Goal: Contribute content: Contribute content

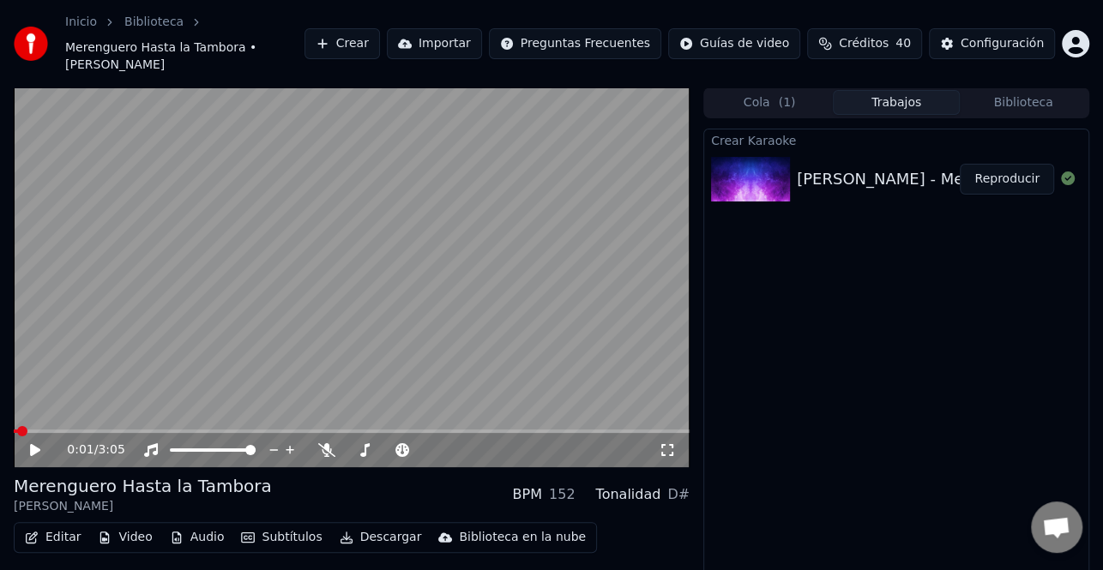
click at [380, 35] on button "Crear" at bounding box center [341, 43] width 75 height 31
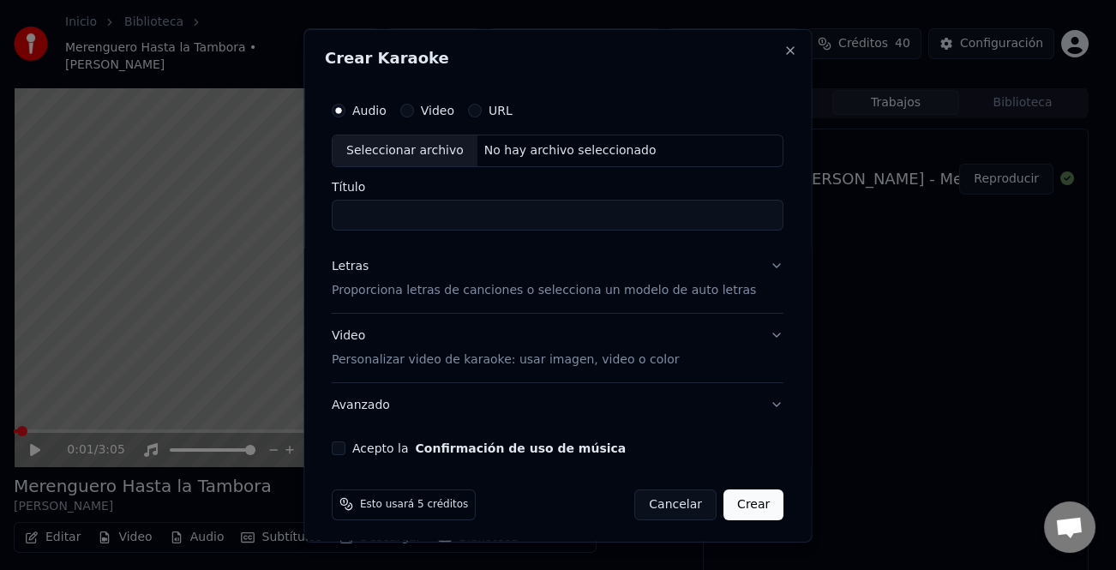
click at [400, 143] on div "Seleccionar archivo" at bounding box center [405, 150] width 145 height 31
type input "**********"
click at [356, 267] on div "Letras" at bounding box center [350, 265] width 37 height 17
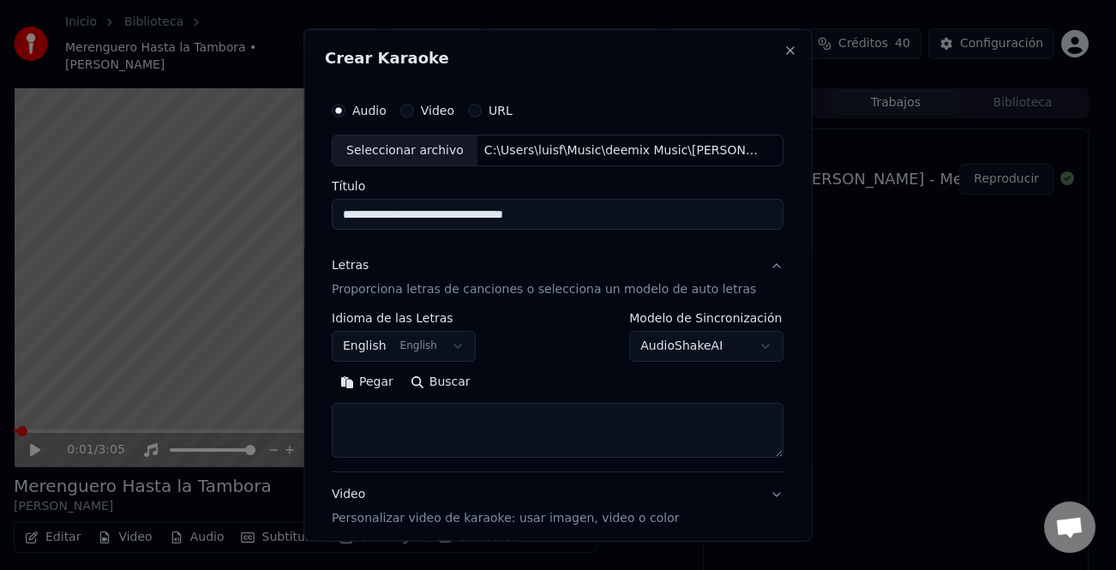
click at [388, 381] on button "Pegar" at bounding box center [367, 382] width 70 height 27
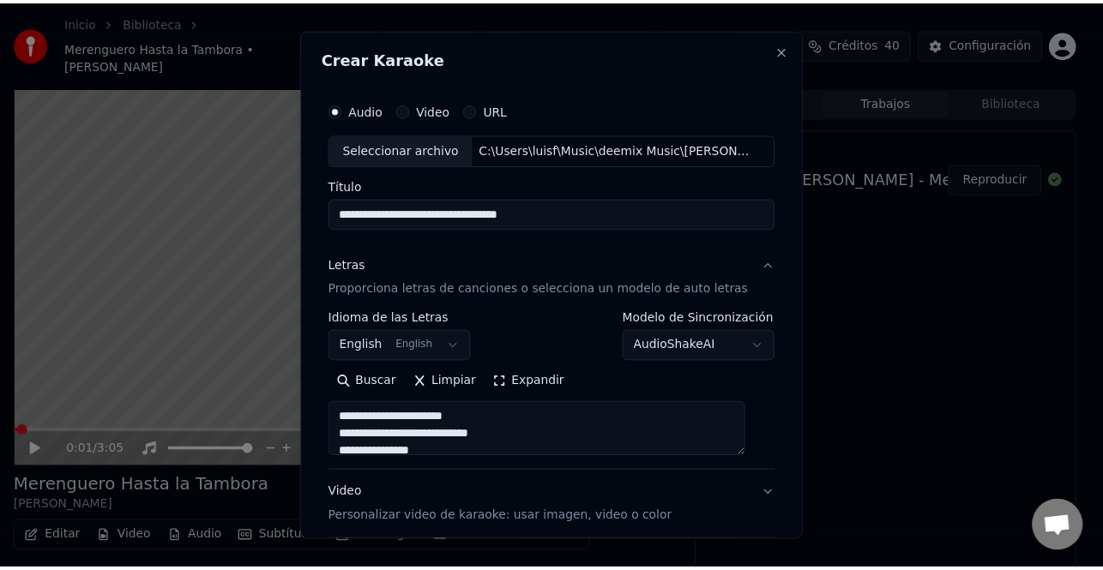
scroll to position [165, 0]
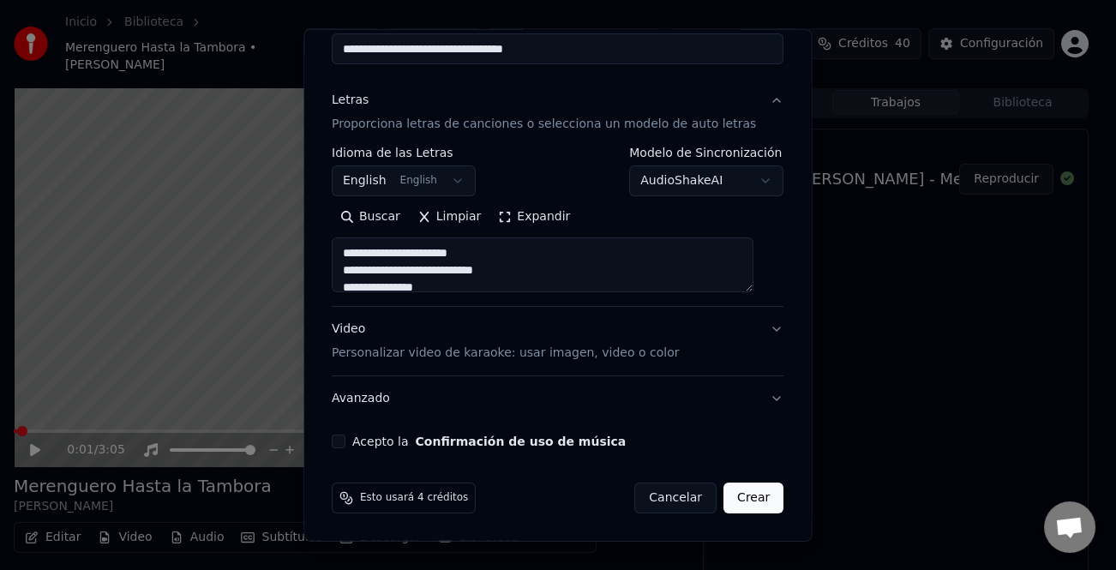
click at [346, 442] on button "Acepto la Confirmación de uso de música" at bounding box center [339, 442] width 14 height 14
type textarea "**********"
click at [737, 502] on button "Crear" at bounding box center [754, 498] width 60 height 31
select select "**"
type textarea "**********"
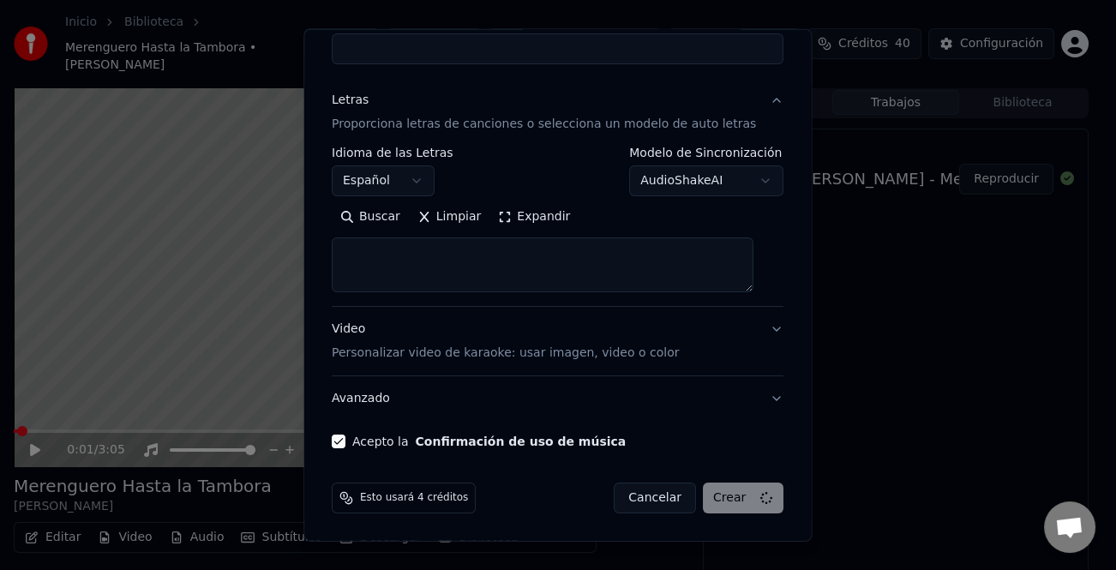
select select
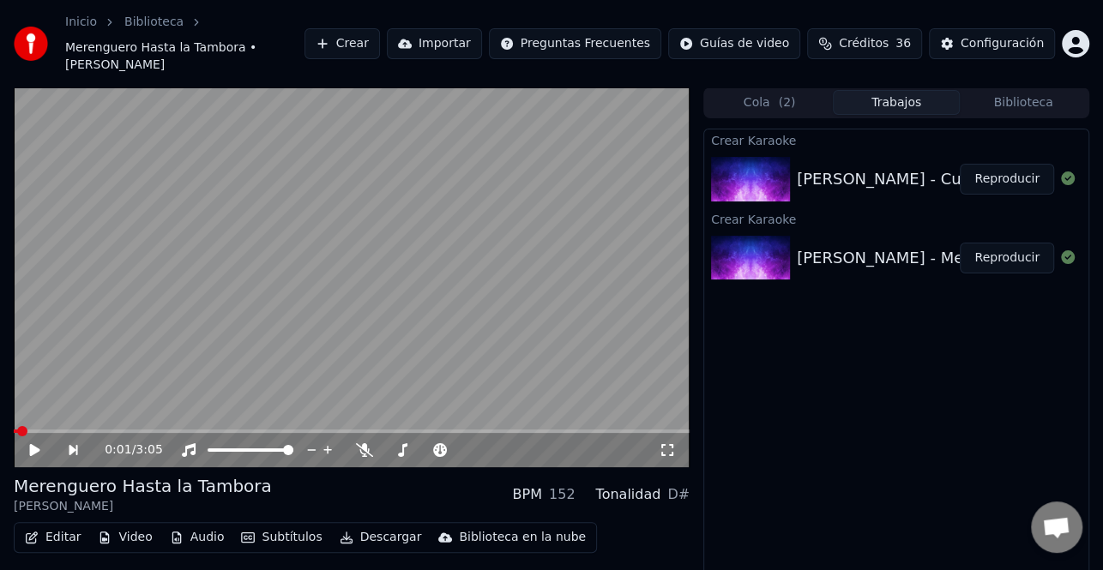
click at [45, 443] on icon at bounding box center [46, 450] width 39 height 14
click at [34, 443] on icon at bounding box center [46, 450] width 39 height 14
click at [1002, 164] on button "Reproducir" at bounding box center [1006, 179] width 94 height 31
click at [29, 443] on icon at bounding box center [46, 450] width 39 height 14
click at [14, 426] on span at bounding box center [19, 431] width 10 height 10
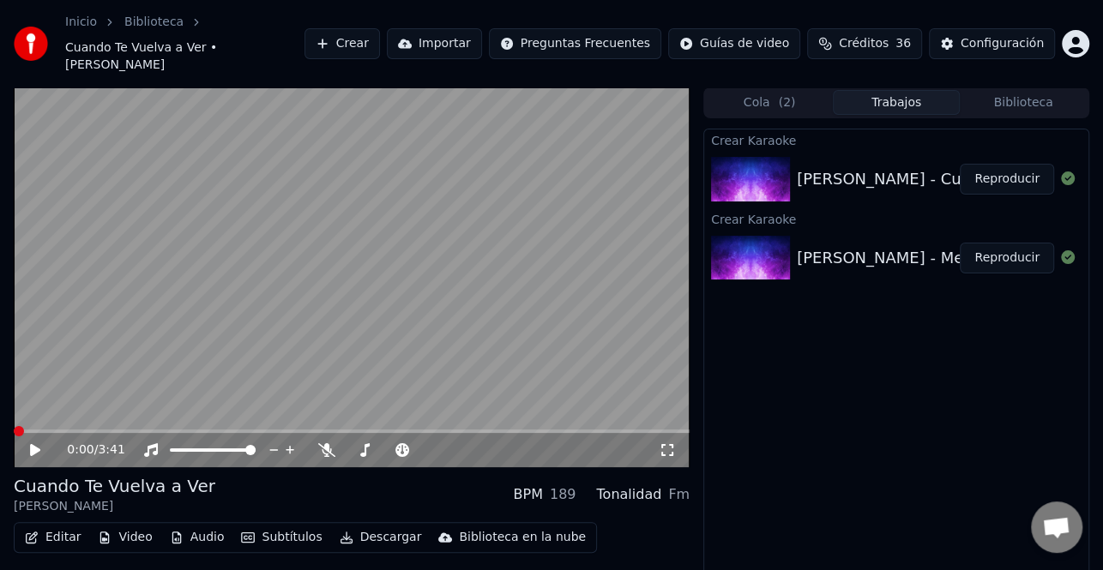
click at [34, 444] on icon at bounding box center [35, 450] width 10 height 12
click at [34, 443] on icon at bounding box center [46, 450] width 39 height 14
click at [34, 444] on icon at bounding box center [35, 450] width 10 height 12
click at [34, 443] on icon at bounding box center [46, 450] width 39 height 14
click at [1068, 171] on icon at bounding box center [1068, 178] width 14 height 14
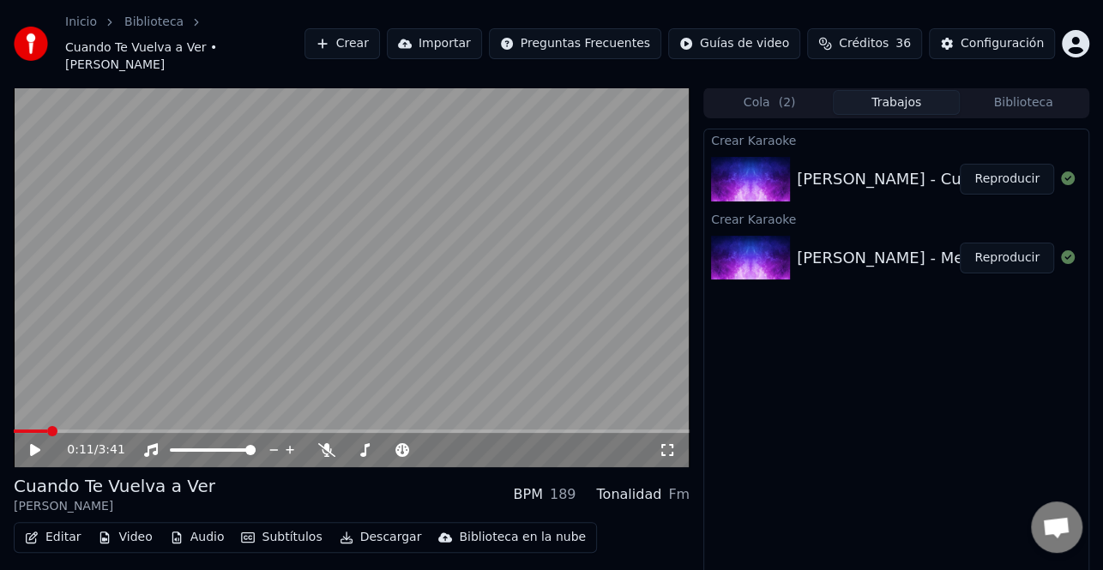
click at [207, 526] on button "Audio" at bounding box center [197, 538] width 69 height 24
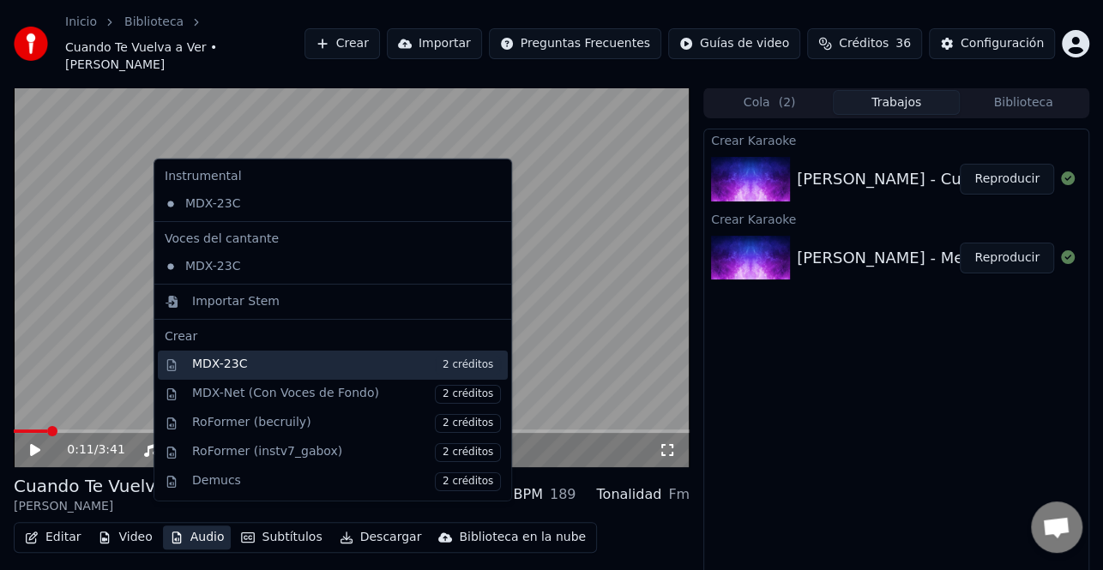
click at [437, 364] on span "2 créditos" at bounding box center [468, 365] width 66 height 19
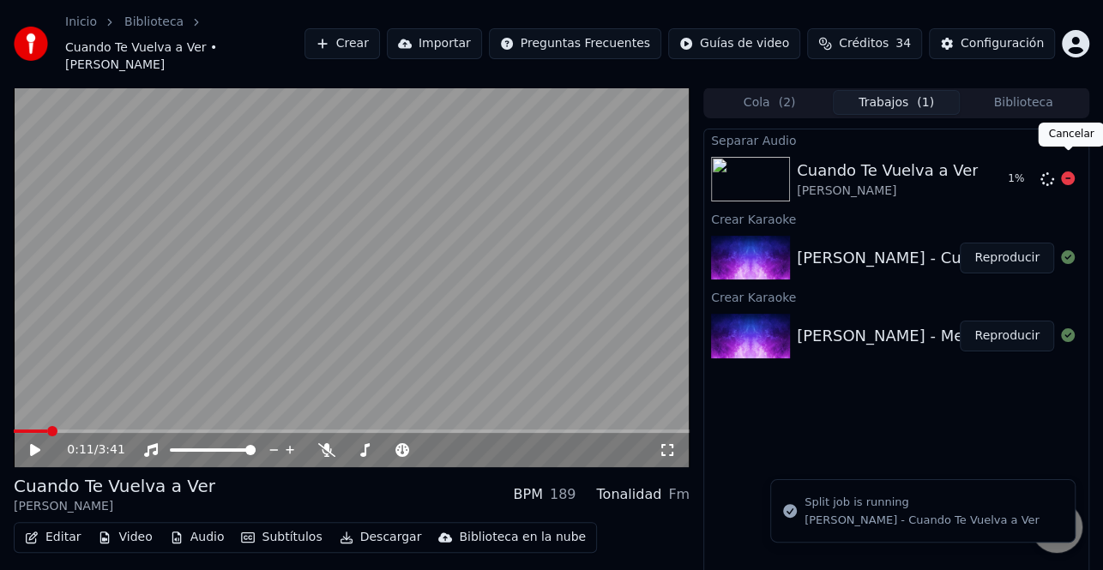
click at [1062, 171] on icon at bounding box center [1068, 178] width 14 height 14
click at [822, 392] on div "Separar Audio Cuando Te Vuelva a Ver [PERSON_NAME] Crear Karaoke [PERSON_NAME] …" at bounding box center [896, 371] width 386 height 484
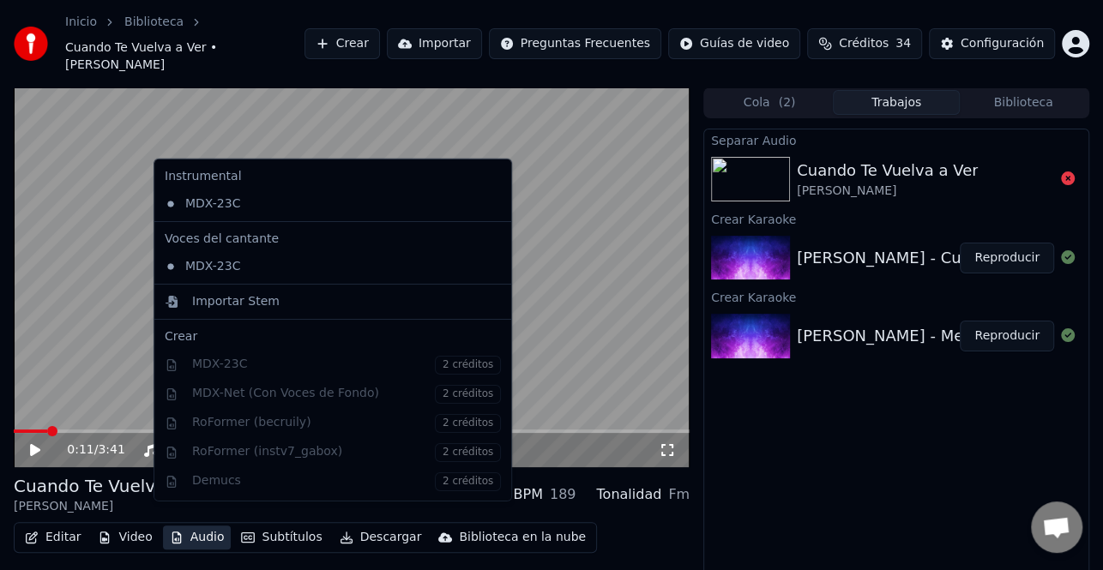
click at [207, 526] on button "Audio" at bounding box center [197, 538] width 69 height 24
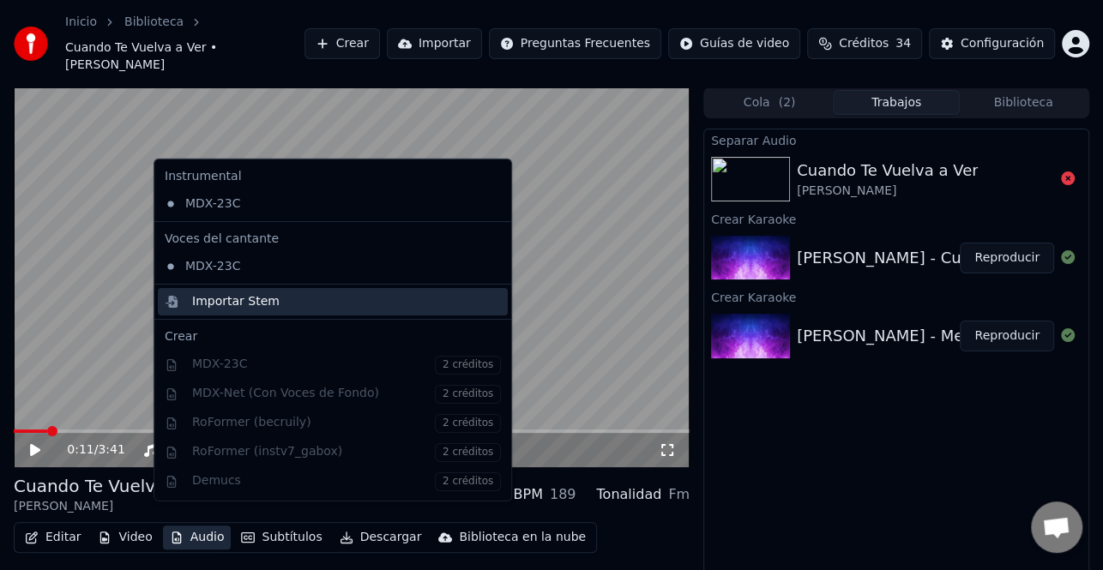
click at [225, 304] on div "Importar Stem" at bounding box center [235, 301] width 87 height 17
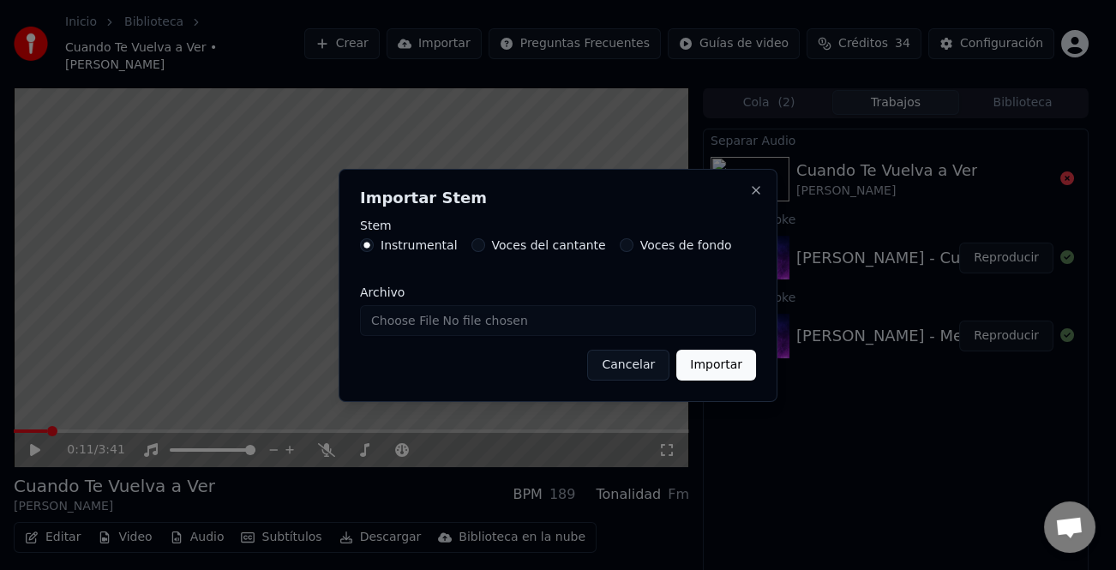
click at [495, 322] on input "Archivo" at bounding box center [558, 320] width 396 height 31
type input "**********"
click at [711, 355] on button "Importar" at bounding box center [716, 365] width 80 height 31
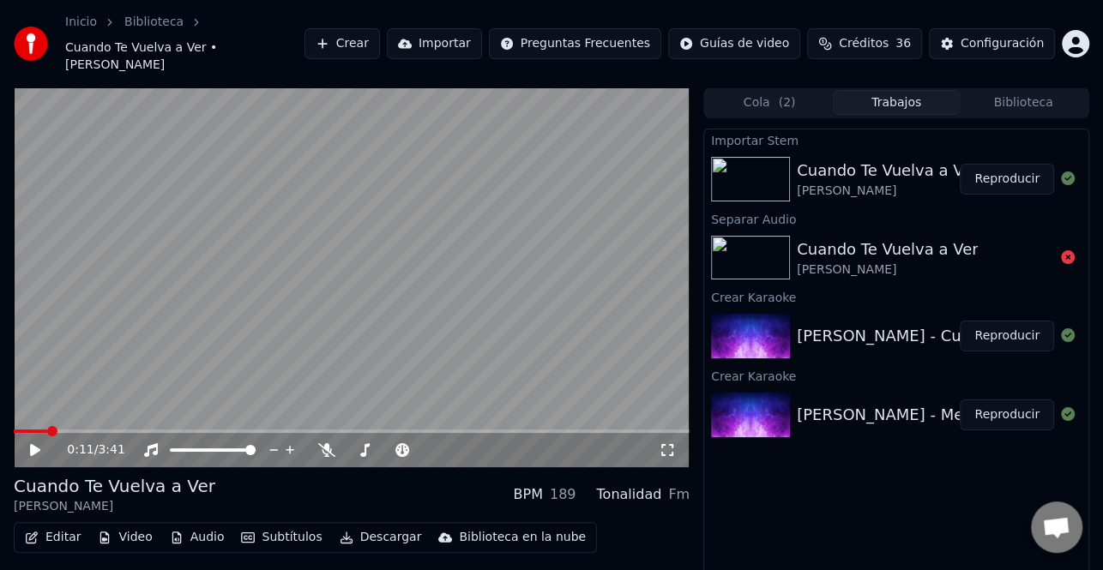
click at [1026, 164] on button "Reproducir" at bounding box center [1006, 179] width 94 height 31
click at [331, 443] on icon at bounding box center [326, 450] width 17 height 14
drag, startPoint x: 30, startPoint y: 408, endPoint x: 0, endPoint y: 414, distance: 30.6
click at [0, 414] on div "0:08 / 3:41 Cuando Te Vuelva a Ver [PERSON_NAME] BPM 189 Tonalidad Fm Editar Vi…" at bounding box center [551, 352] width 1103 height 531
click at [14, 430] on span at bounding box center [14, 431] width 0 height 3
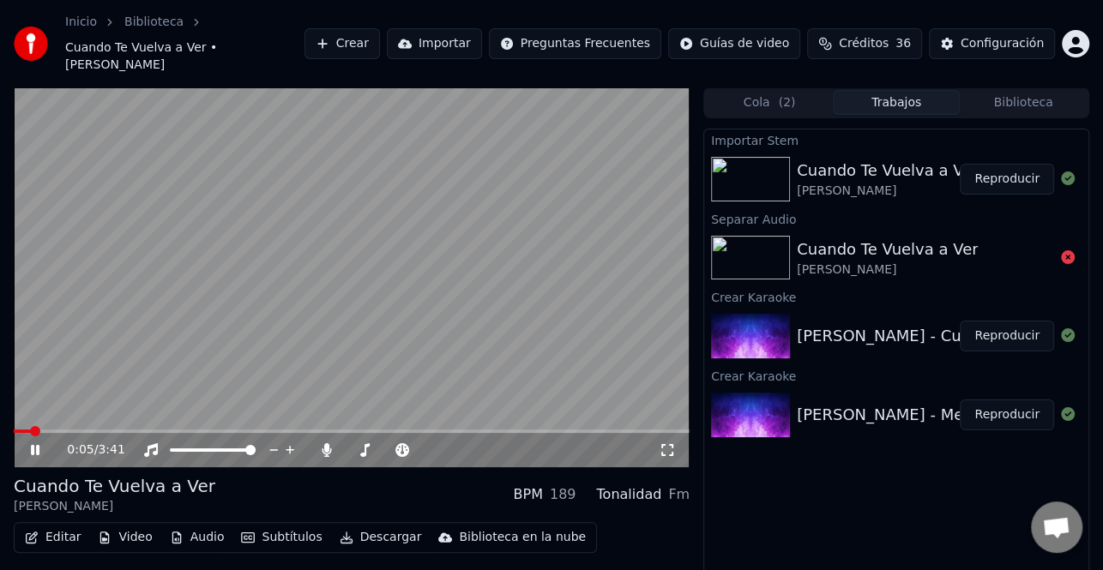
click at [40, 443] on icon at bounding box center [46, 450] width 39 height 14
click at [380, 36] on button "Crear" at bounding box center [341, 43] width 75 height 31
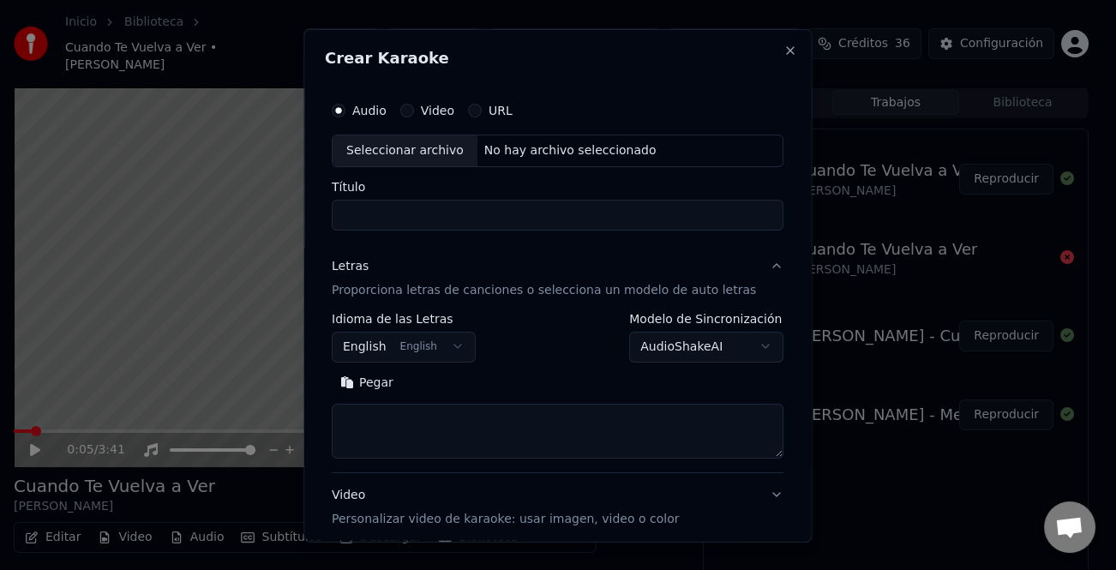
click at [385, 154] on div "Seleccionar archivo" at bounding box center [405, 150] width 145 height 31
type input "**********"
drag, startPoint x: 967, startPoint y: 472, endPoint x: 935, endPoint y: 474, distance: 31.8
select select
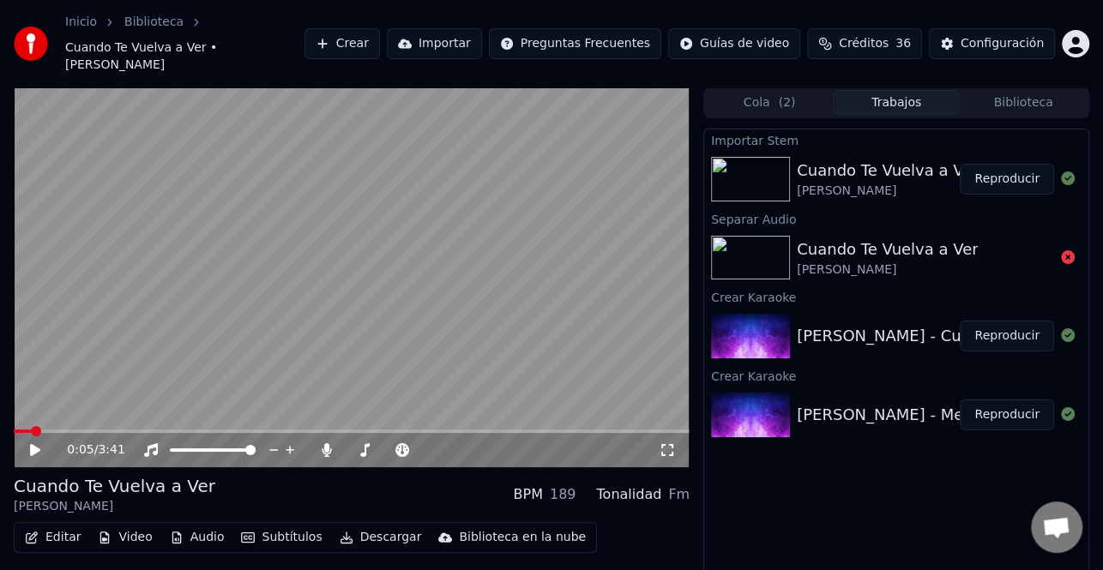
click at [380, 30] on button "Crear" at bounding box center [341, 43] width 75 height 31
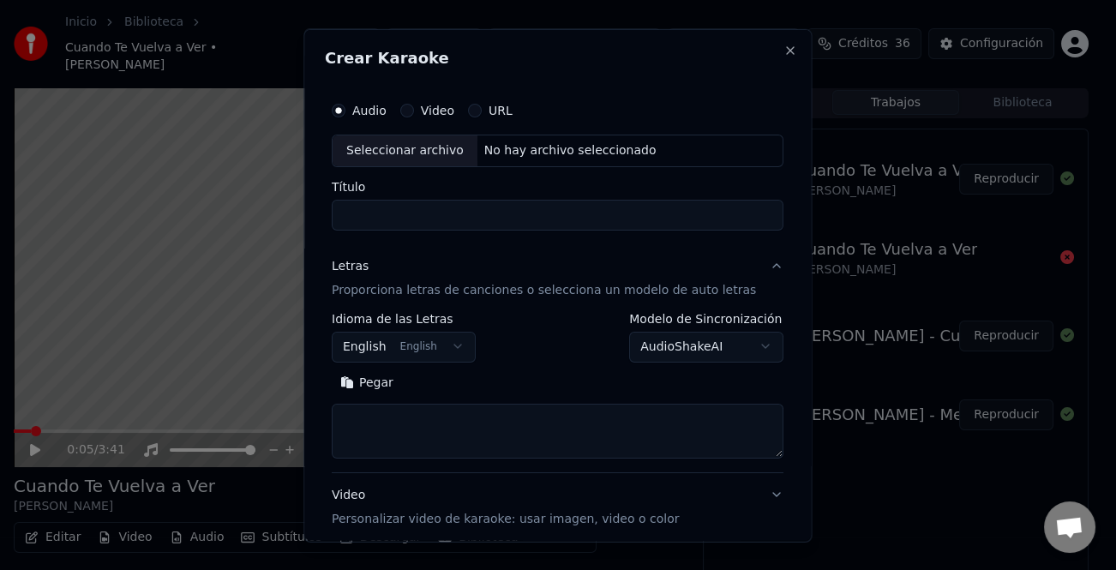
click at [386, 149] on div "Seleccionar archivo" at bounding box center [405, 150] width 145 height 31
type input "**********"
click at [387, 387] on button "Pegar" at bounding box center [367, 382] width 70 height 27
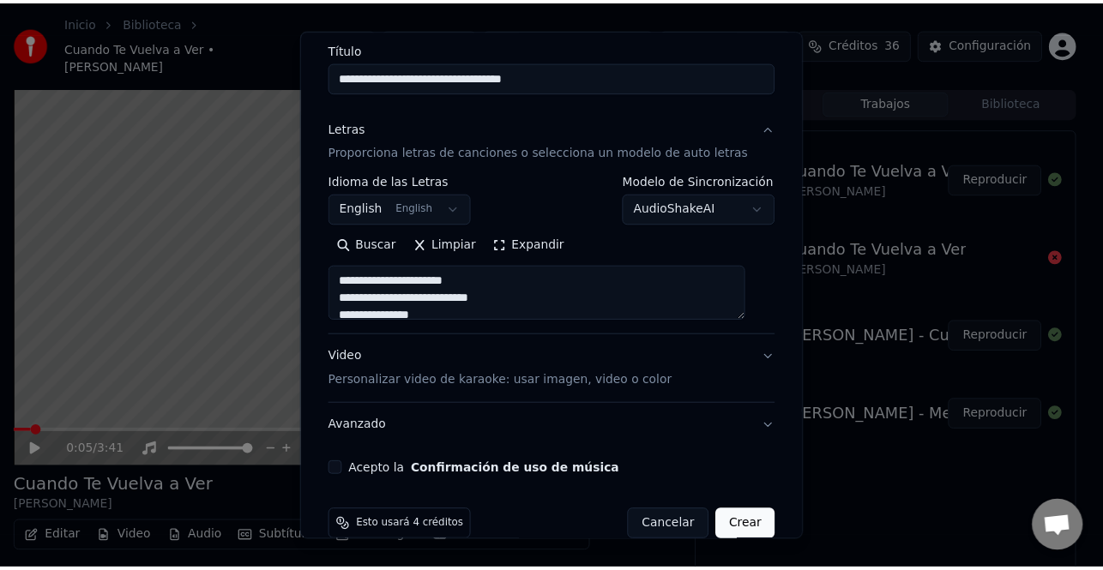
scroll to position [165, 0]
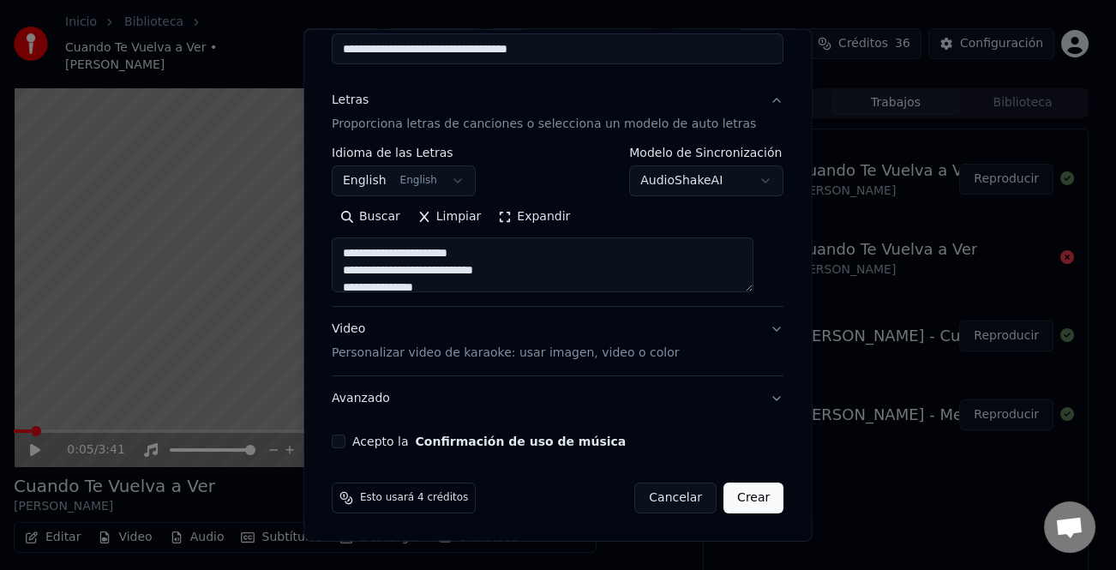
click at [356, 438] on div "Acepto la Confirmación de uso de música" at bounding box center [558, 442] width 452 height 14
type textarea "**********"
click at [346, 443] on button "Acepto la Confirmación de uso de música" at bounding box center [339, 442] width 14 height 14
click at [724, 501] on button "Crear" at bounding box center [754, 498] width 60 height 31
select select "**"
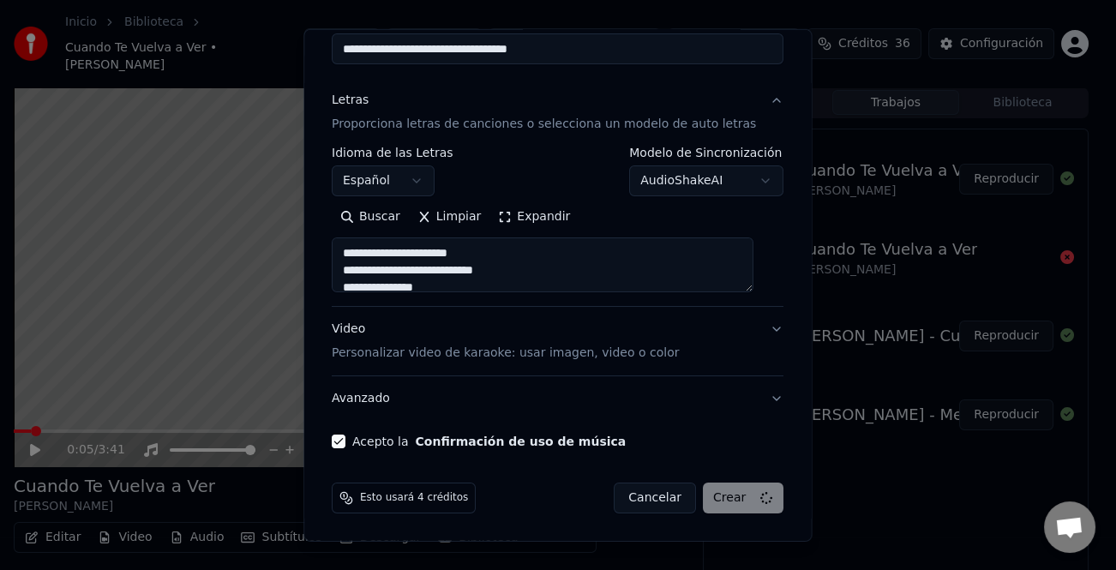
type textarea "**********"
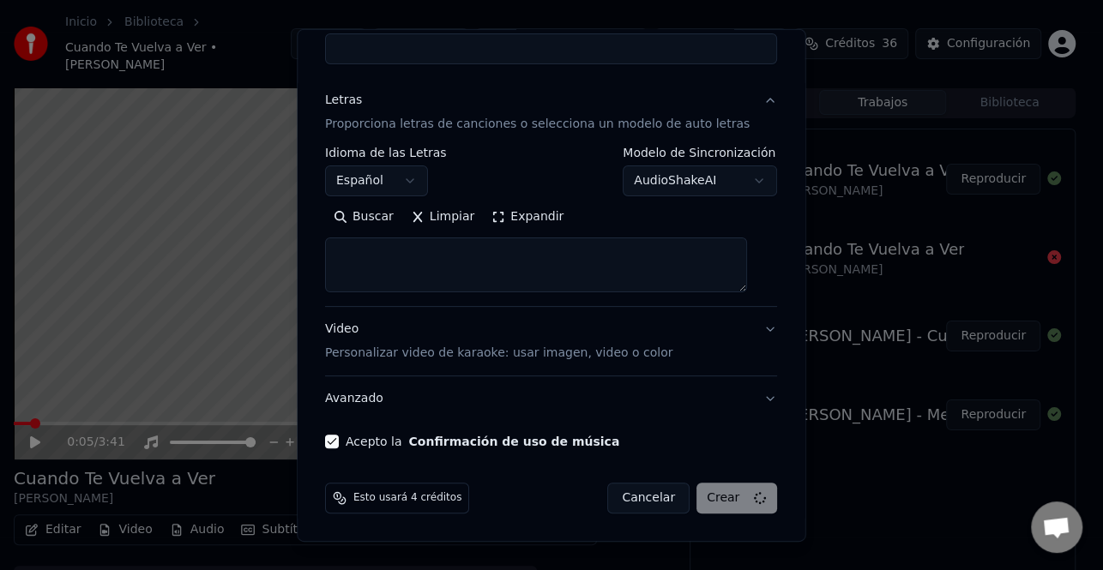
select select
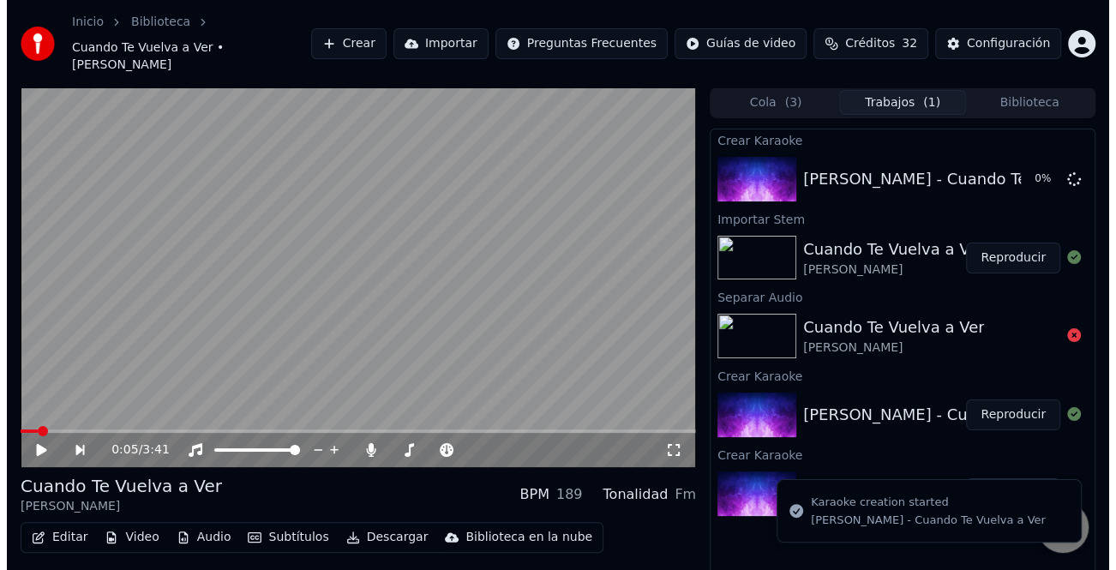
scroll to position [31, 0]
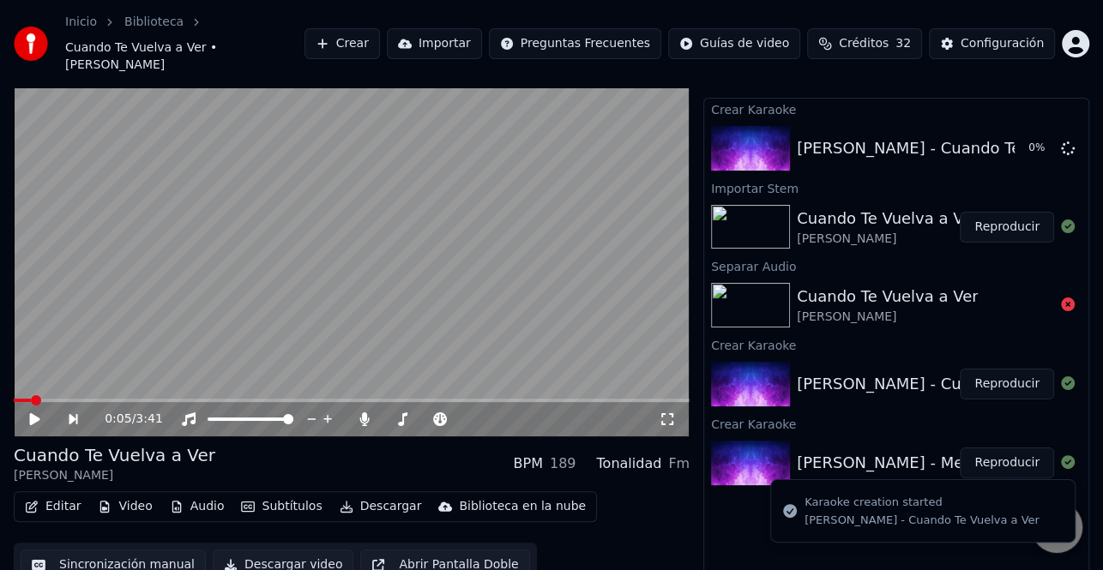
click at [1030, 458] on button "Reproducir" at bounding box center [1006, 463] width 94 height 31
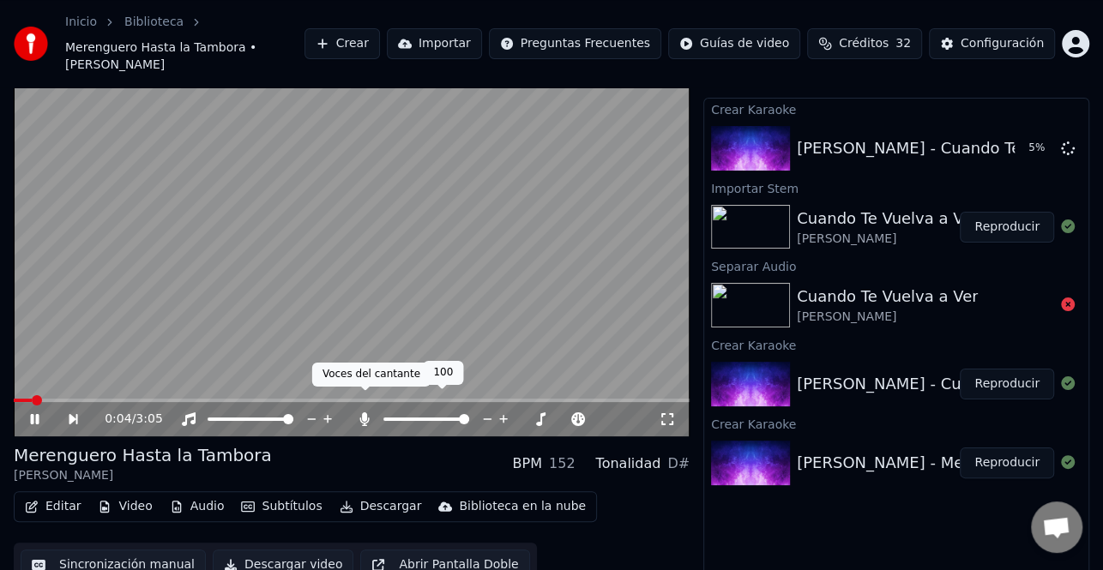
click at [362, 412] on icon at bounding box center [364, 419] width 9 height 14
click at [362, 412] on icon at bounding box center [364, 419] width 17 height 14
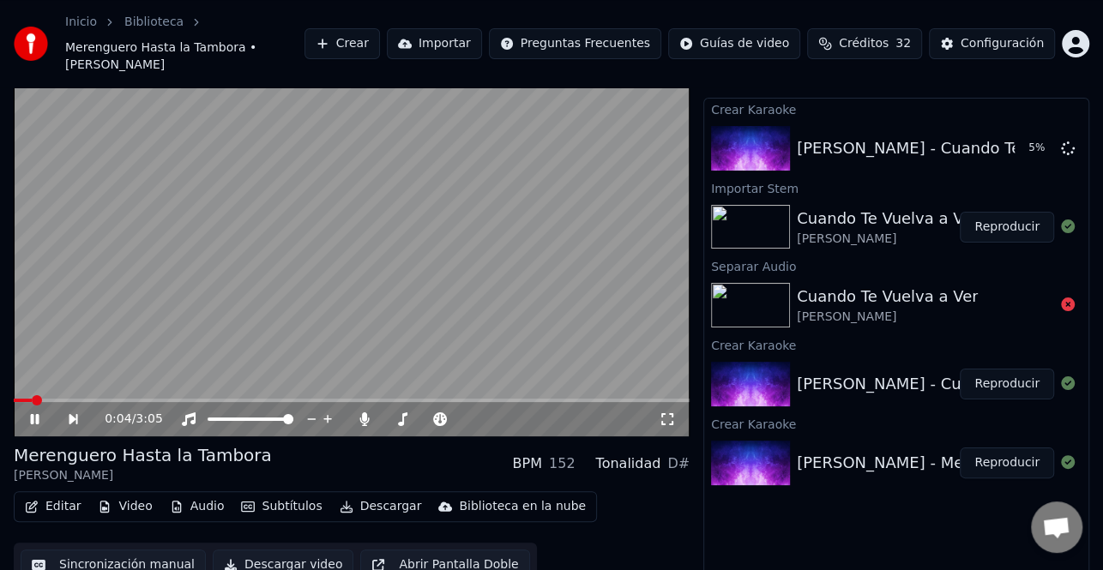
click at [23, 379] on video at bounding box center [352, 247] width 676 height 380
click at [22, 402] on div "0:04 / 3:05" at bounding box center [352, 419] width 676 height 34
click at [21, 399] on span at bounding box center [23, 400] width 18 height 3
click at [14, 395] on span at bounding box center [19, 400] width 10 height 10
click at [39, 412] on icon at bounding box center [46, 419] width 39 height 14
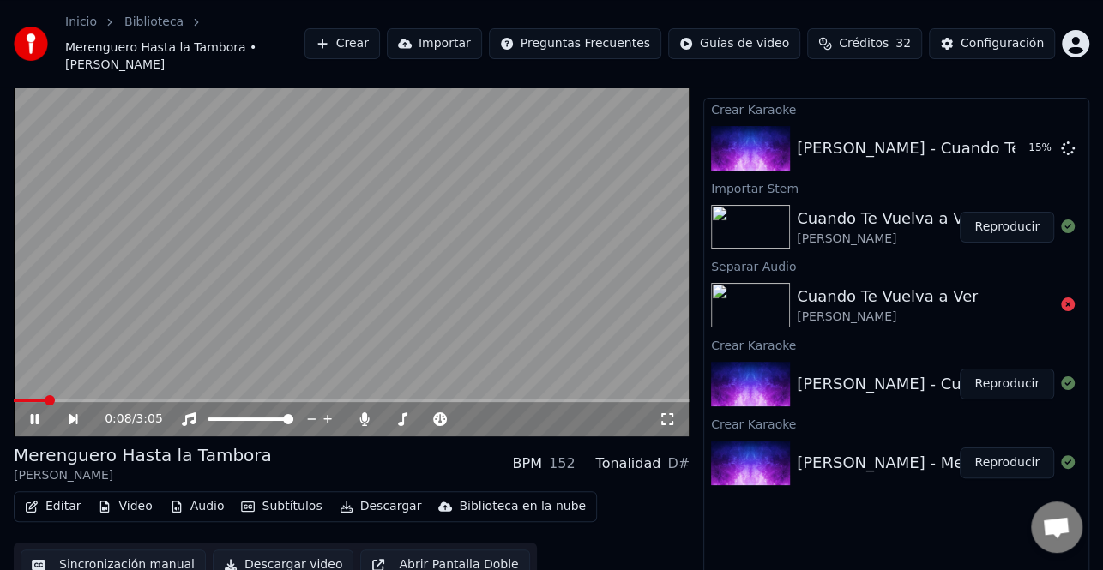
click at [359, 291] on video at bounding box center [352, 247] width 676 height 380
click at [27, 411] on div "0:08 / 3:05" at bounding box center [352, 419] width 662 height 17
click at [32, 413] on icon at bounding box center [35, 419] width 10 height 12
click at [35, 412] on icon at bounding box center [46, 419] width 39 height 14
click at [375, 33] on button "Crear" at bounding box center [341, 43] width 75 height 31
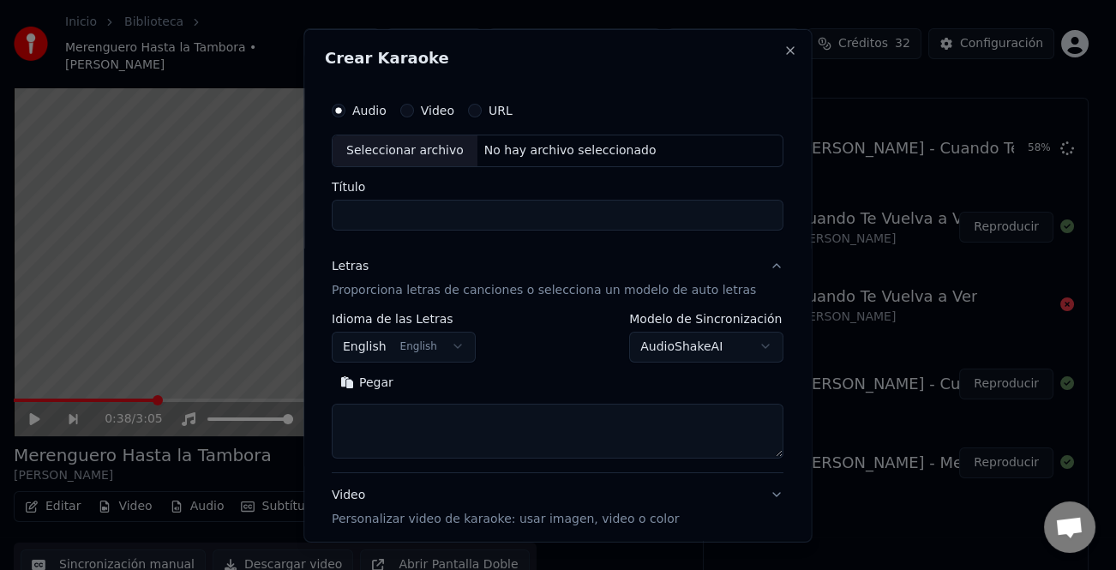
click at [388, 147] on div "Seleccionar archivo" at bounding box center [405, 150] width 145 height 31
type input "**********"
click at [384, 391] on button "Pegar" at bounding box center [367, 382] width 70 height 27
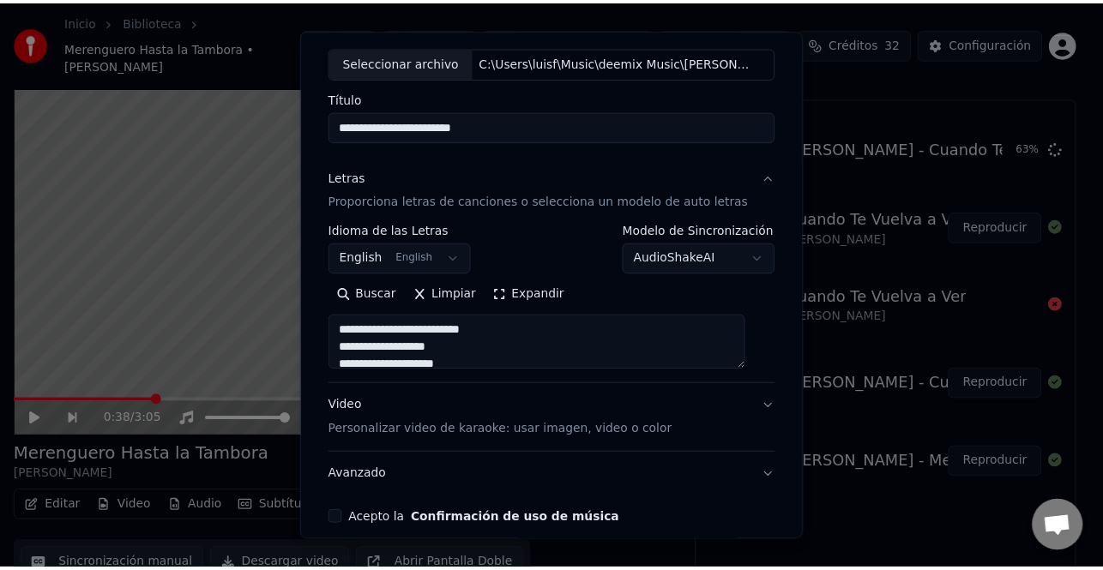
scroll to position [165, 0]
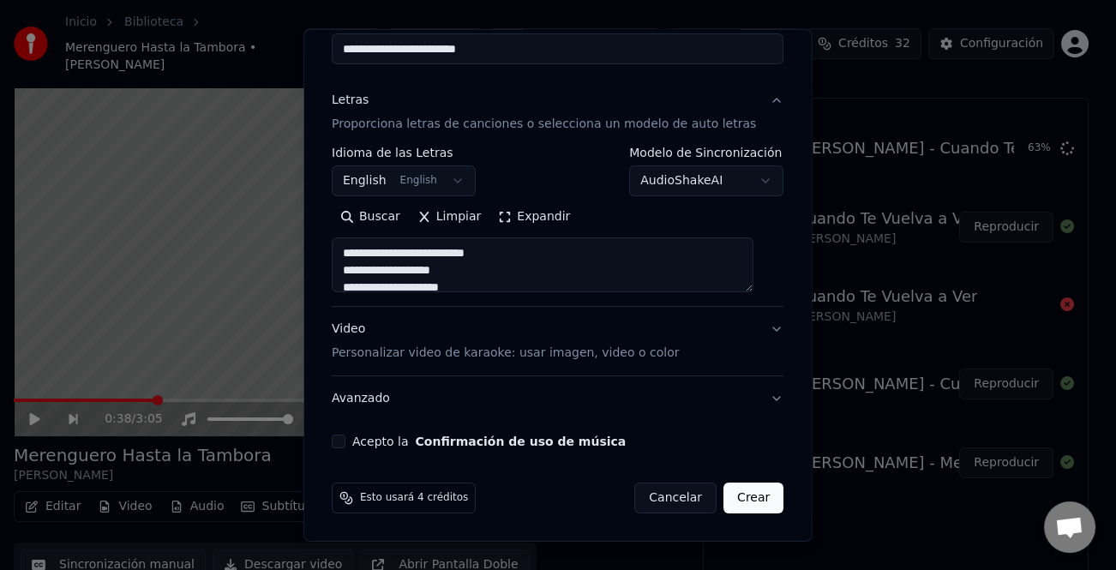
type textarea "**********"
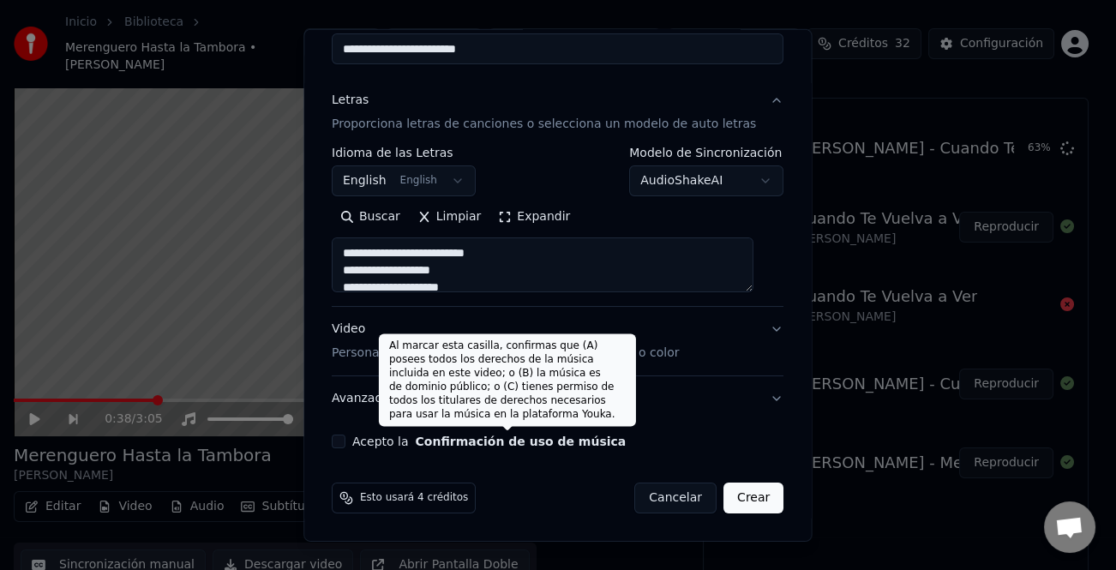
click at [429, 436] on button "Confirmación de uso de música" at bounding box center [521, 442] width 211 height 12
select select "**"
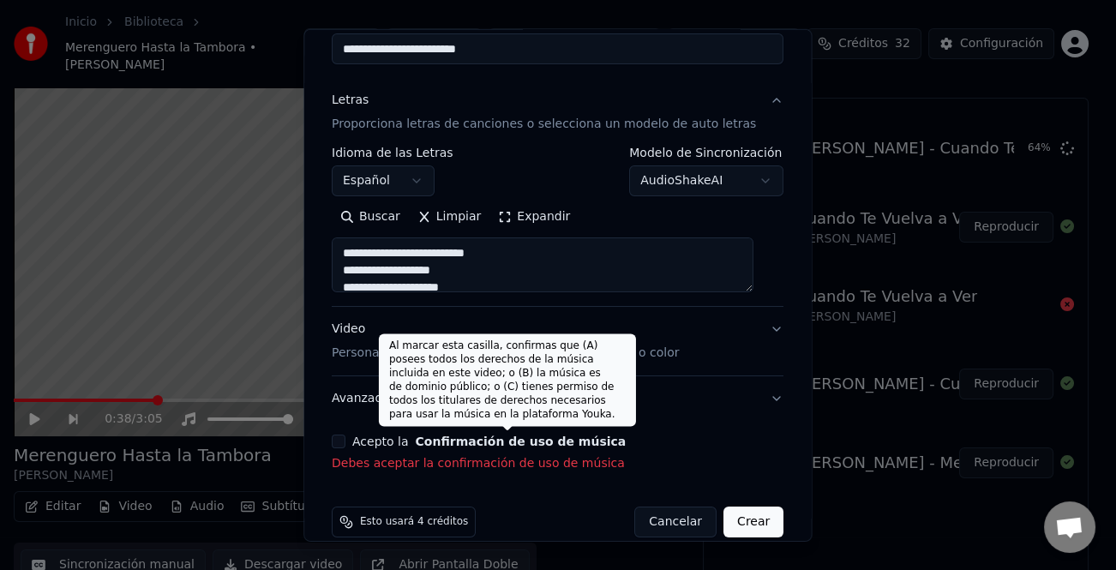
click at [352, 435] on div "**********" at bounding box center [558, 199] width 466 height 559
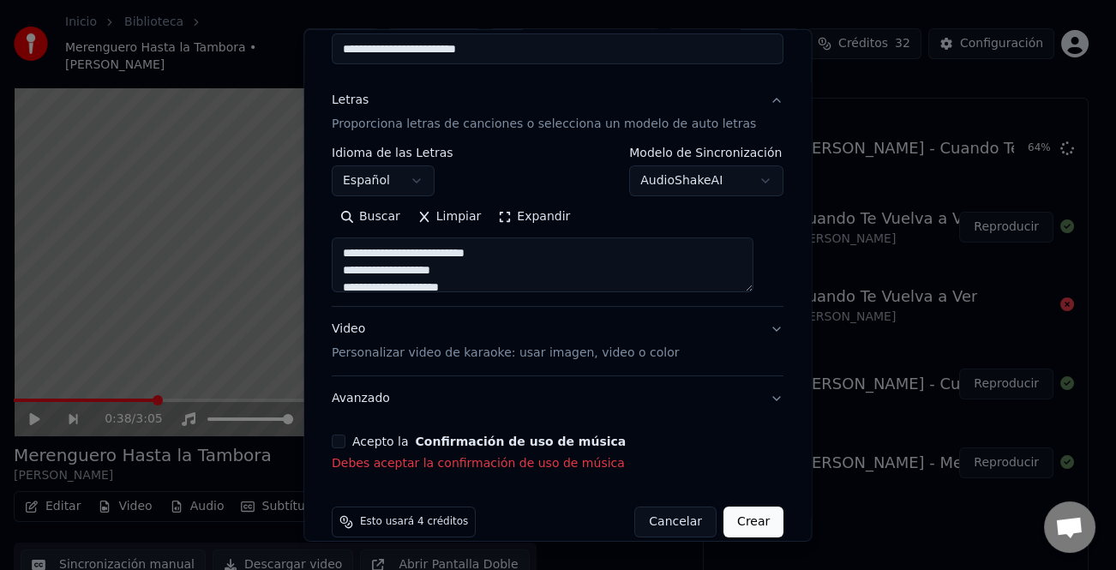
click at [346, 437] on button "Acepto la Confirmación de uso de música" at bounding box center [339, 442] width 14 height 14
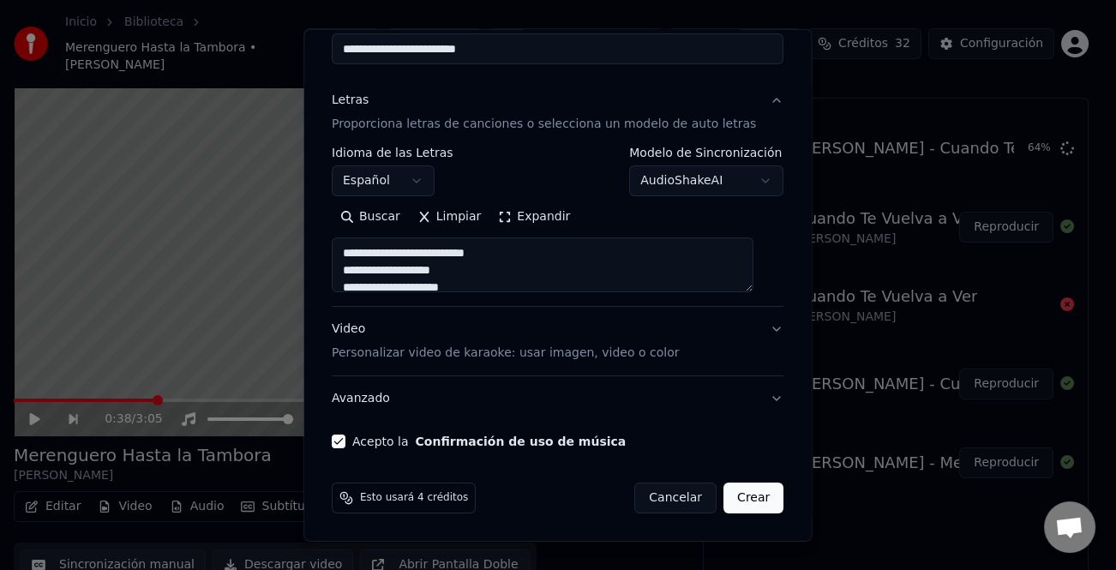
click at [748, 506] on button "Crear" at bounding box center [754, 498] width 60 height 31
type textarea "**********"
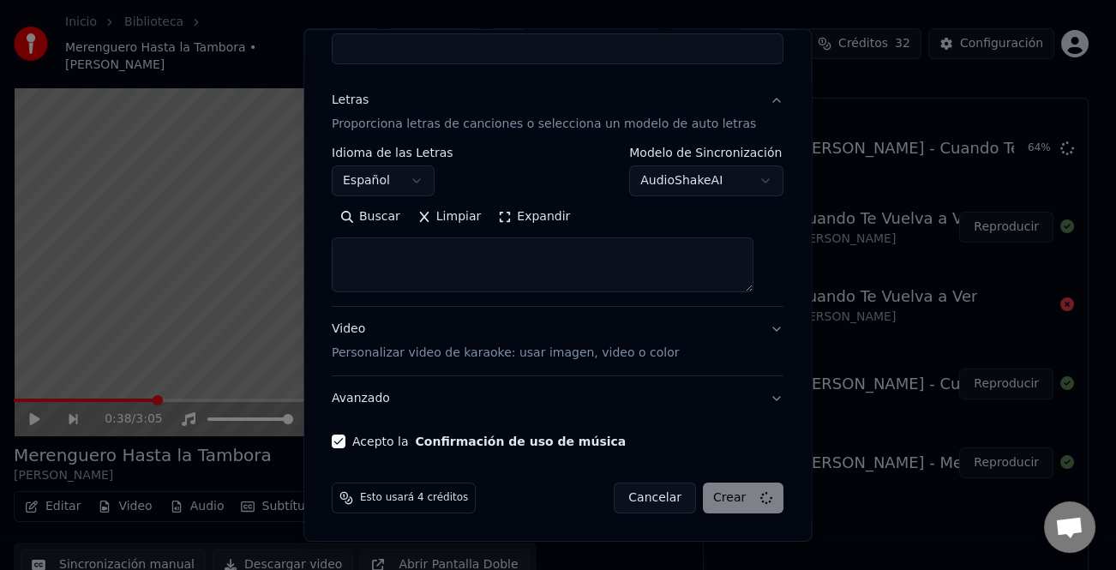
select select
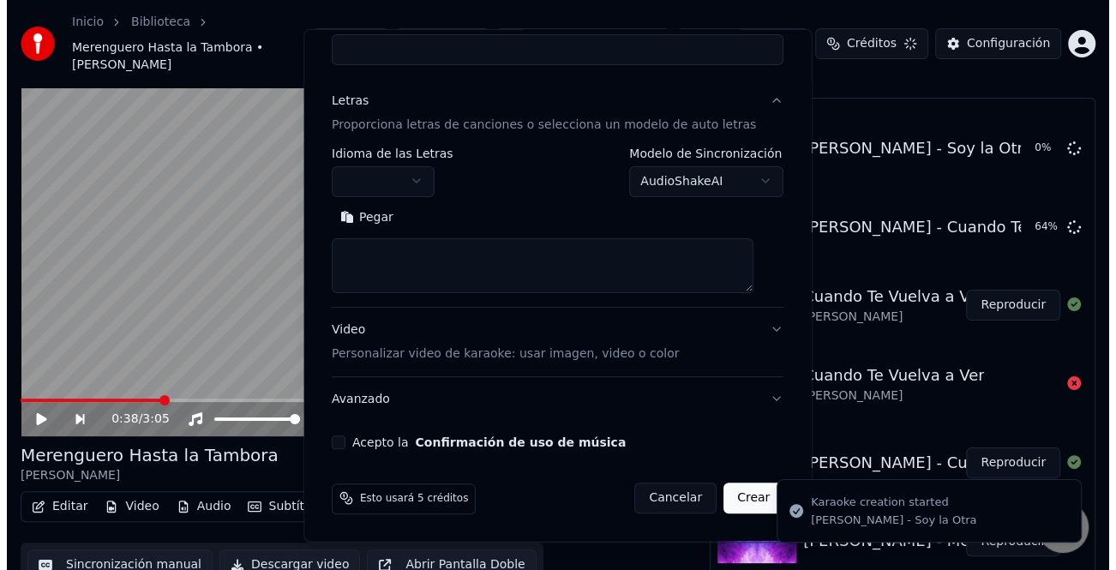
scroll to position [0, 0]
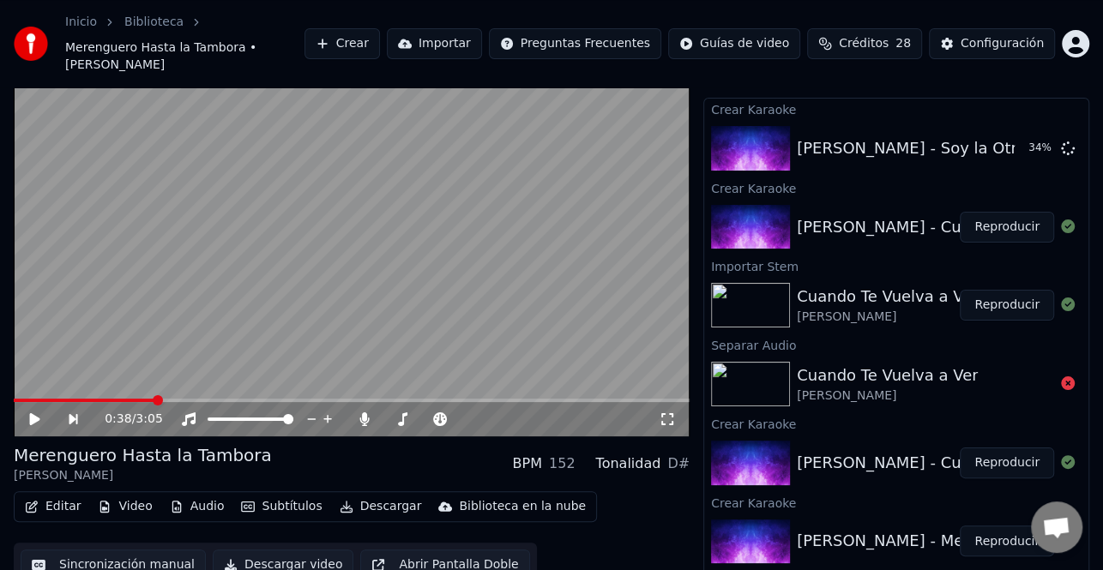
click at [38, 412] on icon at bounding box center [46, 419] width 39 height 14
click at [34, 412] on icon at bounding box center [46, 419] width 39 height 14
click at [34, 413] on icon at bounding box center [35, 419] width 10 height 12
click at [34, 412] on icon at bounding box center [46, 419] width 39 height 14
click at [34, 413] on icon at bounding box center [35, 419] width 10 height 12
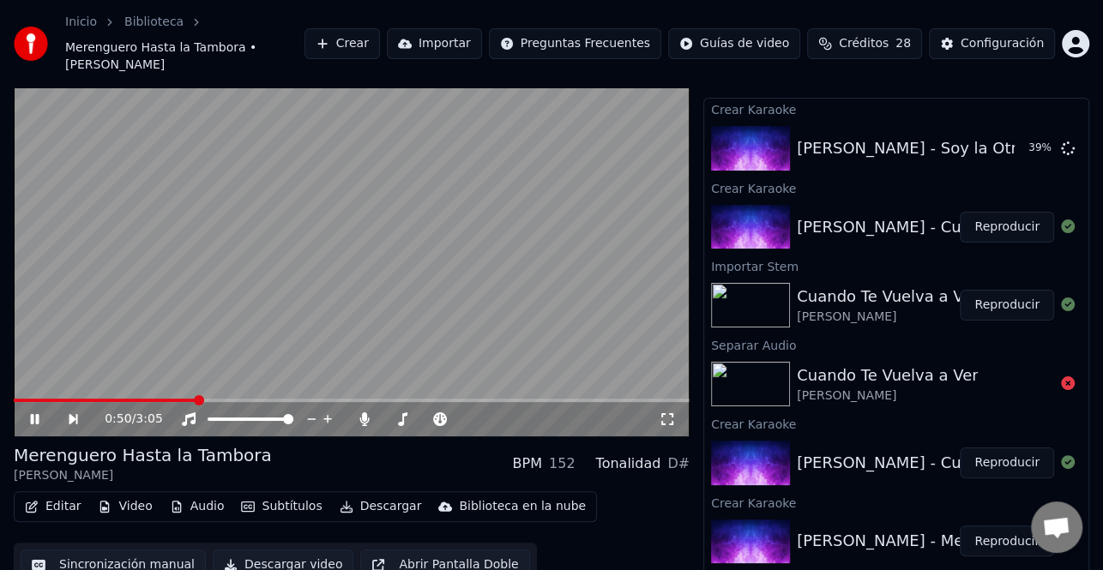
click at [41, 412] on icon at bounding box center [46, 419] width 39 height 14
click at [1074, 36] on html "Inicio Biblioteca Merenguero Hasta la Tambora • [PERSON_NAME] Crear Importar Pr…" at bounding box center [551, 254] width 1103 height 570
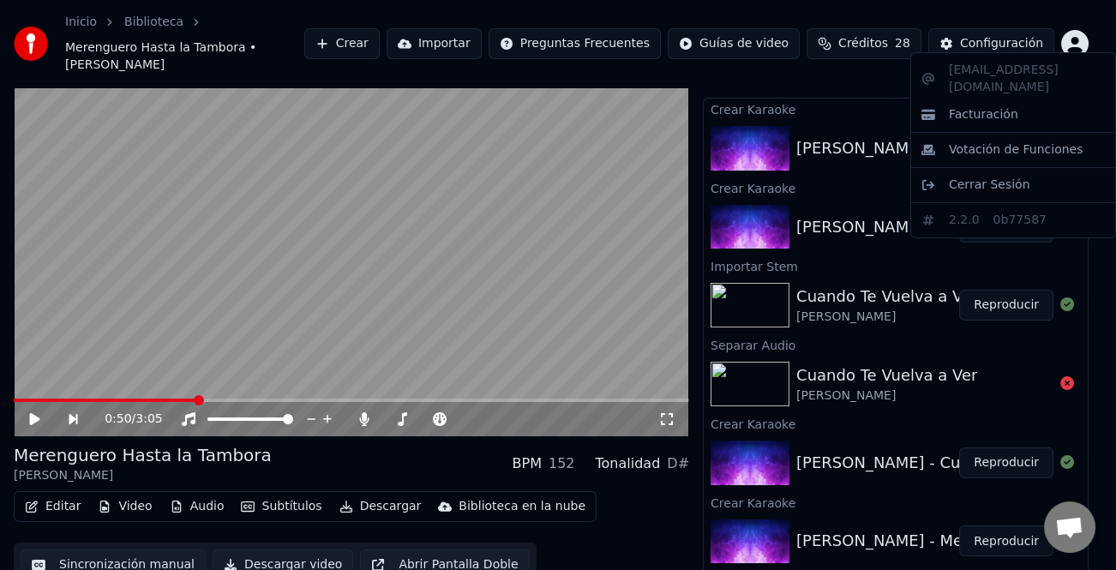
click at [609, 517] on html "Inicio Biblioteca Merenguero Hasta la Tambora • [PERSON_NAME] Crear Importar Pr…" at bounding box center [558, 254] width 1116 height 570
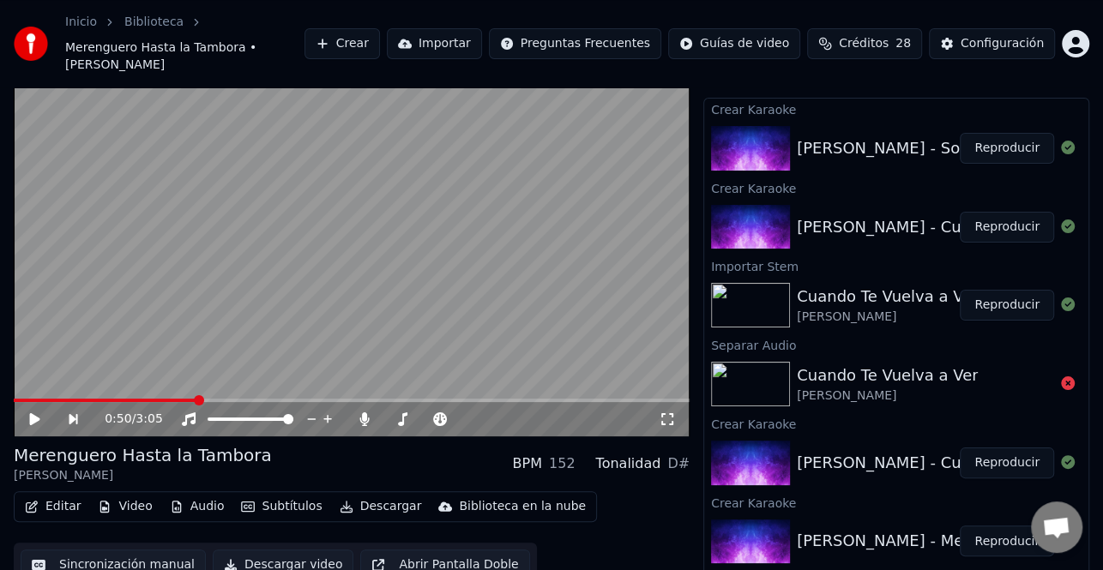
click at [380, 39] on button "Crear" at bounding box center [341, 43] width 75 height 31
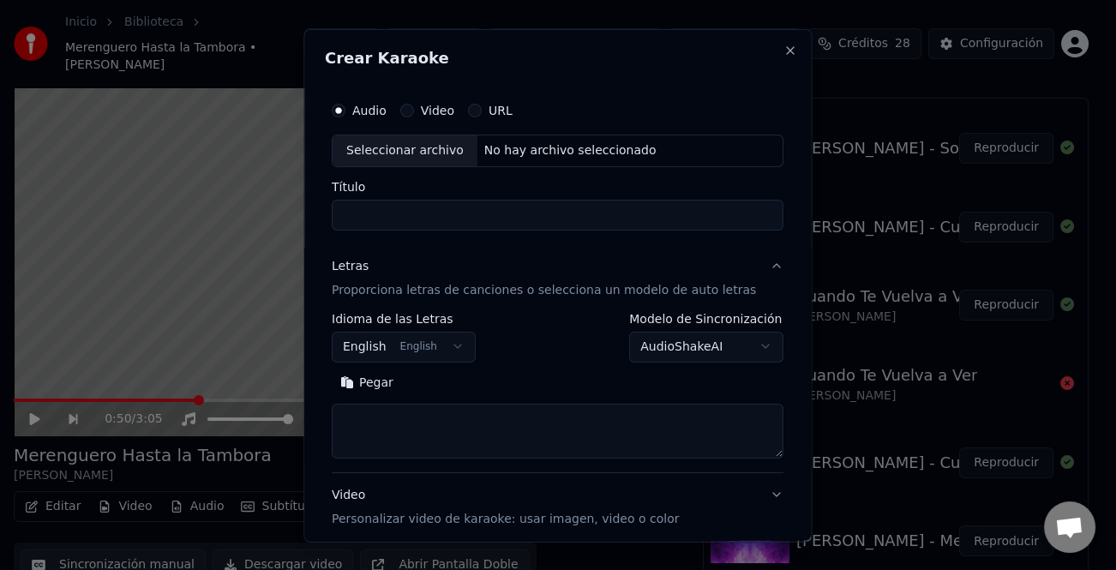
click at [404, 148] on div "Seleccionar archivo" at bounding box center [405, 150] width 145 height 31
type input "**********"
click at [367, 389] on button "Pegar" at bounding box center [367, 382] width 70 height 27
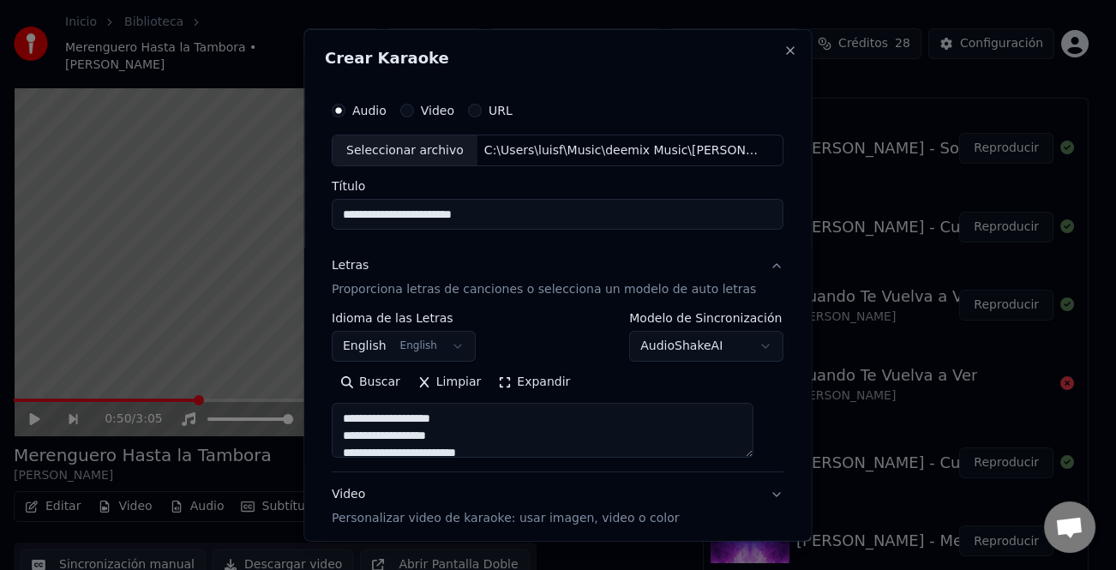
scroll to position [165, 0]
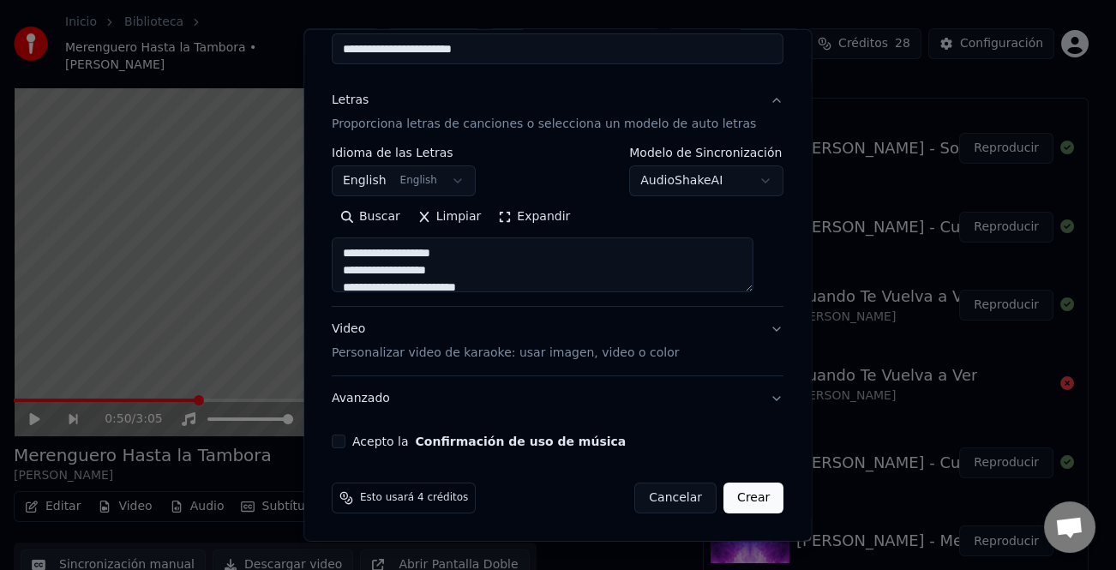
click at [346, 438] on button "Acepto la Confirmación de uso de música" at bounding box center [339, 442] width 14 height 14
type textarea "**********"
click at [736, 503] on button "Crear" at bounding box center [754, 498] width 60 height 31
select select "**"
type textarea "**********"
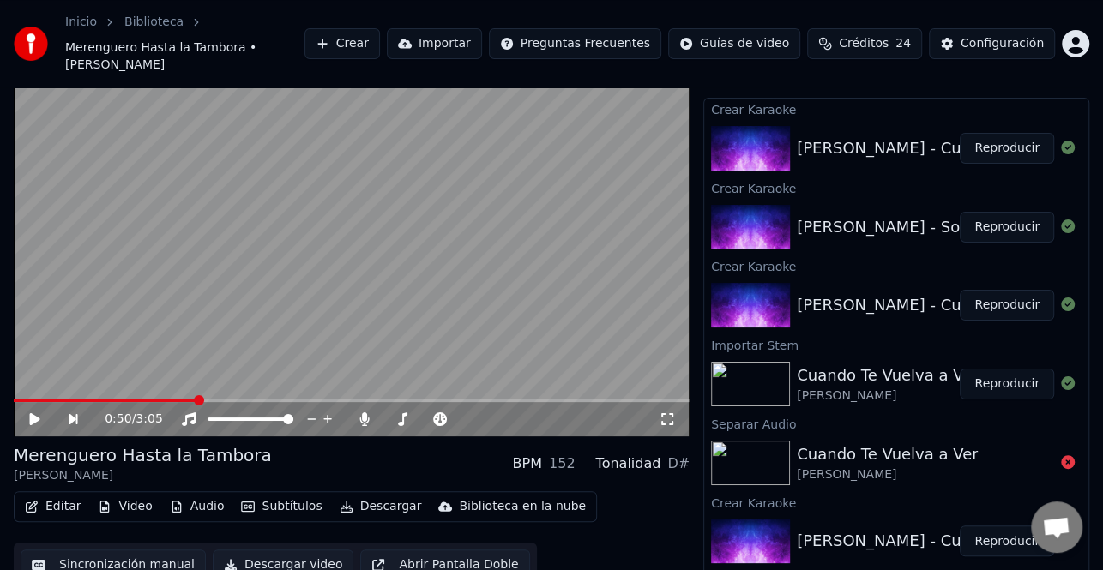
click at [380, 42] on button "Crear" at bounding box center [341, 43] width 75 height 31
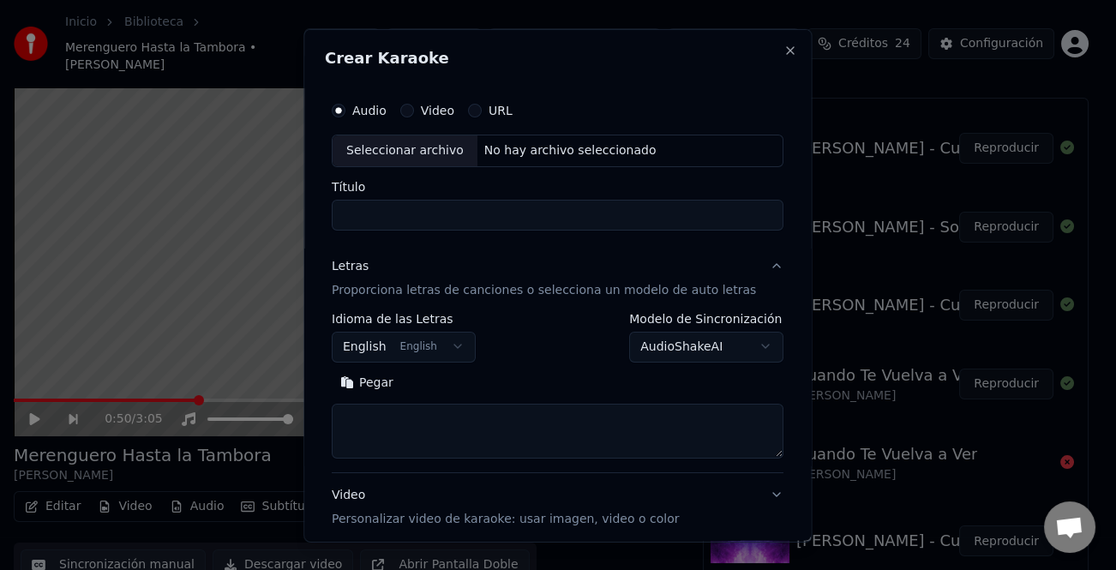
click at [417, 150] on div "Seleccionar archivo" at bounding box center [405, 150] width 145 height 31
type input "**********"
click at [377, 384] on button "Pegar" at bounding box center [367, 382] width 70 height 27
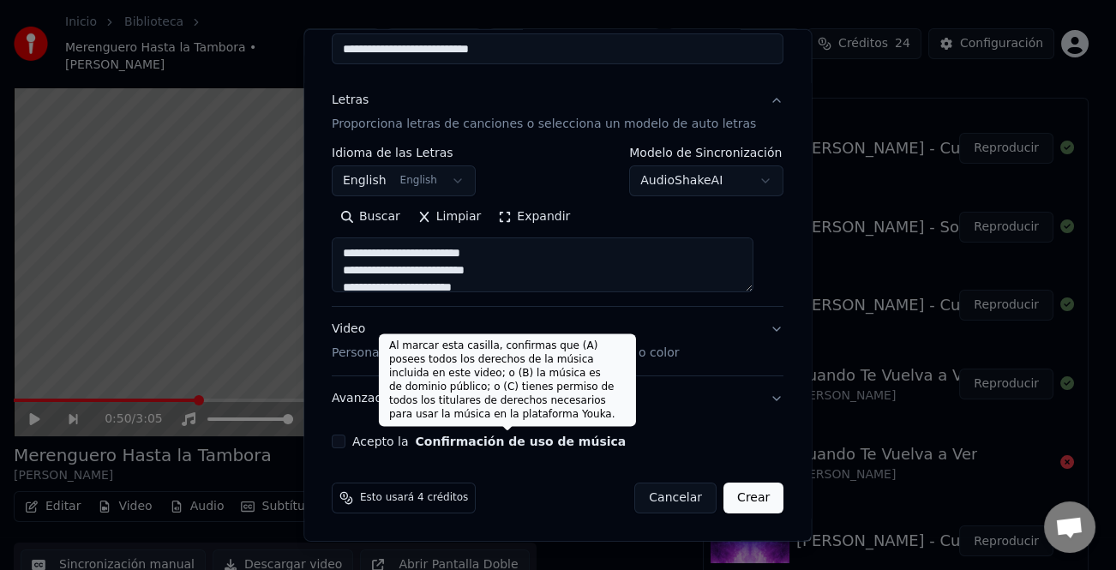
click at [459, 436] on button "Confirmación de uso de música" at bounding box center [521, 442] width 211 height 12
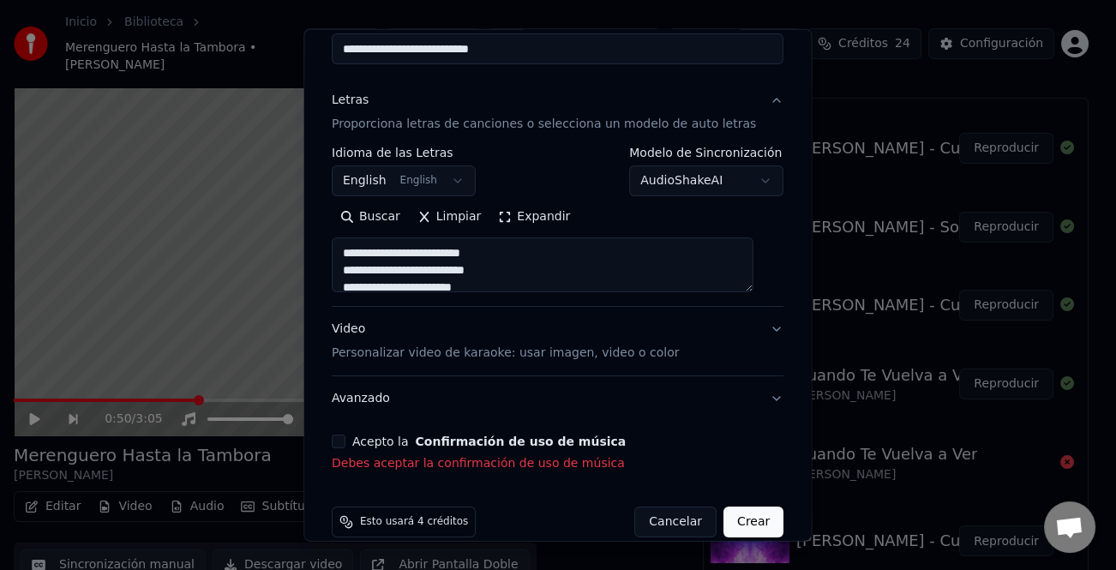
click at [356, 442] on div "Acepto la Confirmación de uso de música" at bounding box center [558, 442] width 452 height 14
click at [346, 441] on button "Acepto la Confirmación de uso de música" at bounding box center [339, 442] width 14 height 14
type textarea "**********"
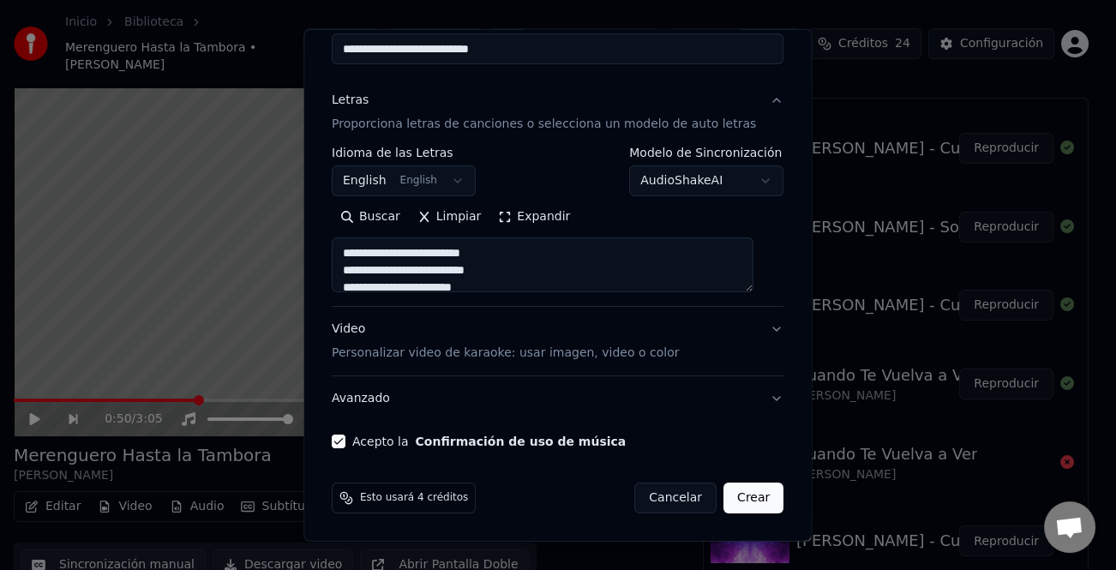
click at [736, 502] on button "Crear" at bounding box center [754, 498] width 60 height 31
select select "**"
type textarea "**********"
select select
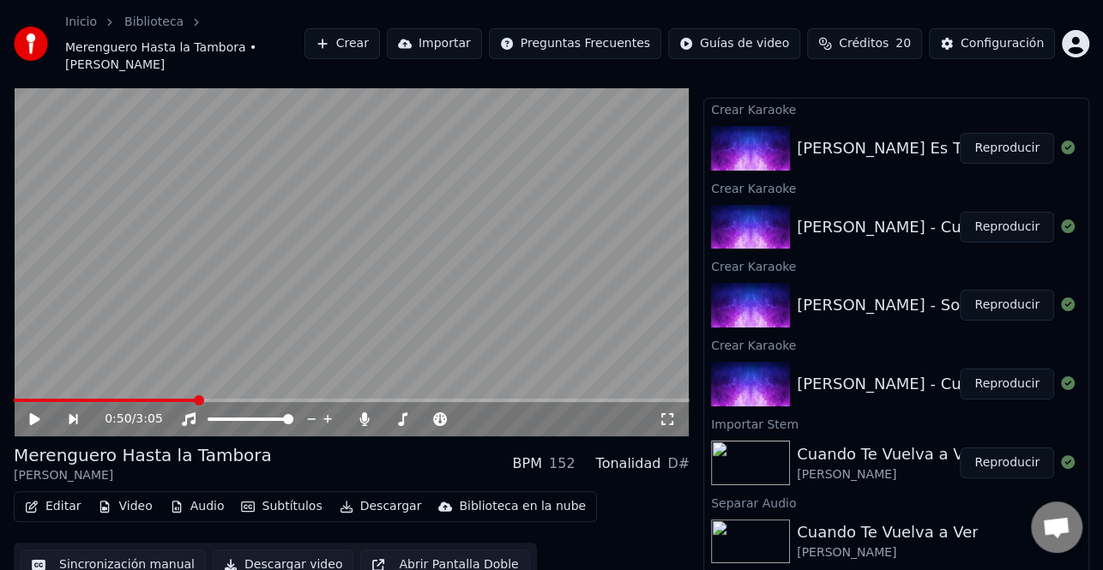
click at [983, 292] on button "Reproducir" at bounding box center [1006, 305] width 94 height 31
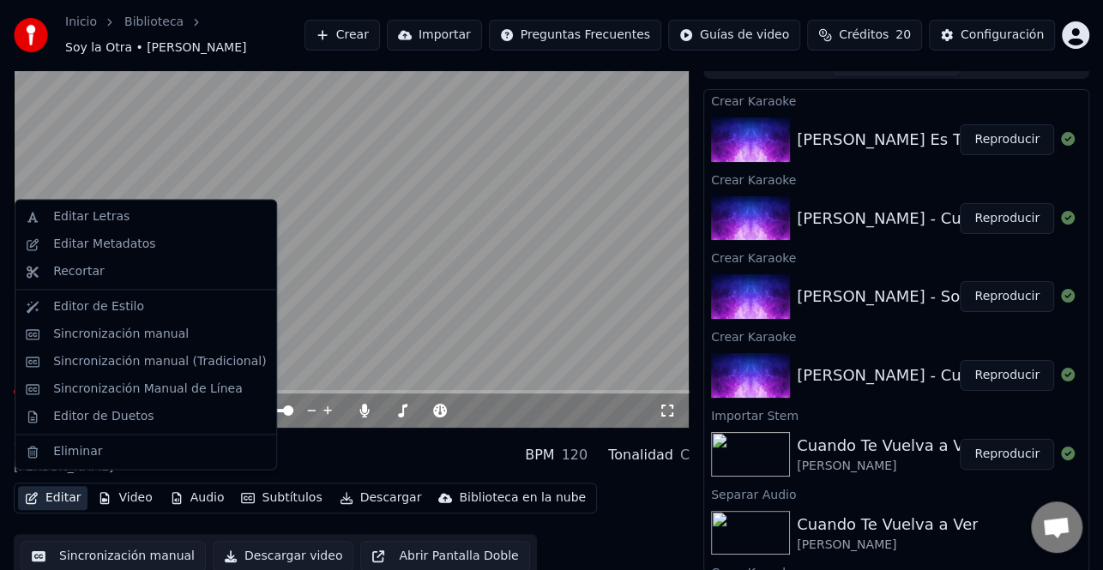
click at [61, 490] on button "Editar" at bounding box center [52, 498] width 69 height 24
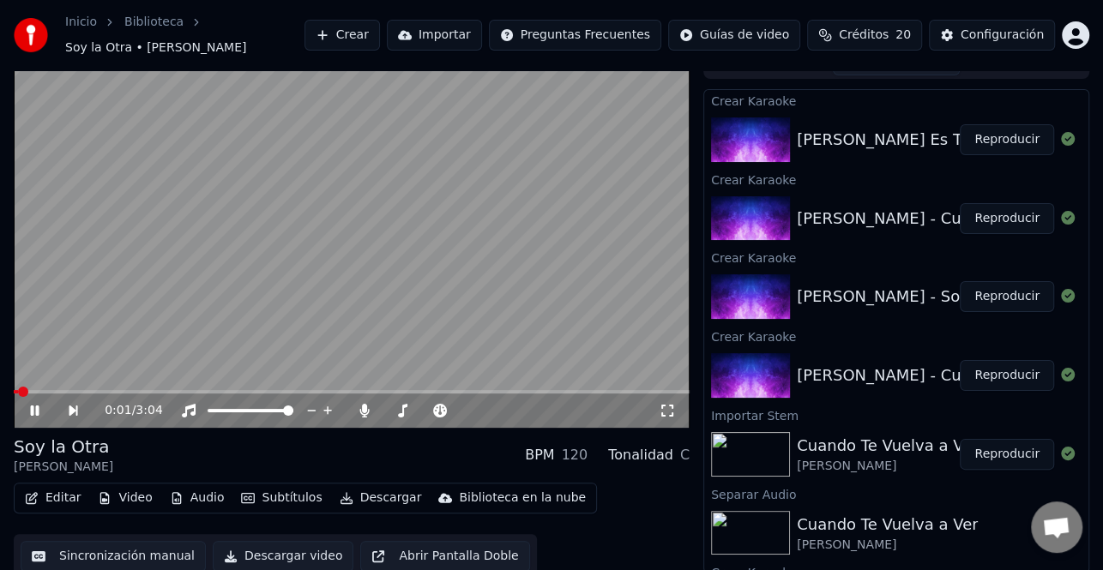
click at [352, 323] on video at bounding box center [352, 238] width 676 height 380
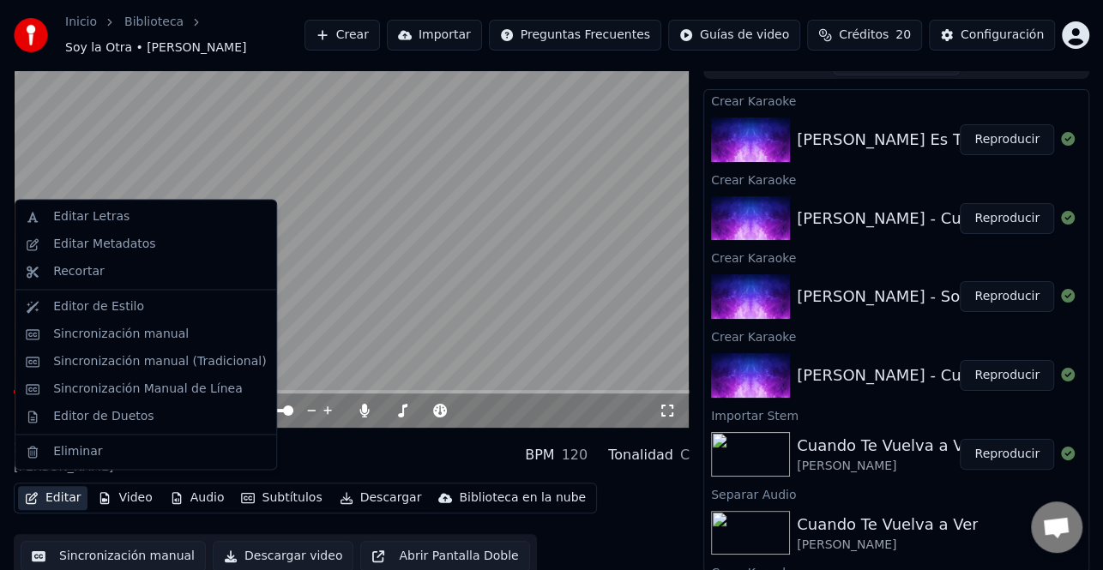
click at [63, 487] on button "Editar" at bounding box center [52, 498] width 69 height 24
click at [114, 364] on div "Sincronización manual (Tradicional)" at bounding box center [159, 361] width 213 height 17
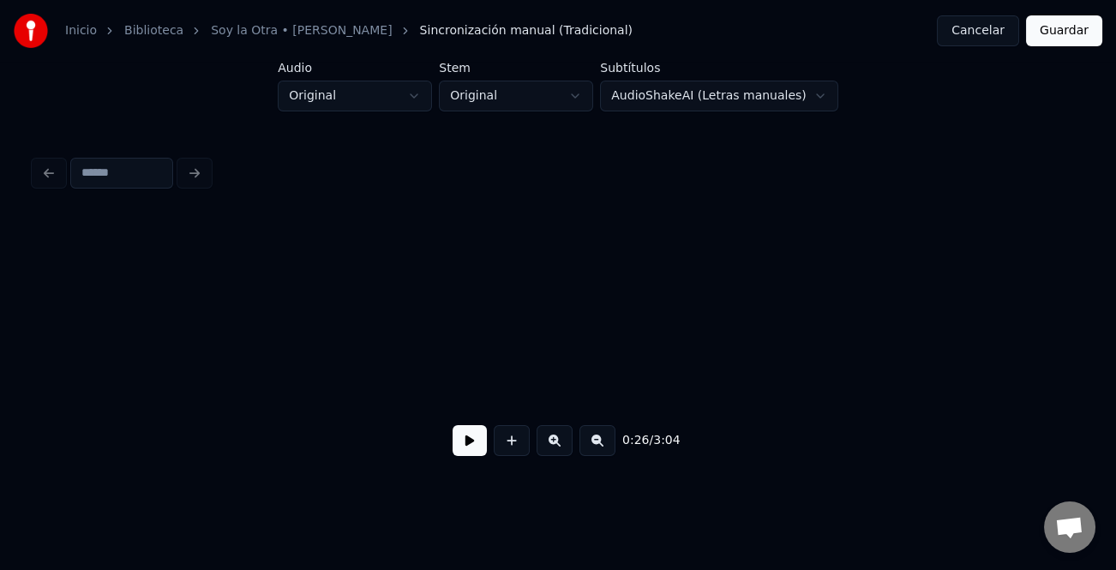
scroll to position [0, 3448]
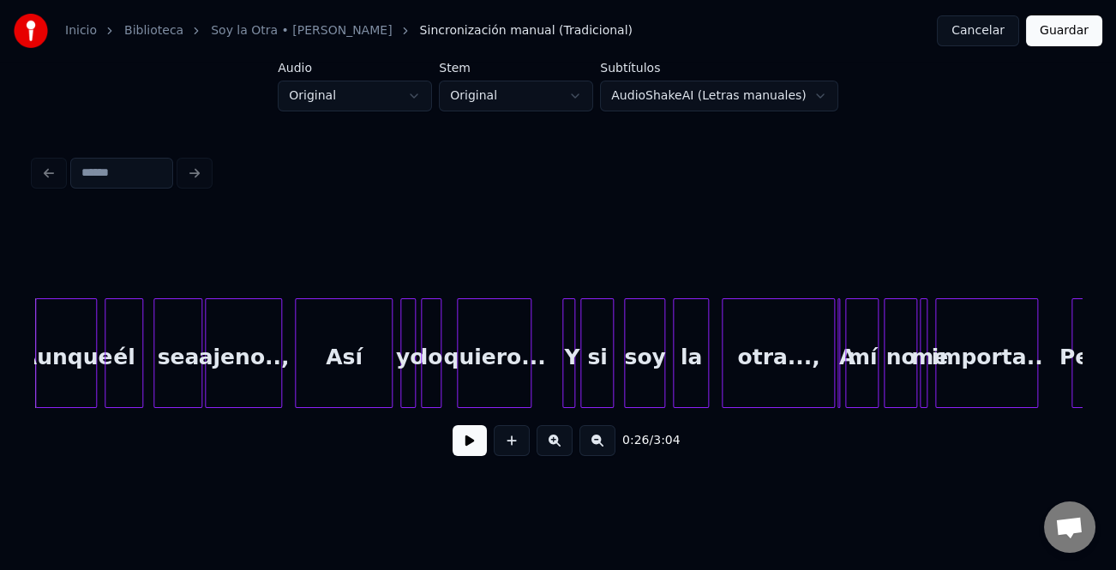
click at [480, 448] on button at bounding box center [470, 440] width 34 height 31
click at [369, 389] on div "Así" at bounding box center [338, 357] width 96 height 117
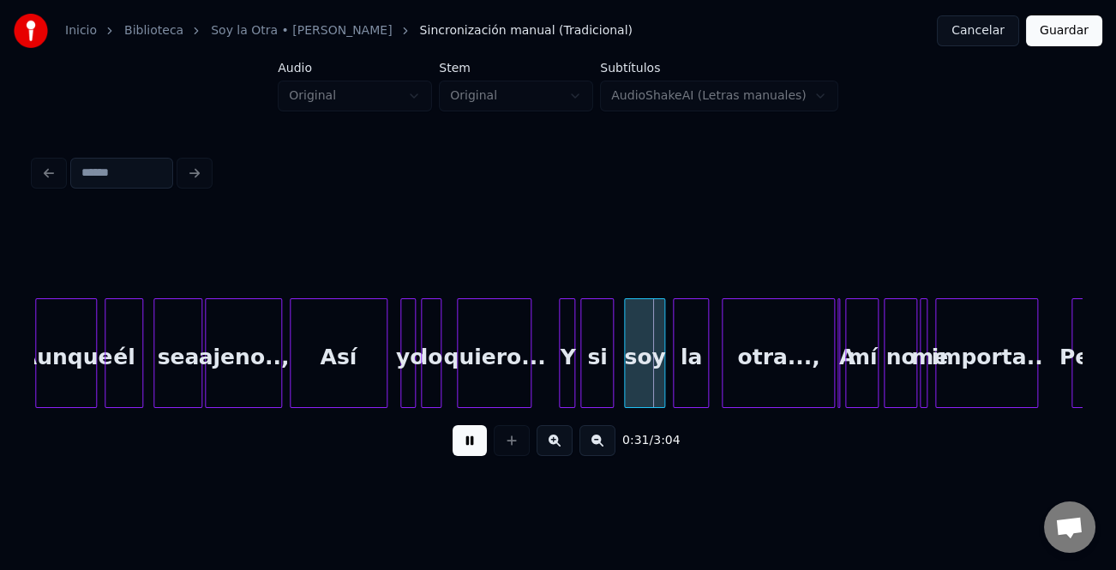
click at [560, 373] on div at bounding box center [562, 353] width 5 height 108
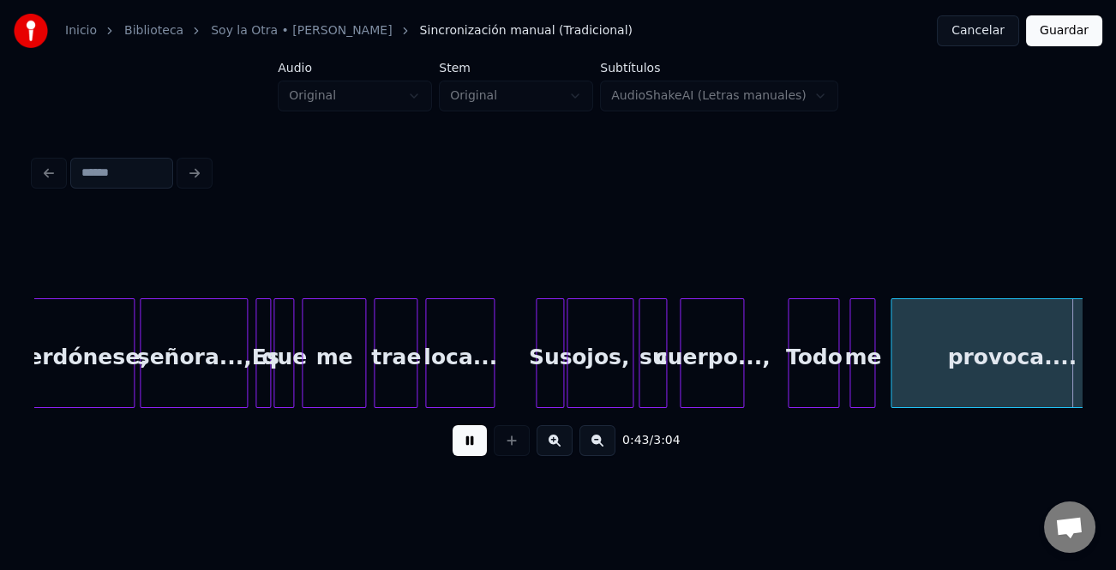
scroll to position [0, 5544]
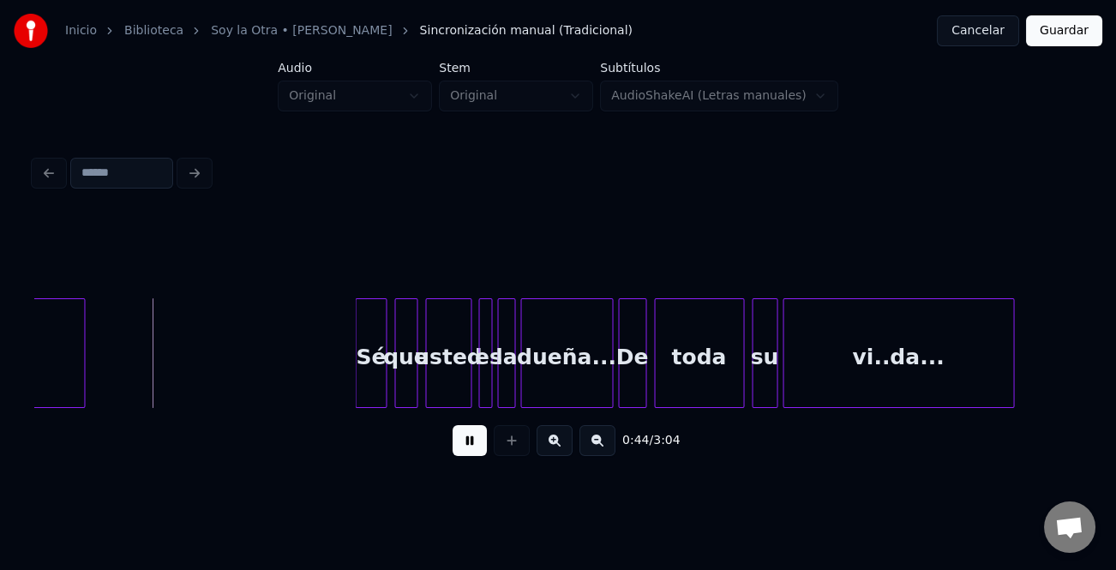
click at [471, 449] on button at bounding box center [470, 440] width 34 height 31
click at [339, 394] on div at bounding box center [341, 353] width 5 height 108
click at [469, 442] on button at bounding box center [470, 440] width 34 height 31
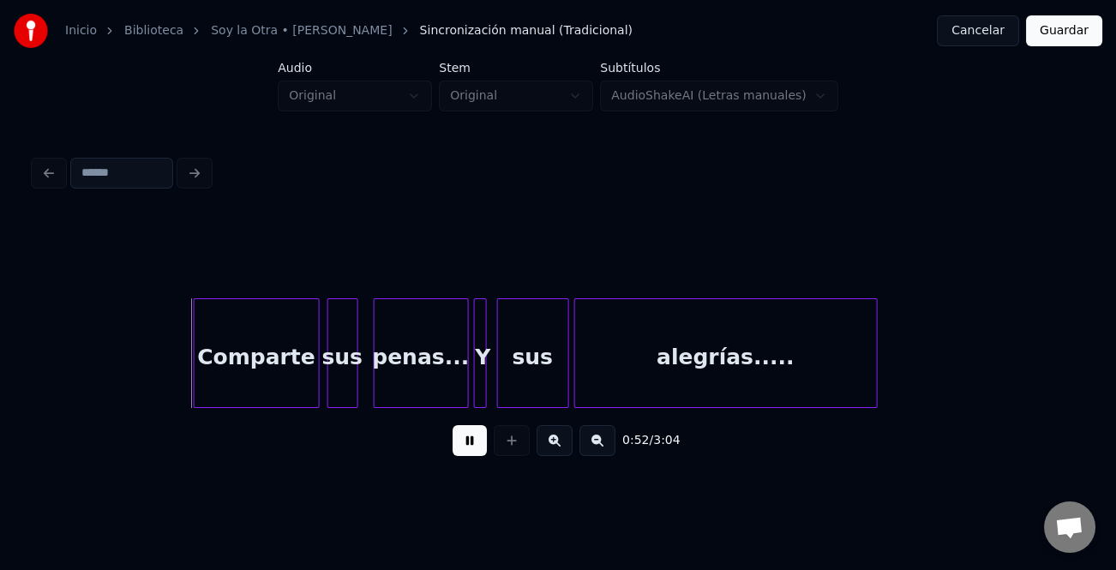
click at [268, 364] on div "Comparte" at bounding box center [257, 357] width 124 height 117
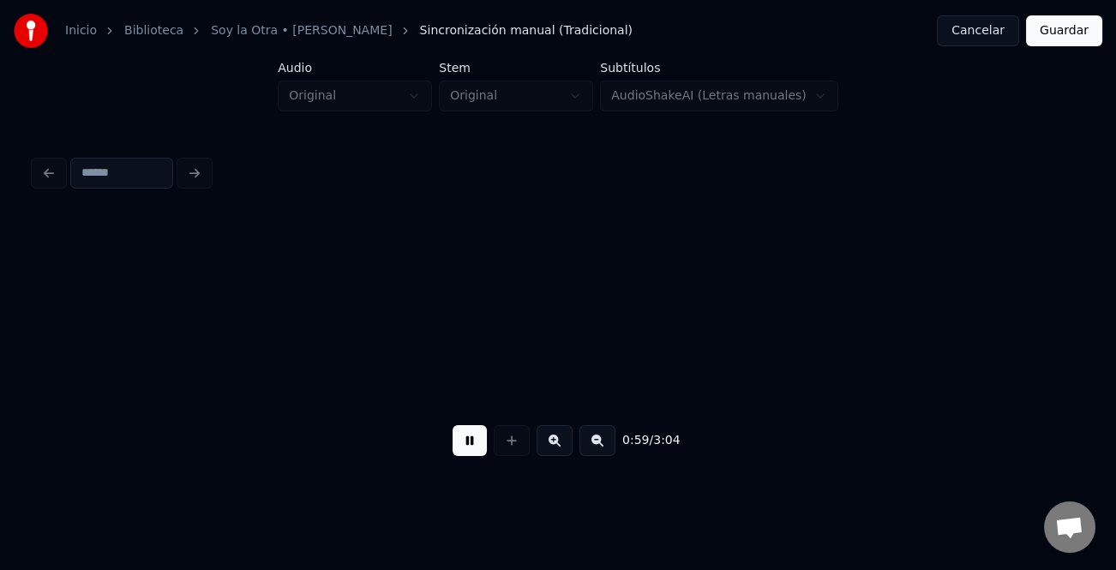
scroll to position [0, 7643]
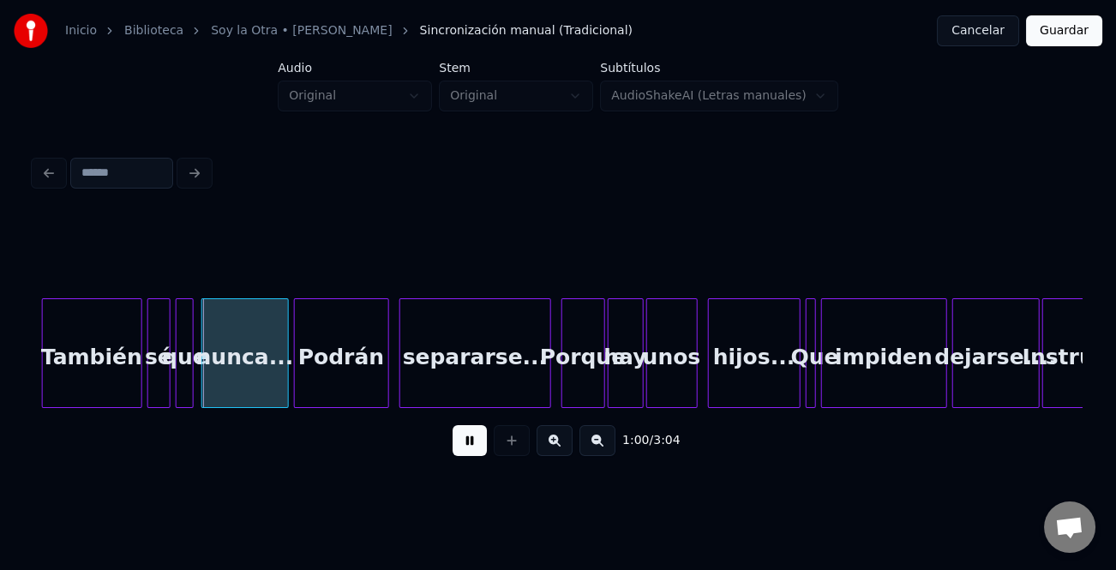
click at [554, 453] on button at bounding box center [555, 440] width 36 height 31
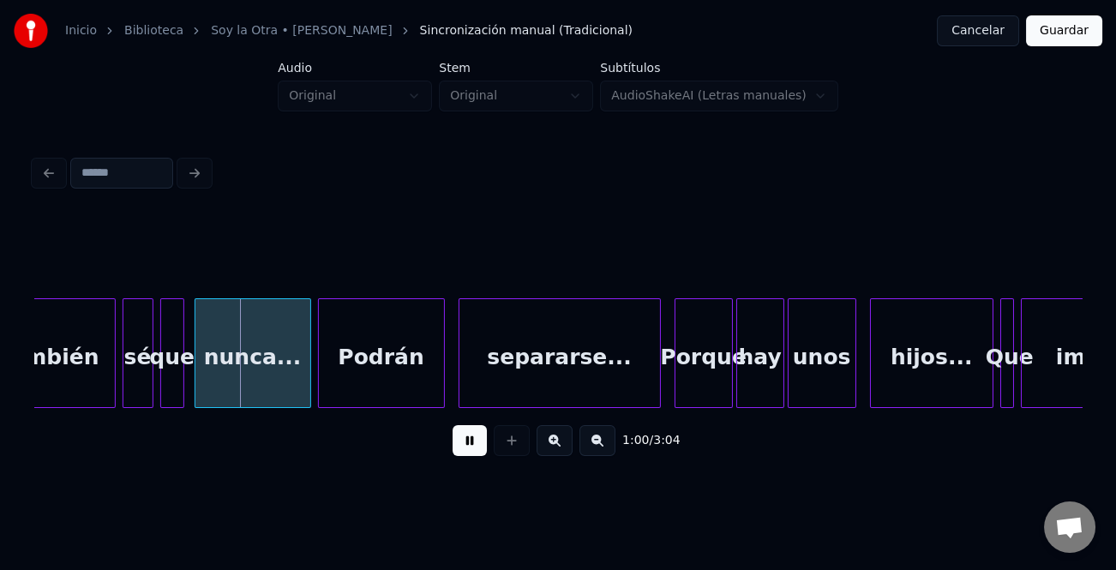
click at [554, 453] on button at bounding box center [555, 440] width 36 height 31
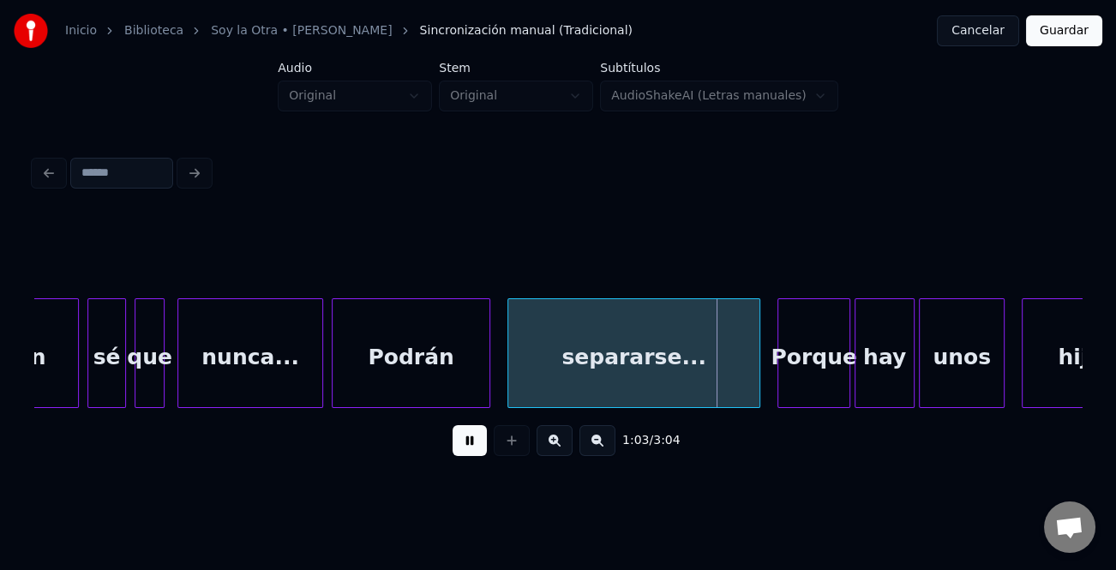
click at [466, 448] on button at bounding box center [470, 440] width 34 height 31
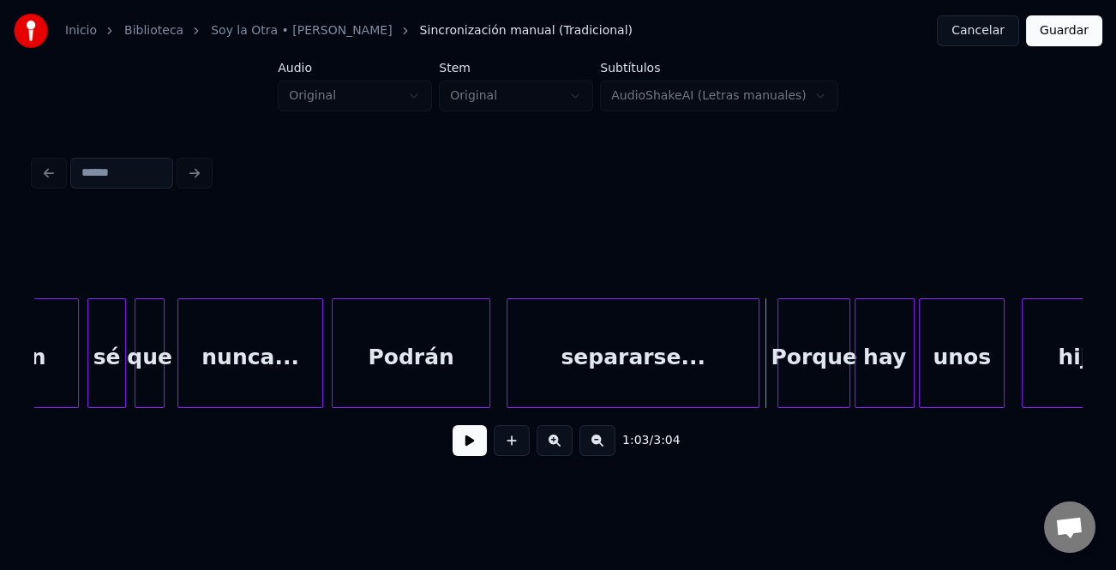
click at [758, 360] on div "separarse..." at bounding box center [633, 353] width 253 height 110
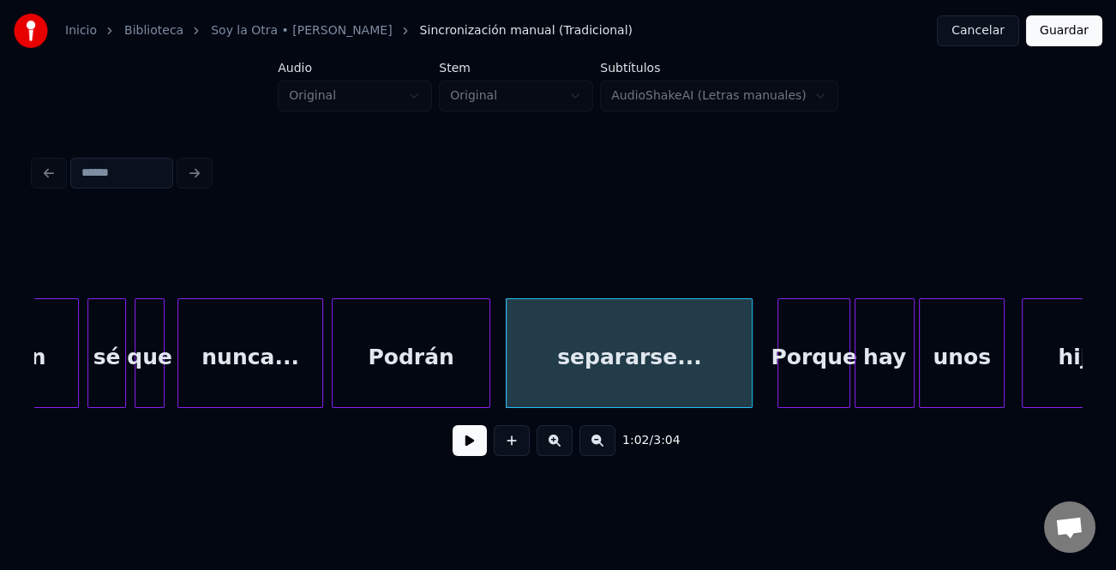
click at [748, 368] on div at bounding box center [749, 353] width 5 height 108
click at [488, 446] on div "1:02 / 3:04" at bounding box center [558, 441] width 1020 height 38
click at [483, 446] on button at bounding box center [470, 440] width 34 height 31
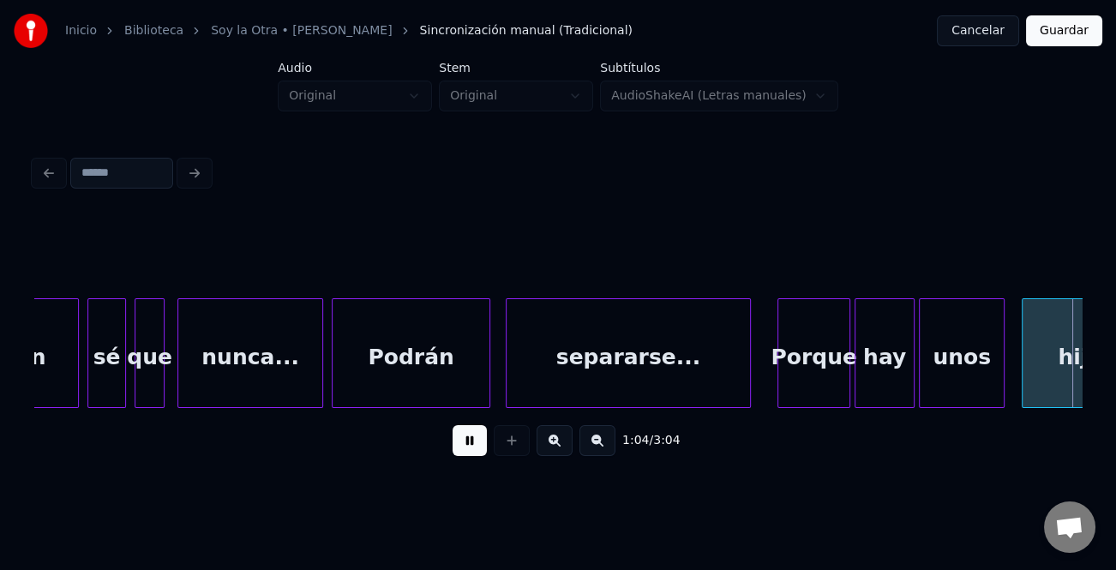
scroll to position [0, 13923]
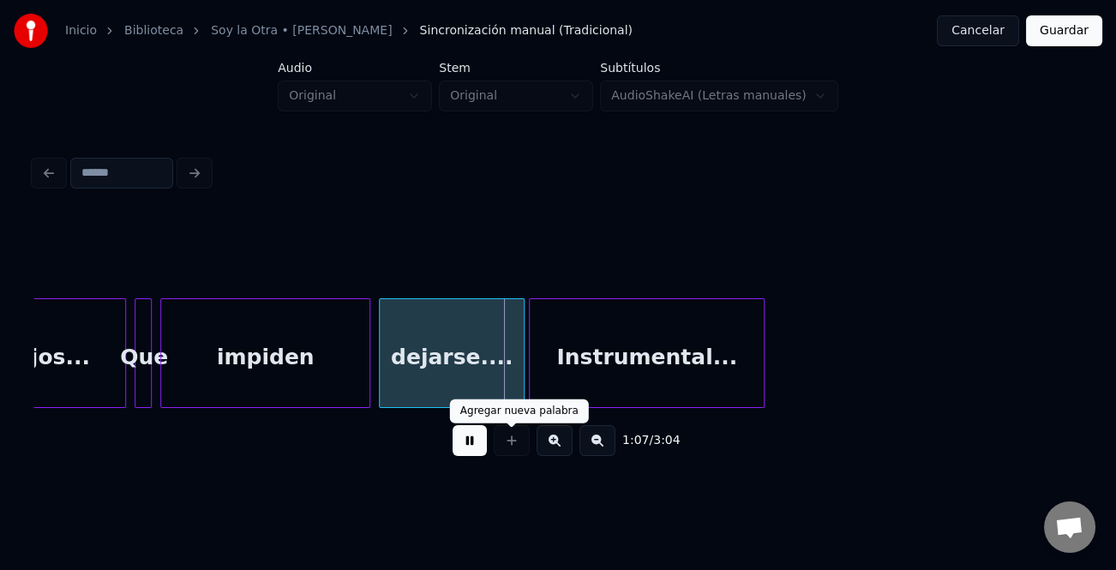
click at [477, 443] on button at bounding box center [470, 440] width 34 height 31
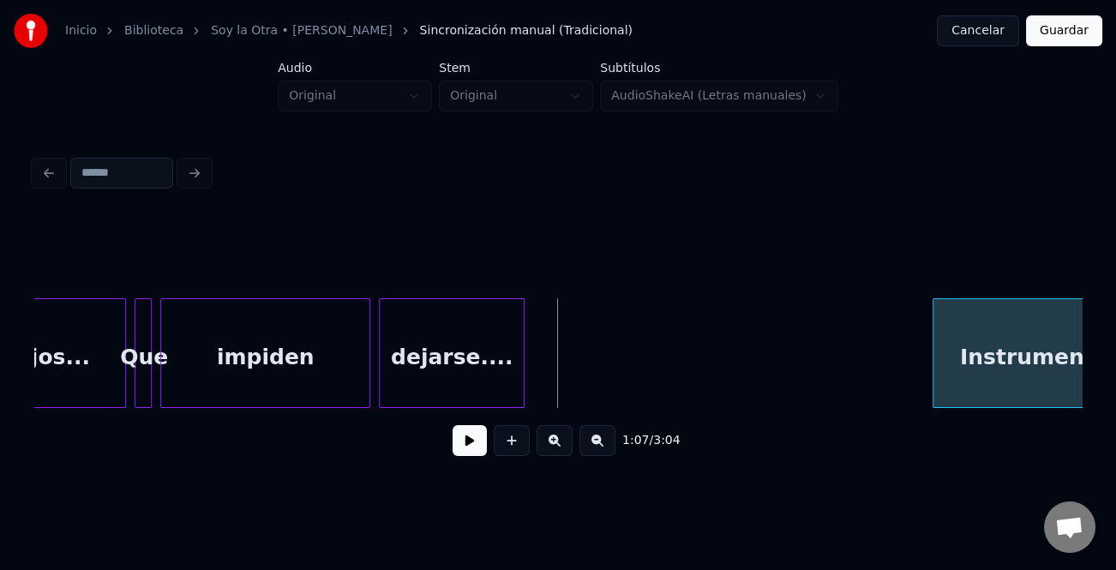
scroll to position [0, 14082]
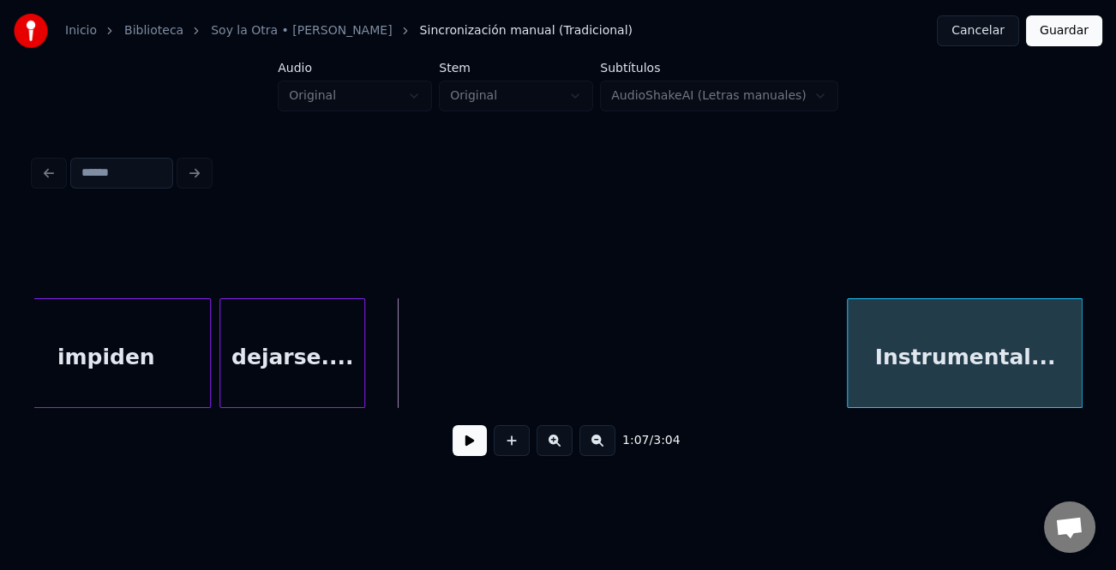
click at [1102, 395] on div "Inicio Biblioteca Soy la Otra • [PERSON_NAME] Sincronización manual (Tradiciona…" at bounding box center [558, 240] width 1116 height 481
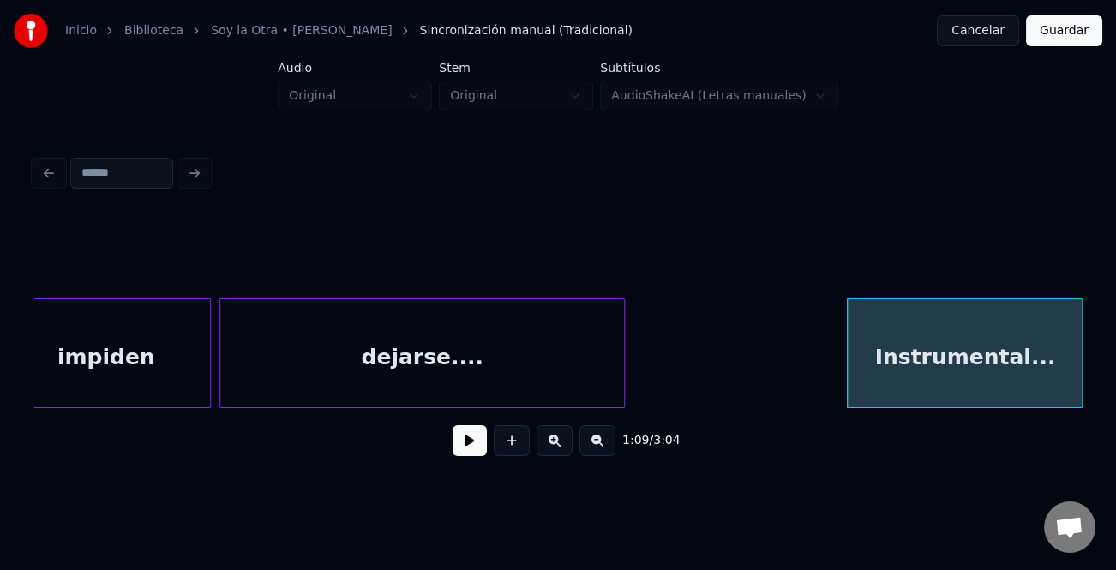
click at [620, 392] on div at bounding box center [621, 353] width 5 height 108
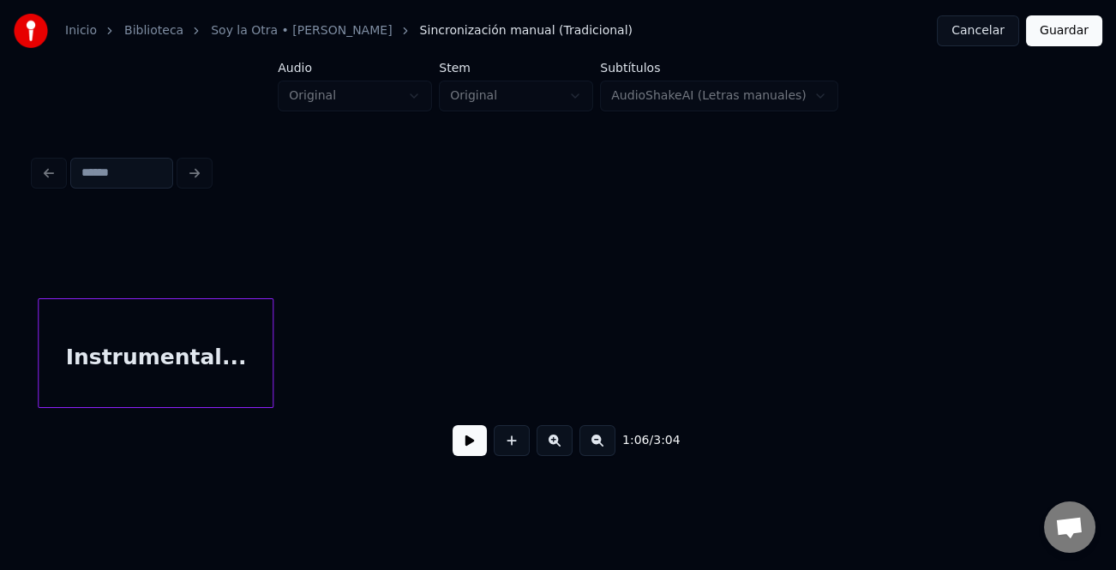
scroll to position [0, 14608]
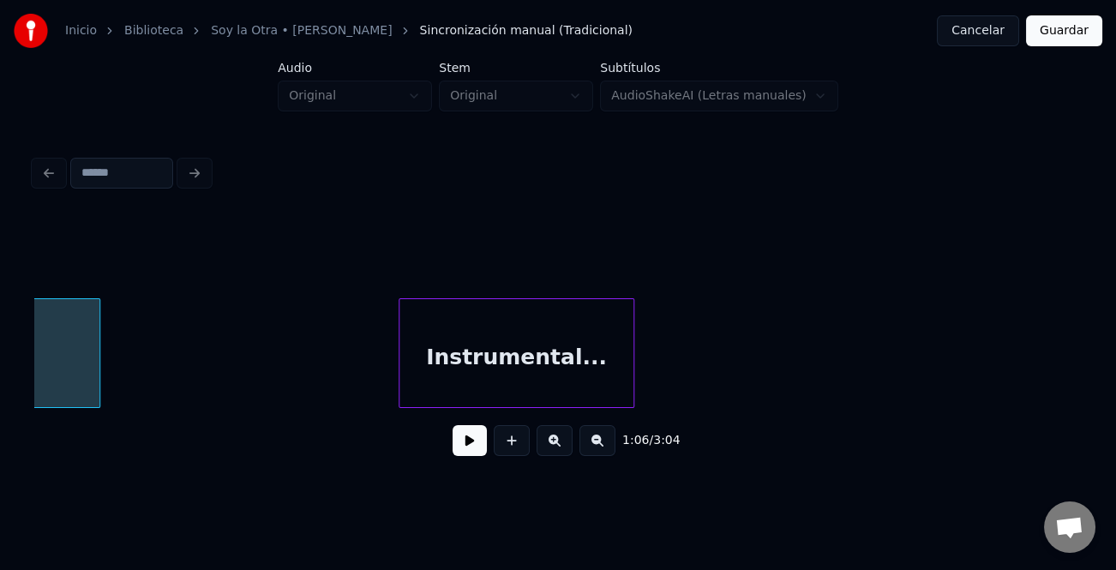
click at [497, 384] on div "Instrumental..." at bounding box center [517, 357] width 234 height 117
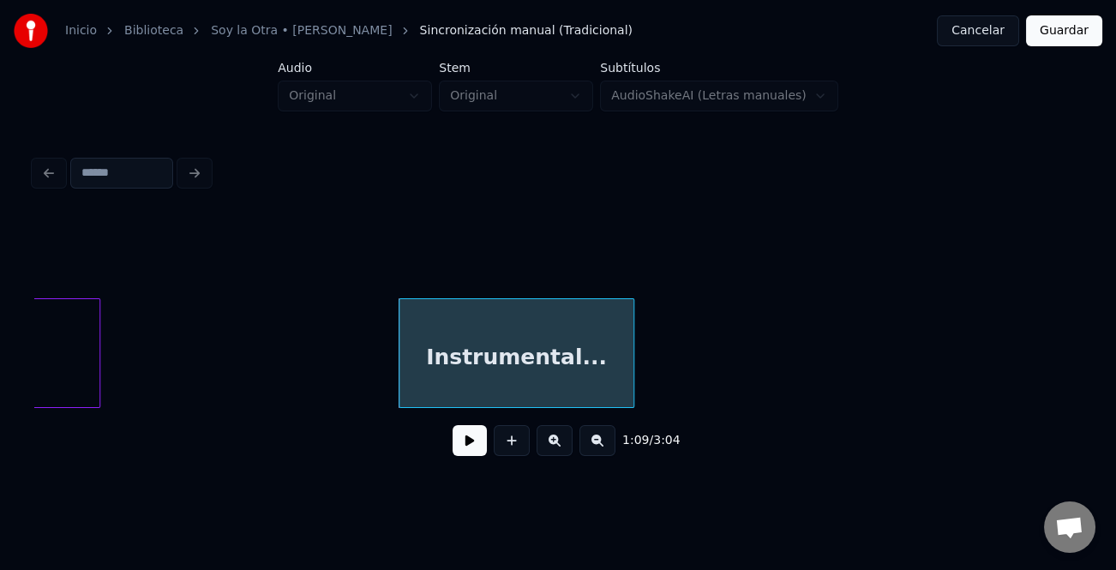
click at [595, 448] on button at bounding box center [598, 440] width 36 height 31
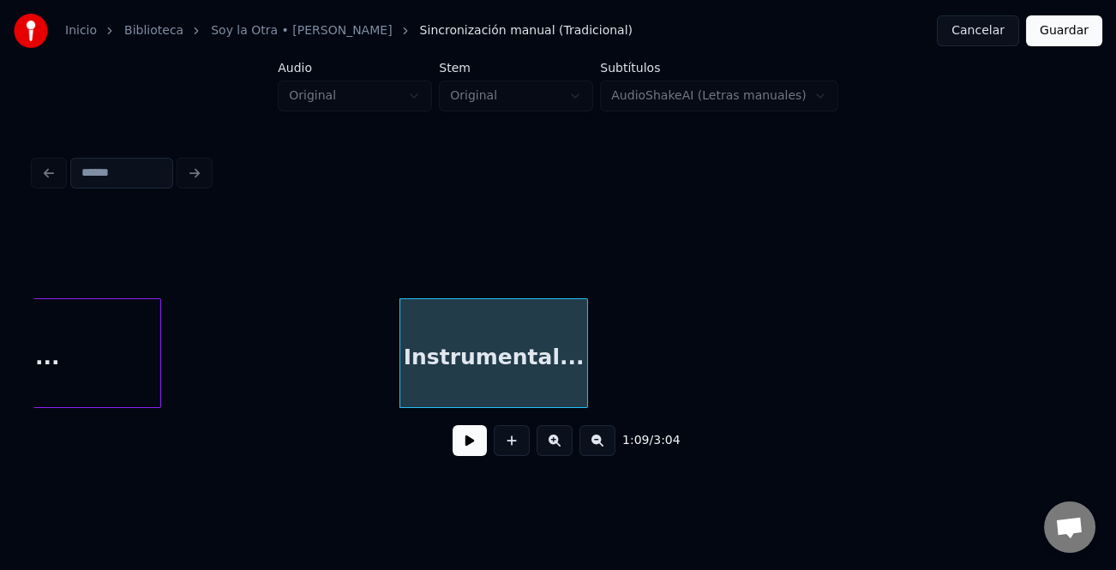
click at [595, 448] on button at bounding box center [598, 440] width 36 height 31
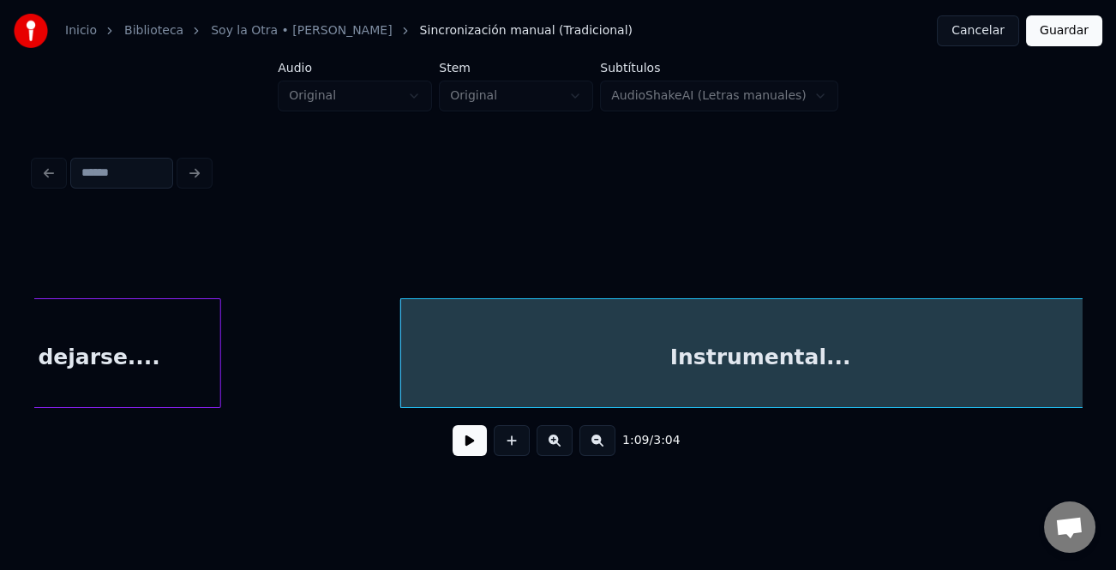
click at [1102, 439] on div "Inicio Biblioteca Soy la Otra • [PERSON_NAME] Sincronización manual (Tradiciona…" at bounding box center [558, 240] width 1116 height 481
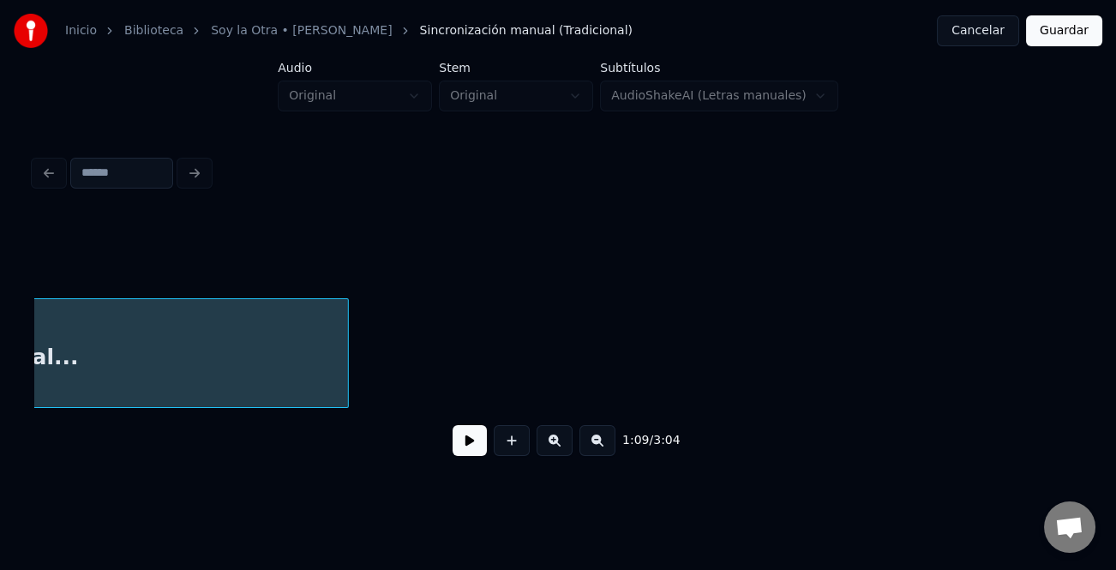
scroll to position [0, 9410]
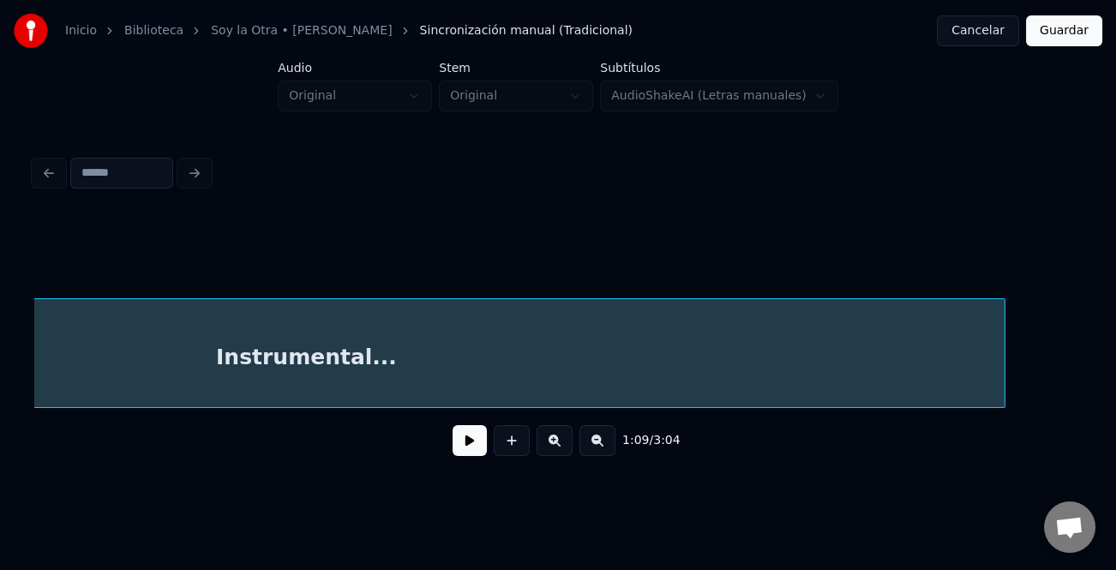
click at [1005, 373] on div at bounding box center [1002, 353] width 5 height 108
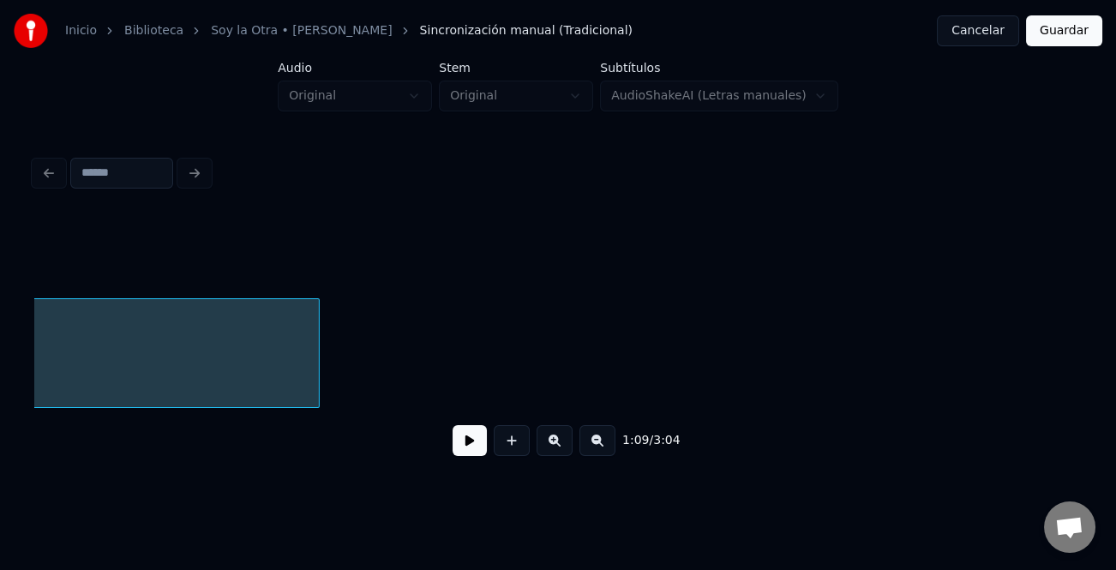
scroll to position [0, 10149]
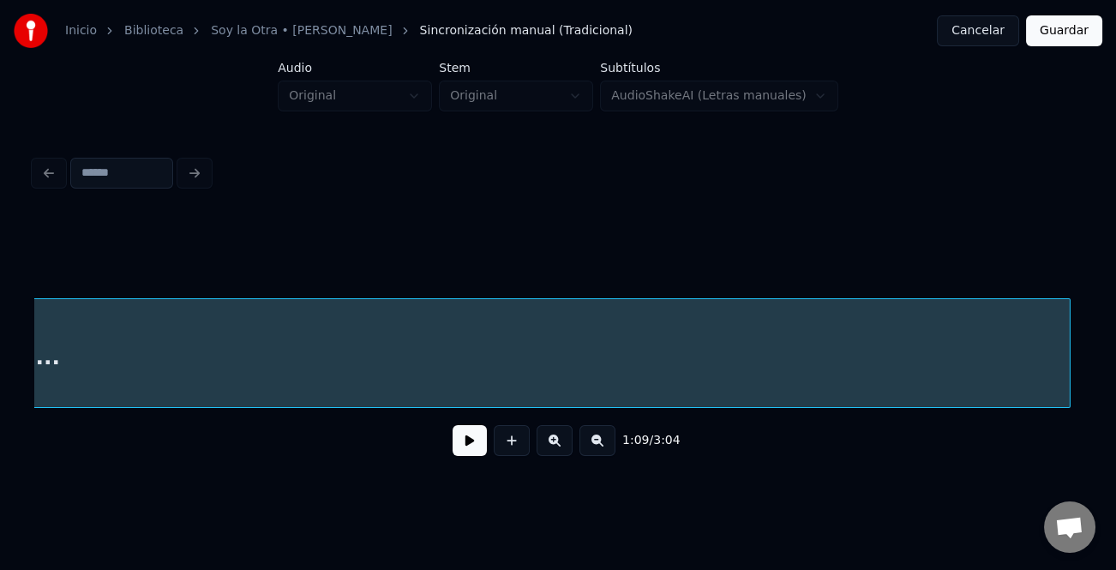
click at [1068, 373] on div at bounding box center [1067, 353] width 5 height 108
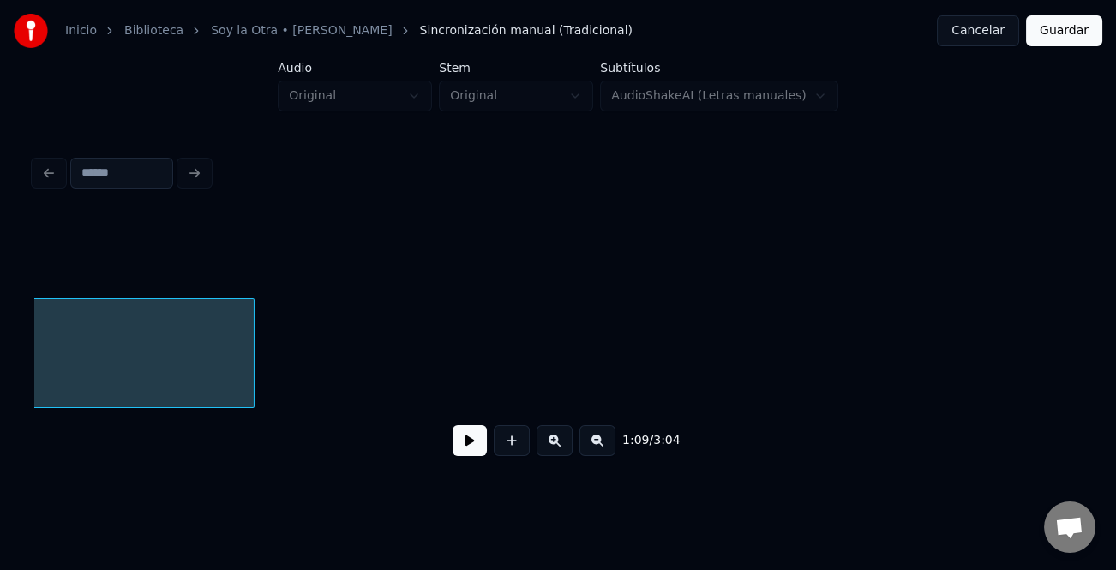
scroll to position [0, 10984]
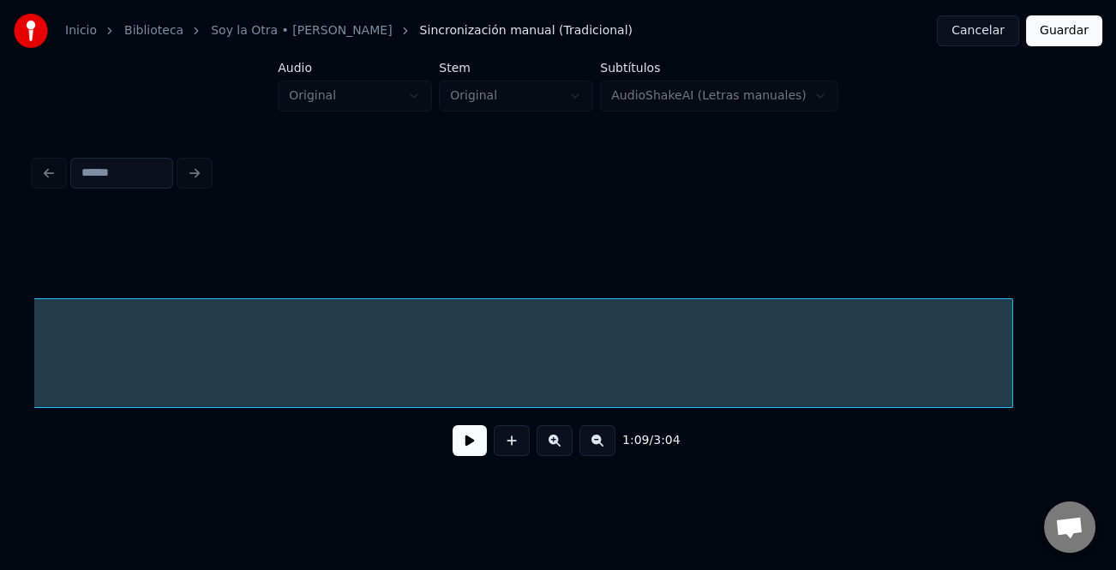
click at [1013, 369] on div at bounding box center [1009, 353] width 5 height 108
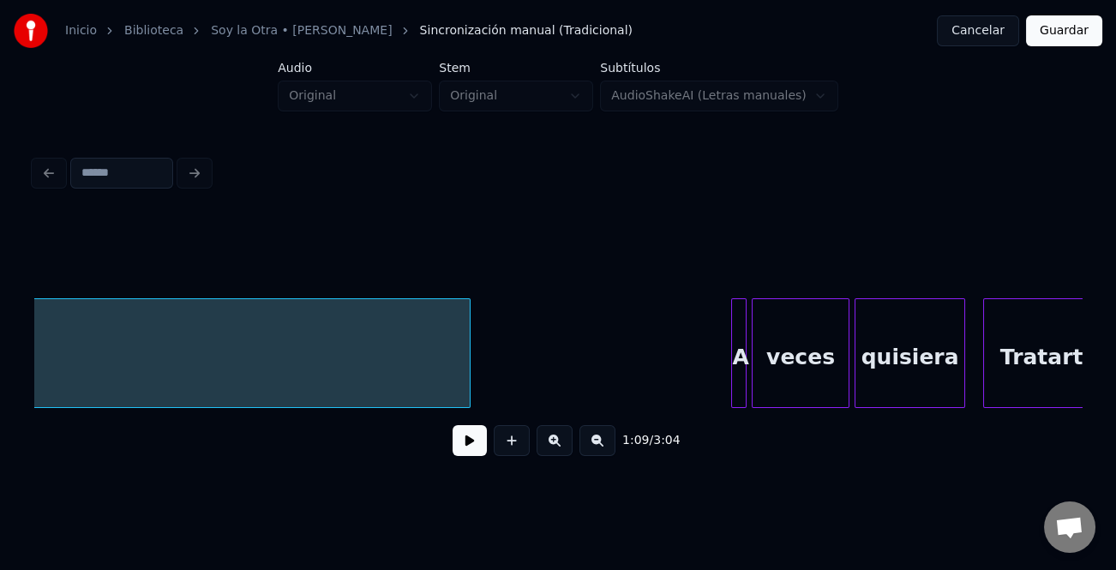
scroll to position [0, 11553]
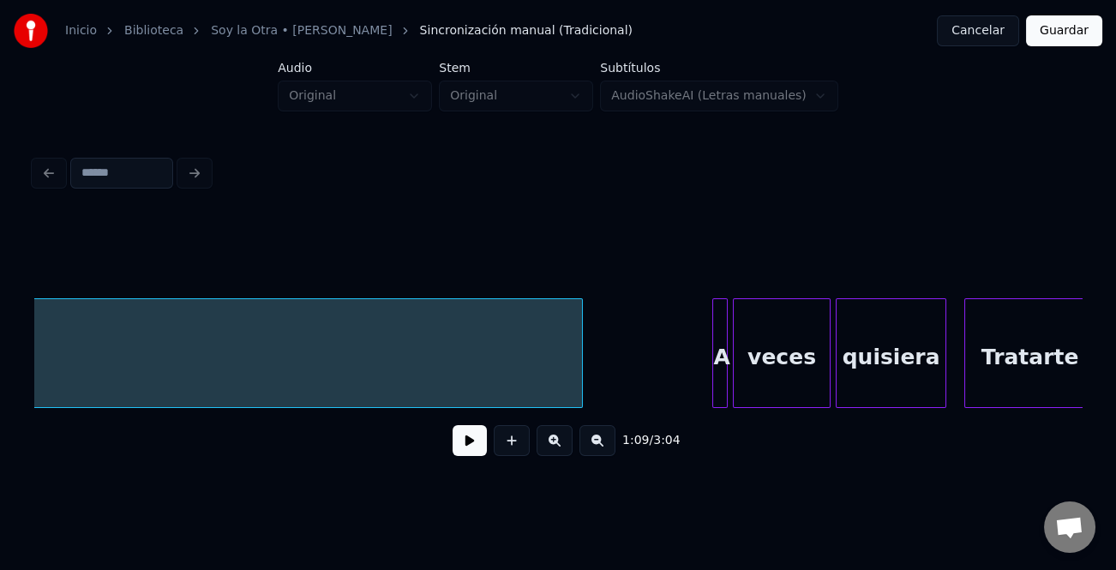
click at [582, 394] on div at bounding box center [579, 353] width 5 height 108
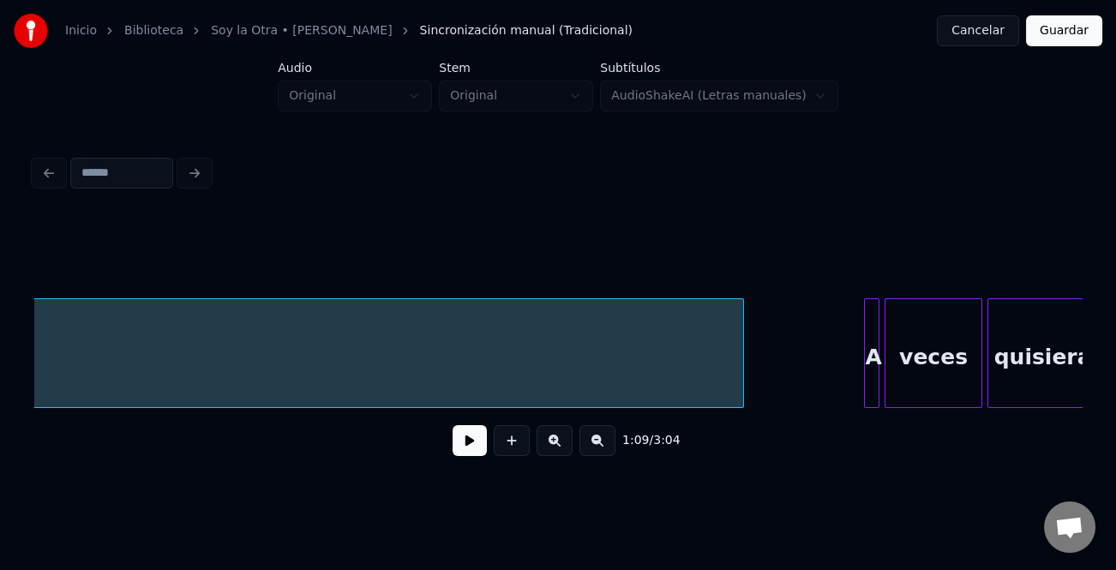
scroll to position [0, 11742]
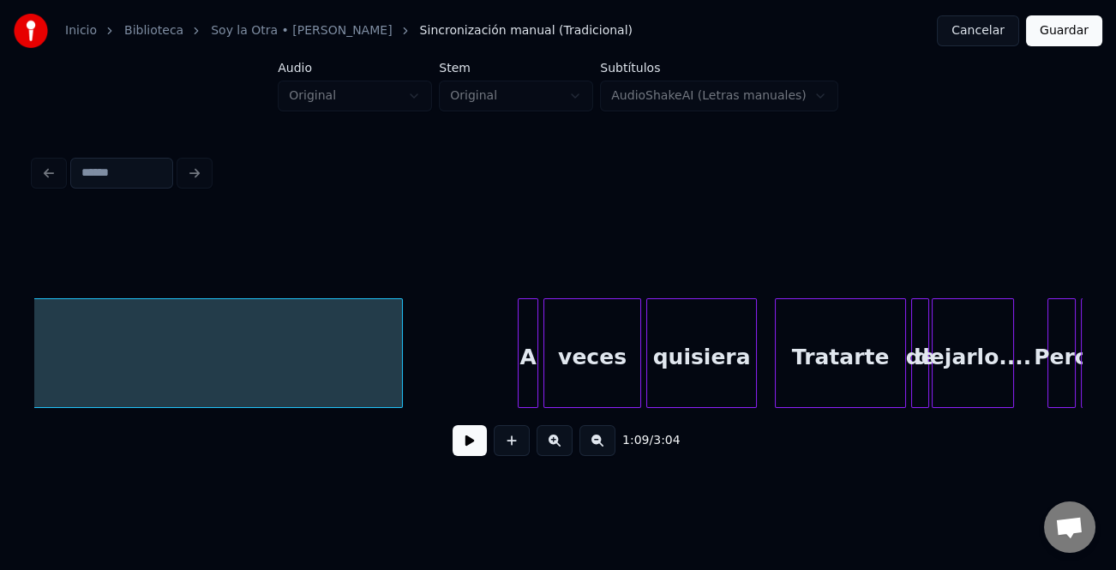
click at [519, 375] on div at bounding box center [521, 353] width 5 height 108
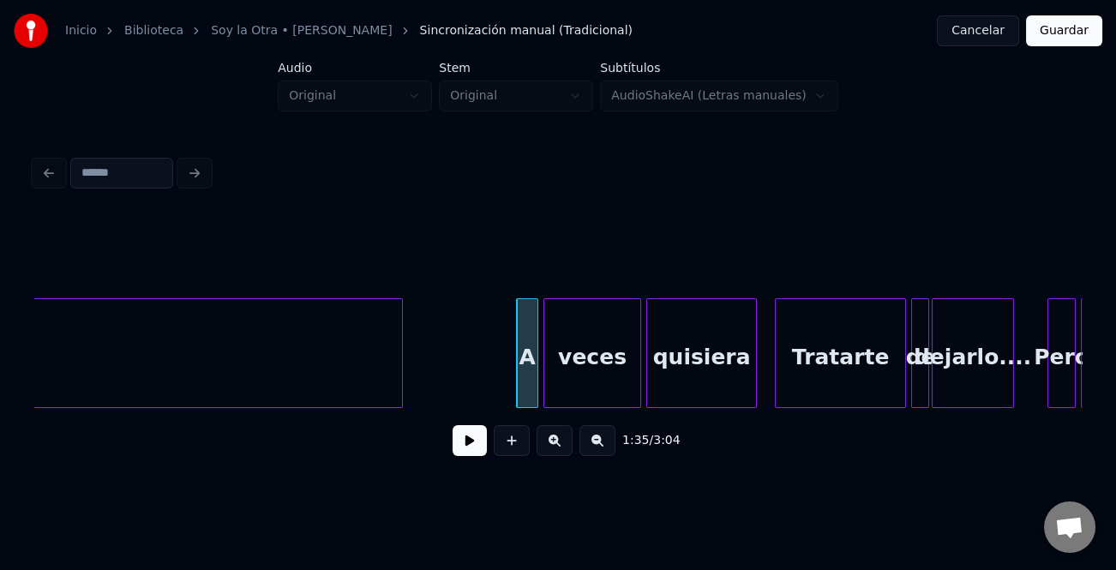
click at [496, 388] on div "Instrumental... A veces quisiera Tratarte de dejarlo.... Pero eso" at bounding box center [141, 353] width 23698 height 110
click at [472, 432] on button at bounding box center [470, 440] width 34 height 31
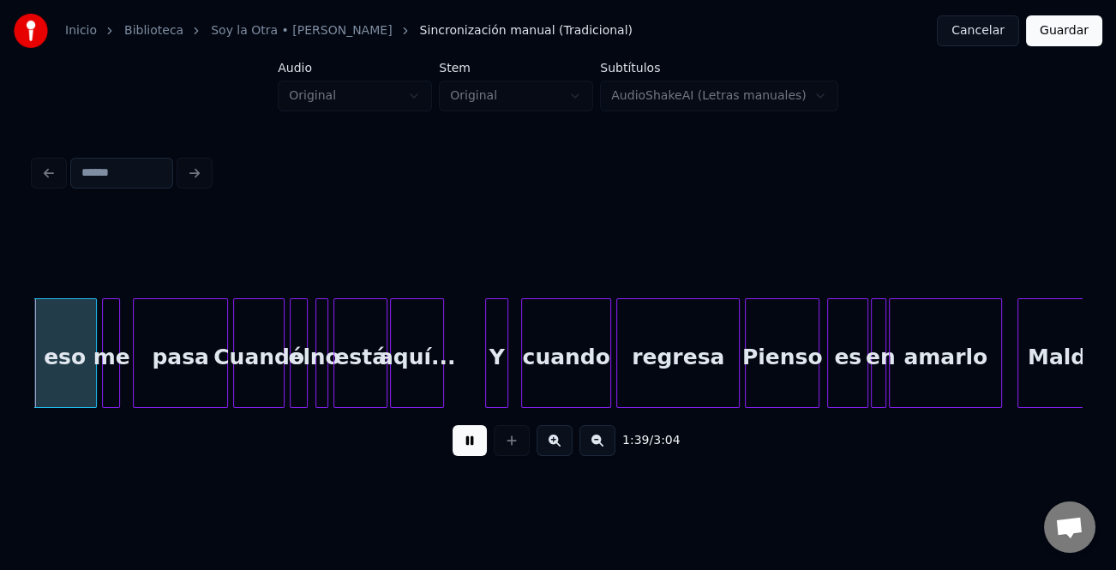
click at [558, 443] on button at bounding box center [555, 440] width 36 height 31
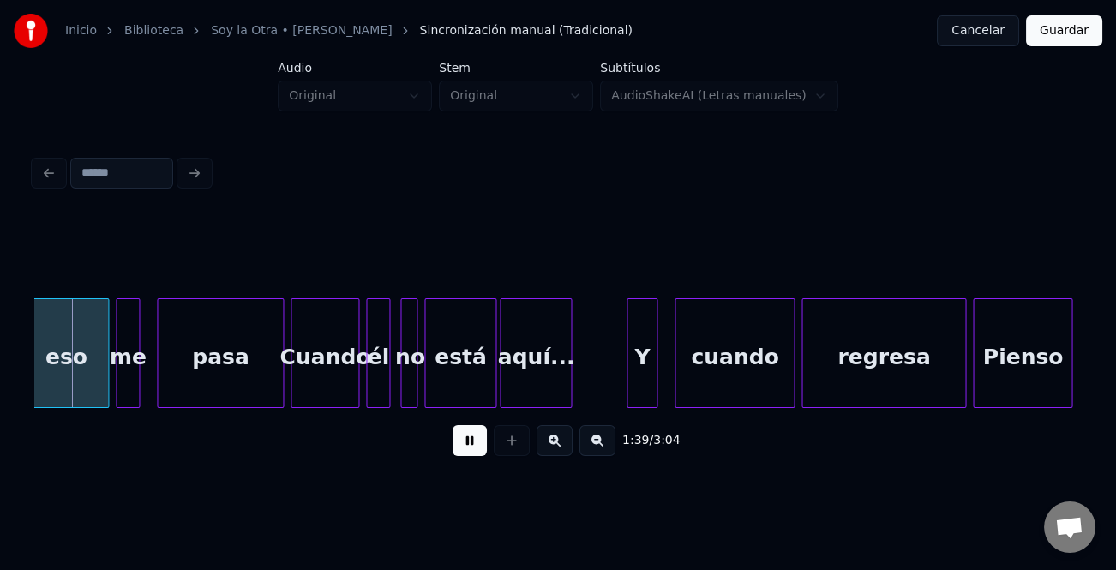
click at [558, 443] on button at bounding box center [555, 440] width 36 height 31
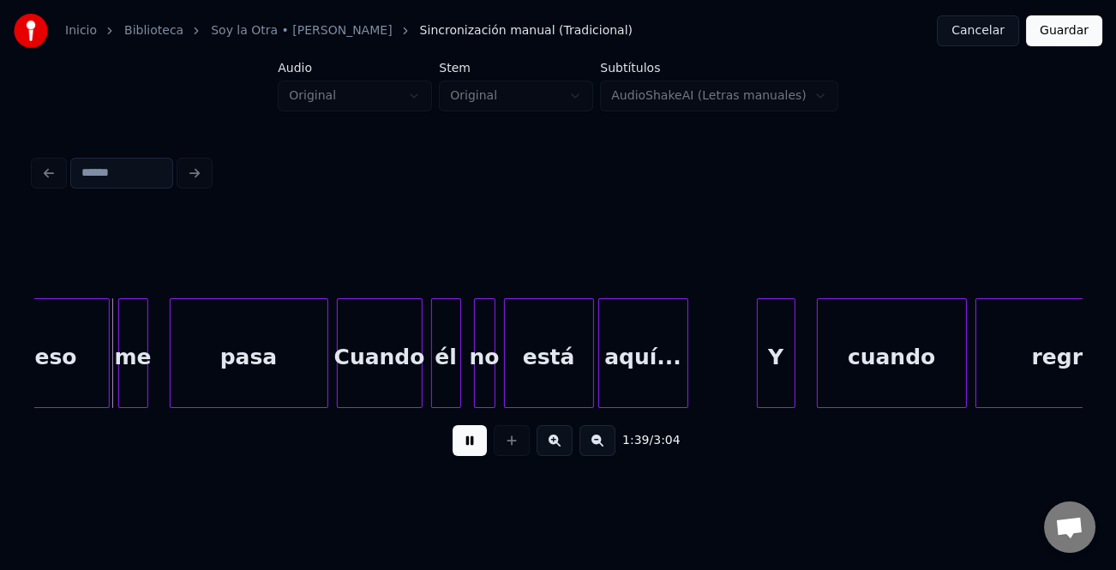
click at [558, 443] on button at bounding box center [555, 440] width 36 height 31
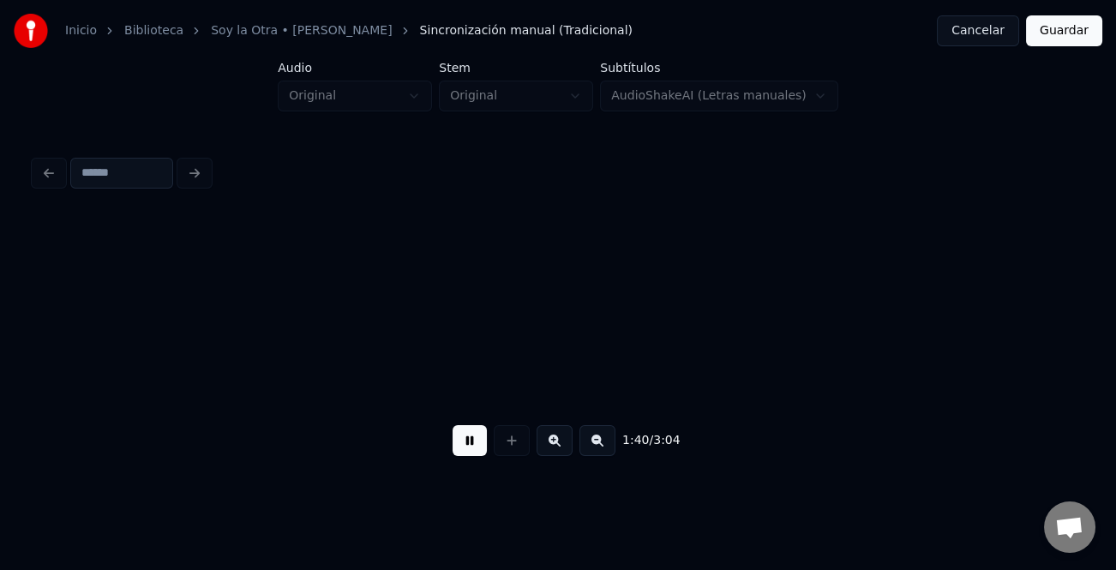
scroll to position [0, 25641]
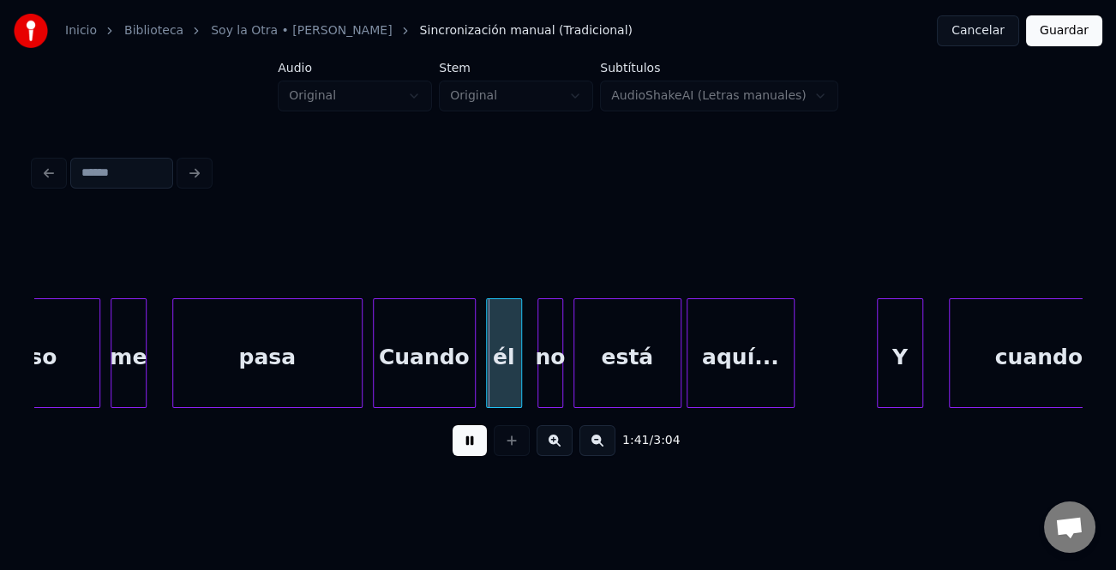
click at [466, 448] on button at bounding box center [470, 440] width 34 height 31
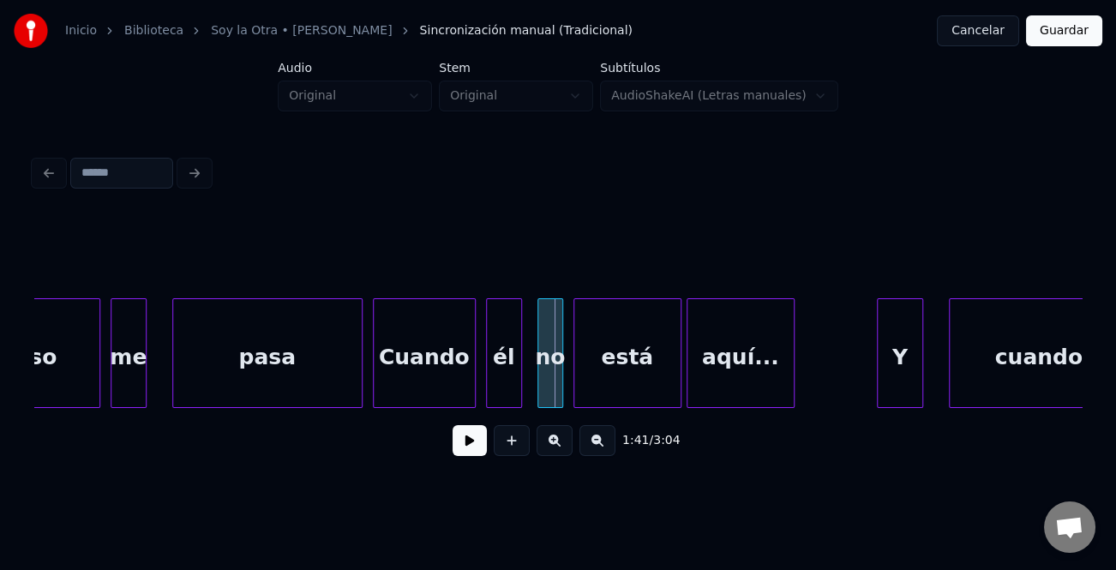
click at [466, 445] on button at bounding box center [470, 440] width 34 height 31
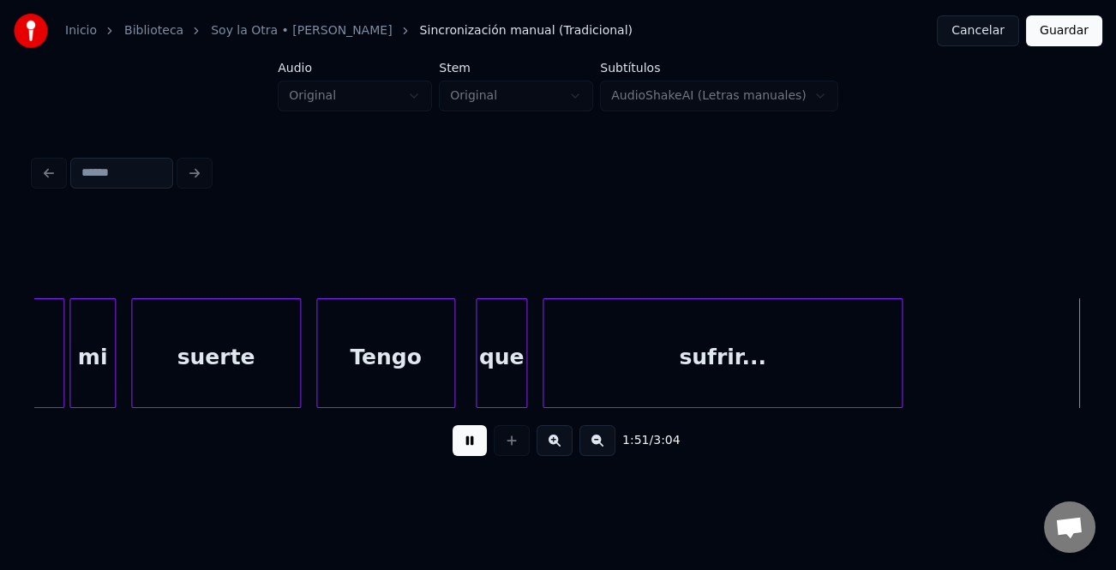
scroll to position [0, 28789]
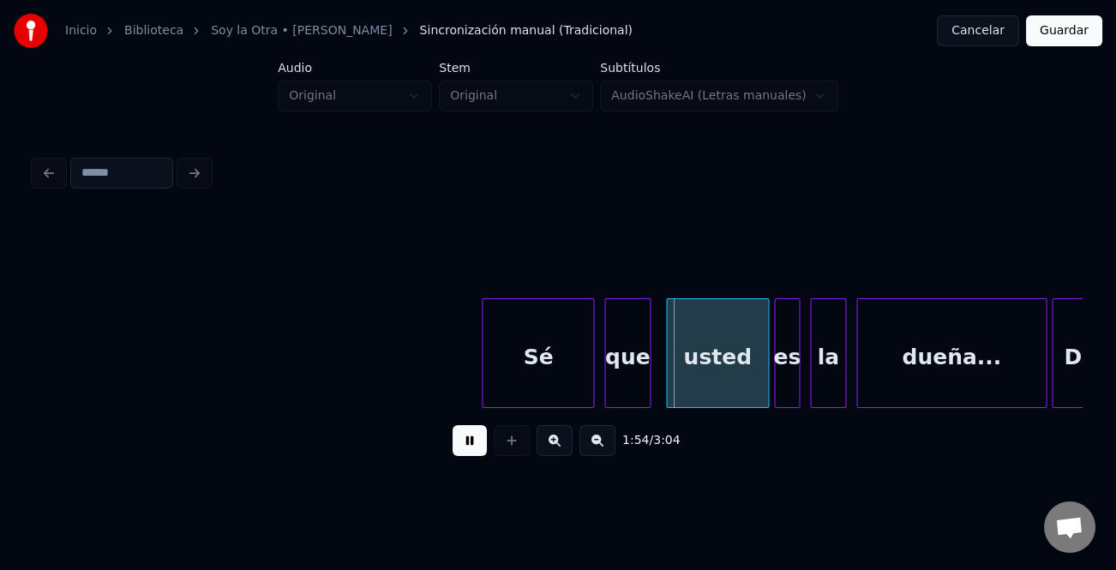
click at [484, 370] on div at bounding box center [485, 353] width 5 height 108
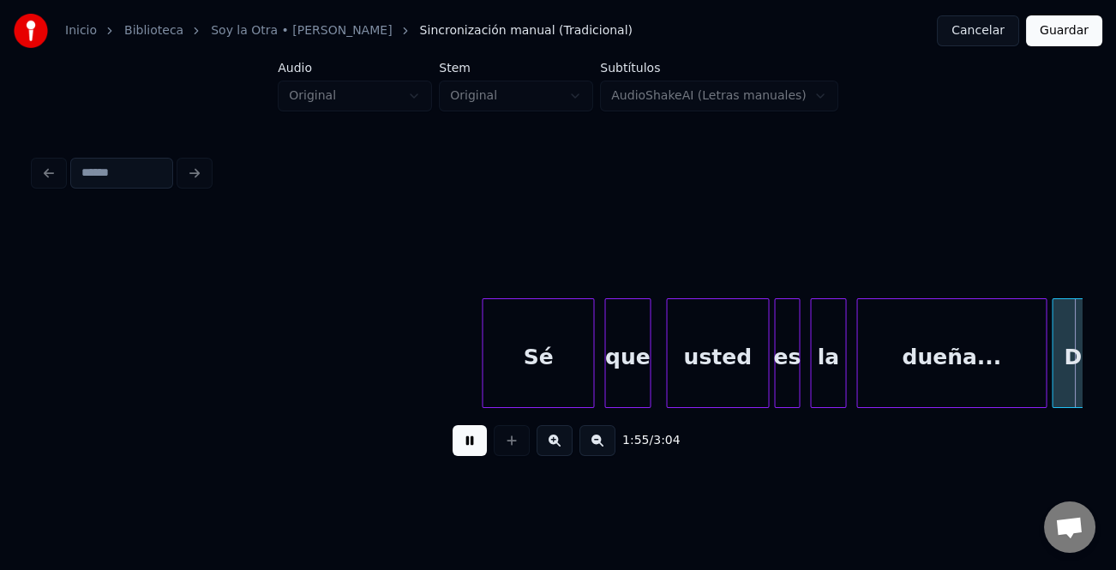
scroll to position [0, 29840]
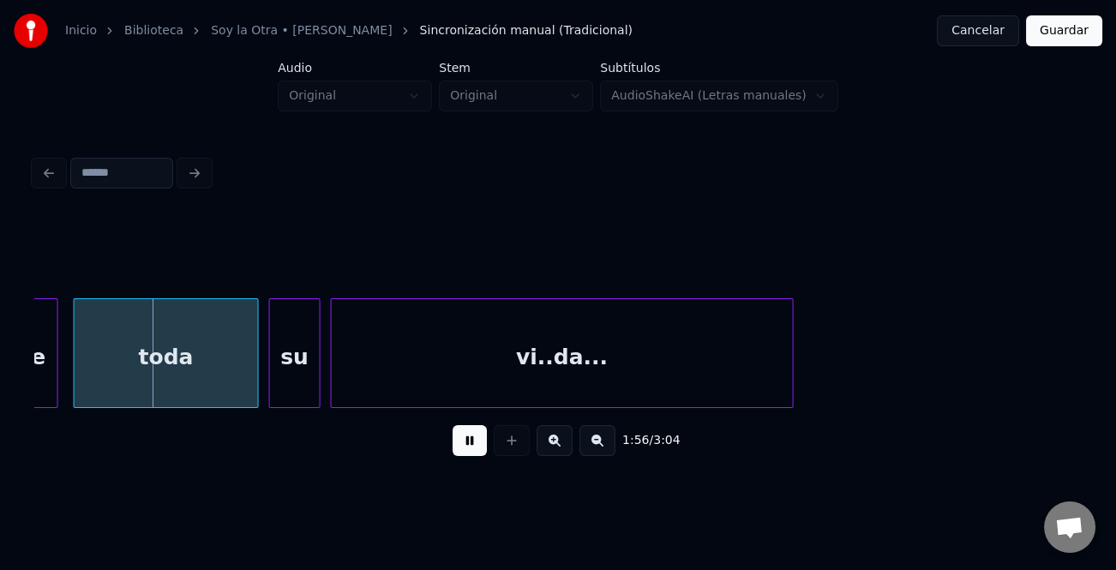
click at [475, 444] on button at bounding box center [470, 440] width 34 height 31
click at [472, 436] on button at bounding box center [470, 440] width 34 height 31
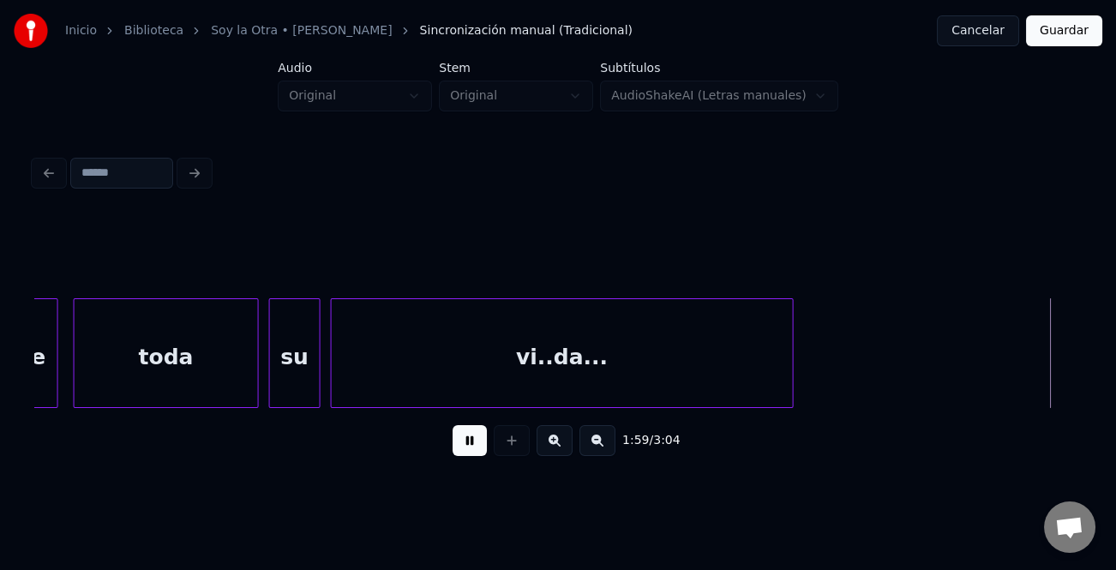
scroll to position [0, 30888]
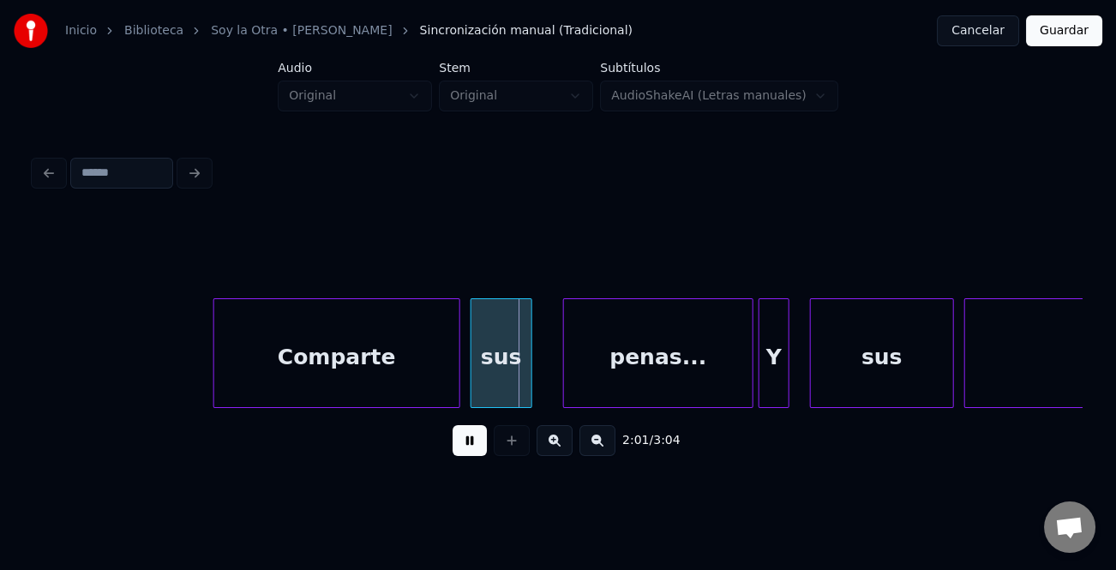
click at [475, 451] on button at bounding box center [470, 440] width 34 height 31
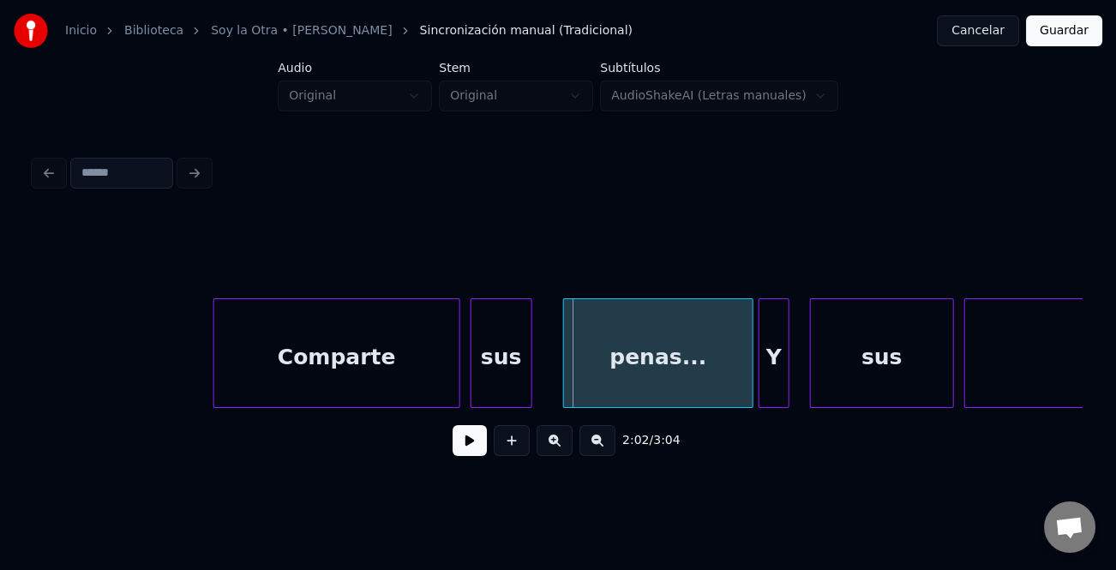
click at [475, 442] on button at bounding box center [470, 440] width 34 height 31
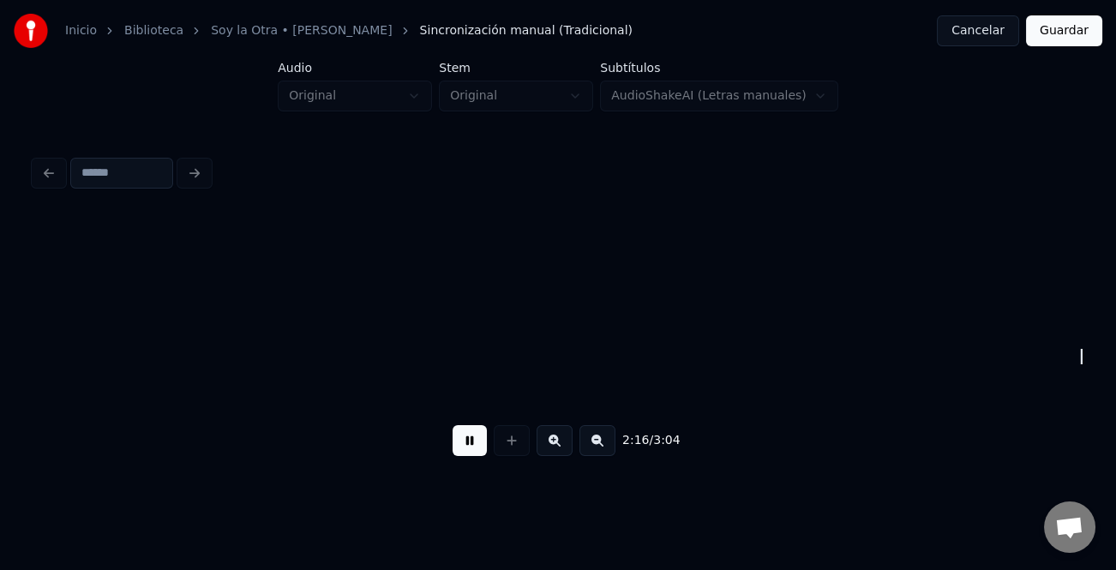
scroll to position [0, 35090]
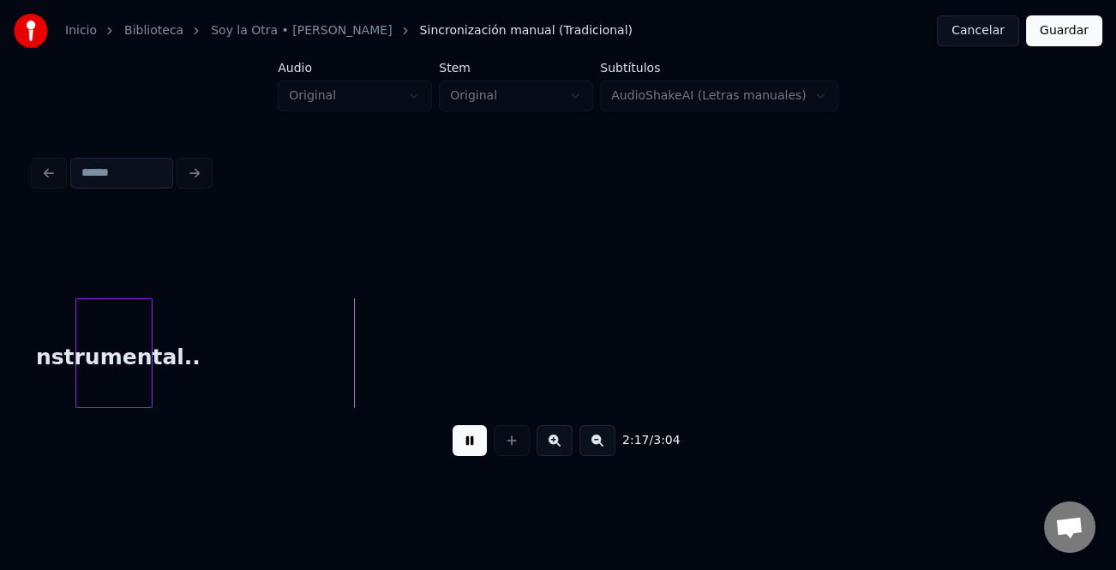
click at [610, 449] on button at bounding box center [598, 440] width 36 height 31
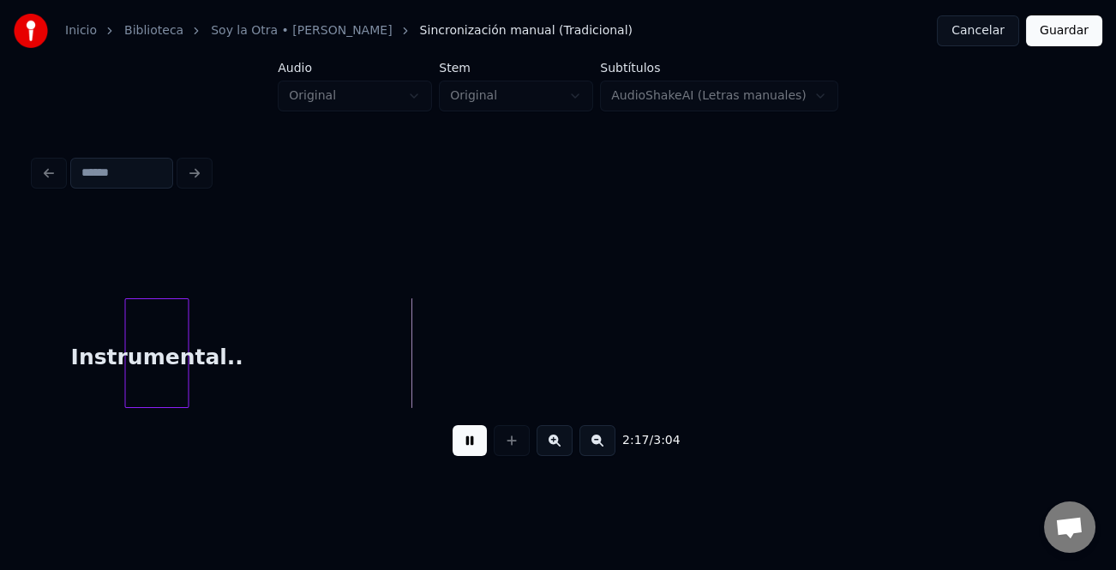
click at [610, 449] on button at bounding box center [598, 440] width 36 height 31
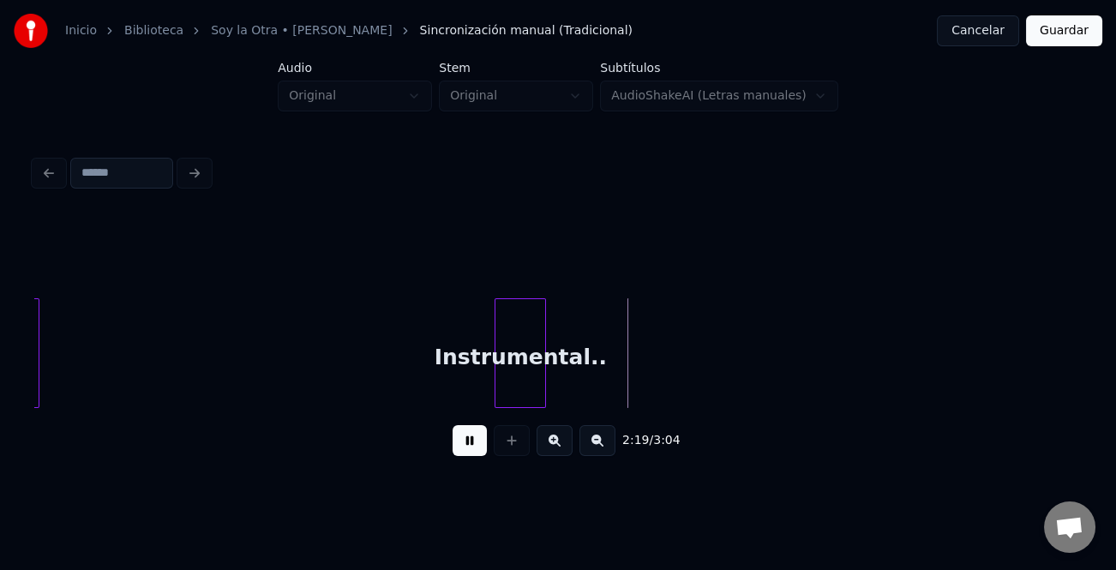
click at [505, 354] on div "Instrumental.." at bounding box center [521, 357] width 50 height 117
click at [476, 449] on button at bounding box center [470, 440] width 34 height 31
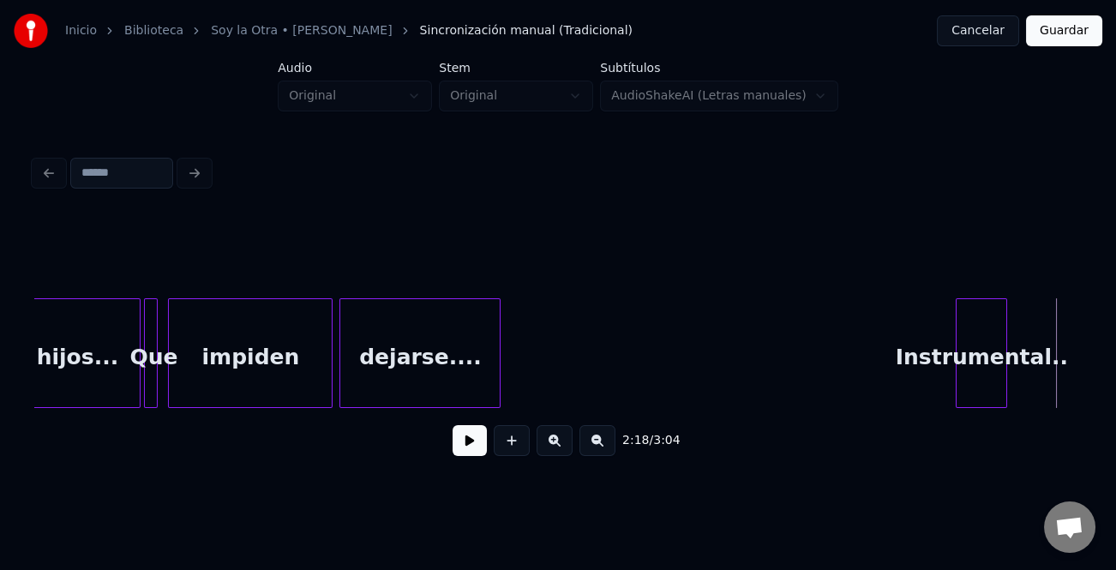
scroll to position [0, 22837]
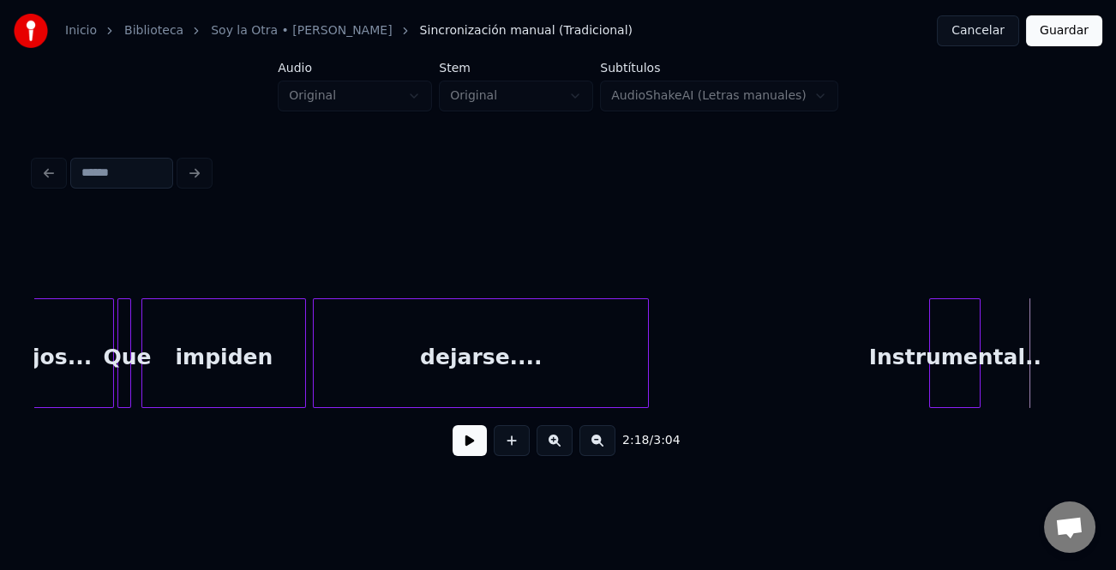
click at [646, 384] on div at bounding box center [645, 353] width 5 height 108
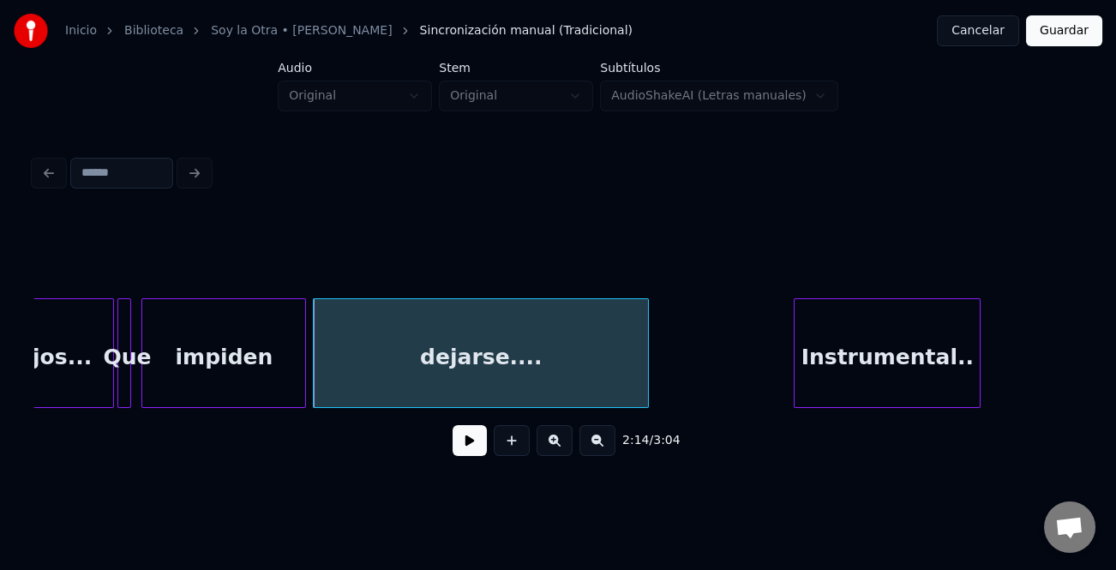
click at [796, 373] on div at bounding box center [797, 353] width 5 height 108
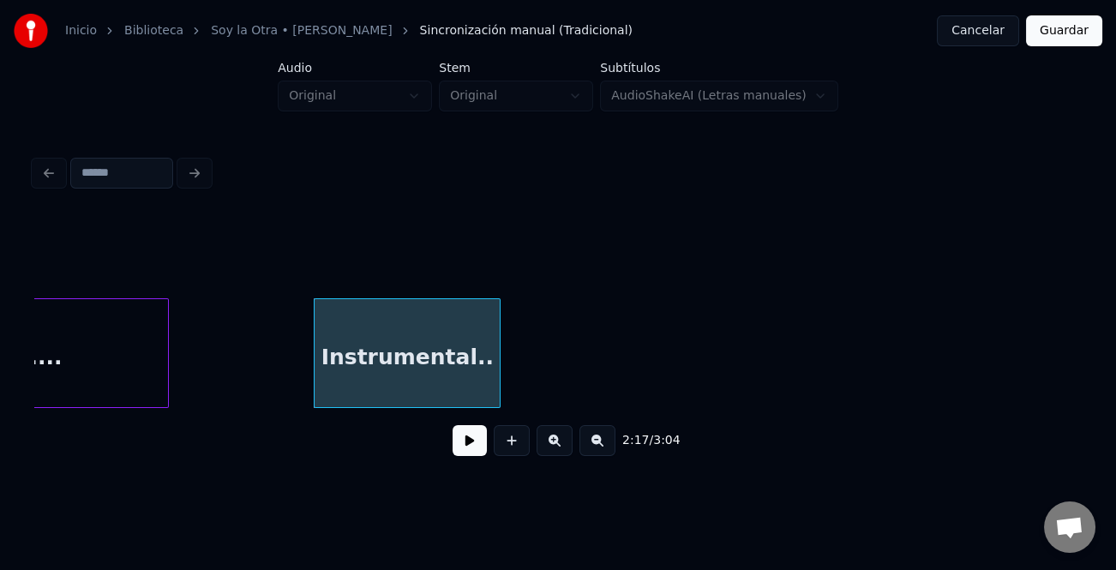
scroll to position [0, 23418]
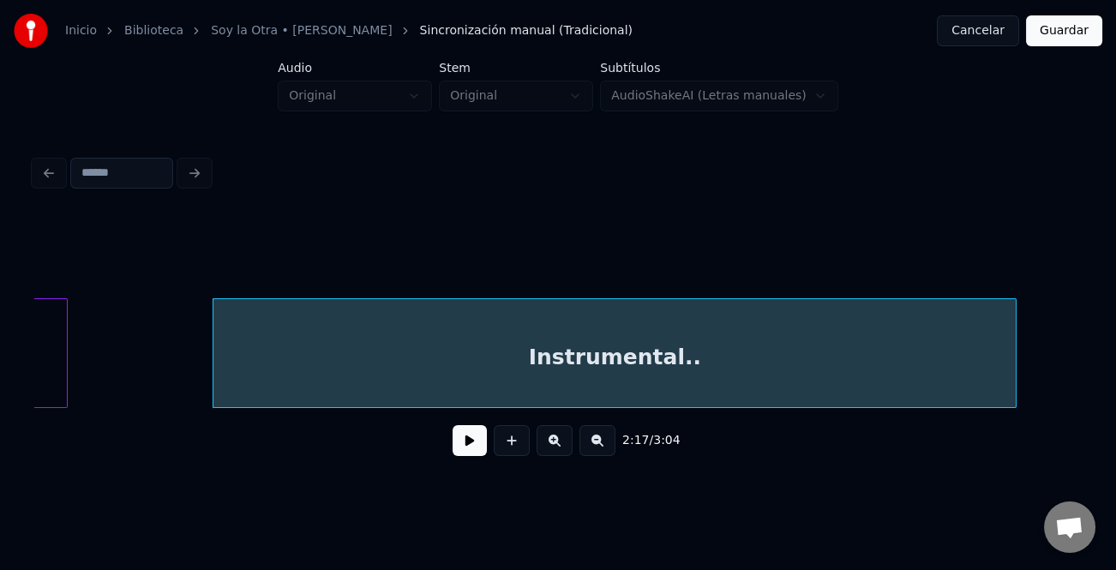
click at [1016, 378] on div at bounding box center [1013, 353] width 5 height 108
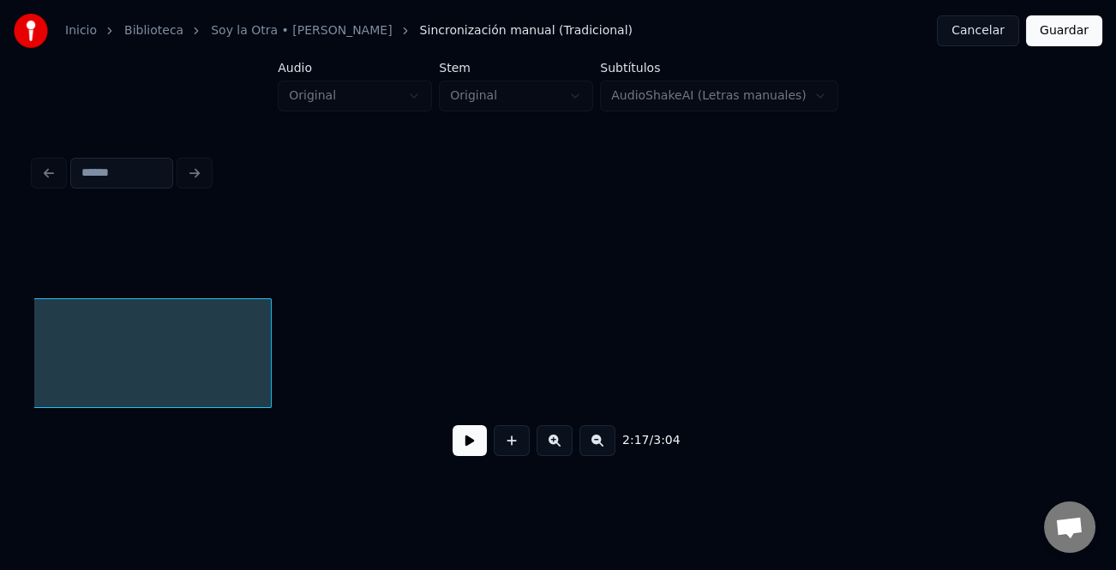
scroll to position [0, 24202]
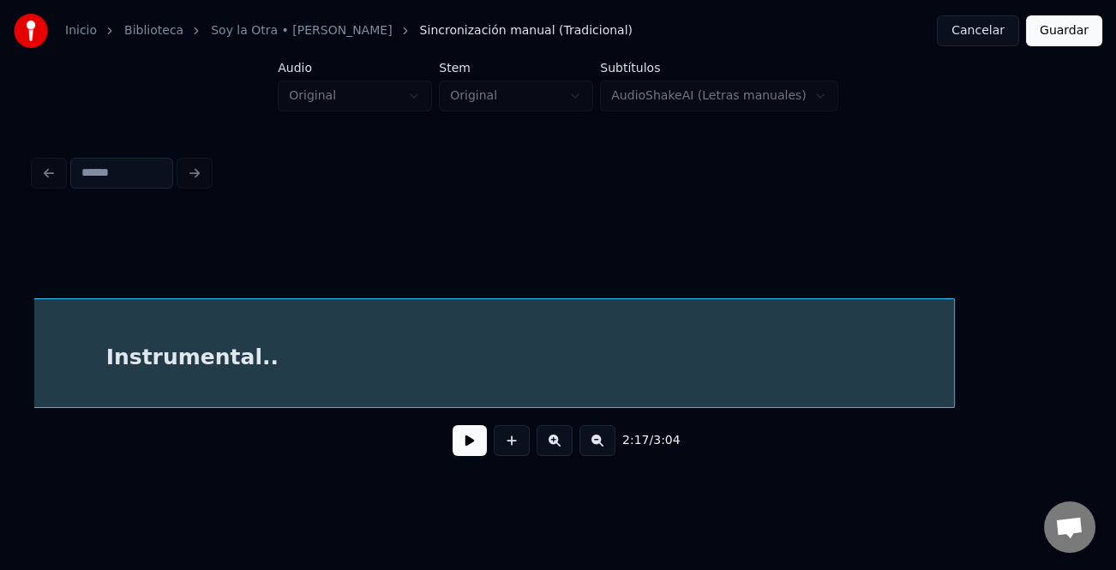
click at [951, 370] on div at bounding box center [951, 353] width 5 height 108
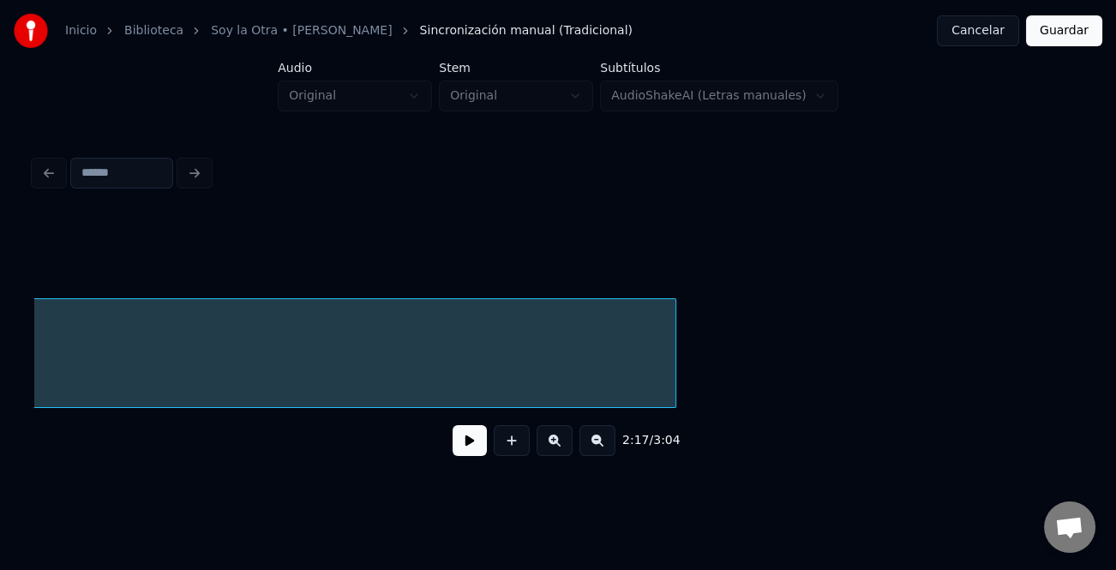
scroll to position [0, 25062]
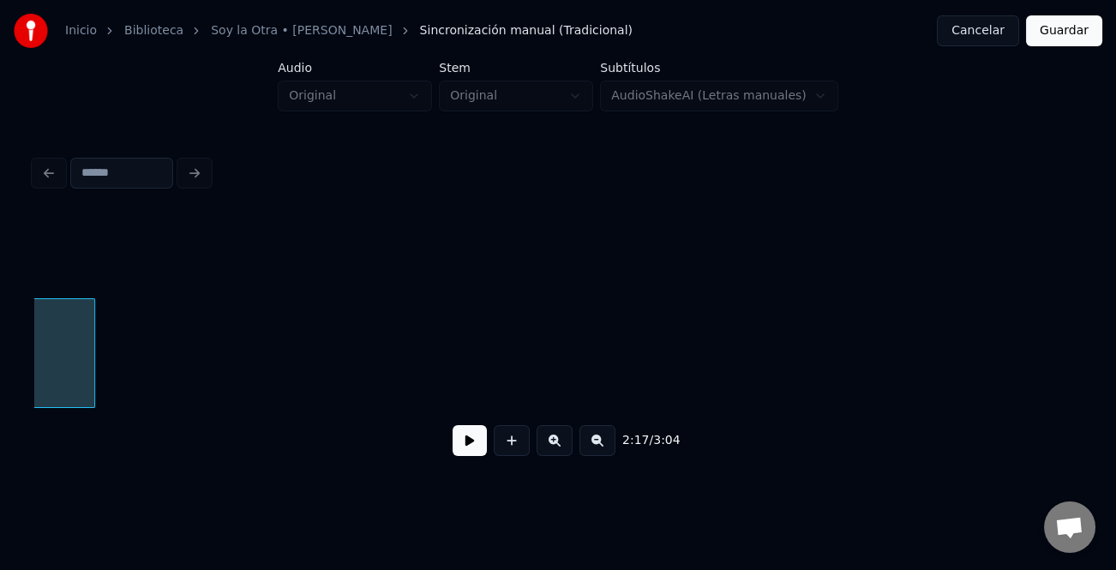
click at [576, 446] on div "2:17 / 3:04" at bounding box center [558, 441] width 1020 height 38
click at [593, 447] on button at bounding box center [598, 440] width 36 height 31
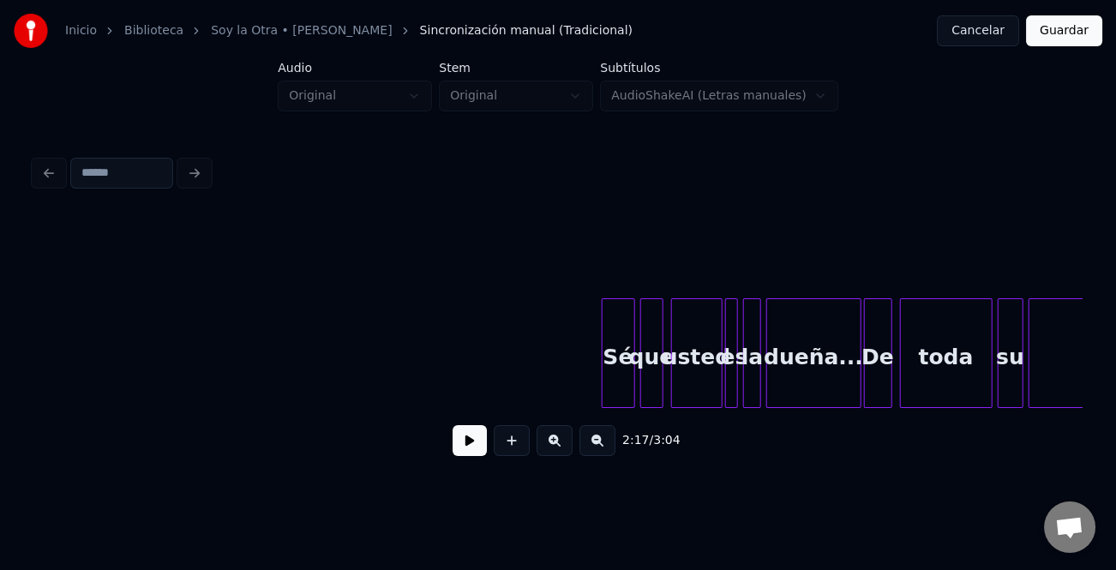
click at [593, 447] on button at bounding box center [598, 440] width 36 height 31
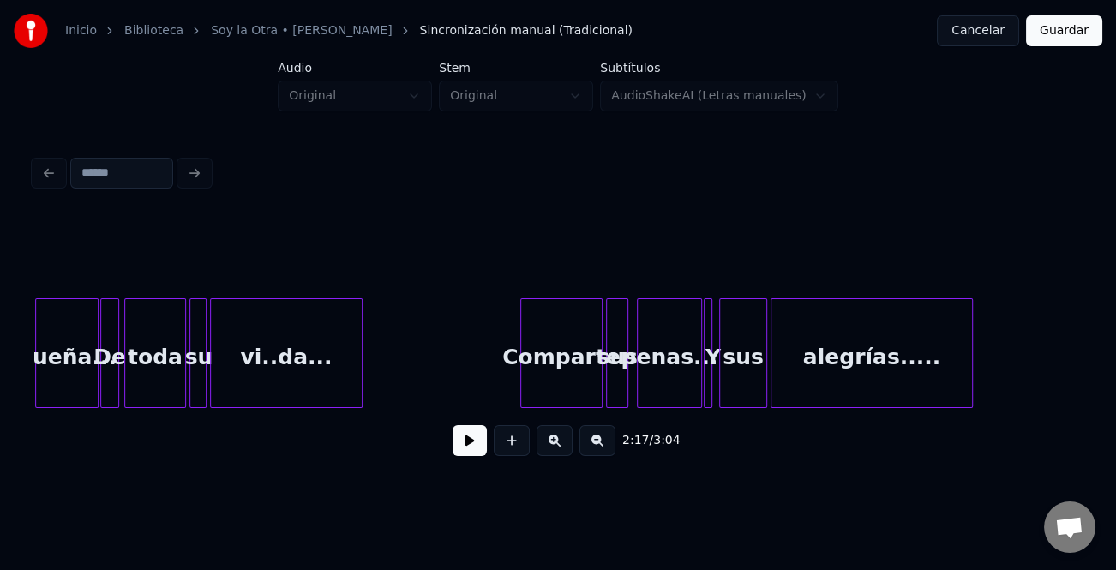
scroll to position [0, 12345]
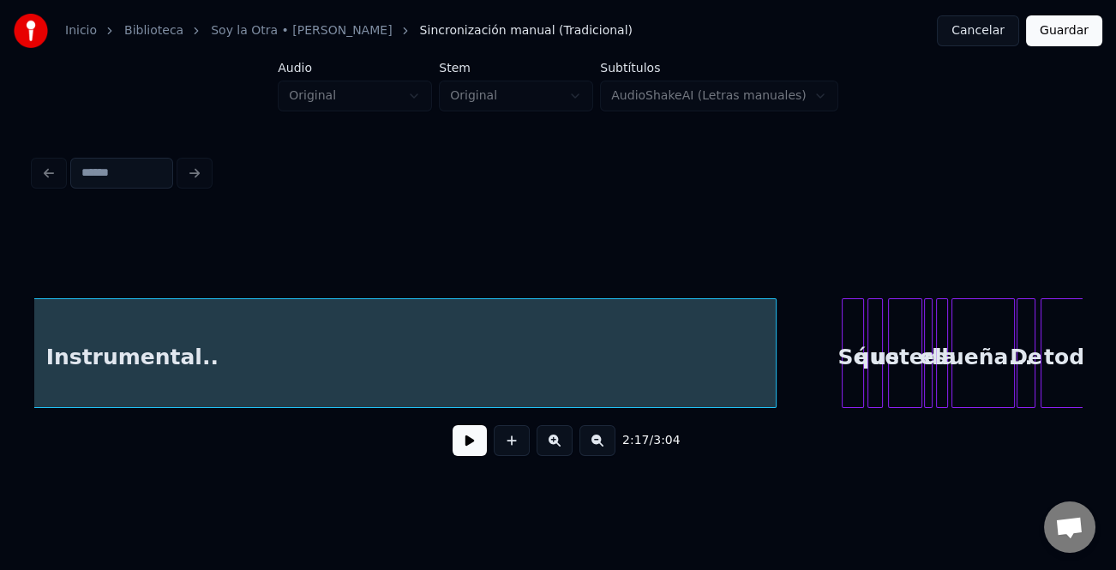
click at [772, 380] on div at bounding box center [773, 353] width 5 height 108
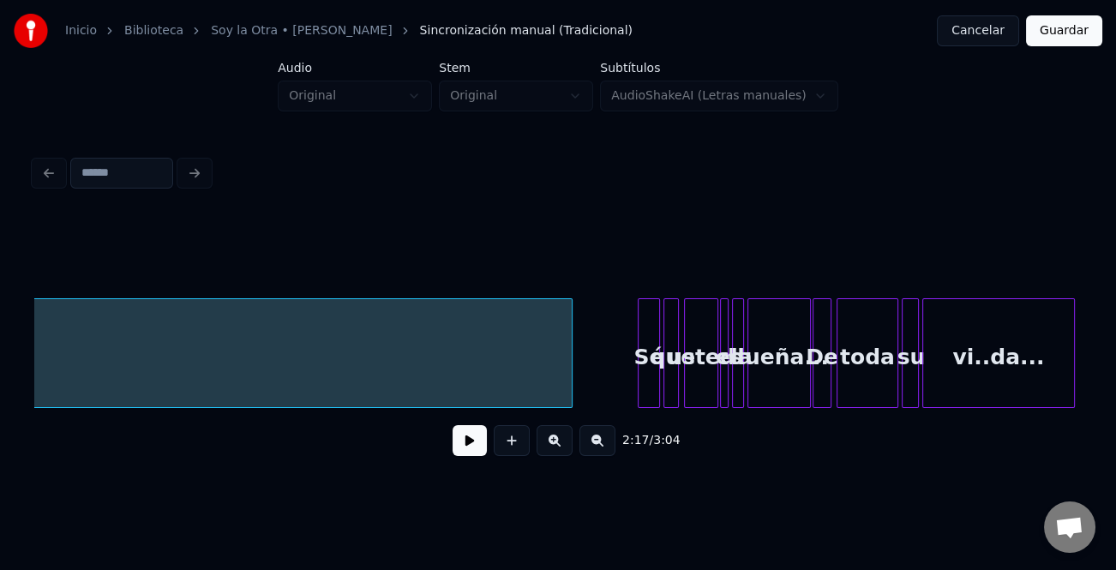
scroll to position [0, 12512]
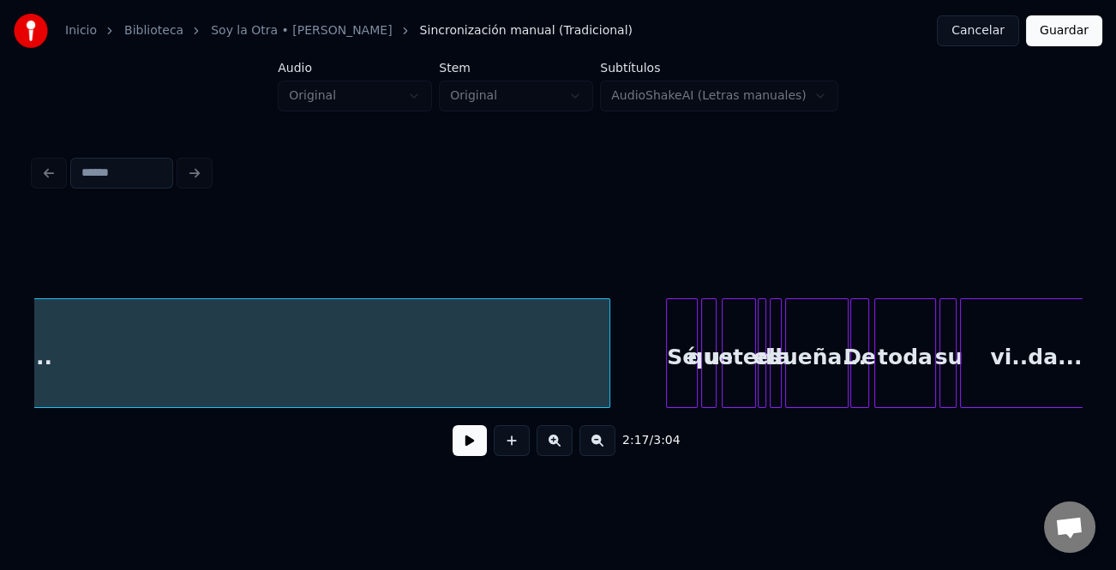
click at [667, 364] on div at bounding box center [669, 353] width 5 height 108
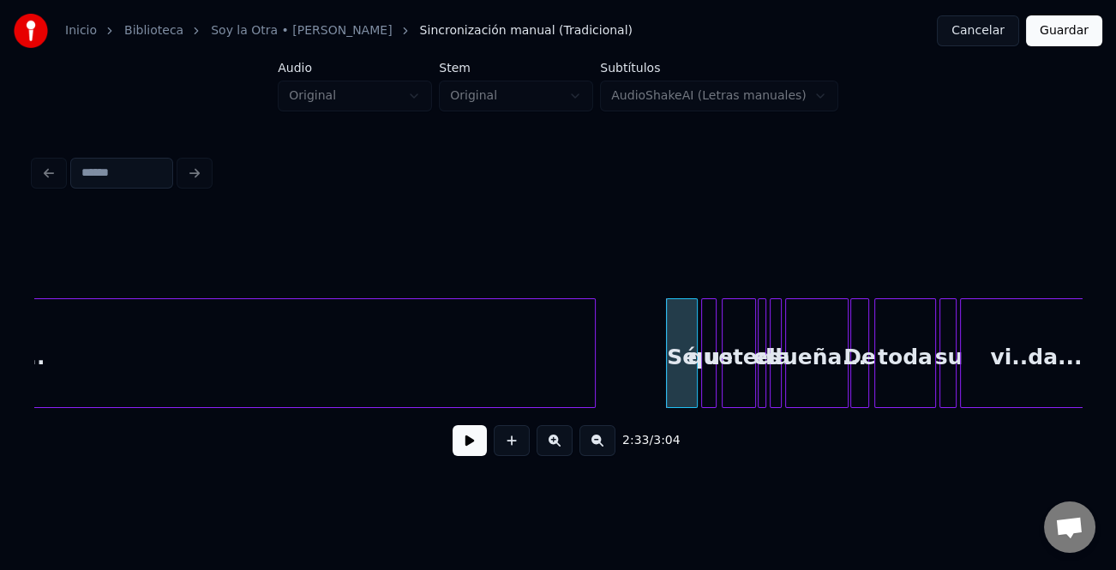
click at [593, 378] on div at bounding box center [592, 353] width 5 height 108
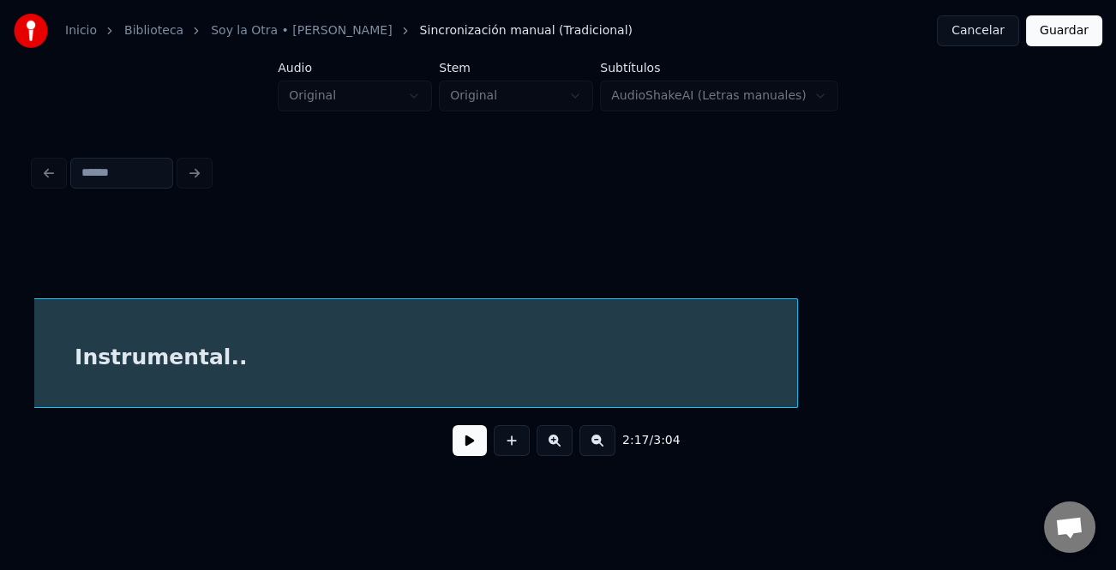
scroll to position [0, 12360]
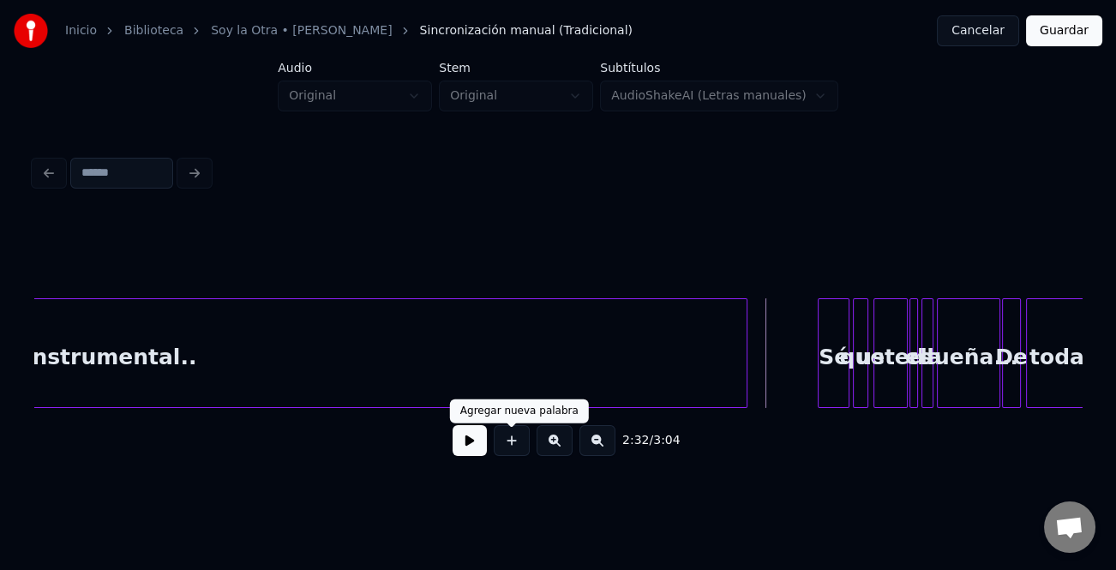
click at [471, 441] on button at bounding box center [470, 440] width 34 height 31
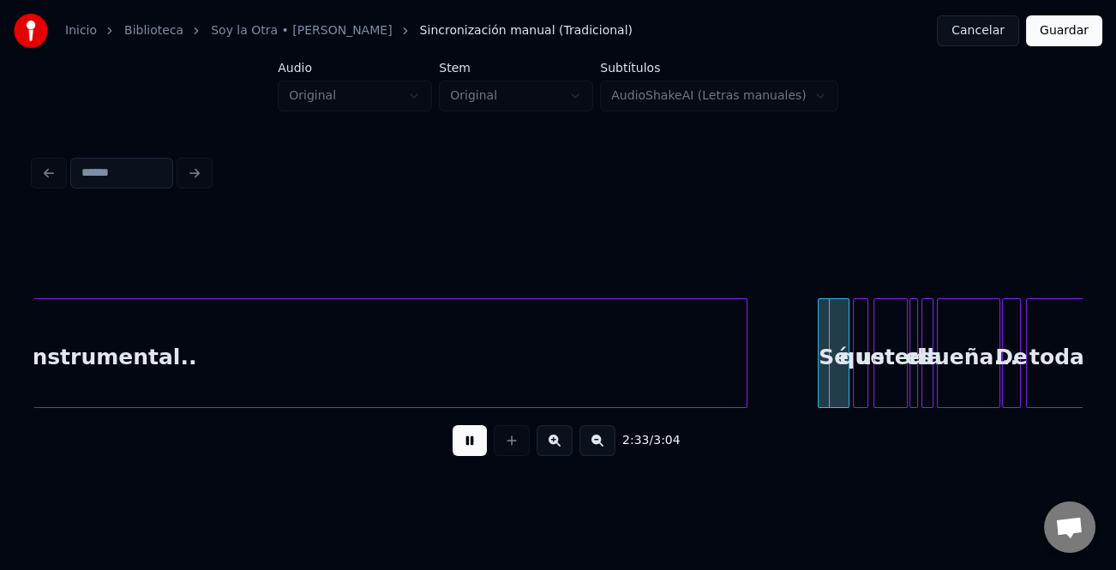
click at [561, 449] on button at bounding box center [555, 440] width 36 height 31
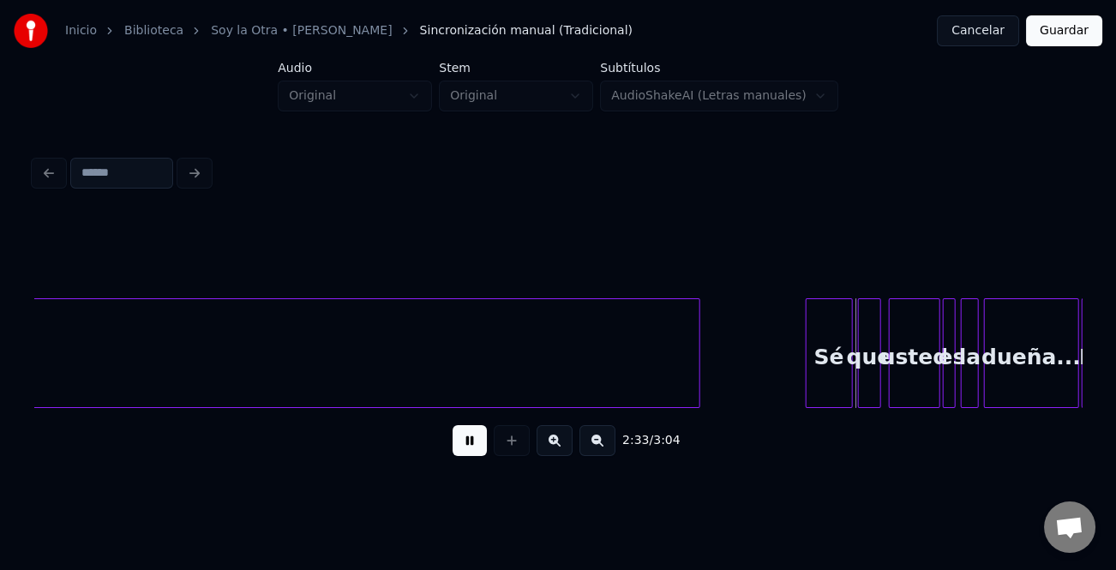
click at [561, 449] on button at bounding box center [555, 440] width 36 height 31
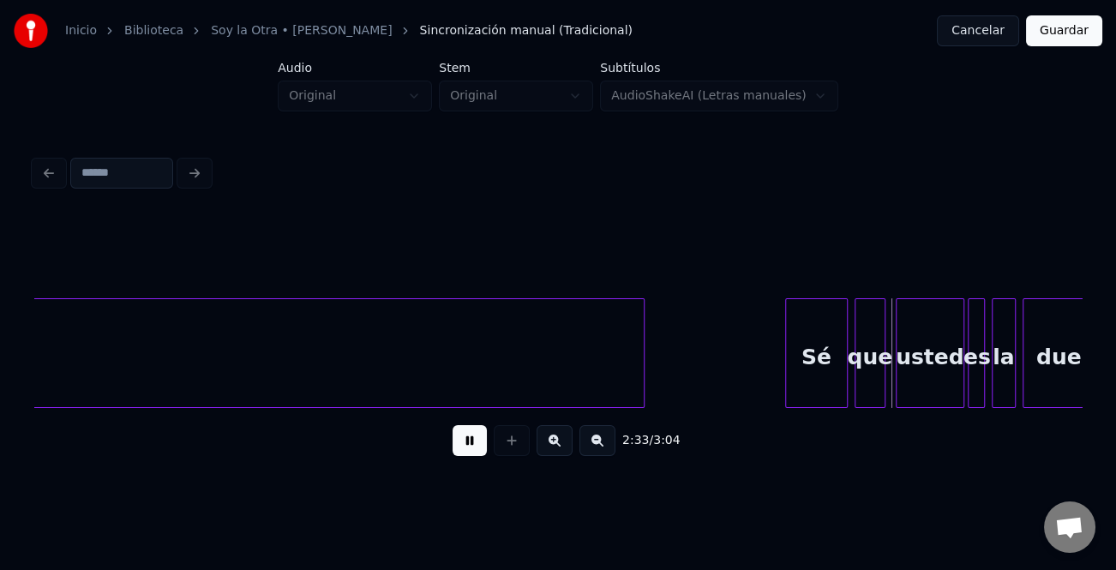
click at [561, 449] on button at bounding box center [555, 440] width 36 height 31
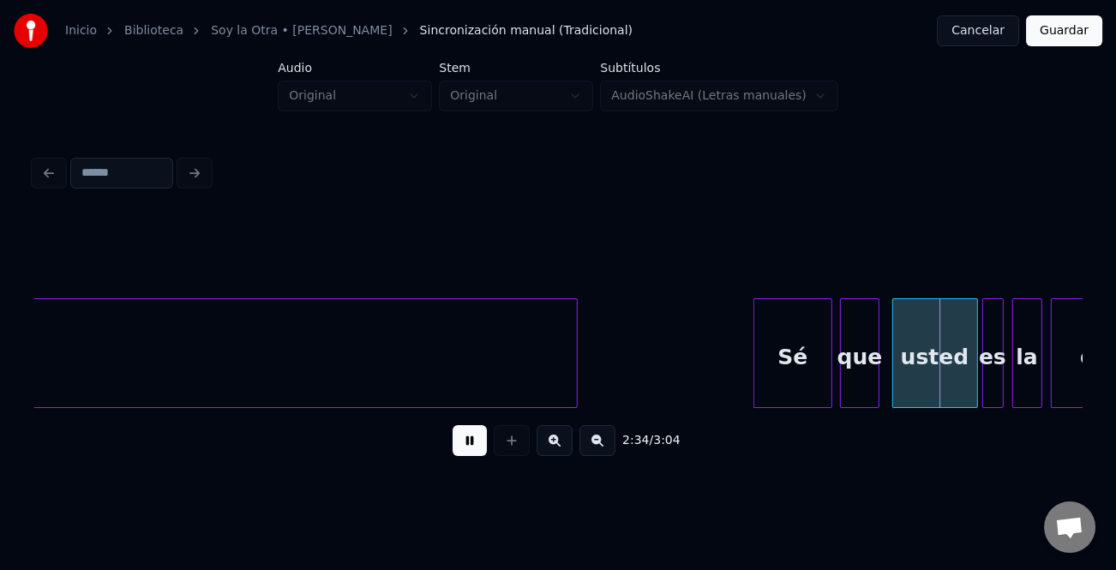
click at [561, 449] on button at bounding box center [555, 440] width 36 height 31
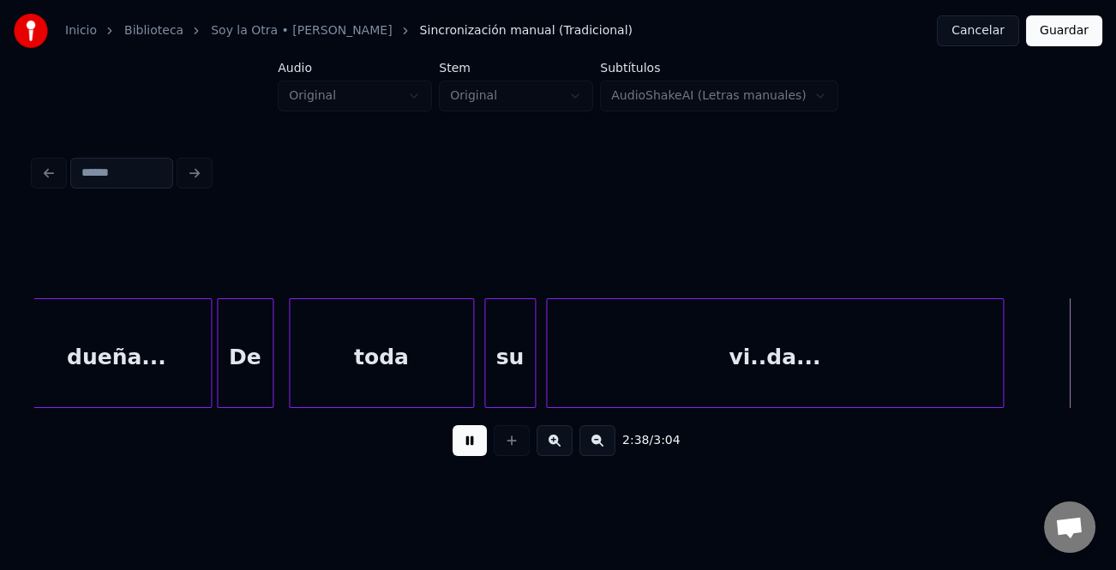
scroll to position [0, 40852]
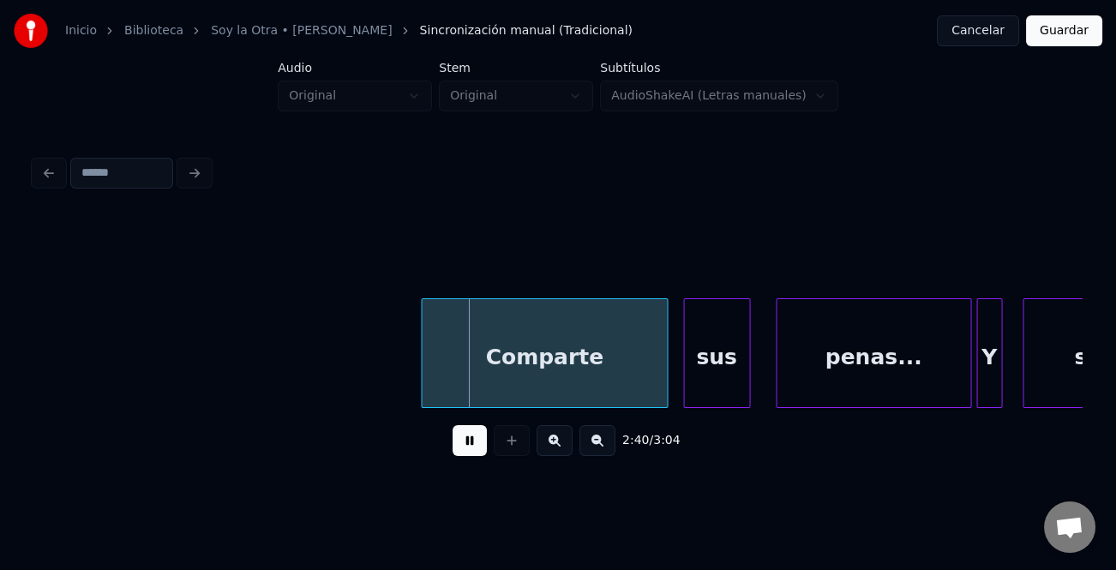
click at [502, 382] on div "Comparte" at bounding box center [544, 357] width 245 height 117
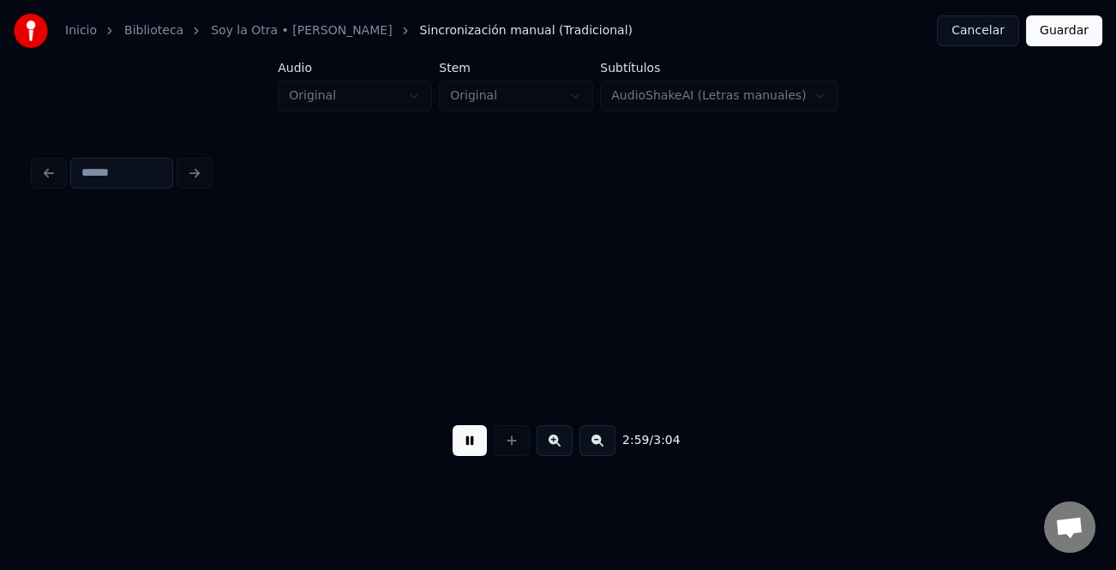
scroll to position [0, 46097]
click at [475, 444] on button at bounding box center [470, 440] width 34 height 31
click at [1051, 26] on button "Guardar" at bounding box center [1064, 30] width 76 height 31
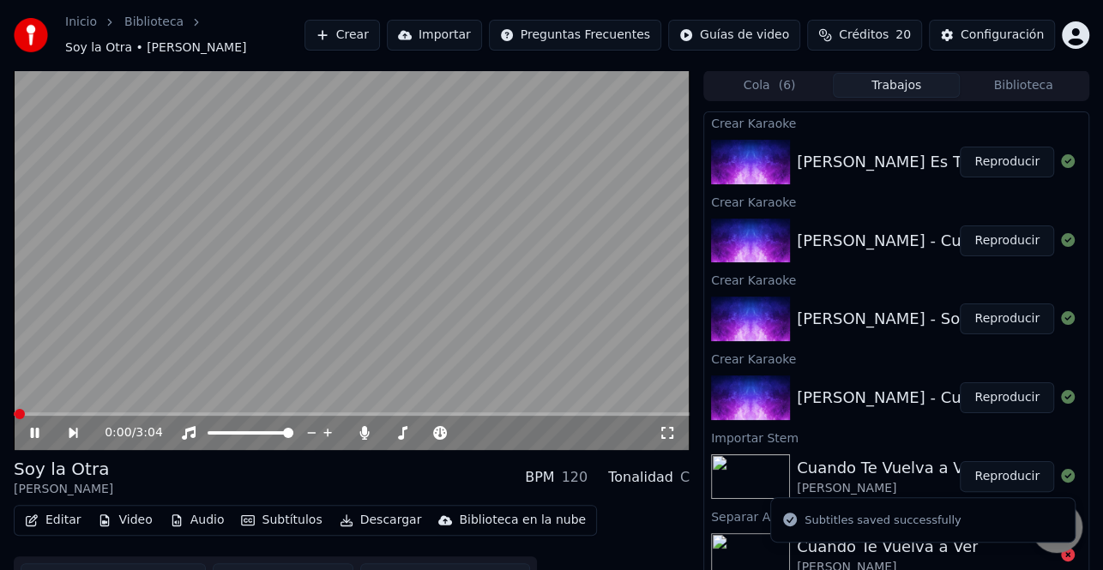
click at [374, 511] on button "Descargar" at bounding box center [381, 520] width 96 height 24
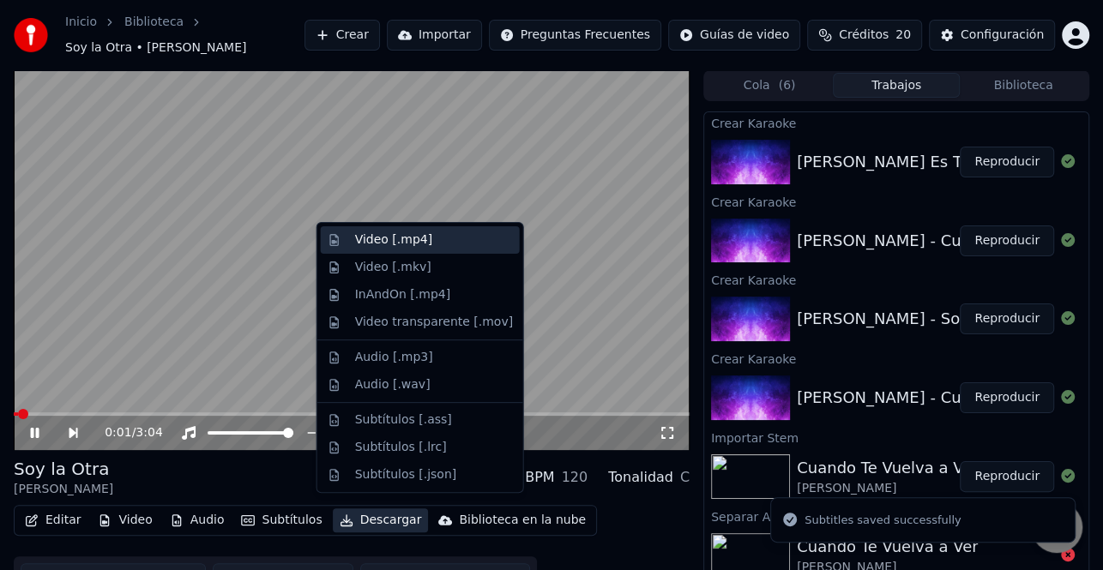
click at [429, 247] on div "Video [.mp4]" at bounding box center [434, 239] width 158 height 17
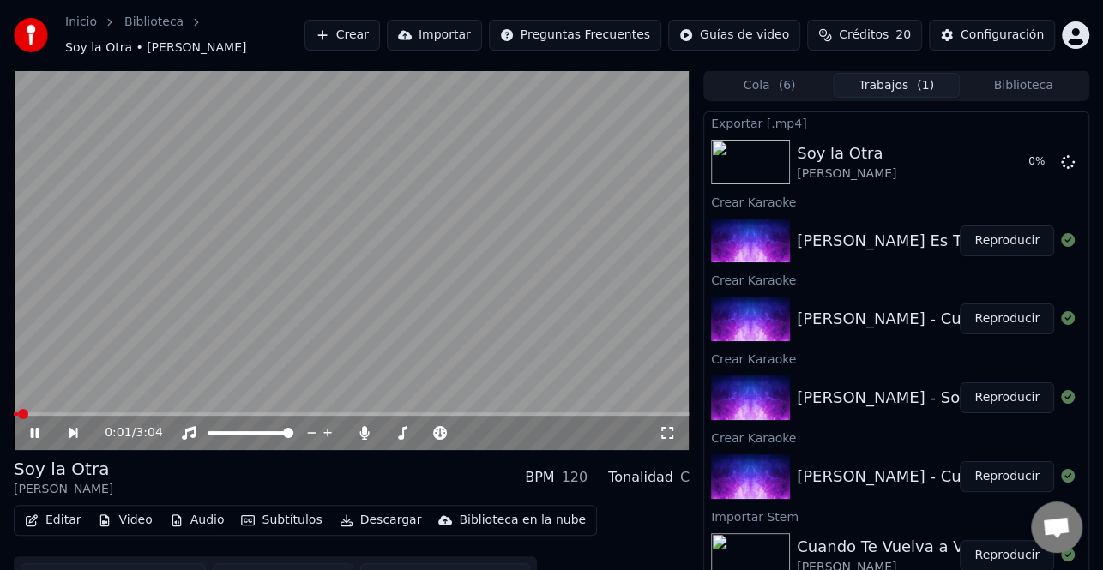
click at [35, 428] on icon at bounding box center [35, 433] width 9 height 10
click at [1007, 234] on button "Reproducir" at bounding box center [1006, 240] width 94 height 31
click at [39, 432] on icon at bounding box center [46, 433] width 39 height 14
click at [68, 512] on button "Editar" at bounding box center [52, 520] width 69 height 24
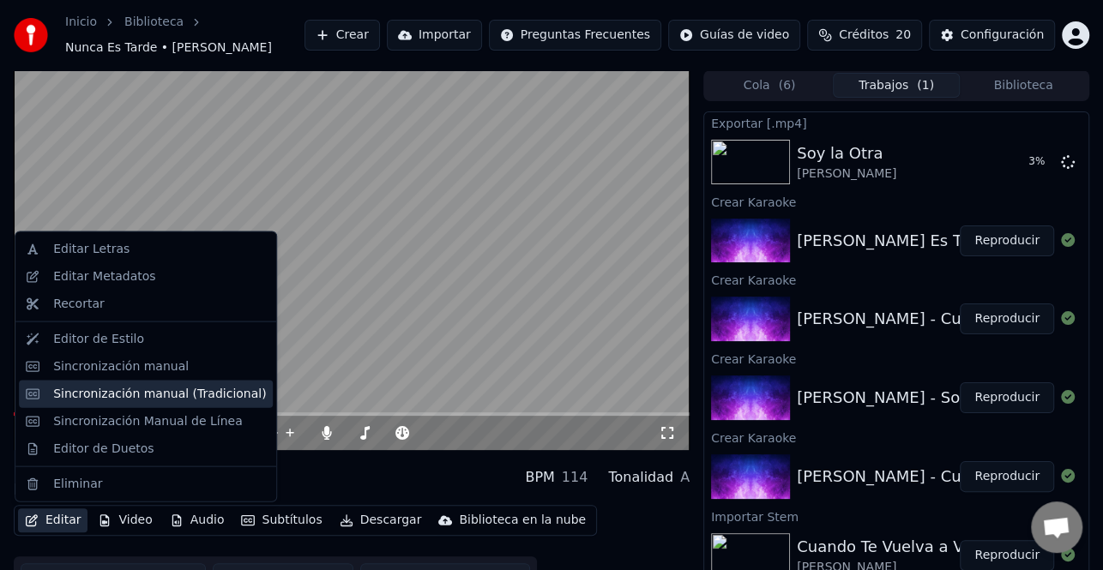
click at [178, 395] on div "Sincronización manual (Tradicional)" at bounding box center [159, 393] width 213 height 17
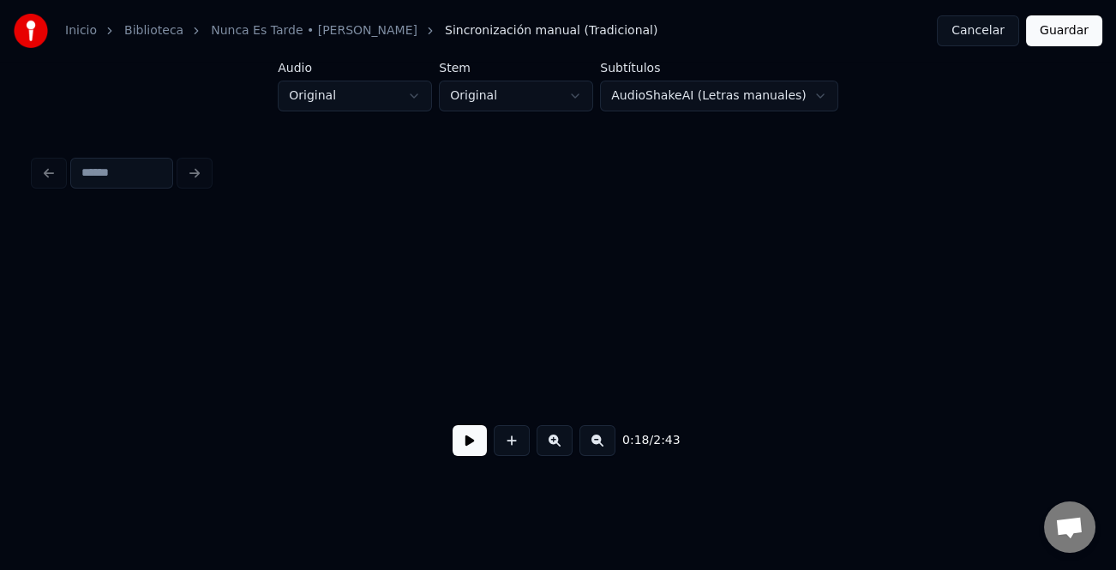
scroll to position [0, 4768]
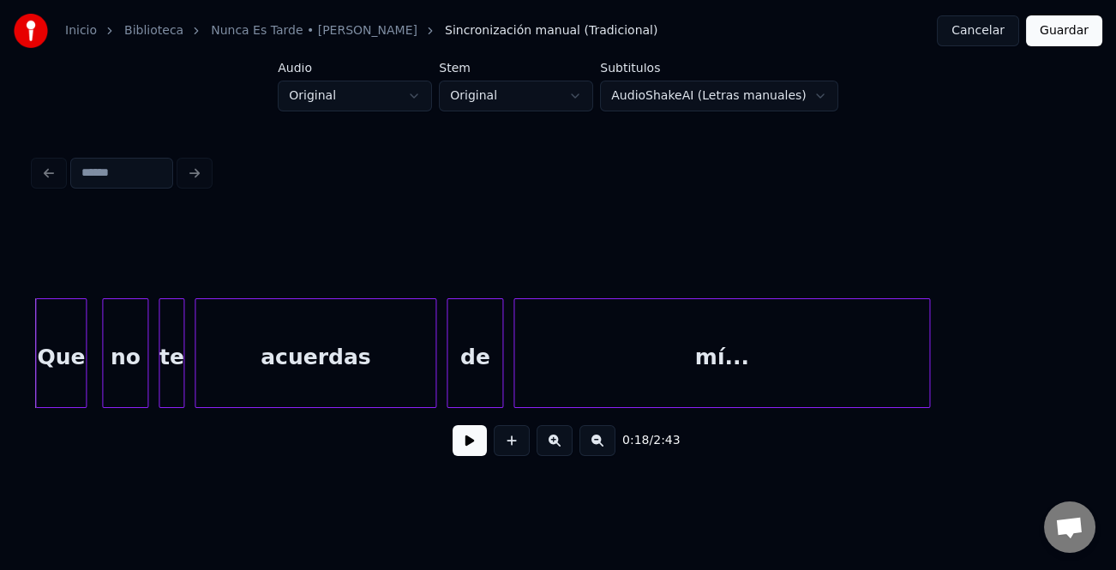
click at [478, 449] on button at bounding box center [470, 440] width 34 height 31
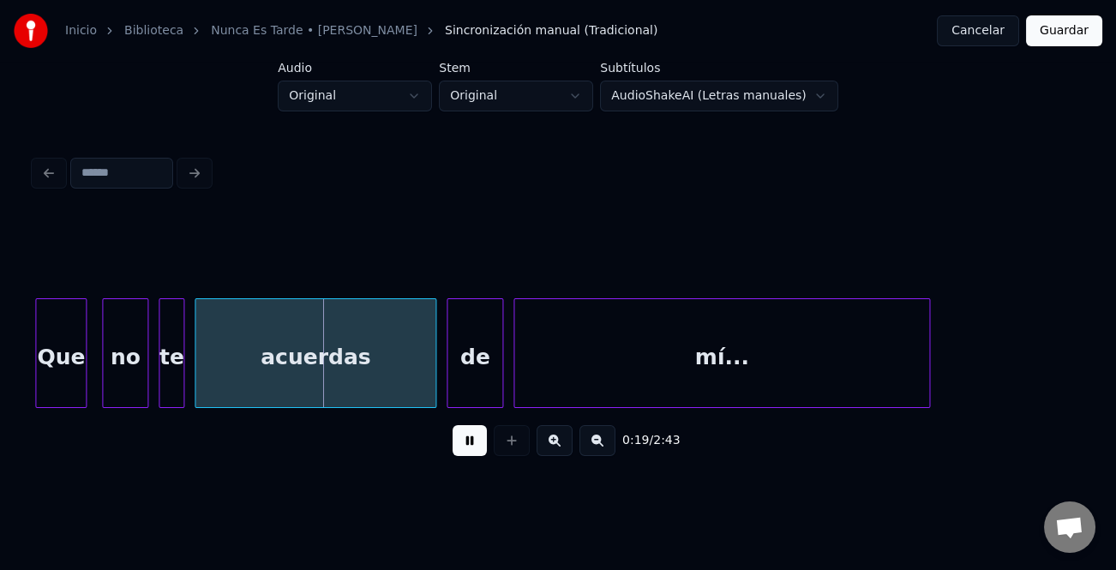
click at [478, 449] on button at bounding box center [470, 440] width 34 height 31
click at [474, 446] on button at bounding box center [470, 440] width 34 height 31
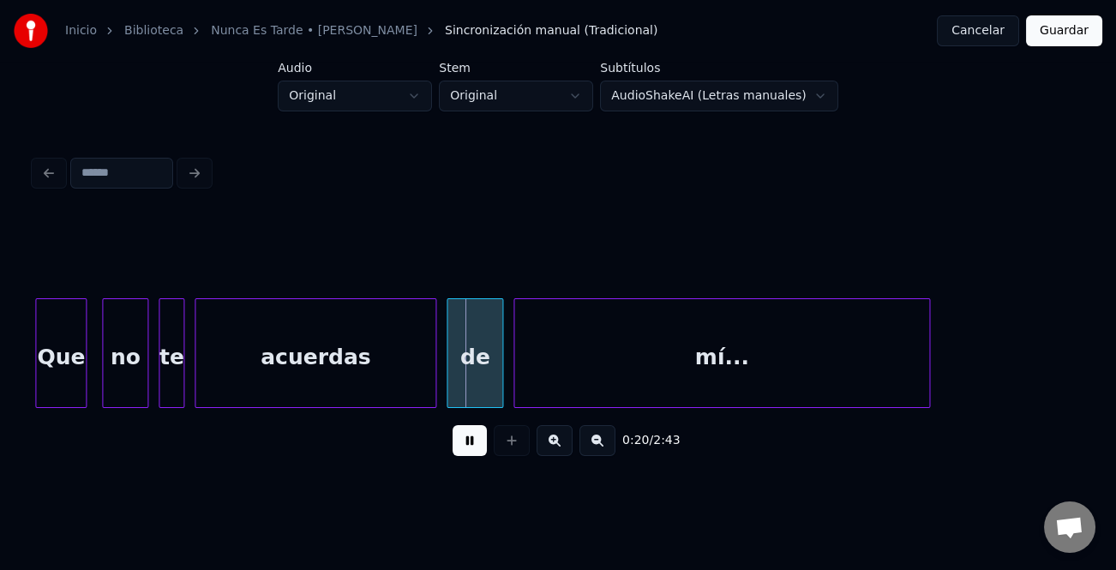
click at [471, 451] on button at bounding box center [470, 440] width 34 height 31
click at [472, 450] on button at bounding box center [470, 440] width 34 height 31
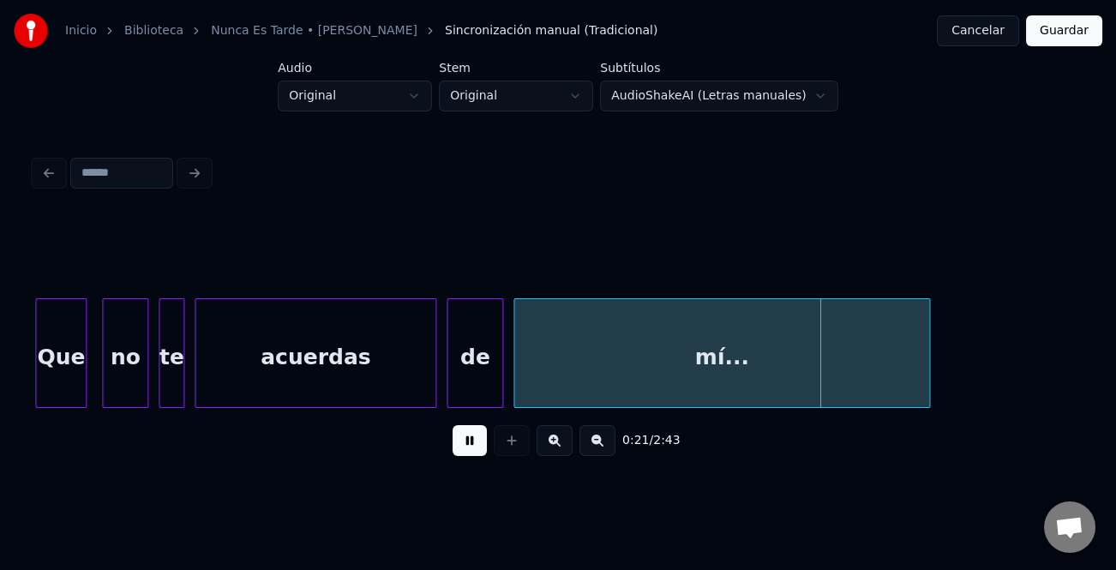
click at [463, 443] on button at bounding box center [470, 440] width 34 height 31
click at [471, 448] on button at bounding box center [470, 440] width 34 height 31
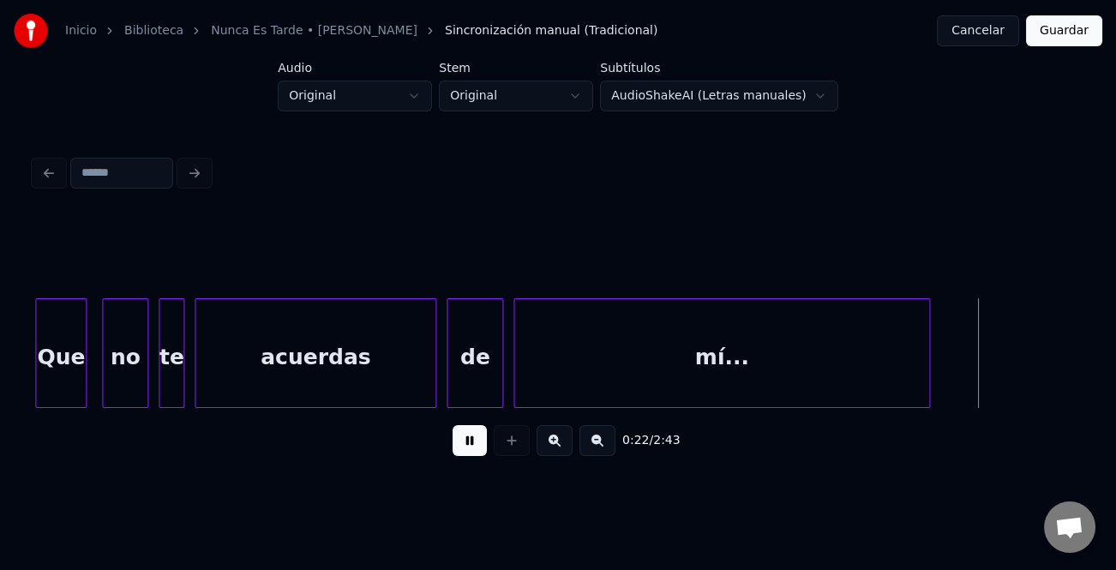
click at [471, 448] on button at bounding box center [470, 440] width 34 height 31
click at [478, 446] on button at bounding box center [470, 440] width 34 height 31
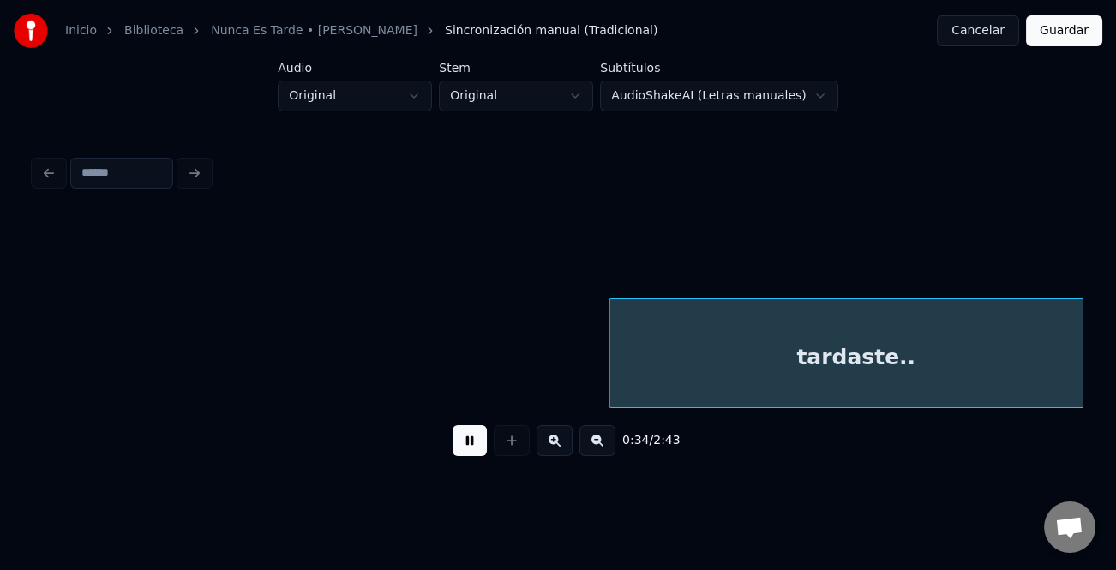
scroll to position [0, 8966]
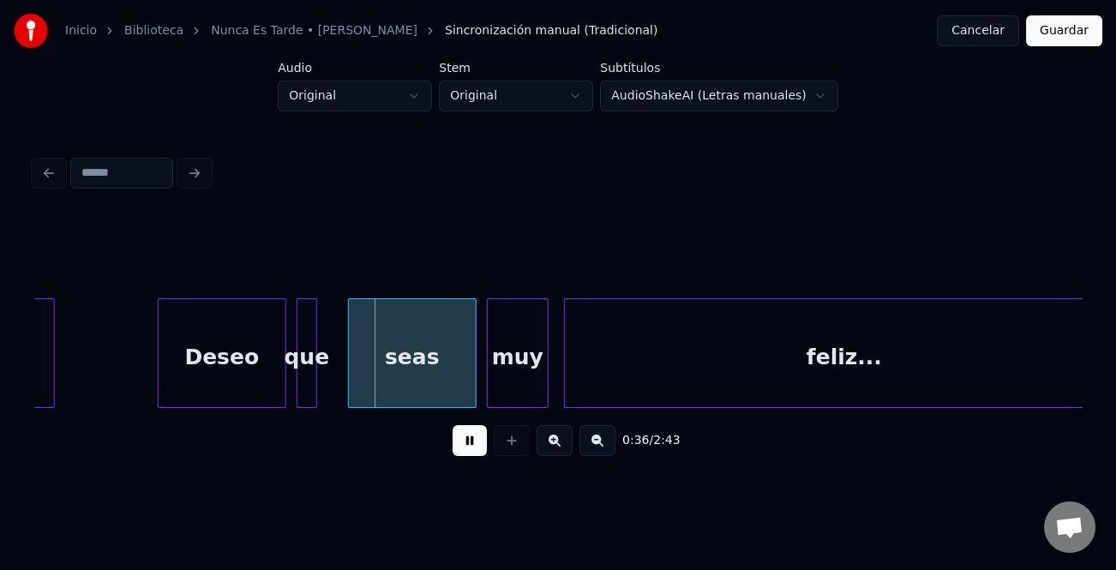
click at [463, 448] on button at bounding box center [470, 440] width 34 height 31
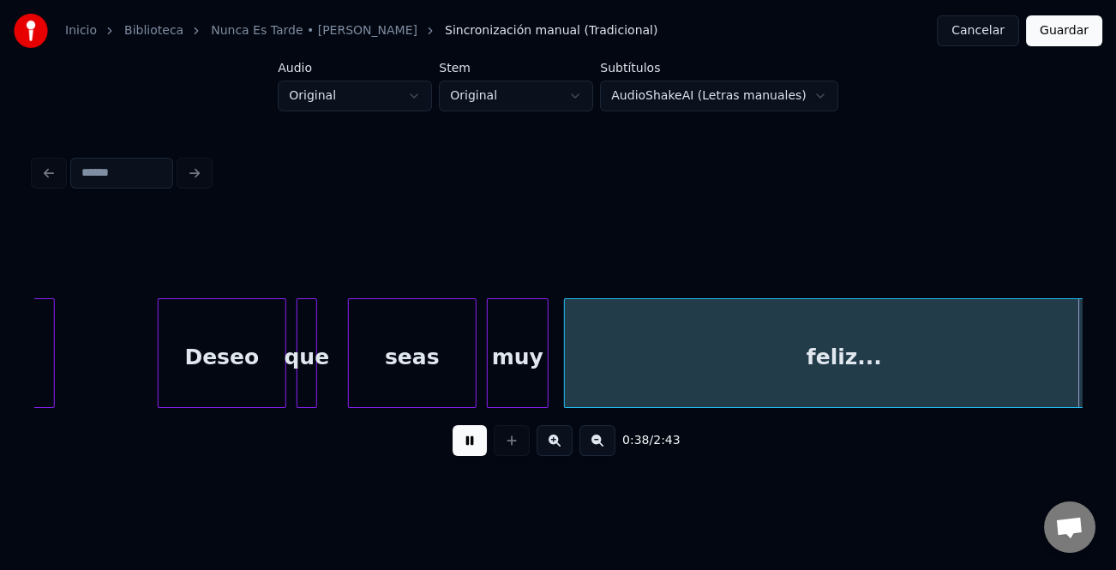
scroll to position [0, 10017]
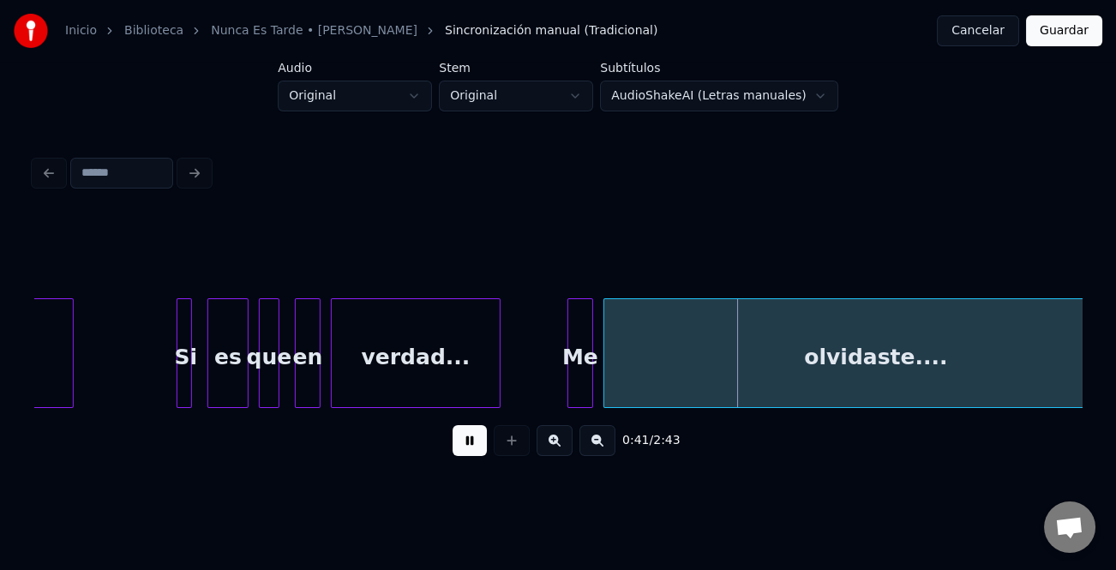
click at [463, 448] on button at bounding box center [470, 440] width 34 height 31
click at [555, 392] on div at bounding box center [557, 353] width 5 height 108
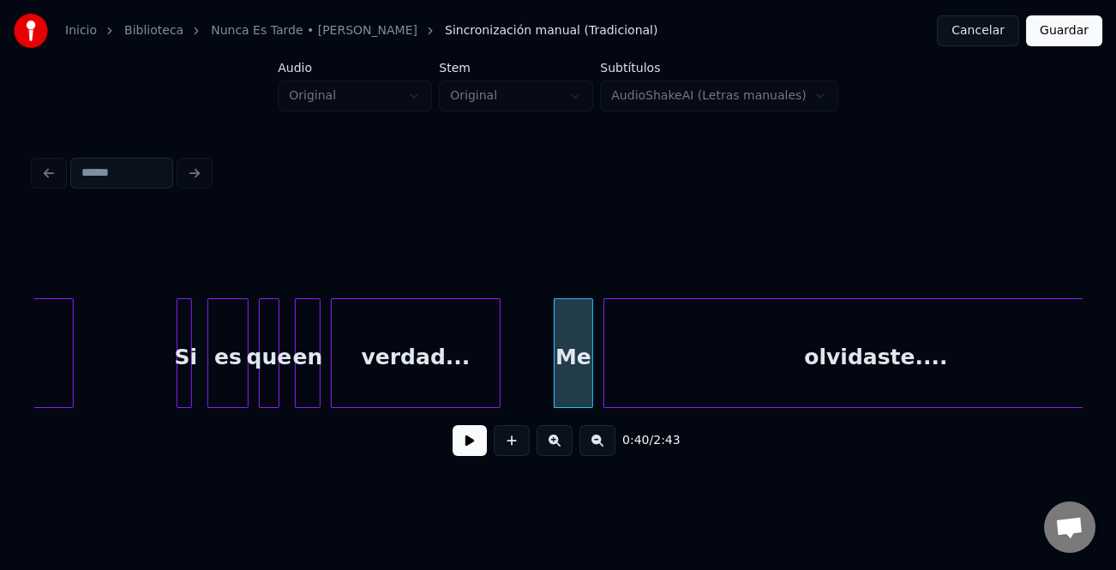
click at [474, 449] on button at bounding box center [470, 440] width 34 height 31
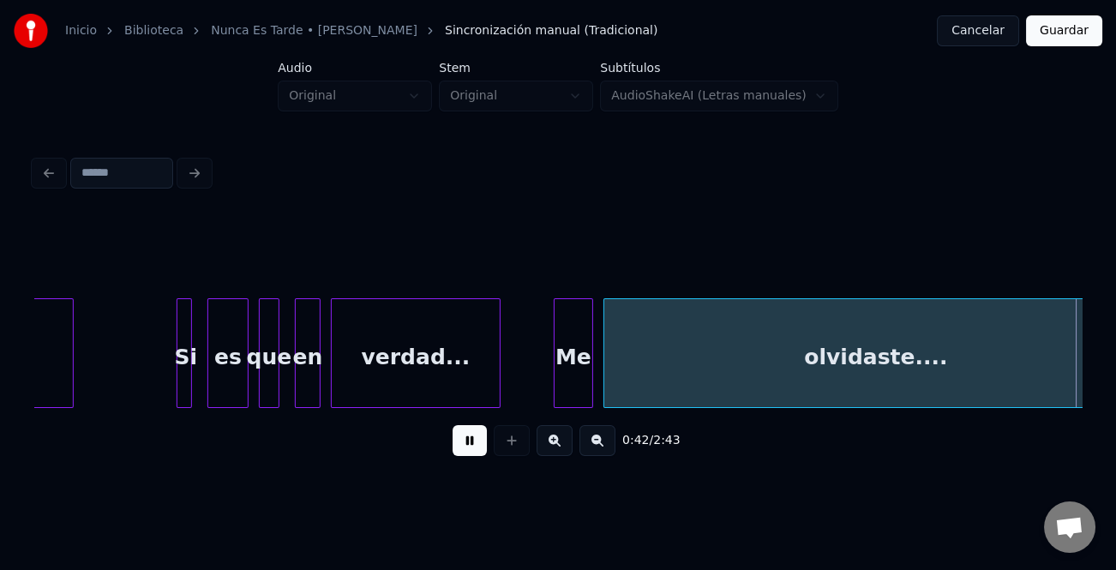
scroll to position [0, 11065]
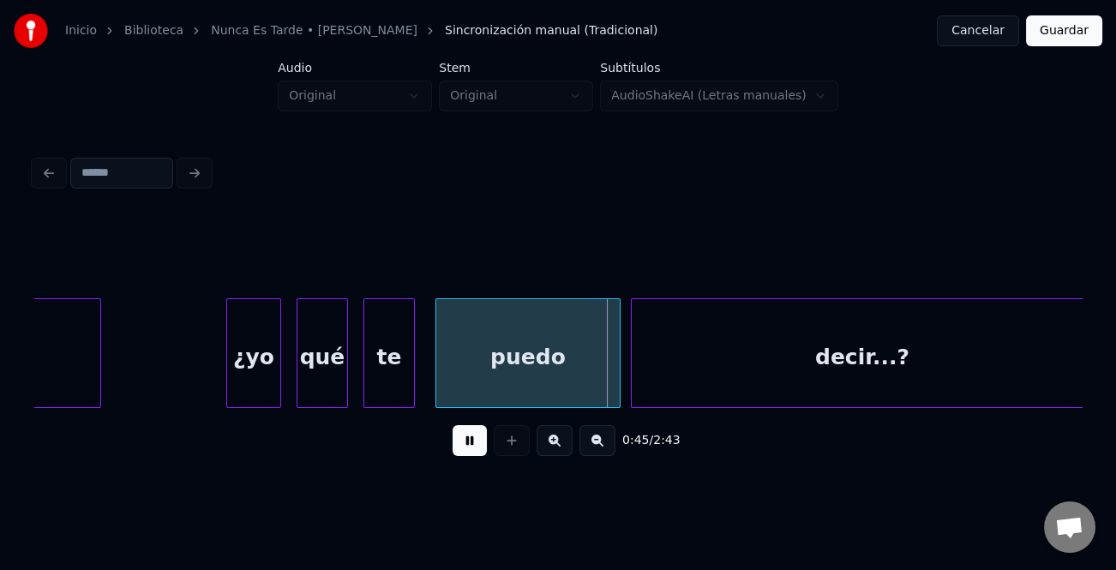
click at [227, 358] on div at bounding box center [229, 353] width 5 height 108
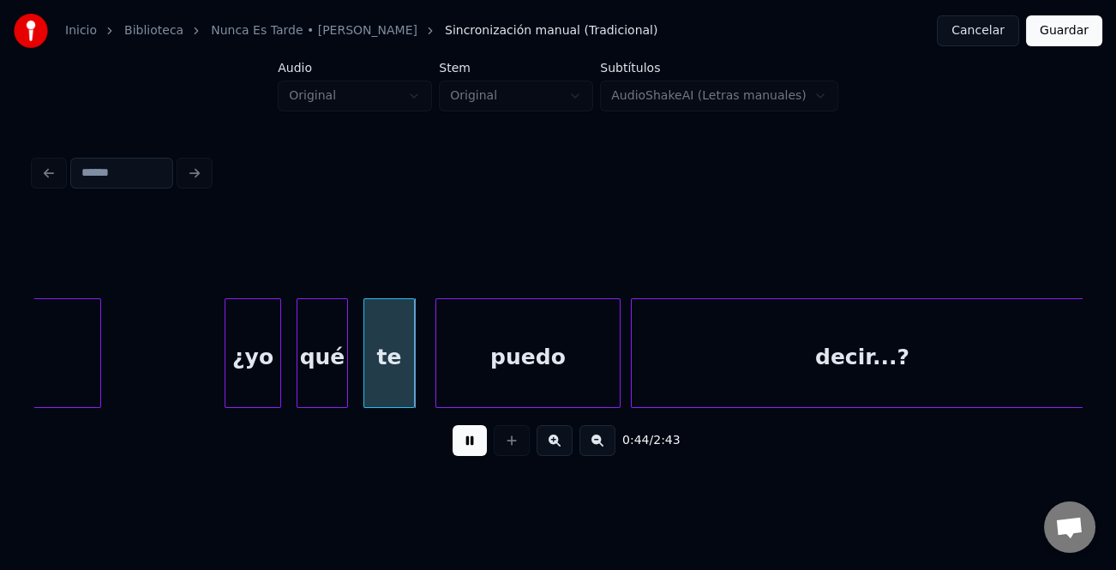
drag, startPoint x: 478, startPoint y: 448, endPoint x: 237, endPoint y: 365, distance: 255.7
click at [464, 443] on button at bounding box center [470, 440] width 34 height 31
click at [261, 365] on div "¿yo" at bounding box center [252, 357] width 55 height 117
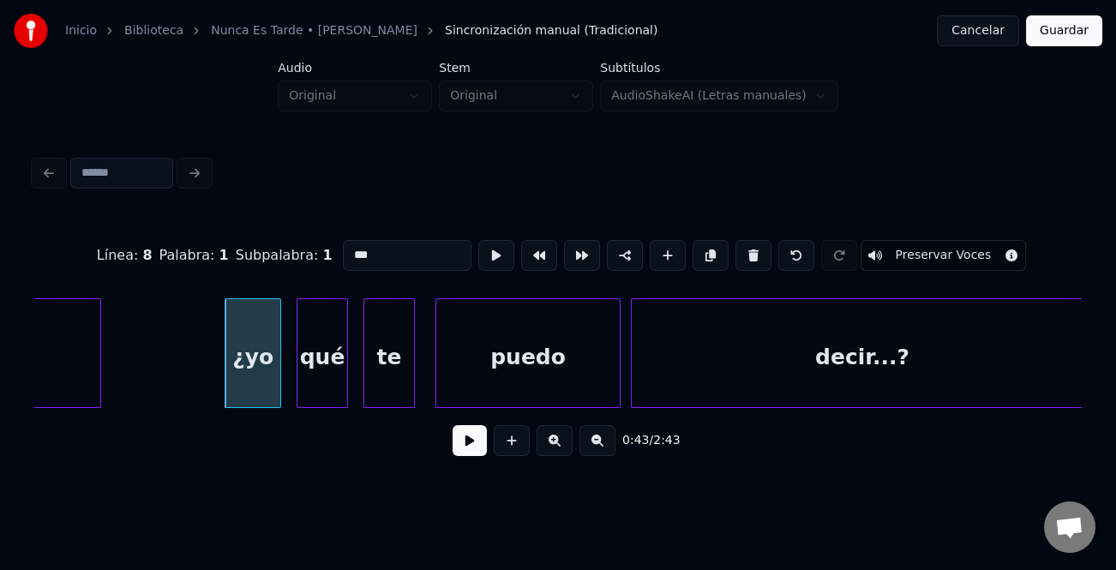
click at [351, 251] on input "***" at bounding box center [407, 255] width 129 height 31
type input "***"
click at [462, 449] on button at bounding box center [470, 440] width 34 height 31
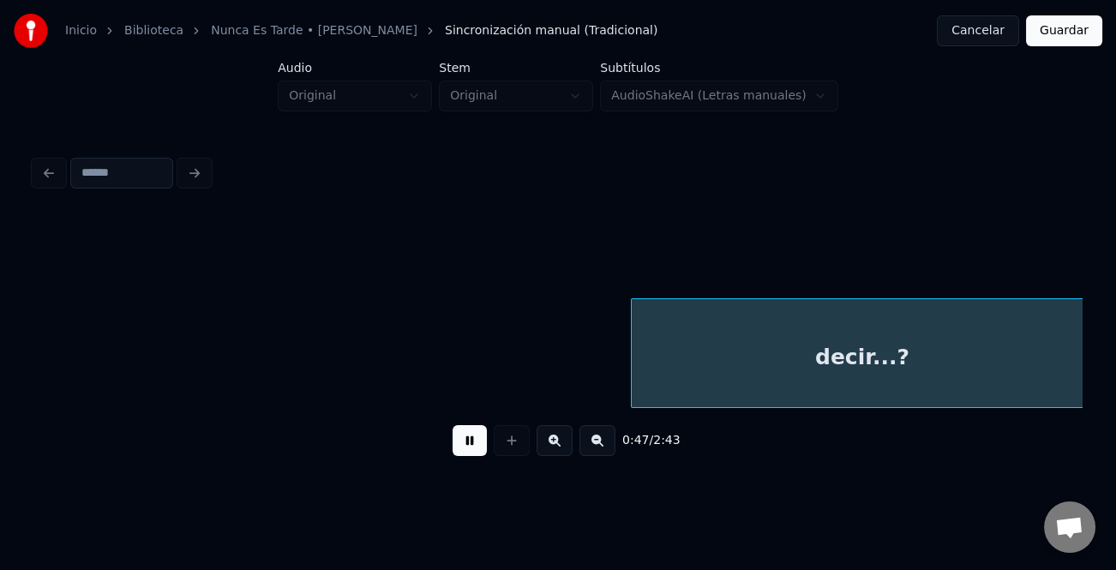
scroll to position [0, 12114]
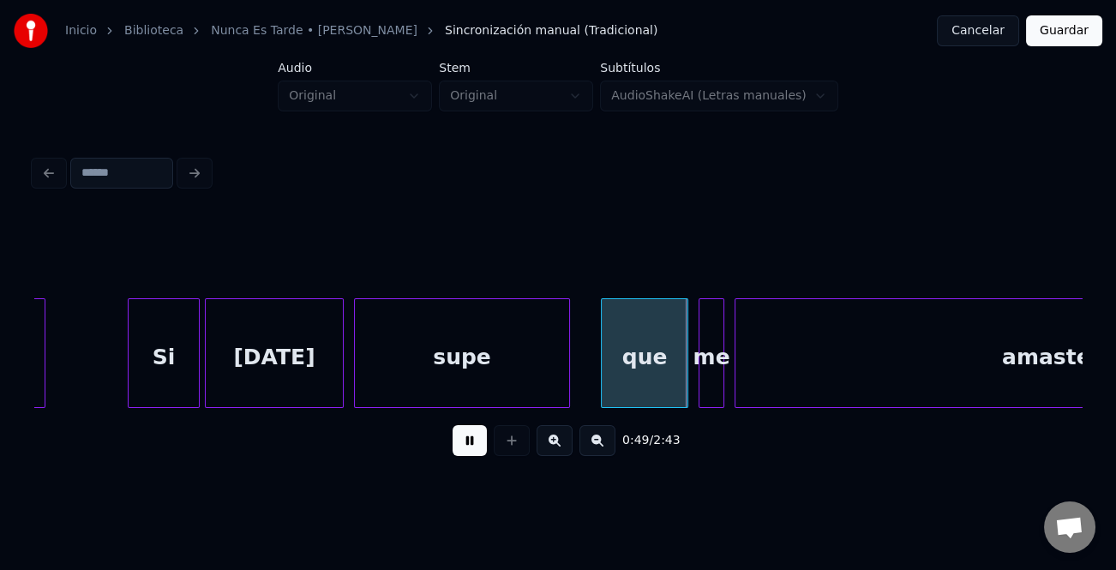
click at [462, 449] on button at bounding box center [470, 440] width 34 height 31
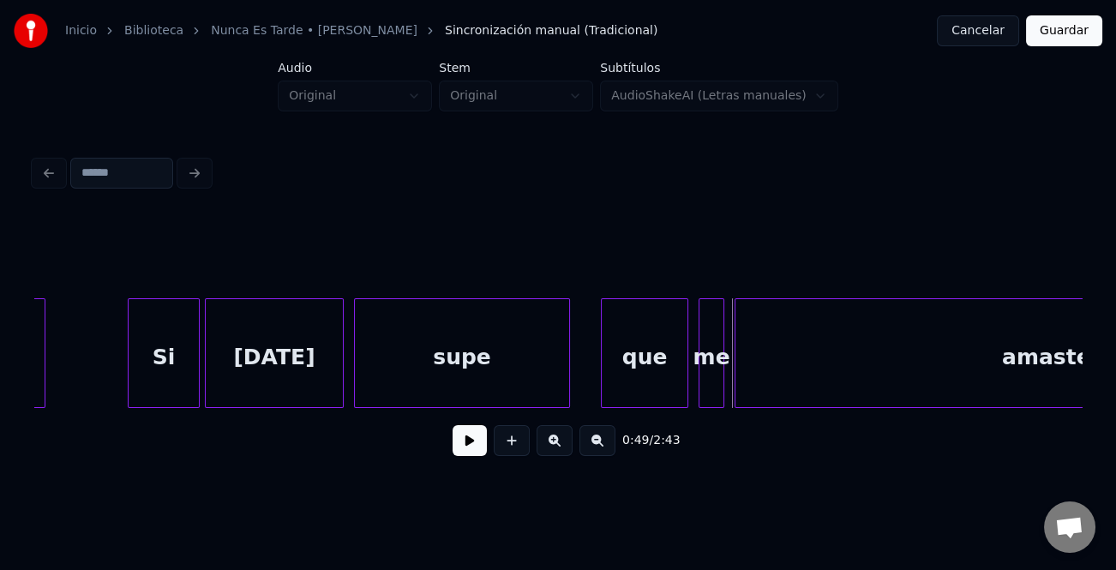
click at [617, 368] on div "que" at bounding box center [645, 357] width 86 height 117
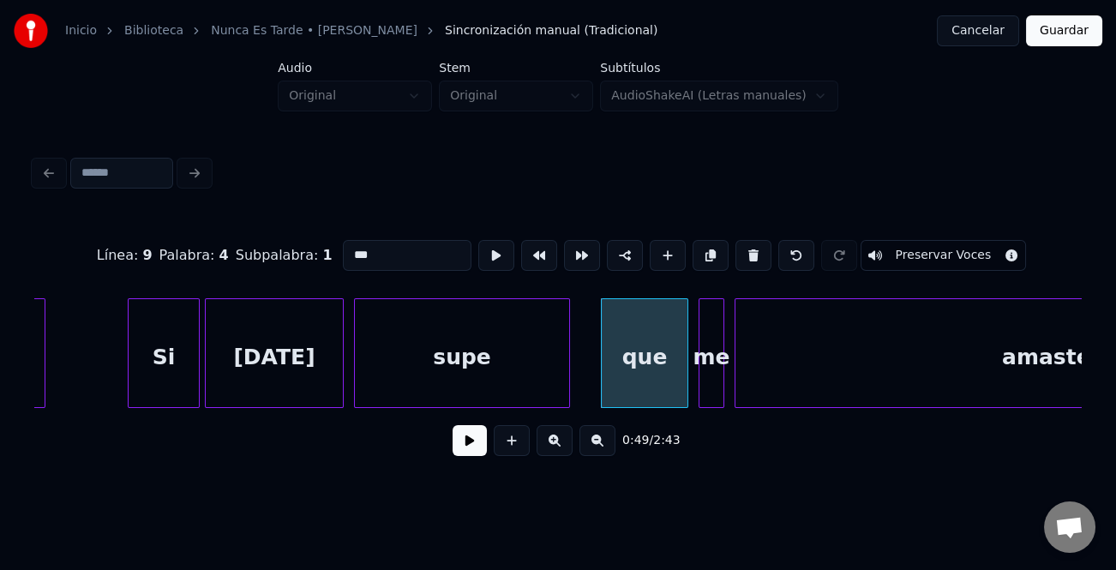
click at [348, 248] on input "***" at bounding box center [407, 255] width 129 height 31
type input "***"
click at [466, 448] on button at bounding box center [470, 440] width 34 height 31
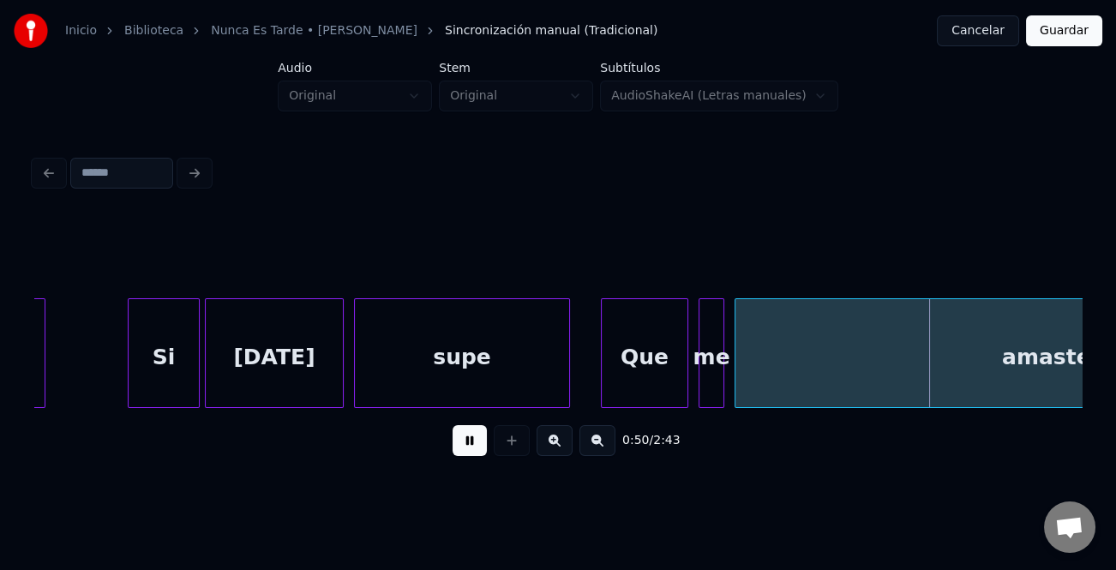
click at [466, 448] on button at bounding box center [470, 440] width 34 height 31
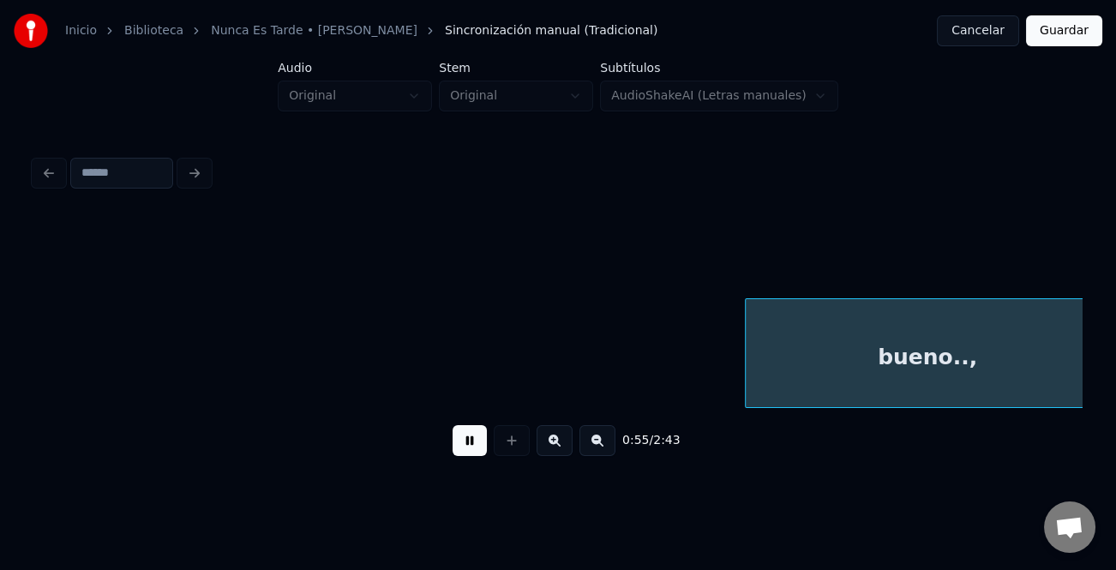
scroll to position [0, 14212]
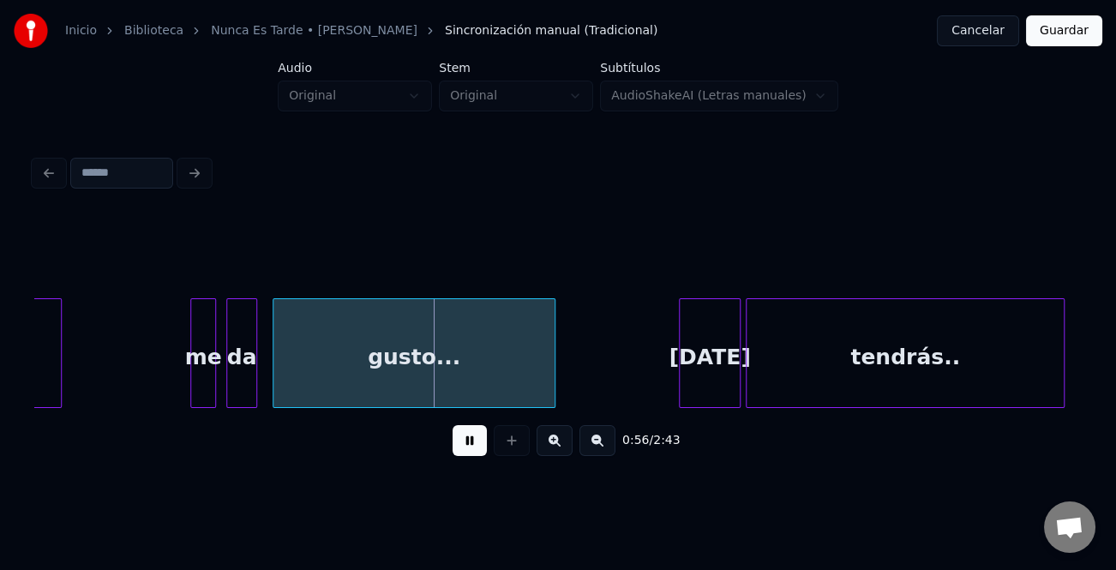
click at [472, 449] on button at bounding box center [470, 440] width 34 height 31
click at [170, 369] on div at bounding box center [168, 353] width 5 height 108
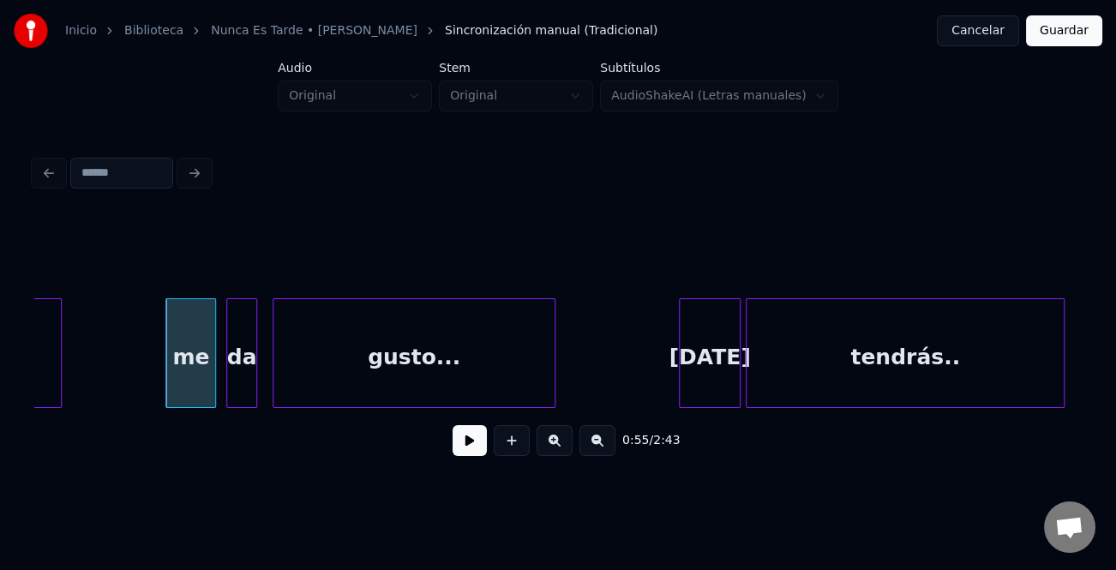
click at [205, 386] on div "me" at bounding box center [190, 357] width 49 height 117
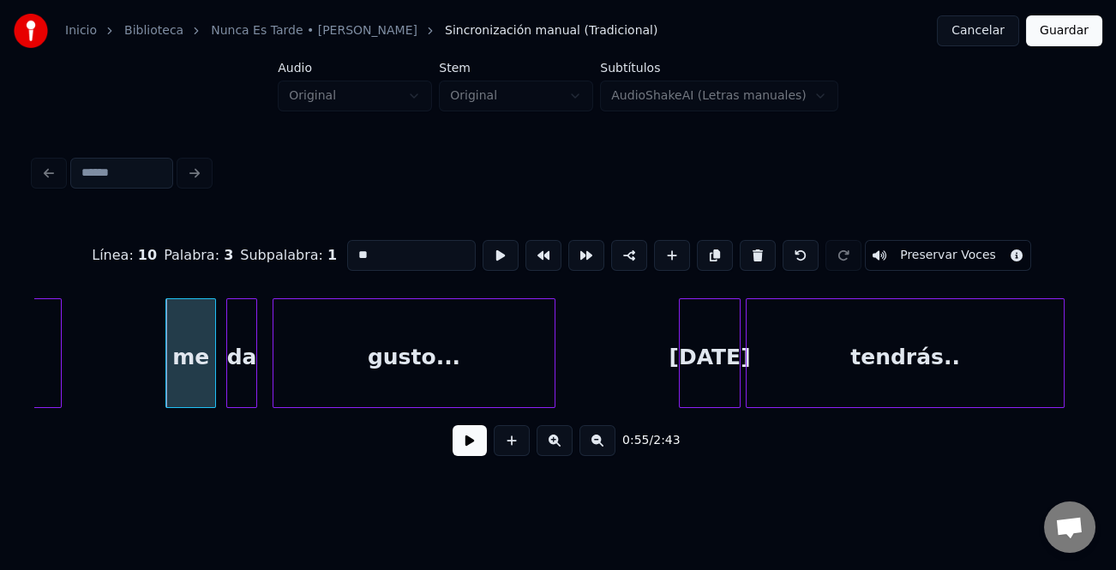
click at [358, 242] on input "**" at bounding box center [411, 255] width 129 height 31
type input "**"
click at [463, 444] on button at bounding box center [470, 440] width 34 height 31
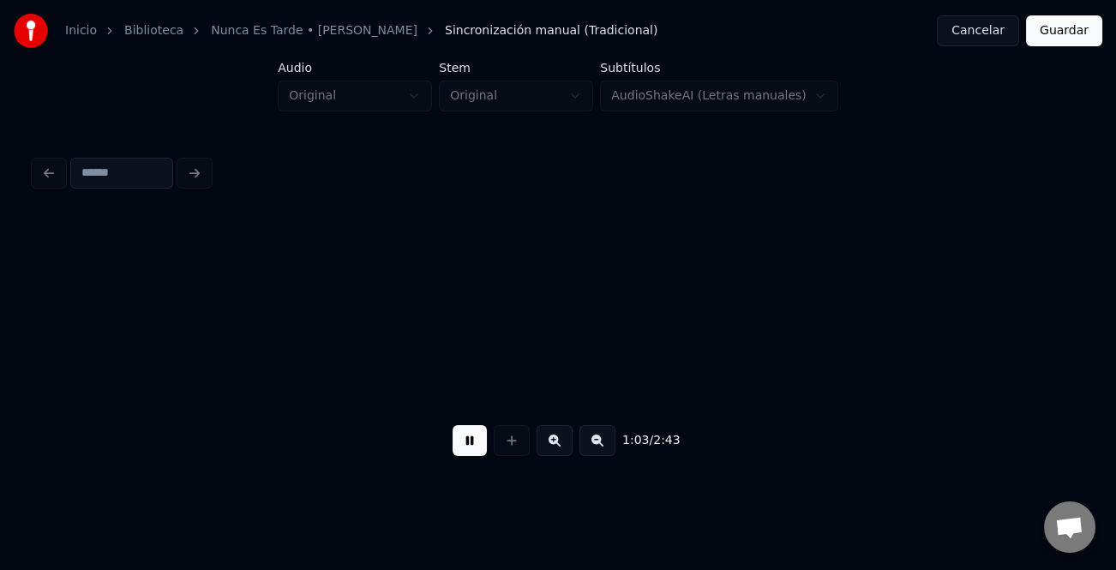
scroll to position [0, 16316]
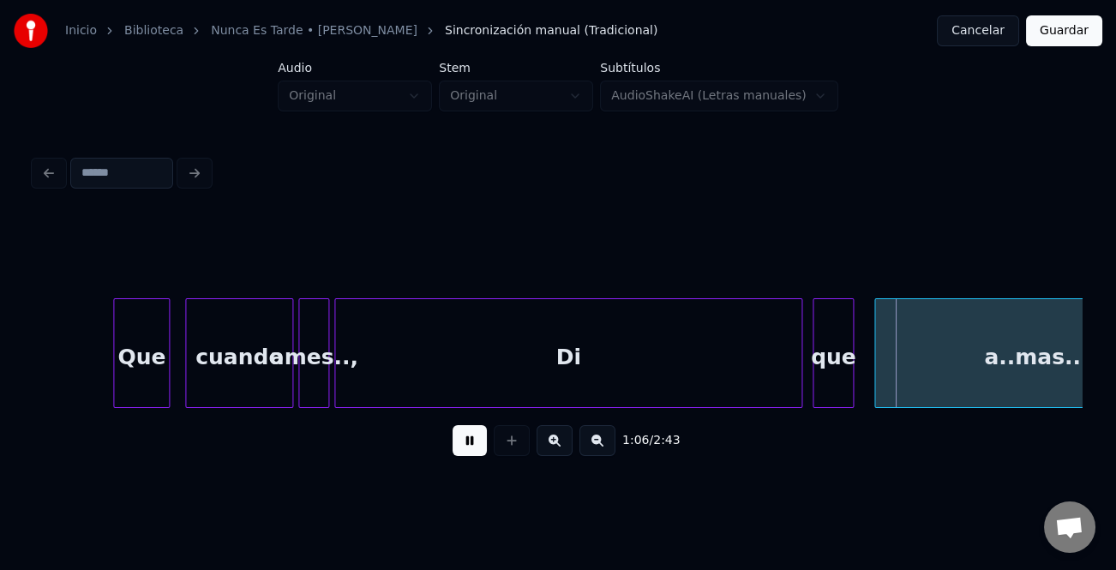
click at [569, 379] on div "Di" at bounding box center [568, 357] width 466 height 117
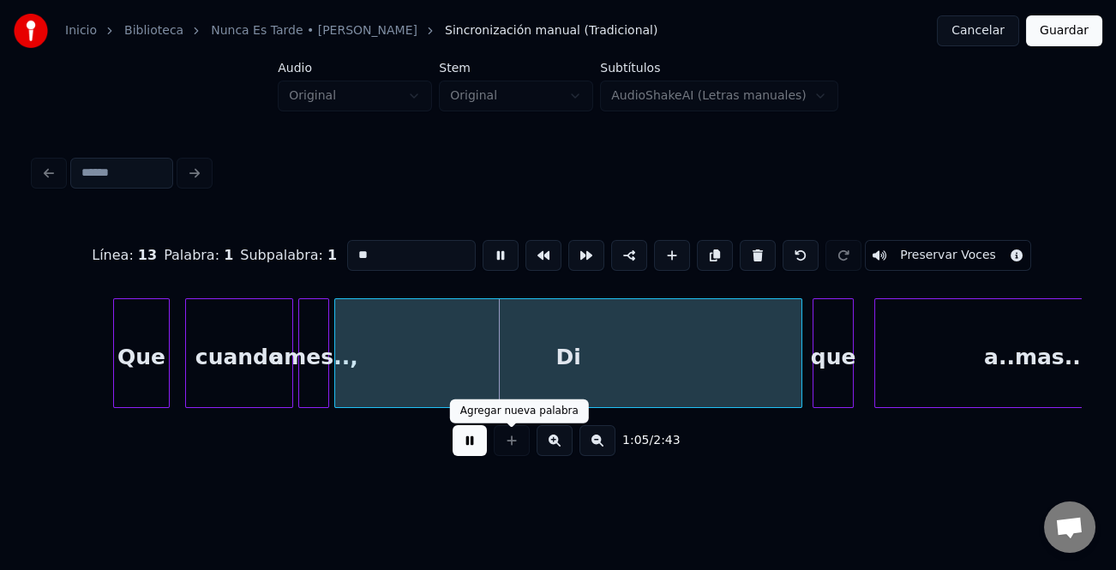
drag, startPoint x: 474, startPoint y: 446, endPoint x: 351, endPoint y: 383, distance: 138.4
click at [467, 445] on button at bounding box center [470, 440] width 34 height 31
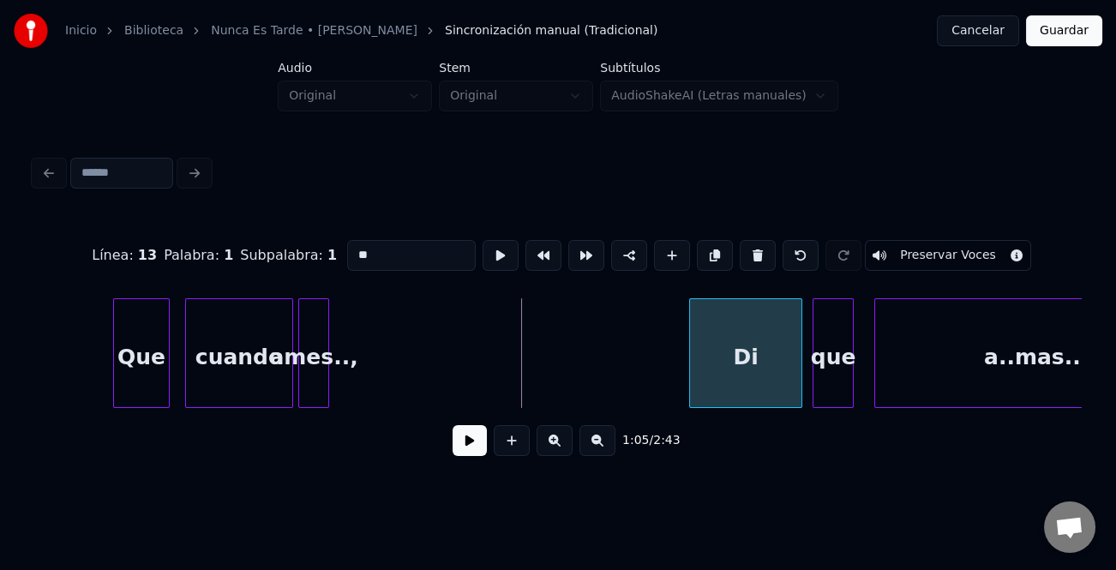
click at [692, 394] on div at bounding box center [692, 353] width 5 height 108
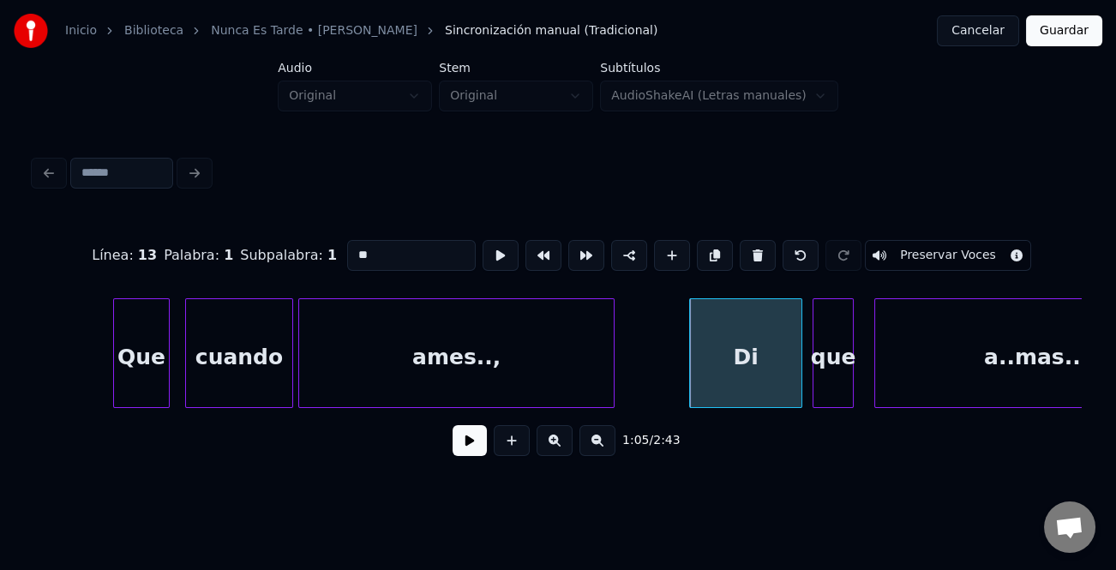
click at [620, 407] on div "Que cuando ames.., Di que a..mas..." at bounding box center [558, 353] width 1048 height 110
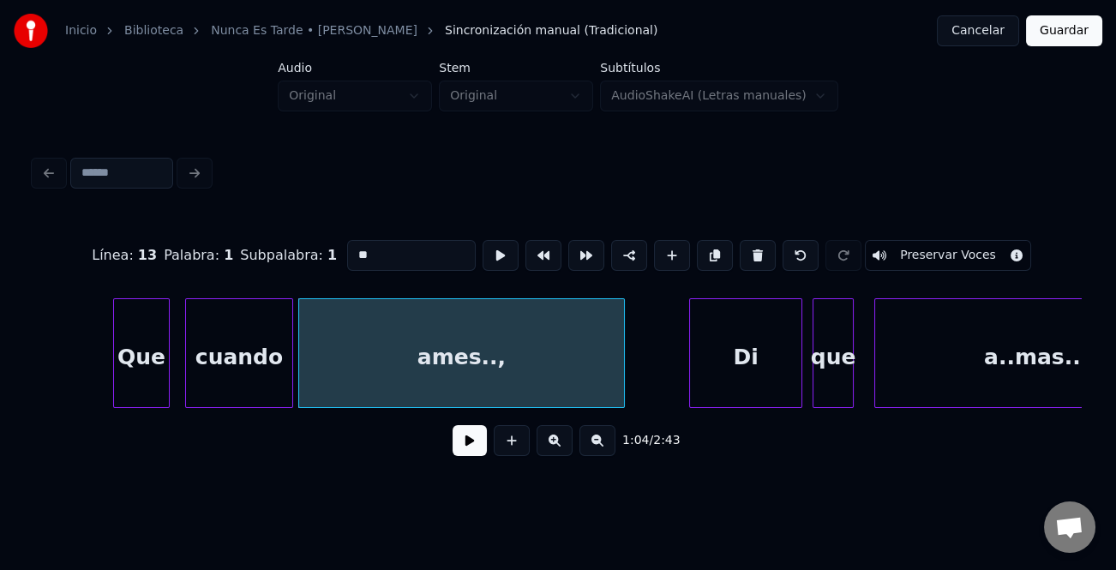
click at [149, 360] on div "Que" at bounding box center [141, 357] width 55 height 117
type input "***"
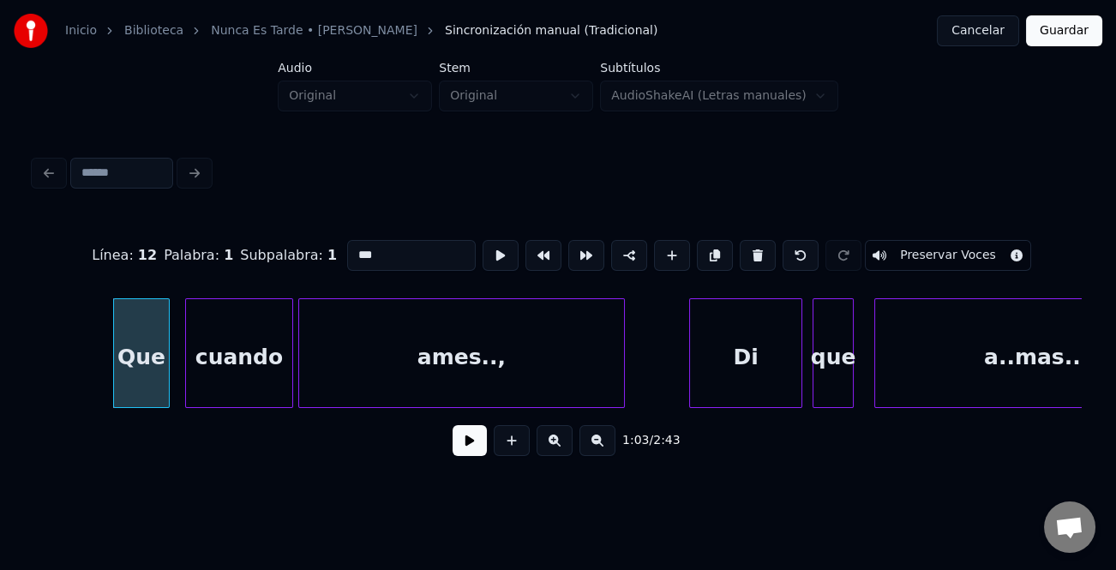
click at [474, 441] on button at bounding box center [470, 440] width 34 height 31
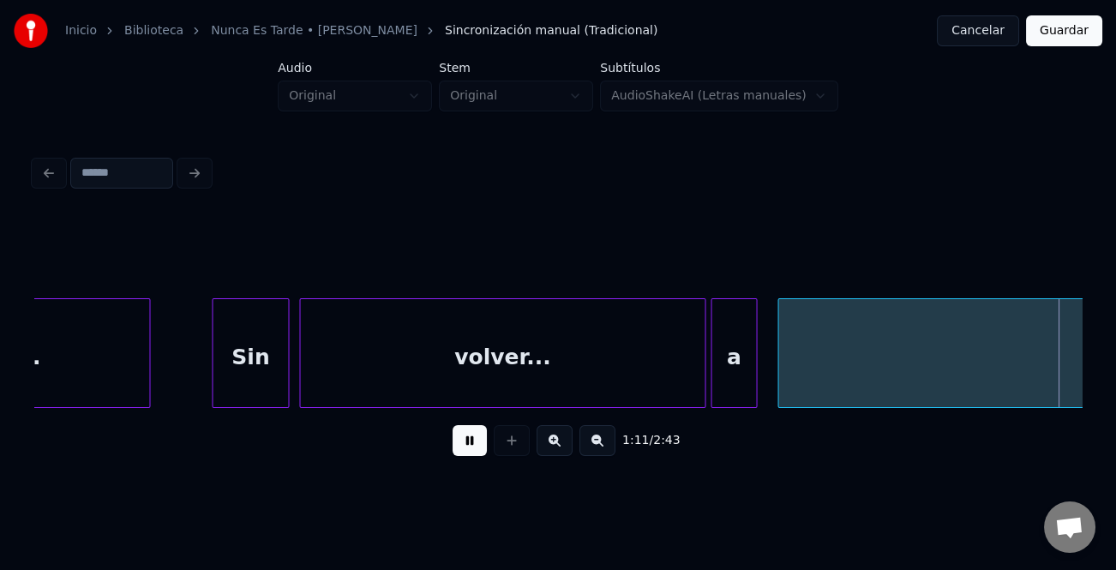
scroll to position [0, 18413]
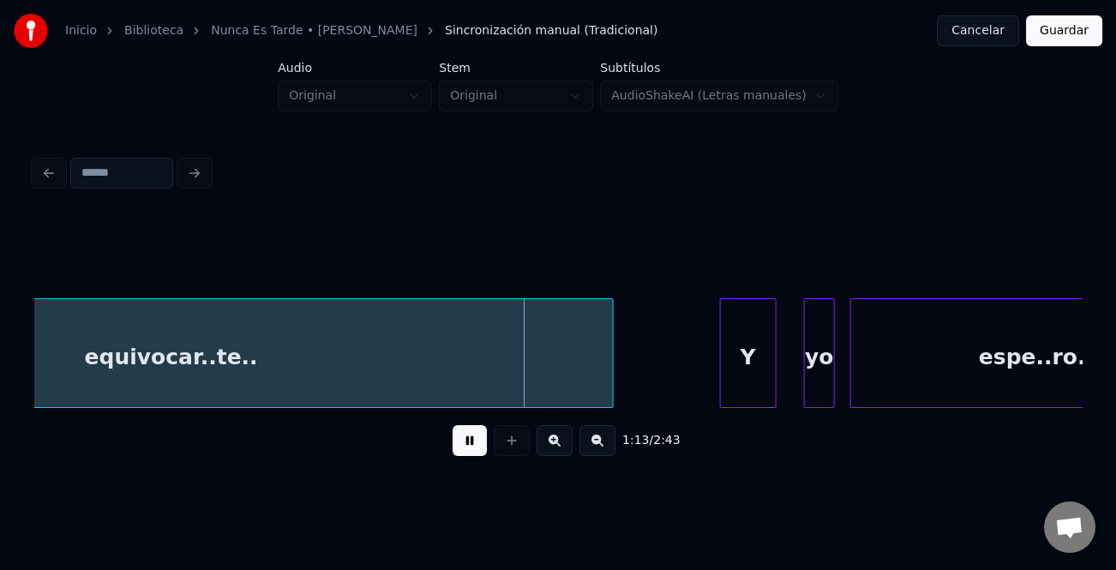
click at [765, 357] on div "Y" at bounding box center [748, 357] width 55 height 117
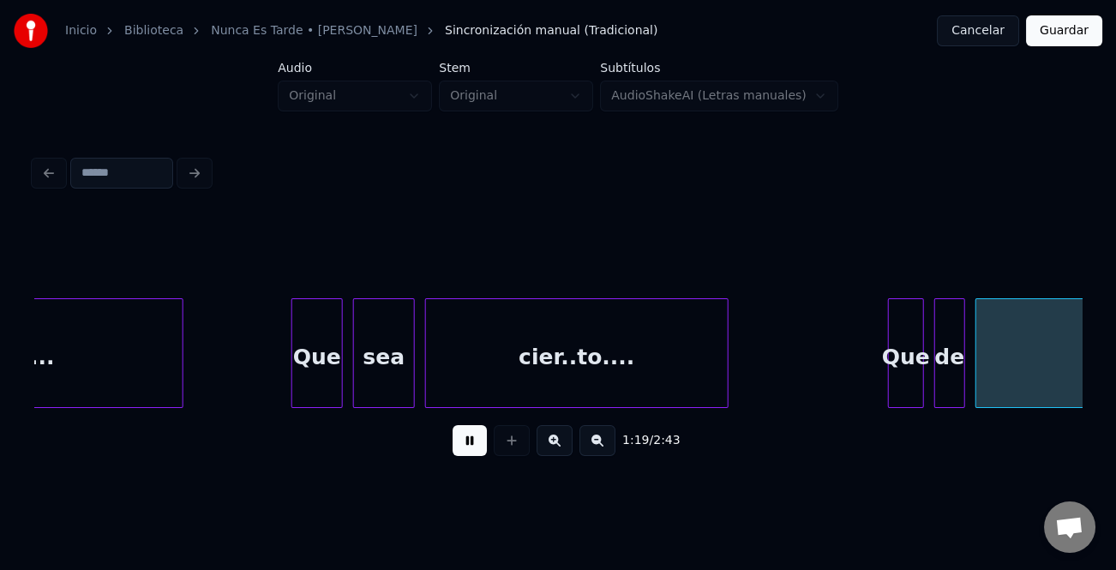
scroll to position [0, 20512]
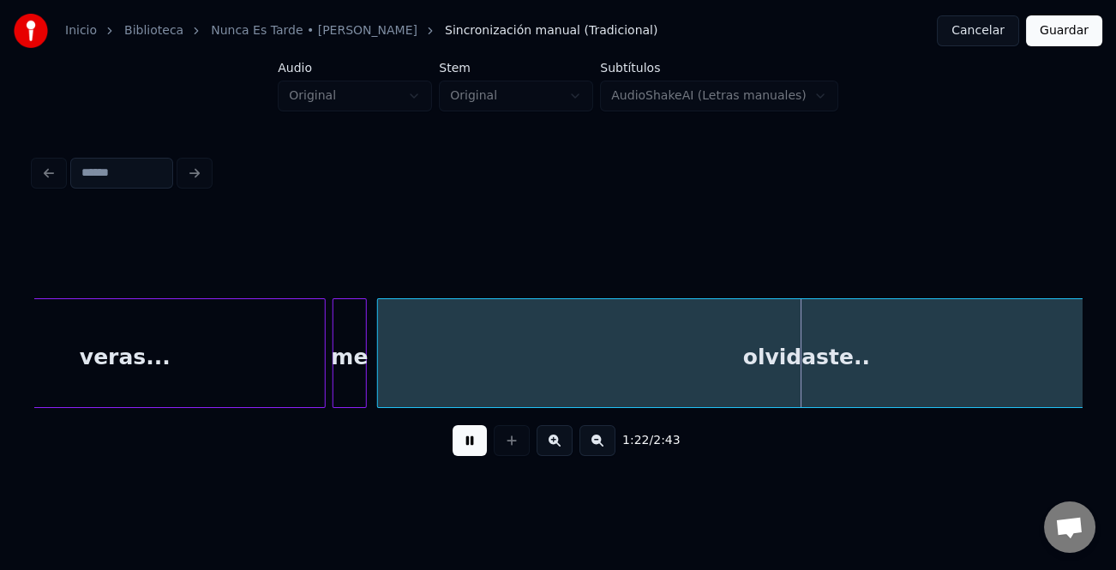
click at [336, 395] on div at bounding box center [336, 353] width 5 height 108
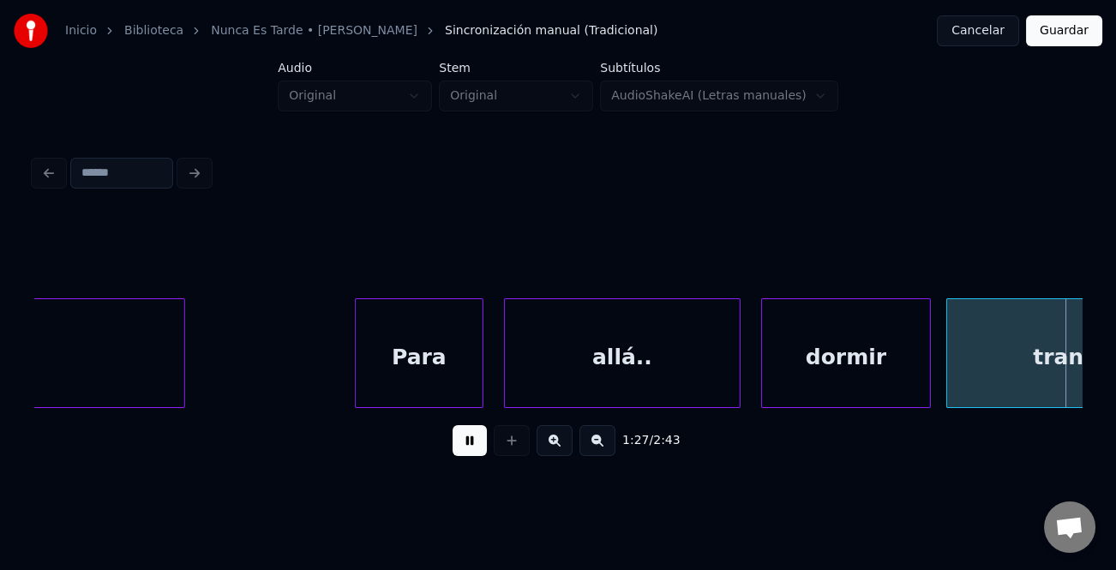
scroll to position [0, 22610]
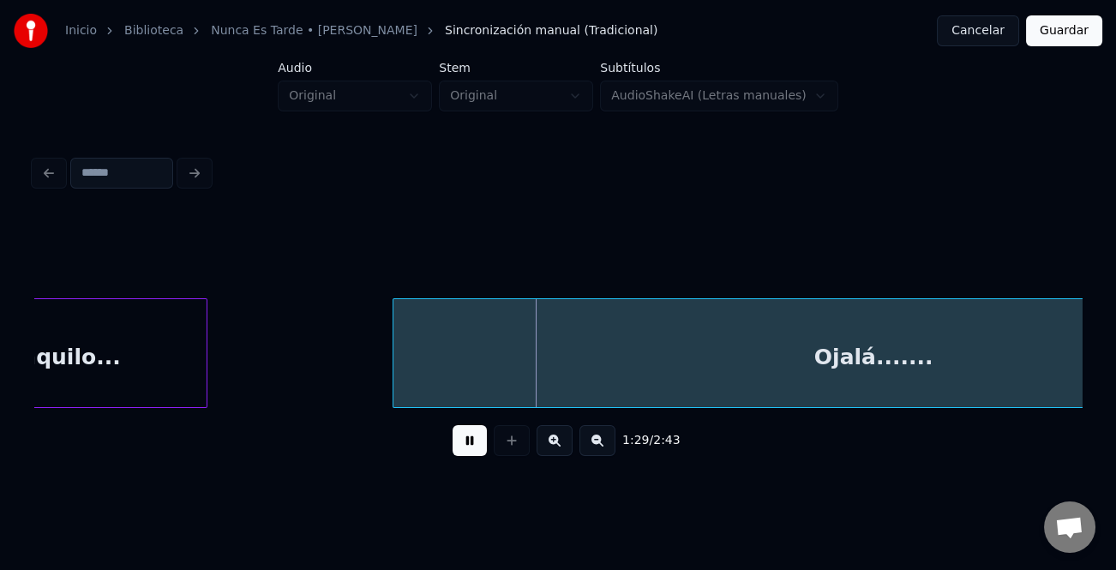
click at [394, 389] on div at bounding box center [396, 353] width 5 height 108
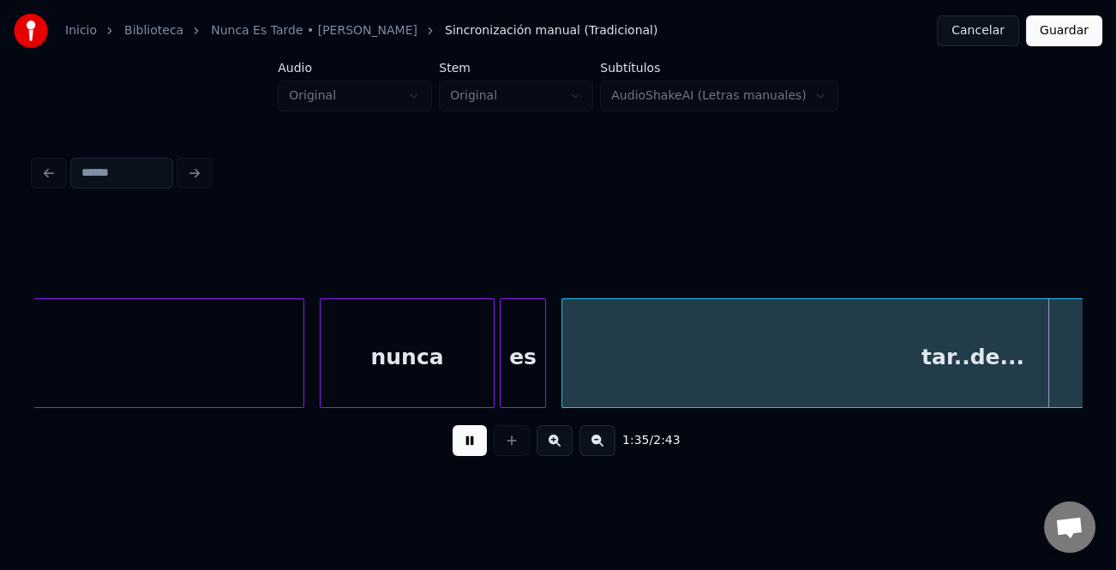
scroll to position [0, 24708]
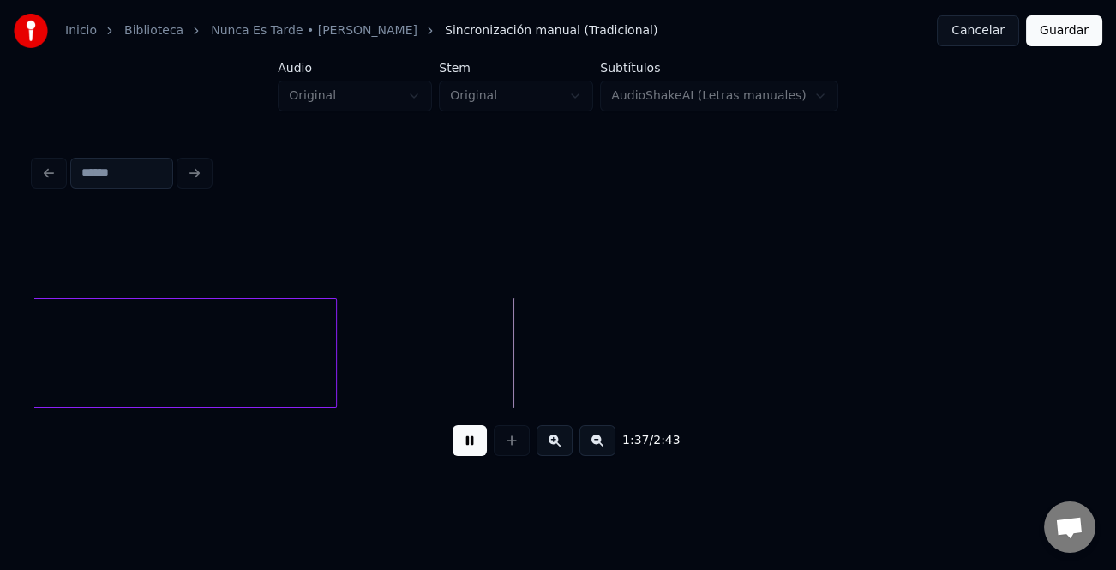
click at [608, 448] on button at bounding box center [598, 440] width 36 height 31
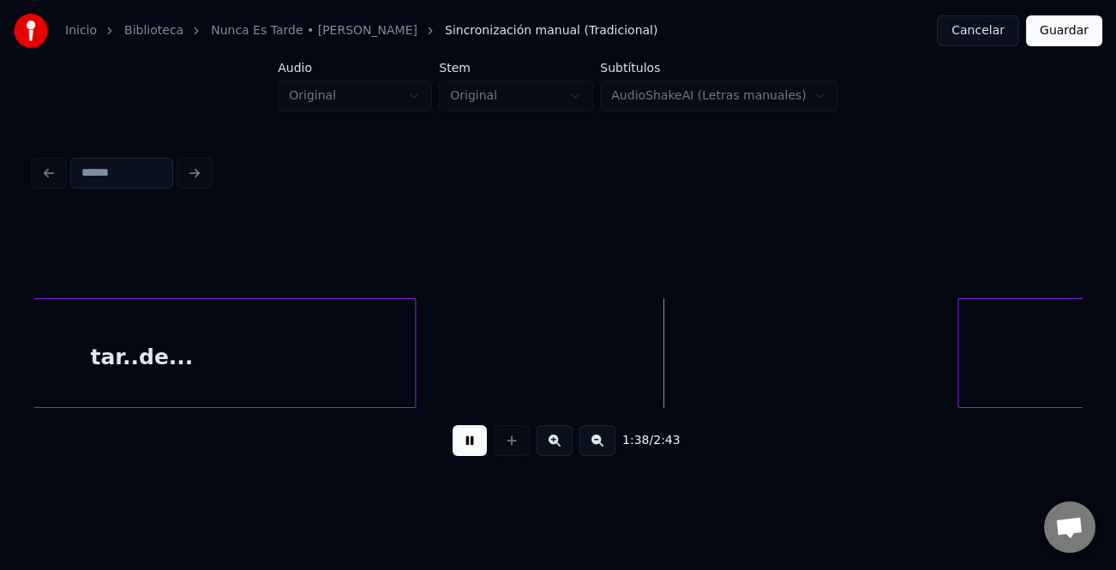
click at [607, 448] on button at bounding box center [598, 440] width 36 height 31
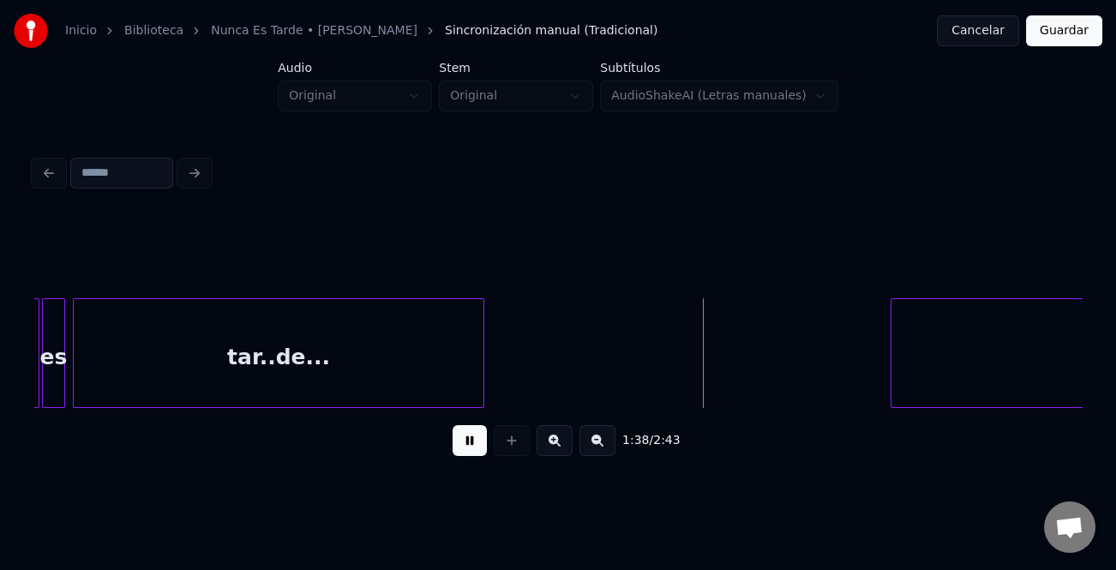
click at [607, 448] on button at bounding box center [598, 440] width 36 height 31
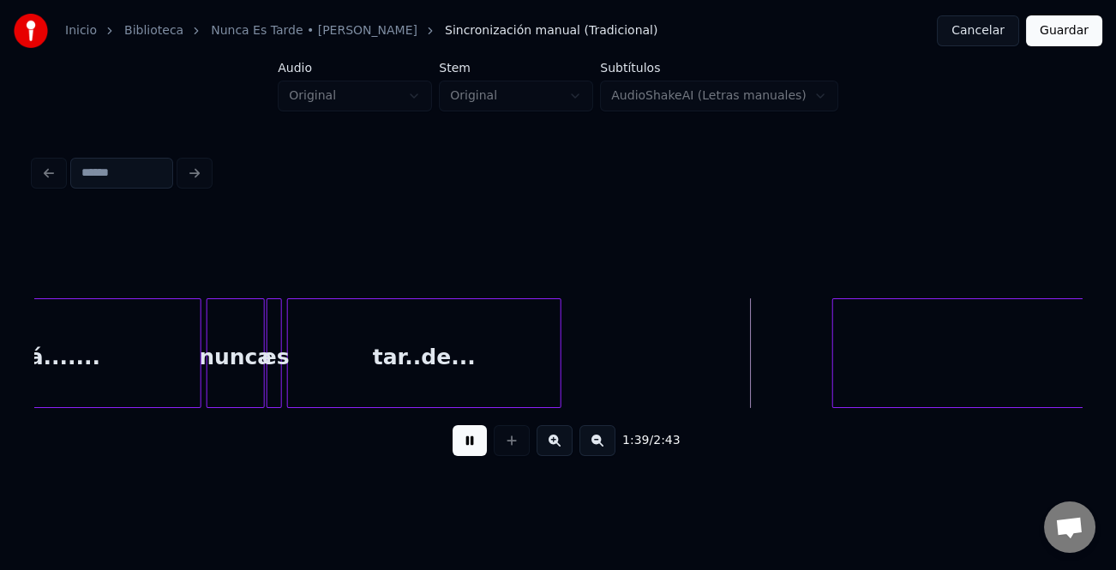
click at [607, 448] on button at bounding box center [598, 440] width 36 height 31
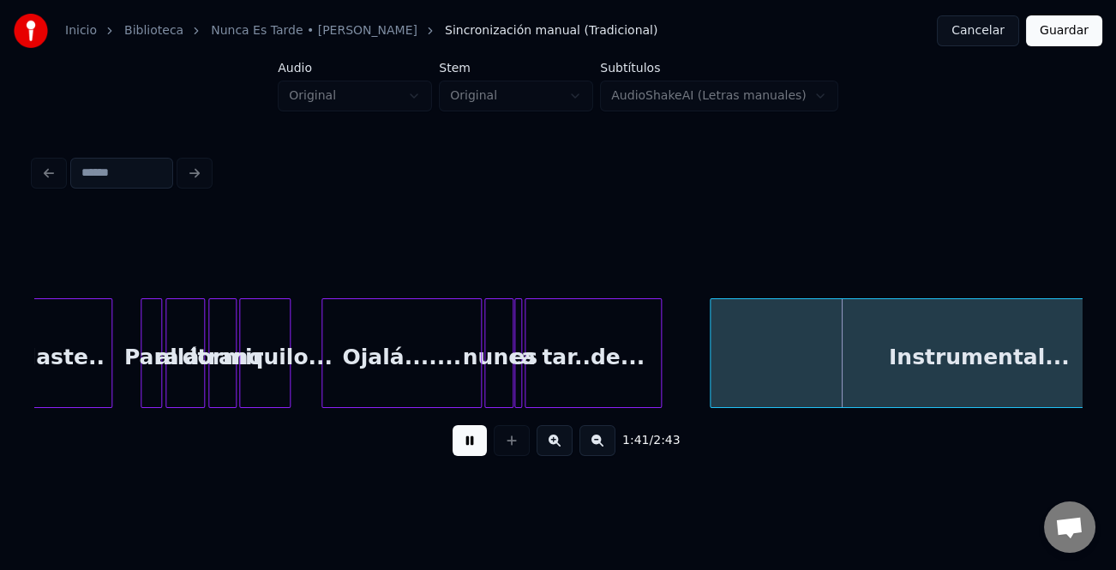
click at [712, 388] on div at bounding box center [713, 353] width 5 height 108
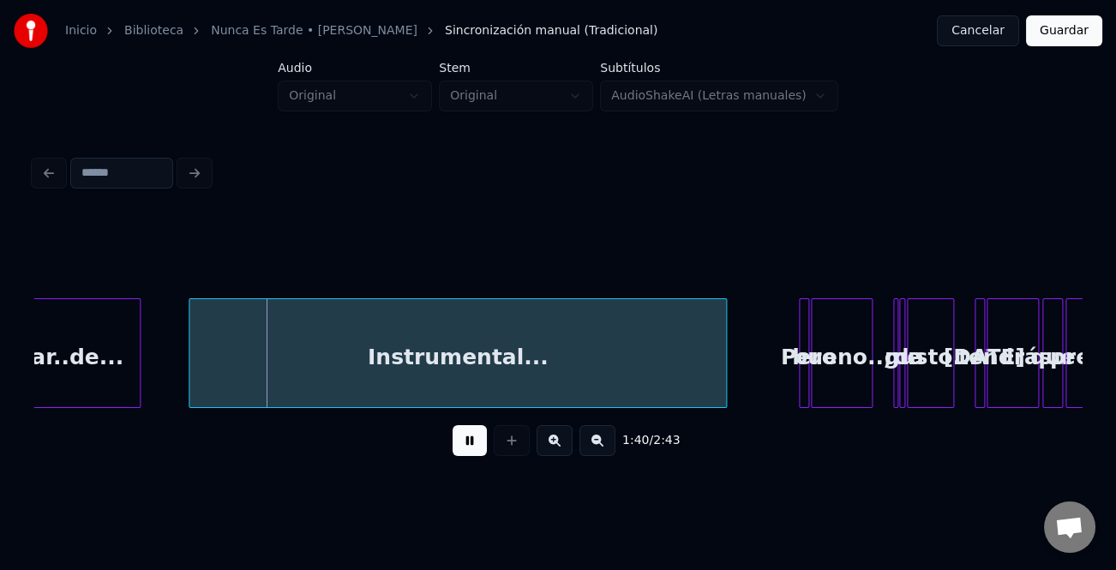
scroll to position [0, 4067]
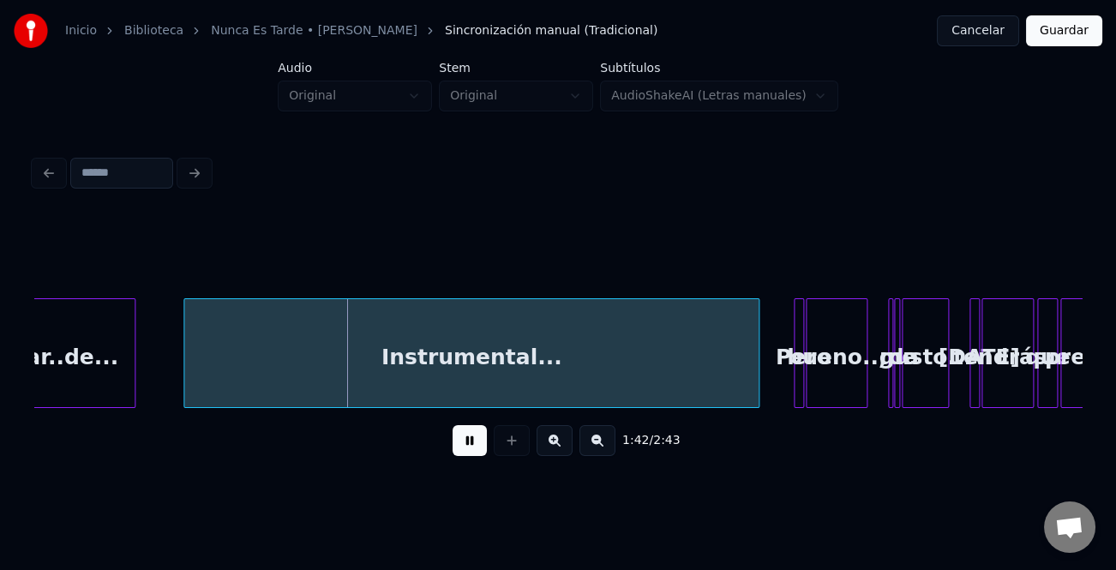
click at [754, 387] on div at bounding box center [756, 353] width 5 height 108
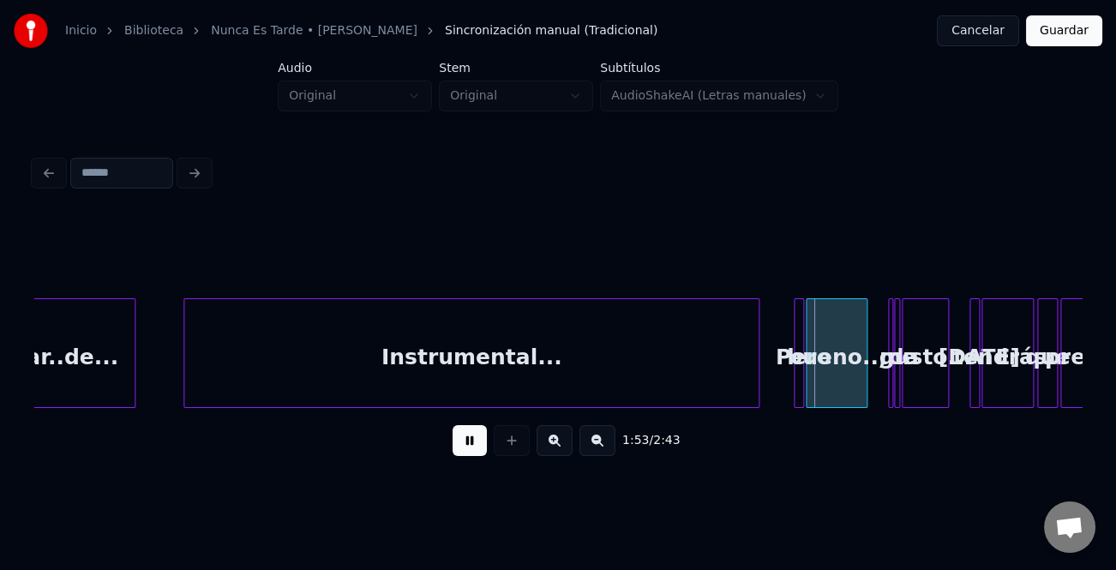
click at [562, 446] on button at bounding box center [555, 440] width 36 height 31
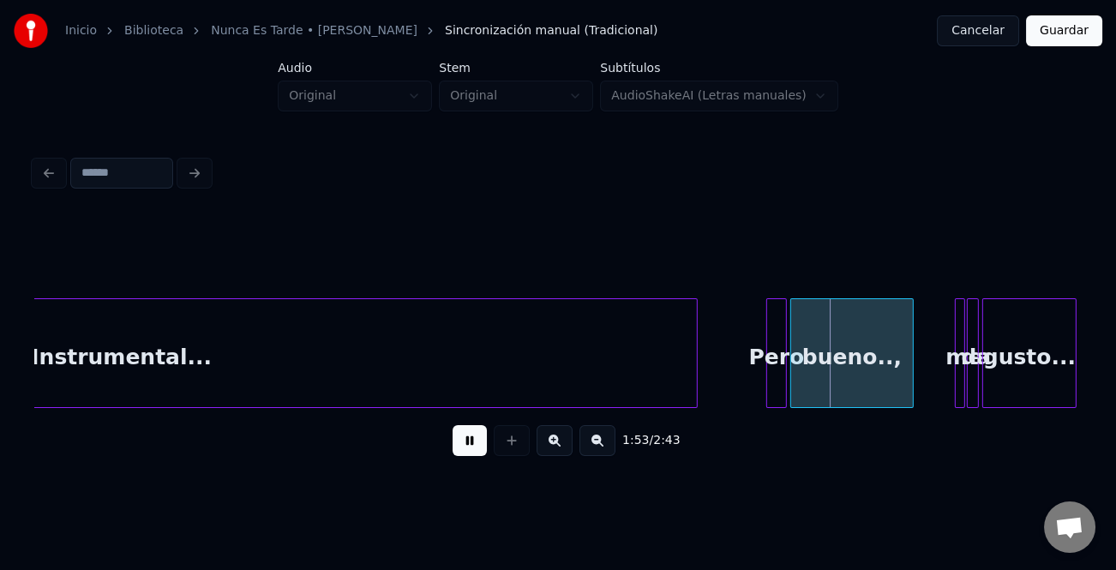
click at [562, 446] on button at bounding box center [555, 440] width 36 height 31
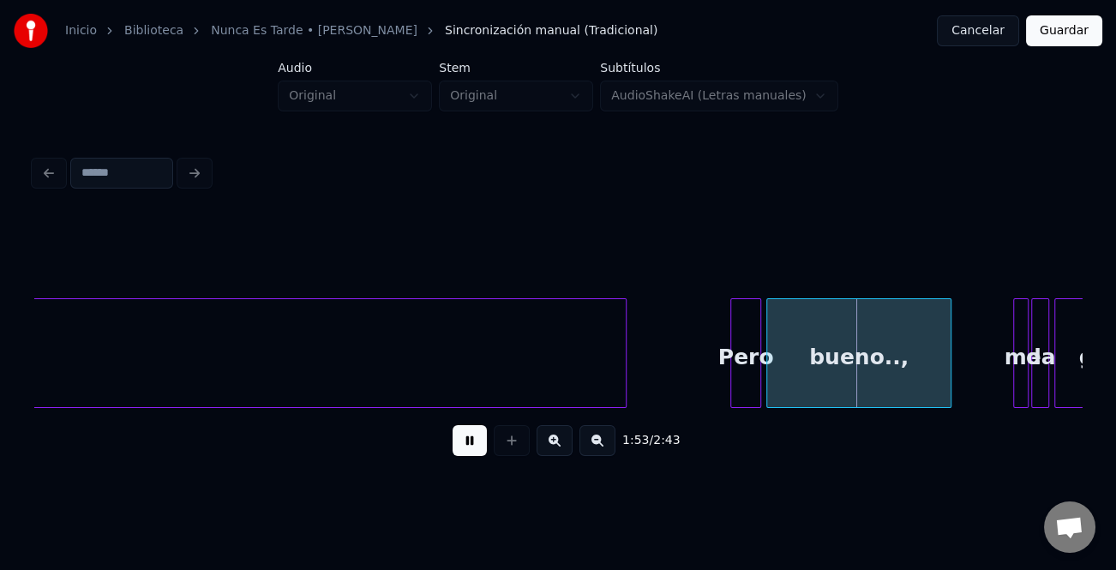
click at [562, 446] on button at bounding box center [555, 440] width 36 height 31
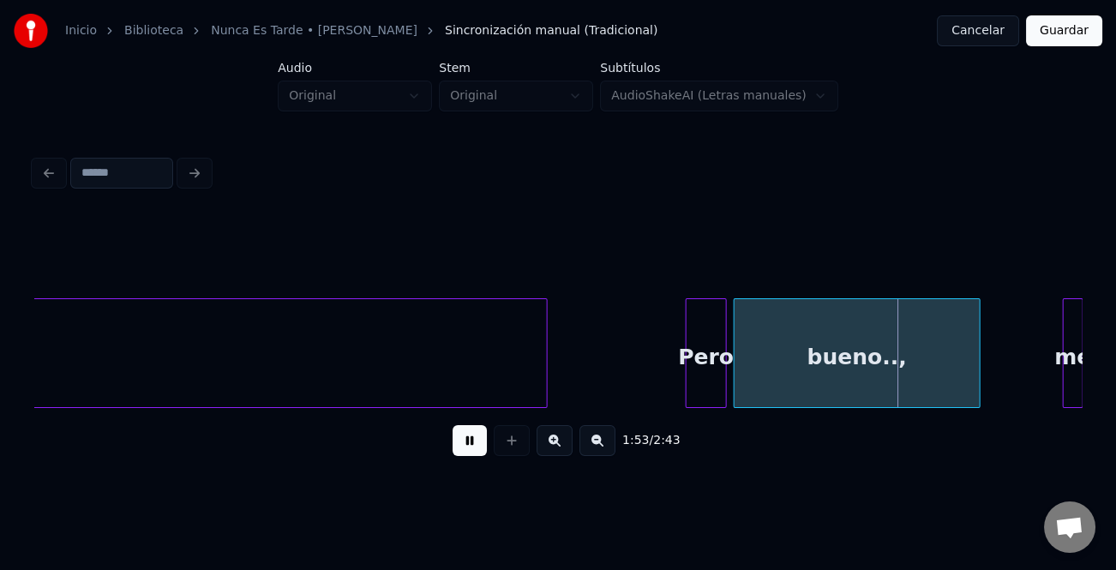
click at [562, 446] on button at bounding box center [555, 440] width 36 height 31
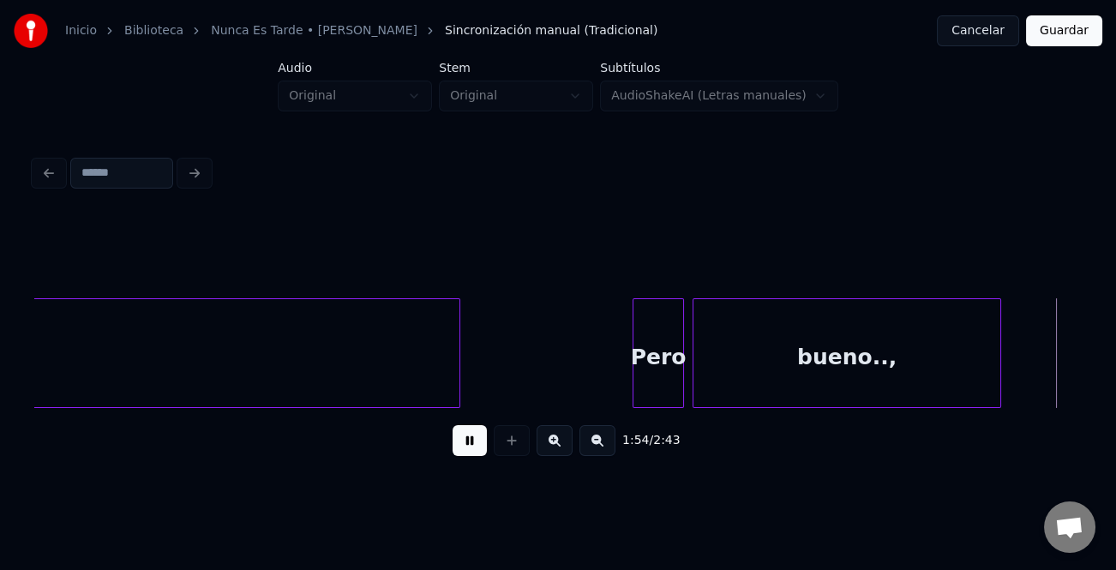
scroll to position [0, 24585]
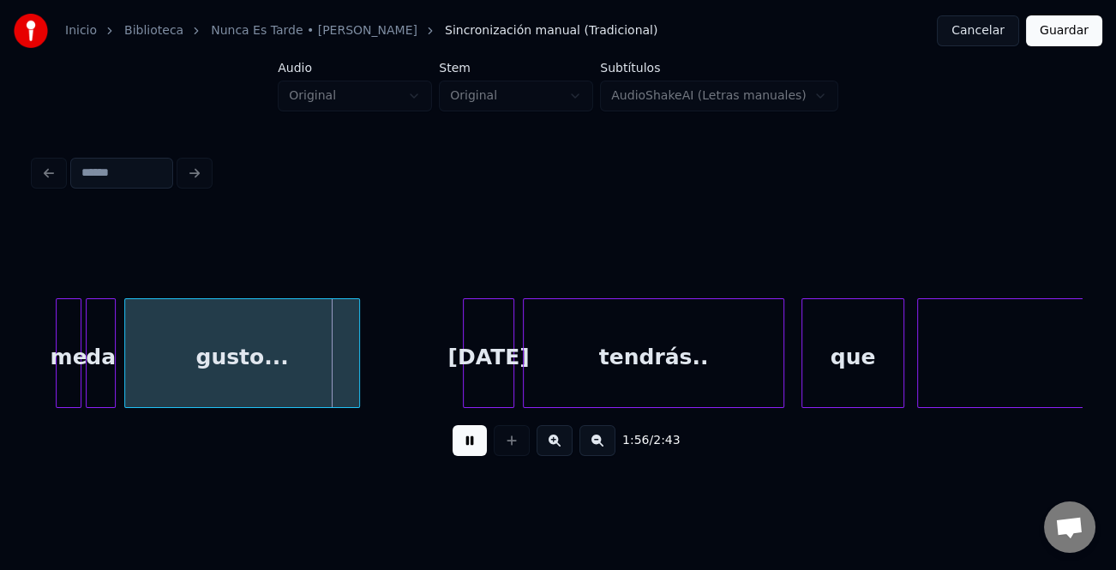
click at [481, 453] on button at bounding box center [470, 440] width 34 height 31
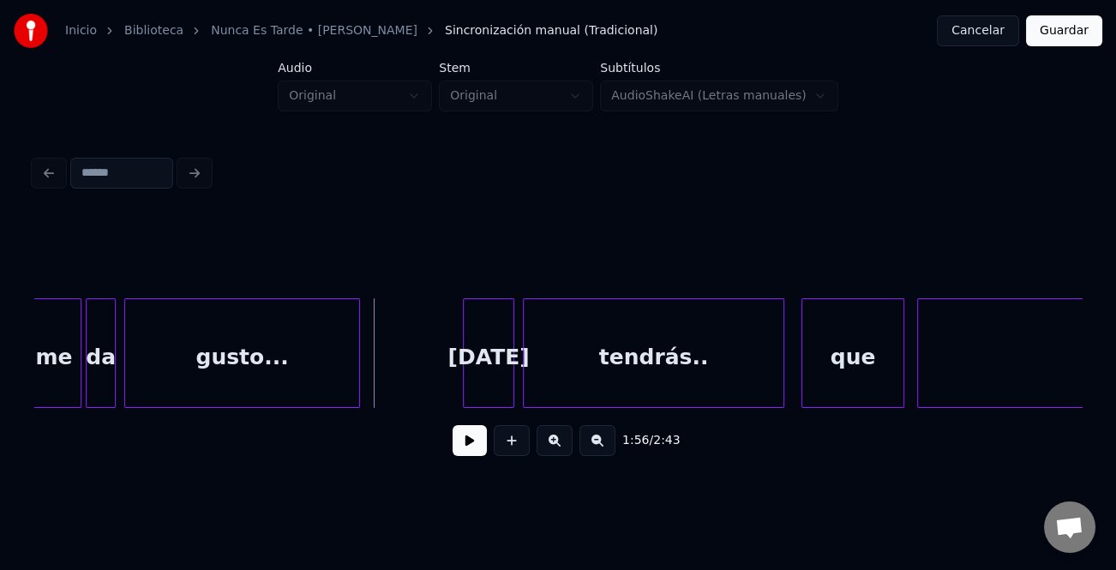
click at [27, 370] on div "1:56 / 2:43" at bounding box center [557, 311] width 1061 height 340
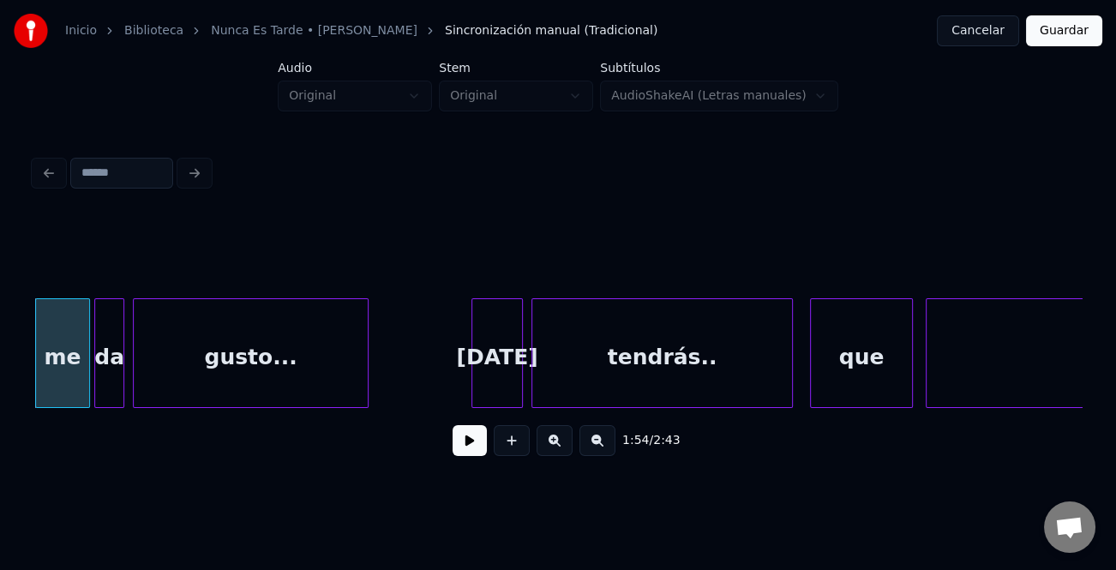
click at [63, 365] on div "me" at bounding box center [62, 357] width 53 height 117
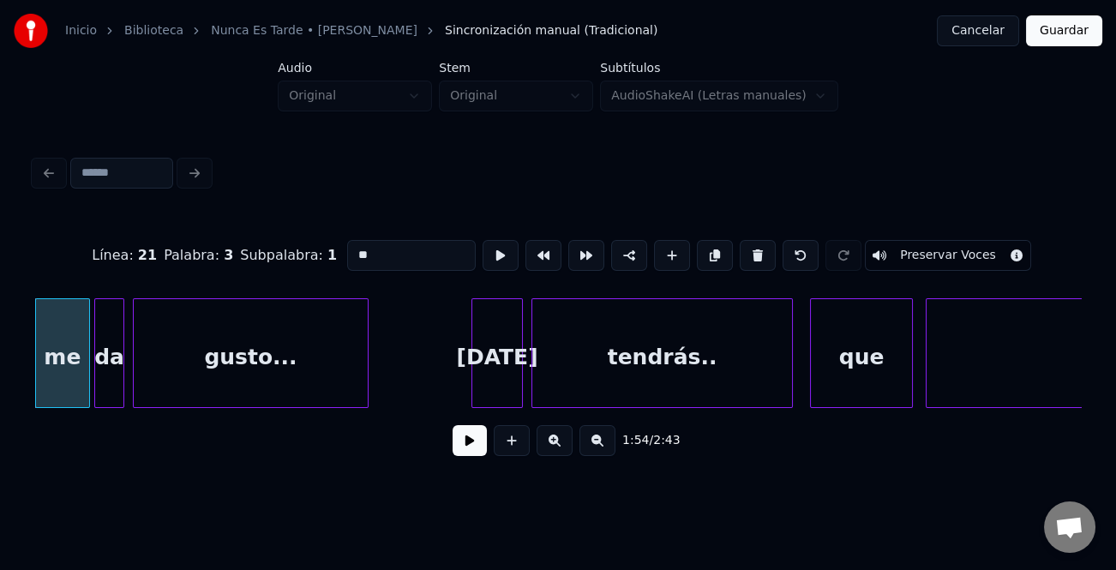
click at [379, 250] on input "**" at bounding box center [411, 255] width 129 height 31
type input "*"
type input "**"
click at [471, 432] on button at bounding box center [470, 440] width 34 height 31
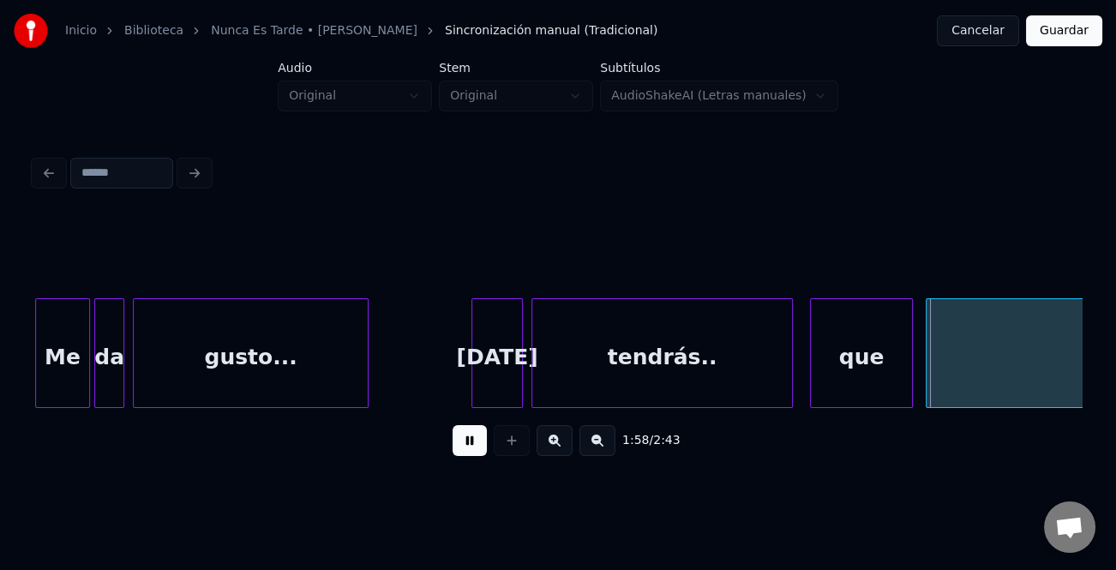
click at [474, 447] on button at bounding box center [470, 440] width 34 height 31
click at [869, 376] on div "que" at bounding box center [861, 357] width 101 height 117
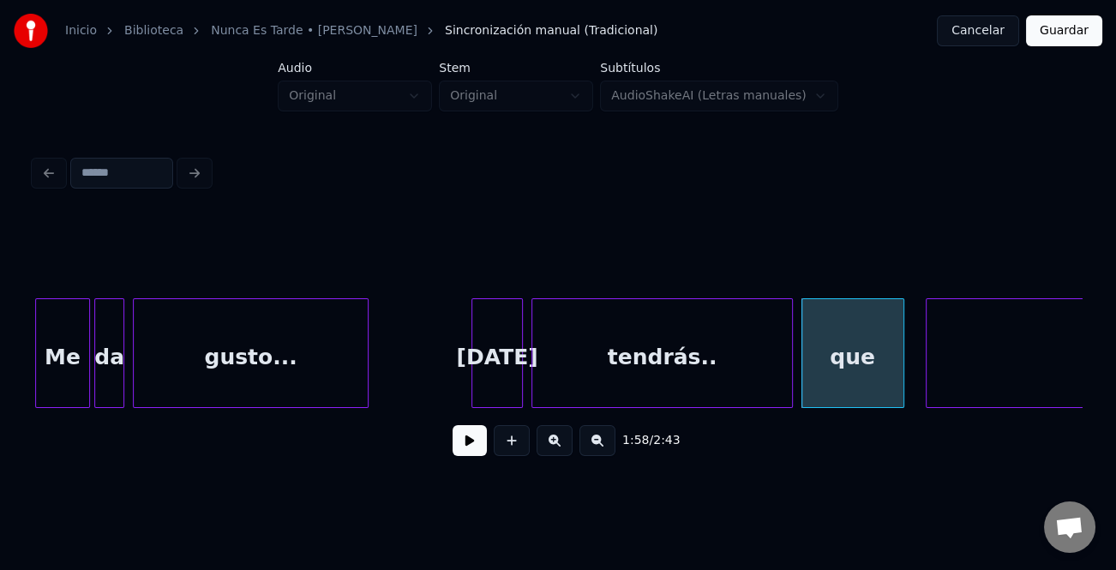
click at [846, 369] on div "que" at bounding box center [852, 357] width 101 height 117
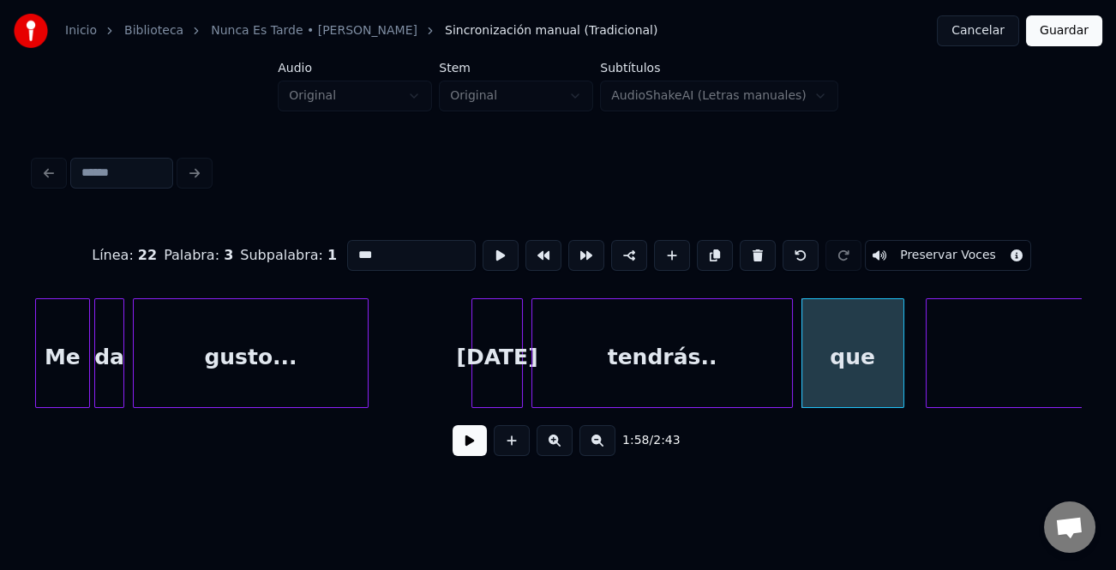
click at [355, 244] on input "***" at bounding box center [411, 255] width 129 height 31
type input "***"
click at [478, 447] on button at bounding box center [470, 440] width 34 height 31
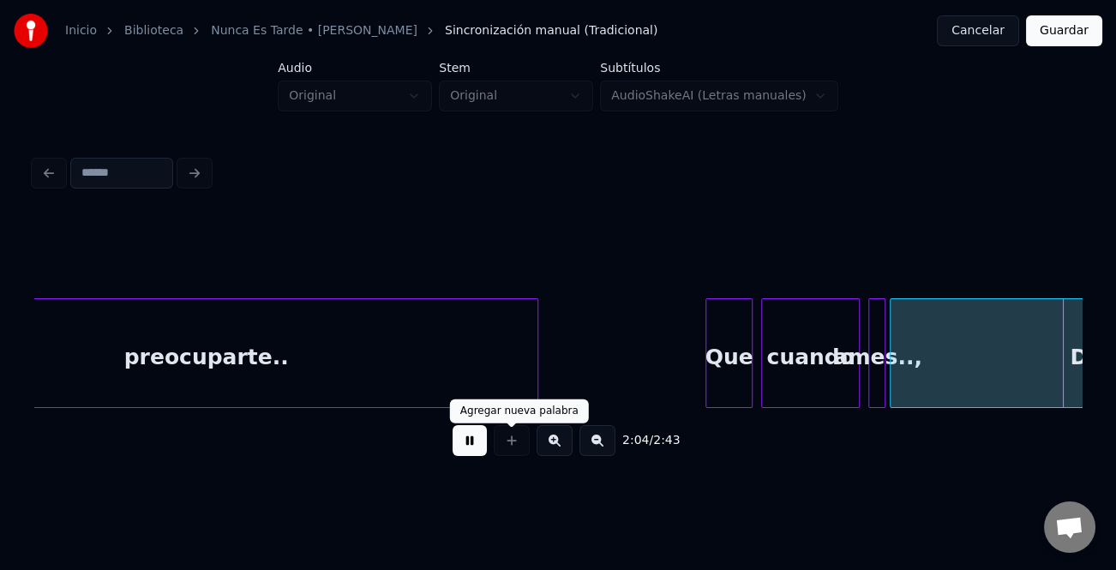
scroll to position [0, 26679]
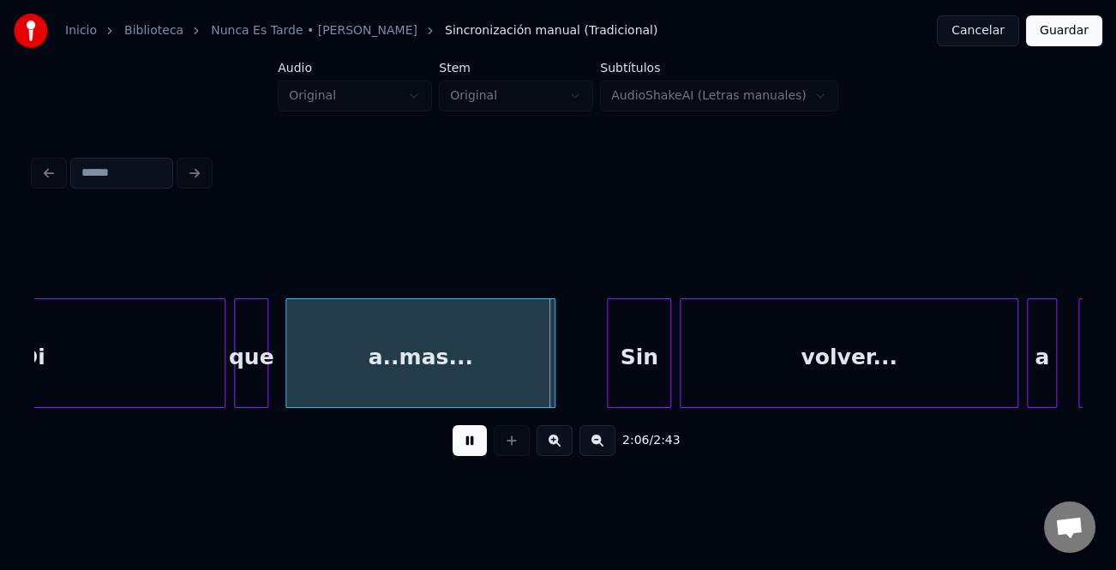
click at [148, 329] on div "Di" at bounding box center [33, 357] width 384 height 117
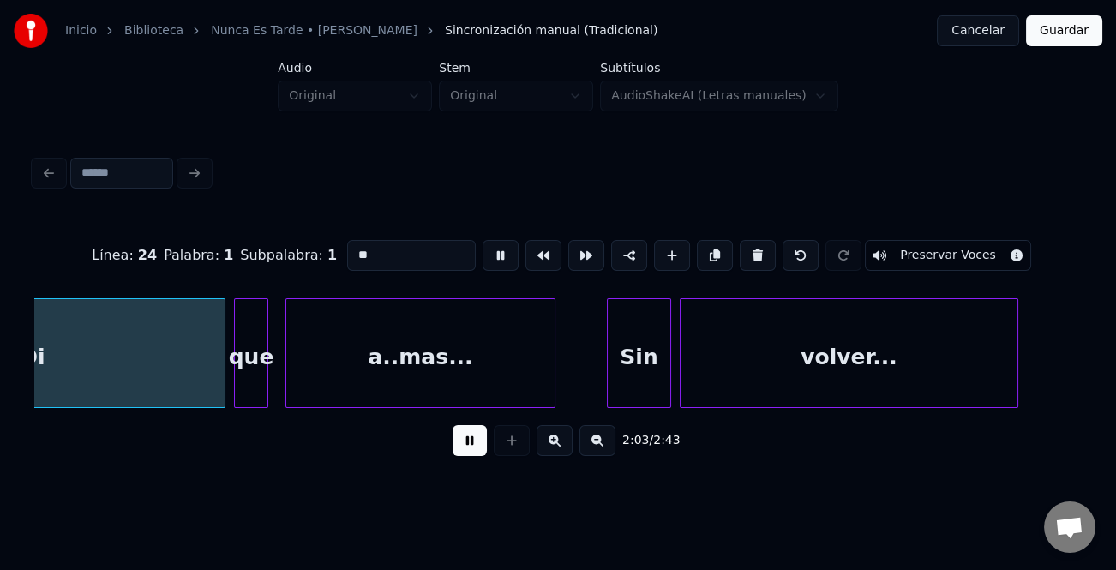
scroll to position [0, 26483]
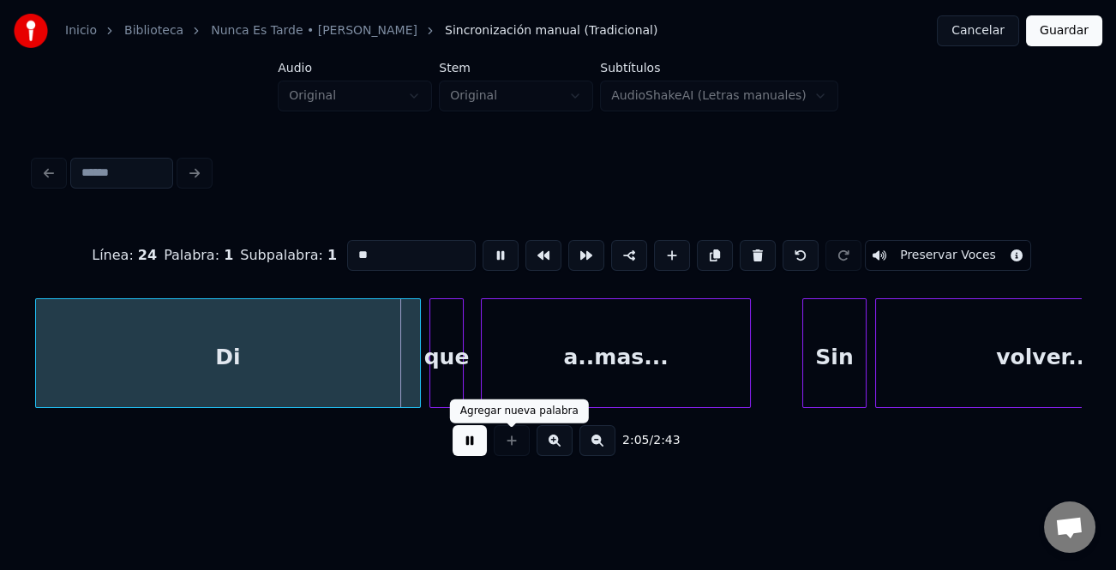
click at [471, 437] on button at bounding box center [470, 440] width 34 height 31
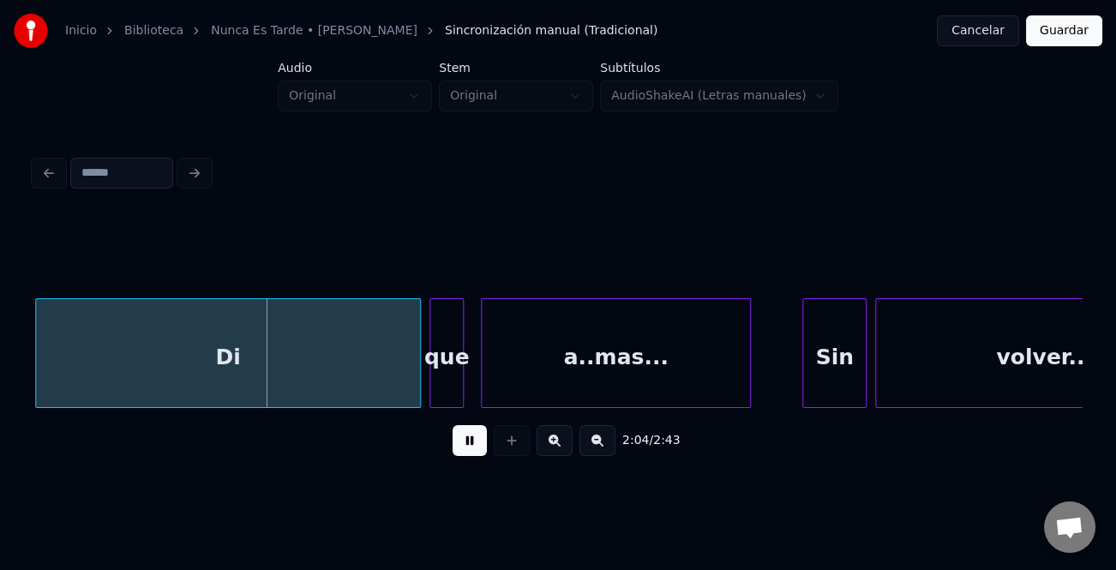
drag, startPoint x: 466, startPoint y: 452, endPoint x: 806, endPoint y: 415, distance: 342.4
click at [466, 450] on button at bounding box center [470, 440] width 34 height 31
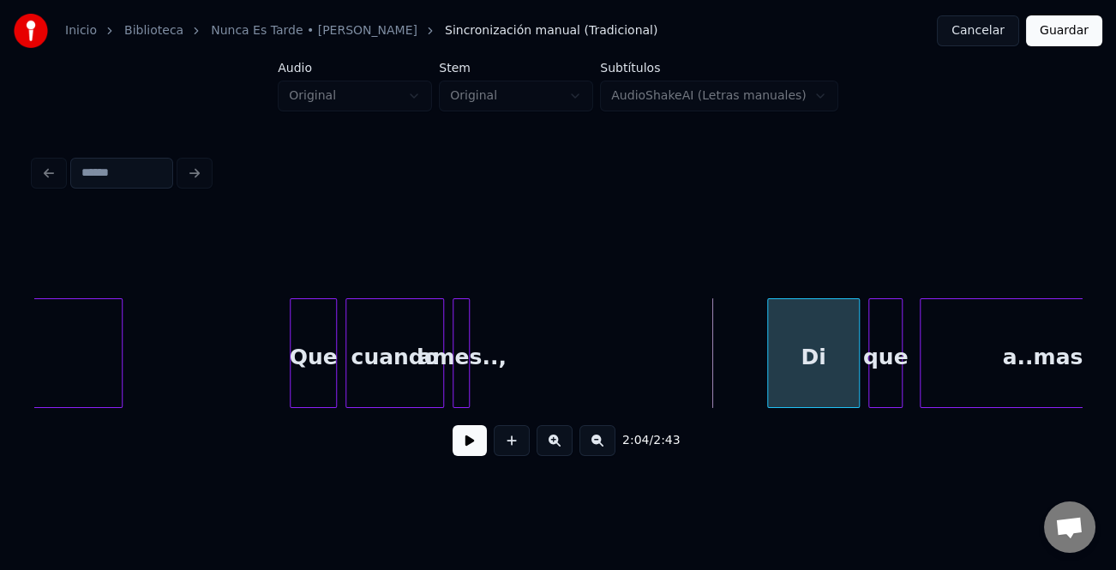
click at [770, 391] on div at bounding box center [770, 353] width 5 height 108
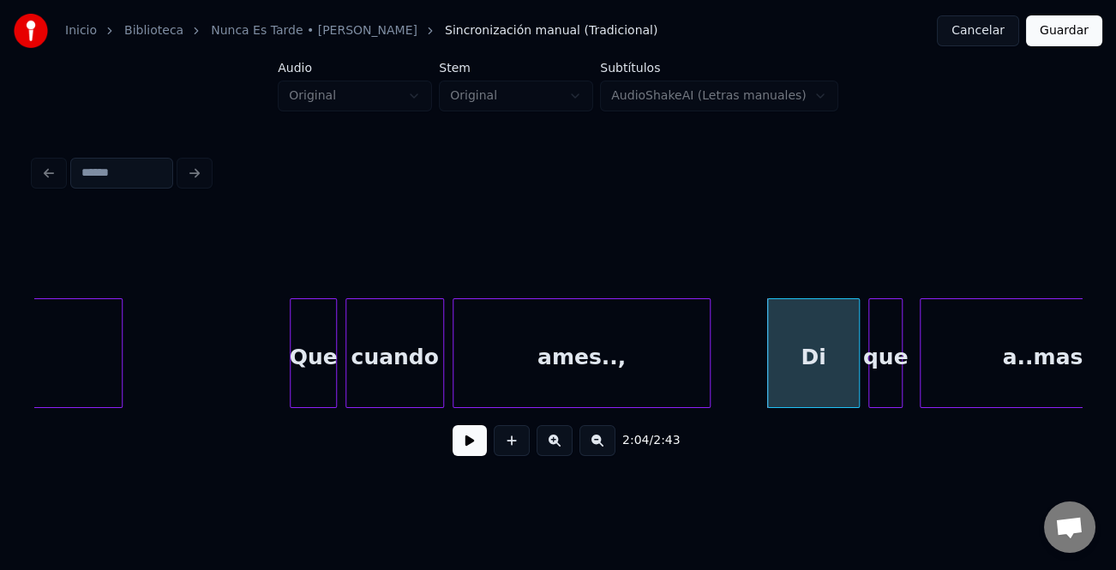
click at [707, 387] on div at bounding box center [707, 353] width 5 height 108
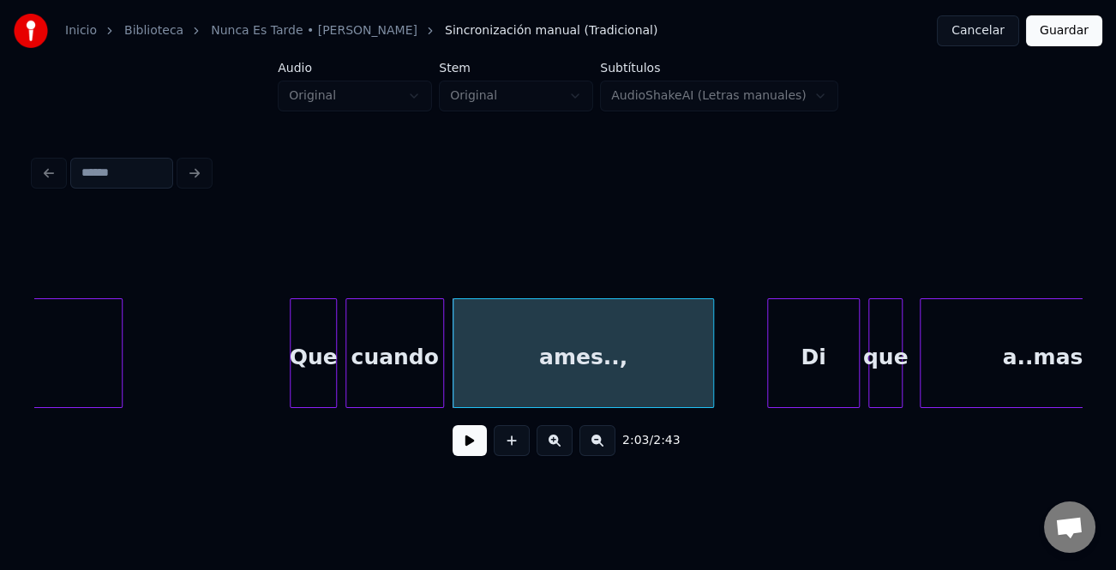
click at [473, 450] on button at bounding box center [470, 440] width 34 height 31
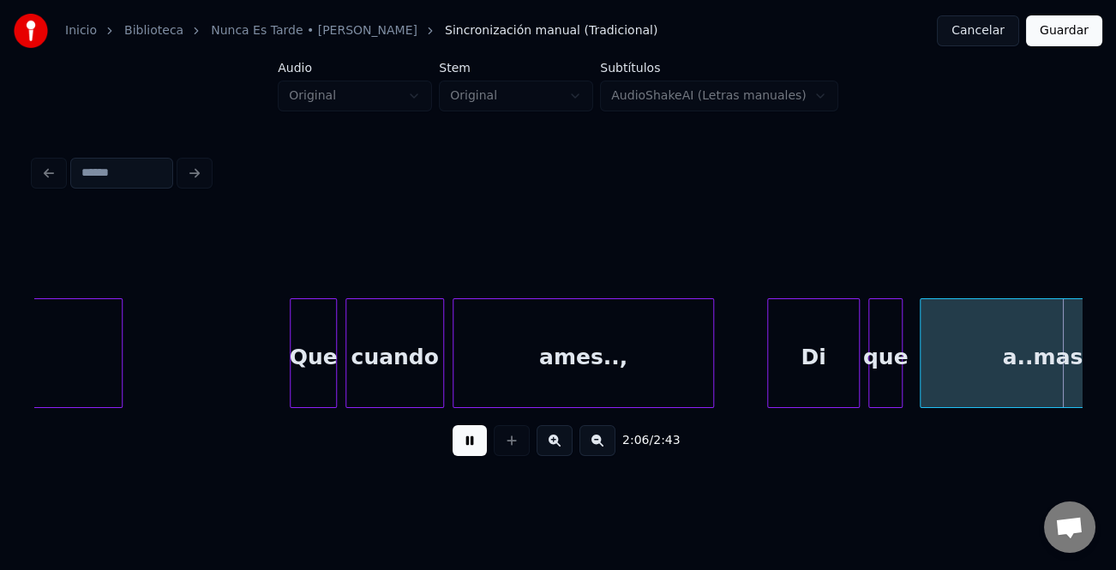
scroll to position [0, 27094]
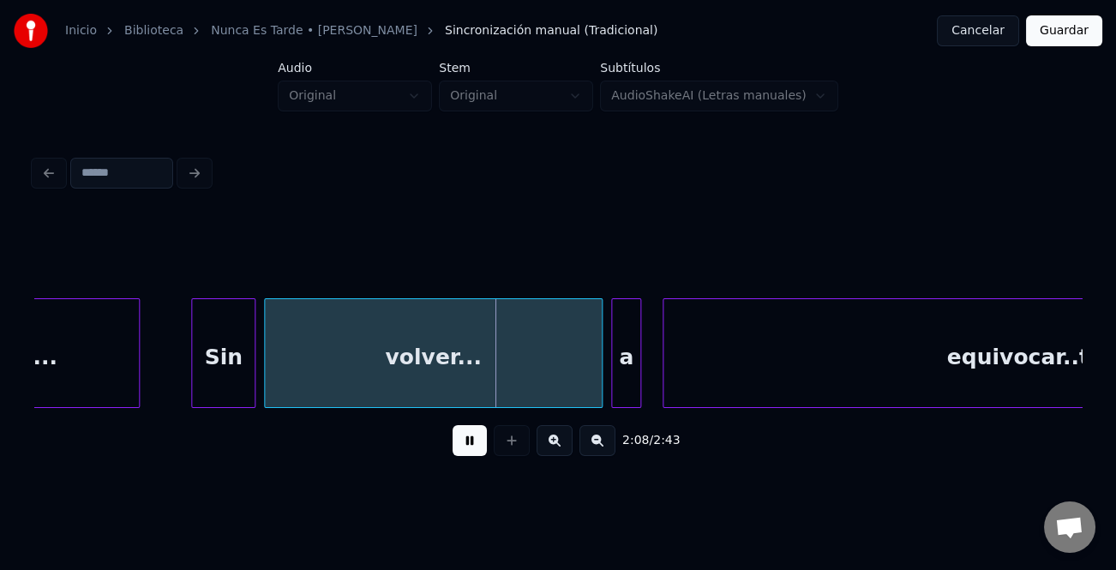
click at [192, 378] on div at bounding box center [194, 353] width 5 height 108
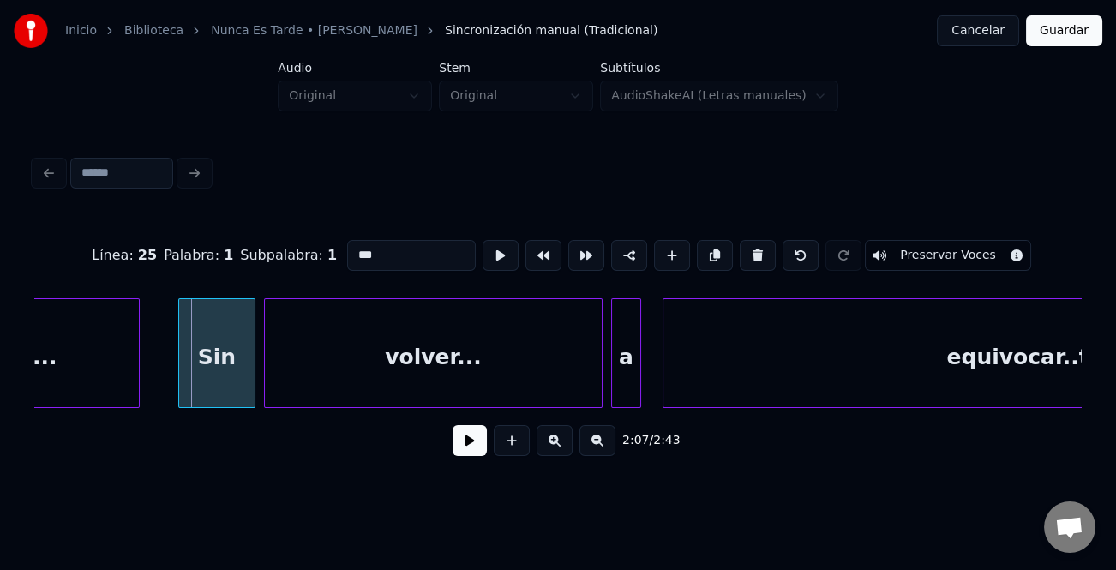
click at [179, 377] on div at bounding box center [181, 353] width 5 height 108
click at [454, 444] on button at bounding box center [470, 440] width 34 height 31
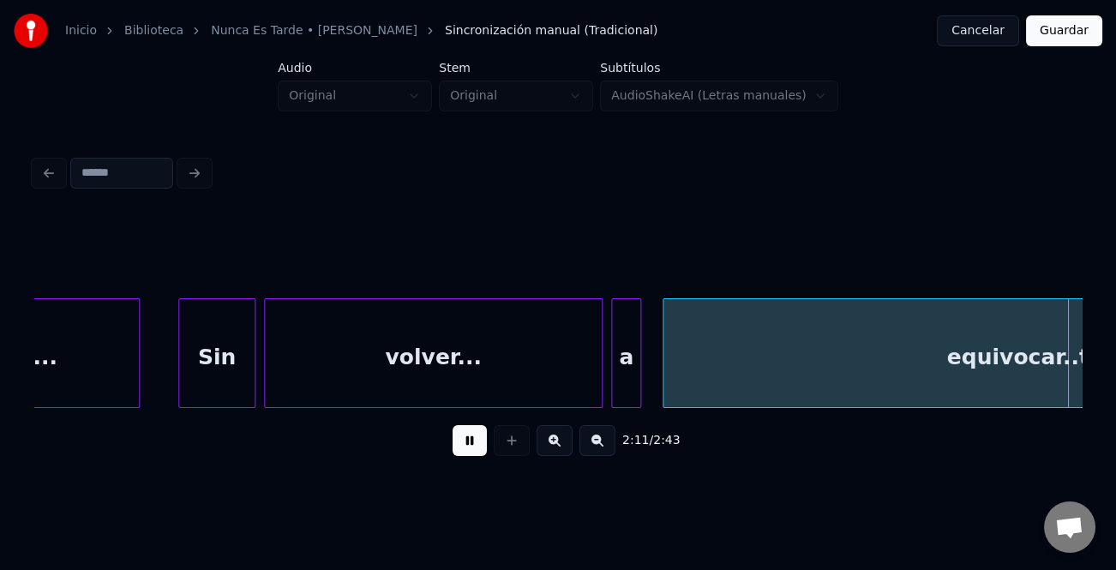
scroll to position [0, 28143]
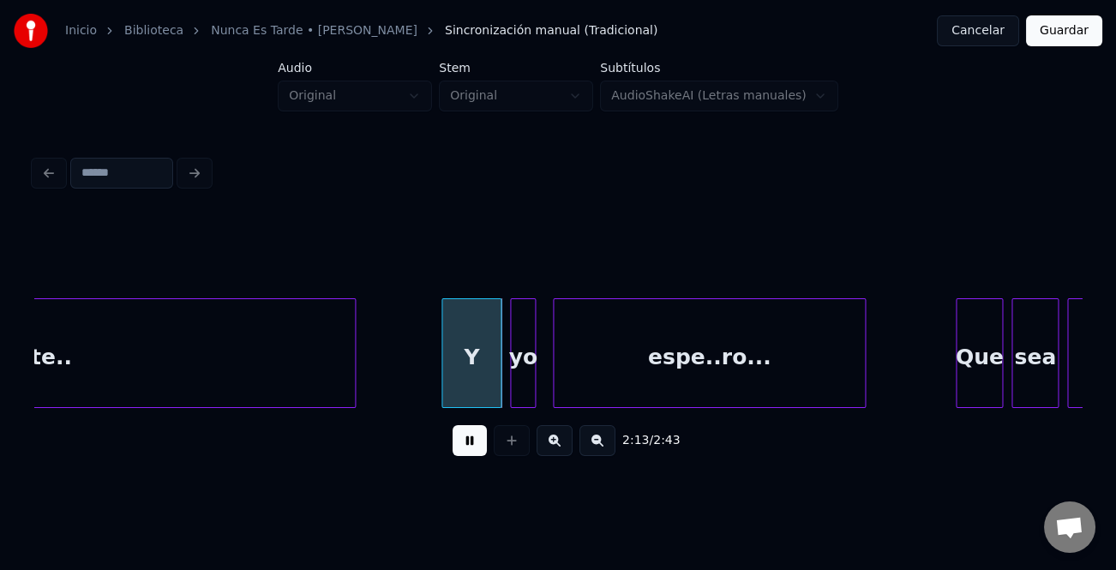
click at [442, 361] on div at bounding box center [444, 353] width 5 height 108
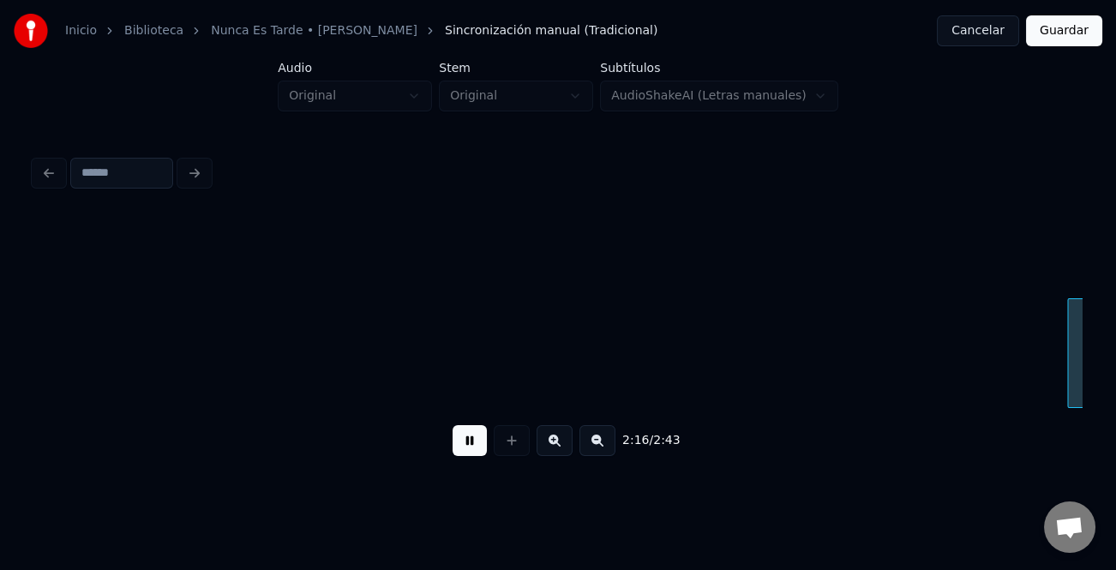
scroll to position [0, 29191]
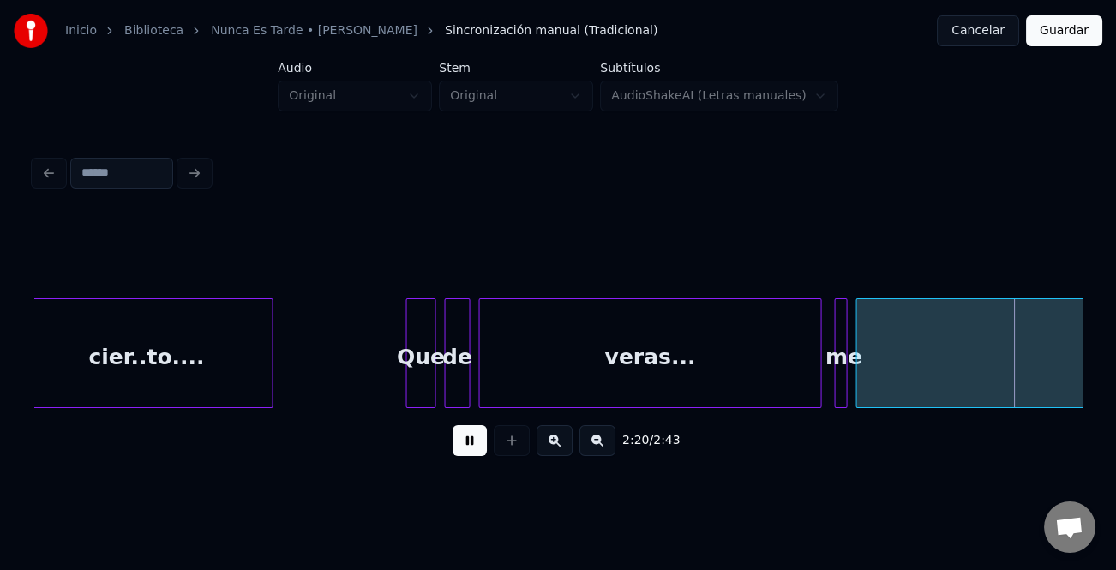
click at [796, 394] on div at bounding box center [798, 353] width 5 height 108
click at [818, 390] on div at bounding box center [820, 353] width 5 height 108
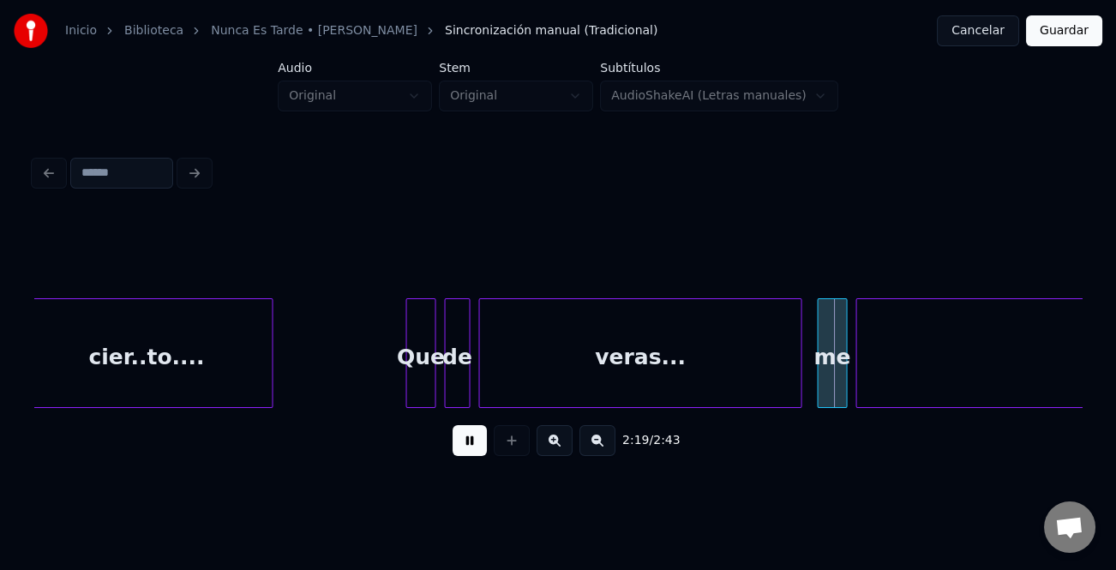
click at [822, 385] on div at bounding box center [820, 353] width 5 height 108
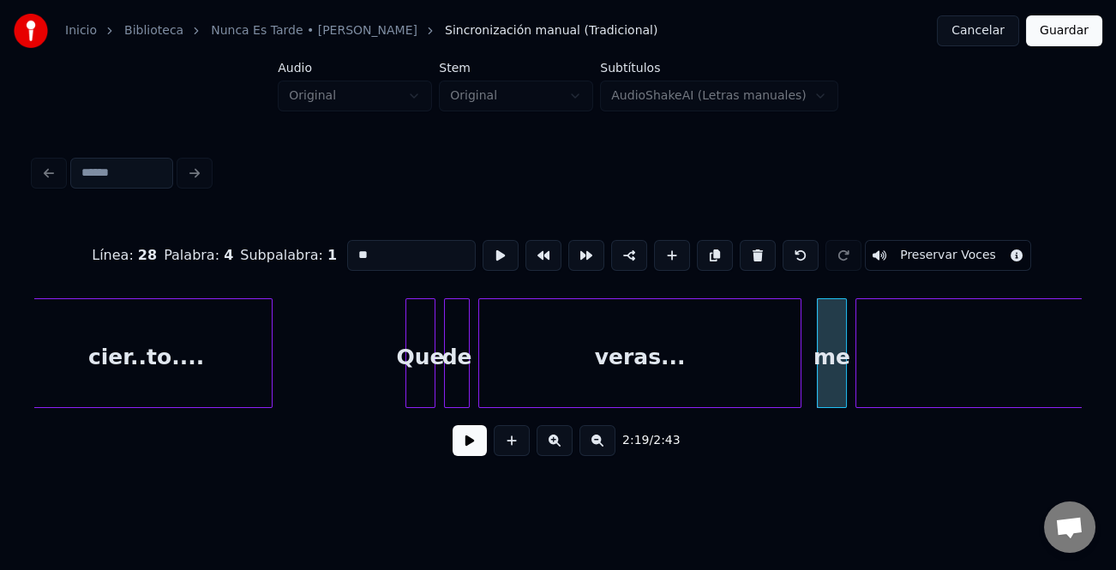
click at [841, 351] on div at bounding box center [843, 353] width 5 height 108
click at [355, 249] on input "**" at bounding box center [411, 255] width 129 height 31
type input "**"
click at [463, 441] on button at bounding box center [470, 440] width 34 height 31
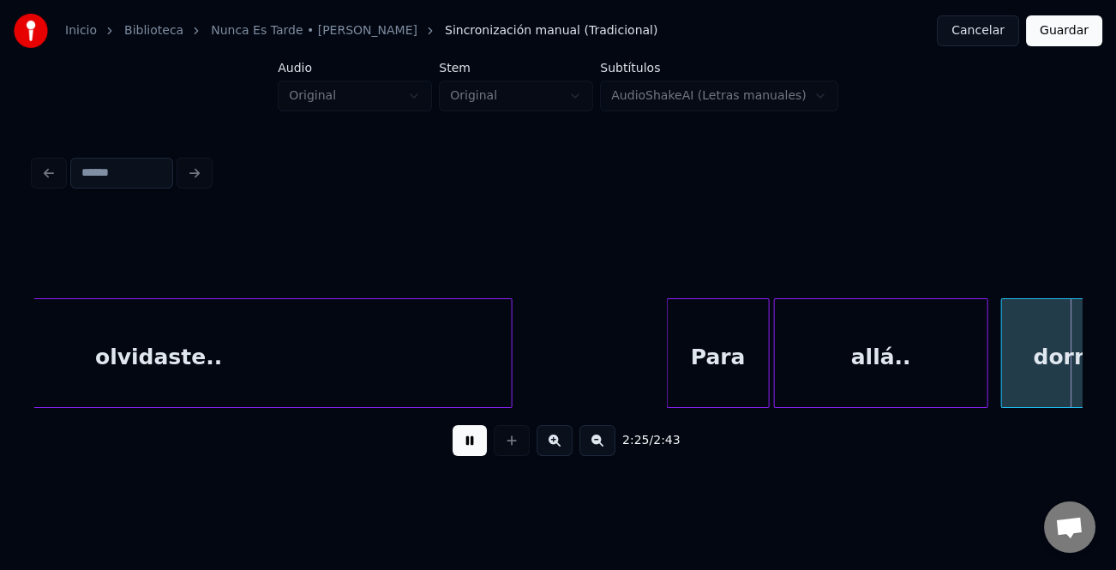
scroll to position [0, 31291]
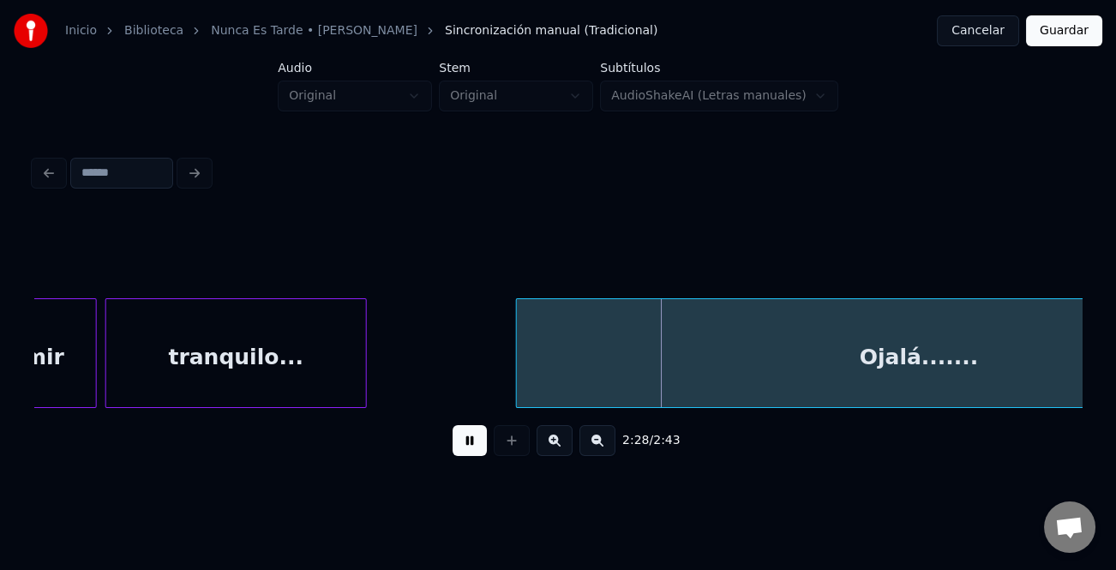
click at [517, 360] on div at bounding box center [519, 353] width 5 height 108
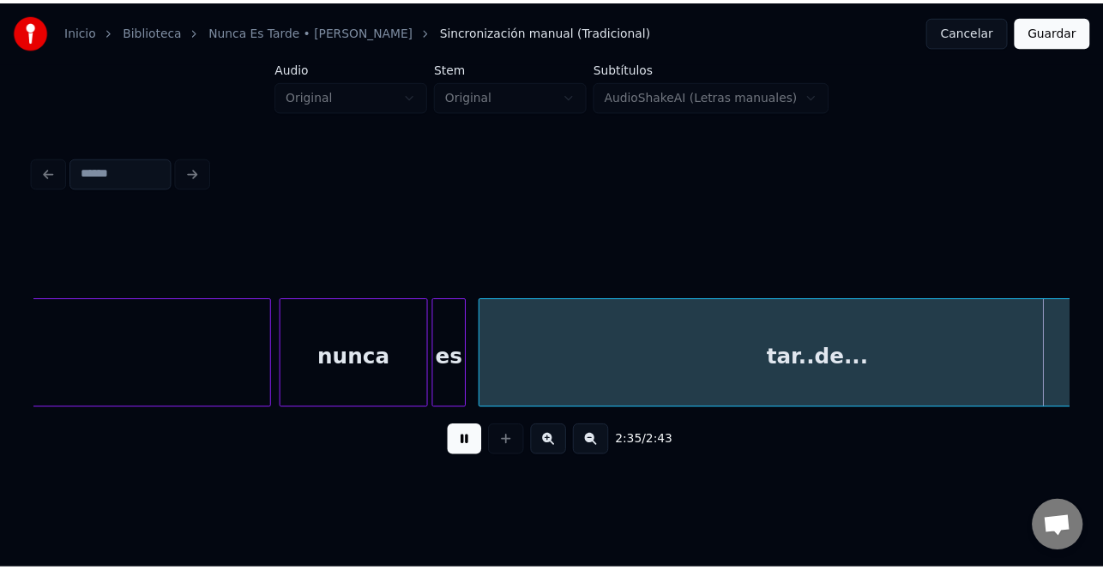
scroll to position [0, 33387]
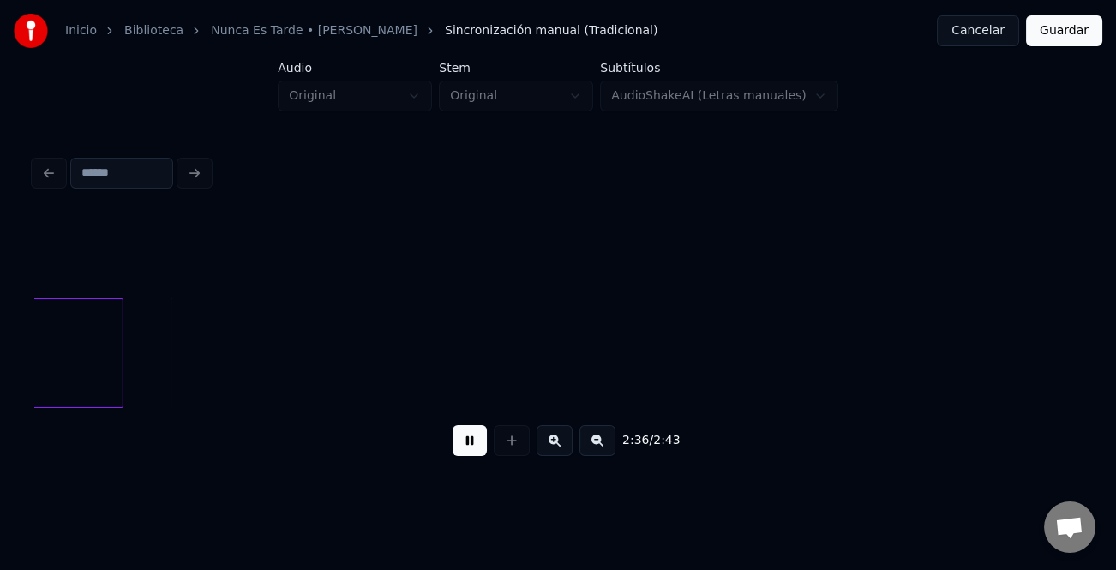
click at [1071, 40] on button "Guardar" at bounding box center [1064, 30] width 76 height 31
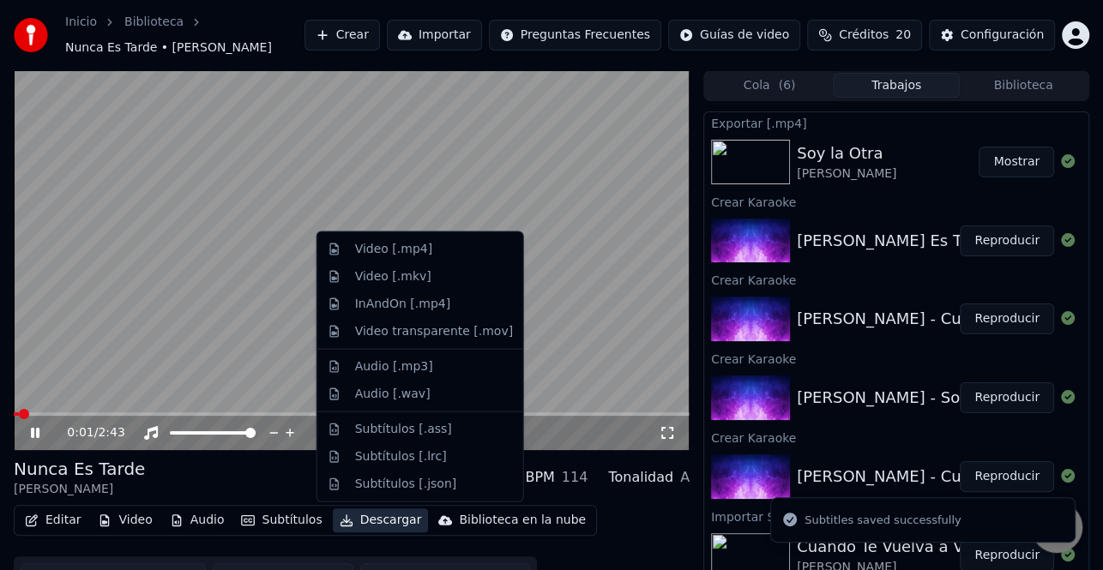
click at [376, 520] on button "Descargar" at bounding box center [381, 520] width 96 height 24
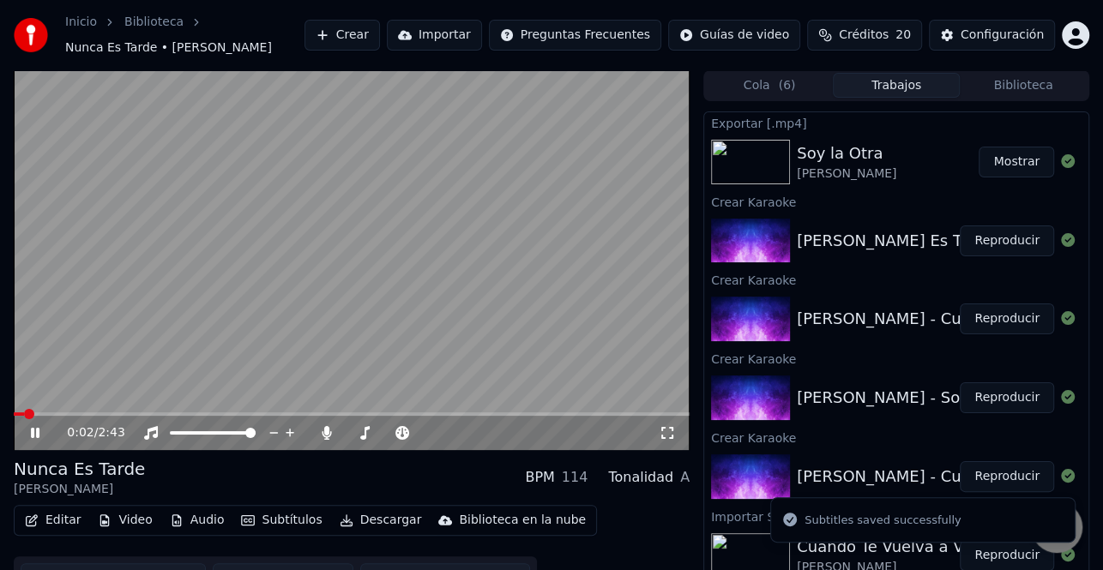
click at [598, 505] on div "Editar Video Audio Subtítulos Descargar Biblioteca en la nube Sincronización ma…" at bounding box center [352, 553] width 676 height 96
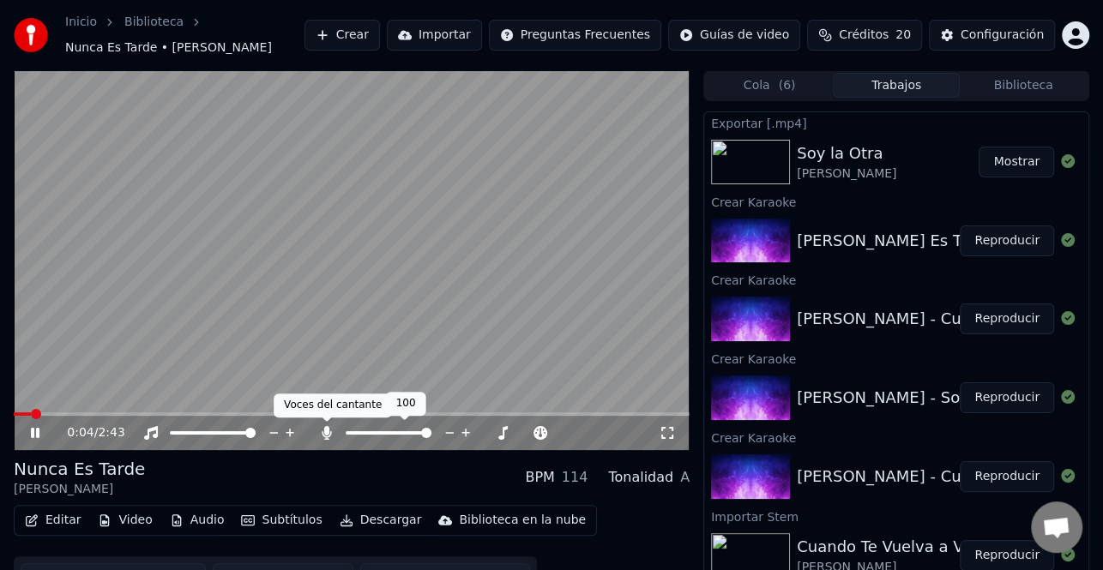
click at [323, 437] on icon at bounding box center [326, 433] width 17 height 14
click at [771, 164] on img at bounding box center [750, 162] width 79 height 45
click at [30, 433] on icon at bounding box center [46, 433] width 39 height 14
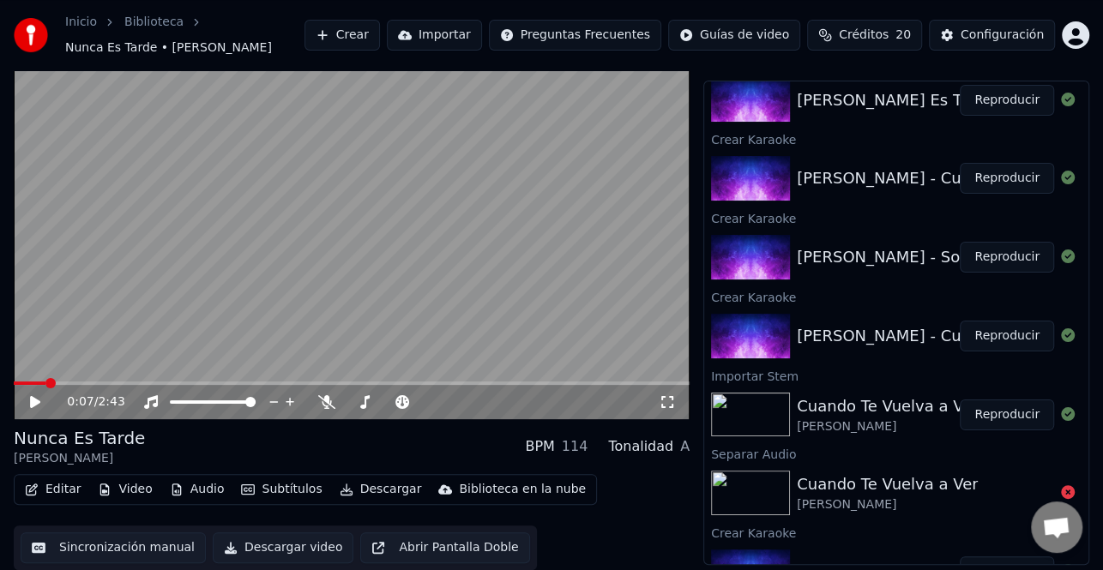
scroll to position [52, 0]
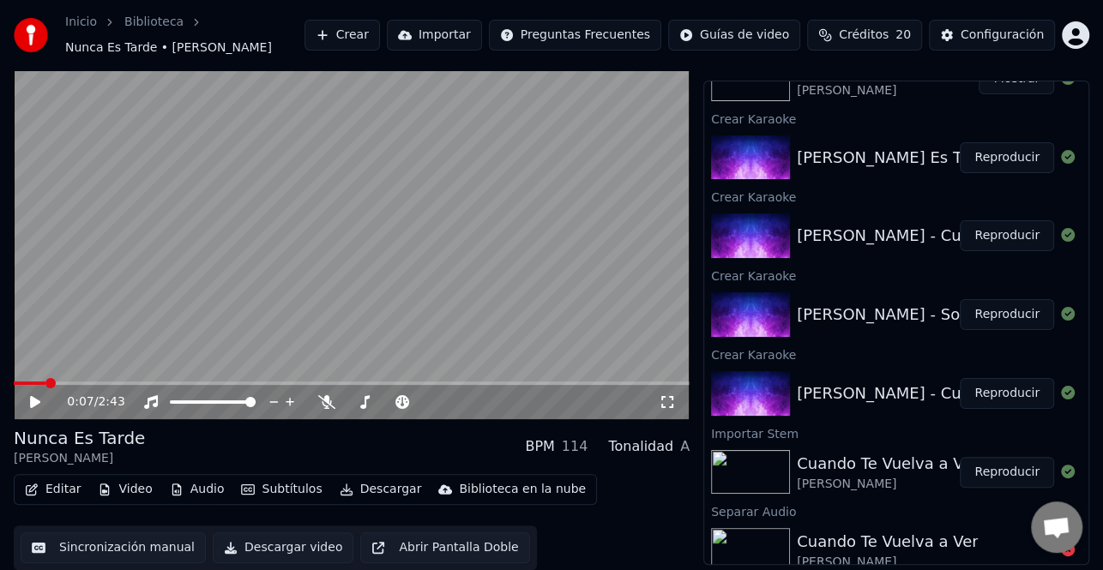
click at [750, 312] on img at bounding box center [750, 314] width 79 height 45
click at [986, 309] on button "Reproducir" at bounding box center [1006, 314] width 94 height 31
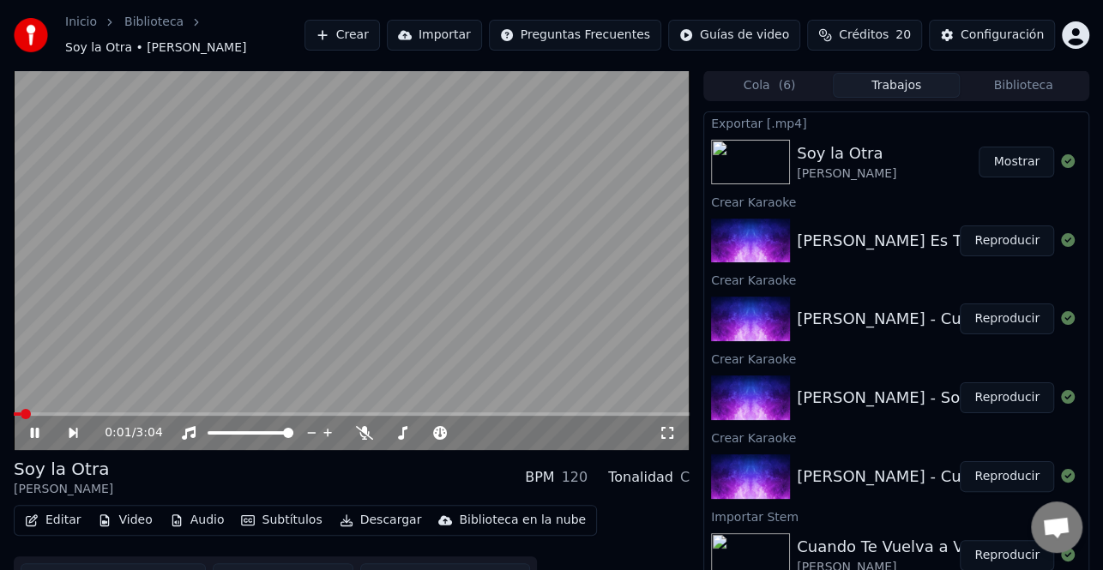
click at [993, 148] on button "Mostrar" at bounding box center [1015, 162] width 75 height 31
click at [35, 428] on icon at bounding box center [35, 433] width 9 height 10
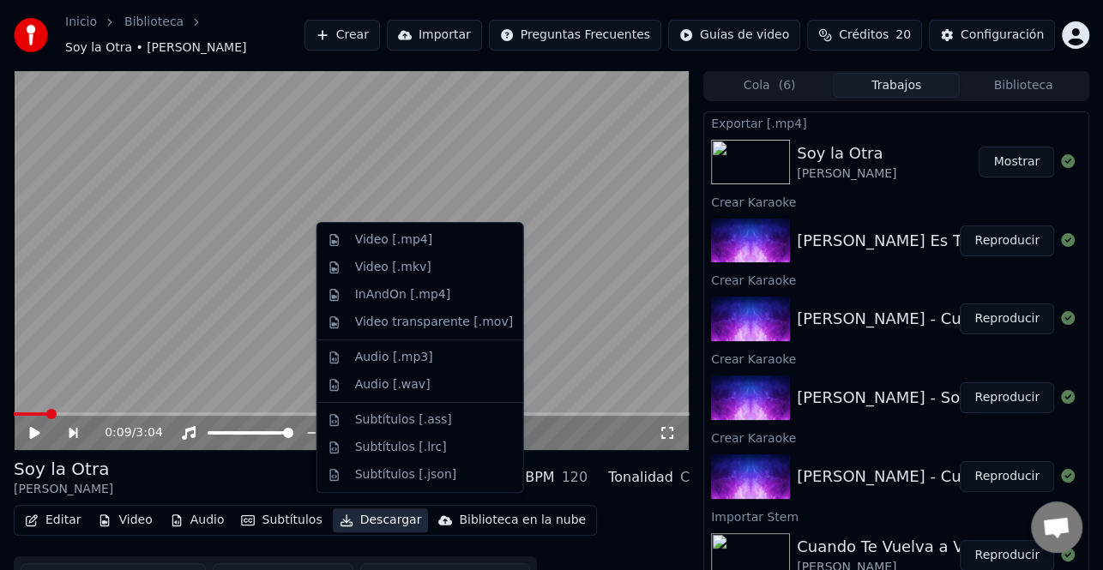
click at [364, 510] on button "Descargar" at bounding box center [381, 520] width 96 height 24
click at [443, 243] on div "Video [.mp4]" at bounding box center [434, 239] width 158 height 17
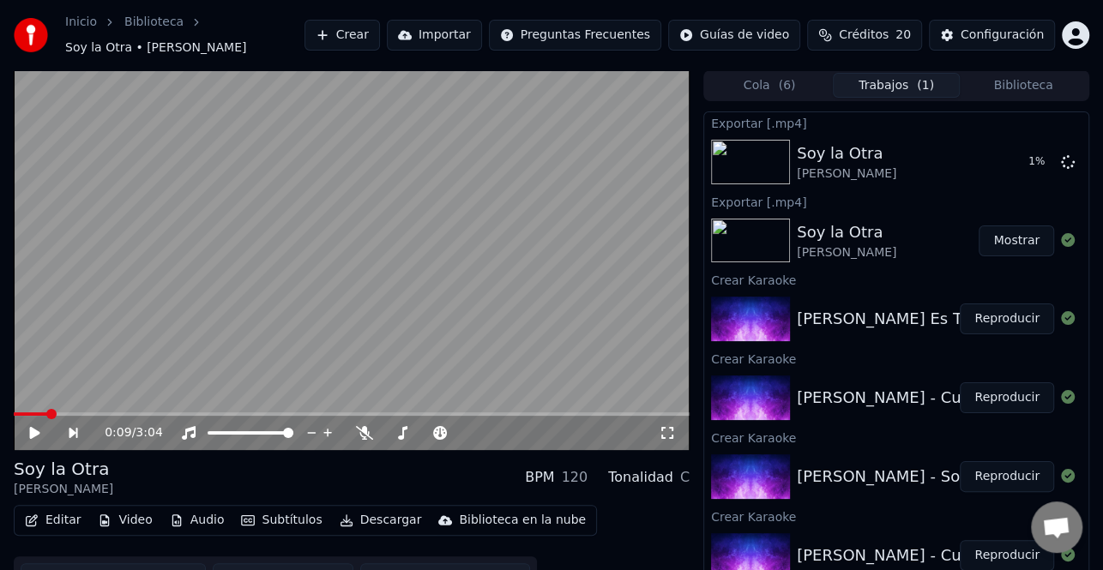
click at [997, 315] on button "Reproducir" at bounding box center [1006, 319] width 94 height 31
click at [383, 514] on button "Descargar" at bounding box center [381, 520] width 96 height 24
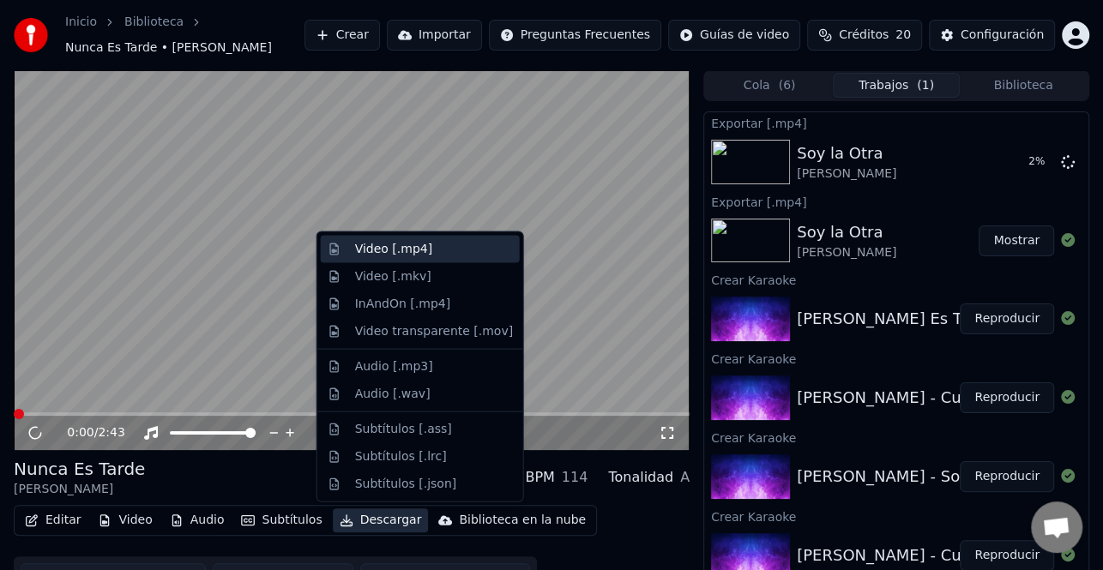
click at [427, 255] on div "Video [.mp4]" at bounding box center [434, 249] width 158 height 17
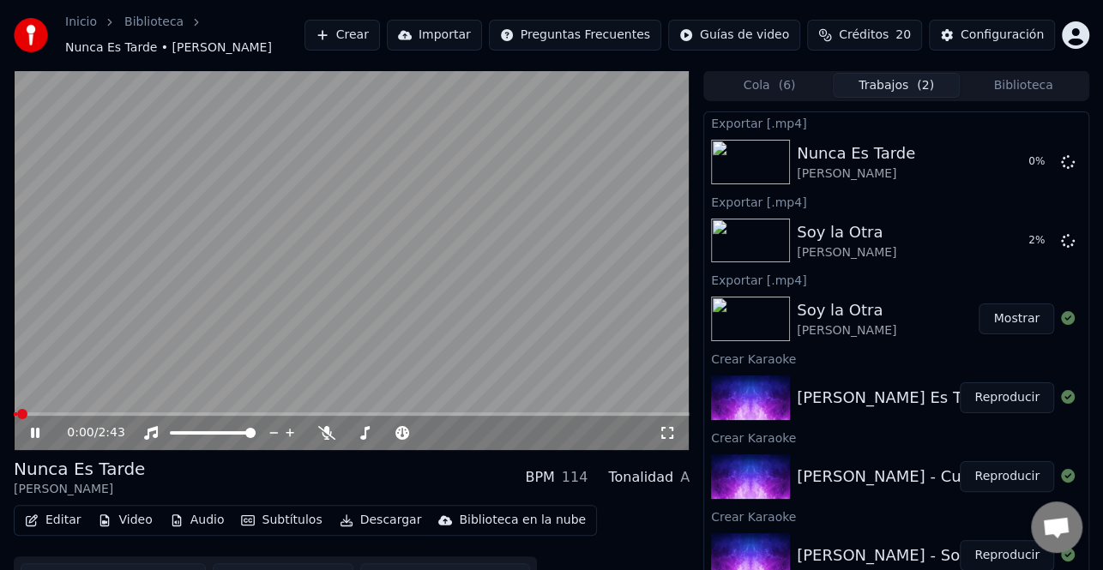
click at [40, 428] on icon at bounding box center [46, 433] width 39 height 14
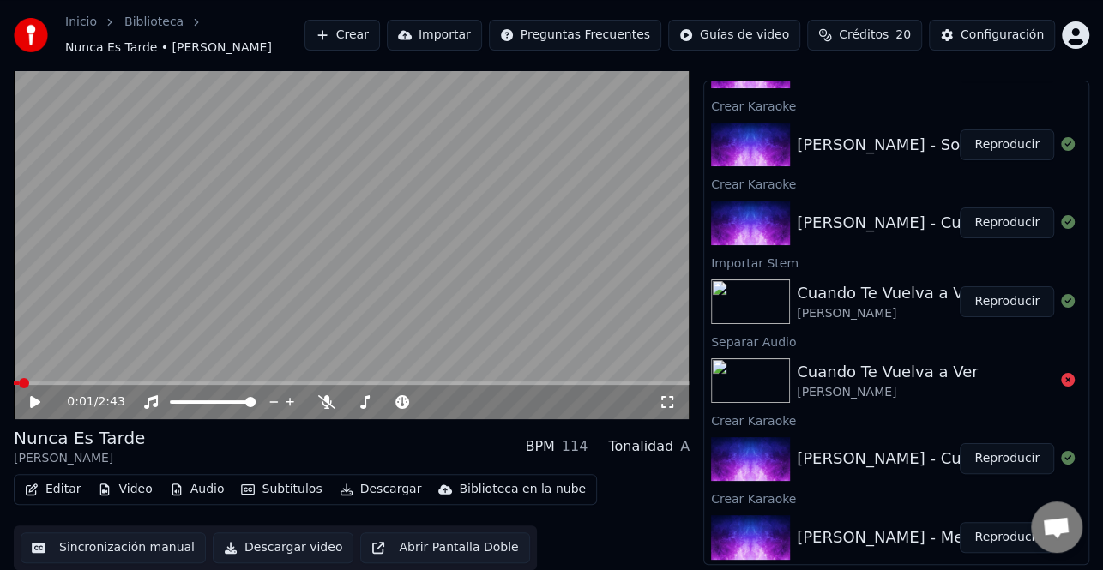
scroll to position [382, 0]
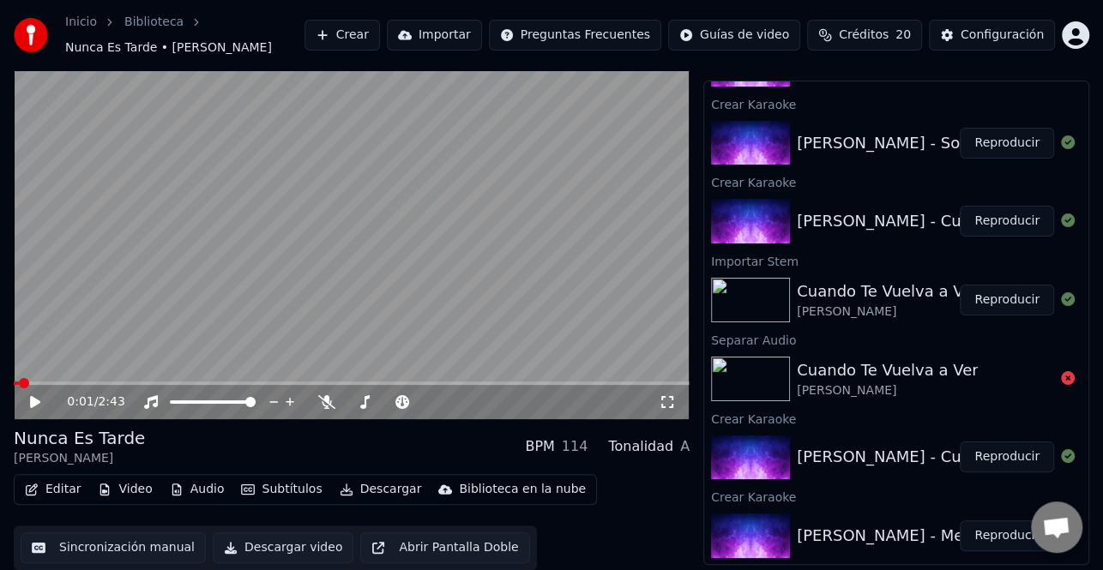
click at [976, 532] on button "Reproducir" at bounding box center [1006, 535] width 94 height 31
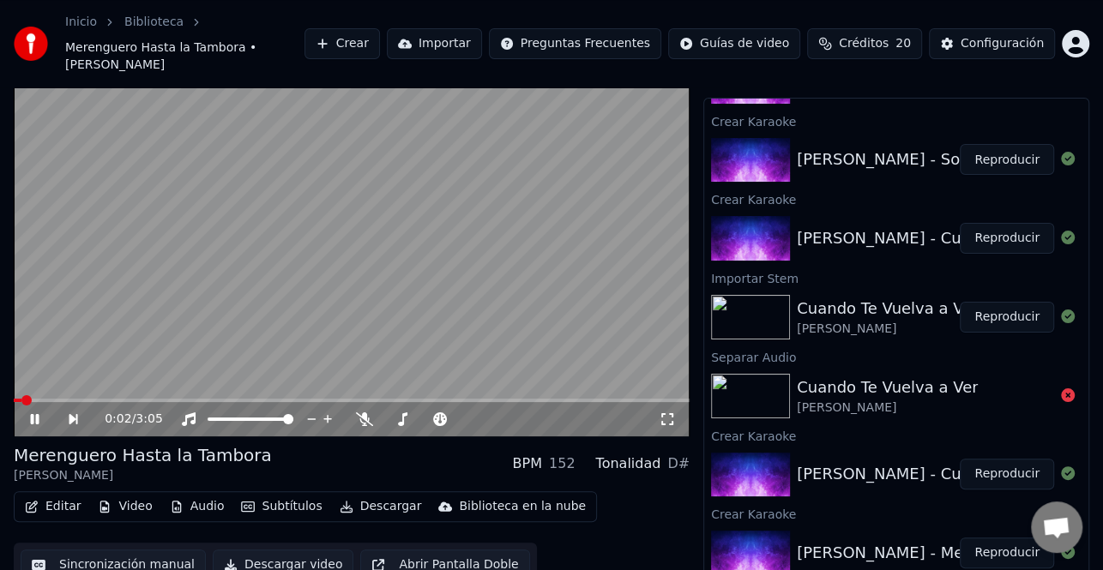
click at [37, 414] on icon at bounding box center [35, 419] width 9 height 10
click at [65, 495] on button "Editar" at bounding box center [52, 507] width 69 height 24
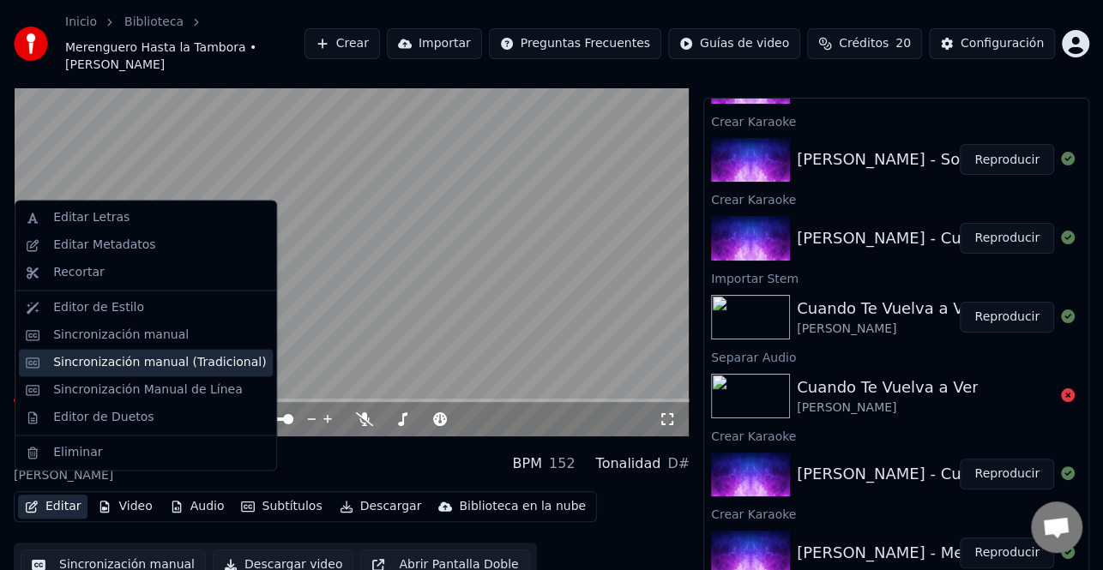
click at [153, 366] on div "Sincronización manual (Tradicional)" at bounding box center [159, 362] width 213 height 17
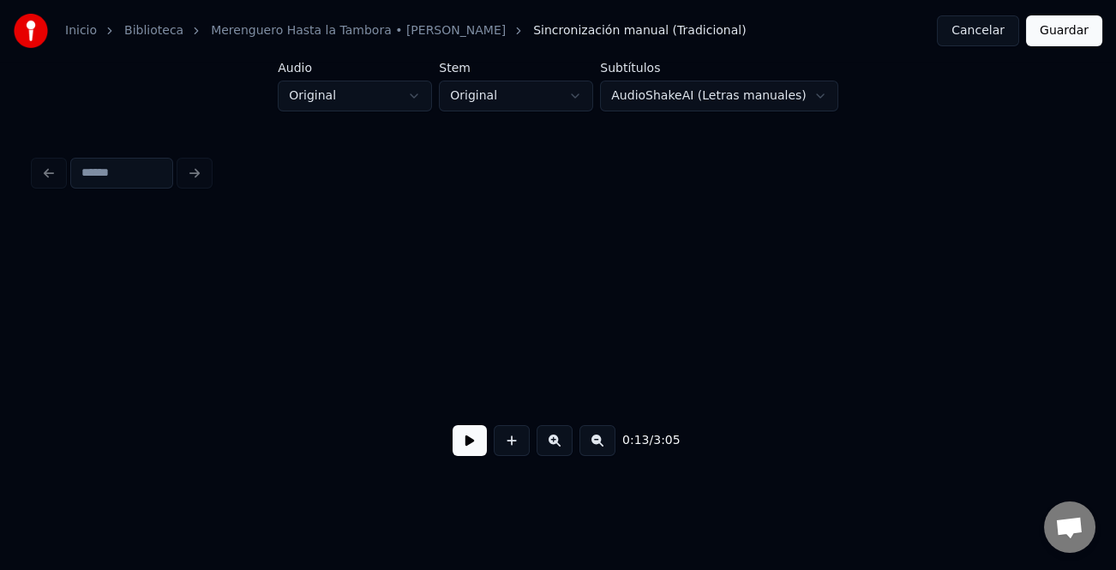
scroll to position [0, 2957]
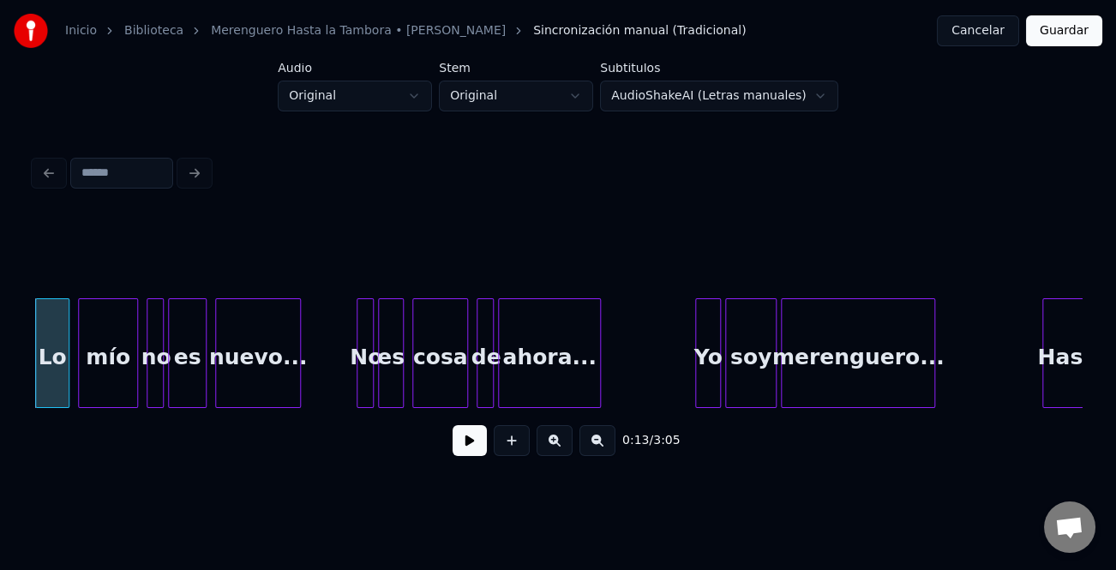
click at [472, 448] on button at bounding box center [470, 440] width 34 height 31
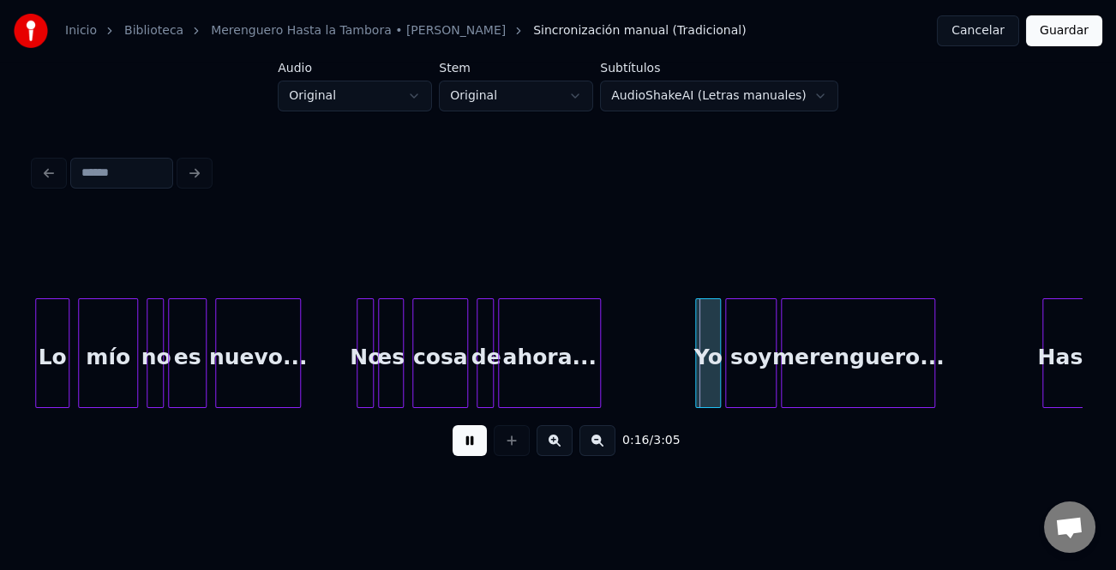
click at [556, 454] on button at bounding box center [555, 440] width 36 height 31
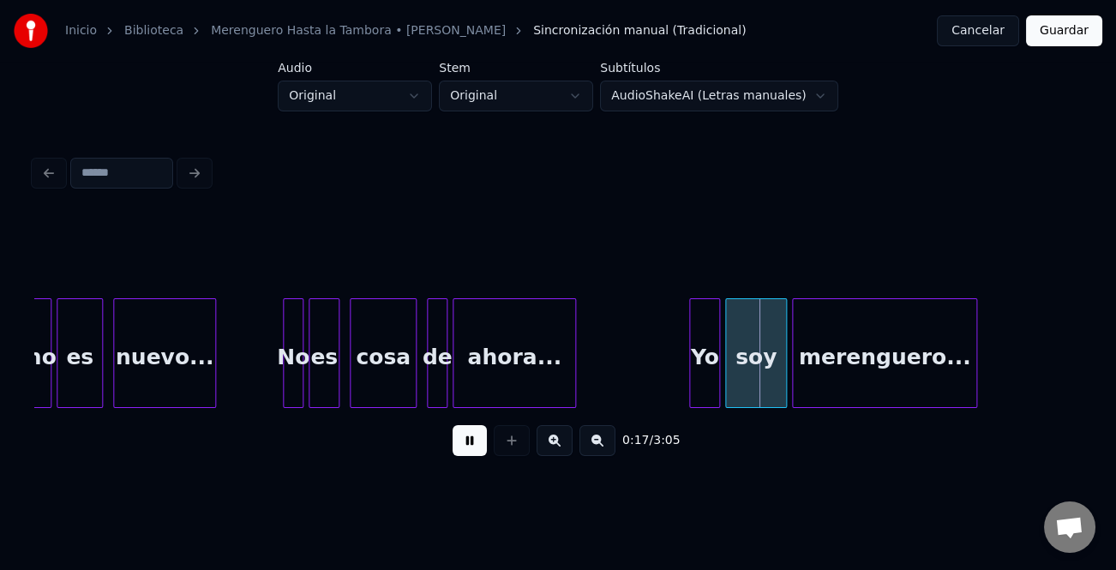
click at [556, 454] on button at bounding box center [555, 440] width 36 height 31
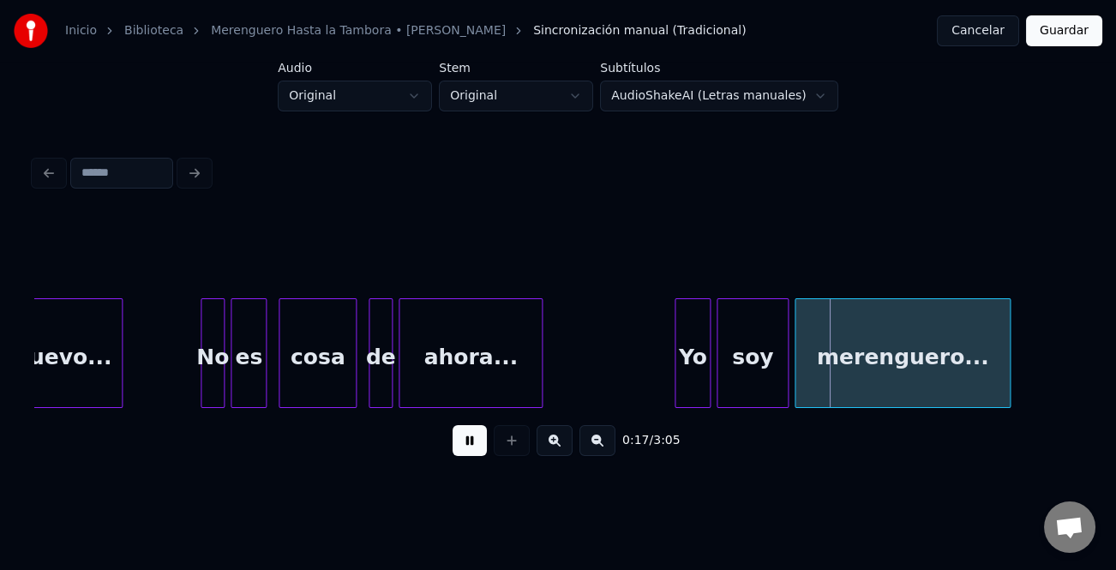
click at [556, 454] on button at bounding box center [555, 440] width 36 height 31
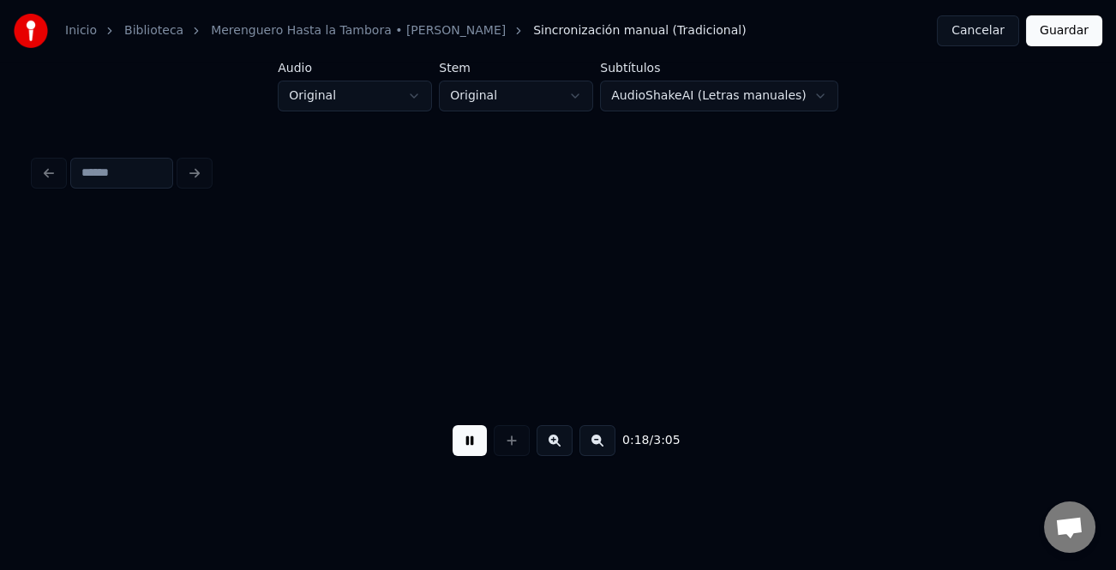
scroll to position [0, 6224]
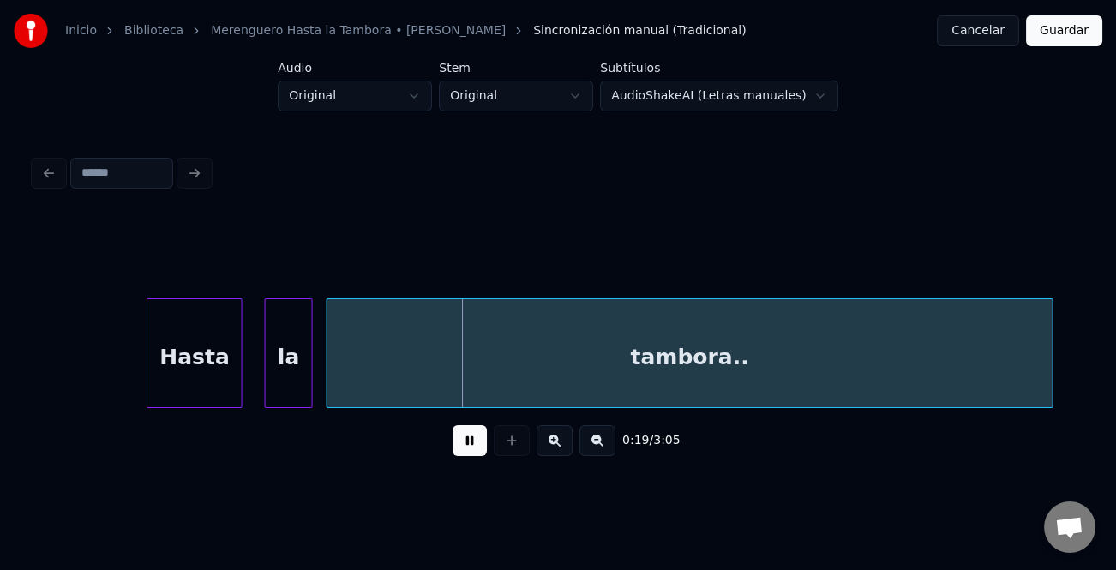
click at [236, 377] on div "Hasta" at bounding box center [194, 357] width 94 height 117
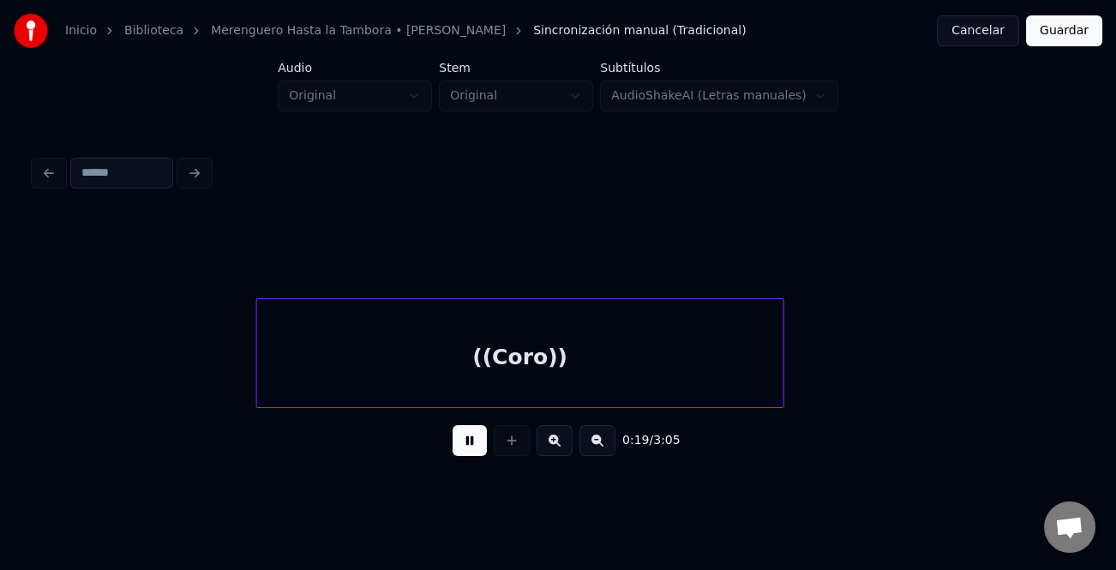
scroll to position [0, 6516]
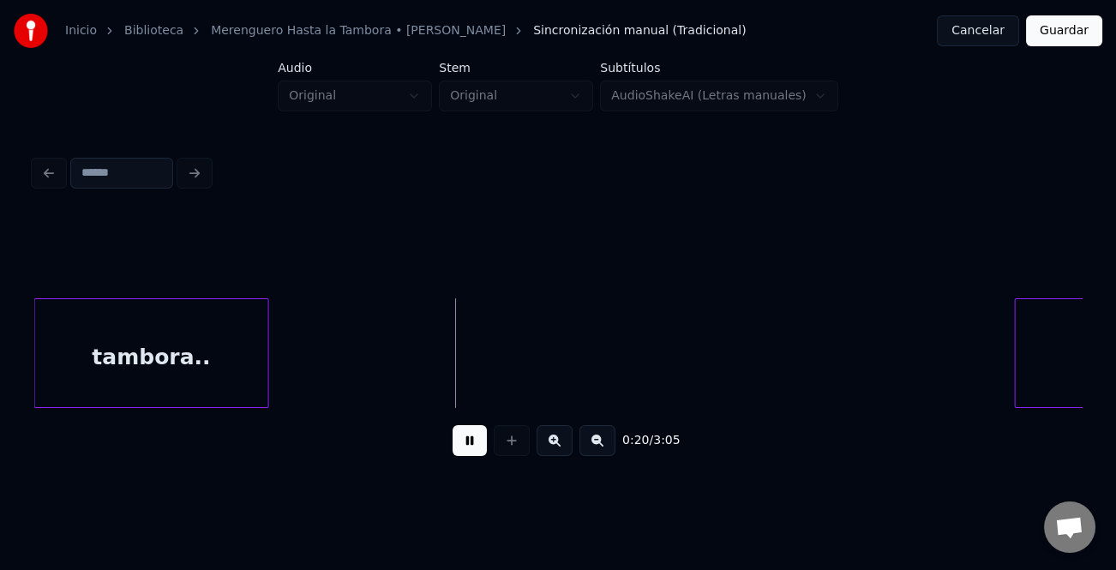
click at [600, 443] on button at bounding box center [598, 440] width 36 height 31
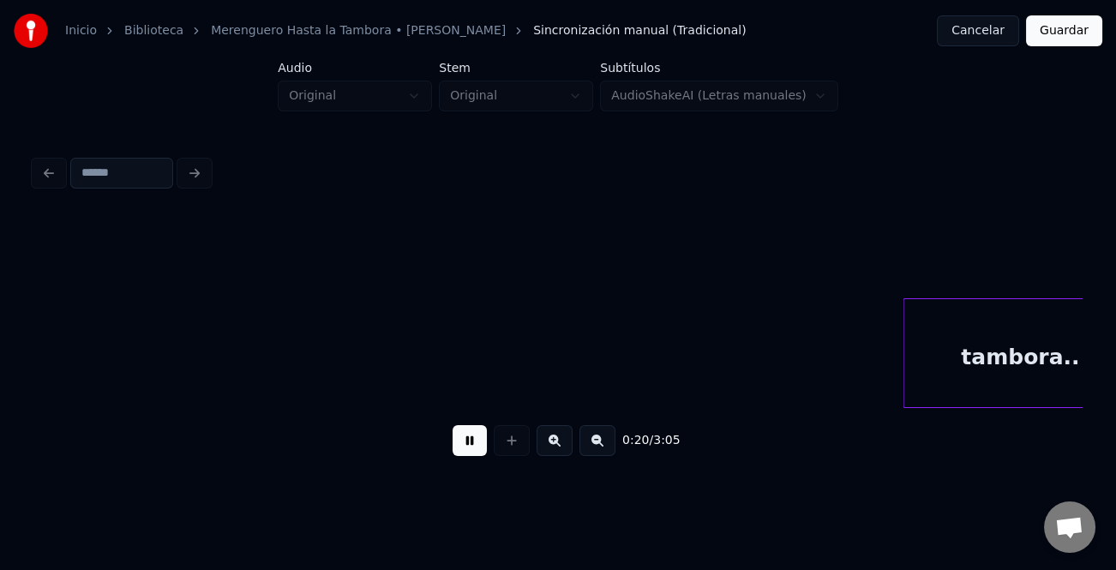
click at [600, 443] on button at bounding box center [598, 440] width 36 height 31
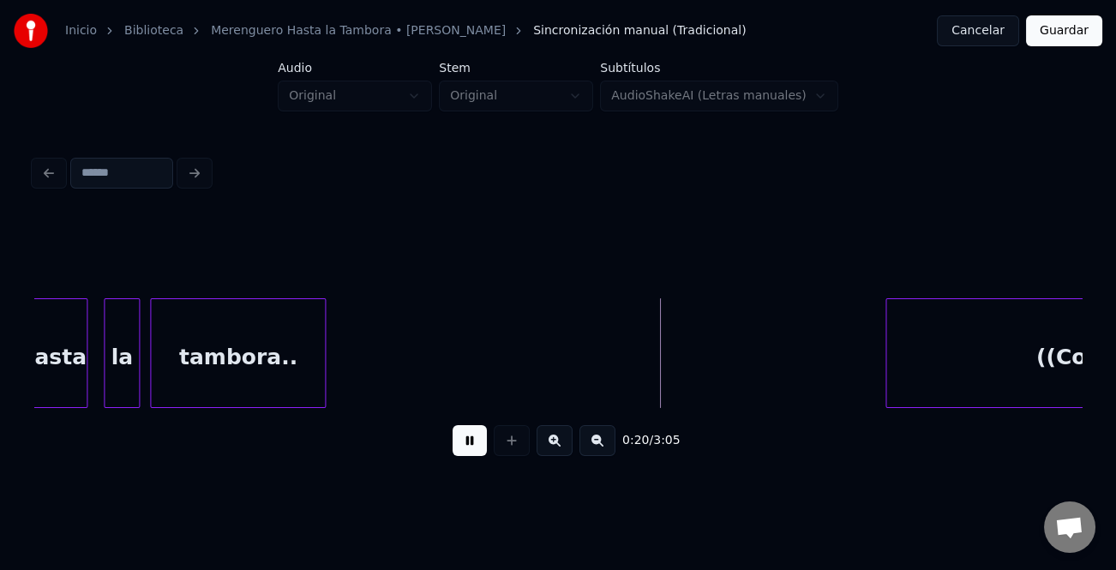
scroll to position [0, 4966]
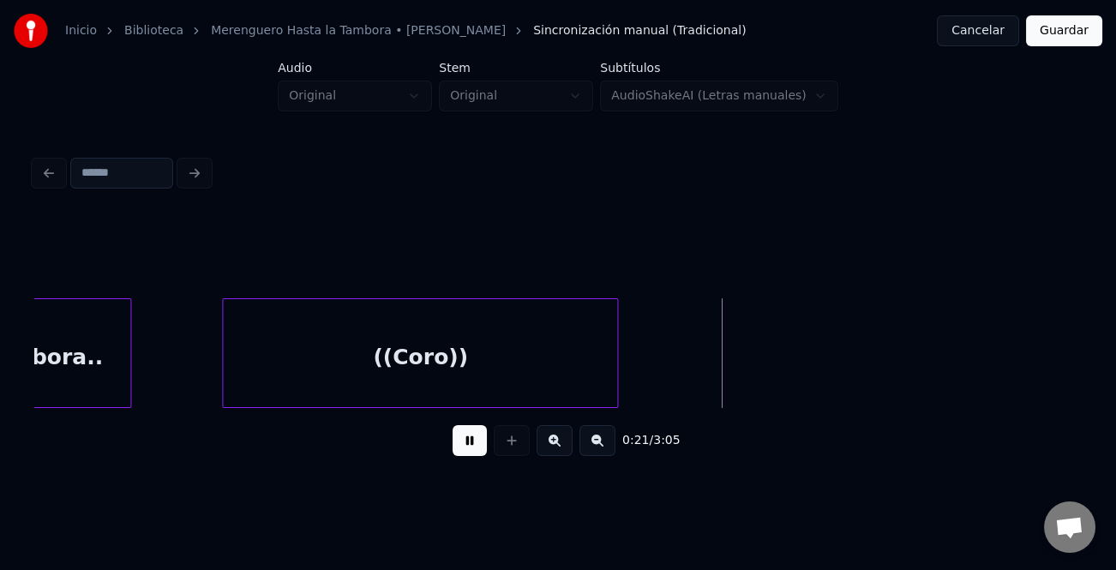
click at [520, 378] on div "((Coro))" at bounding box center [420, 357] width 394 height 117
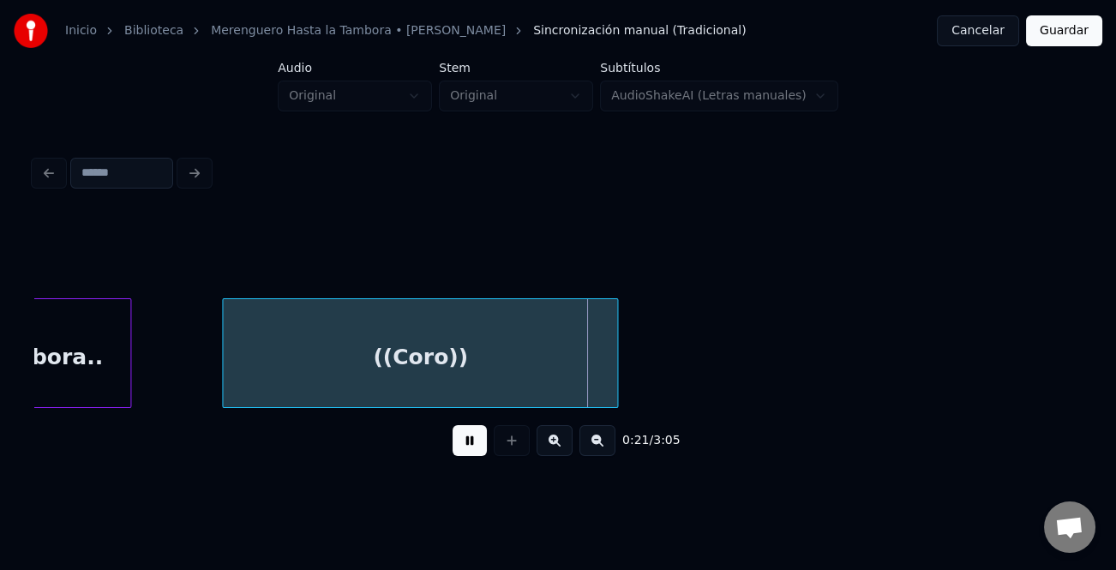
click at [610, 391] on div "((Coro))" at bounding box center [420, 357] width 394 height 117
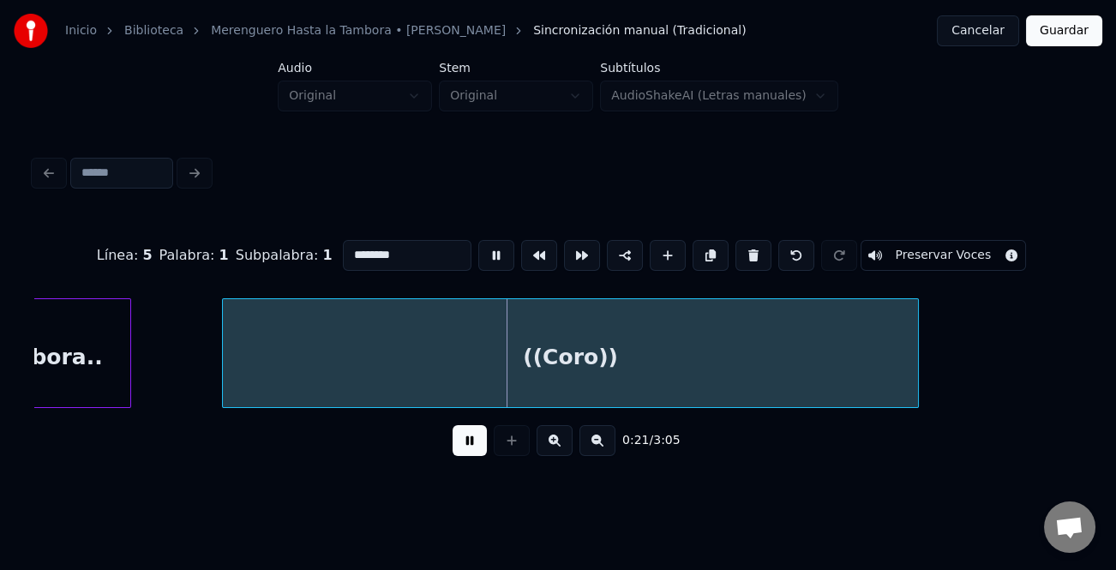
click at [917, 385] on div at bounding box center [915, 353] width 5 height 108
click at [598, 451] on button at bounding box center [598, 440] width 36 height 31
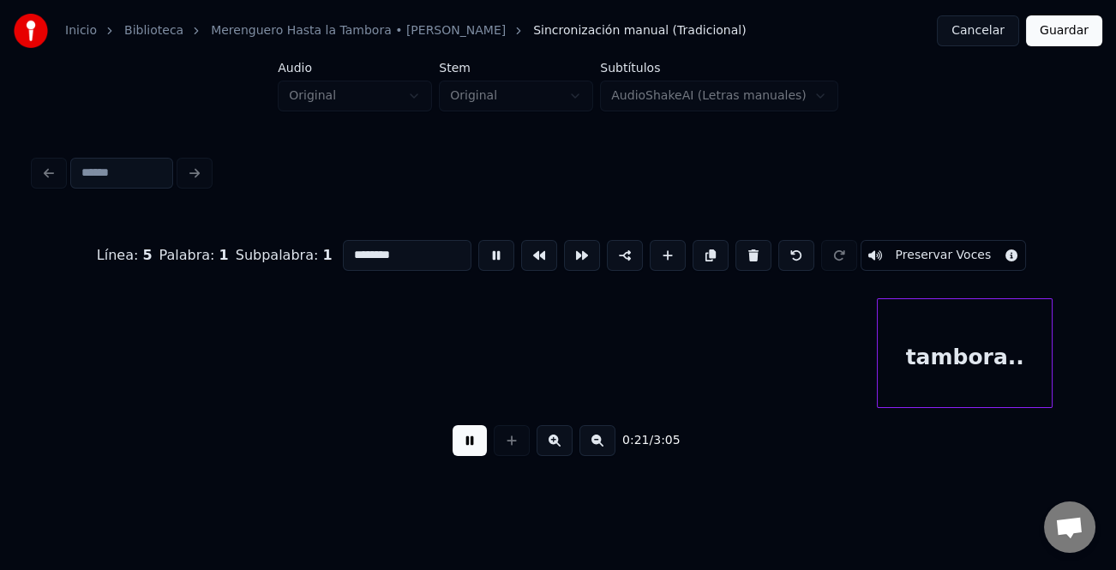
click at [598, 451] on button at bounding box center [598, 440] width 36 height 31
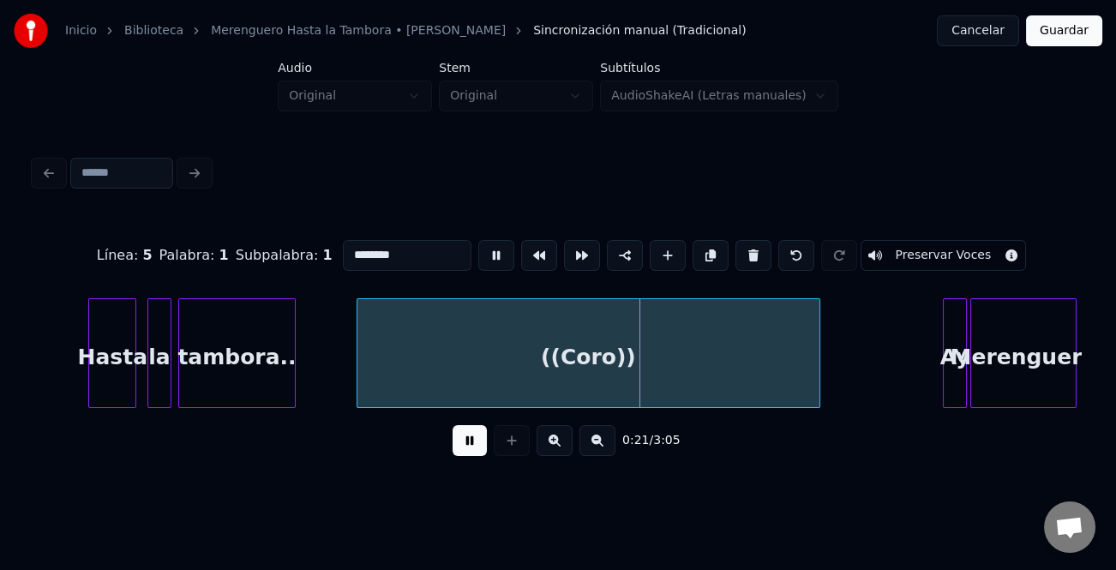
click at [598, 451] on button at bounding box center [598, 440] width 36 height 31
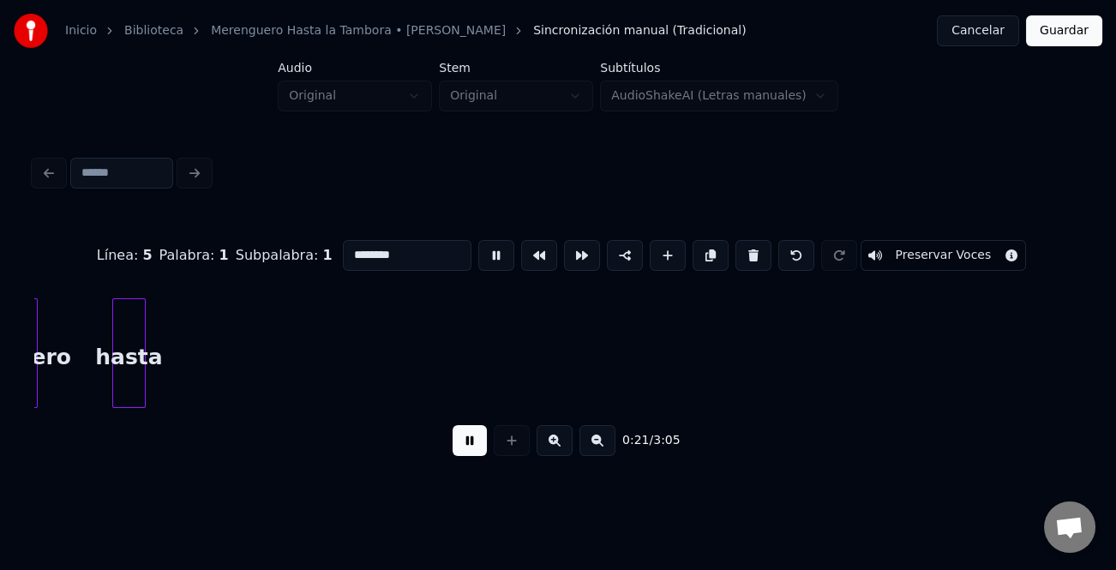
scroll to position [0, 2176]
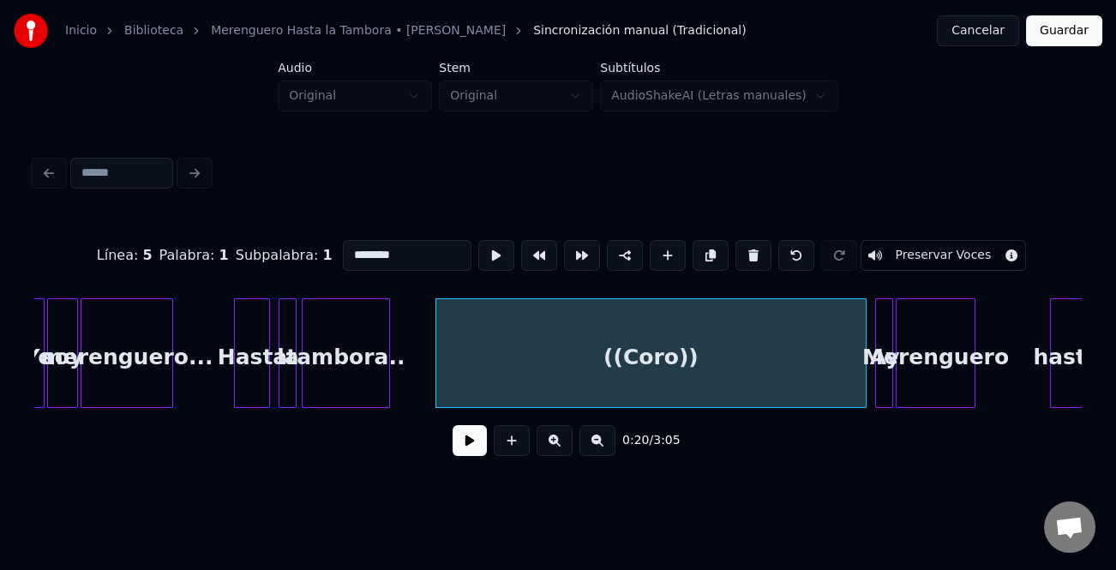
click at [863, 372] on div at bounding box center [863, 353] width 5 height 108
click at [469, 443] on button at bounding box center [470, 440] width 34 height 31
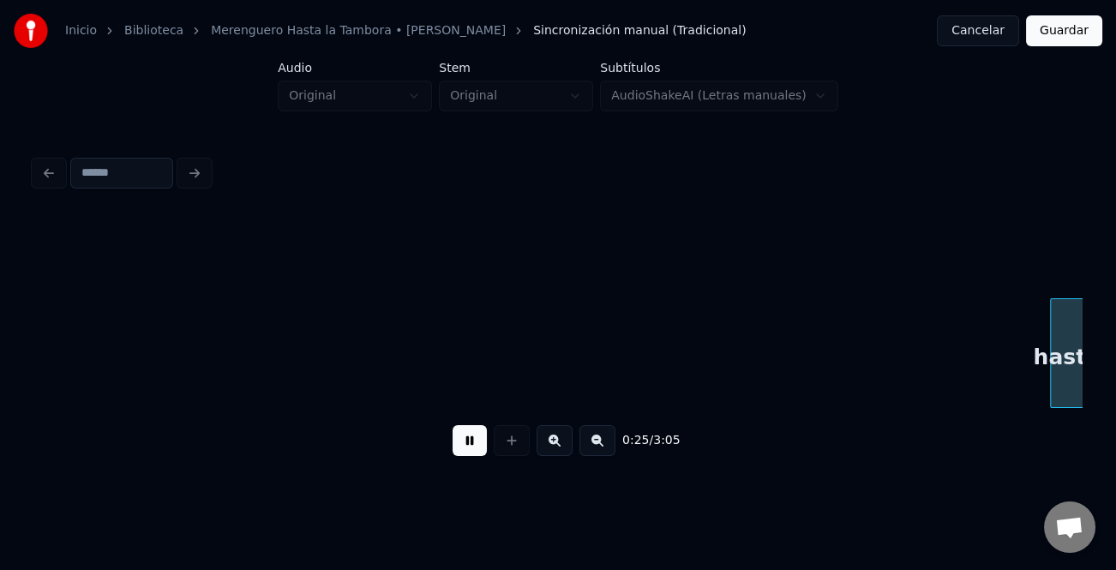
scroll to position [0, 3224]
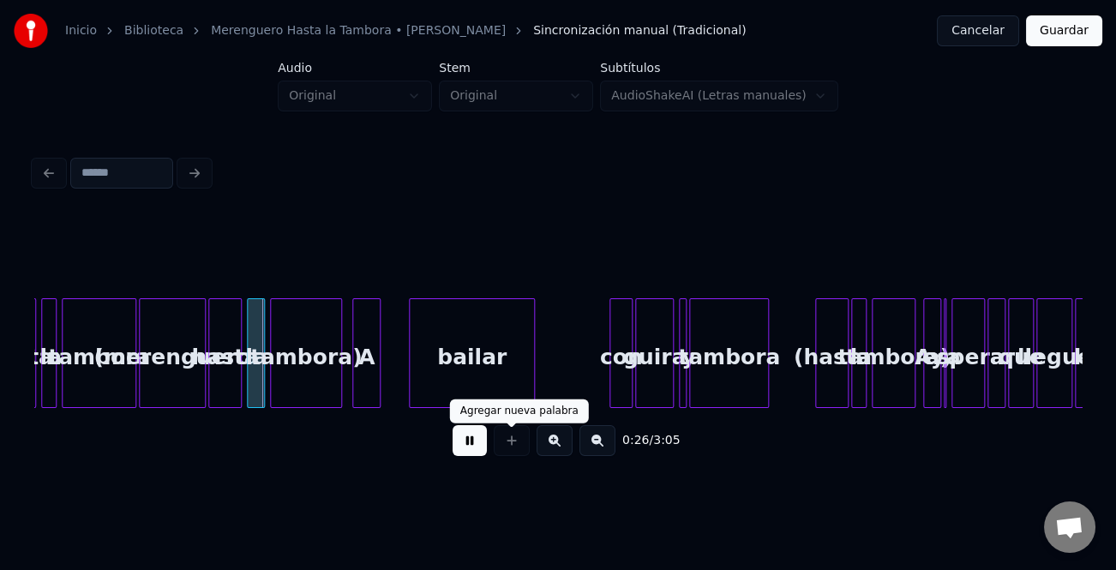
click at [488, 456] on div "0:26 / 3:05" at bounding box center [558, 441] width 1020 height 38
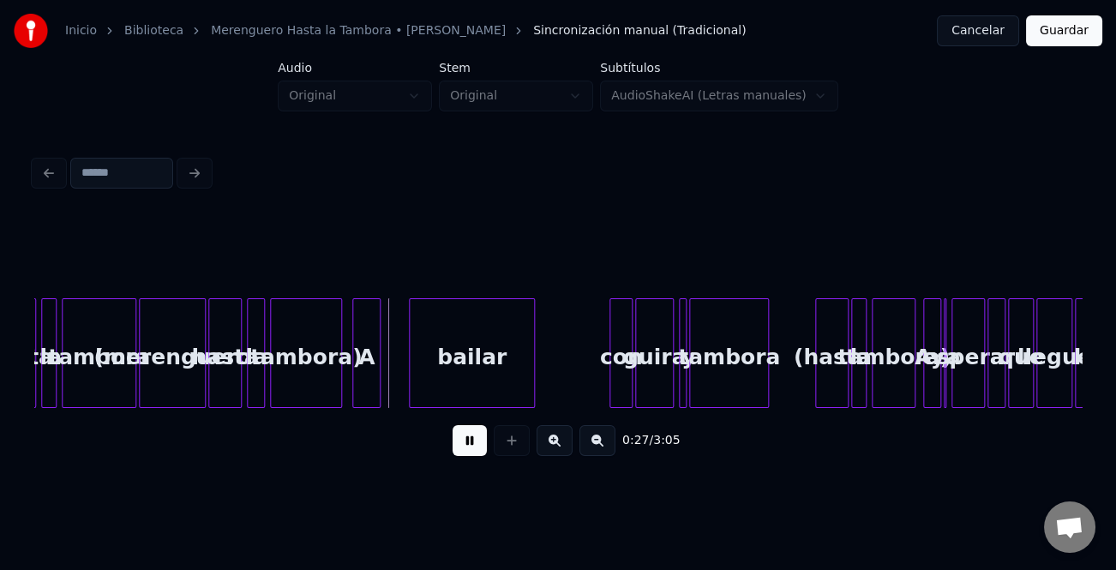
click at [467, 448] on button at bounding box center [470, 440] width 34 height 31
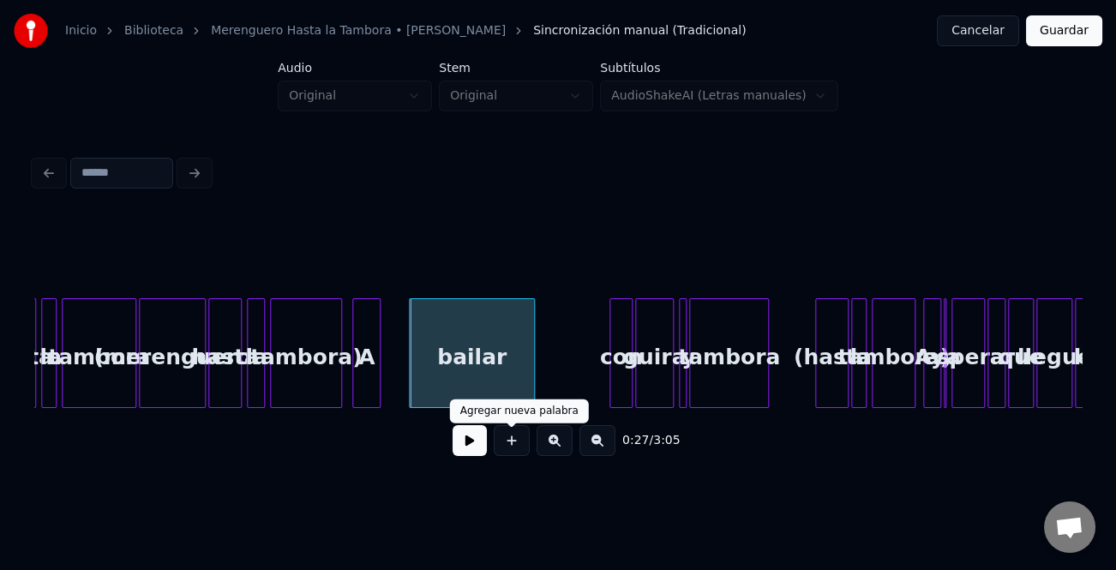
click at [546, 448] on button at bounding box center [555, 440] width 36 height 31
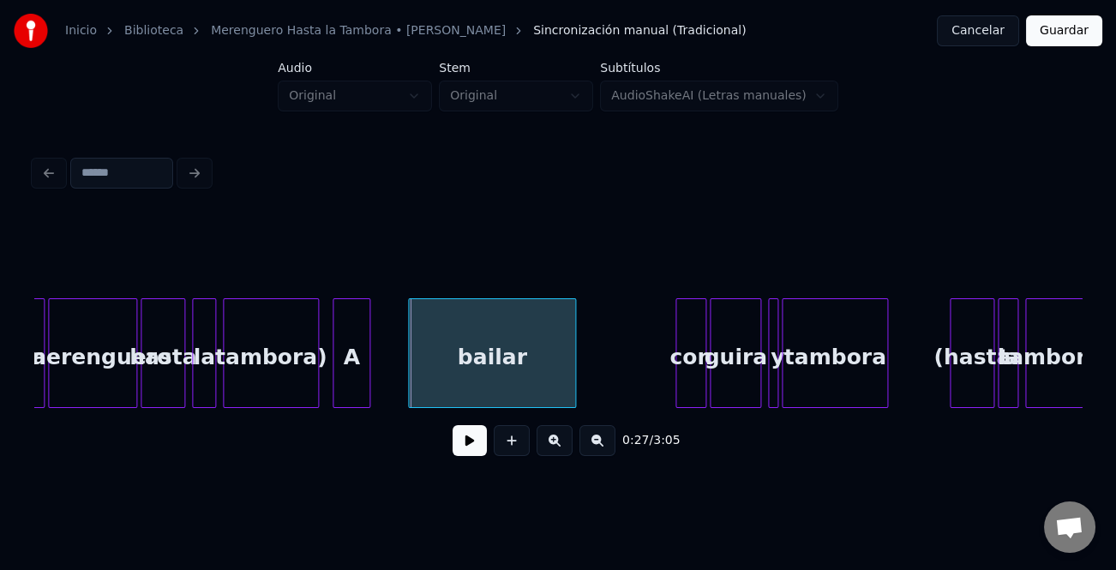
click at [546, 448] on button at bounding box center [555, 440] width 36 height 31
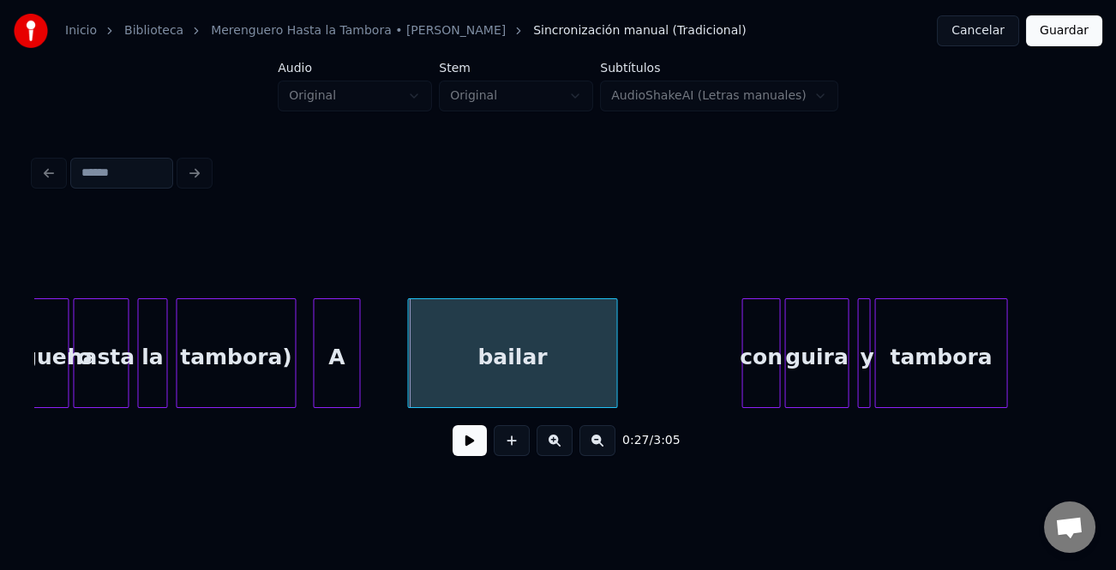
click at [546, 448] on button at bounding box center [555, 440] width 36 height 31
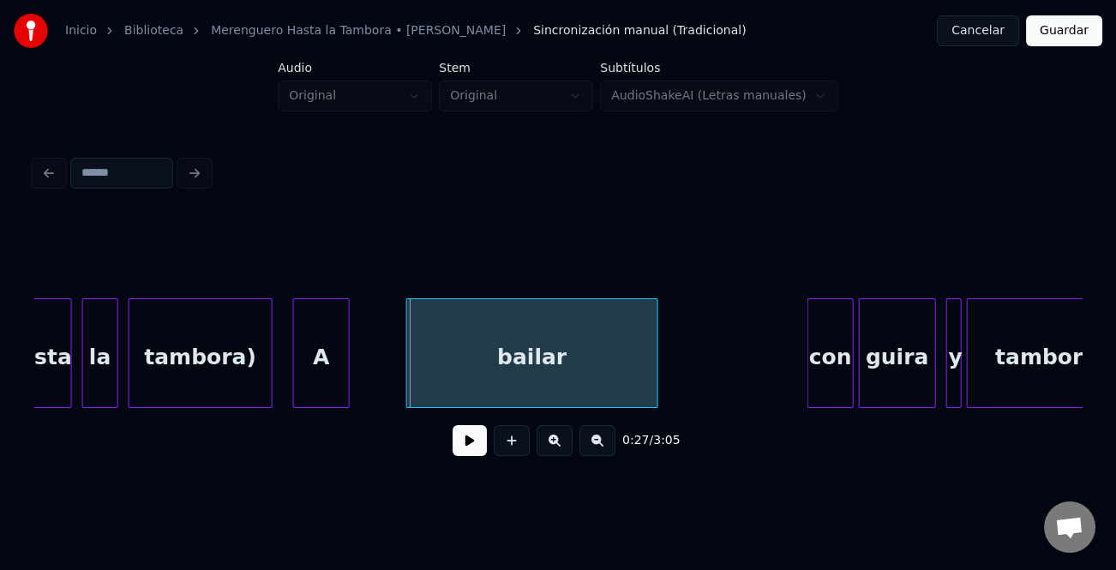
click at [546, 448] on button at bounding box center [555, 440] width 36 height 31
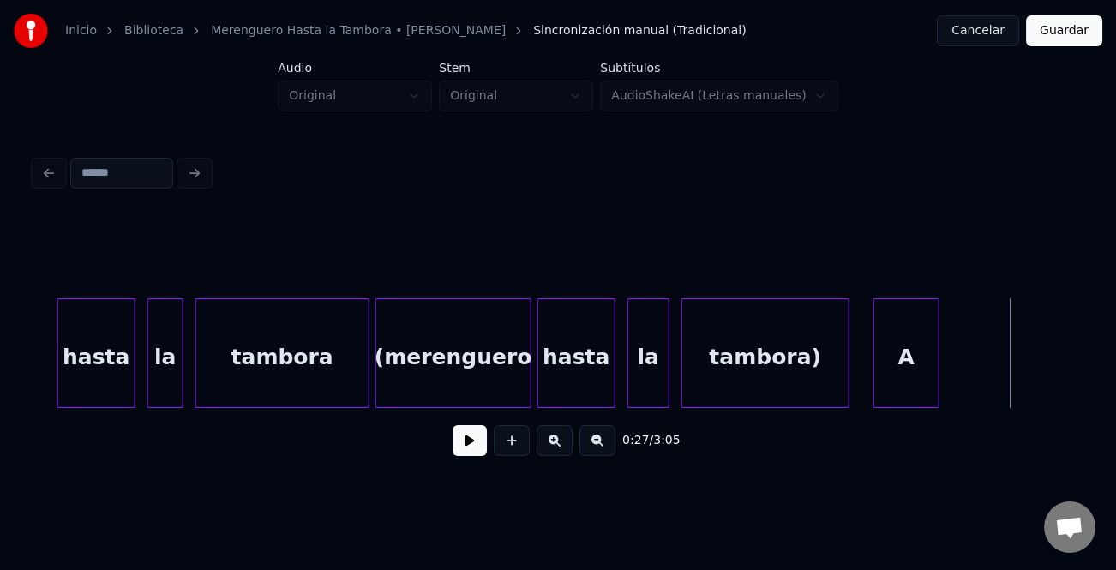
scroll to position [0, 7247]
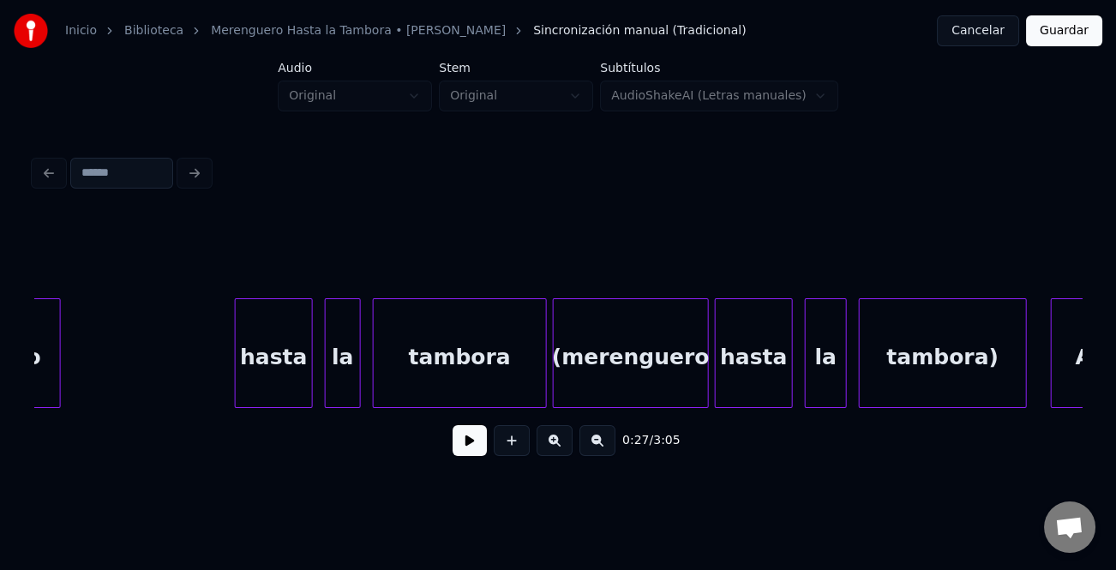
click at [274, 367] on div "hasta" at bounding box center [274, 357] width 76 height 117
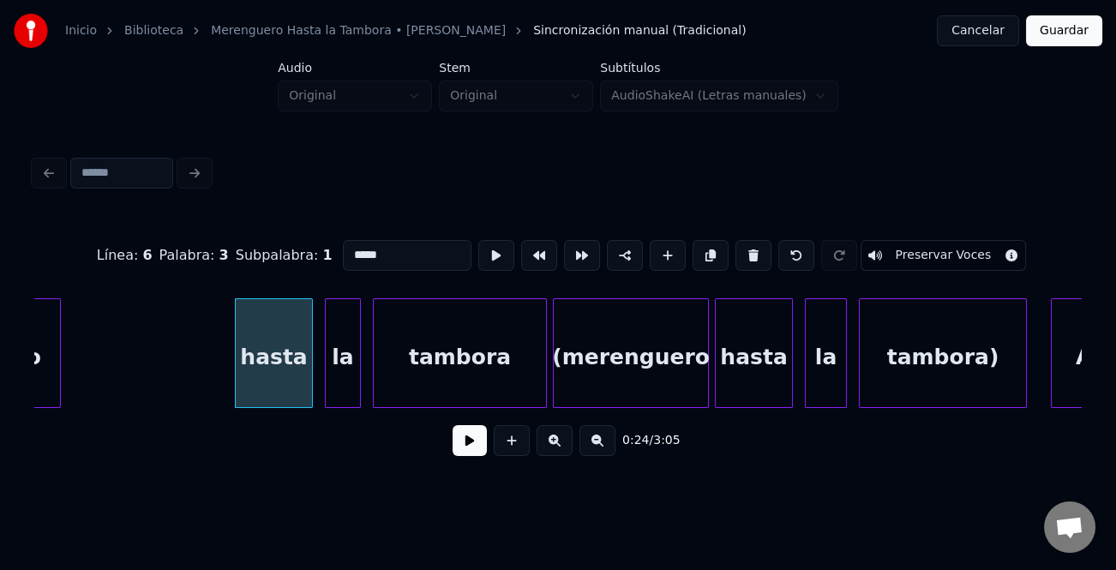
click at [460, 442] on button at bounding box center [470, 440] width 34 height 31
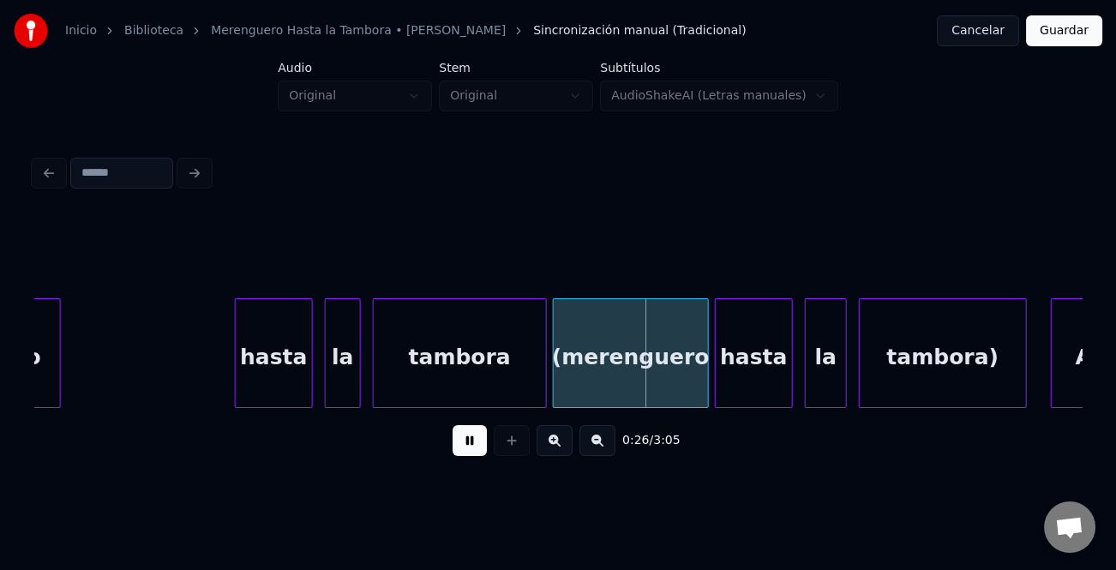
click at [460, 442] on button at bounding box center [470, 440] width 34 height 31
click at [478, 385] on div "tambora" at bounding box center [460, 357] width 172 height 117
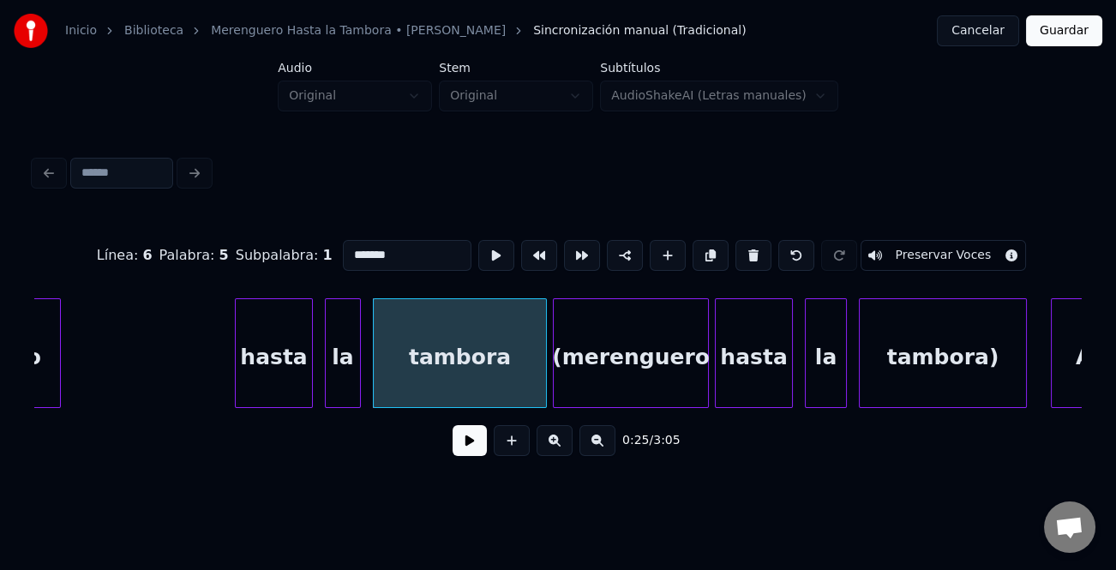
click at [399, 240] on input "*******" at bounding box center [407, 255] width 129 height 31
type input "*"
click at [298, 382] on div "hasta" at bounding box center [274, 357] width 76 height 117
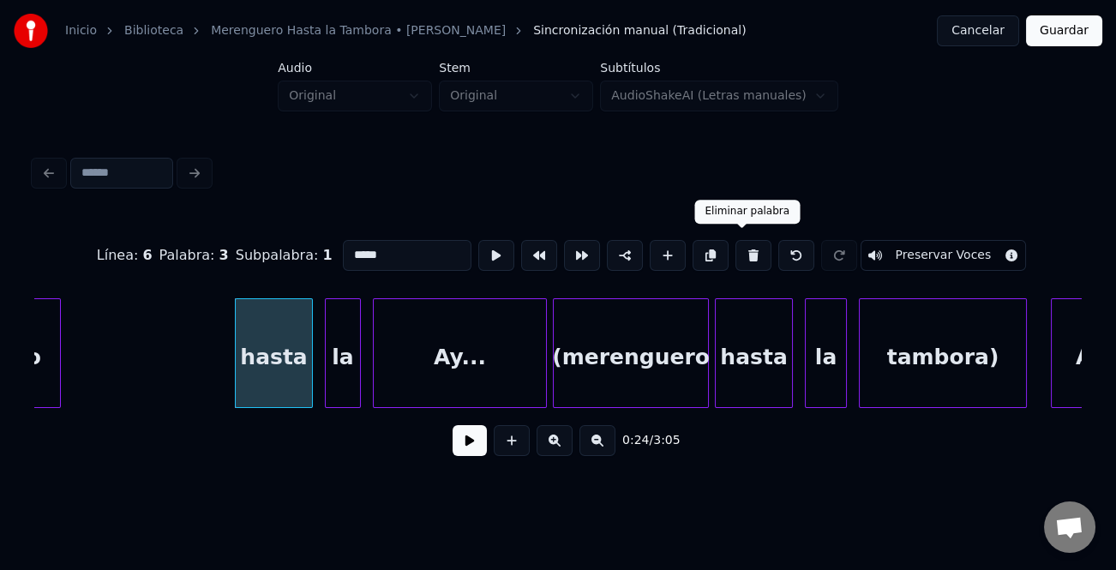
click at [736, 249] on button at bounding box center [754, 255] width 36 height 31
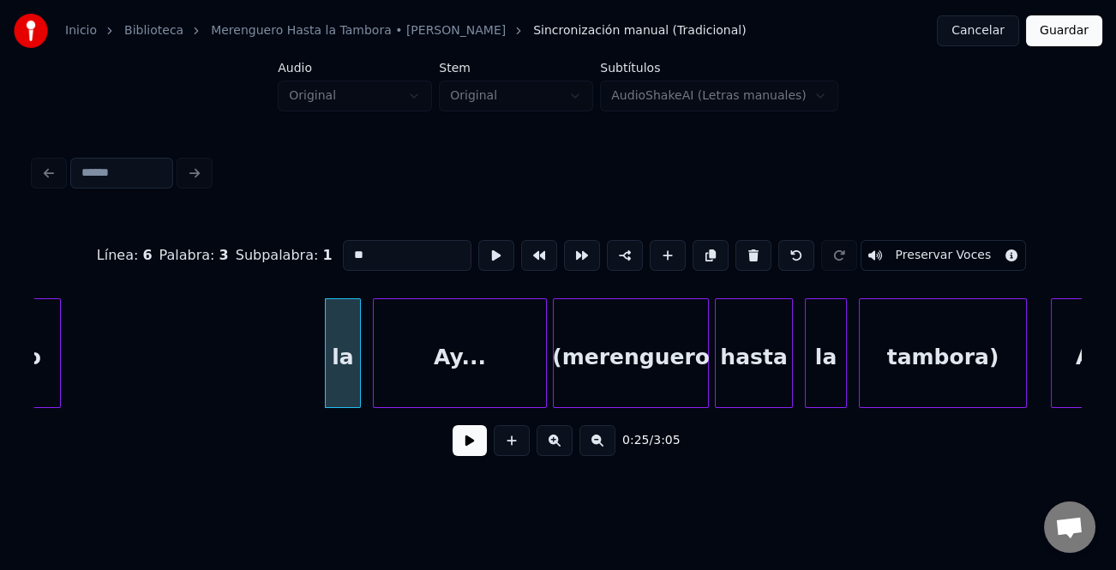
click at [340, 361] on div "la" at bounding box center [343, 357] width 34 height 117
click at [748, 249] on button at bounding box center [754, 255] width 36 height 31
type input "*****"
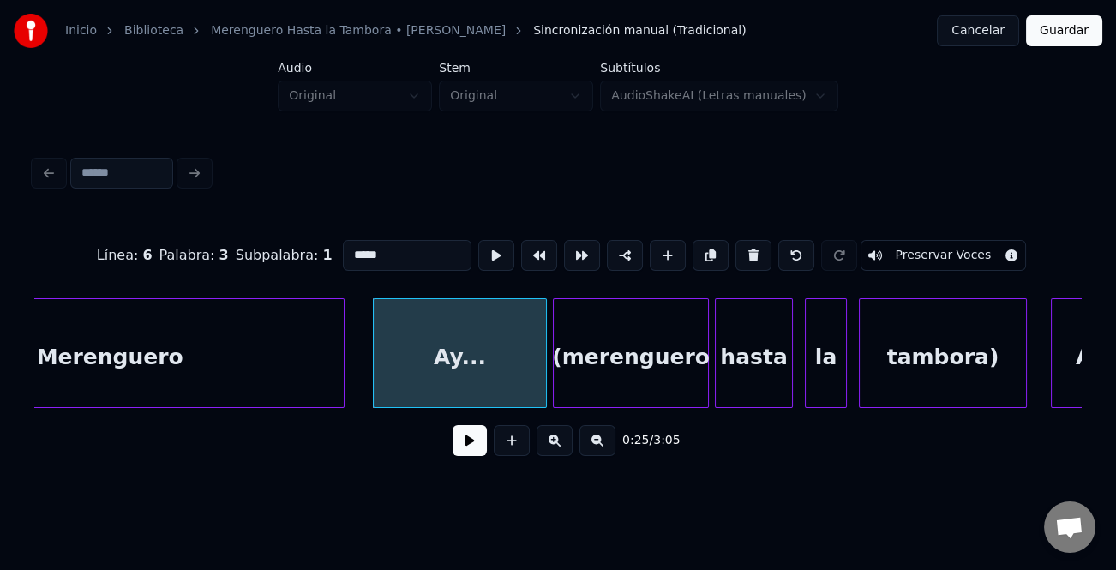
click at [340, 376] on div at bounding box center [341, 353] width 5 height 108
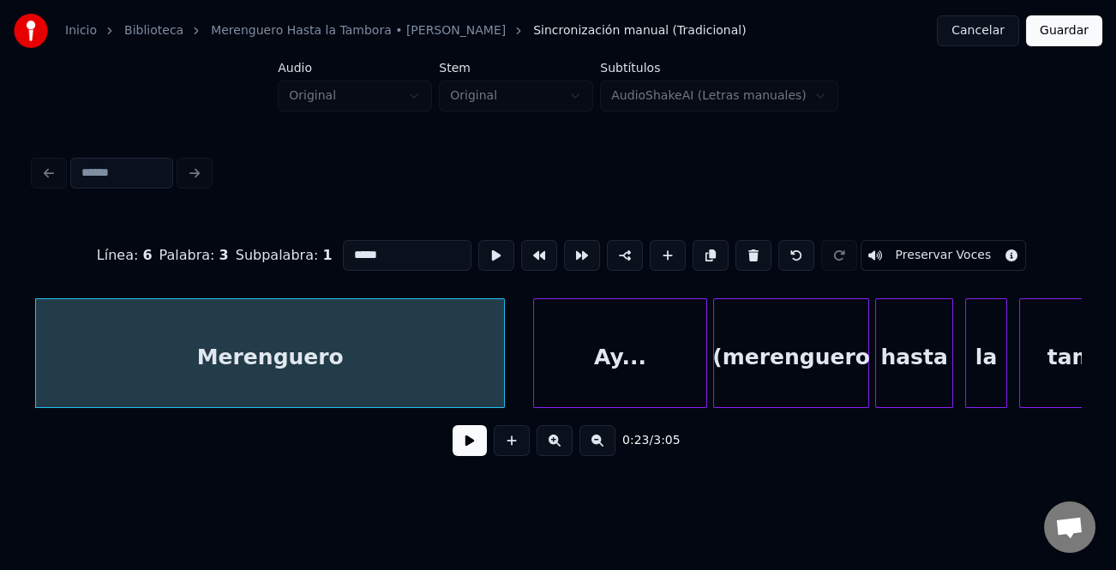
click at [533, 376] on div "Ay..." at bounding box center [620, 353] width 174 height 110
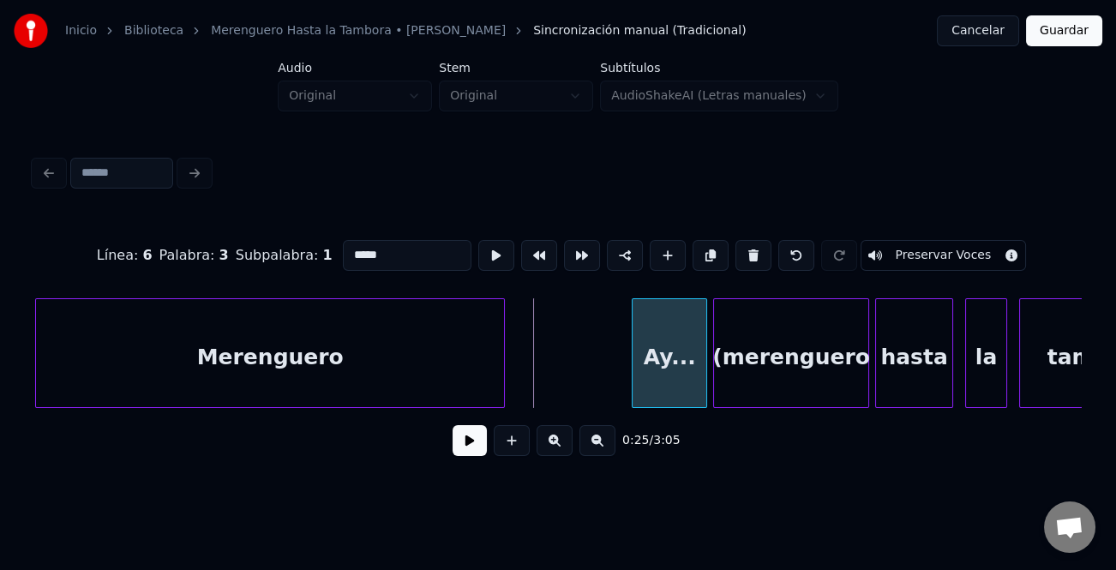
click at [634, 377] on div at bounding box center [635, 353] width 5 height 108
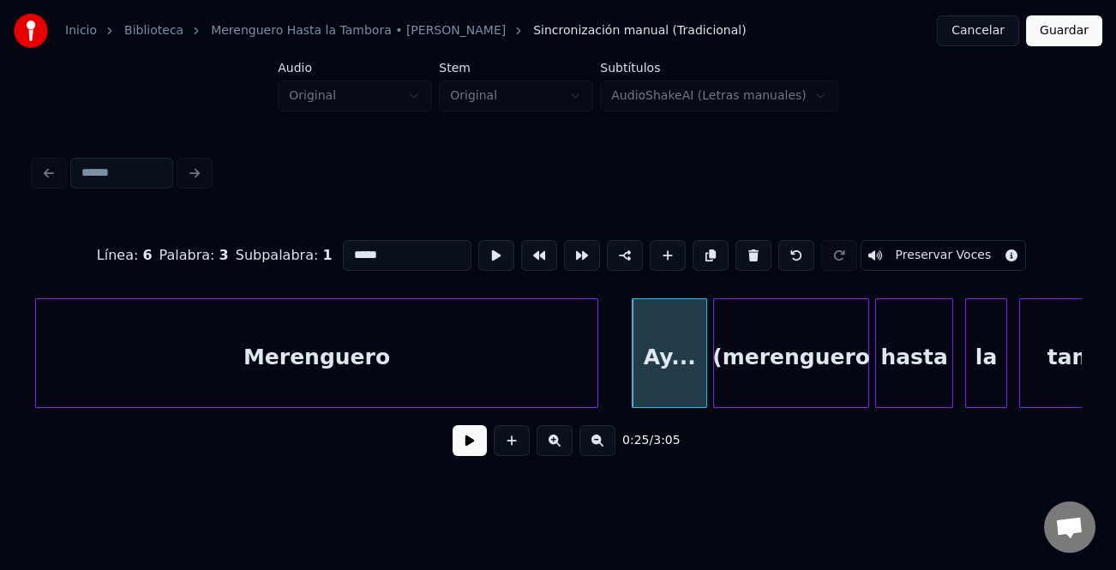
click at [596, 382] on div at bounding box center [594, 353] width 5 height 108
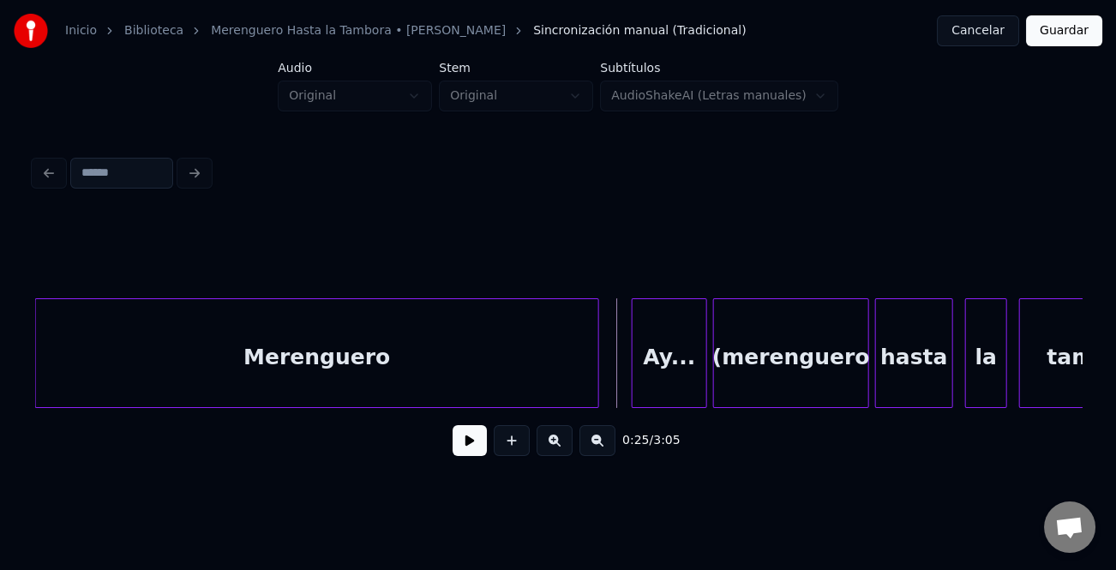
click at [480, 443] on button at bounding box center [470, 440] width 34 height 31
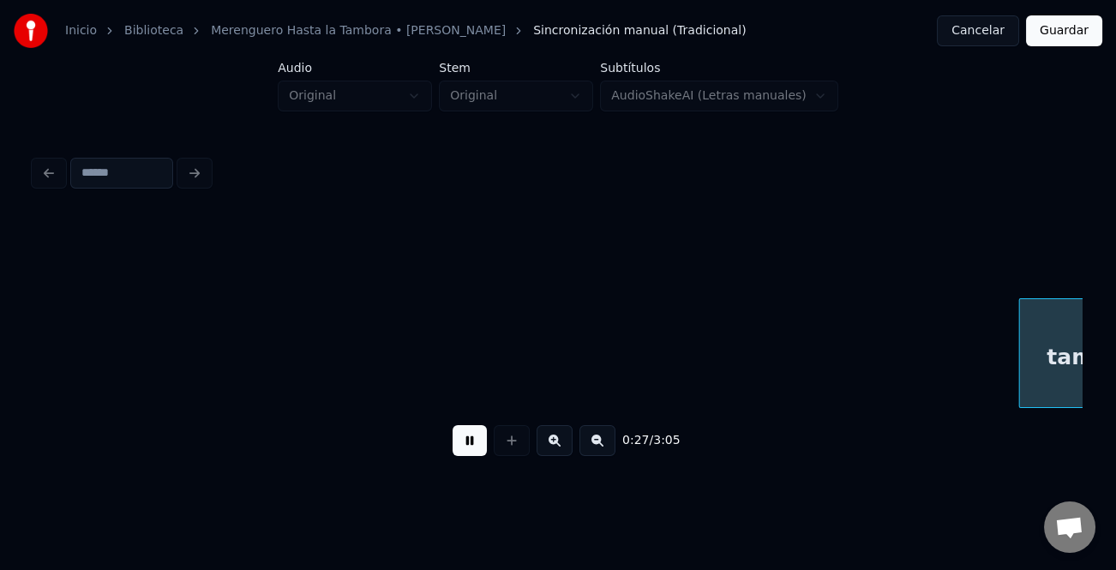
scroll to position [0, 8136]
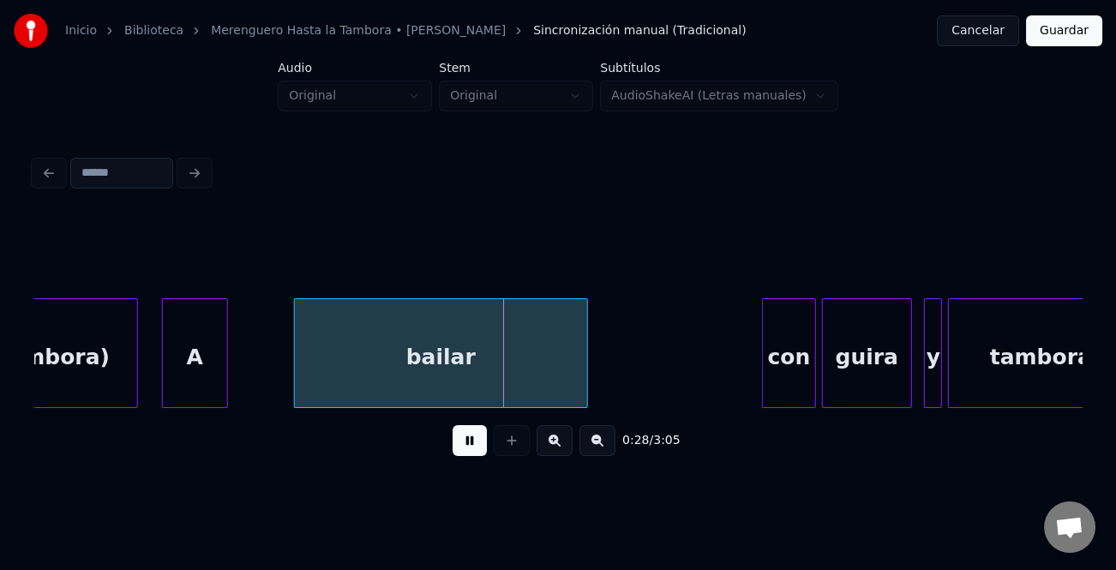
click at [53, 377] on div "tambora)" at bounding box center [54, 357] width 166 height 117
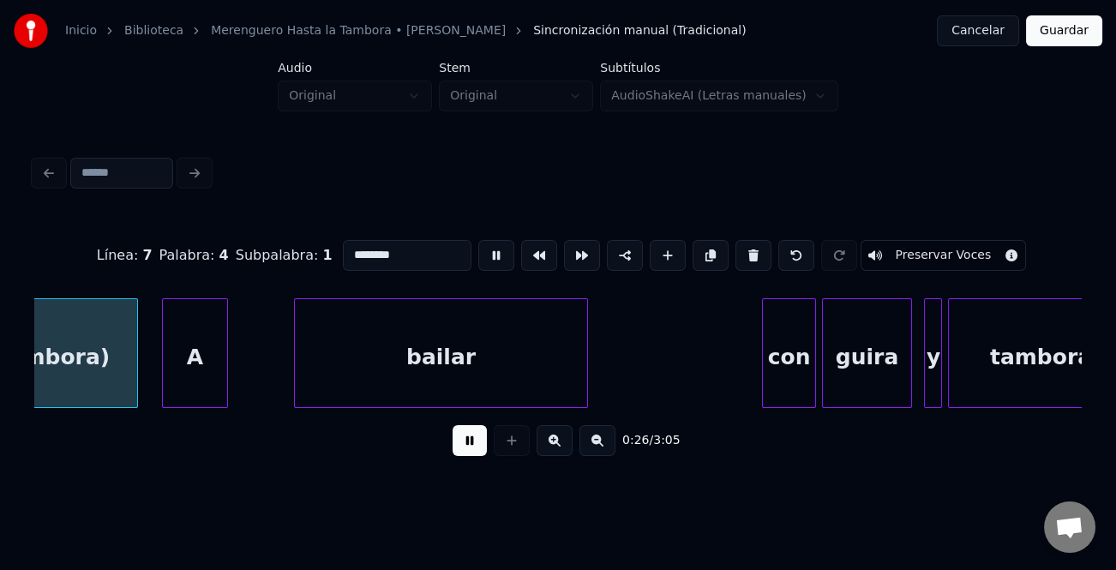
scroll to position [0, 8072]
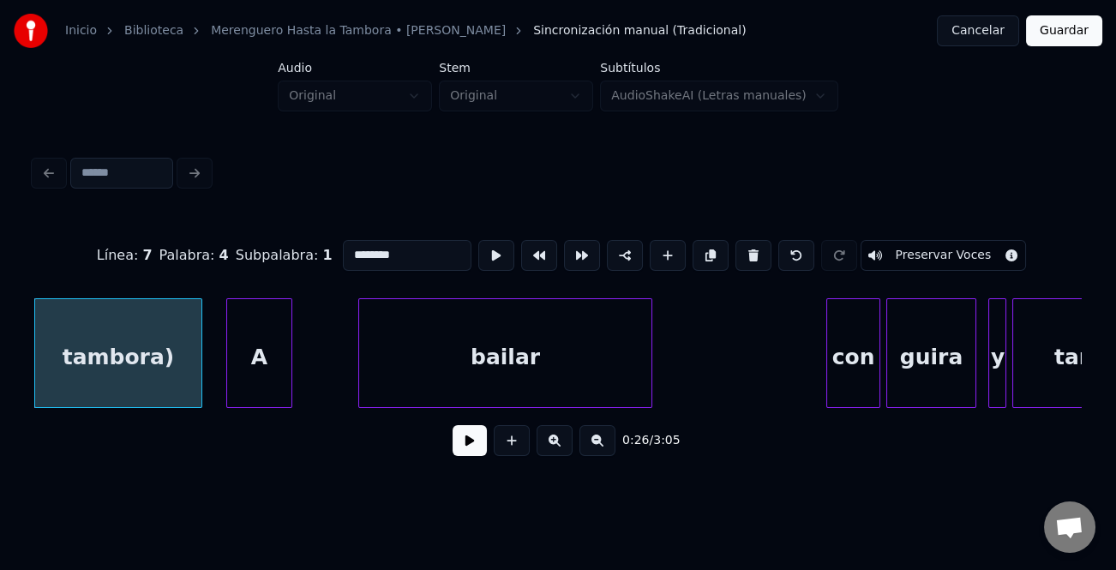
click at [13, 369] on div "Inicio Biblioteca Merenguero Hasta la Tambora • [PERSON_NAME] Sincronización ma…" at bounding box center [558, 240] width 1116 height 481
click at [69, 362] on div "tambora)" at bounding box center [118, 357] width 166 height 117
click at [466, 442] on button at bounding box center [470, 440] width 34 height 31
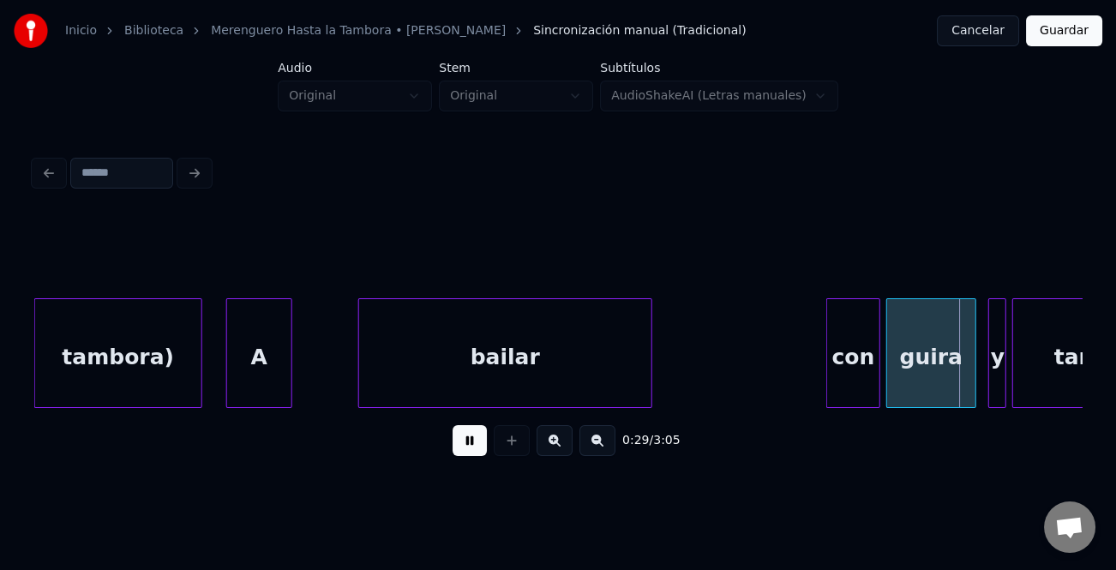
click at [466, 442] on button at bounding box center [470, 440] width 34 height 31
click at [998, 34] on button "Cancelar" at bounding box center [978, 30] width 82 height 31
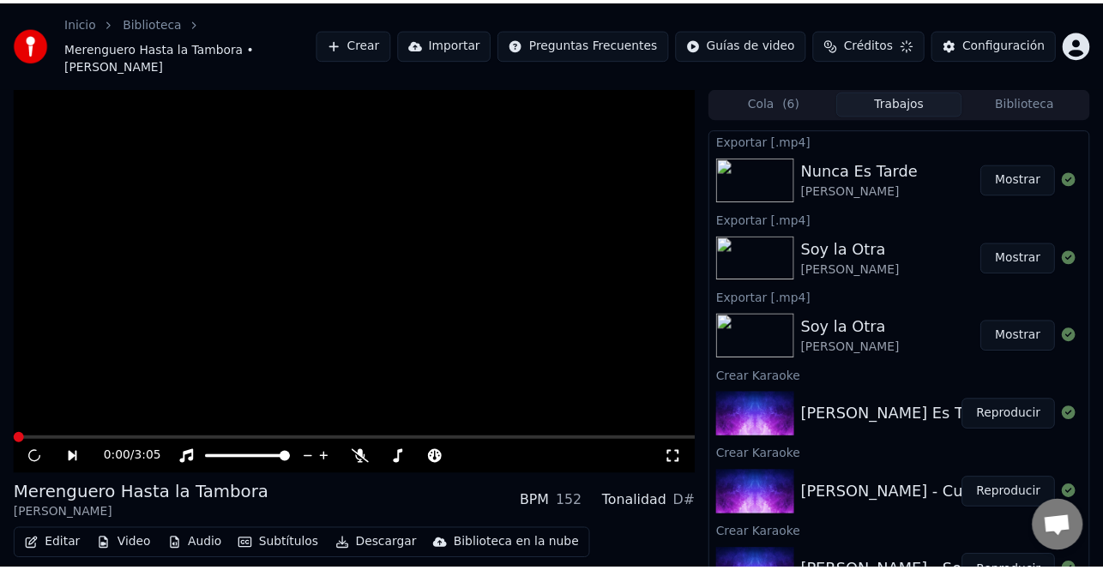
scroll to position [25, 0]
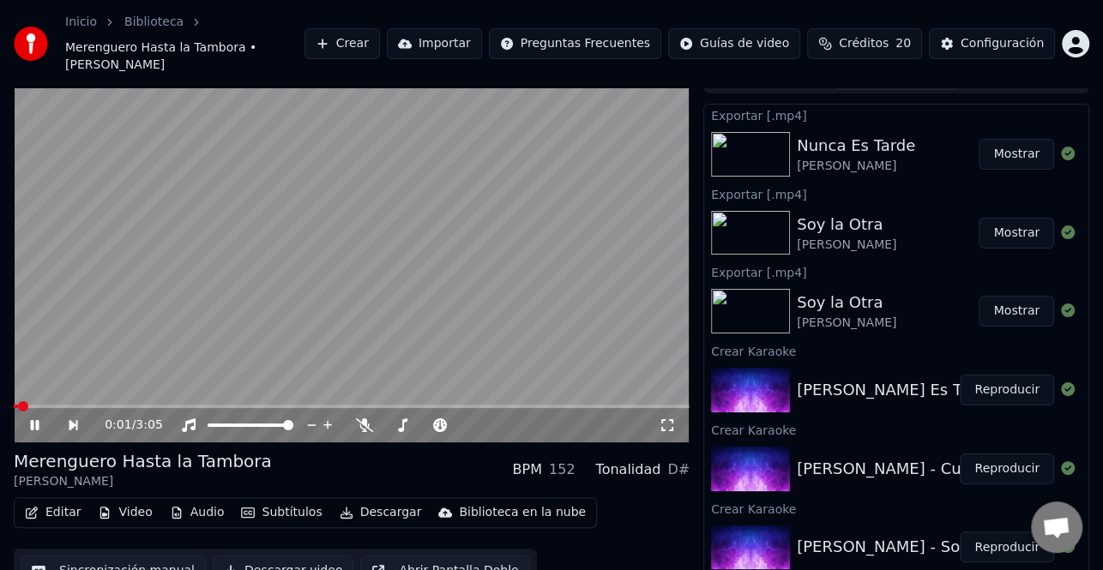
click at [63, 501] on button "Editar" at bounding box center [52, 513] width 69 height 24
click at [413, 334] on video at bounding box center [352, 253] width 676 height 380
click at [71, 501] on button "Editar" at bounding box center [52, 513] width 69 height 24
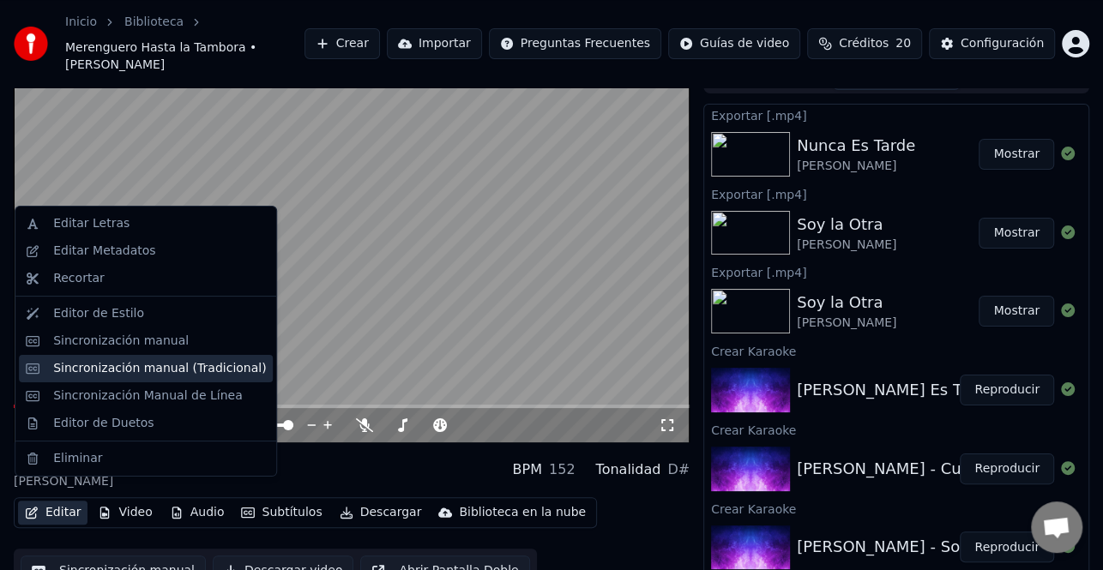
click at [120, 365] on div "Sincronización manual (Tradicional)" at bounding box center [159, 368] width 213 height 17
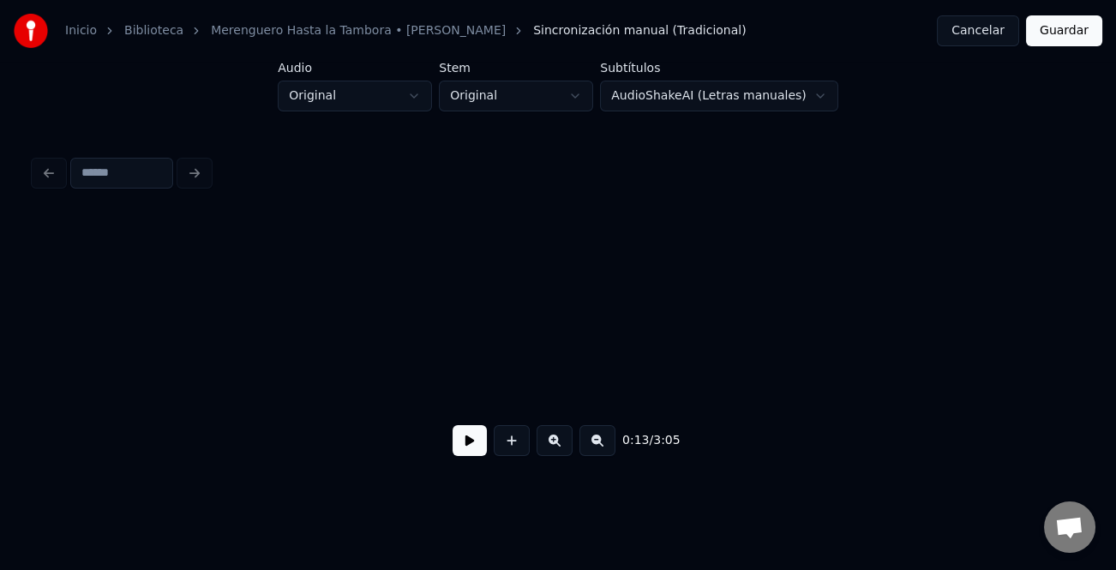
scroll to position [0, 4140]
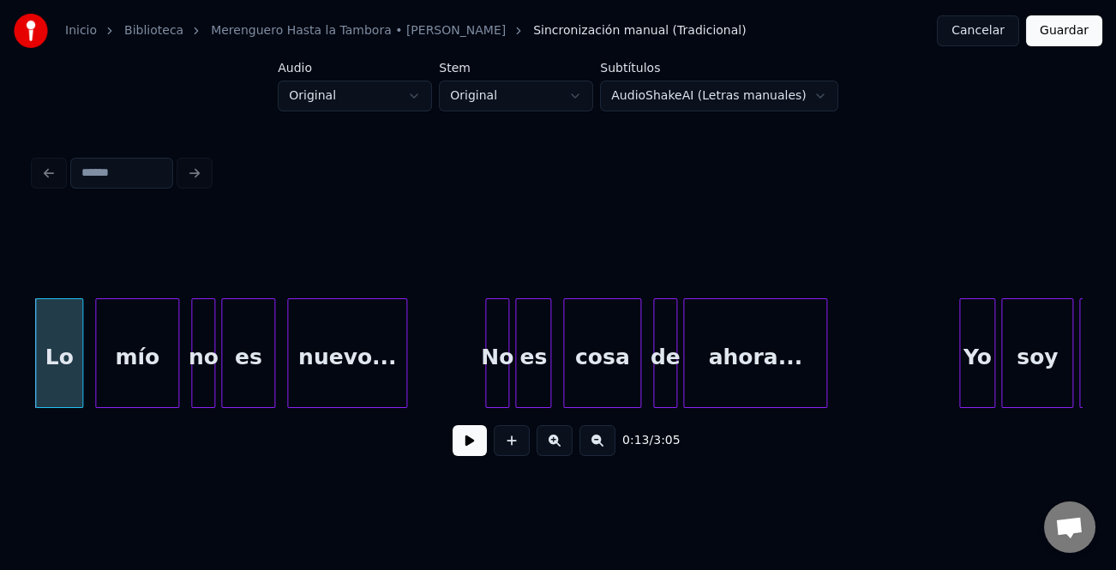
click at [364, 388] on div "nuevo..." at bounding box center [347, 357] width 118 height 117
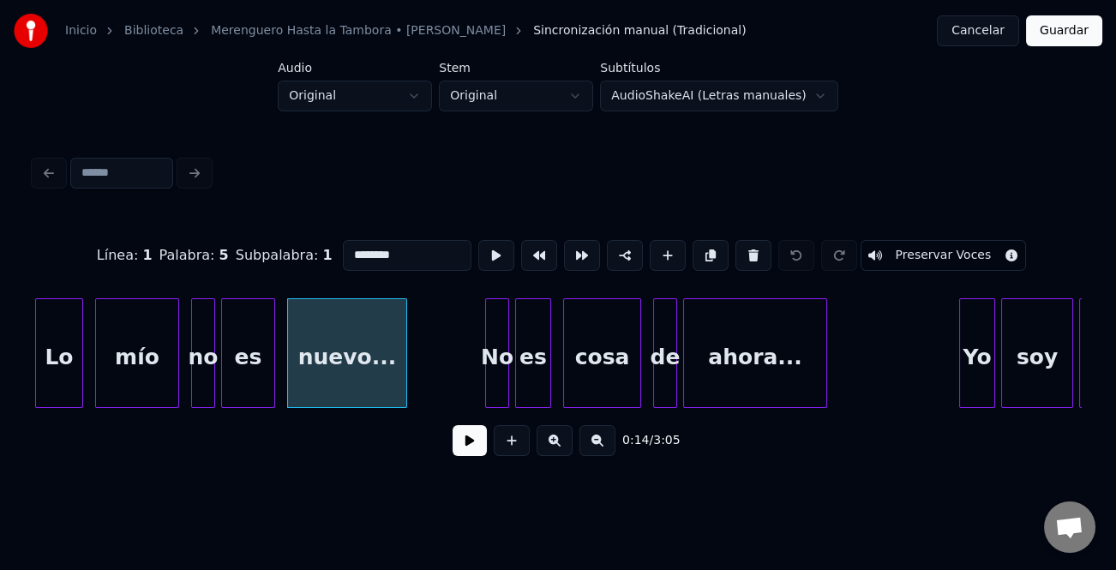
click at [457, 445] on button at bounding box center [470, 440] width 34 height 31
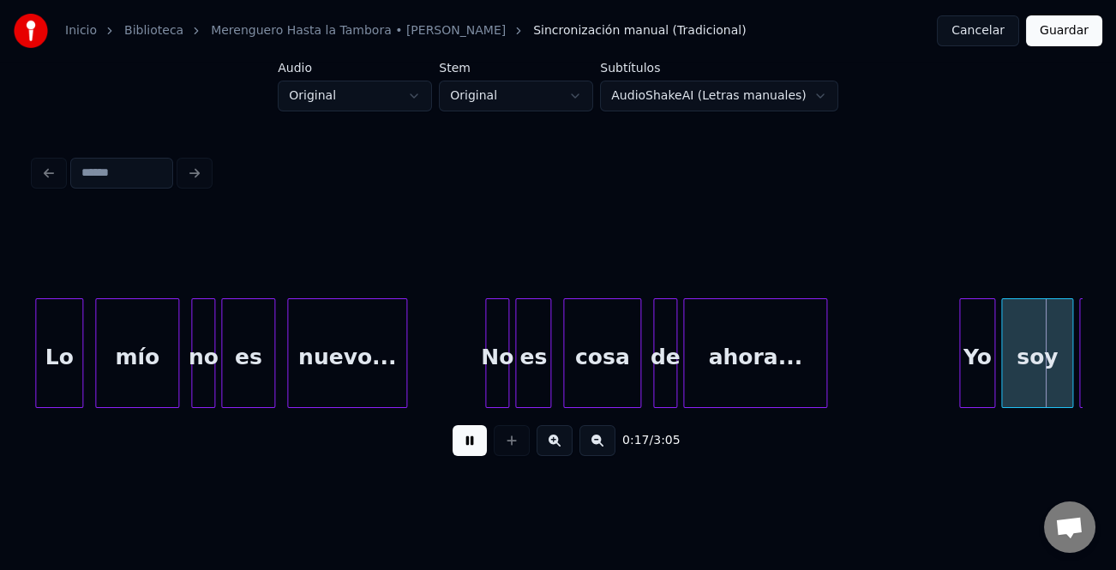
scroll to position [0, 5190]
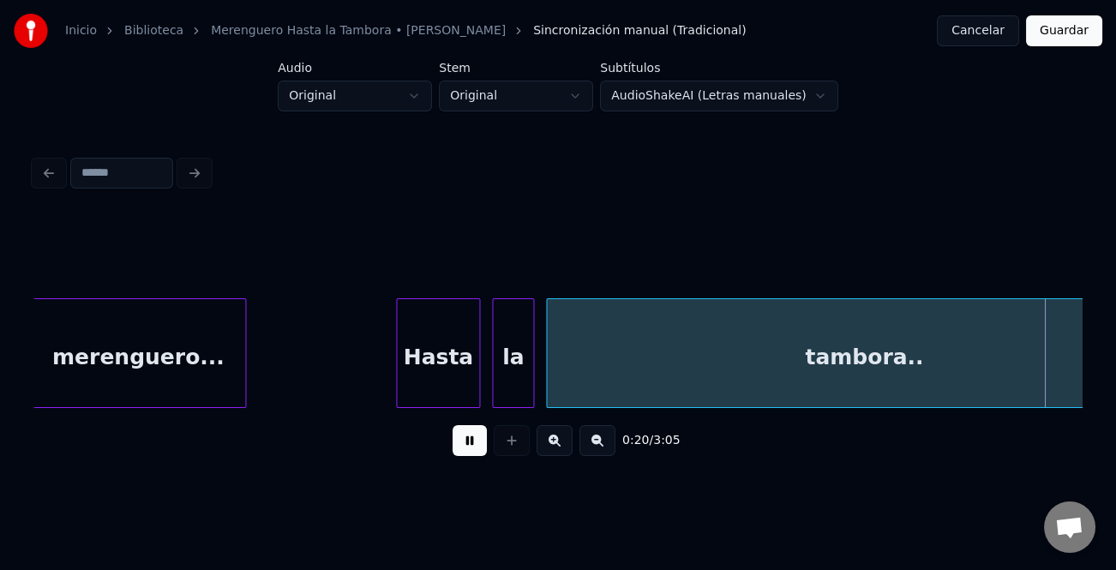
click at [475, 447] on button at bounding box center [470, 440] width 34 height 31
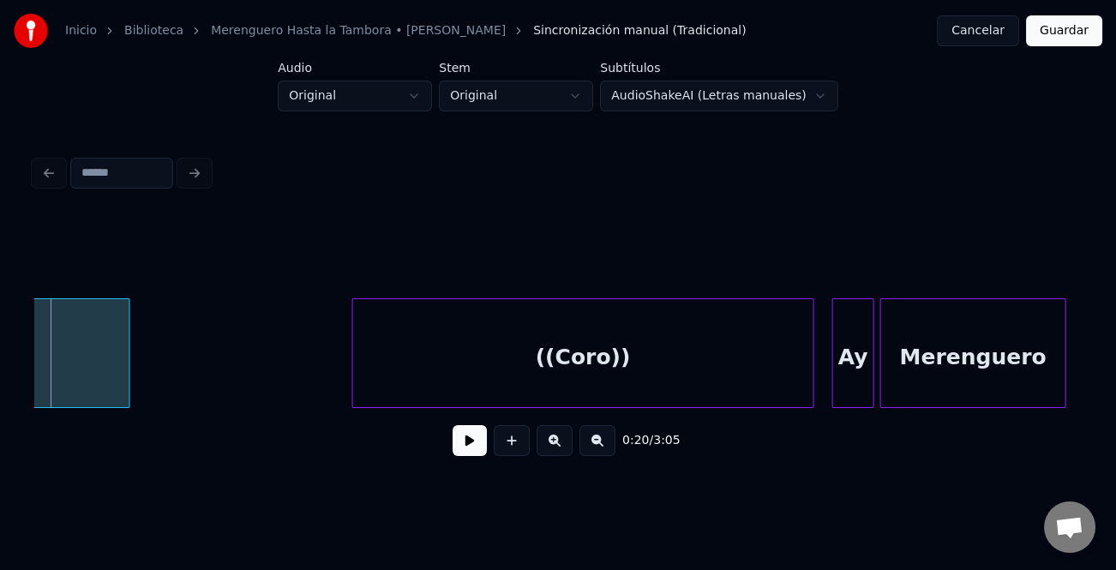
click at [599, 454] on button at bounding box center [598, 440] width 36 height 31
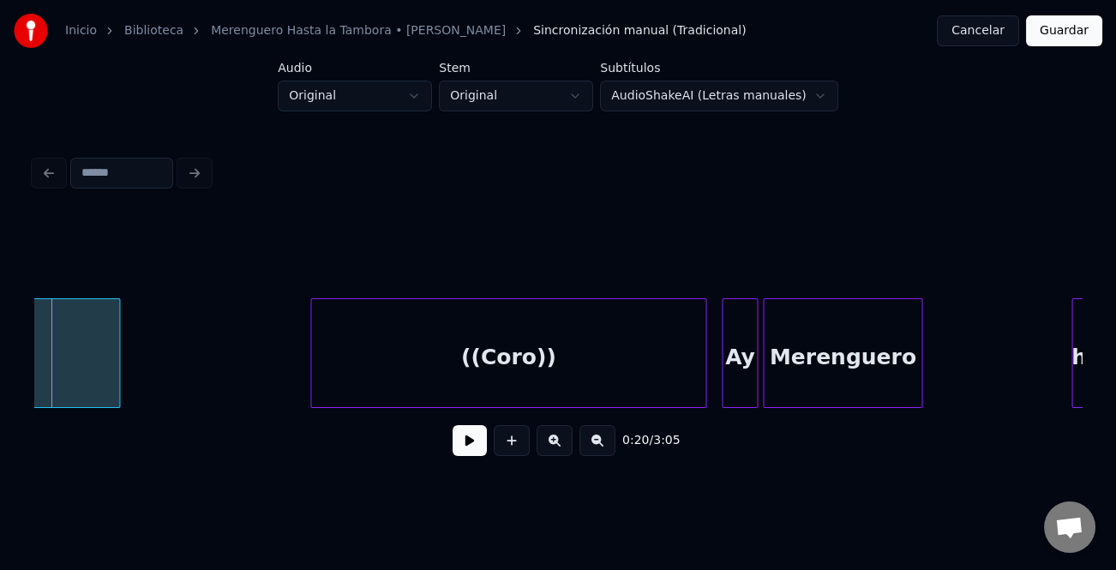
click at [599, 454] on button at bounding box center [598, 440] width 36 height 31
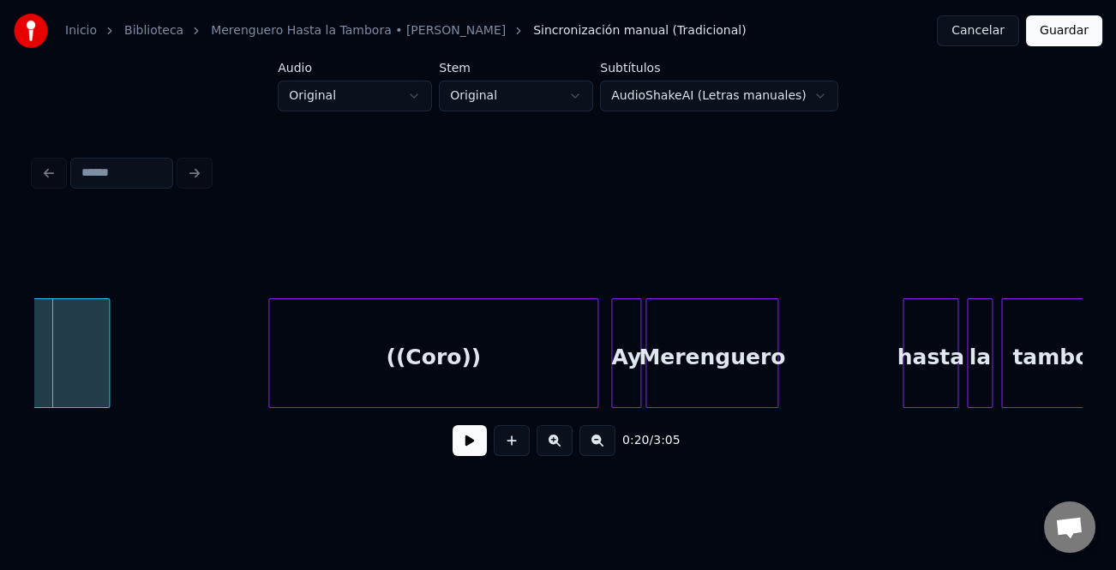
click at [599, 454] on button at bounding box center [598, 440] width 36 height 31
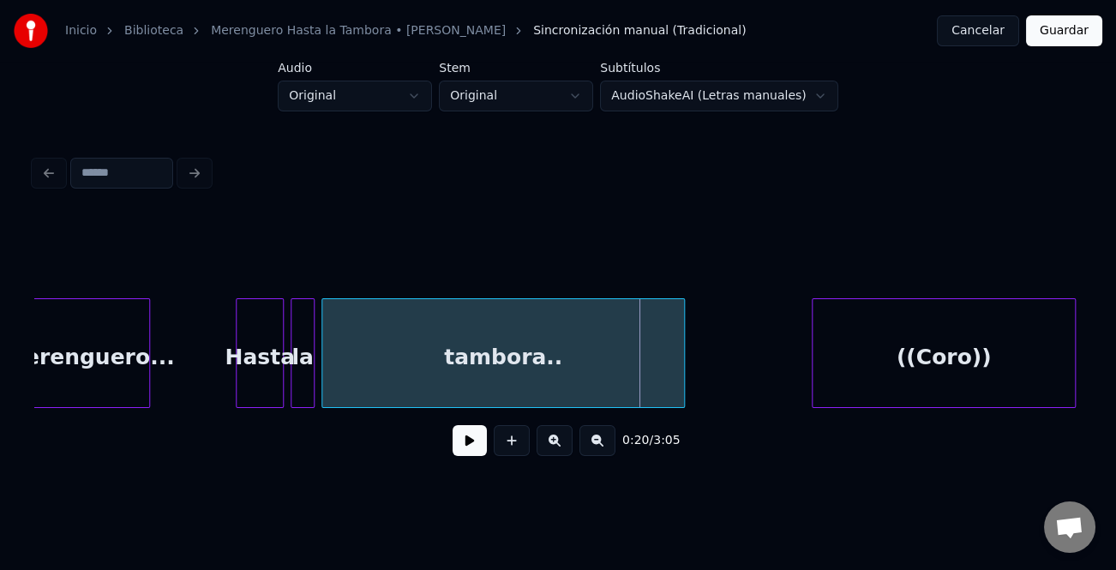
scroll to position [0, 3301]
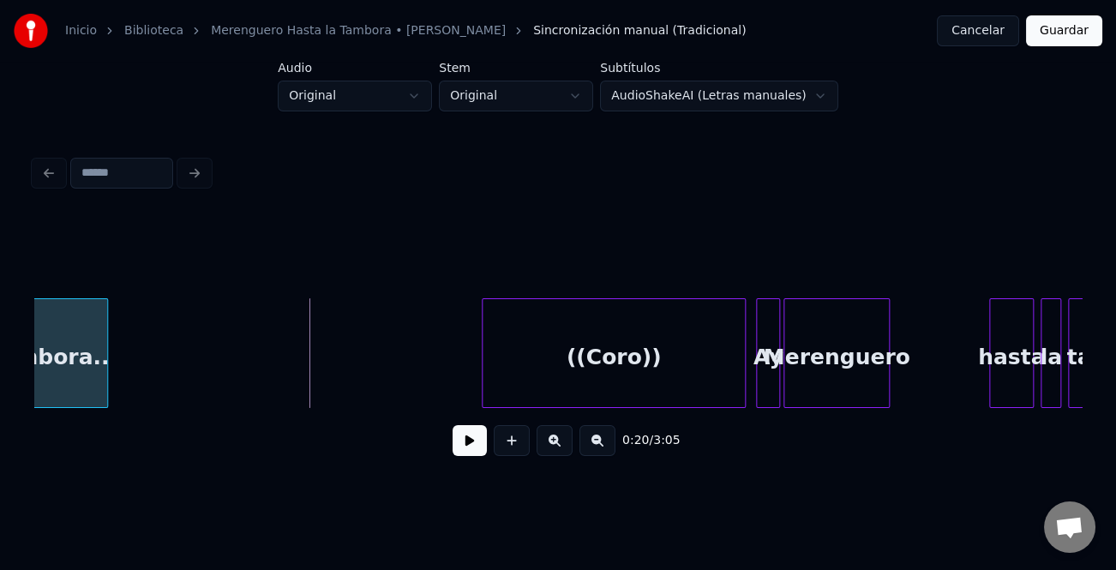
click at [102, 392] on div at bounding box center [104, 353] width 5 height 108
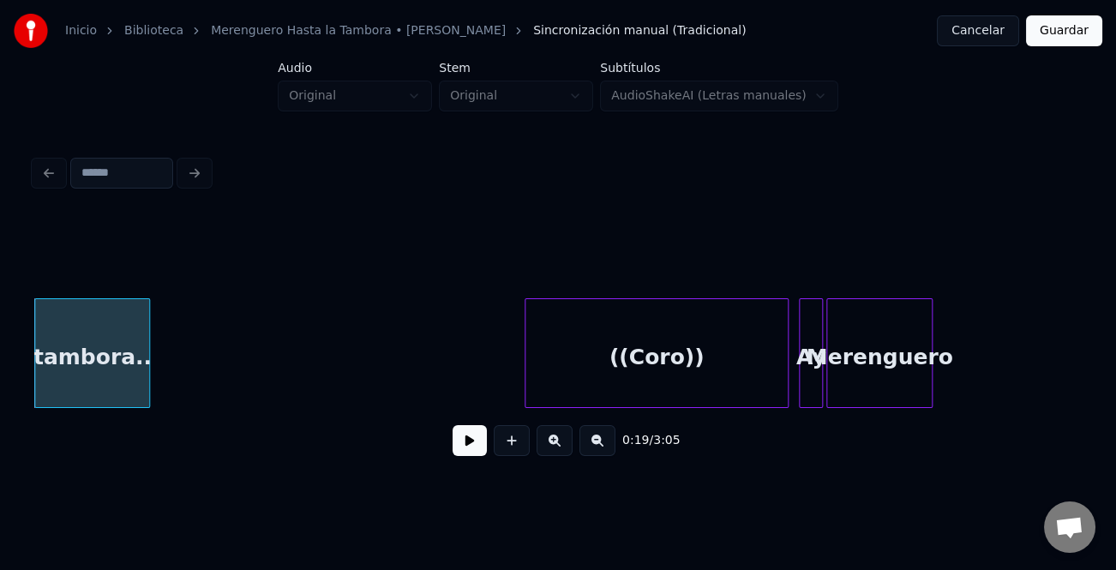
scroll to position [0, 3047]
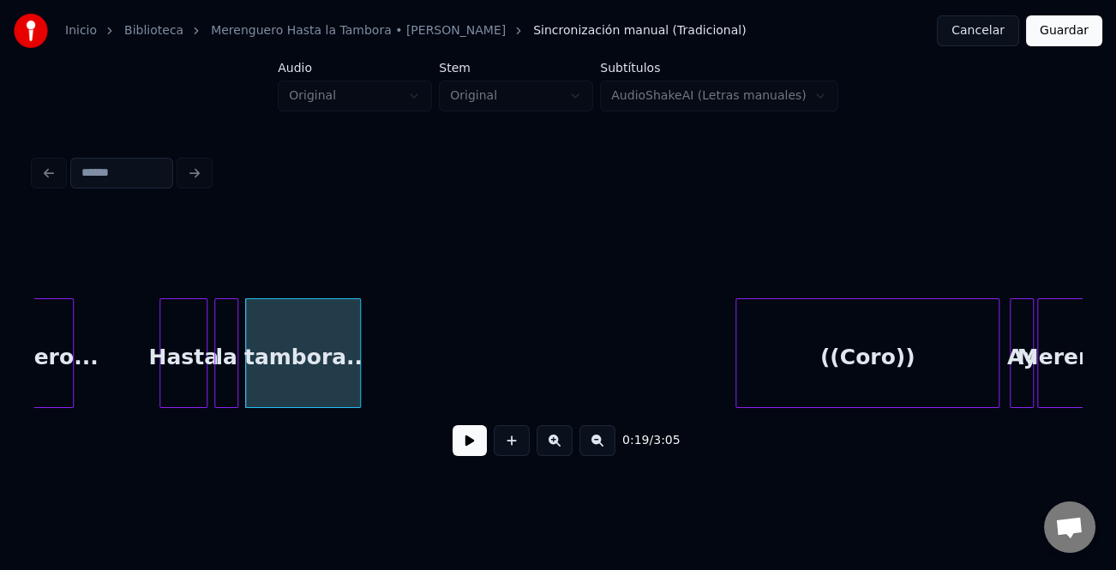
click at [176, 378] on div "Hasta" at bounding box center [183, 357] width 46 height 117
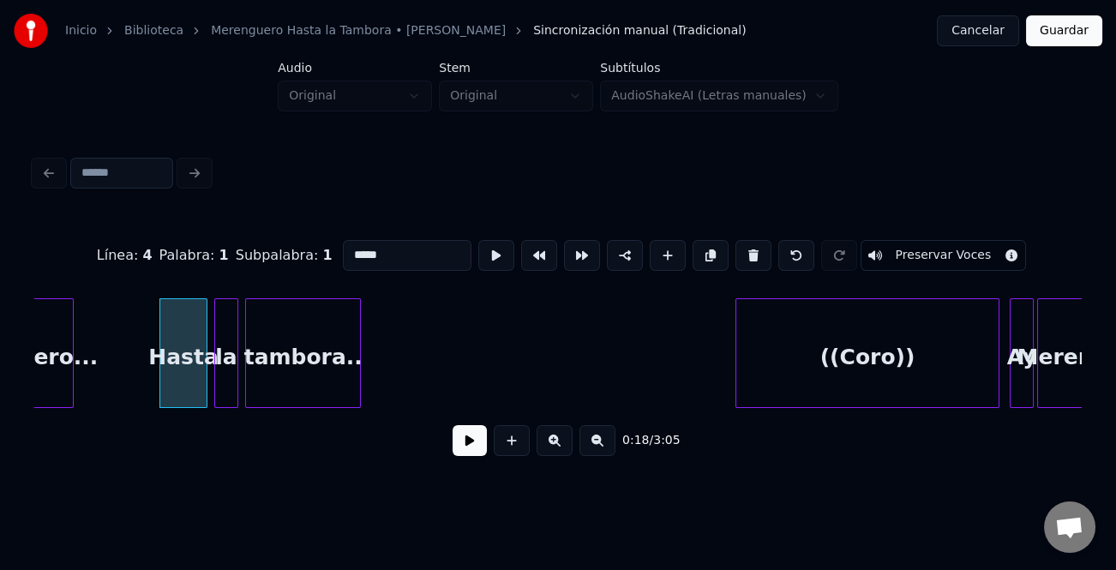
click at [465, 449] on button at bounding box center [470, 440] width 34 height 31
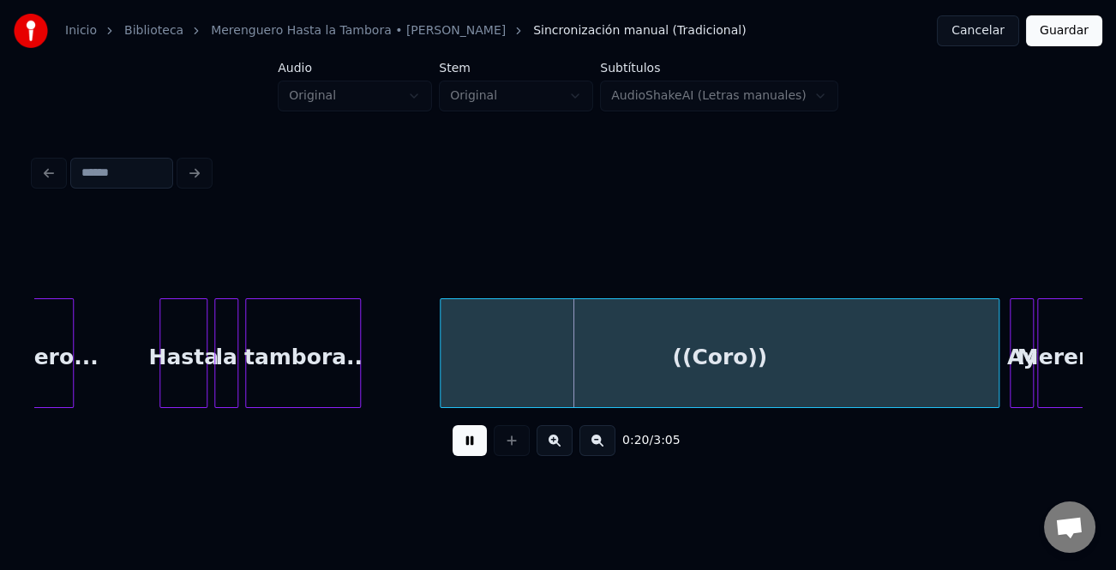
click at [441, 385] on div at bounding box center [443, 353] width 5 height 108
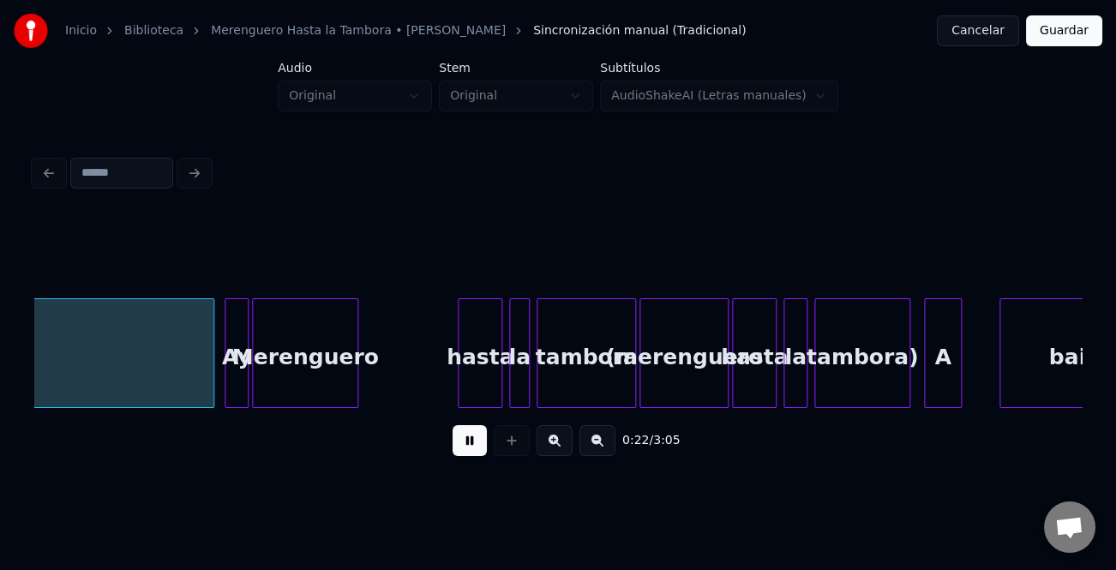
scroll to position [0, 3834]
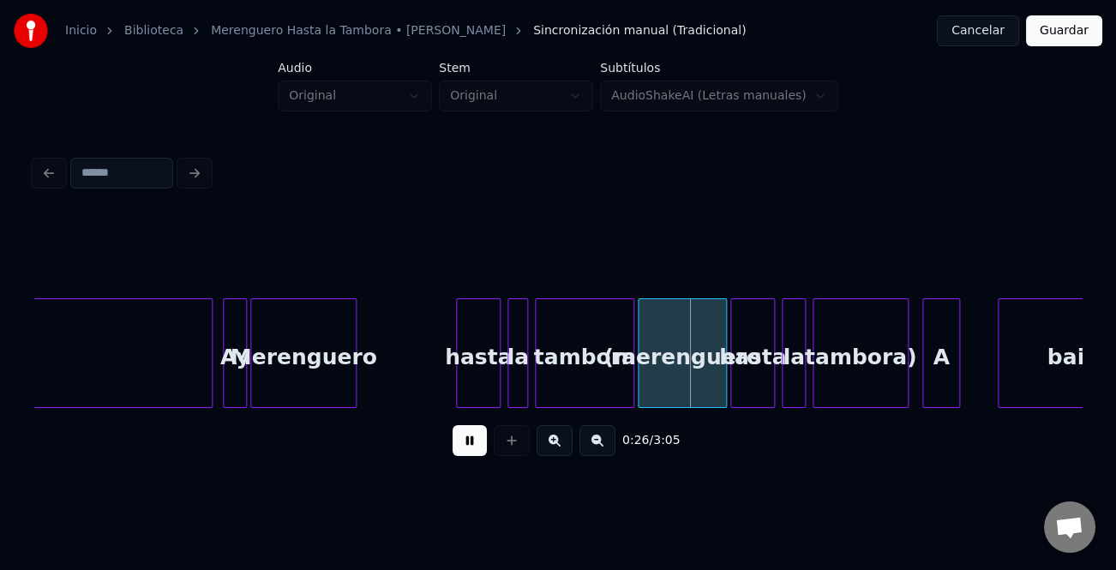
click at [304, 373] on div "Merenguero" at bounding box center [303, 357] width 105 height 117
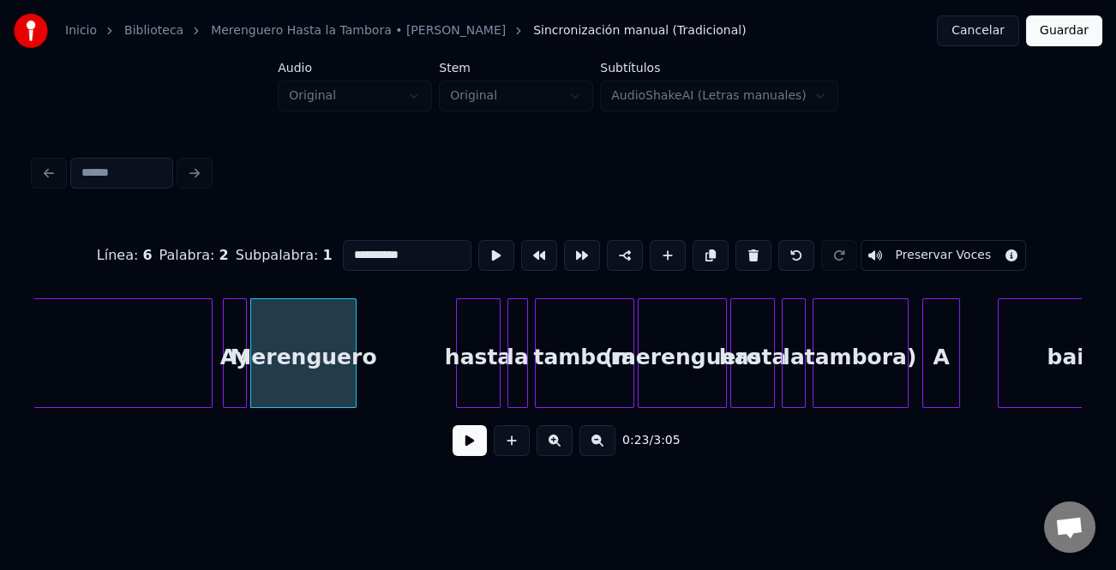
click at [304, 375] on div "Merenguero" at bounding box center [303, 357] width 105 height 117
click at [468, 447] on button at bounding box center [470, 440] width 34 height 31
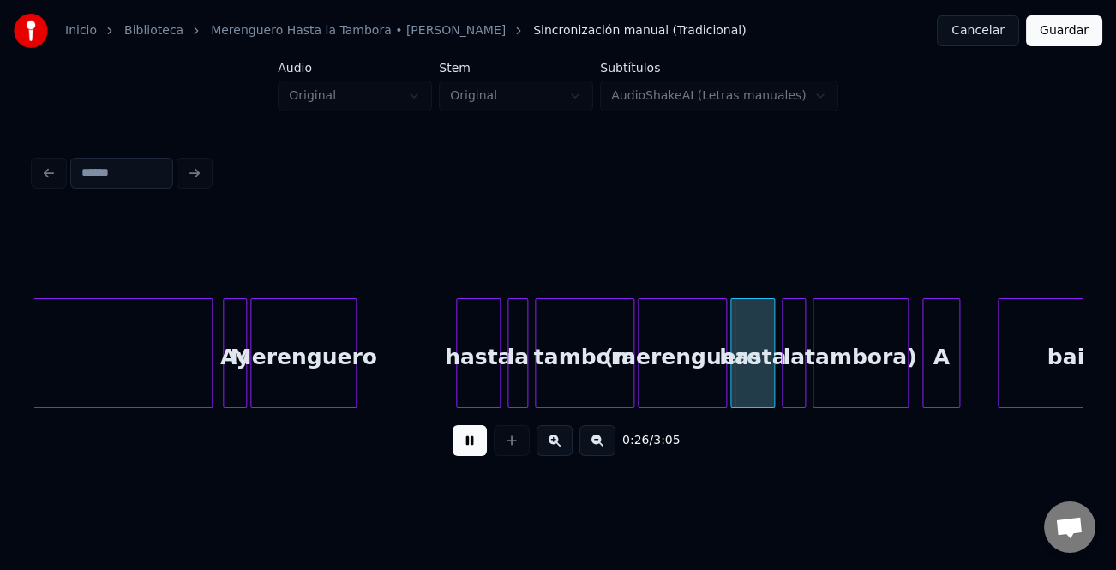
click at [466, 444] on button at bounding box center [470, 440] width 34 height 31
click at [564, 453] on button at bounding box center [555, 440] width 36 height 31
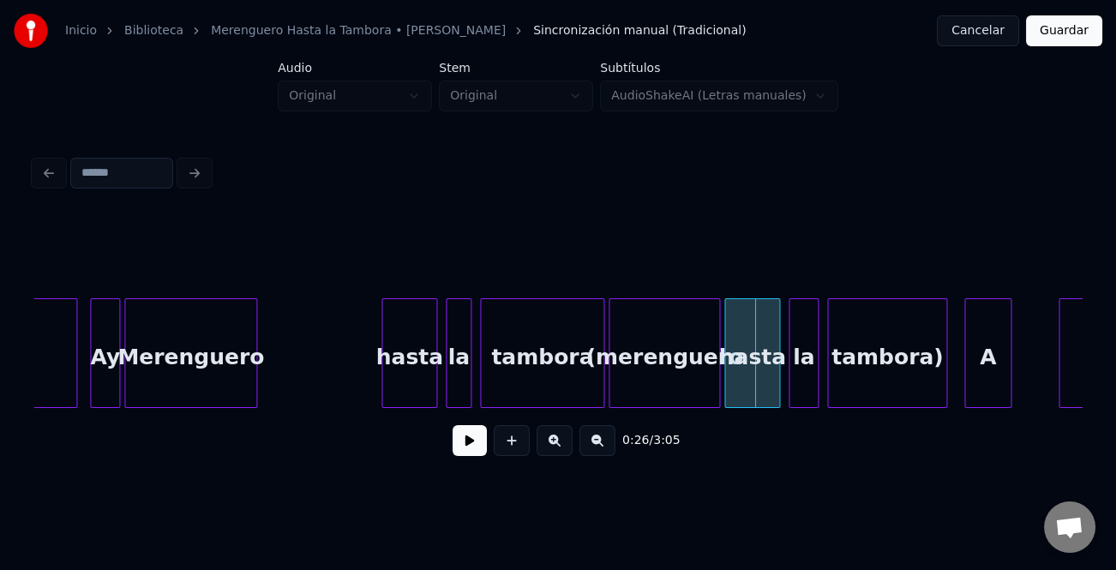
click at [564, 453] on button at bounding box center [555, 440] width 36 height 31
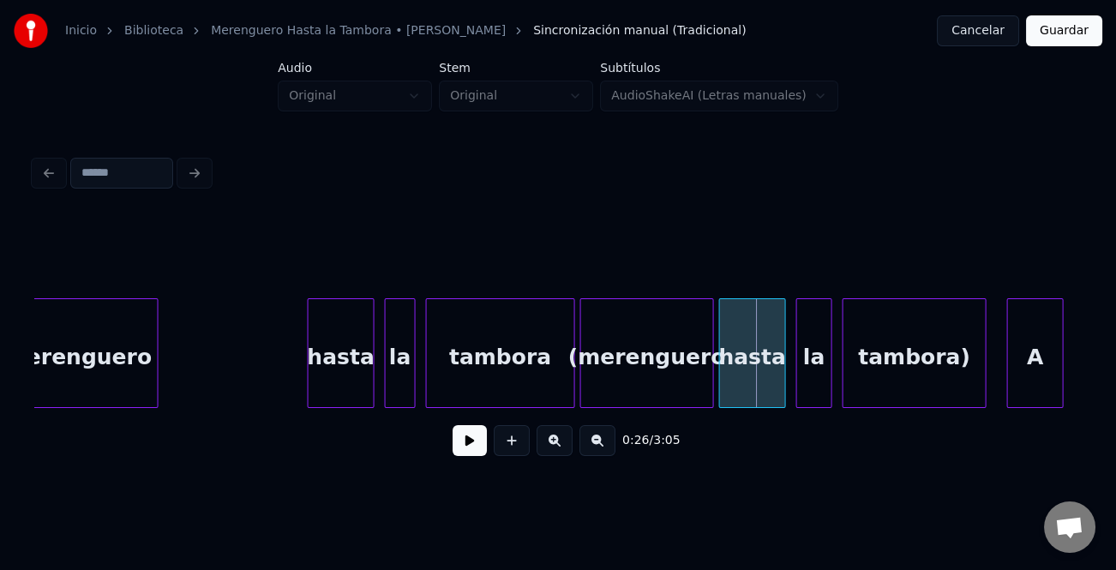
click at [564, 453] on button at bounding box center [555, 440] width 36 height 31
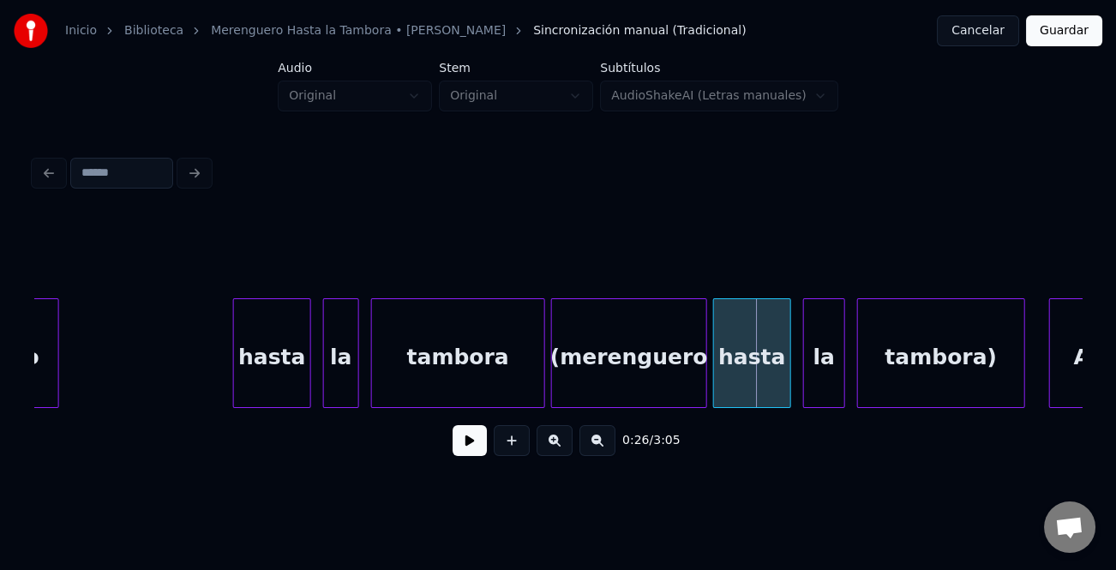
click at [455, 443] on button at bounding box center [470, 440] width 34 height 31
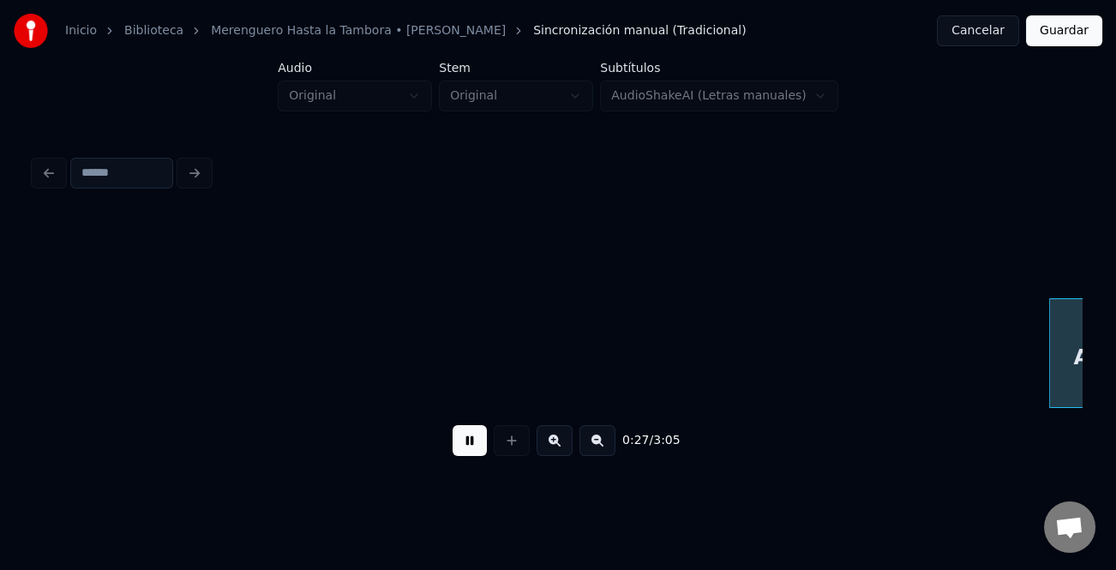
scroll to position [0, 8302]
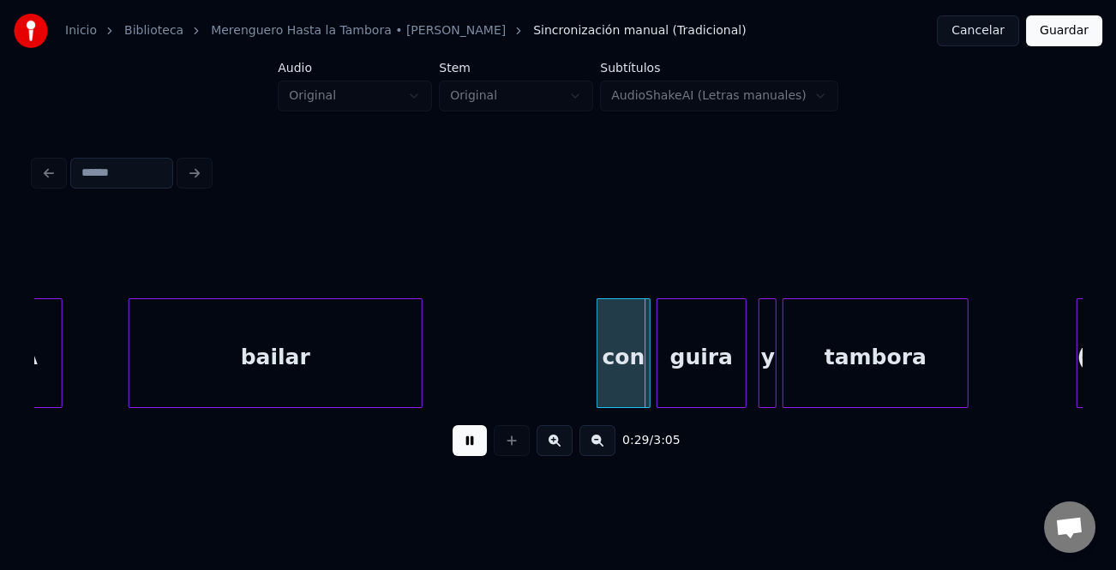
click at [456, 443] on button at bounding box center [470, 440] width 34 height 31
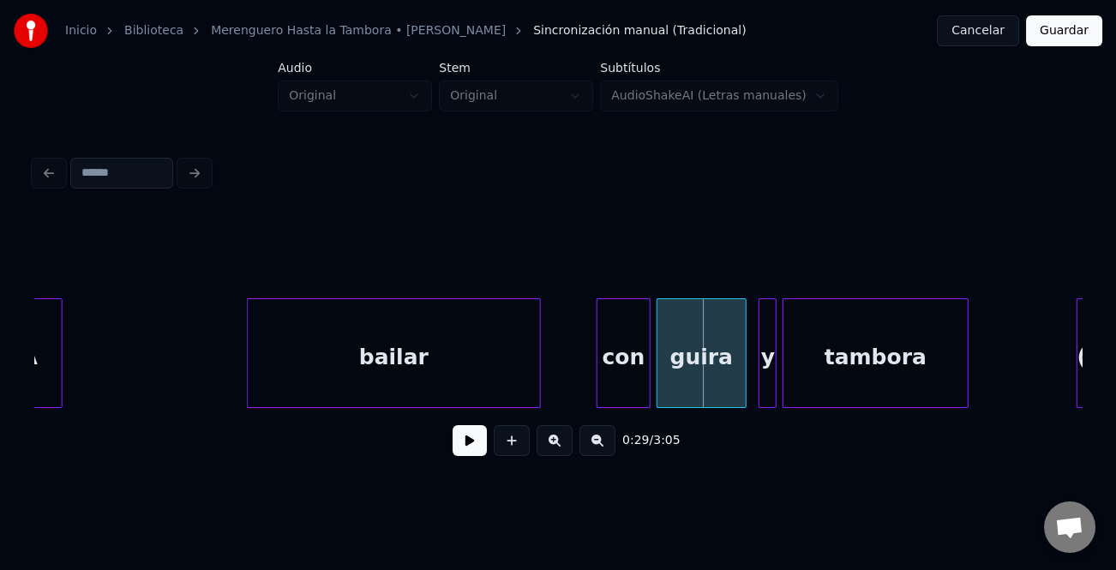
click at [338, 388] on div "bailar" at bounding box center [394, 357] width 292 height 117
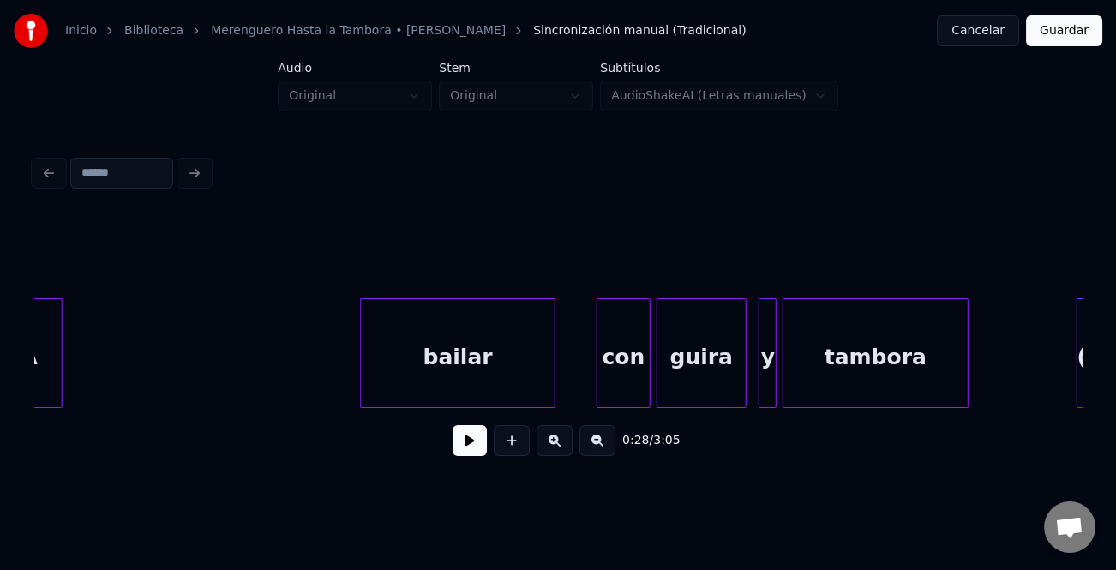
click at [362, 373] on div at bounding box center [363, 353] width 5 height 108
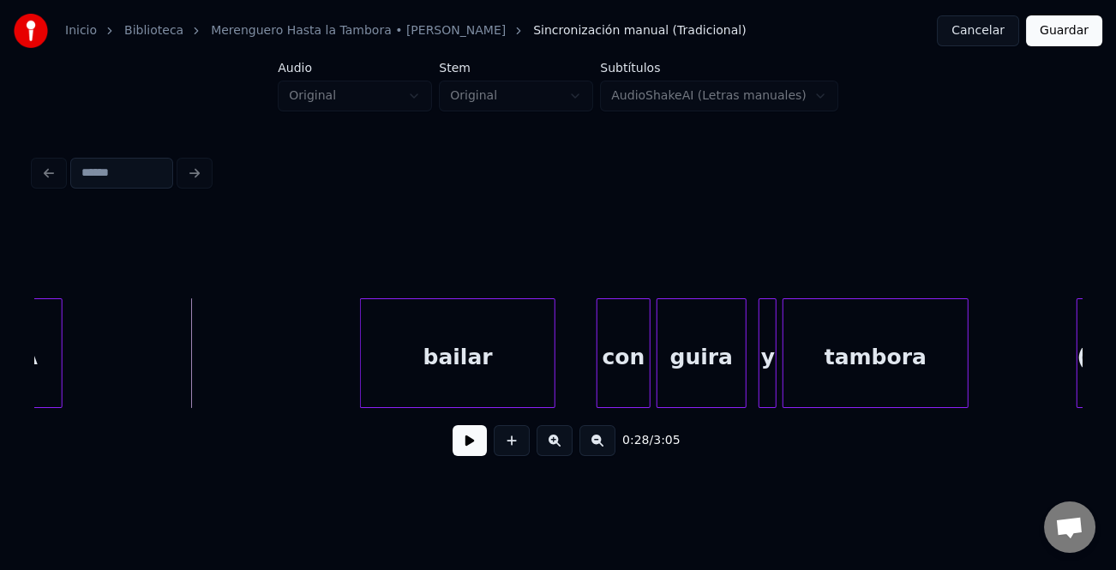
click at [473, 446] on button at bounding box center [470, 440] width 34 height 31
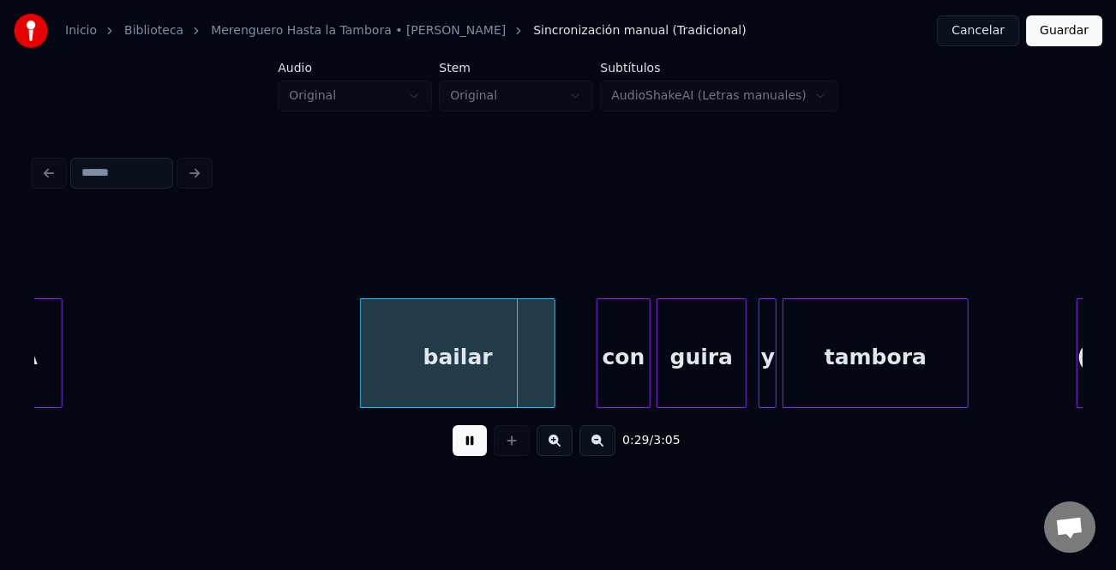
click at [473, 446] on button at bounding box center [470, 440] width 34 height 31
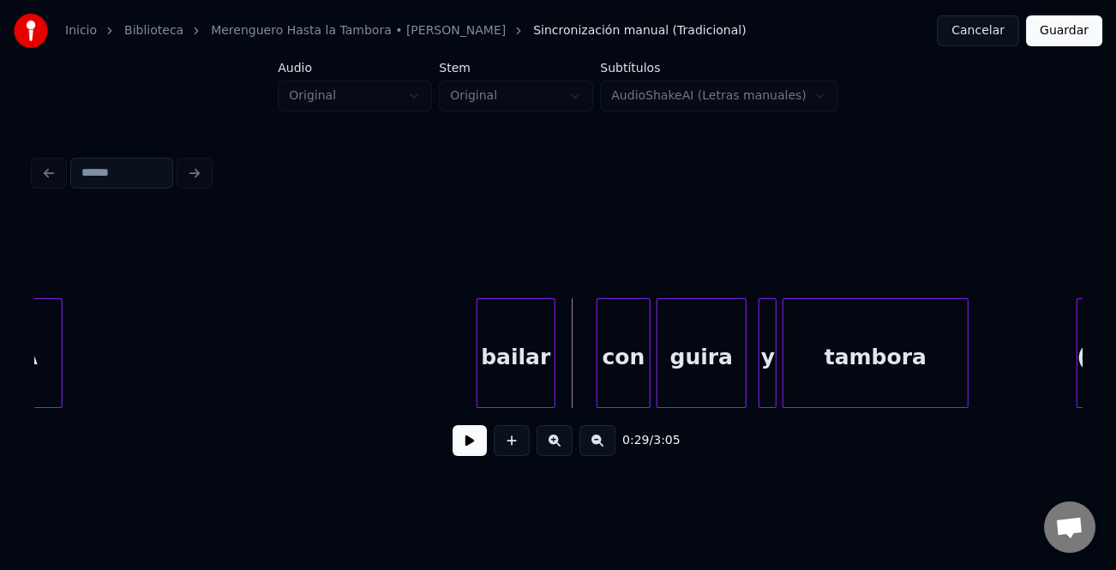
click at [478, 394] on div at bounding box center [480, 353] width 5 height 108
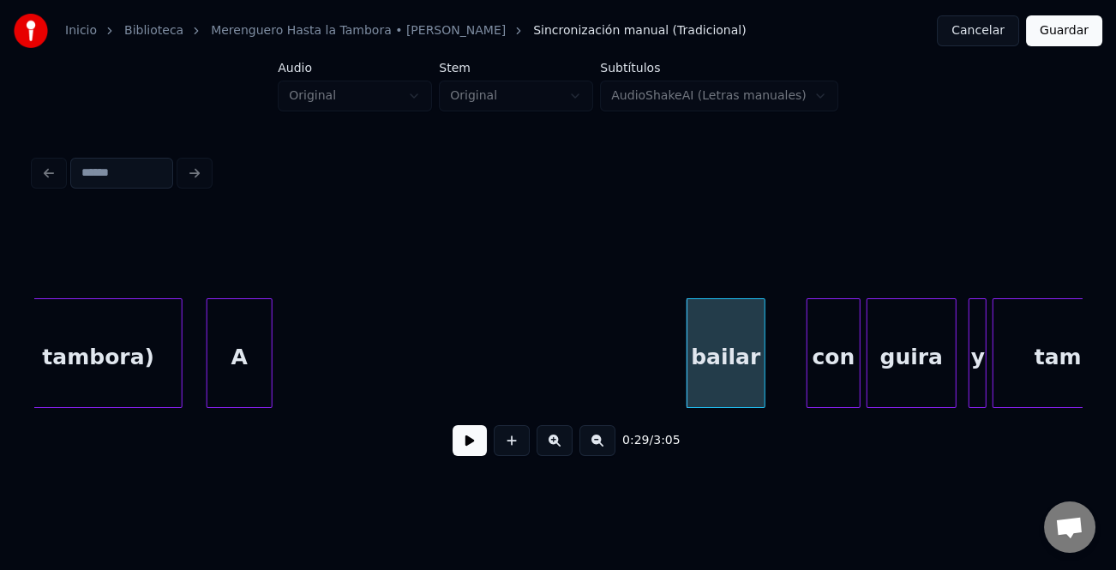
scroll to position [0, 8047]
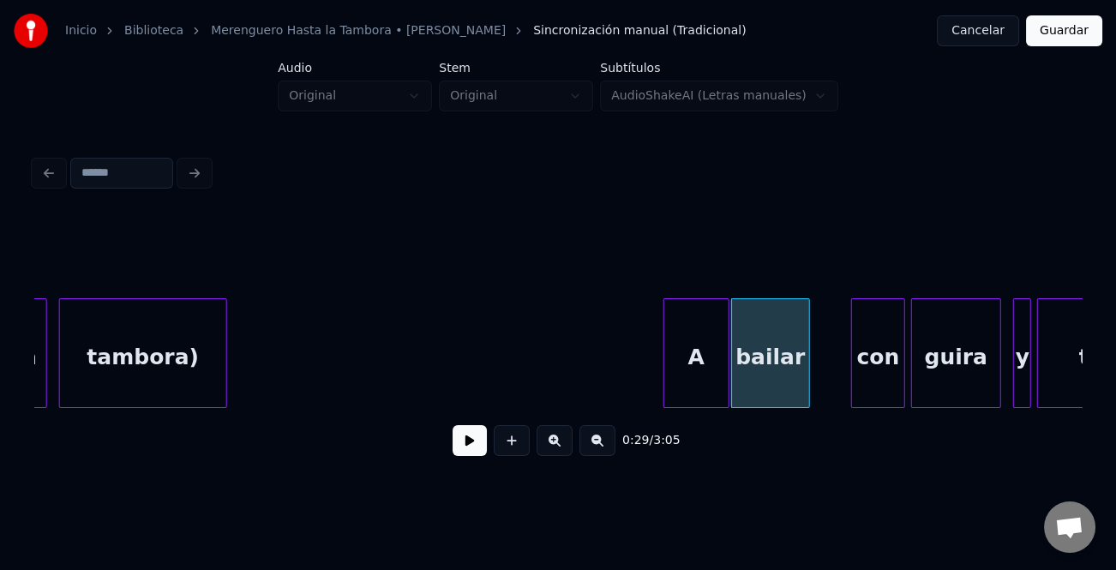
click at [691, 418] on div "0:29 / 3:05" at bounding box center [558, 343] width 1048 height 261
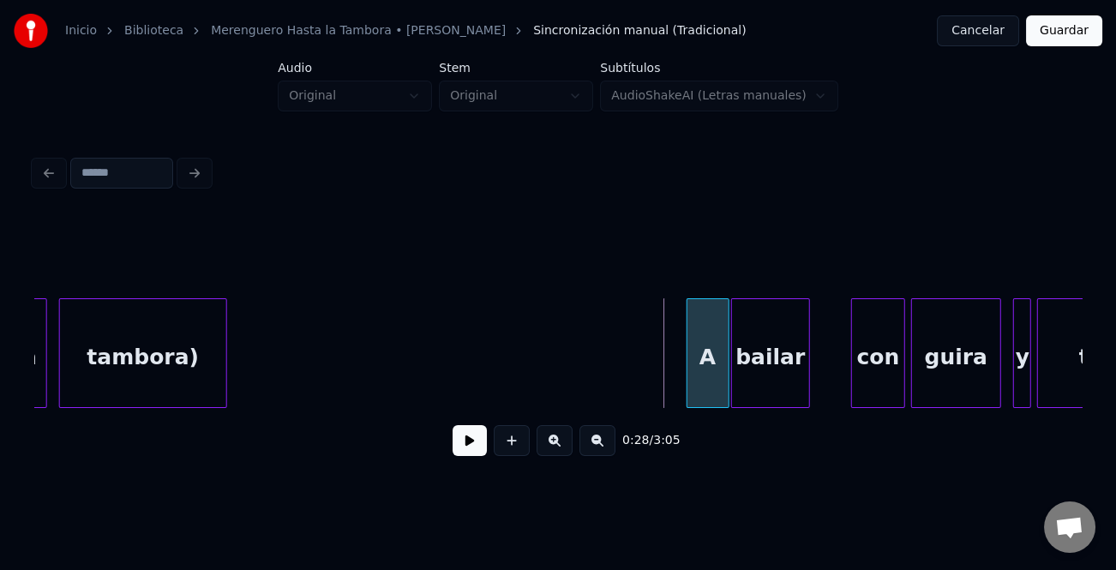
click at [688, 391] on div at bounding box center [690, 353] width 5 height 108
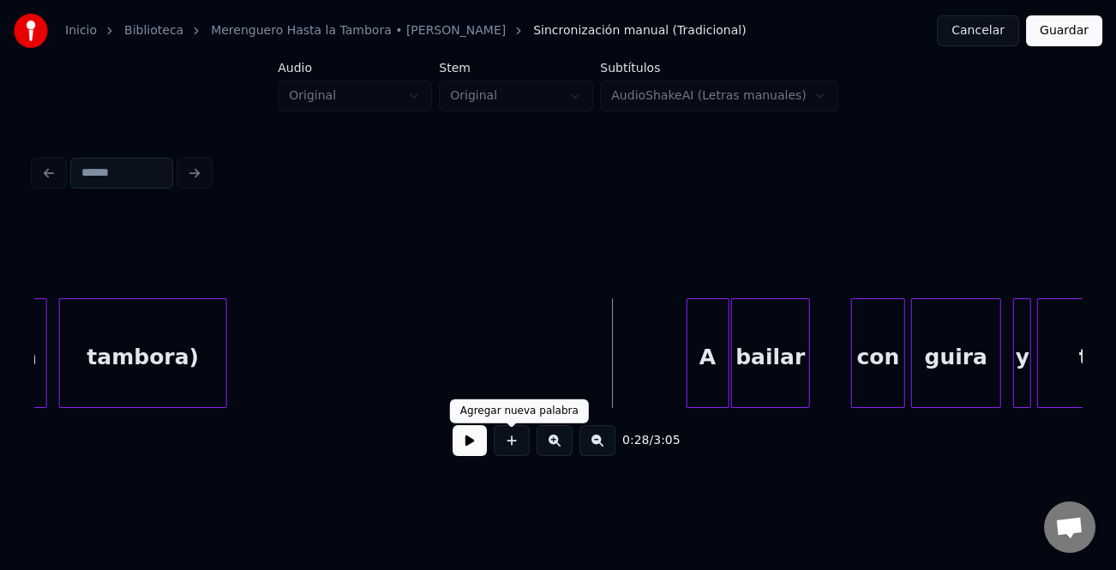
click at [477, 443] on button at bounding box center [470, 440] width 34 height 31
click at [119, 362] on div "tambora)" at bounding box center [143, 357] width 166 height 117
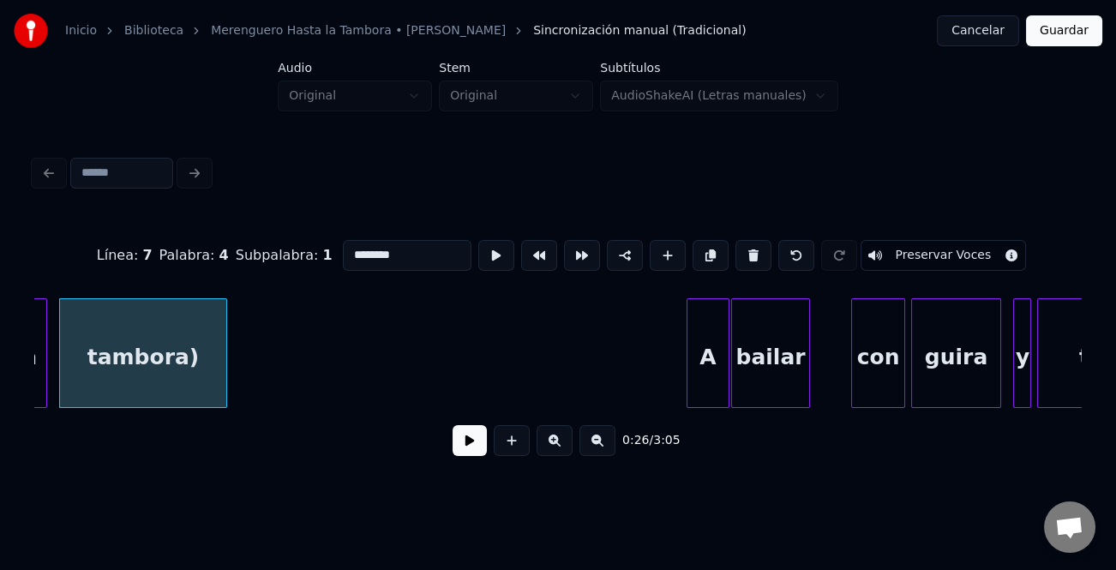
click at [467, 440] on button at bounding box center [470, 440] width 34 height 31
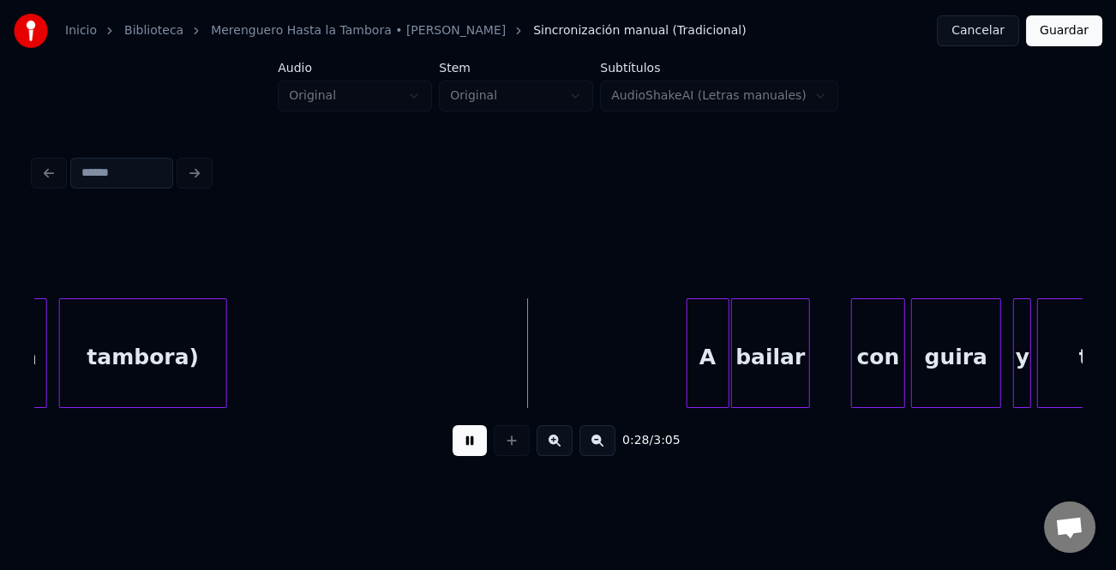
click at [467, 440] on button at bounding box center [470, 440] width 34 height 31
click at [207, 373] on div "tambora)" at bounding box center [143, 357] width 166 height 117
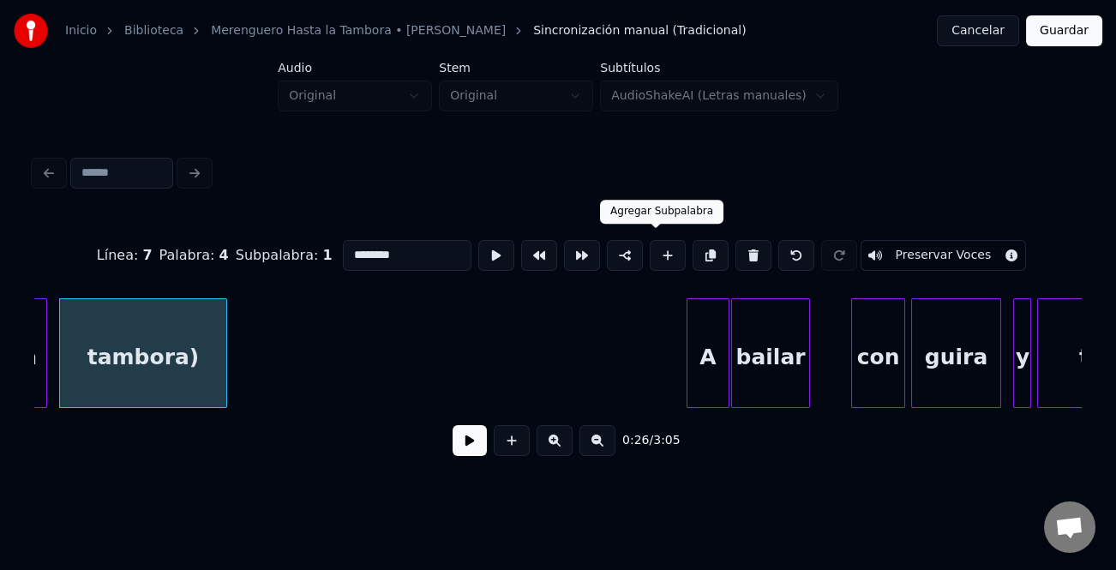
click at [663, 250] on button at bounding box center [668, 255] width 36 height 31
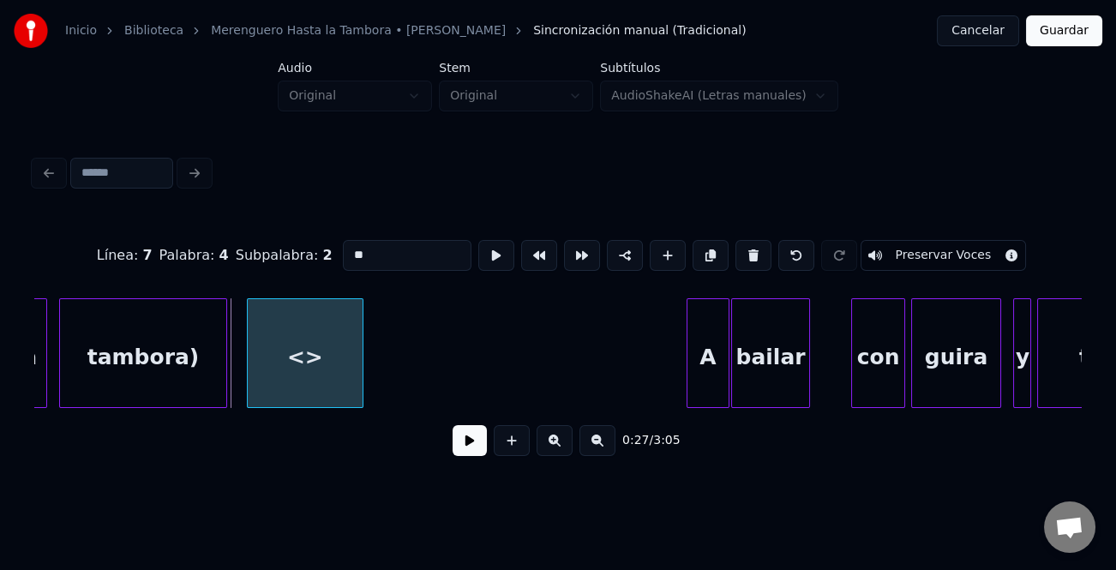
click at [335, 360] on div "<>" at bounding box center [306, 357] width 116 height 117
click at [350, 376] on div "<>" at bounding box center [293, 353] width 117 height 110
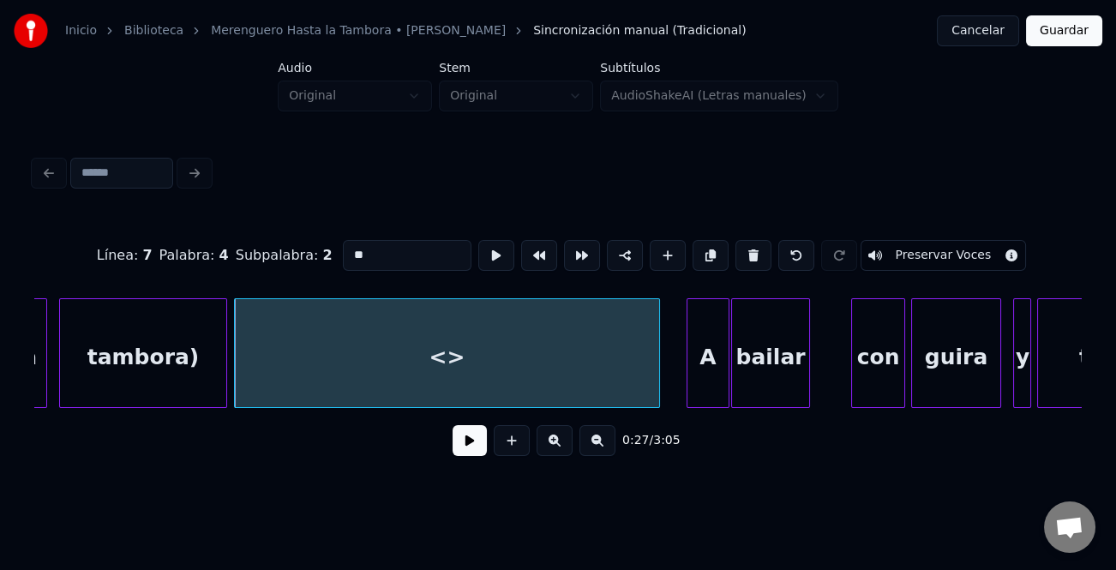
click at [656, 385] on div at bounding box center [656, 353] width 5 height 108
click at [456, 365] on div "<>" at bounding box center [447, 357] width 424 height 117
drag, startPoint x: 404, startPoint y: 246, endPoint x: 261, endPoint y: 249, distance: 142.3
click at [261, 249] on div "Línea : 7 Palabra : 4 Subpalabra : 2 ** Preservar Voces" at bounding box center [558, 256] width 1048 height 86
click at [204, 412] on div "Línea : 7 Palabra : 4 Subpalabra : 2 ******** Preservar Voces 0:27 / 3:05" at bounding box center [558, 343] width 1048 height 261
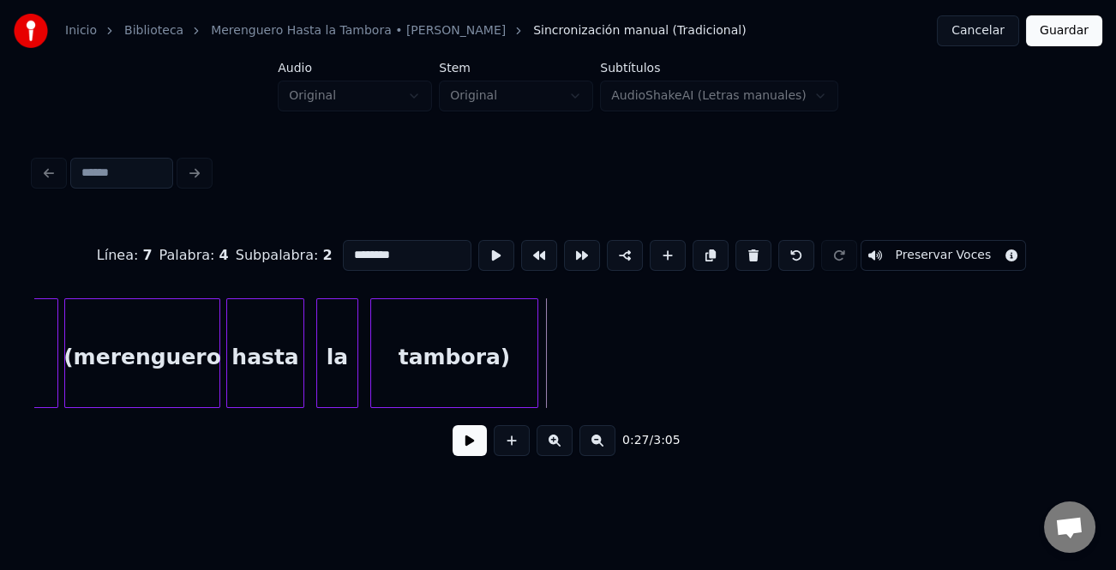
scroll to position [0, 7025]
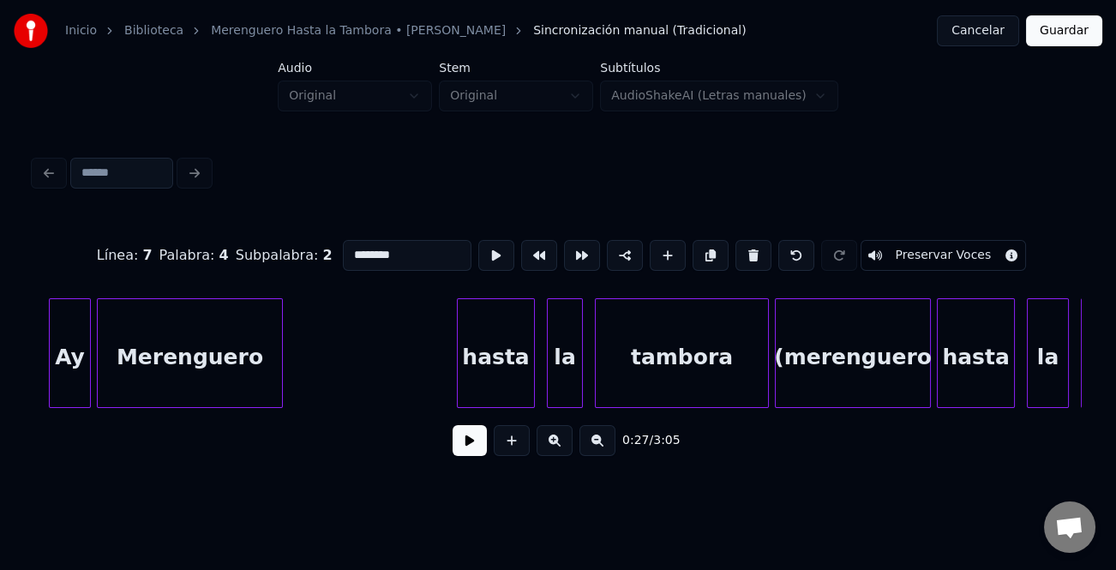
click at [201, 383] on div "Merenguero" at bounding box center [190, 357] width 184 height 117
type input "**********"
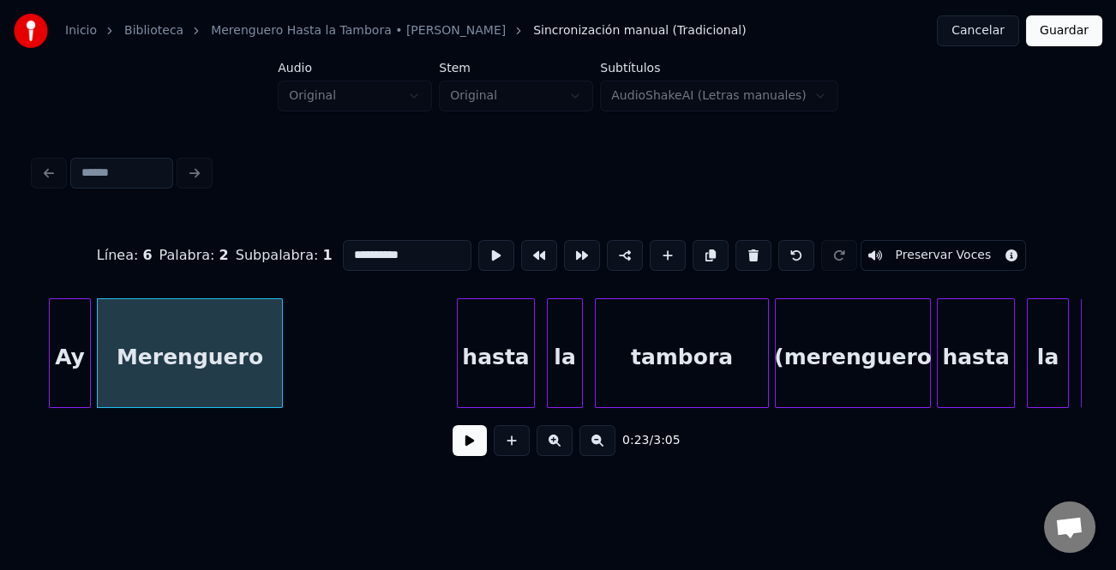
click at [472, 444] on button at bounding box center [470, 440] width 34 height 31
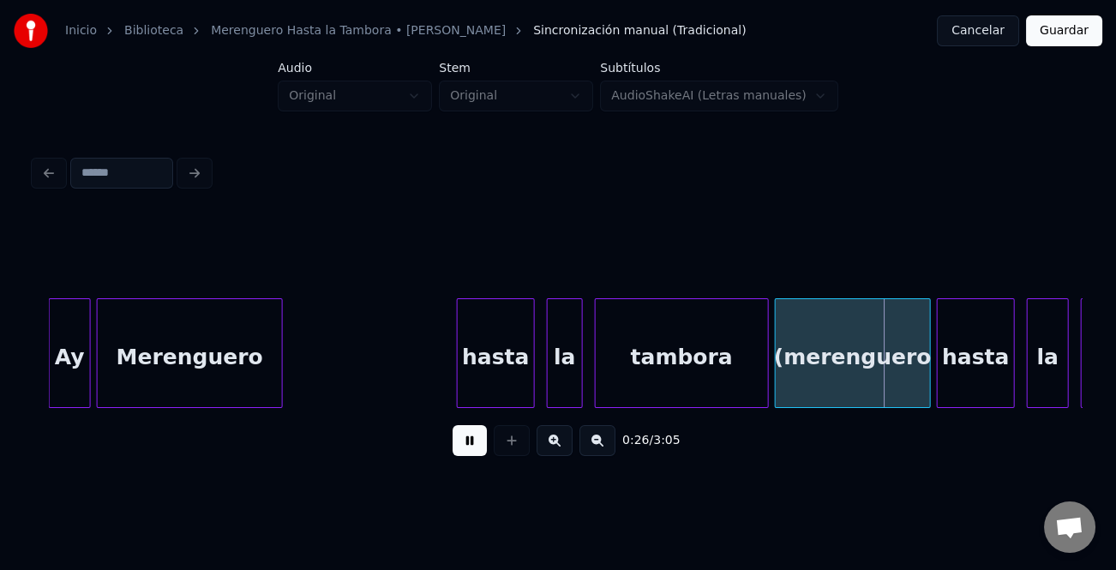
click at [472, 444] on button at bounding box center [470, 440] width 34 height 31
click at [660, 342] on div "tambora" at bounding box center [682, 357] width 172 height 117
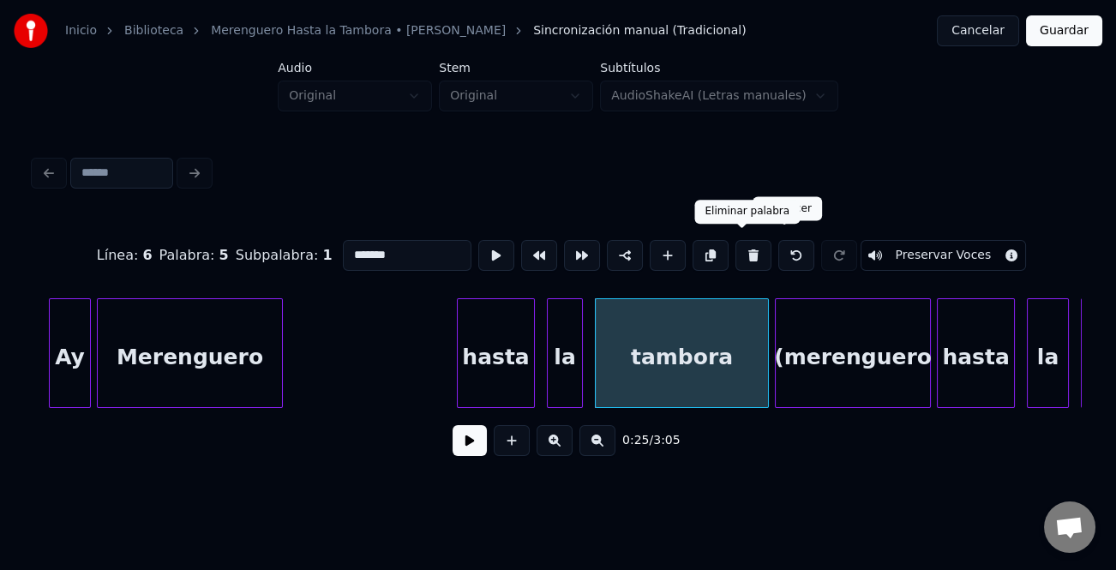
click at [743, 251] on button at bounding box center [754, 255] width 36 height 31
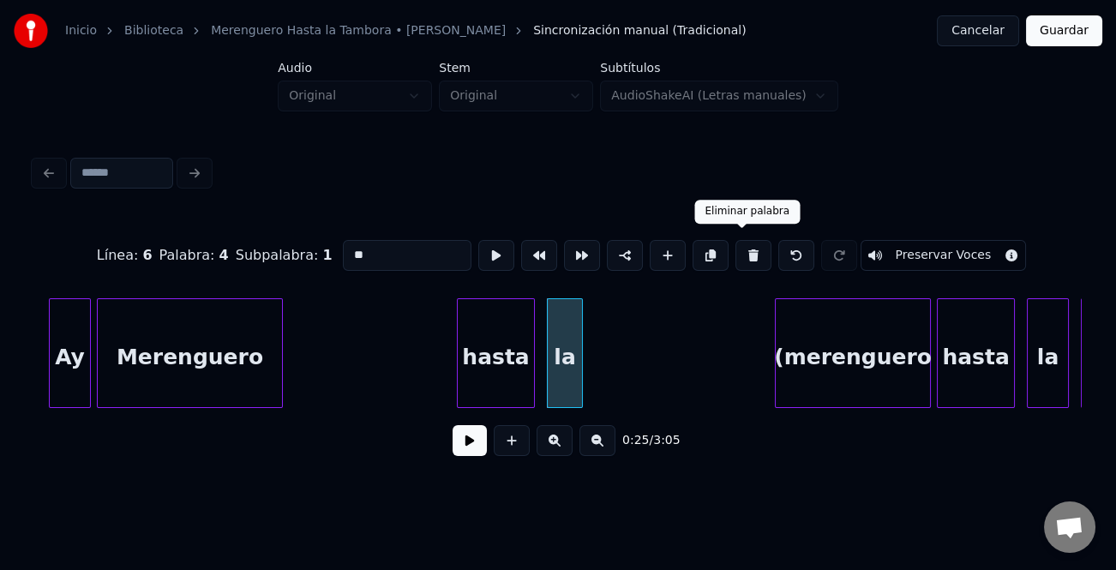
type input "**"
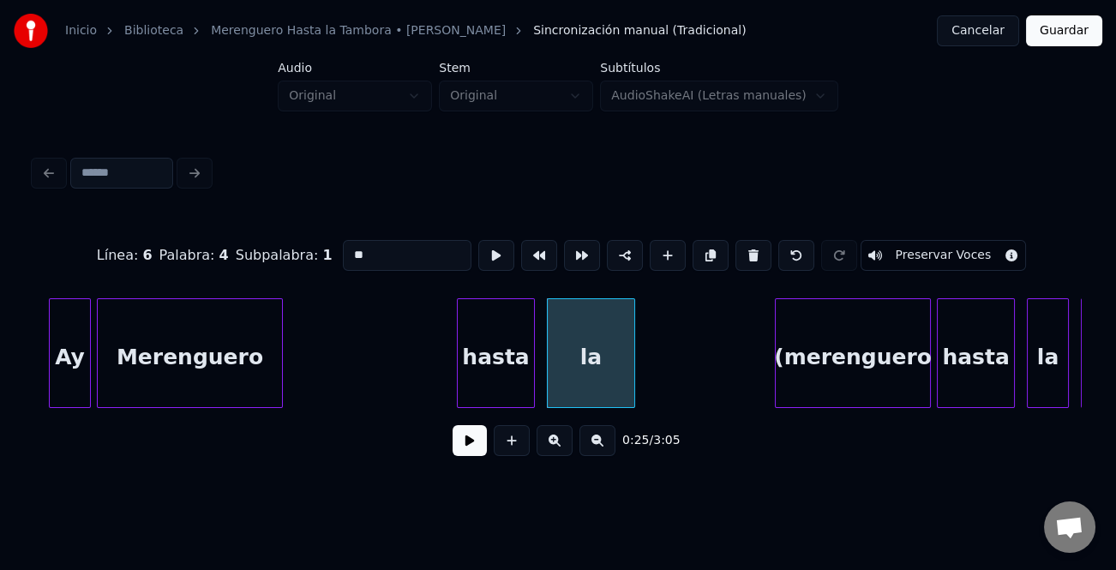
click at [634, 376] on div at bounding box center [631, 353] width 5 height 108
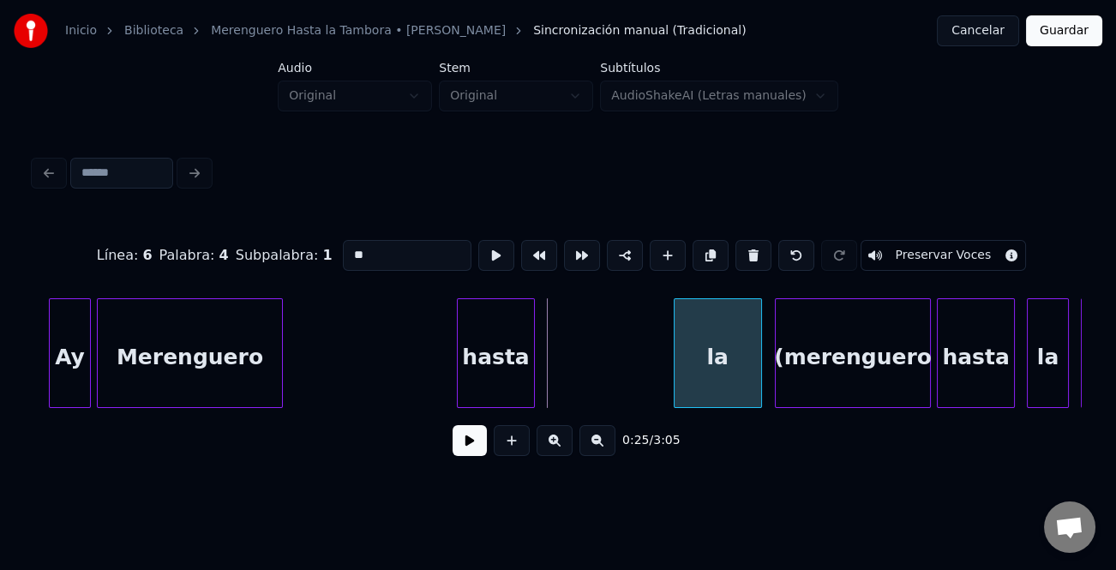
click at [692, 366] on div "la" at bounding box center [718, 357] width 87 height 117
click at [712, 366] on div "la" at bounding box center [718, 357] width 87 height 117
drag, startPoint x: 364, startPoint y: 249, endPoint x: 334, endPoint y: 249, distance: 30.0
click at [343, 249] on input "**" at bounding box center [407, 255] width 129 height 31
type input "******"
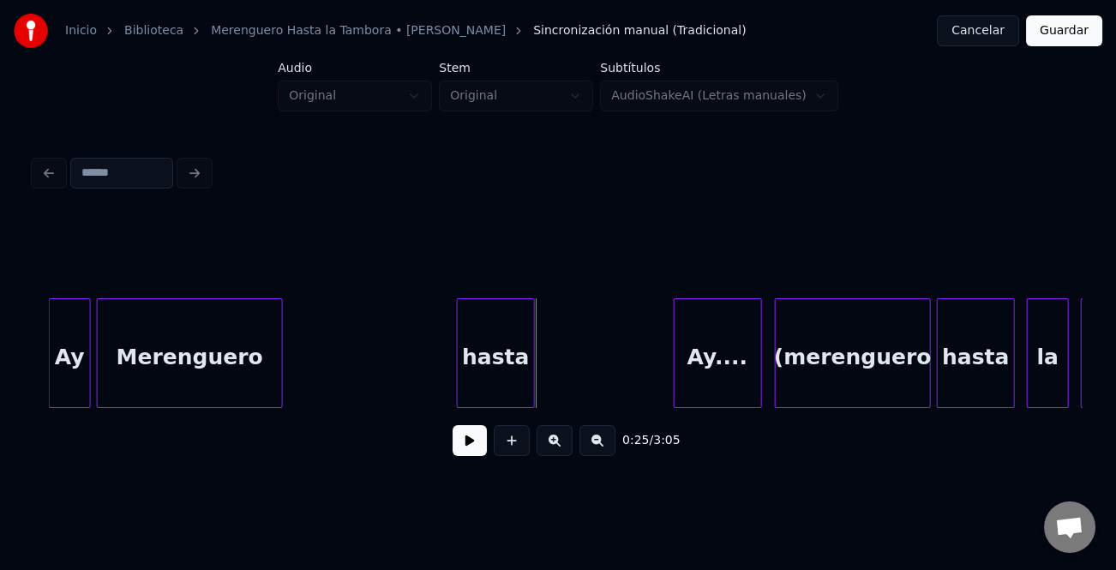
click at [489, 346] on div "hasta" at bounding box center [496, 357] width 76 height 117
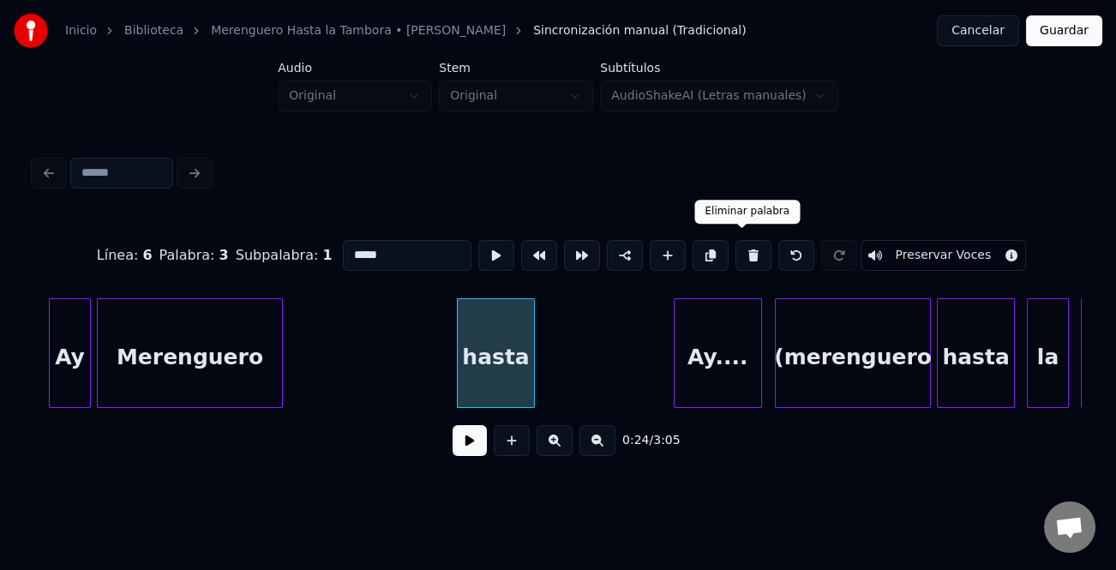
click at [751, 255] on button at bounding box center [754, 255] width 36 height 31
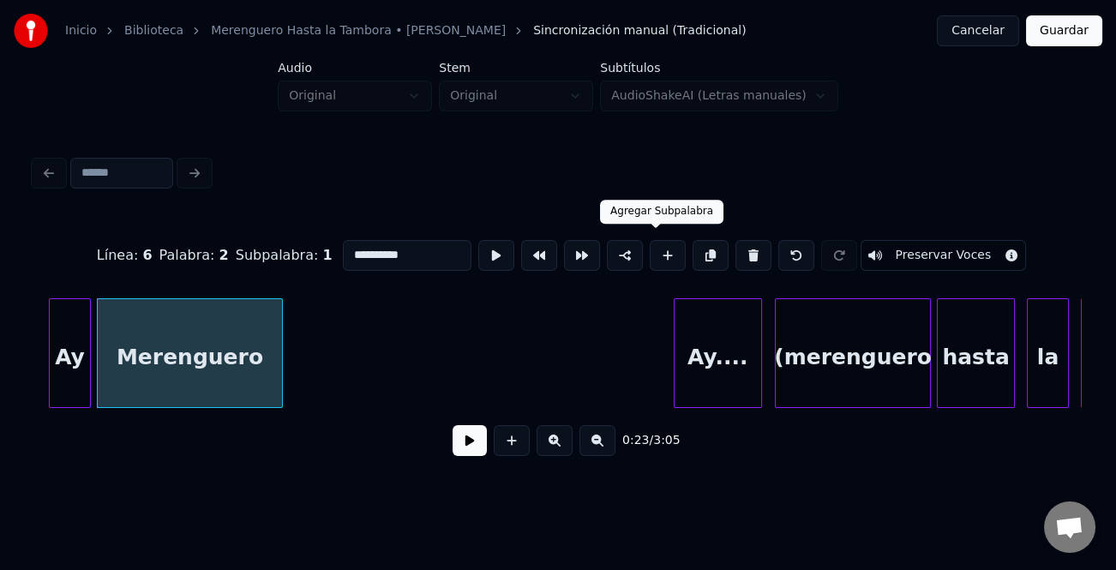
click at [268, 376] on div "Merenguero" at bounding box center [190, 357] width 184 height 117
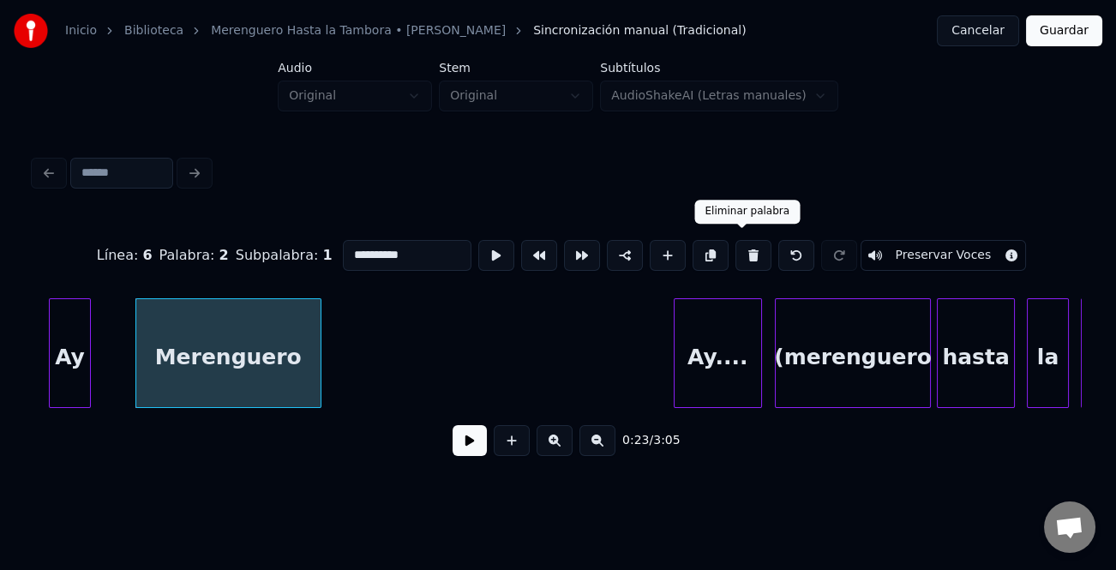
click at [736, 252] on button at bounding box center [754, 255] width 36 height 31
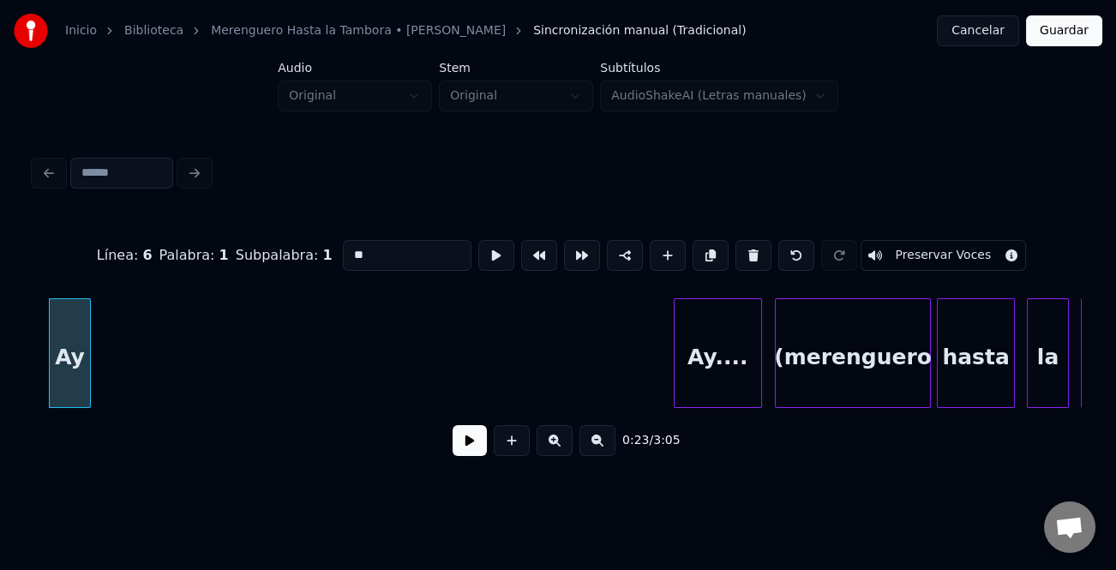
click at [86, 349] on div at bounding box center [87, 353] width 5 height 108
click at [736, 251] on button at bounding box center [754, 255] width 36 height 31
type input "********"
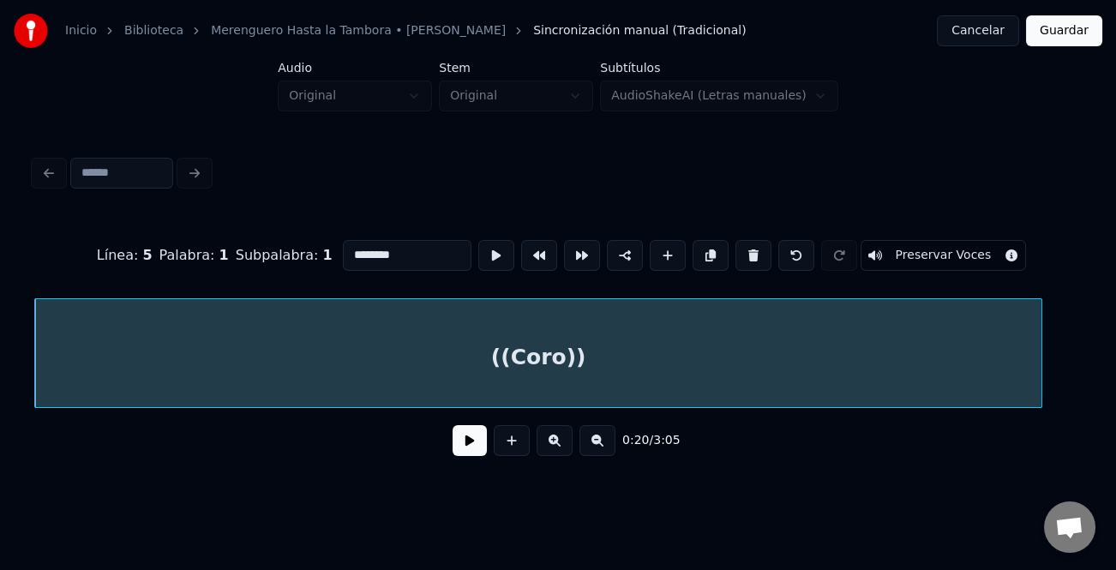
click at [462, 446] on button at bounding box center [470, 440] width 34 height 31
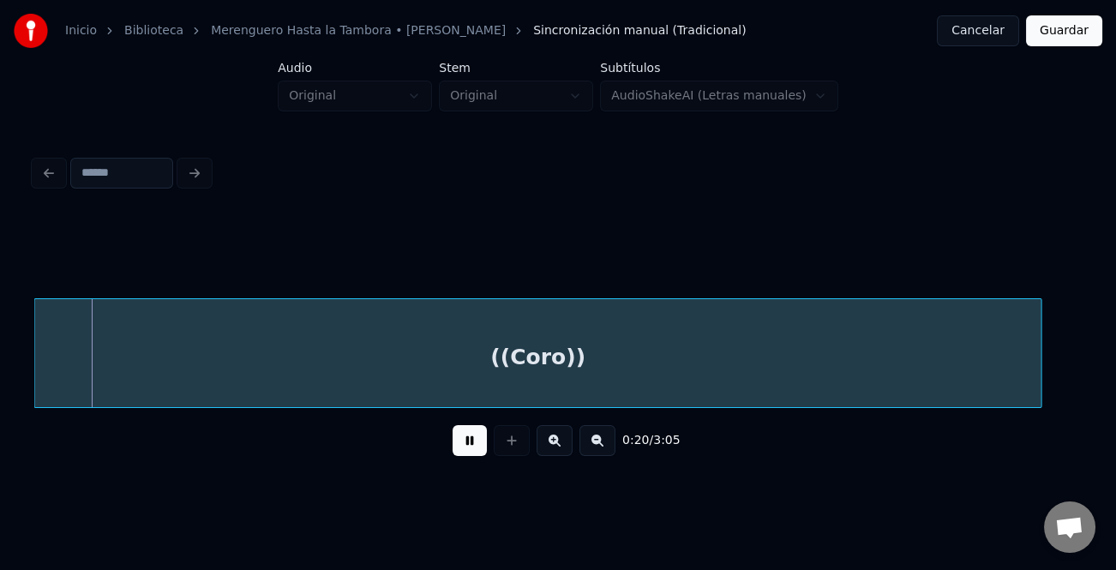
click at [583, 442] on button at bounding box center [598, 440] width 36 height 31
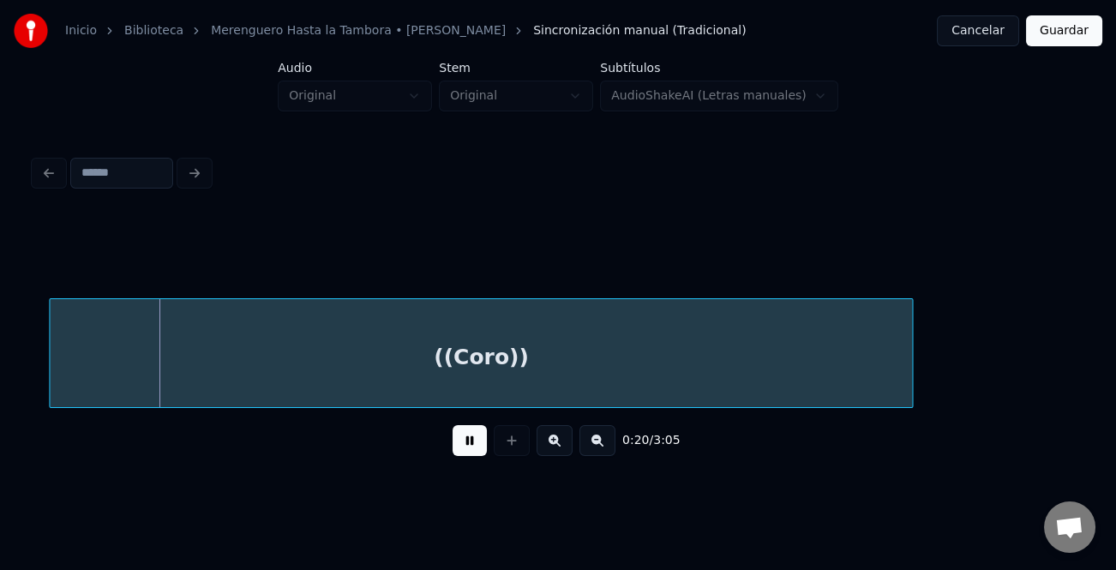
click at [584, 442] on button at bounding box center [598, 440] width 36 height 31
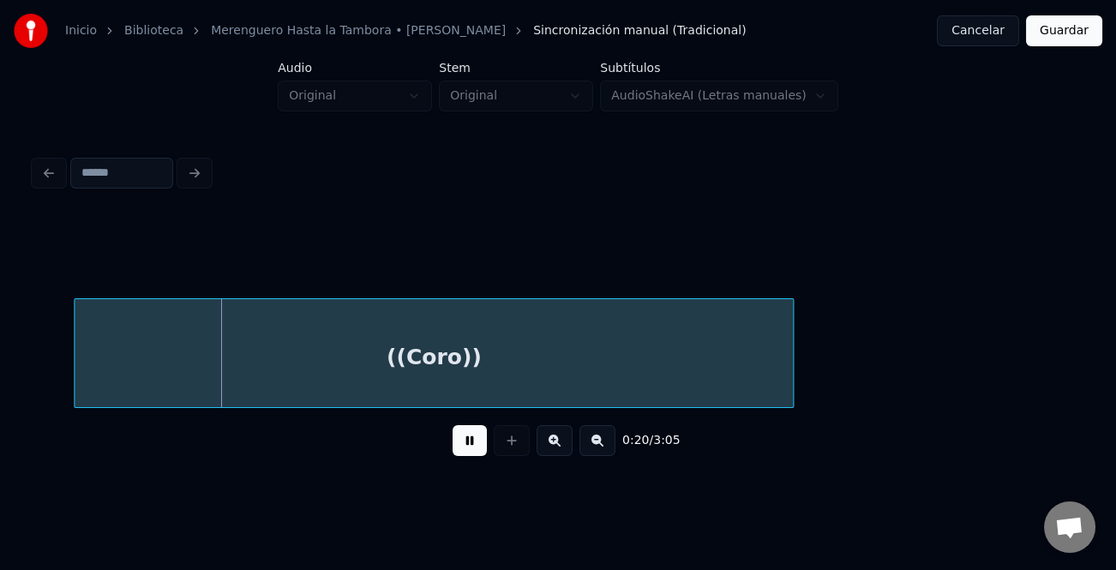
click at [584, 442] on button at bounding box center [598, 440] width 36 height 31
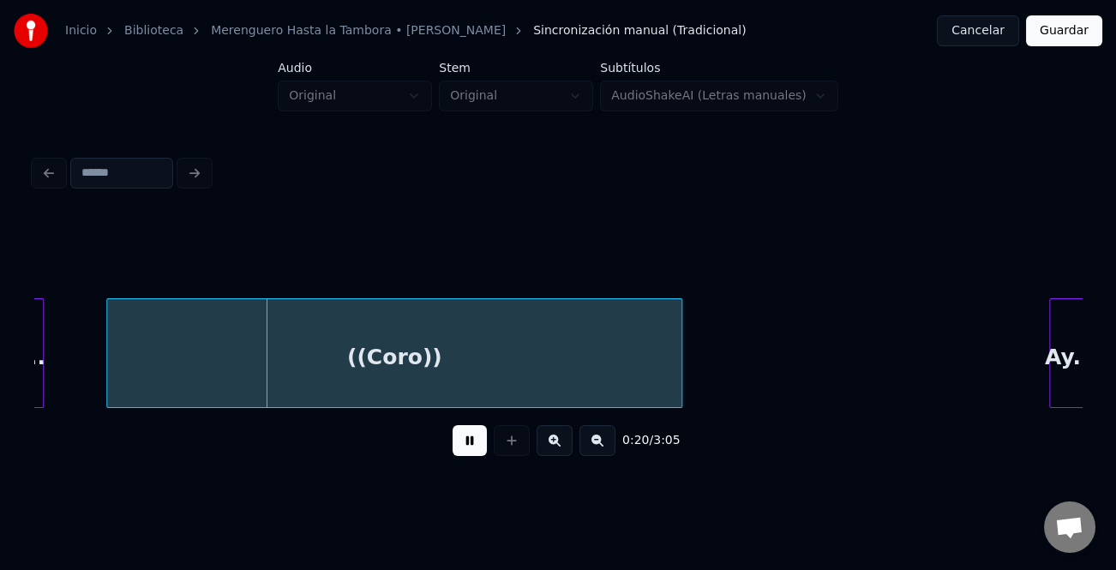
click at [585, 442] on button at bounding box center [598, 440] width 36 height 31
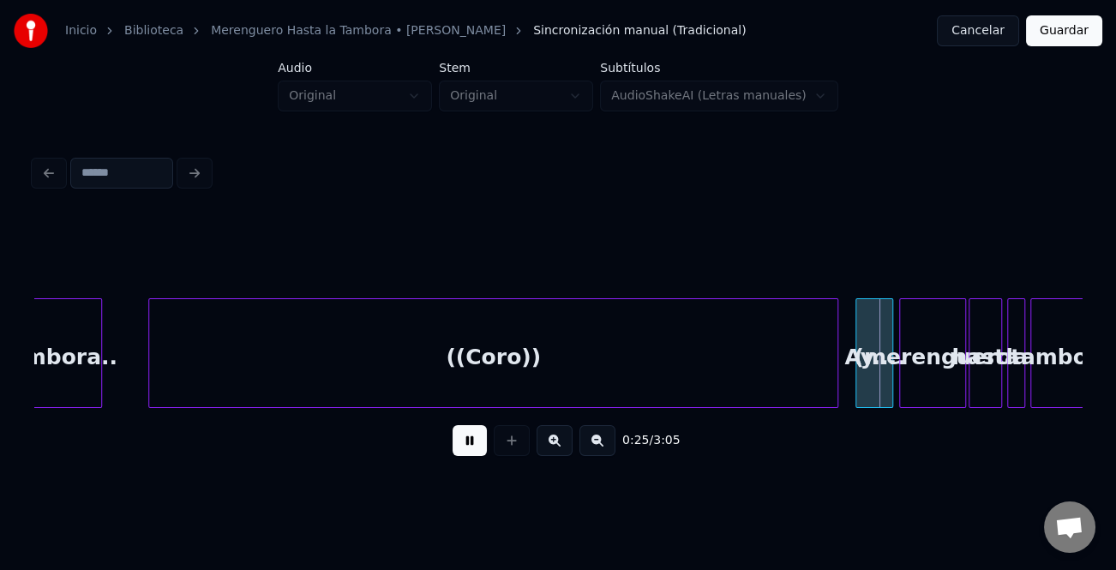
click at [834, 393] on div at bounding box center [835, 353] width 5 height 108
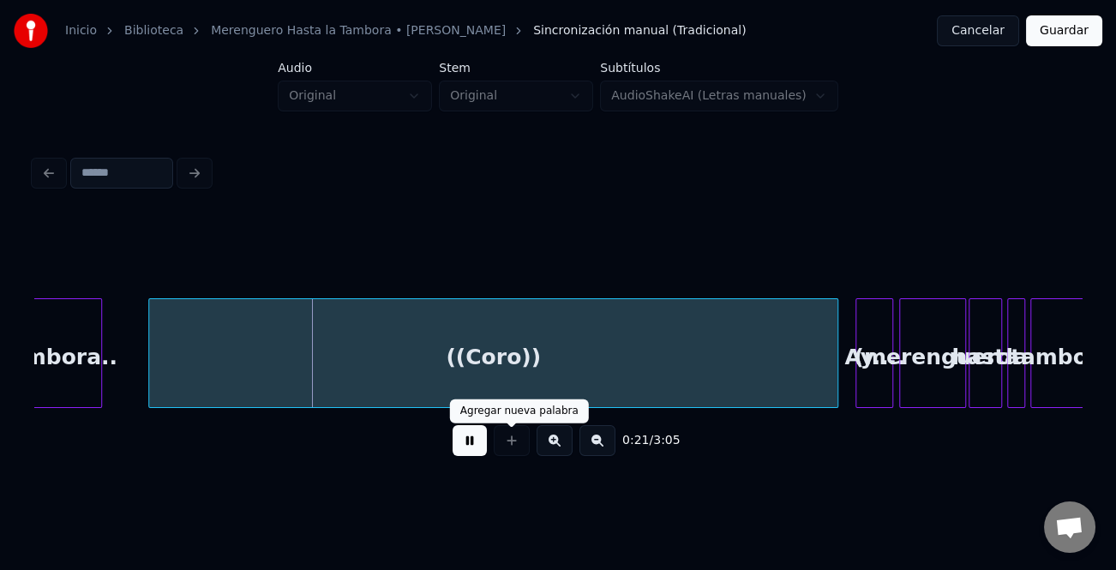
click at [563, 453] on button at bounding box center [555, 440] width 36 height 31
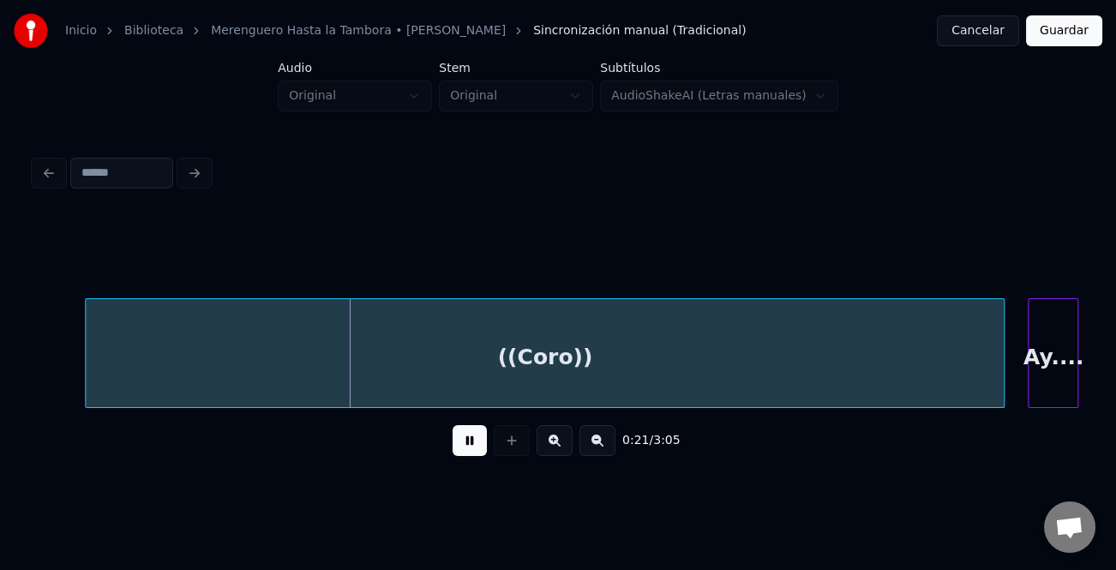
click at [563, 452] on button at bounding box center [555, 440] width 36 height 31
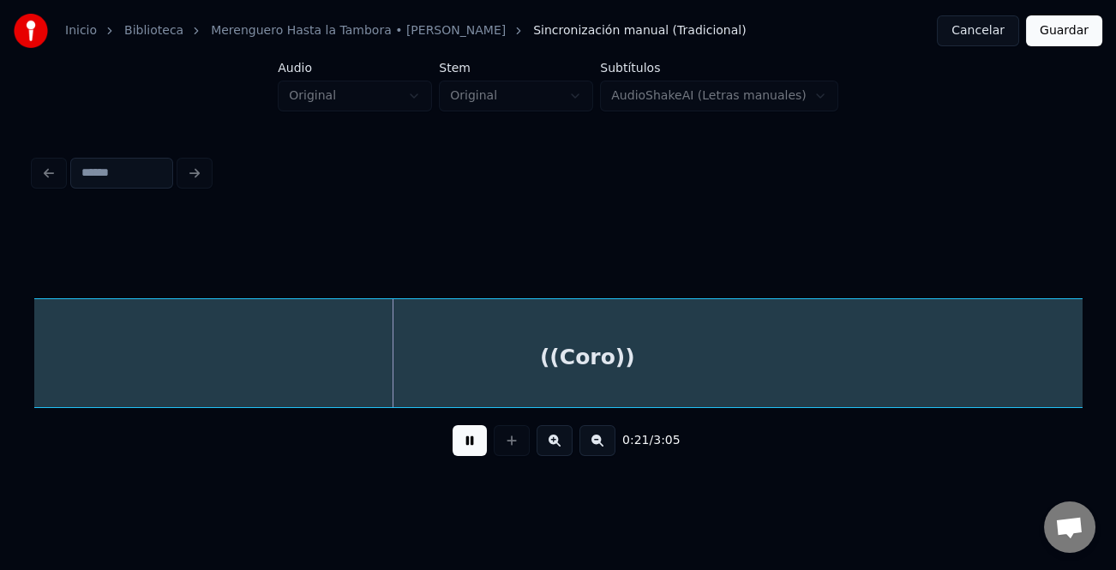
click at [563, 452] on button at bounding box center [555, 440] width 36 height 31
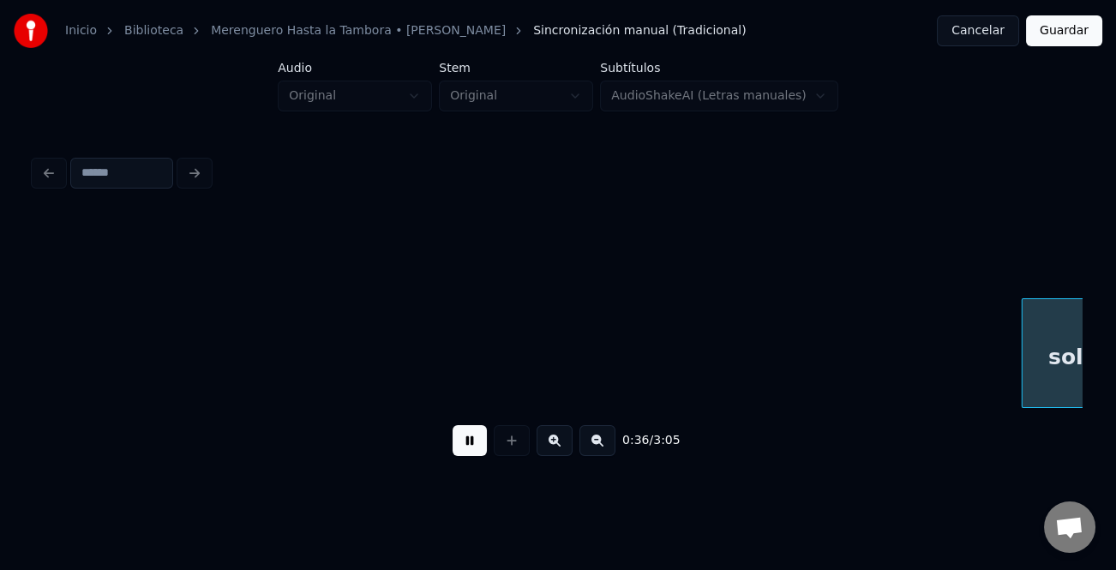
scroll to position [0, 9453]
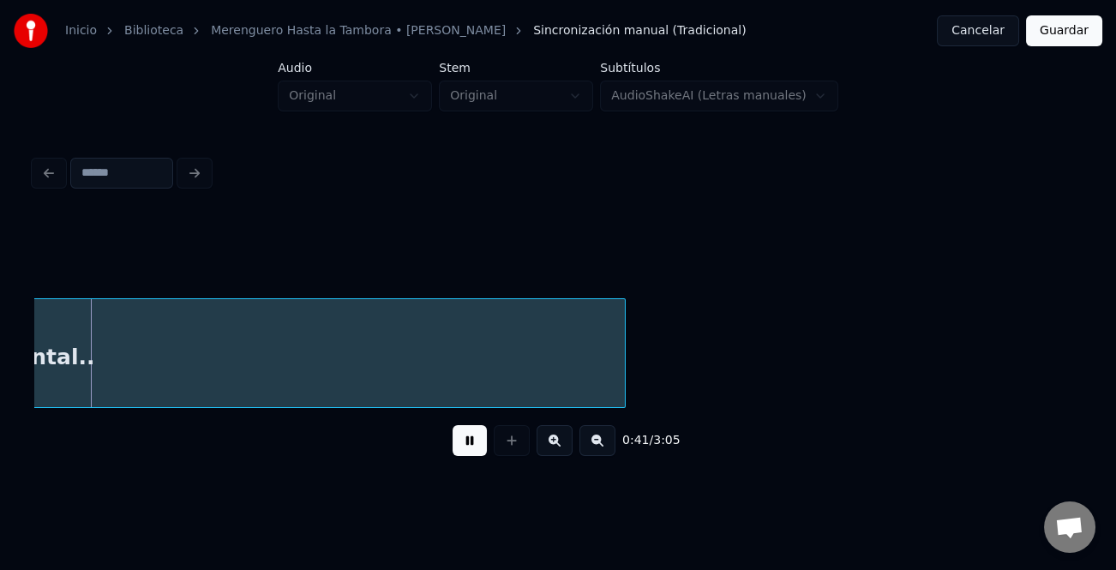
click at [438, 354] on div "Instrumental.." at bounding box center [8, 357] width 1233 height 117
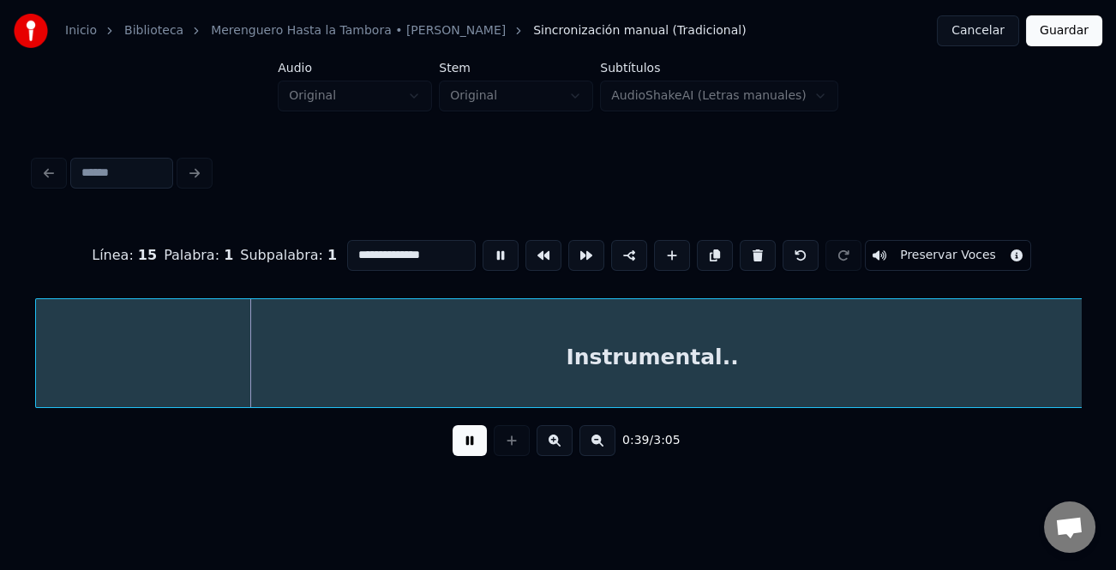
click at [600, 448] on button at bounding box center [598, 440] width 36 height 31
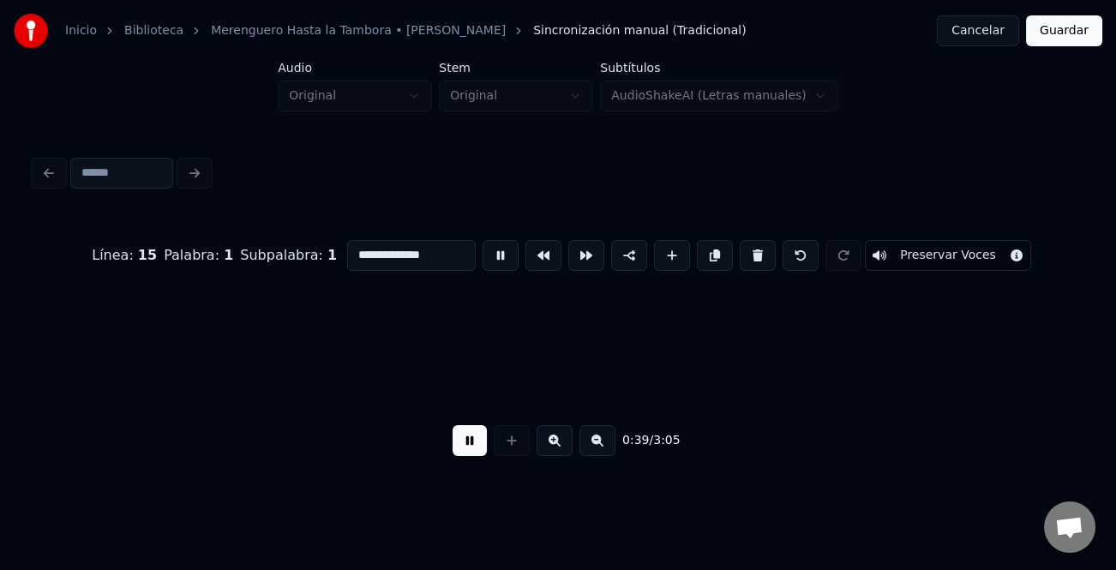
click at [600, 448] on button at bounding box center [598, 440] width 36 height 31
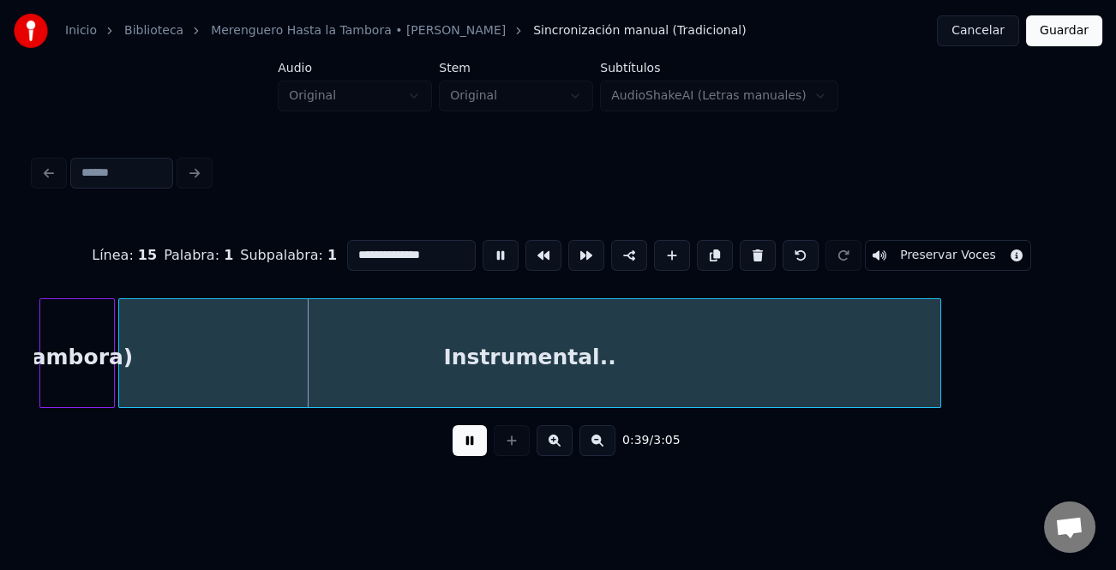
click at [600, 448] on button at bounding box center [598, 440] width 36 height 31
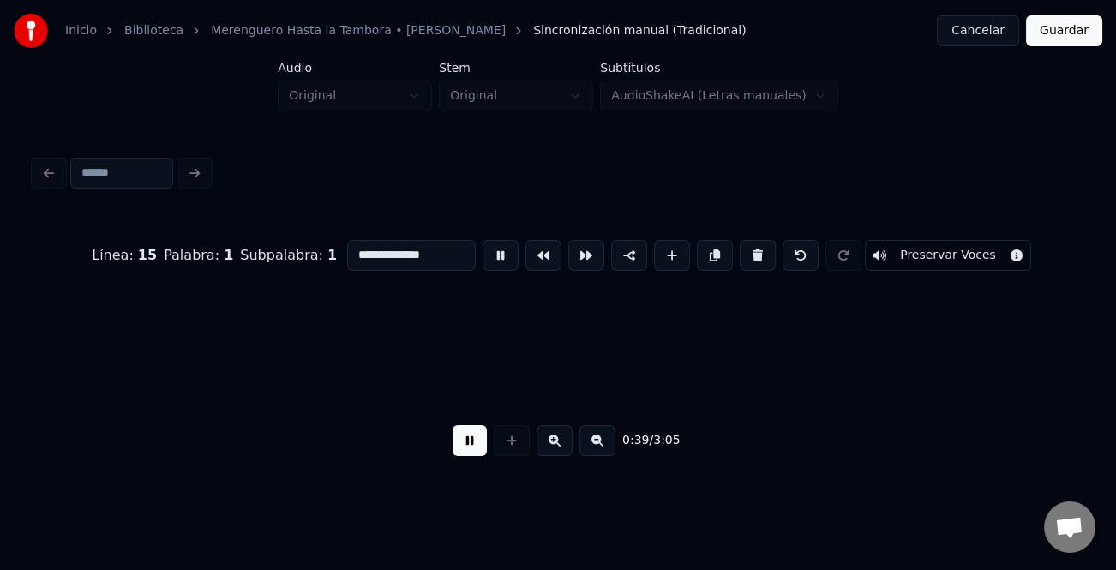
scroll to position [0, 4793]
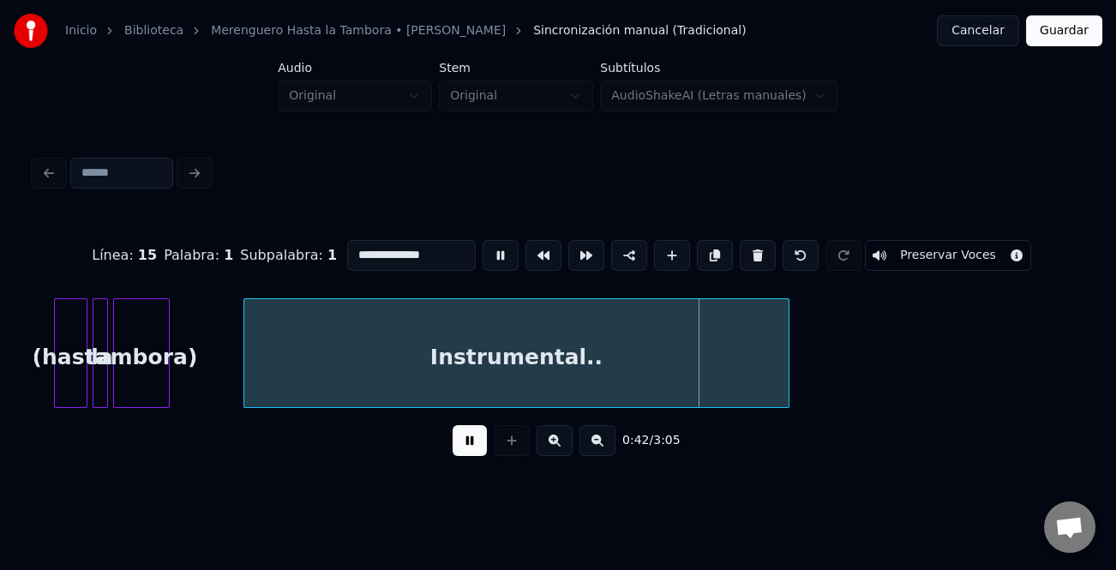
click at [245, 376] on div at bounding box center [246, 353] width 5 height 108
click at [473, 441] on button at bounding box center [470, 440] width 34 height 31
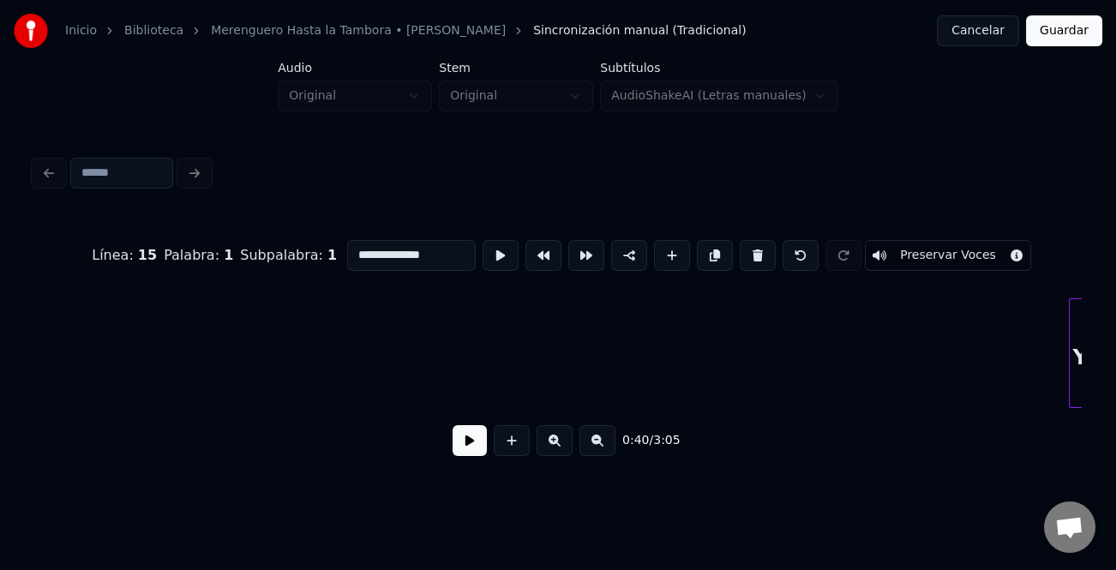
scroll to position [0, 5485]
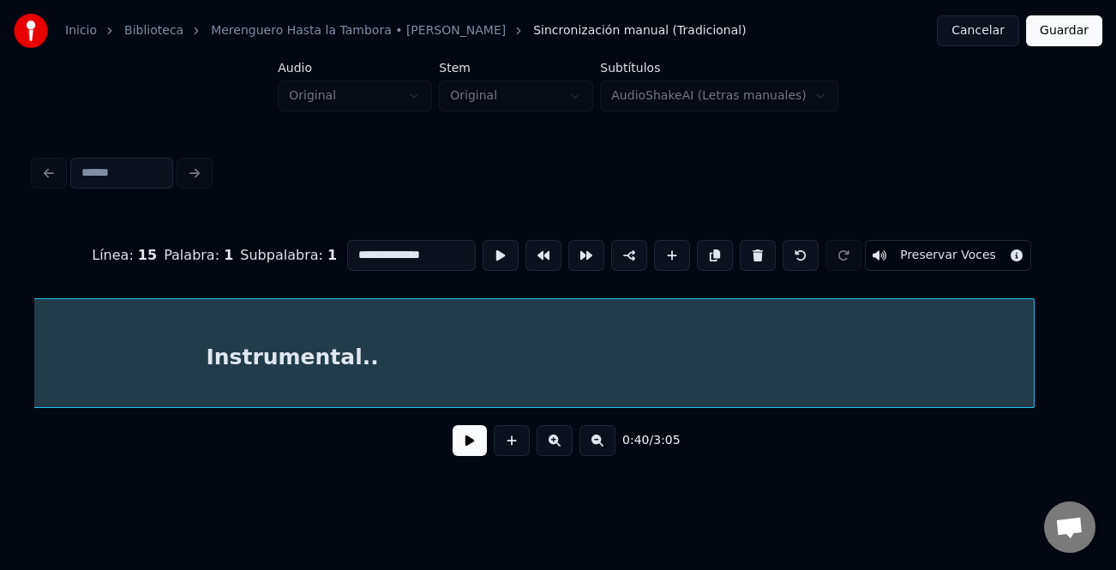
click at [1031, 408] on div "Instrumental.." at bounding box center [558, 353] width 1048 height 110
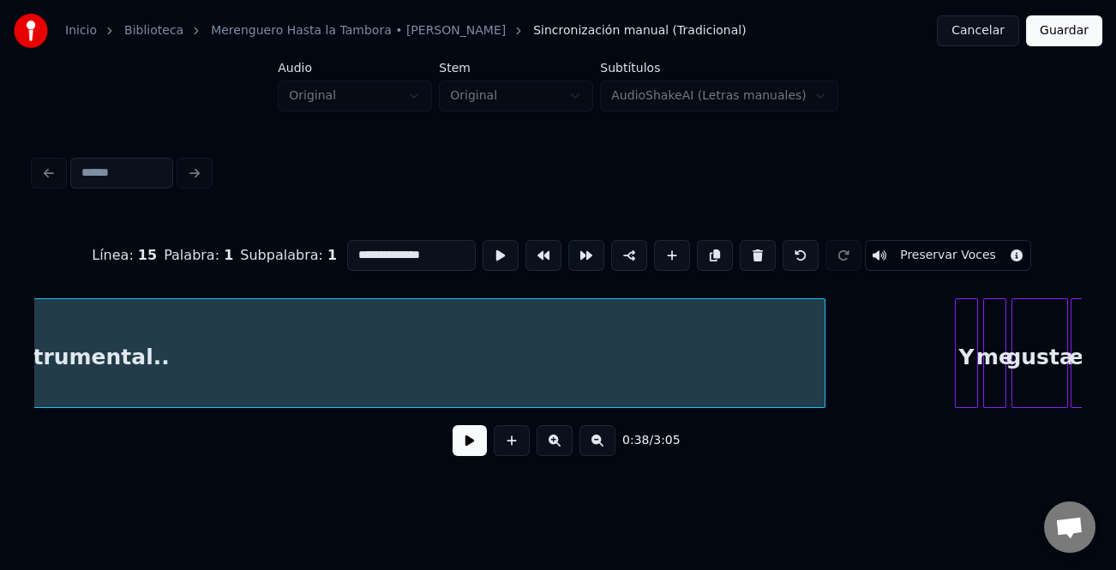
scroll to position [0, 6172]
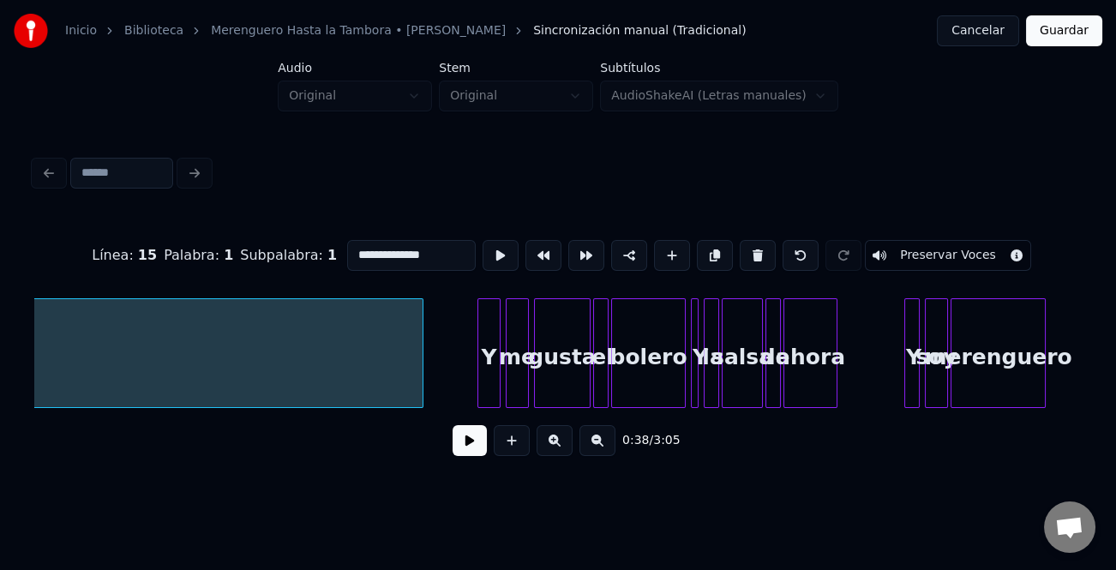
click at [420, 388] on div at bounding box center [420, 353] width 5 height 108
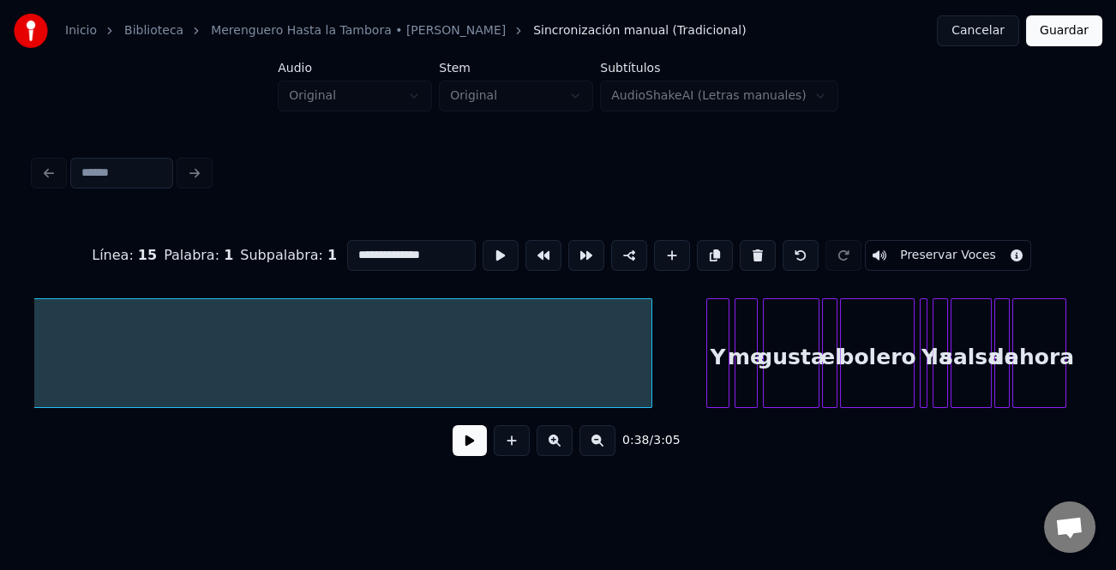
scroll to position [0, 6248]
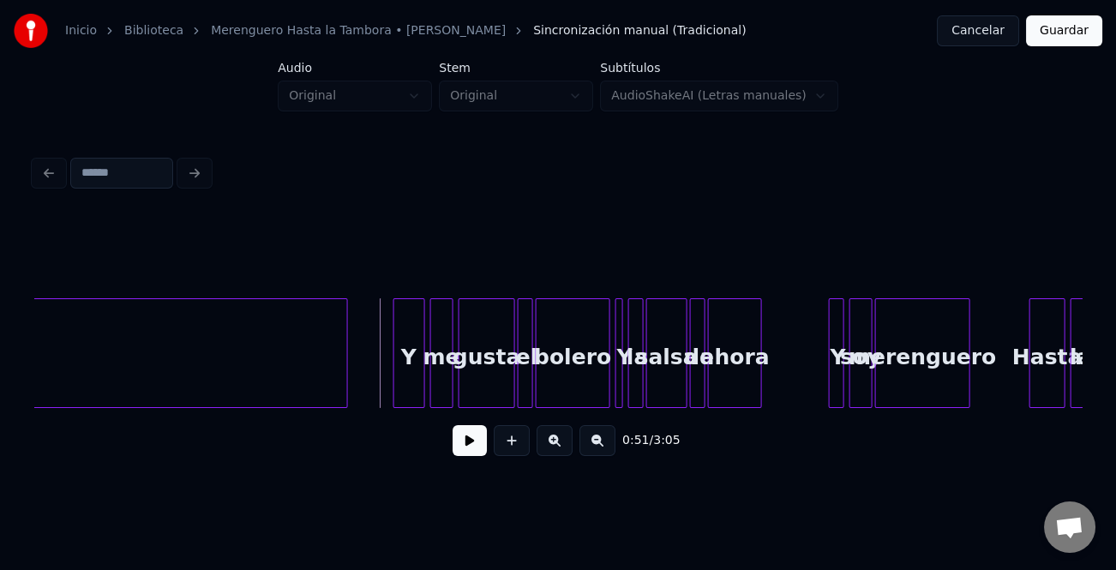
click at [397, 350] on div at bounding box center [396, 353] width 5 height 108
click at [466, 438] on button at bounding box center [470, 440] width 34 height 31
click at [563, 453] on button at bounding box center [555, 440] width 36 height 31
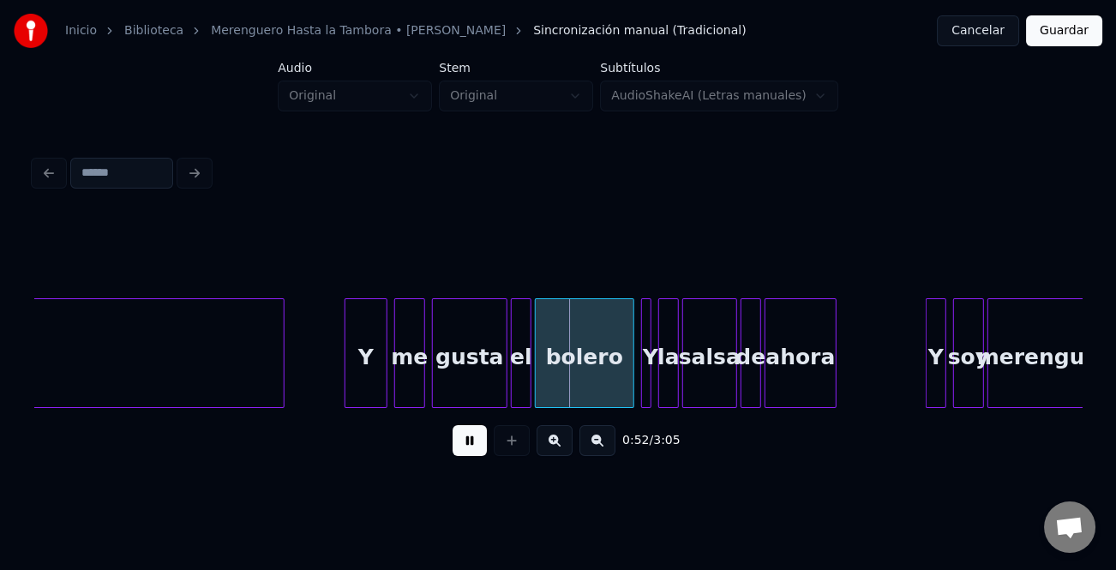
click at [563, 453] on button at bounding box center [555, 440] width 36 height 31
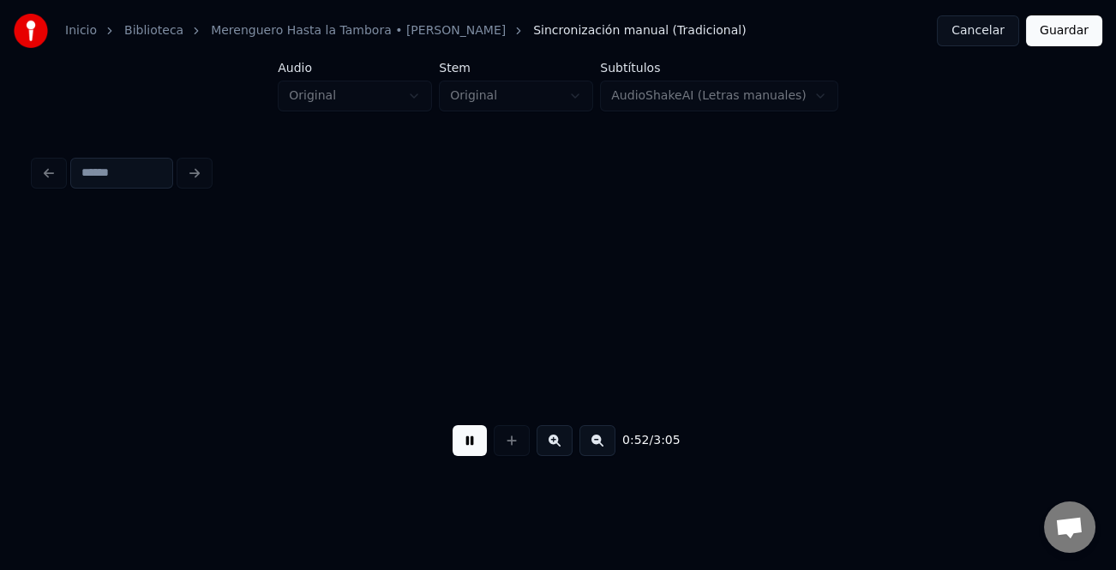
click at [563, 453] on button at bounding box center [555, 440] width 36 height 31
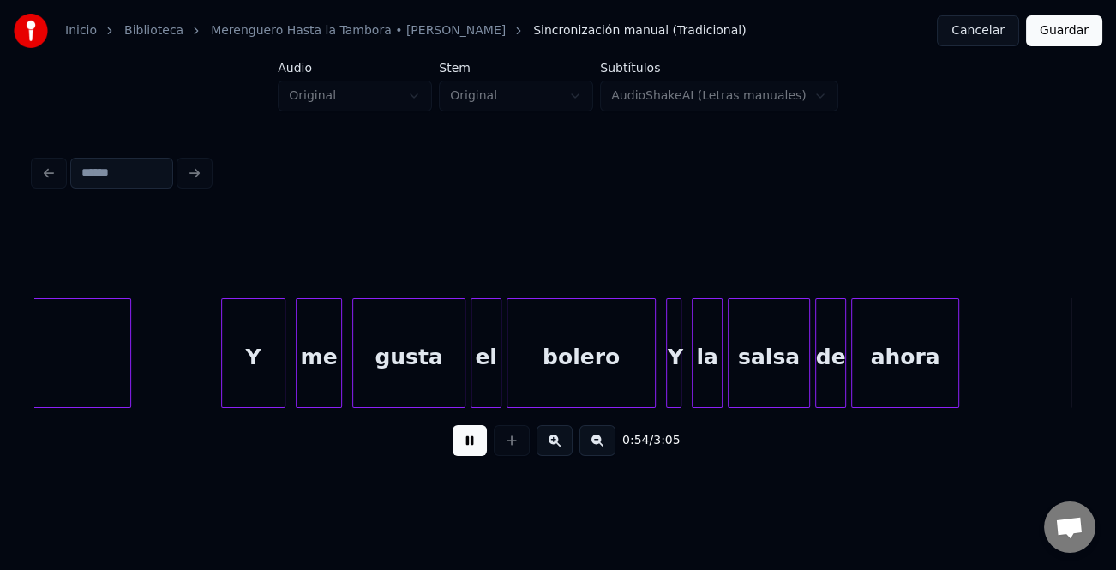
scroll to position [0, 14075]
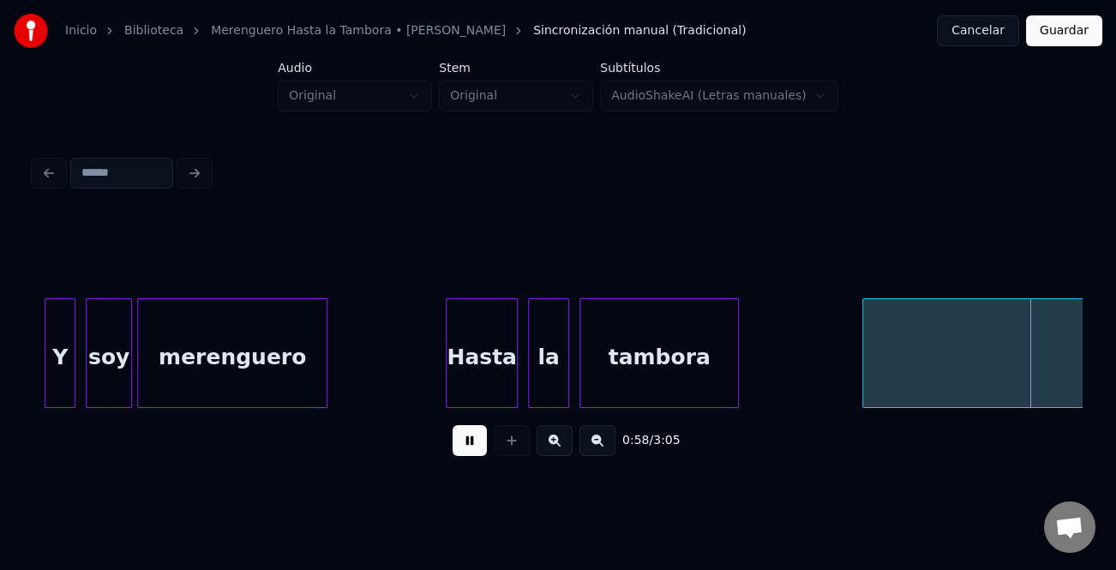
click at [866, 364] on div at bounding box center [865, 353] width 5 height 108
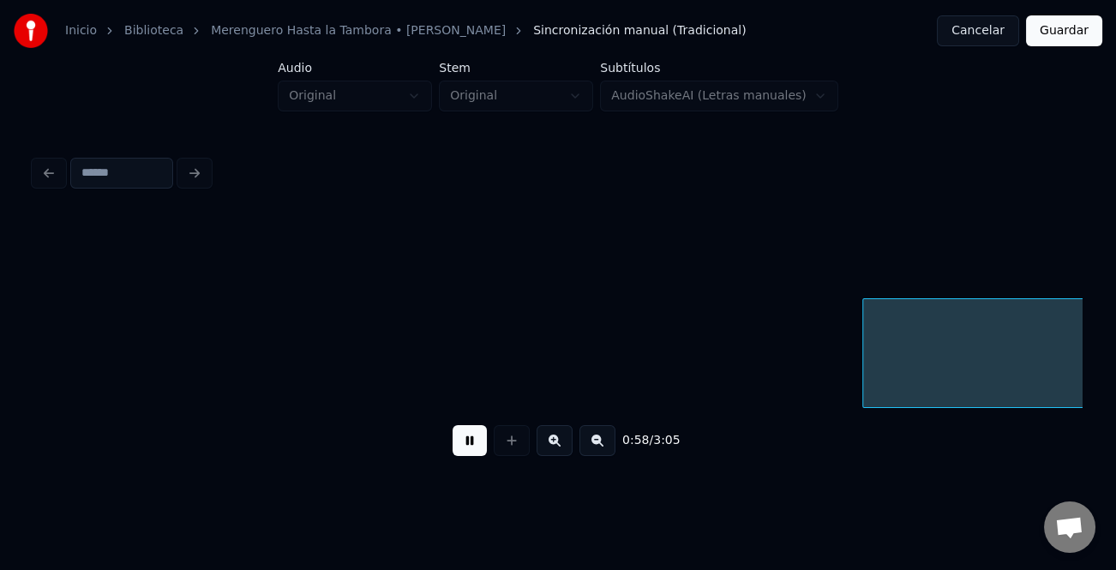
scroll to position [0, 15125]
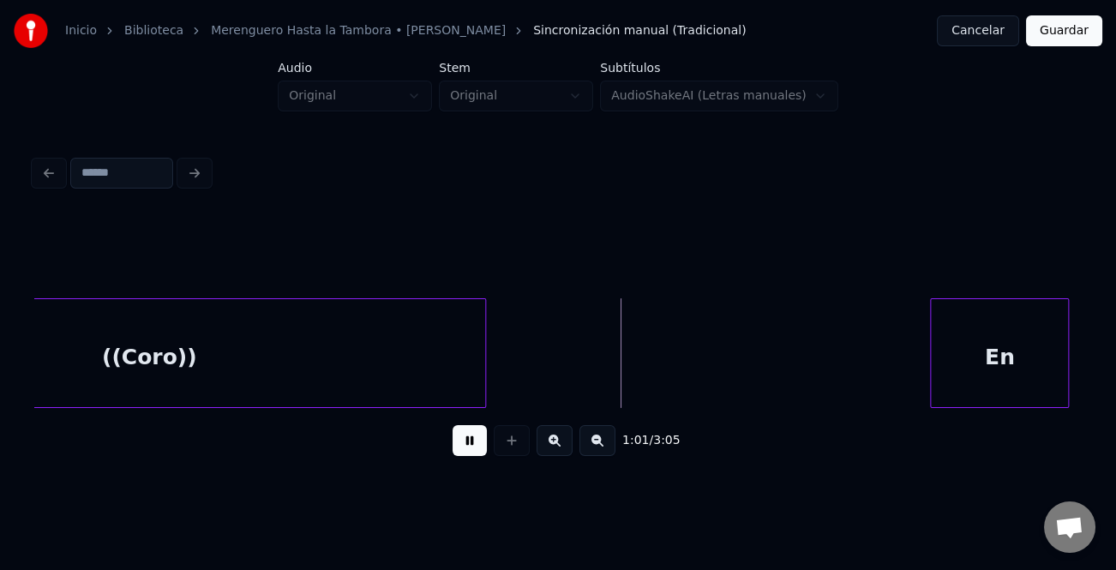
click at [1011, 376] on div "En" at bounding box center [999, 357] width 137 height 117
click at [594, 456] on button at bounding box center [598, 440] width 36 height 31
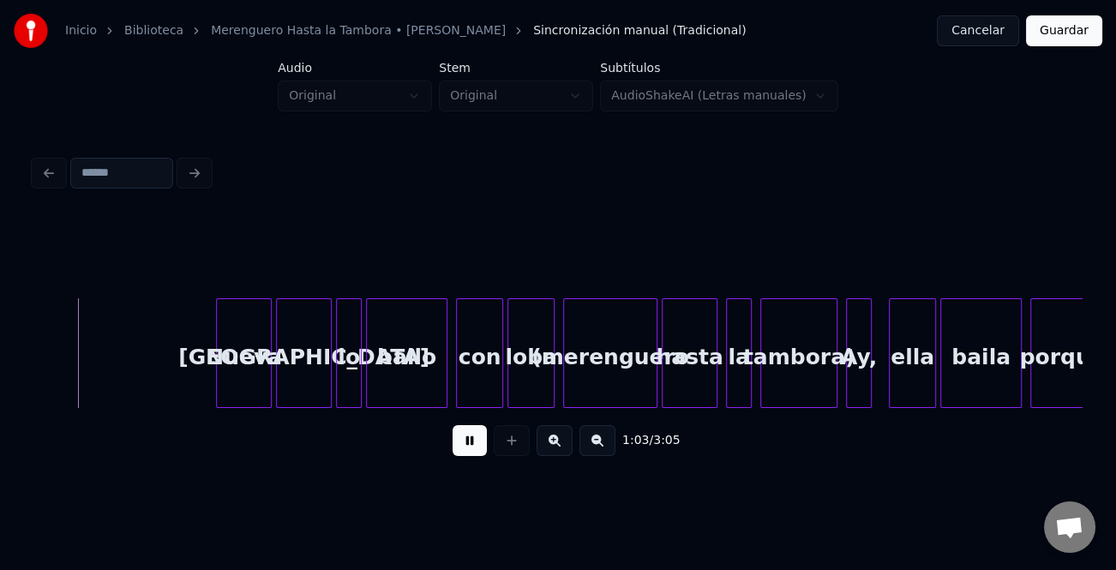
click at [595, 456] on button at bounding box center [598, 440] width 36 height 31
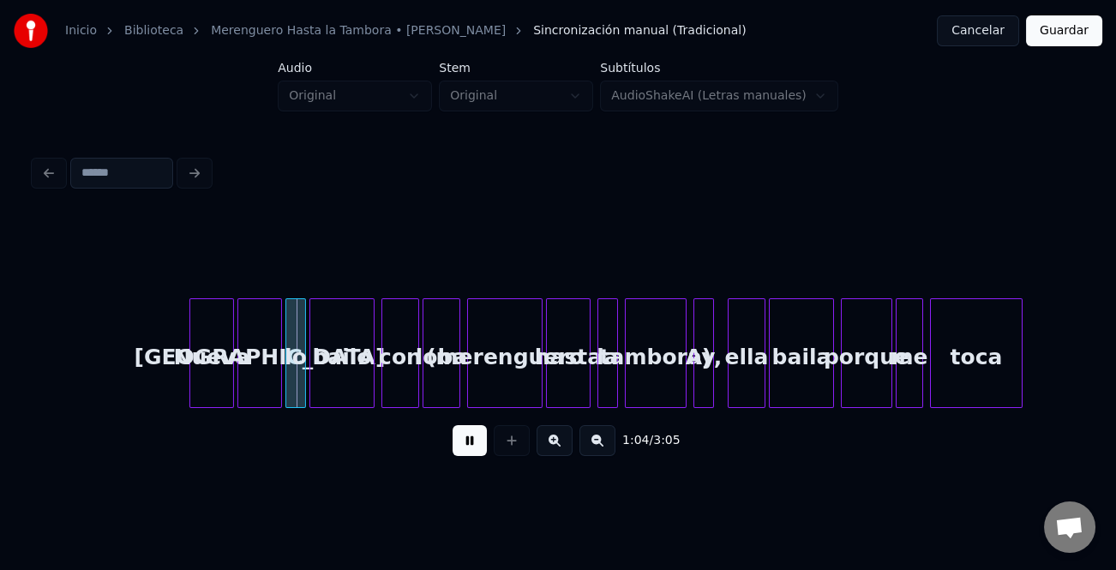
click at [466, 448] on button at bounding box center [470, 440] width 34 height 31
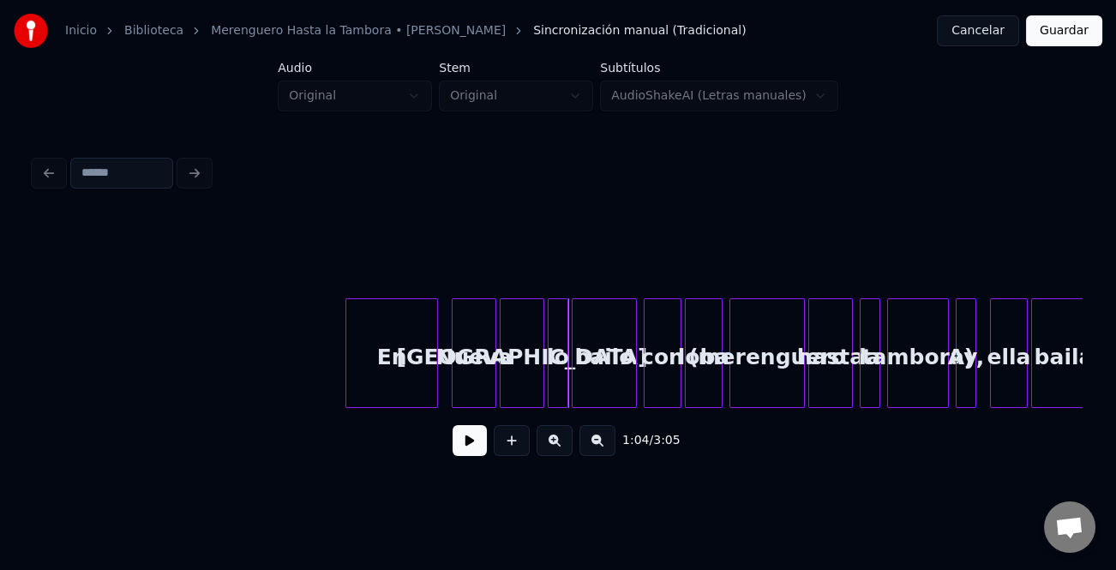
click at [412, 388] on div "En" at bounding box center [391, 357] width 91 height 117
click at [385, 390] on div at bounding box center [387, 353] width 5 height 108
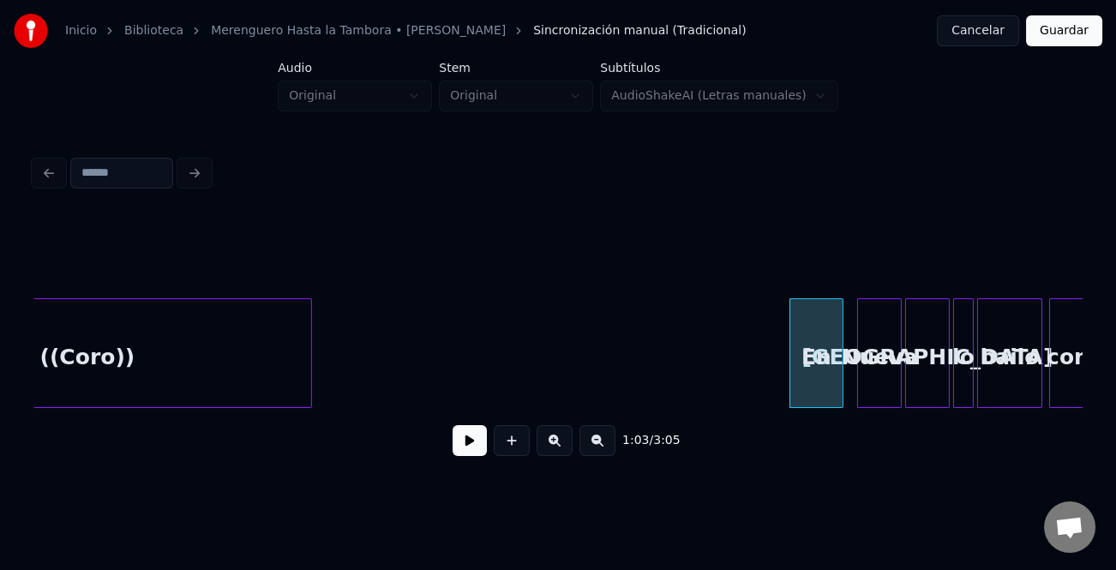
scroll to position [0, 10081]
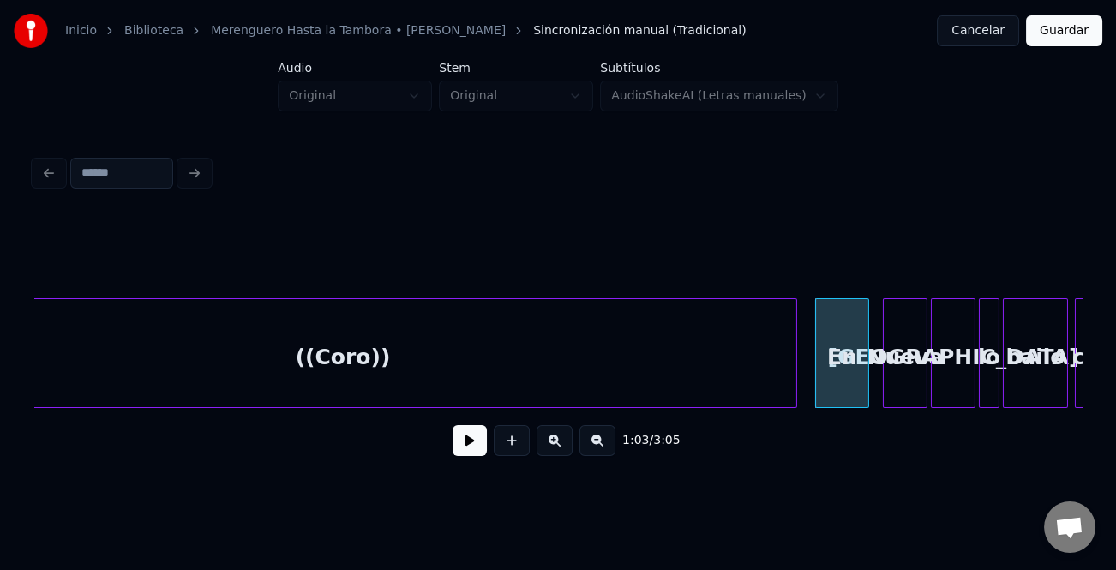
click at [796, 397] on div at bounding box center [793, 353] width 5 height 108
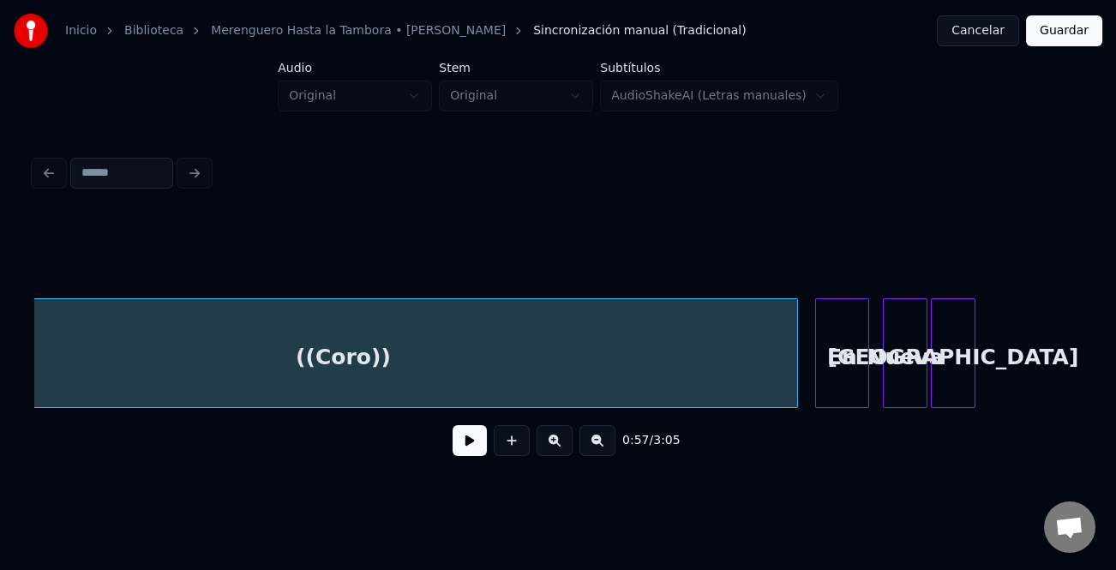
scroll to position [0, 9934]
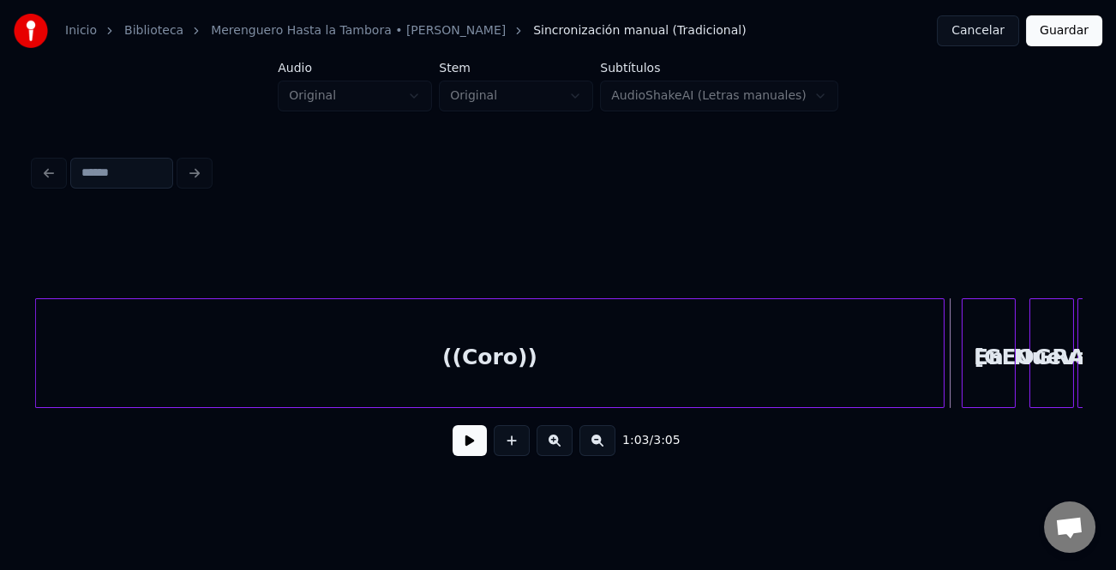
click at [477, 455] on button at bounding box center [470, 440] width 34 height 31
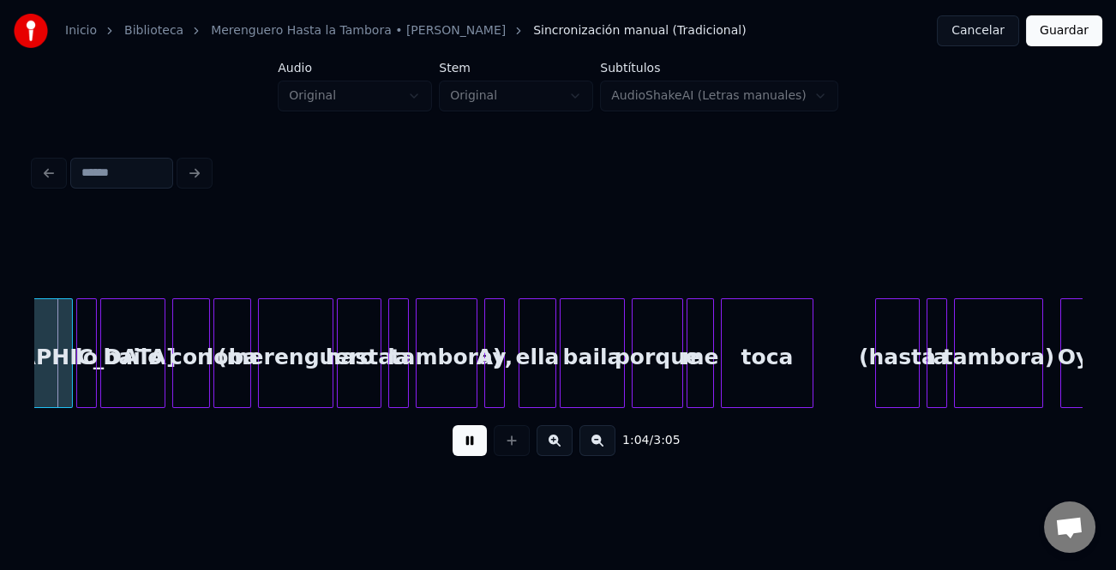
click at [477, 455] on button at bounding box center [470, 440] width 34 height 31
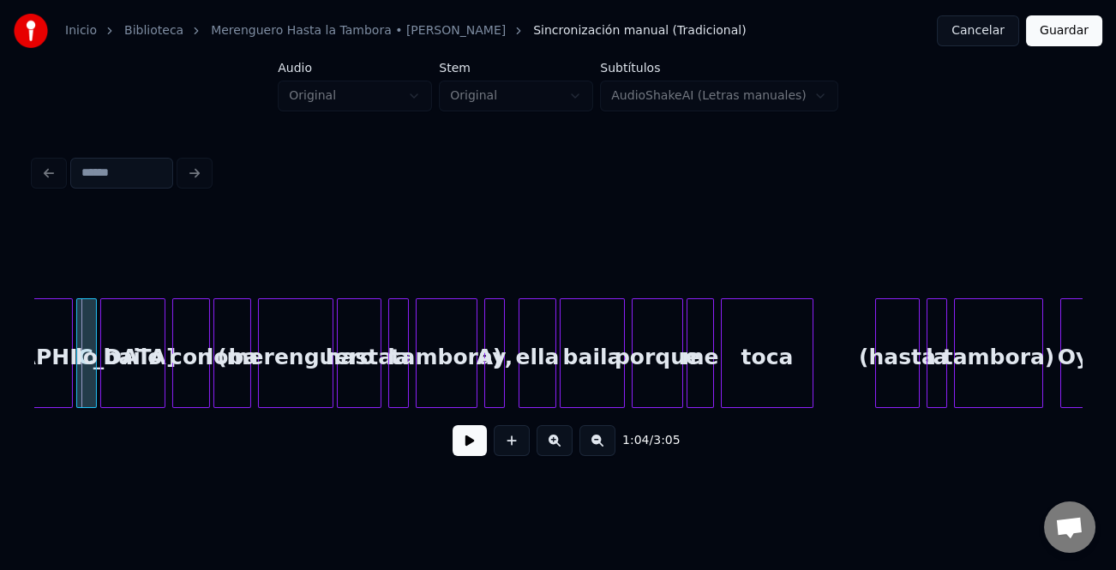
scroll to position [0, 10588]
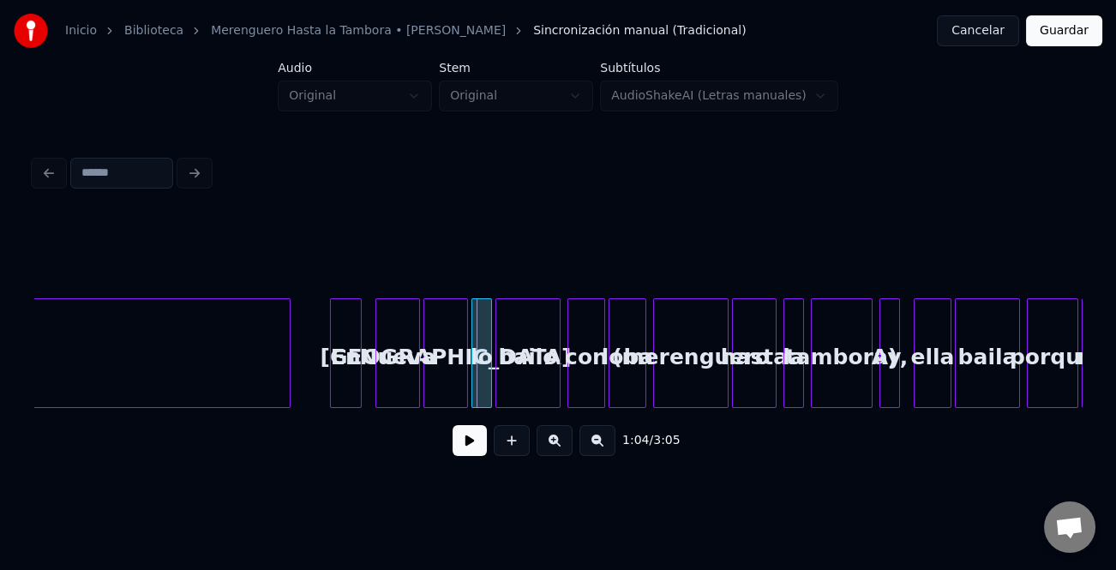
click at [332, 380] on div at bounding box center [333, 353] width 5 height 108
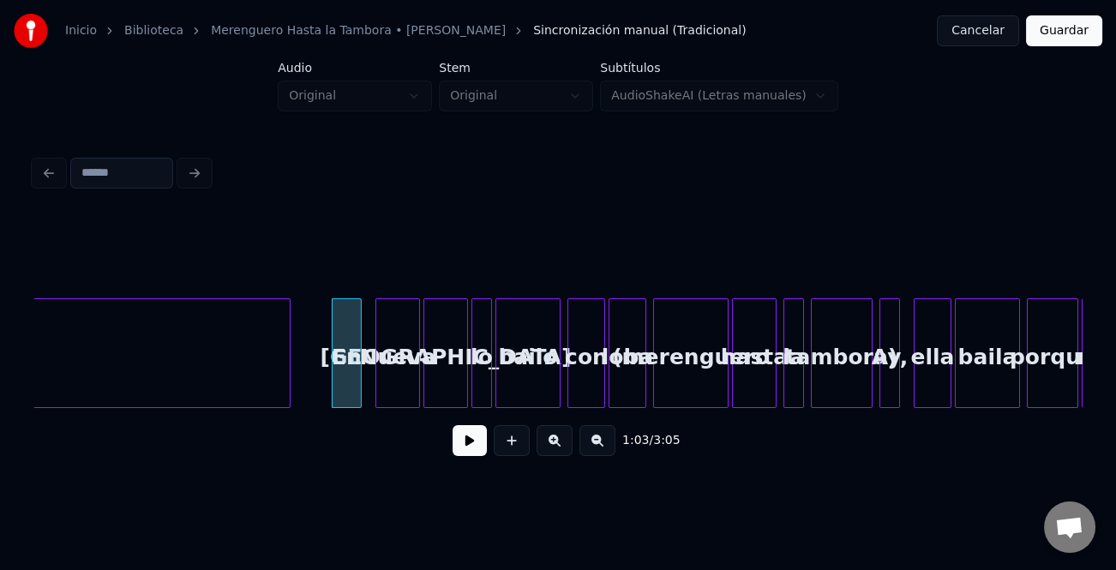
click at [479, 446] on button at bounding box center [470, 440] width 34 height 31
click at [566, 453] on button at bounding box center [555, 440] width 36 height 31
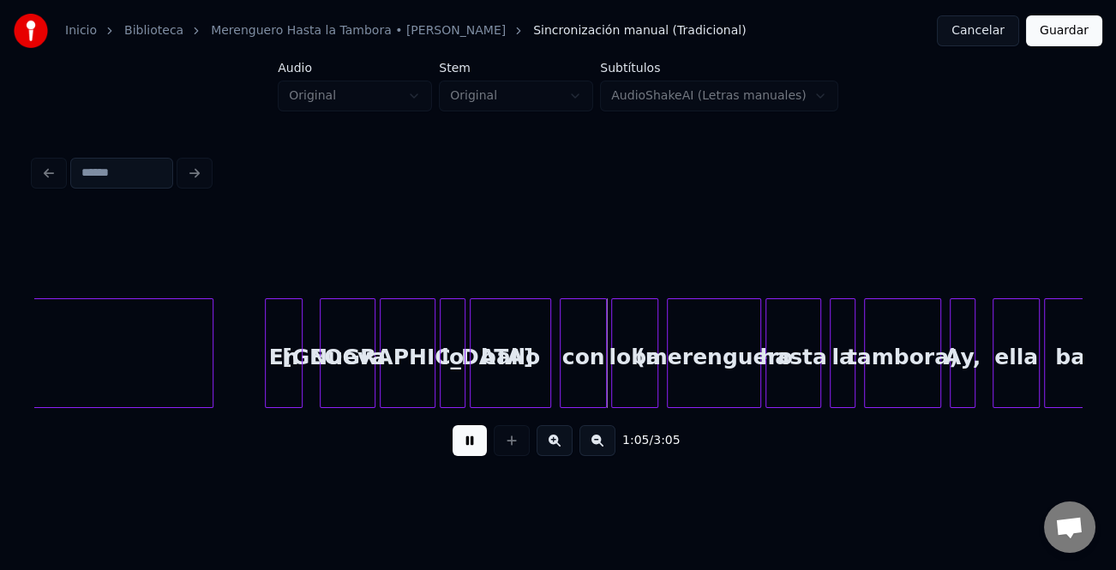
click at [566, 453] on button at bounding box center [555, 440] width 36 height 31
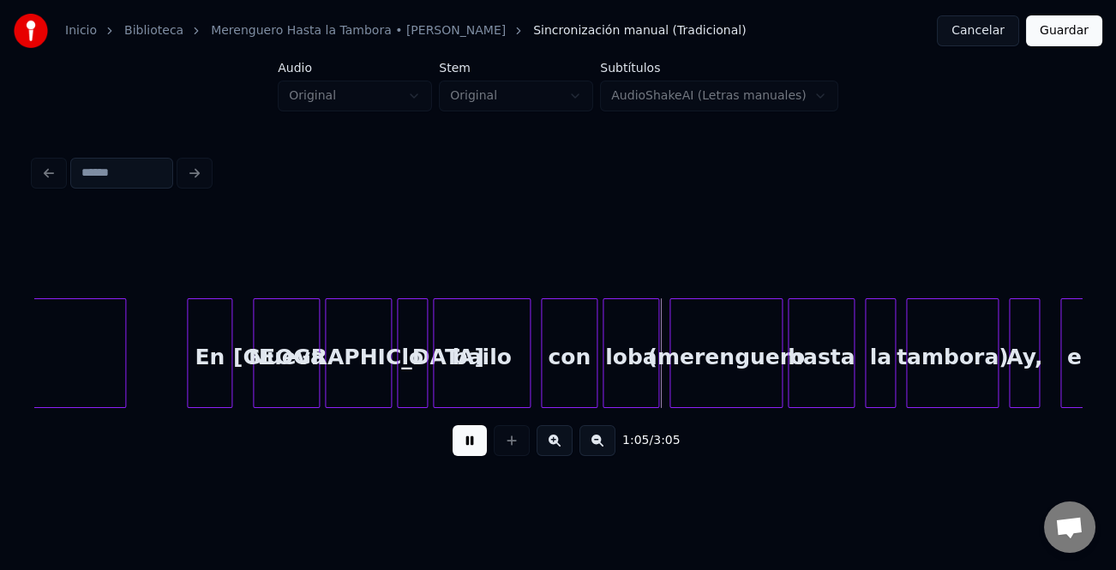
click at [566, 453] on button at bounding box center [555, 440] width 36 height 31
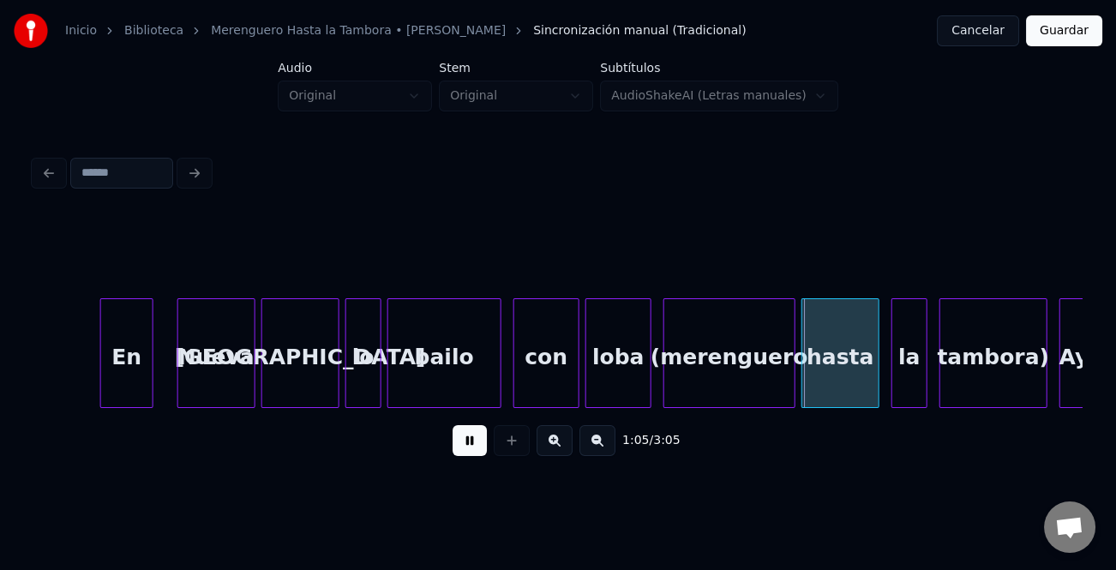
click at [566, 453] on button at bounding box center [555, 440] width 36 height 31
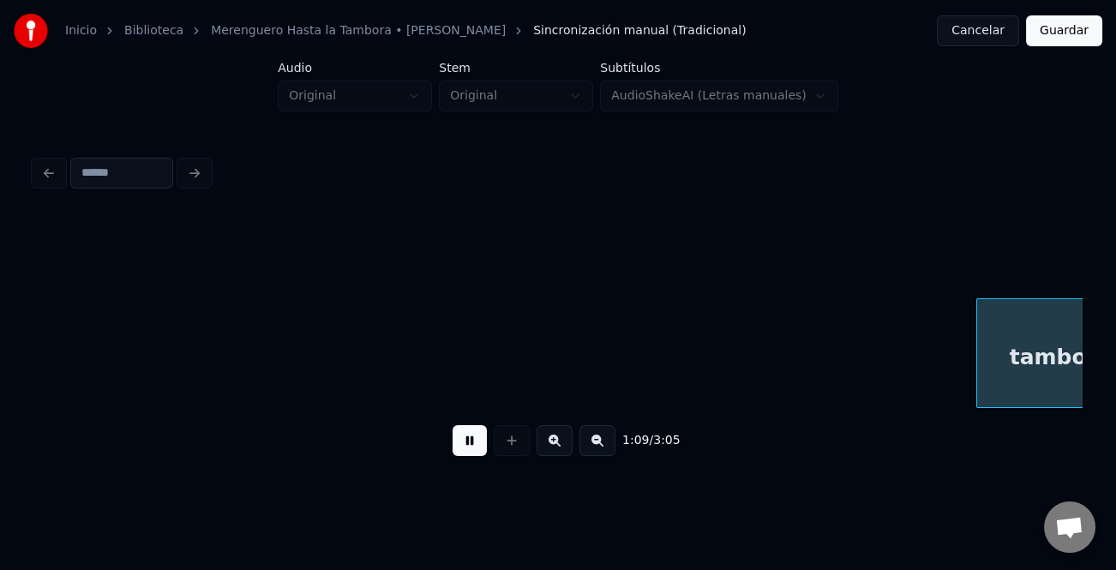
scroll to position [0, 23918]
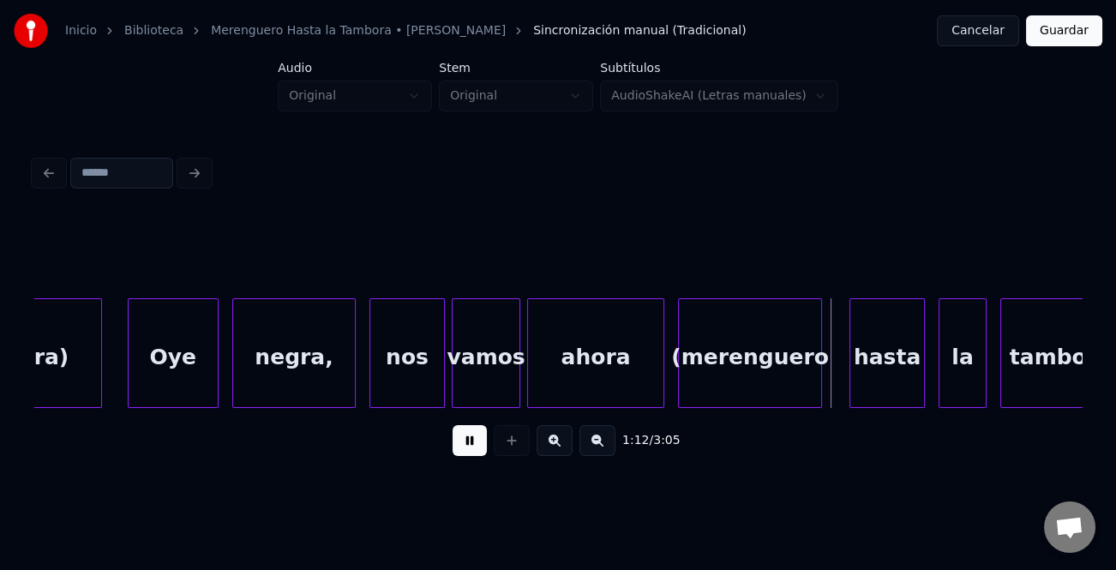
click at [132, 388] on div at bounding box center [131, 353] width 5 height 108
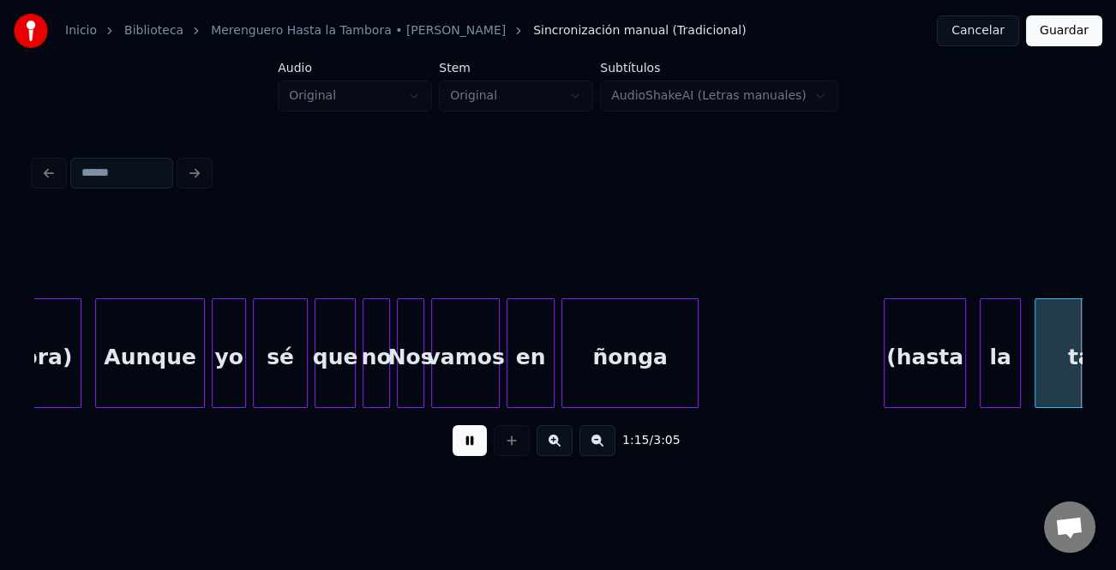
scroll to position [0, 26020]
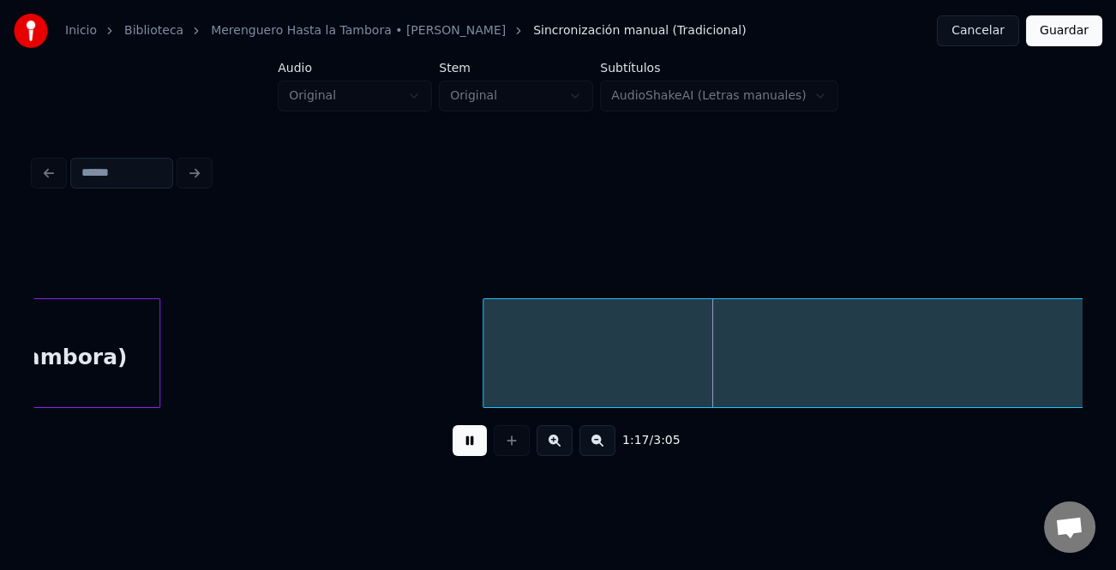
drag, startPoint x: 458, startPoint y: 451, endPoint x: 556, endPoint y: 461, distance: 98.3
click at [460, 450] on button at bounding box center [470, 440] width 34 height 31
click at [610, 455] on button at bounding box center [598, 440] width 36 height 31
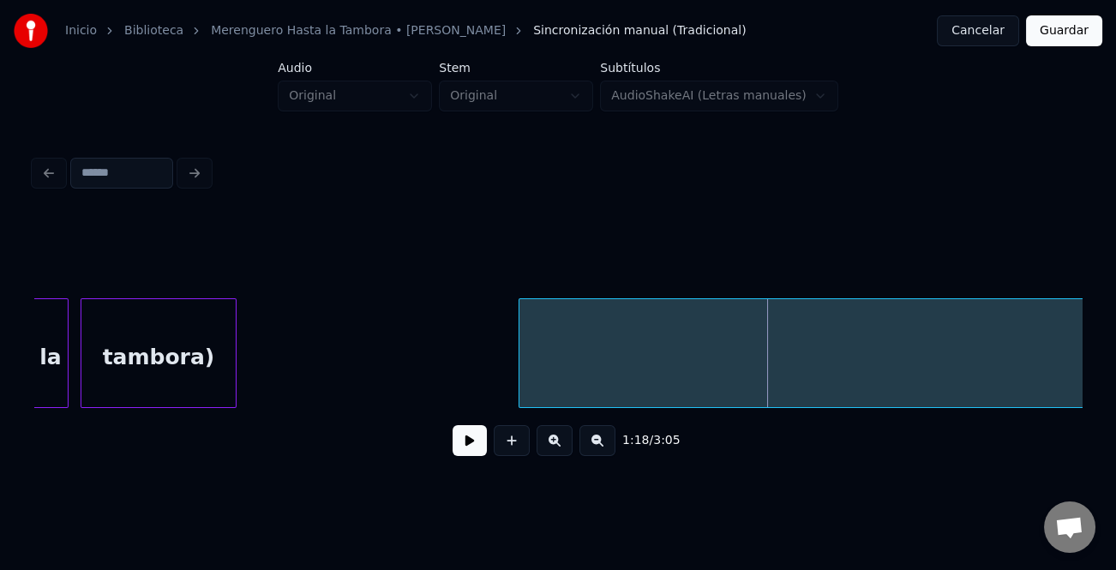
click at [610, 455] on button at bounding box center [598, 440] width 36 height 31
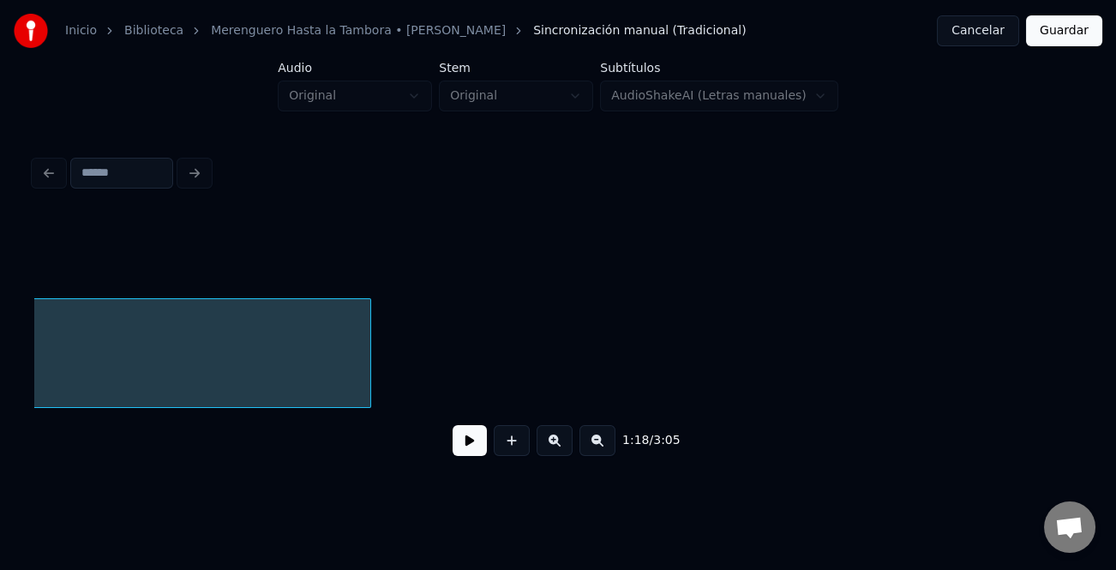
scroll to position [0, 23572]
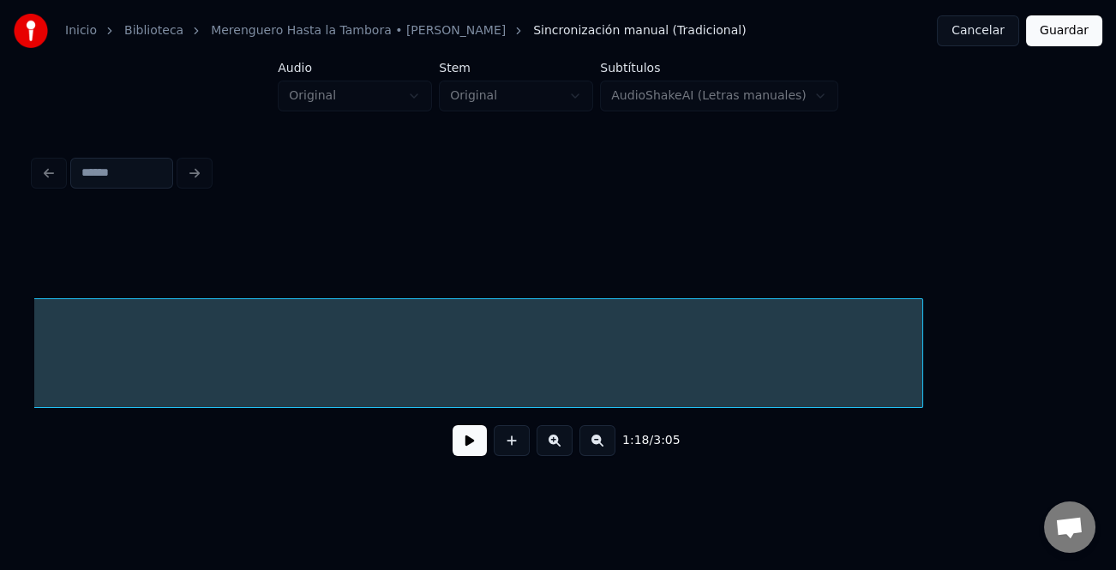
click at [968, 419] on div "1:18 / 3:05" at bounding box center [558, 343] width 1048 height 261
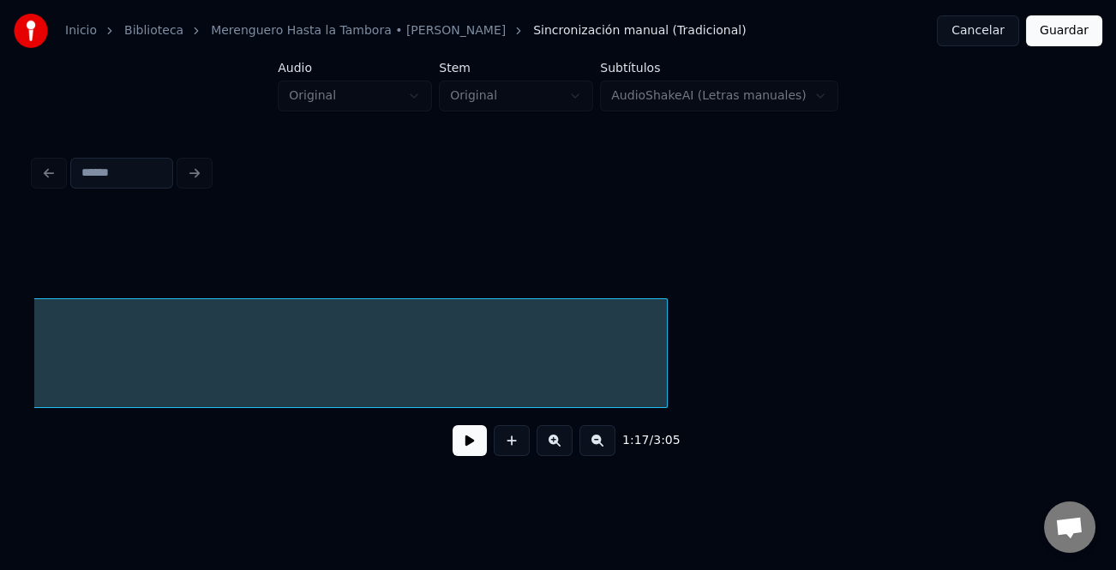
scroll to position [0, 24219]
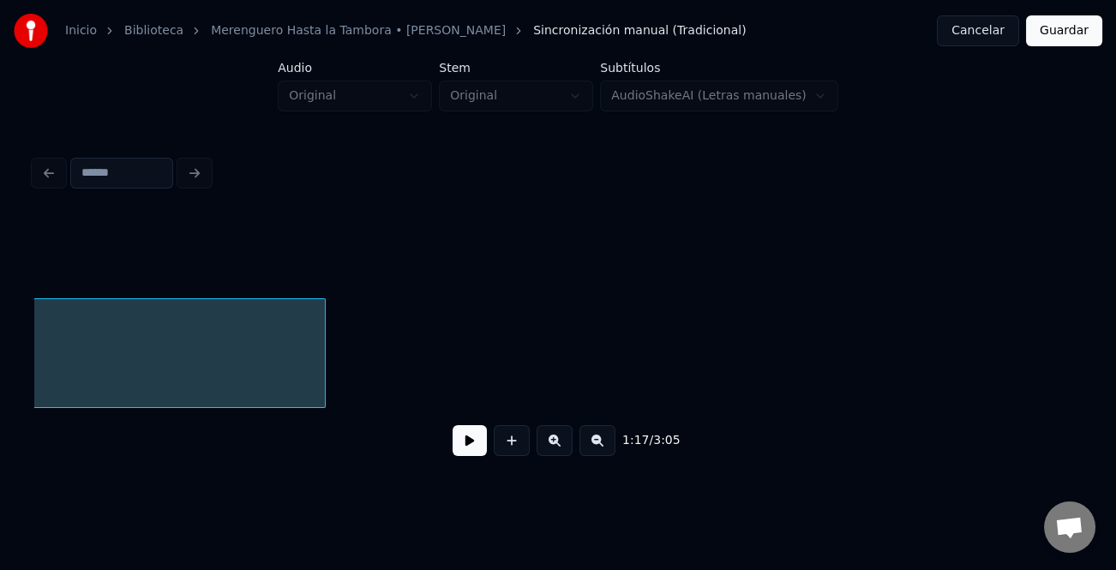
click at [592, 447] on button at bounding box center [598, 440] width 36 height 31
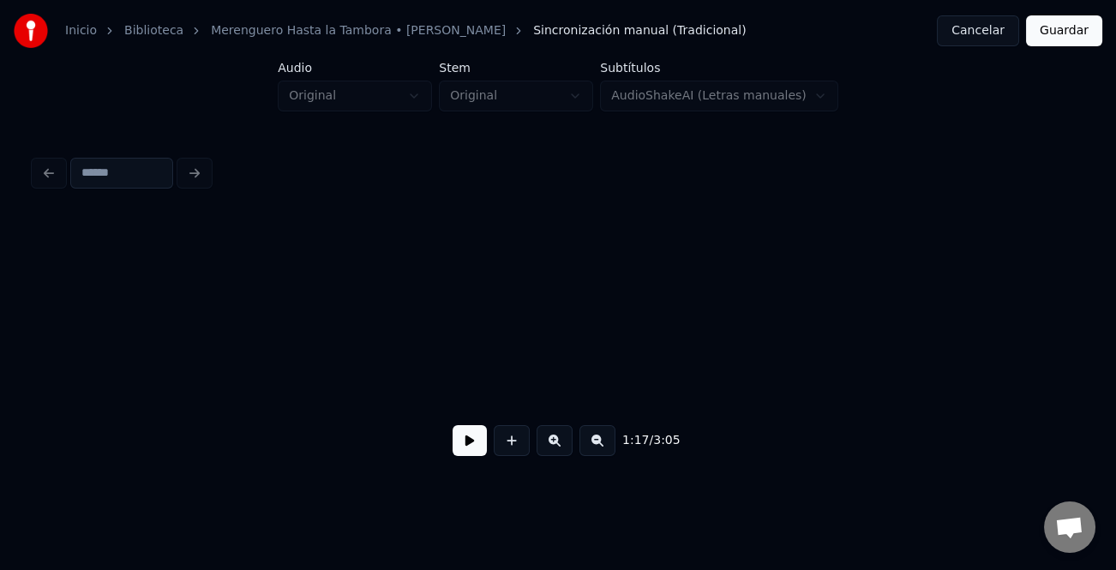
scroll to position [0, 20063]
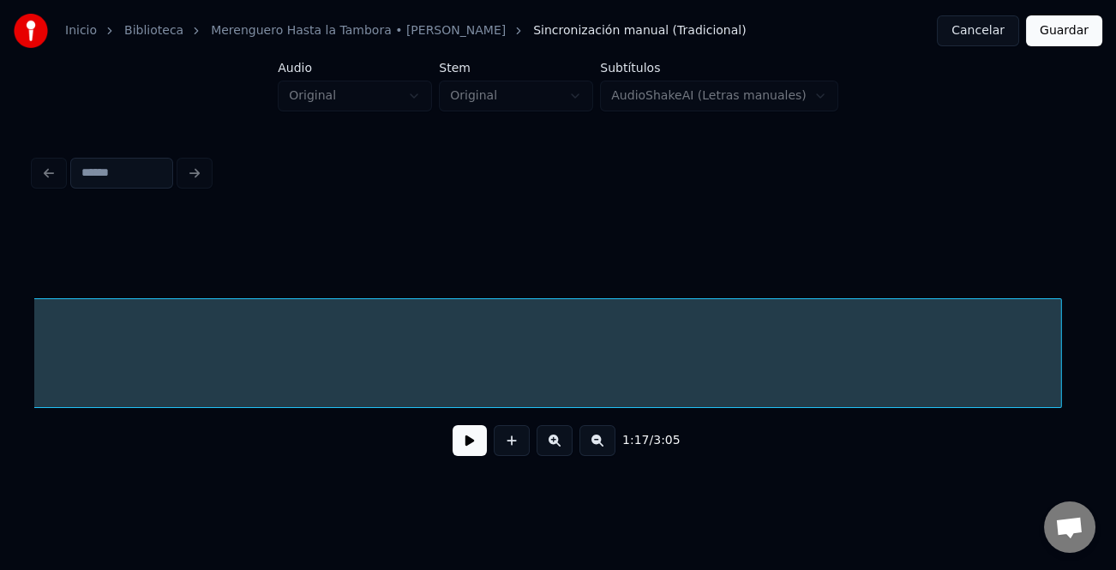
click at [1059, 414] on div "1:17 / 3:05" at bounding box center [558, 343] width 1048 height 261
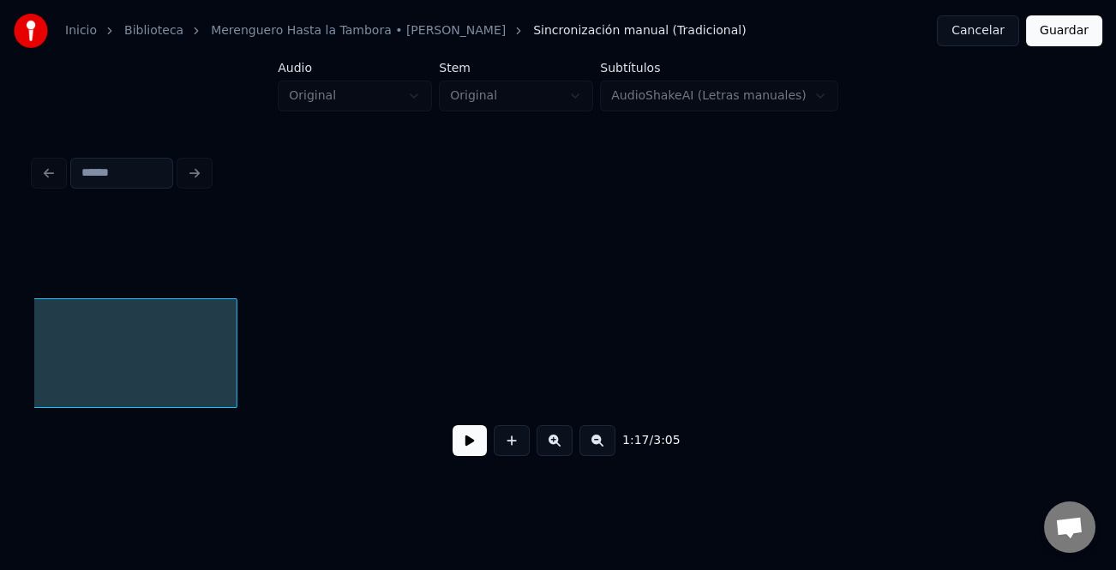
scroll to position [0, 20667]
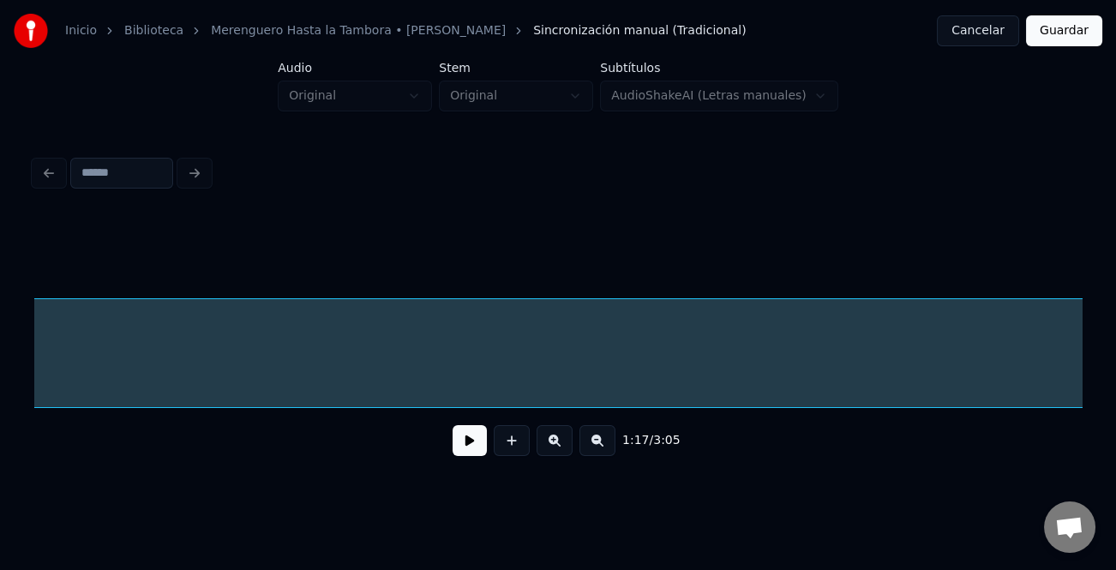
click at [1102, 417] on div "Inicio Biblioteca Merenguero Hasta la Tambora • [PERSON_NAME] Sincronización ma…" at bounding box center [558, 240] width 1116 height 481
click at [609, 441] on button at bounding box center [598, 440] width 36 height 31
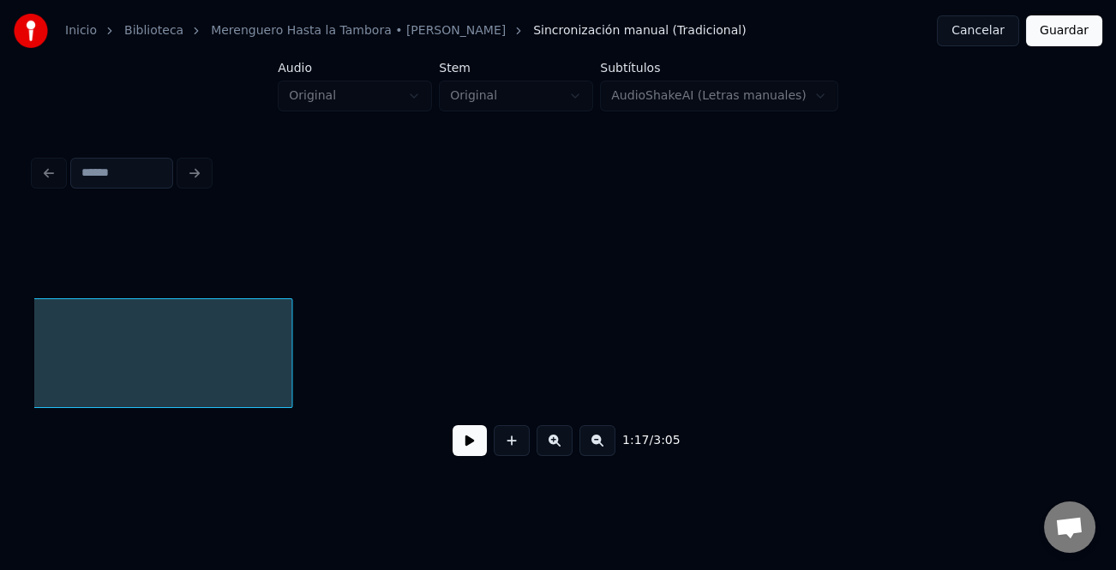
click at [599, 442] on button at bounding box center [598, 440] width 36 height 31
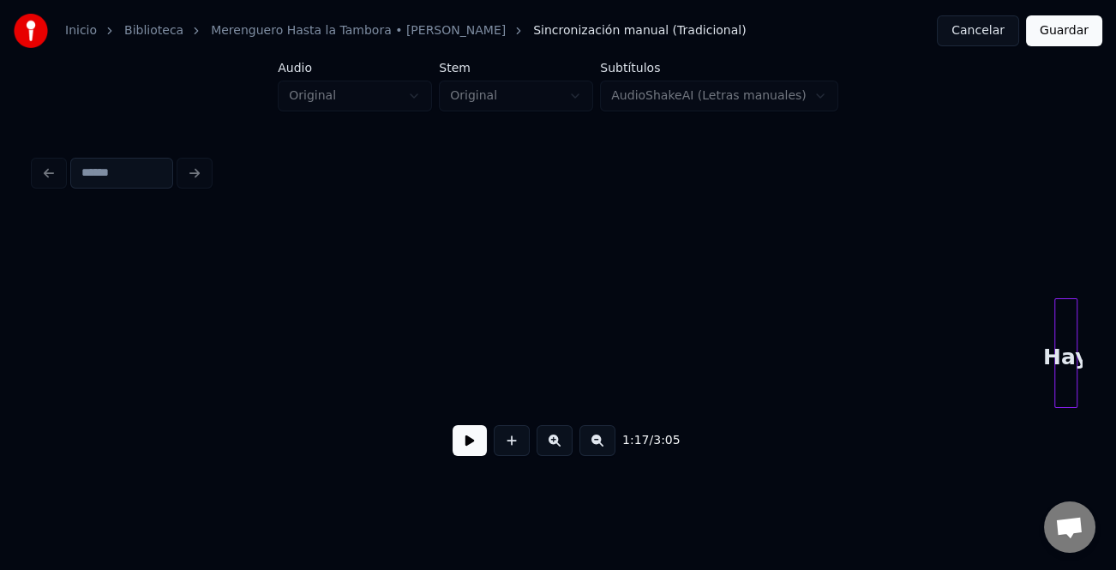
click at [598, 442] on button at bounding box center [598, 440] width 36 height 31
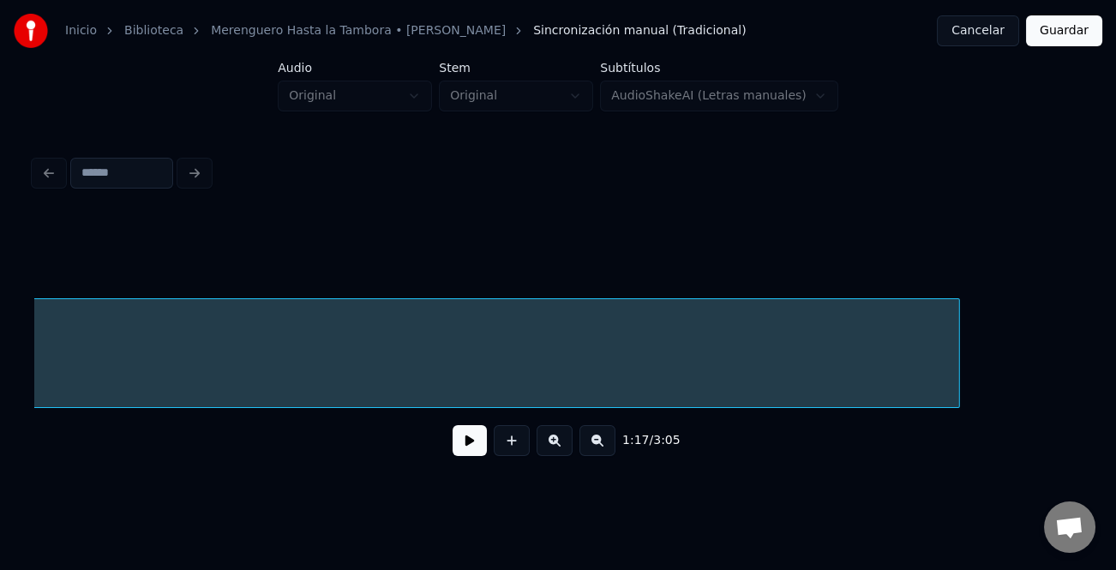
click at [958, 420] on div "1:17 / 3:05" at bounding box center [558, 343] width 1048 height 261
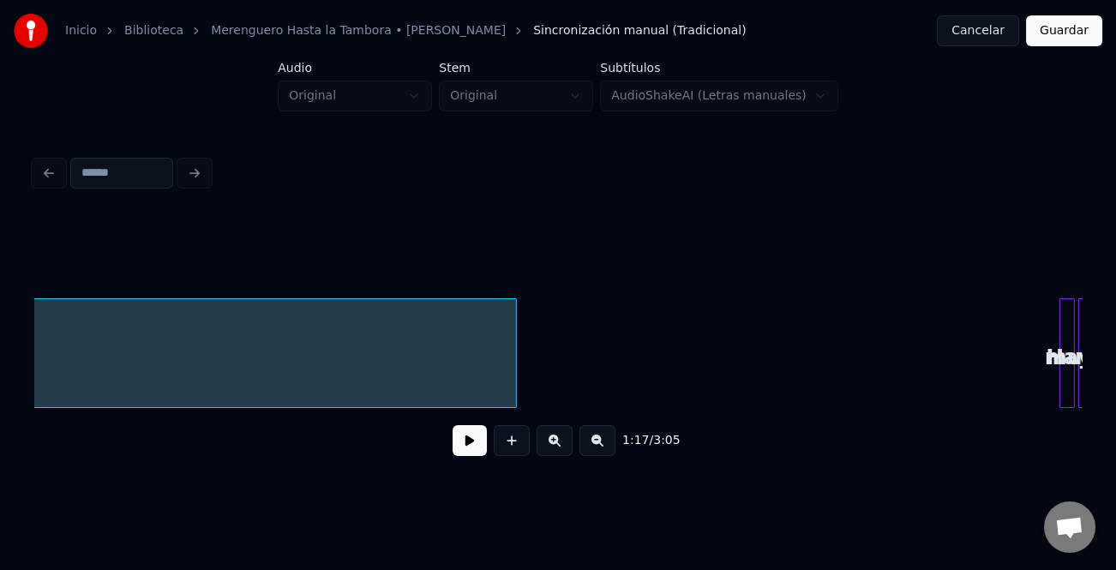
scroll to position [0, 8911]
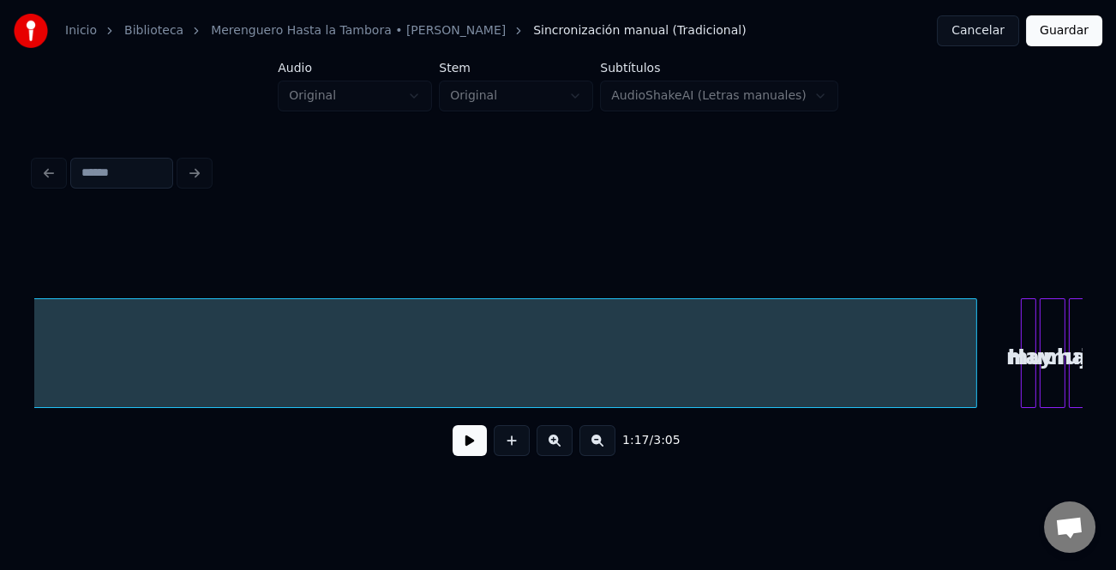
click at [972, 408] on div "Instrumental… Hay muchas mujeres.." at bounding box center [558, 353] width 1048 height 110
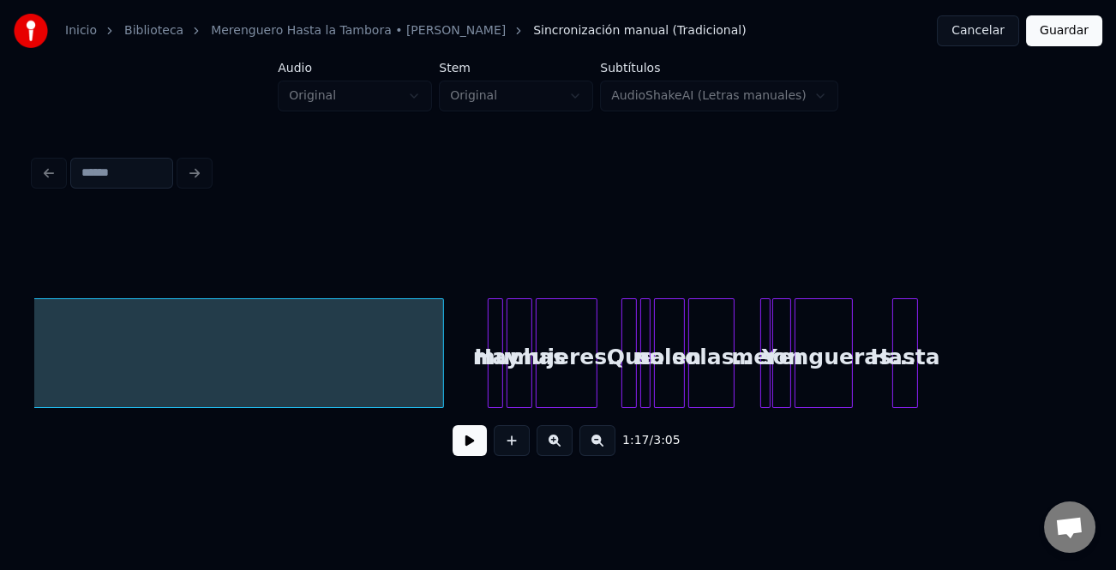
scroll to position [0, 9278]
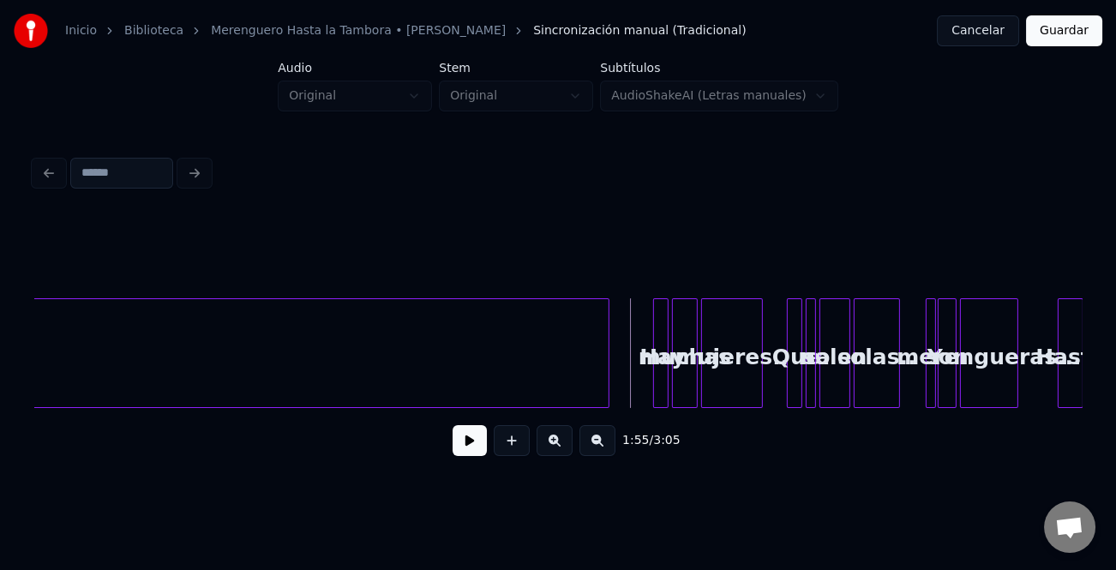
click at [476, 437] on button at bounding box center [470, 440] width 34 height 31
click at [555, 451] on button at bounding box center [555, 440] width 36 height 31
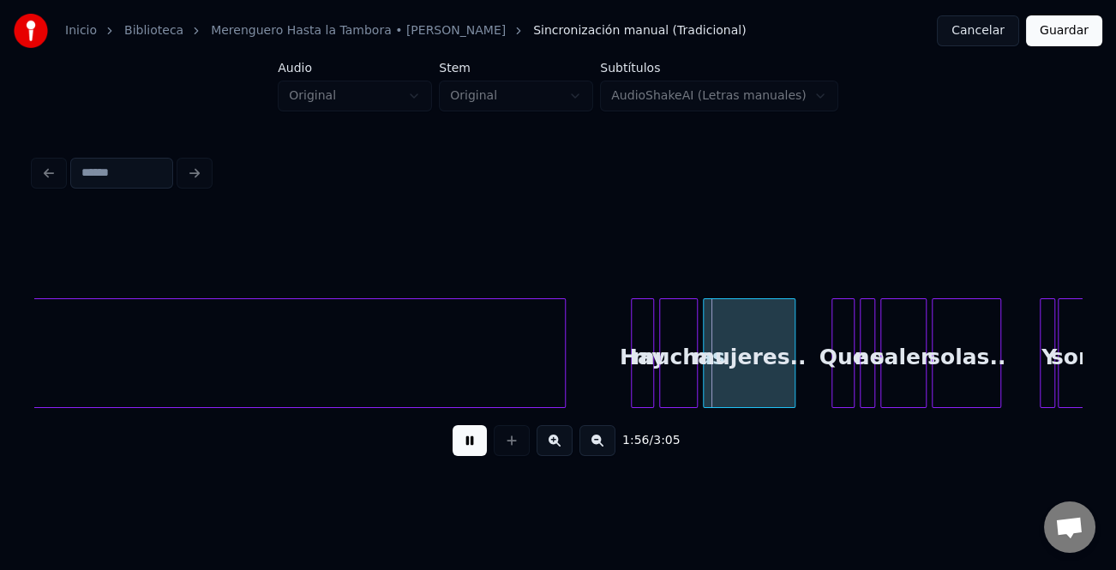
click at [555, 451] on button at bounding box center [555, 440] width 36 height 31
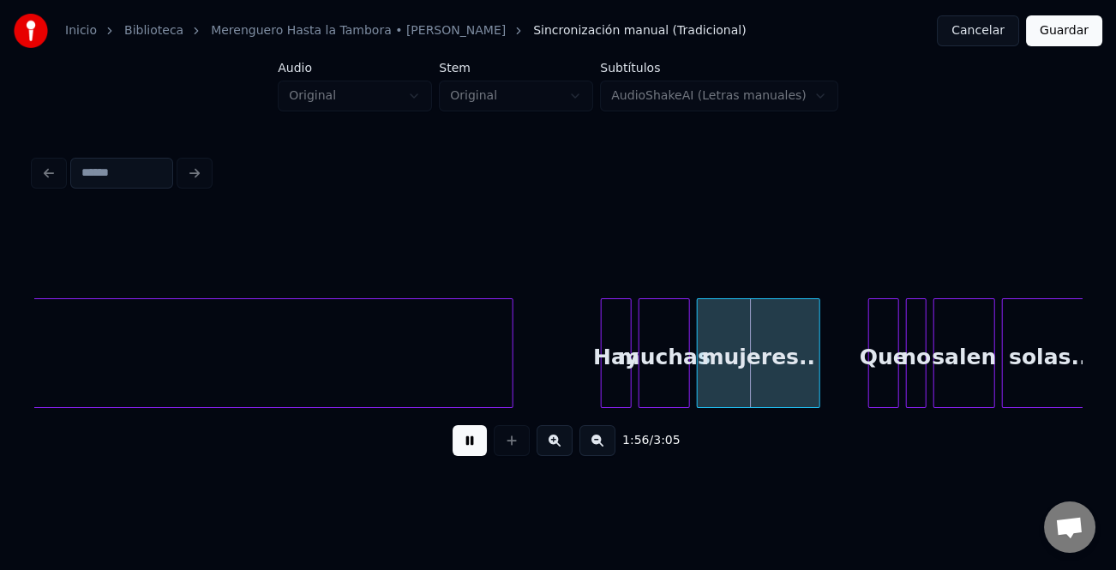
click at [555, 451] on button at bounding box center [555, 440] width 36 height 31
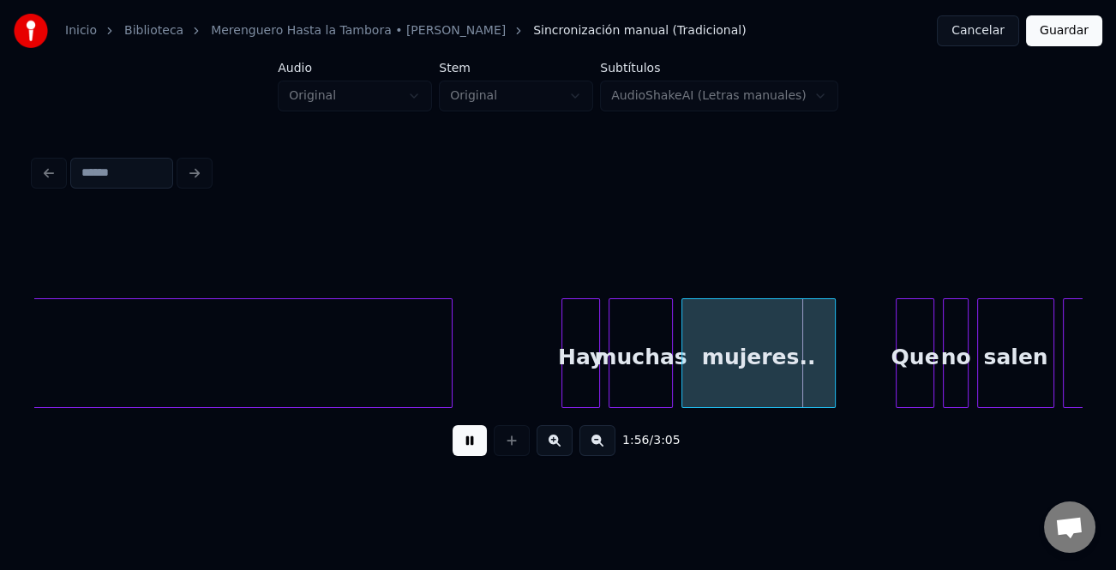
click at [556, 451] on button at bounding box center [555, 440] width 36 height 31
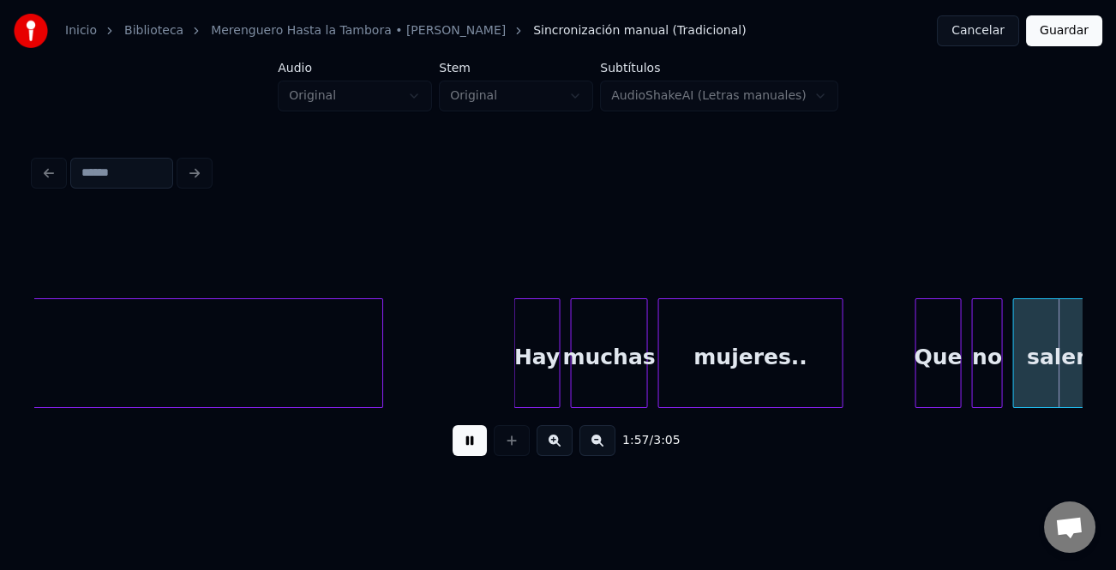
scroll to position [0, 30264]
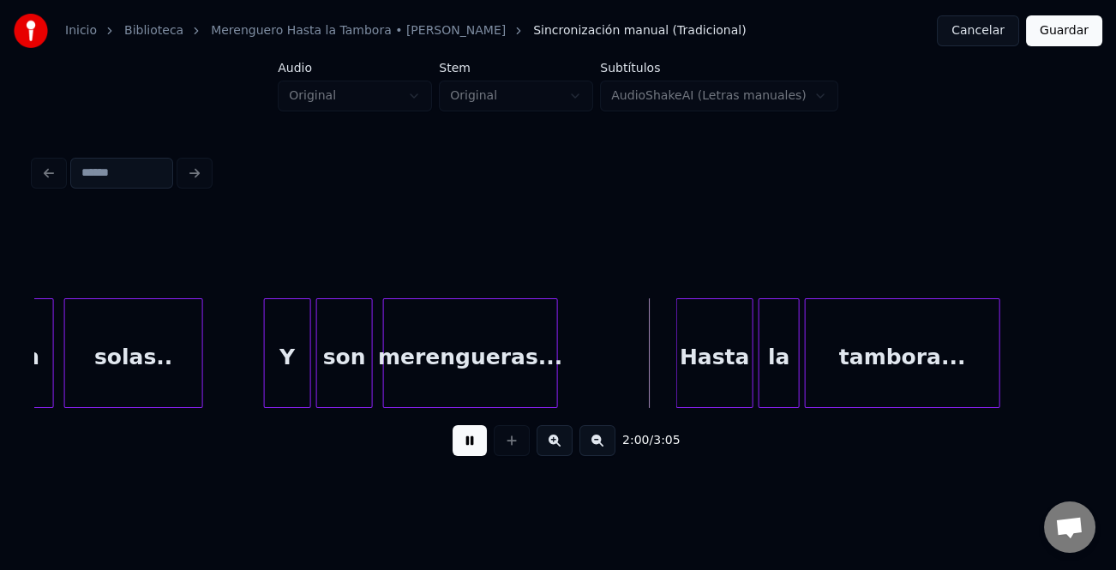
click at [265, 381] on div at bounding box center [267, 353] width 5 height 108
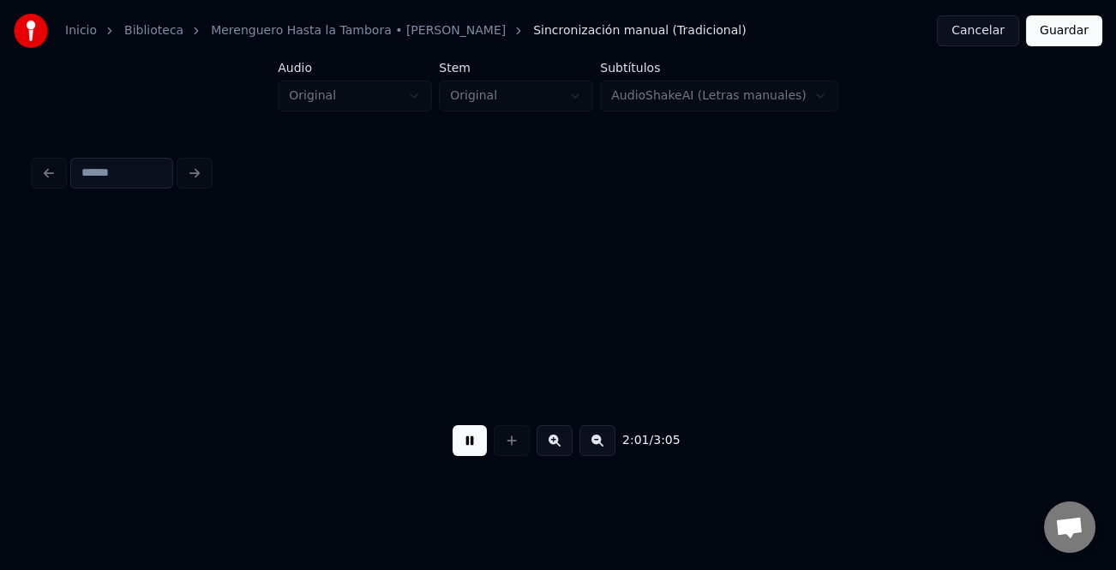
scroll to position [0, 31314]
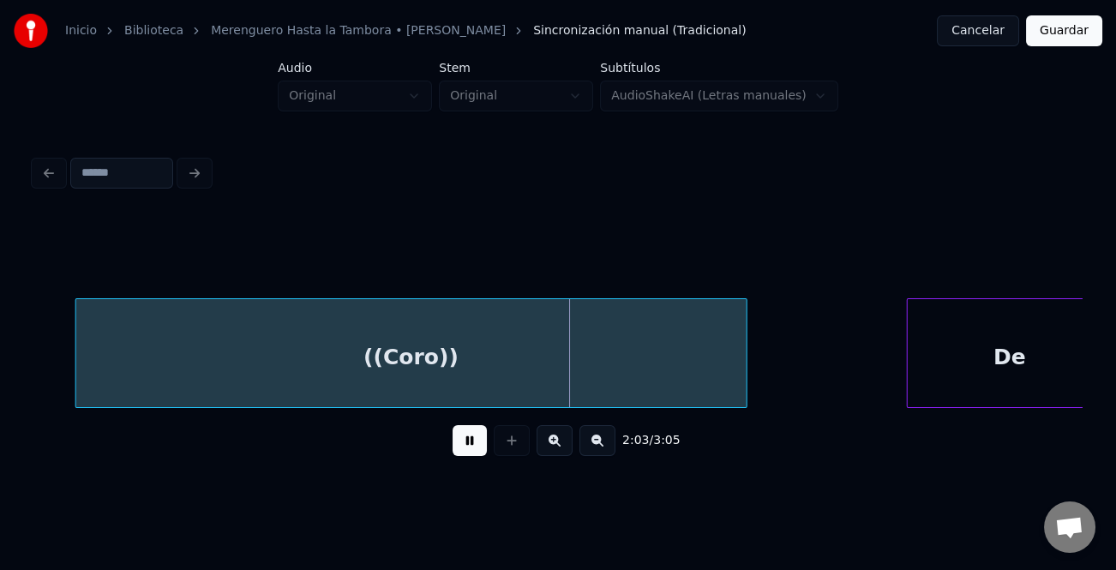
click at [76, 385] on div at bounding box center [78, 353] width 5 height 108
click at [601, 455] on button at bounding box center [598, 440] width 36 height 31
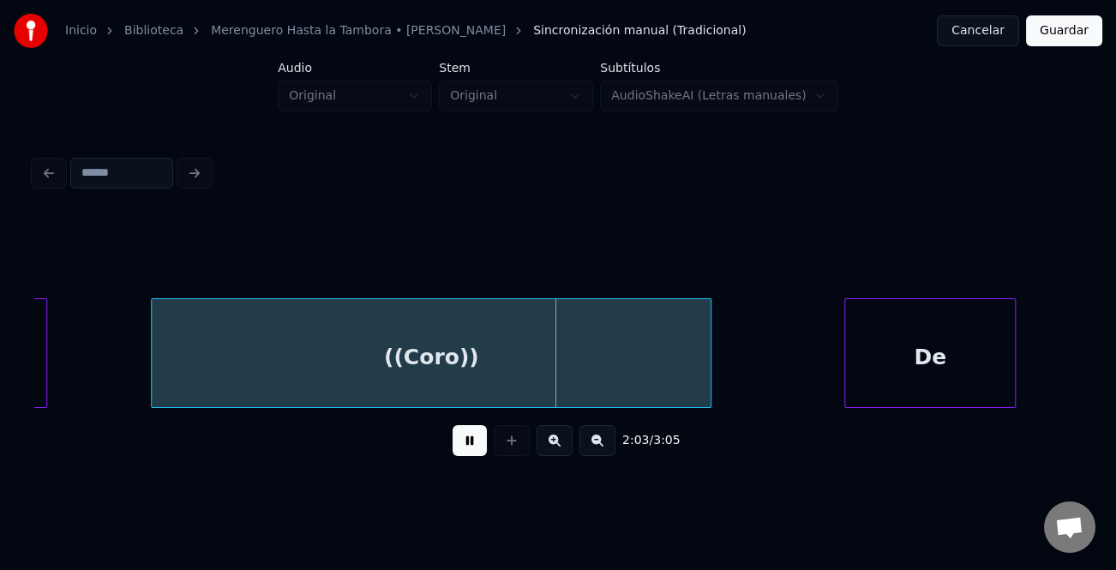
click at [601, 455] on button at bounding box center [598, 440] width 36 height 31
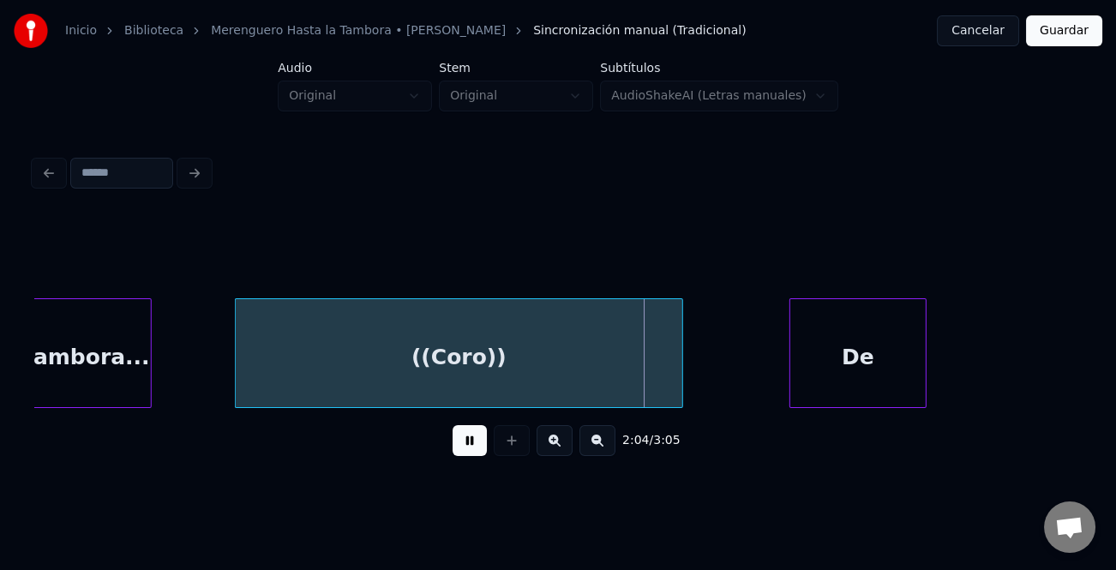
click at [600, 455] on button at bounding box center [598, 440] width 36 height 31
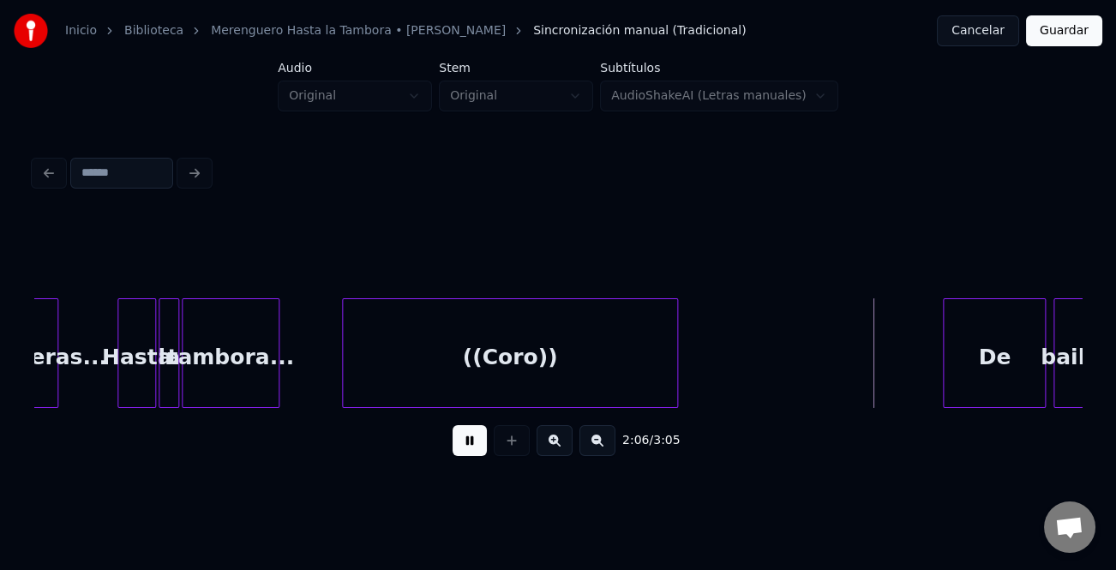
click at [978, 390] on div "De" at bounding box center [994, 357] width 101 height 117
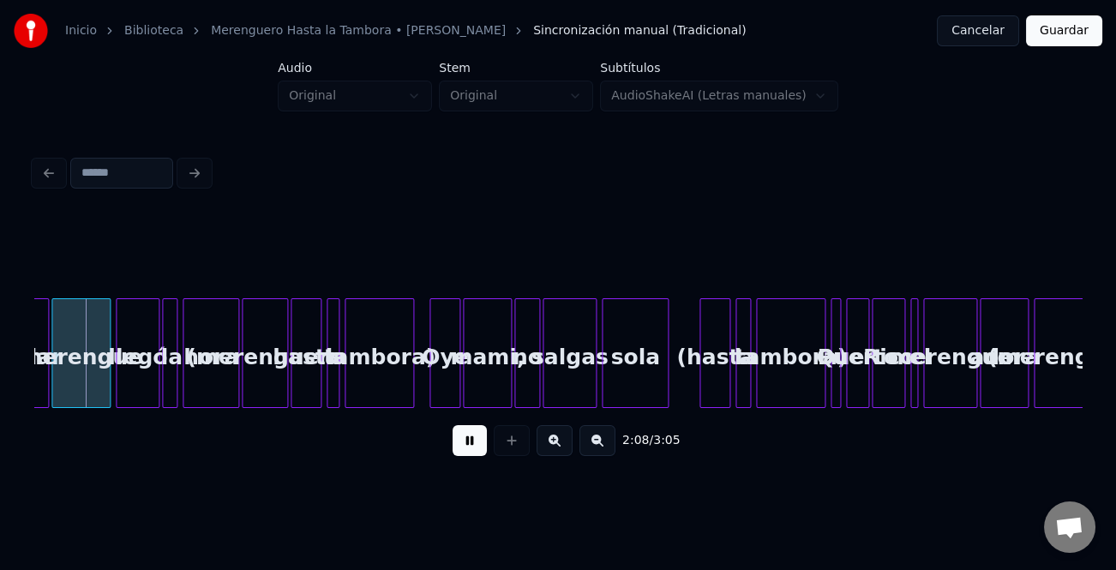
scroll to position [0, 16346]
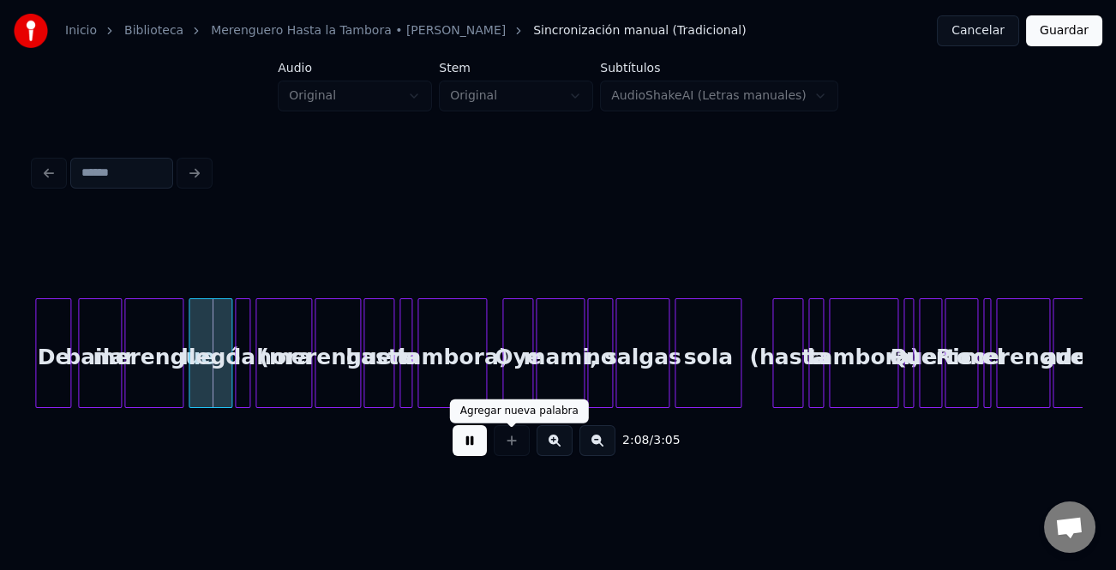
click at [461, 442] on button at bounding box center [470, 440] width 34 height 31
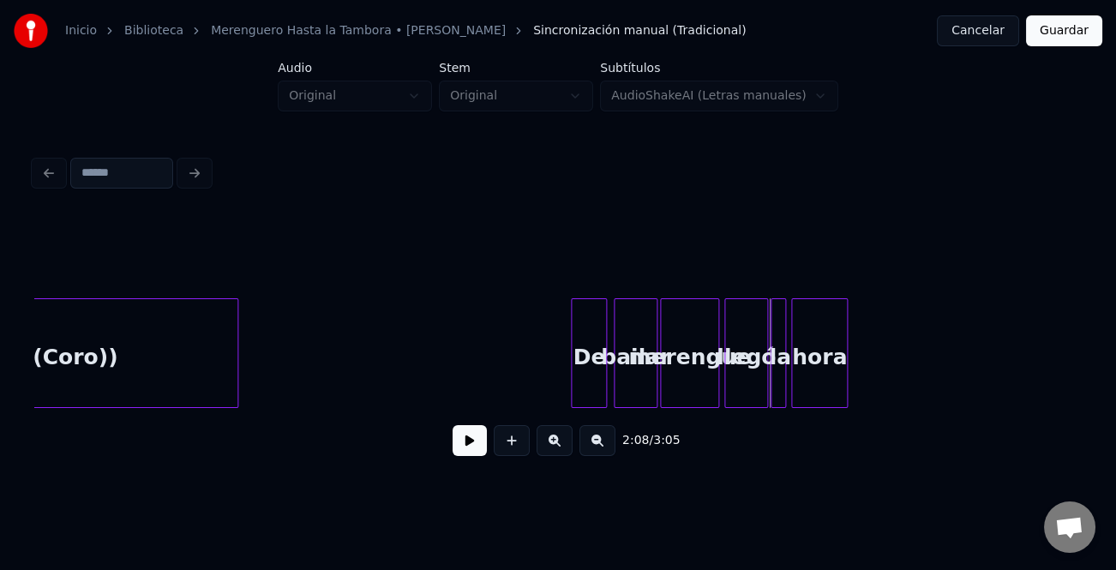
scroll to position [0, 15543]
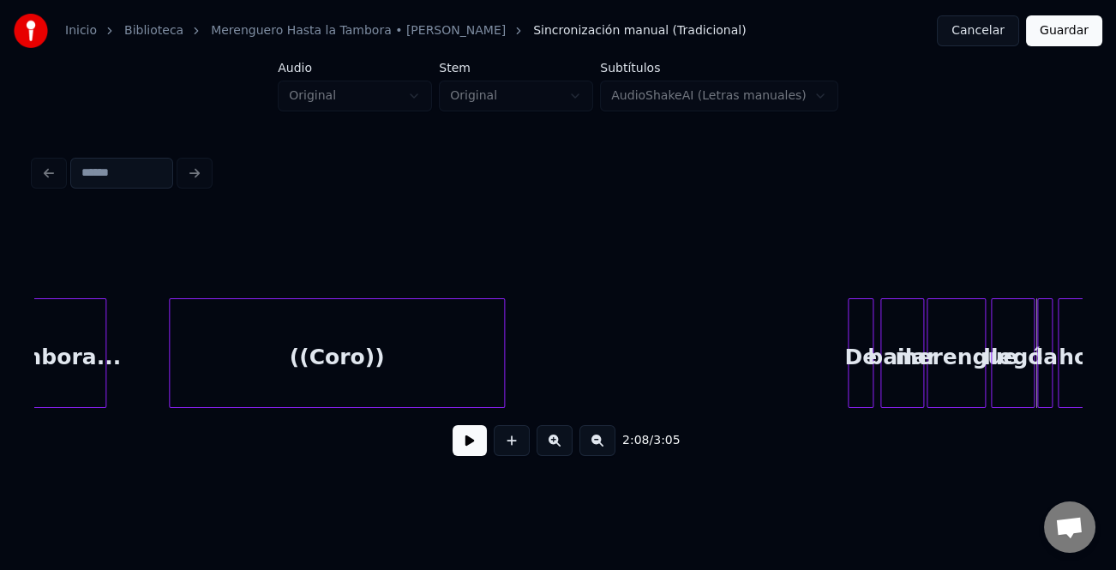
click at [849, 371] on div at bounding box center [851, 353] width 5 height 108
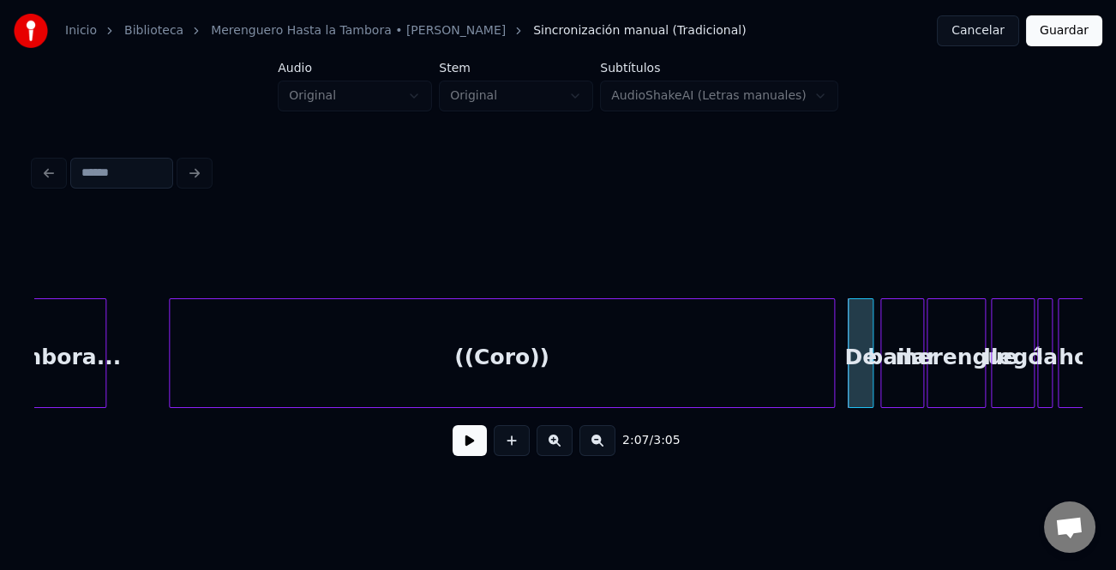
click at [833, 388] on div at bounding box center [831, 353] width 5 height 108
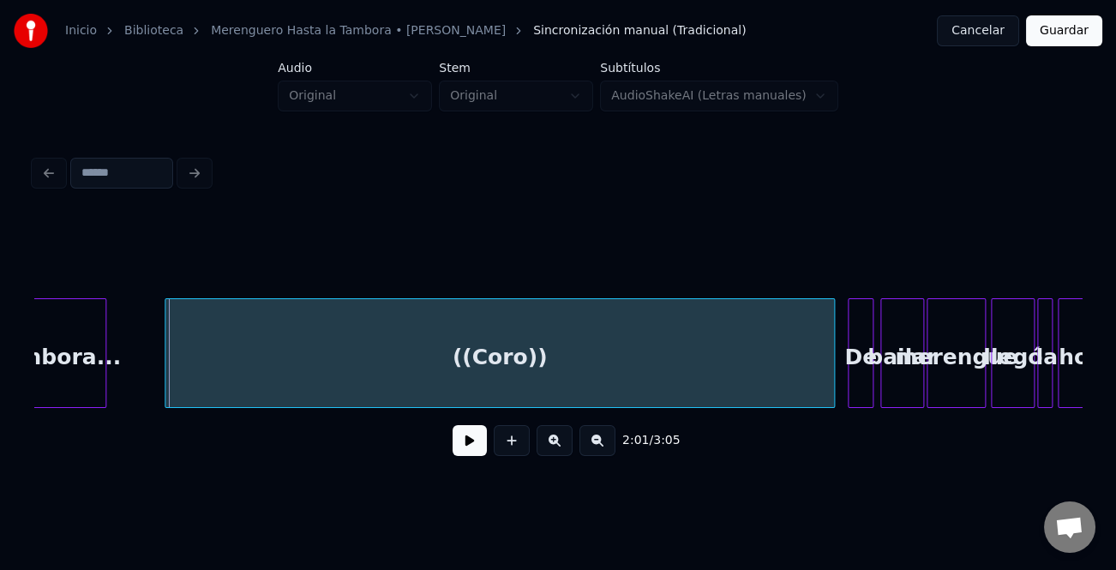
click at [165, 394] on div at bounding box center [167, 353] width 5 height 108
click at [465, 450] on button at bounding box center [470, 440] width 34 height 31
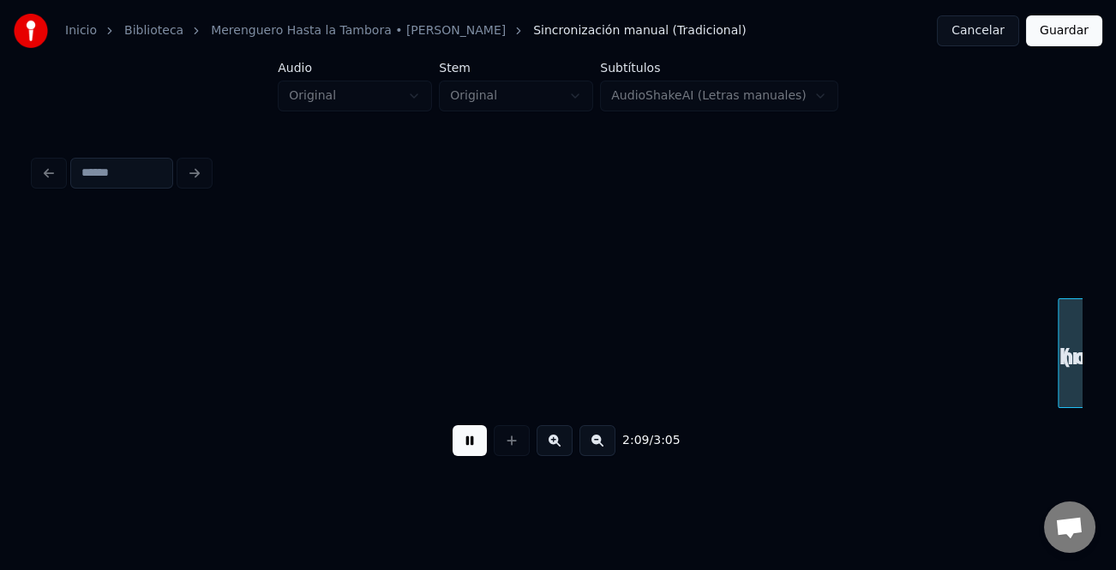
scroll to position [0, 16592]
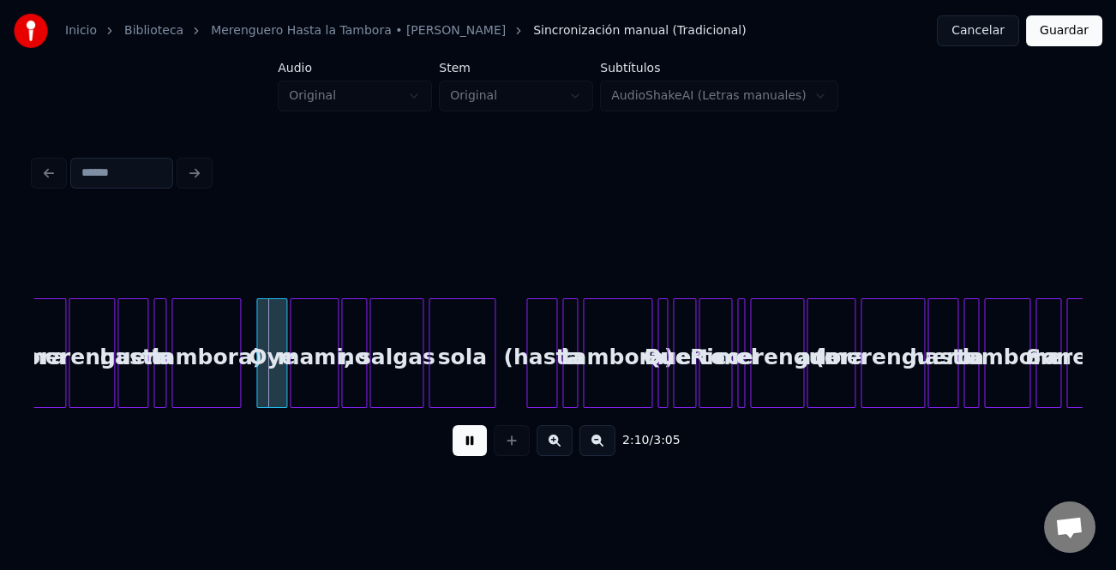
click at [553, 446] on button at bounding box center [555, 440] width 36 height 31
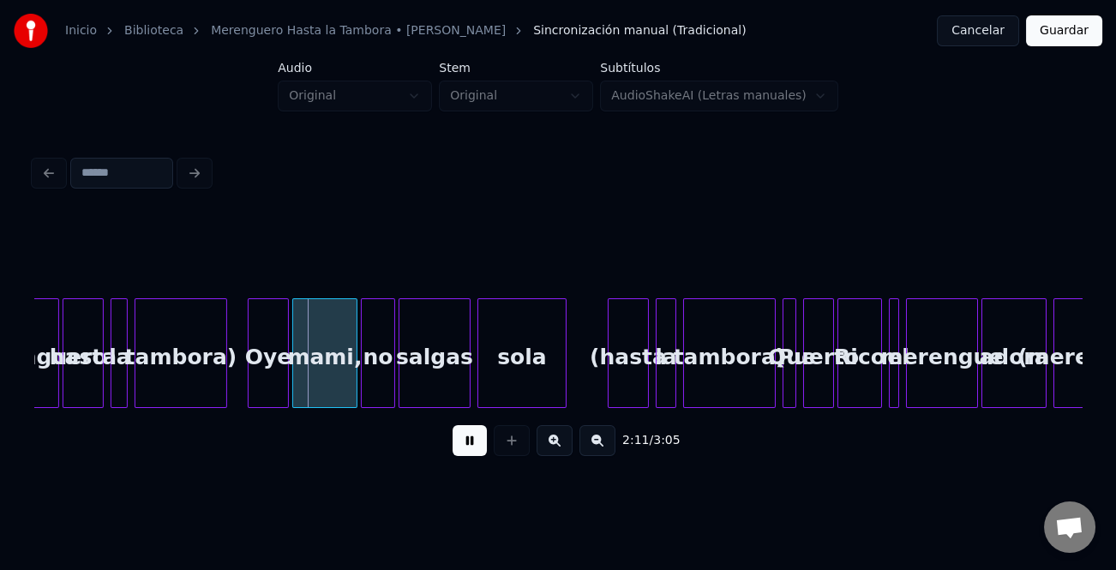
click at [553, 446] on button at bounding box center [555, 440] width 36 height 31
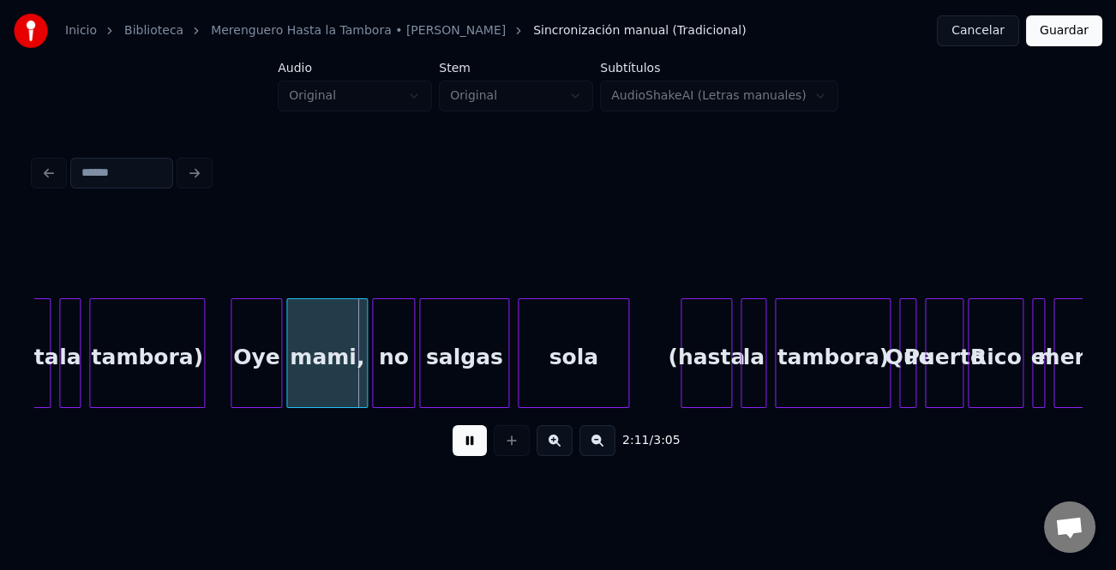
click at [553, 446] on button at bounding box center [555, 440] width 36 height 31
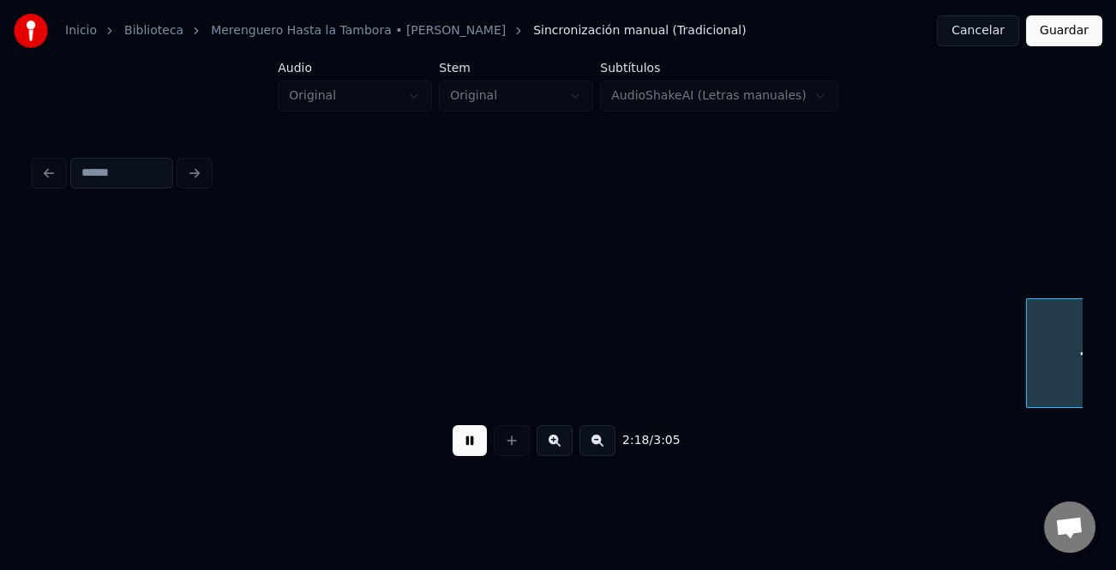
scroll to position [0, 35556]
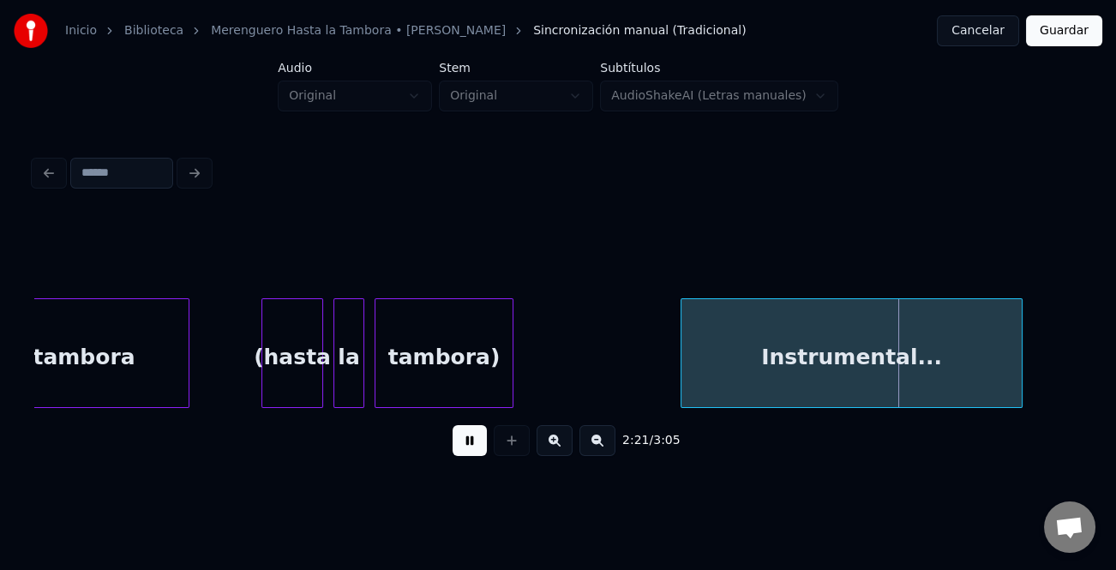
click at [682, 394] on div at bounding box center [684, 353] width 5 height 108
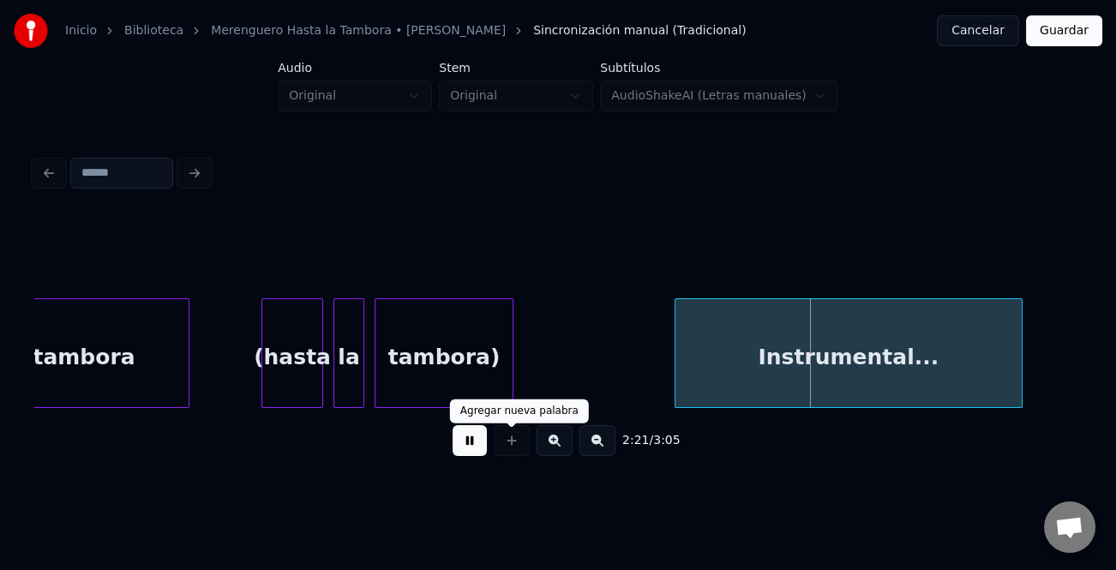
click at [484, 436] on button at bounding box center [470, 440] width 34 height 31
drag, startPoint x: 580, startPoint y: 444, endPoint x: 592, endPoint y: 446, distance: 11.3
click at [591, 446] on button at bounding box center [598, 440] width 36 height 31
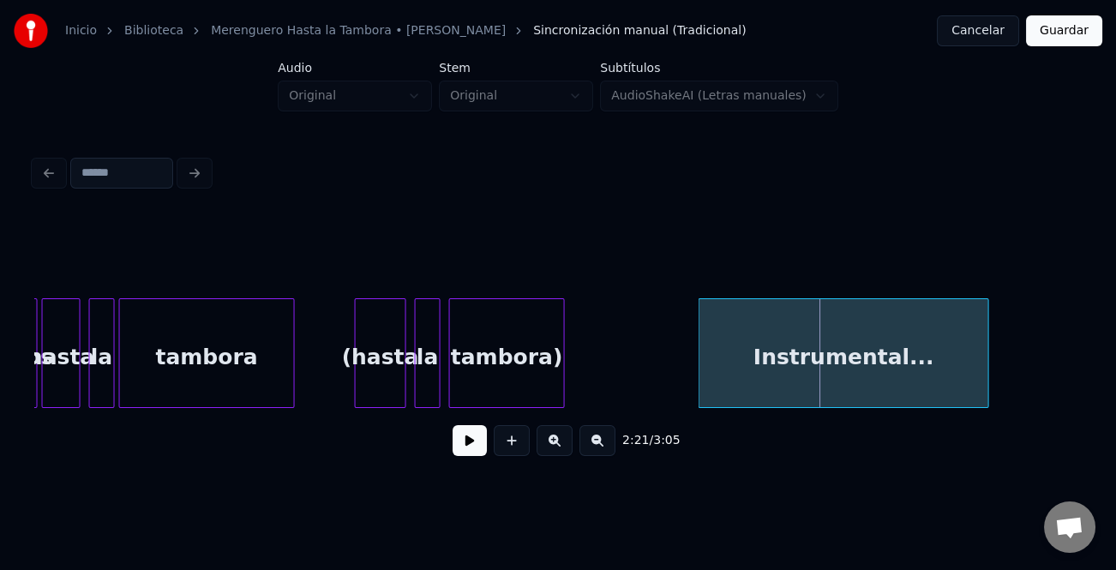
click at [593, 446] on button at bounding box center [598, 440] width 36 height 31
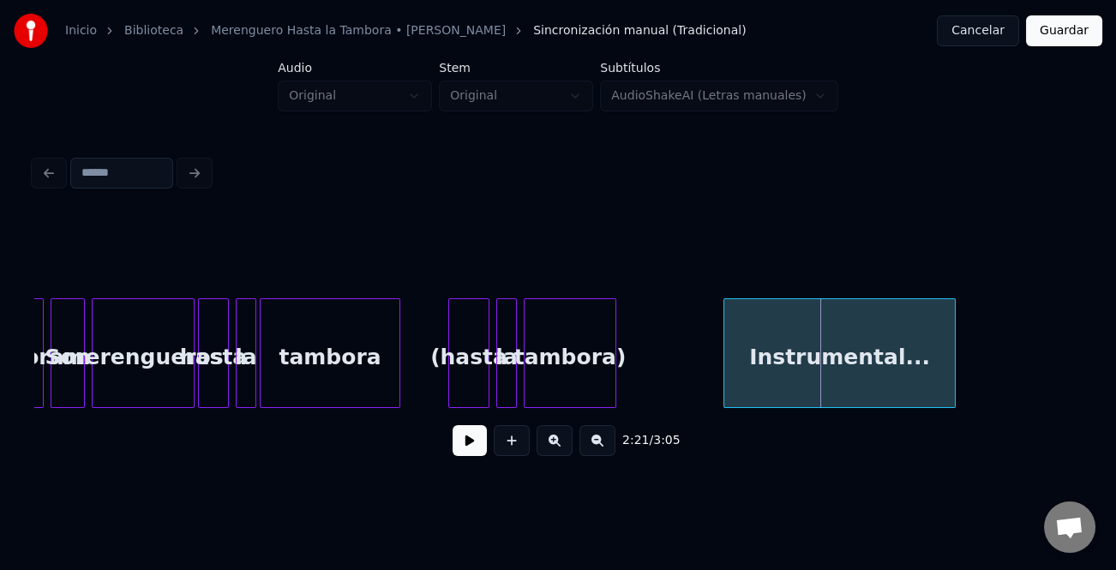
click at [593, 446] on button at bounding box center [598, 440] width 36 height 31
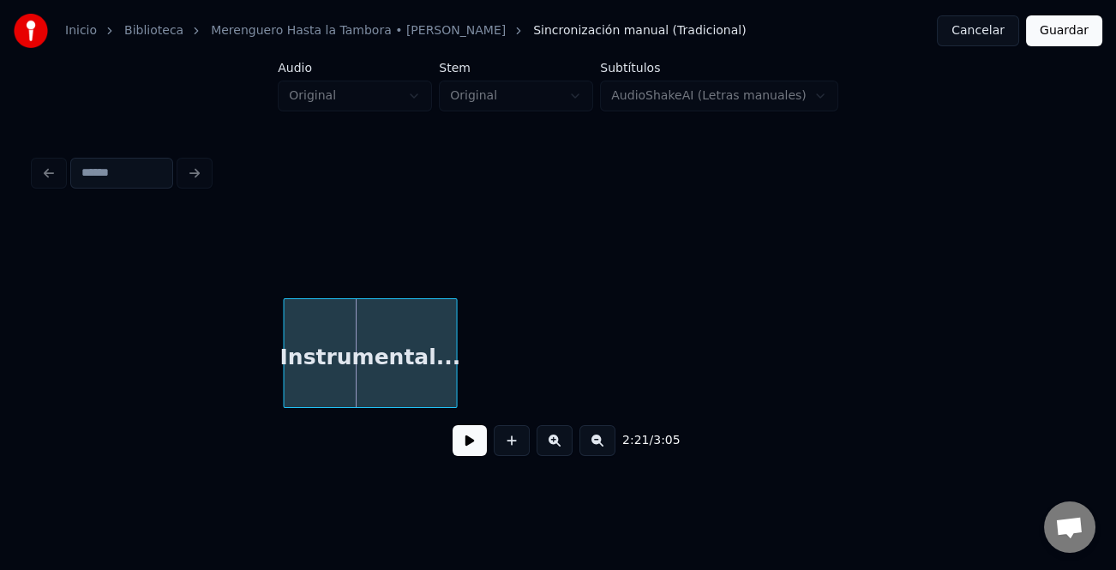
scroll to position [0, 18058]
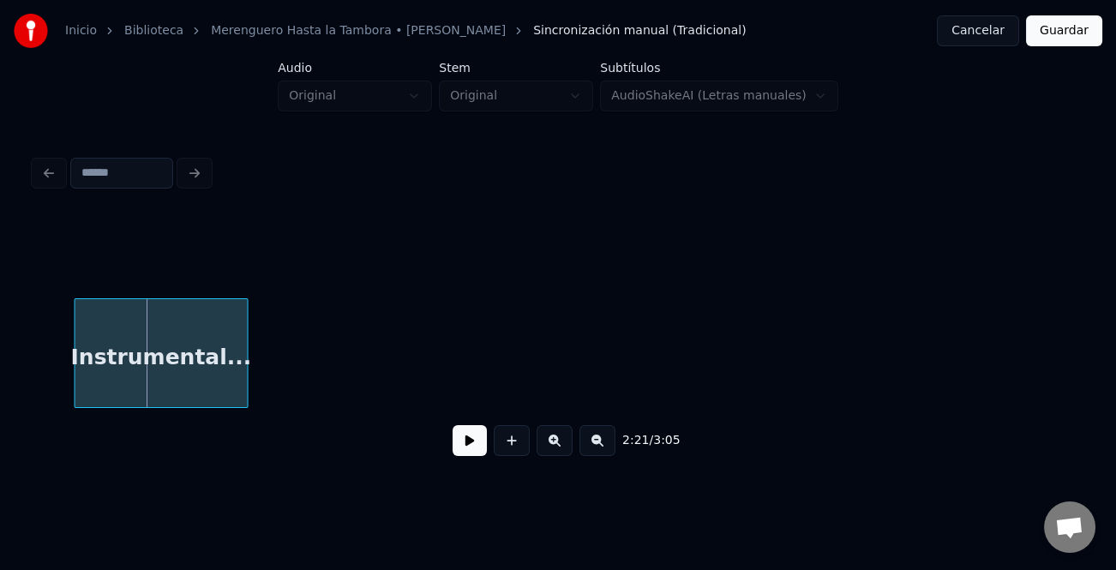
click at [246, 394] on div "Instrumental..." at bounding box center [162, 353] width 174 height 110
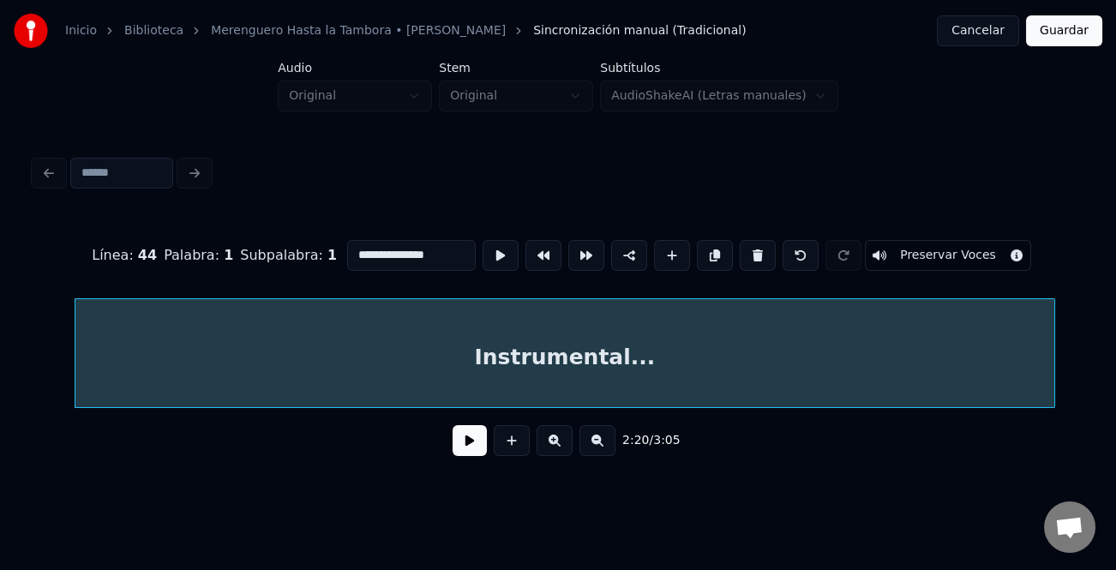
click at [1054, 402] on div "Instrumental..." at bounding box center [558, 353] width 1048 height 110
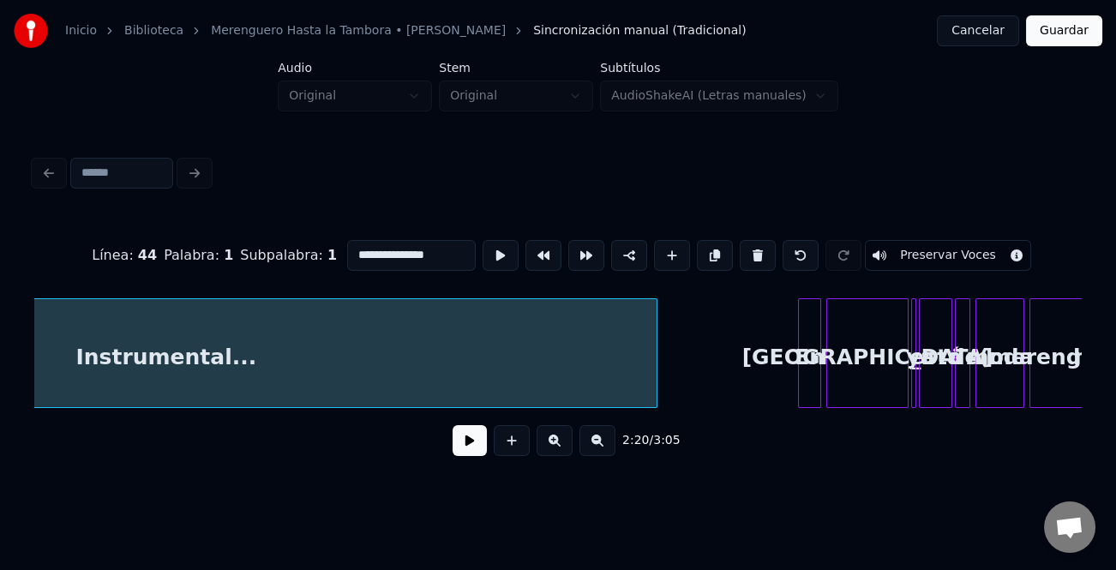
scroll to position [0, 18515]
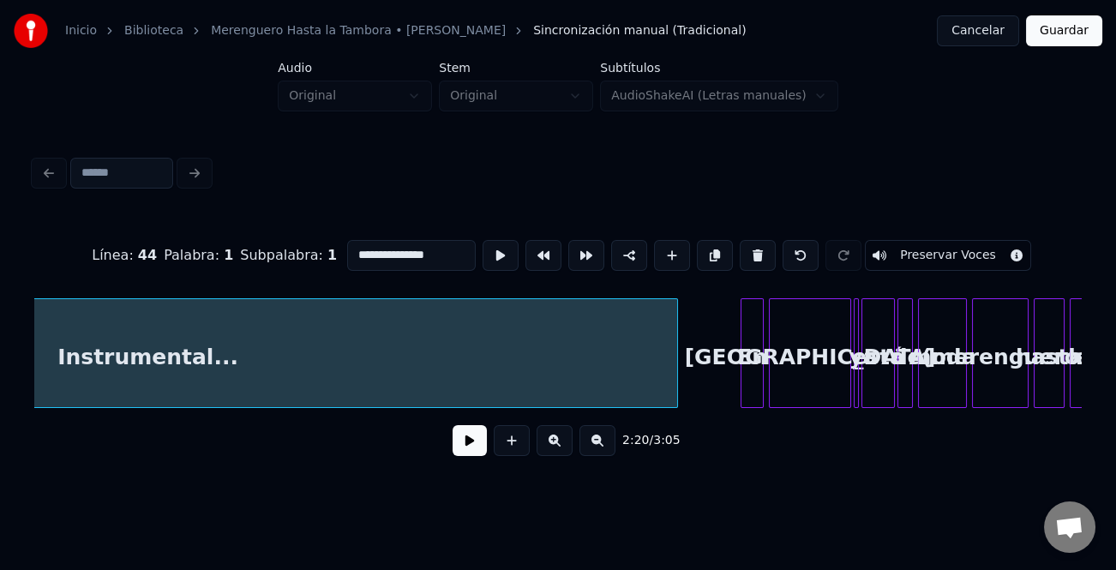
click at [676, 389] on div at bounding box center [674, 353] width 5 height 108
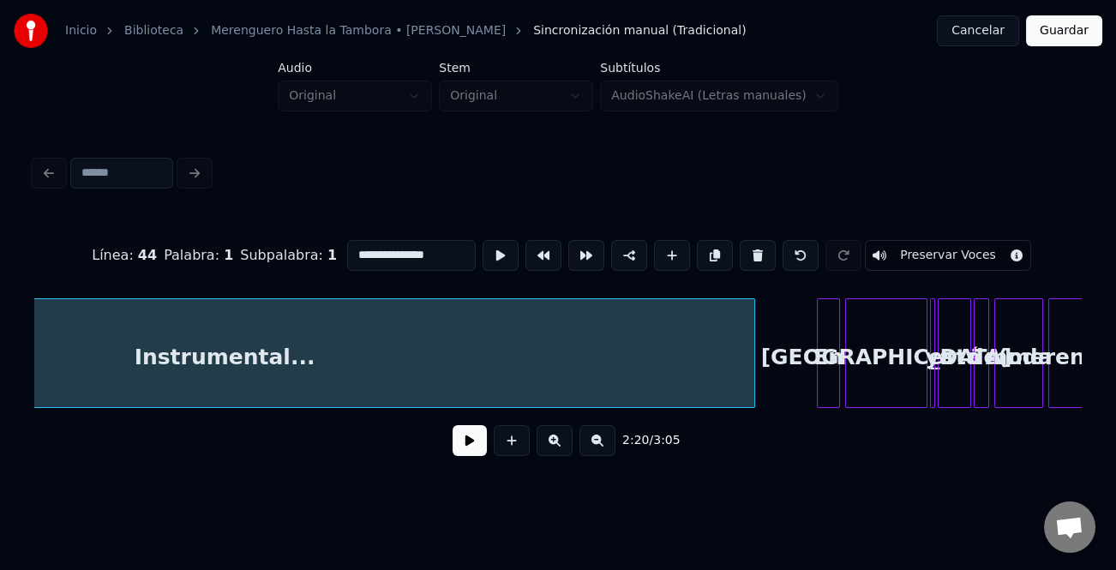
scroll to position [0, 18553]
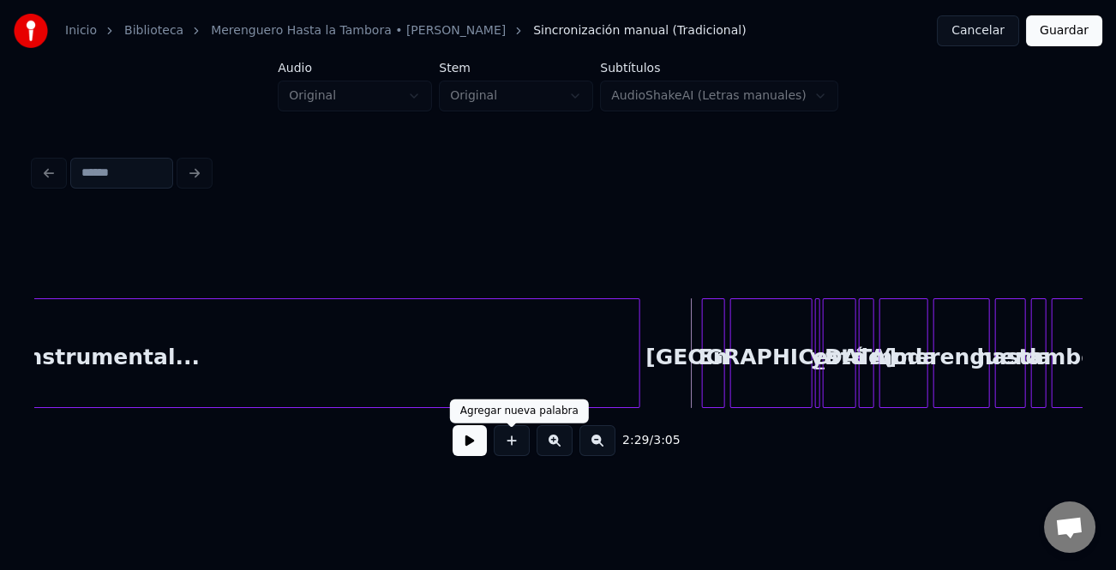
click at [466, 437] on button at bounding box center [470, 440] width 34 height 31
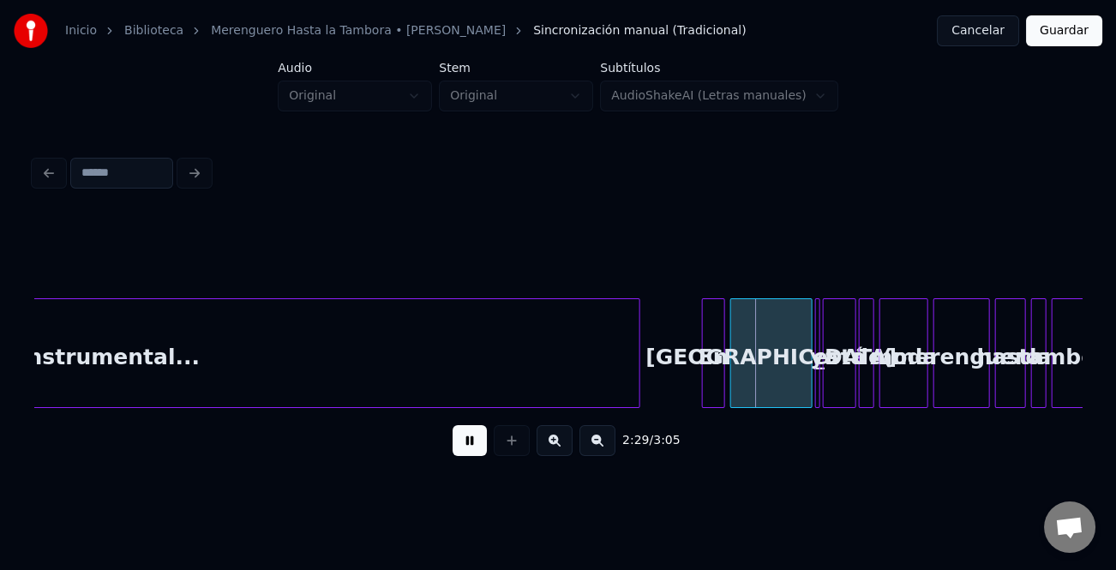
click at [549, 449] on button at bounding box center [555, 440] width 36 height 31
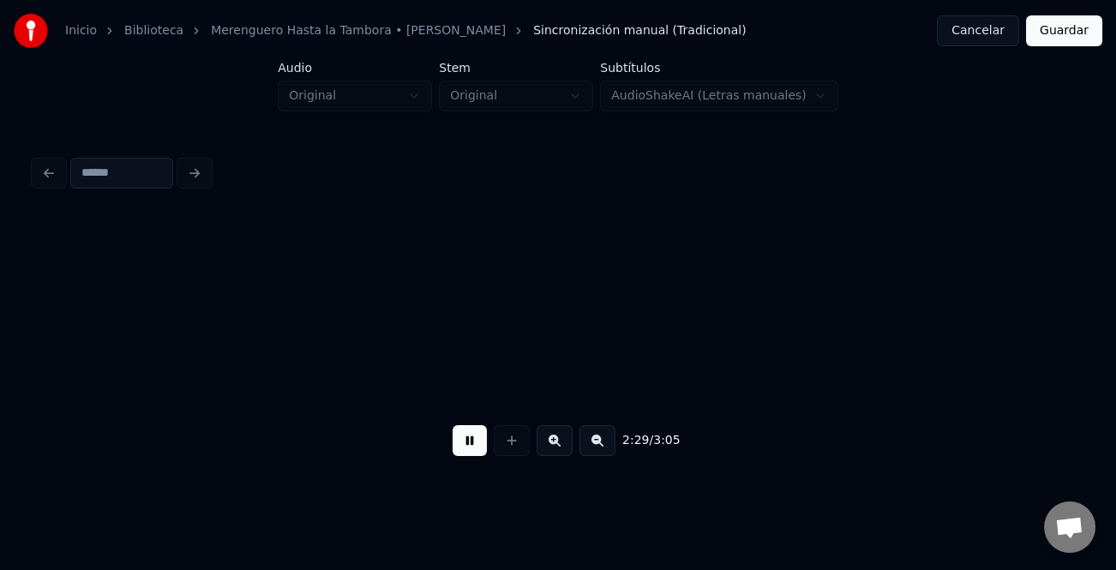
click at [549, 449] on button at bounding box center [555, 440] width 36 height 31
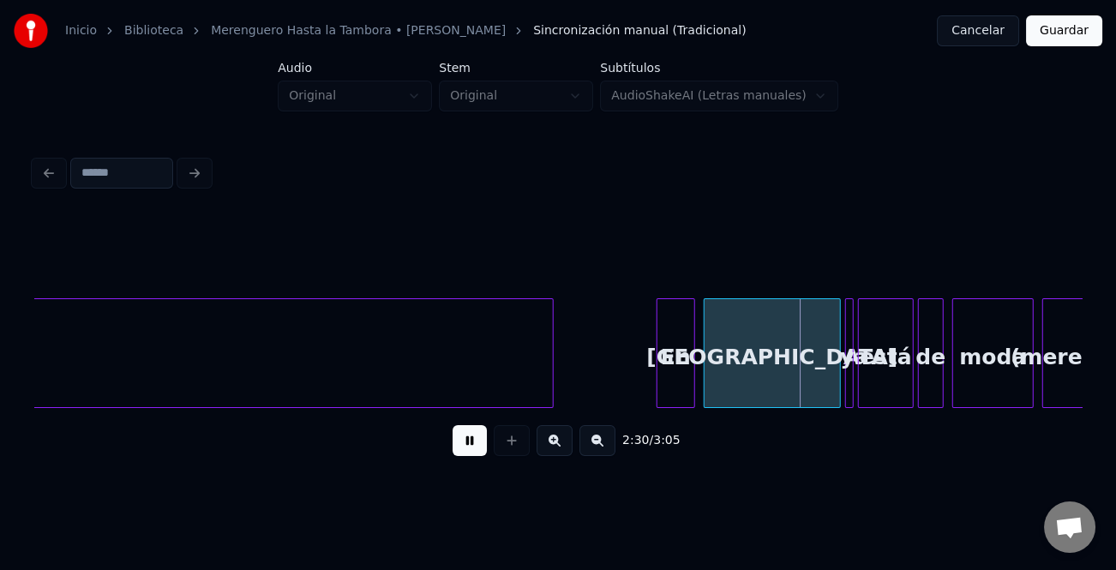
click at [549, 449] on button at bounding box center [555, 440] width 36 height 31
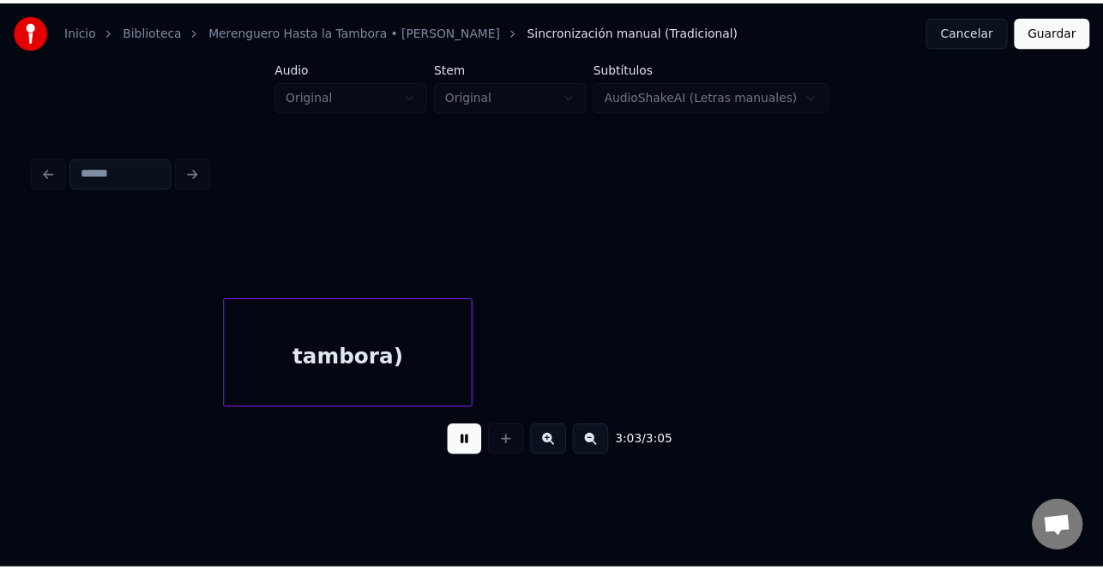
scroll to position [0, 46536]
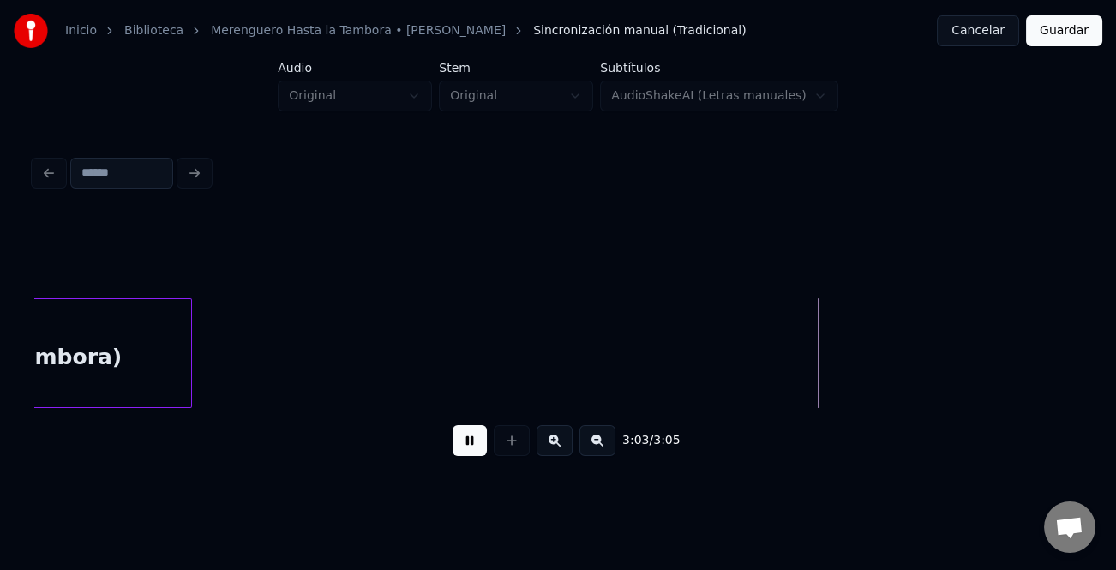
click at [1066, 31] on button "Guardar" at bounding box center [1064, 30] width 76 height 31
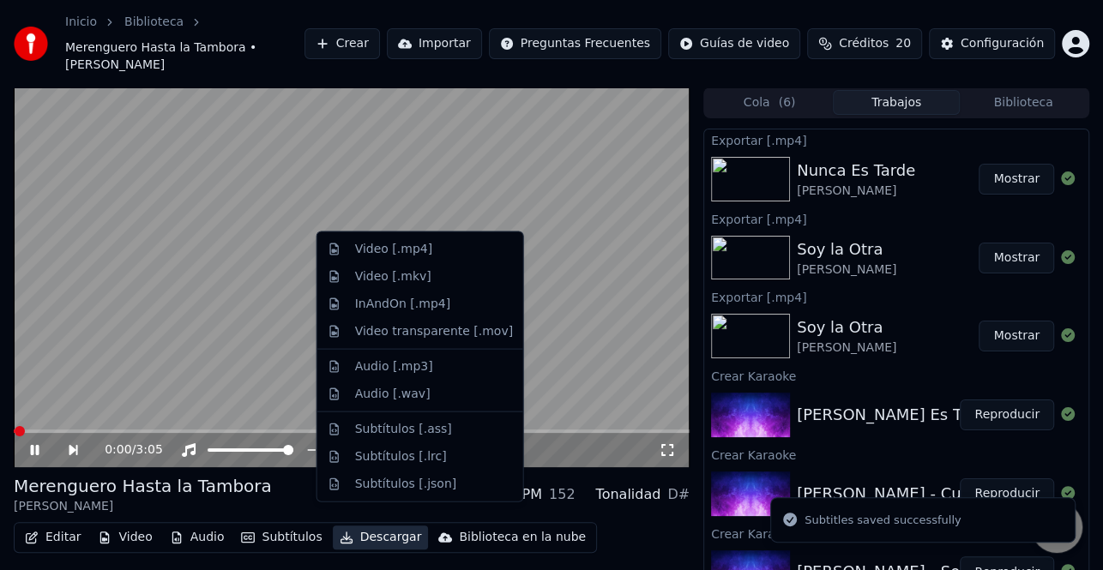
click at [363, 526] on button "Descargar" at bounding box center [381, 538] width 96 height 24
click at [445, 256] on div "Video [.mp4]" at bounding box center [434, 249] width 158 height 17
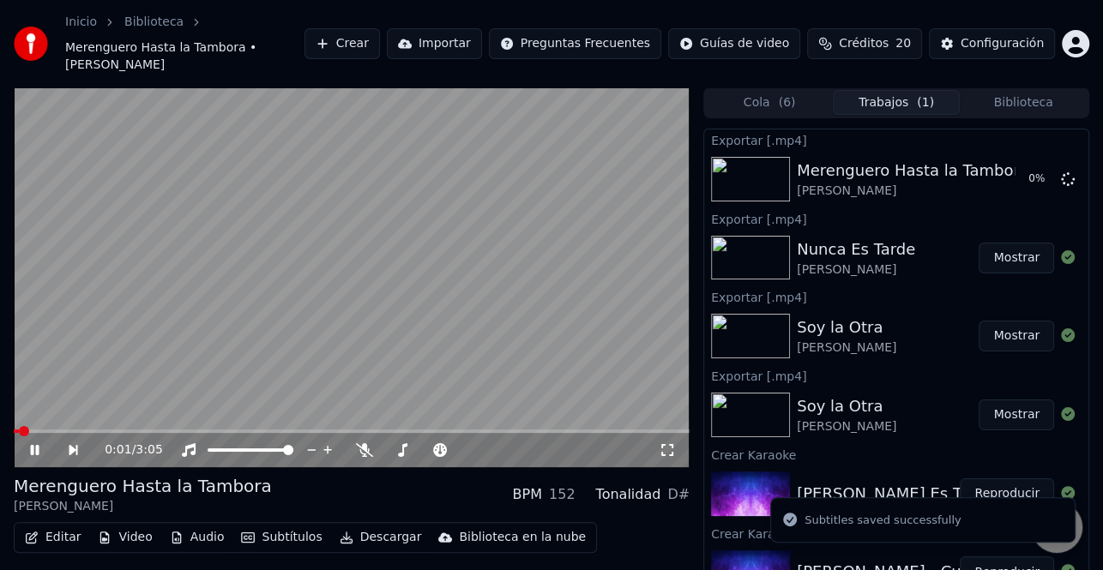
click at [30, 443] on icon at bounding box center [46, 450] width 39 height 14
click at [1012, 322] on button "Mostrar" at bounding box center [1015, 336] width 75 height 31
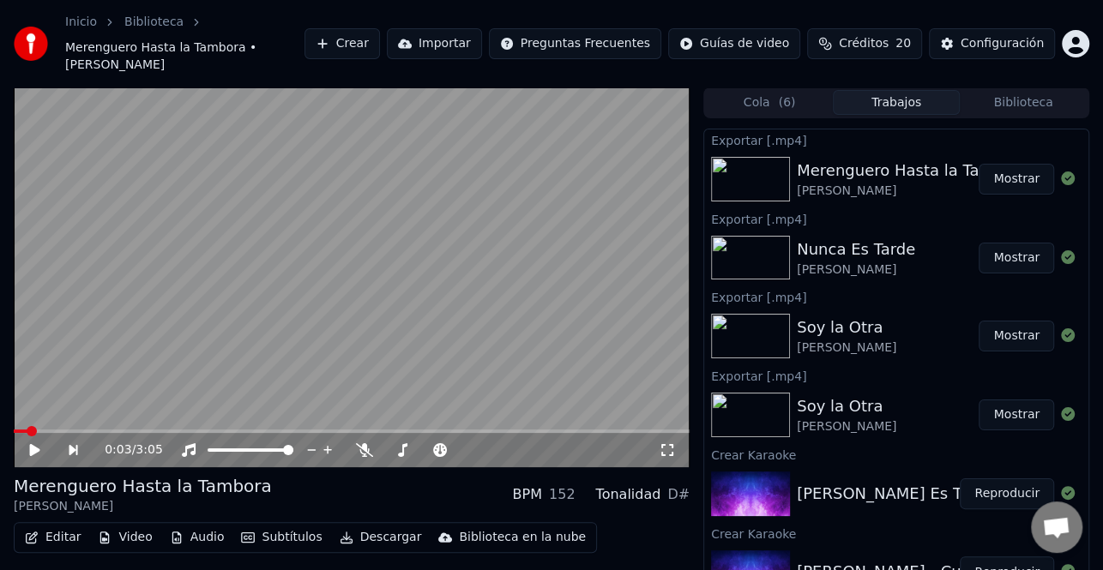
click at [1012, 243] on button "Mostrar" at bounding box center [1015, 258] width 75 height 31
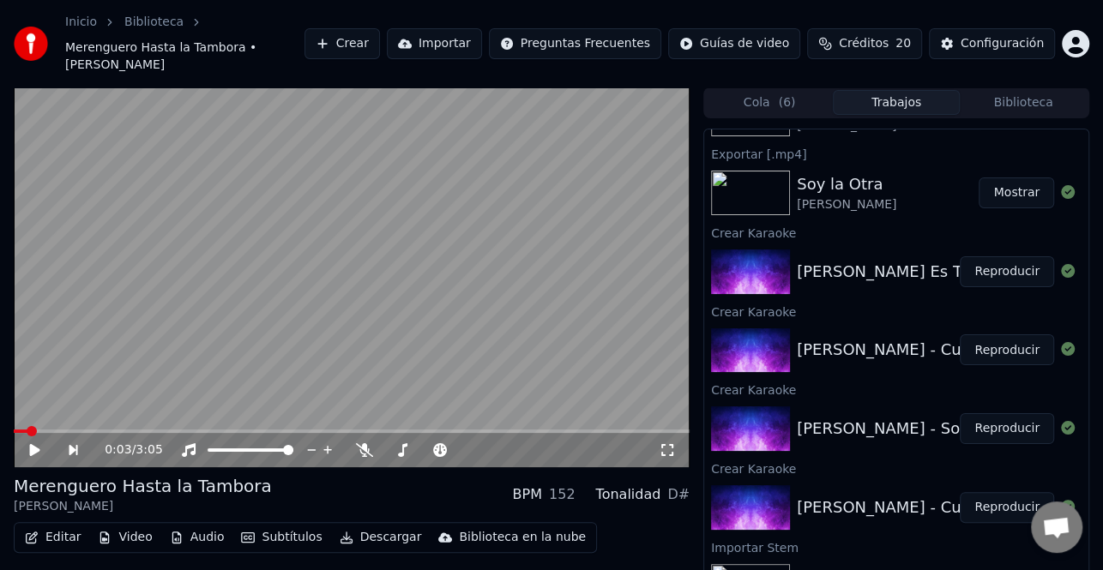
scroll to position [257, 0]
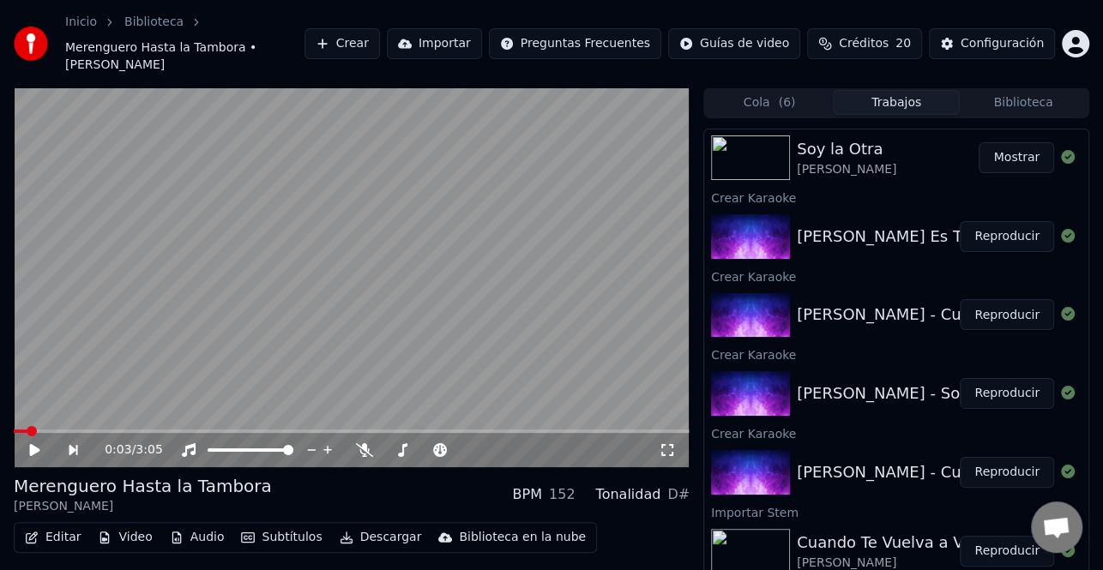
click at [989, 299] on button "Reproducir" at bounding box center [1006, 314] width 94 height 31
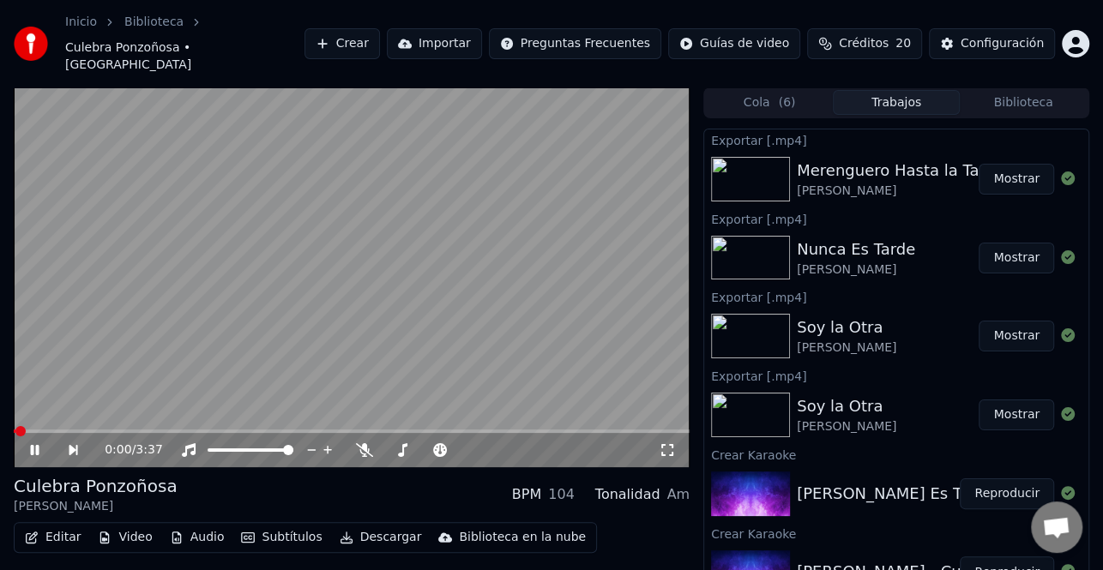
click at [32, 445] on icon at bounding box center [35, 450] width 9 height 10
click at [60, 526] on button "Editar" at bounding box center [52, 538] width 69 height 24
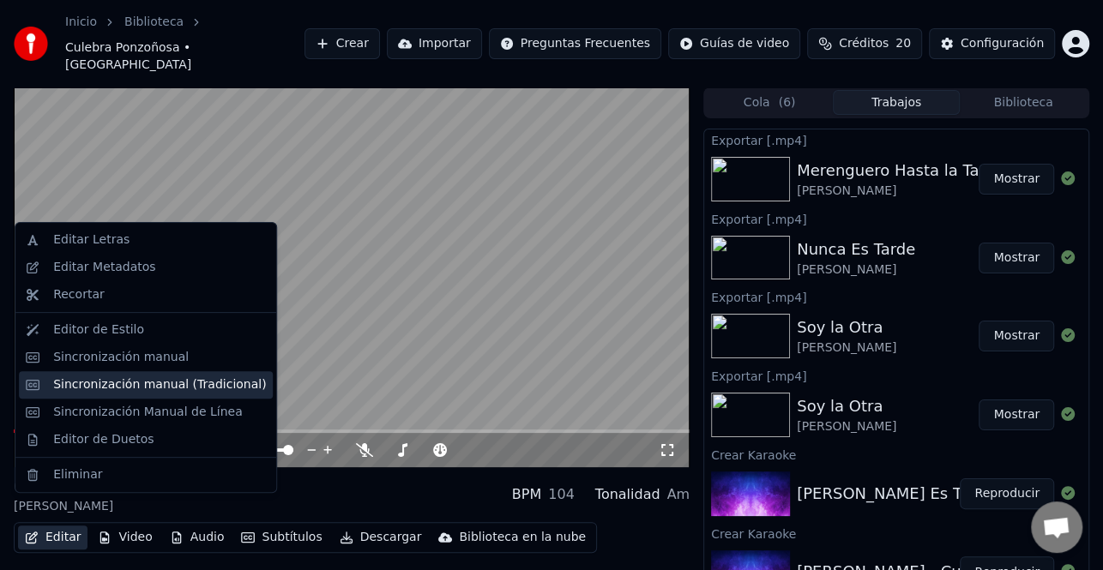
click at [160, 382] on div "Sincronización manual (Tradicional)" at bounding box center [159, 384] width 213 height 17
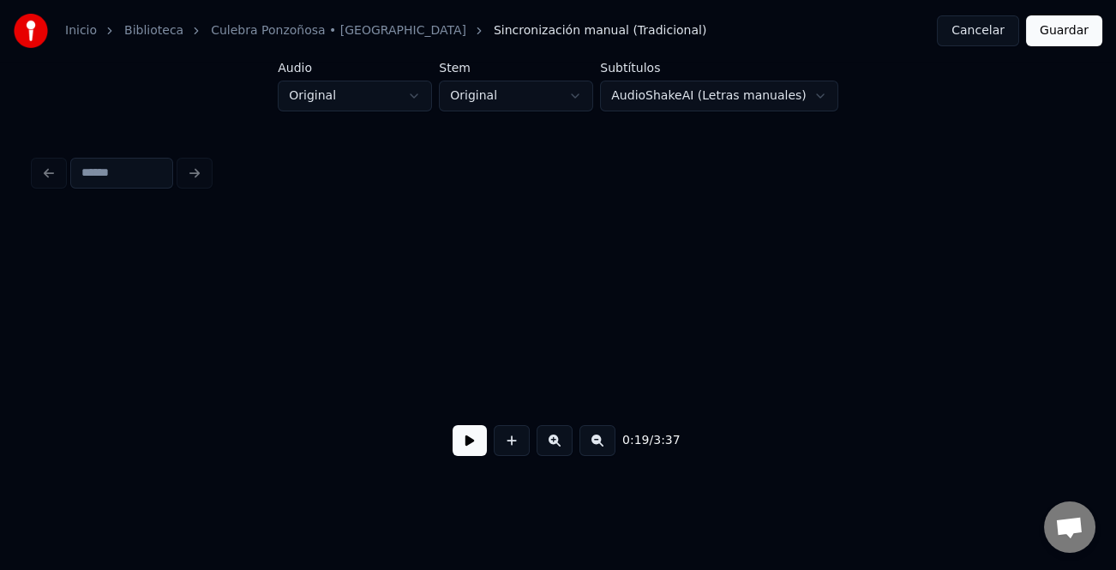
scroll to position [0, 4943]
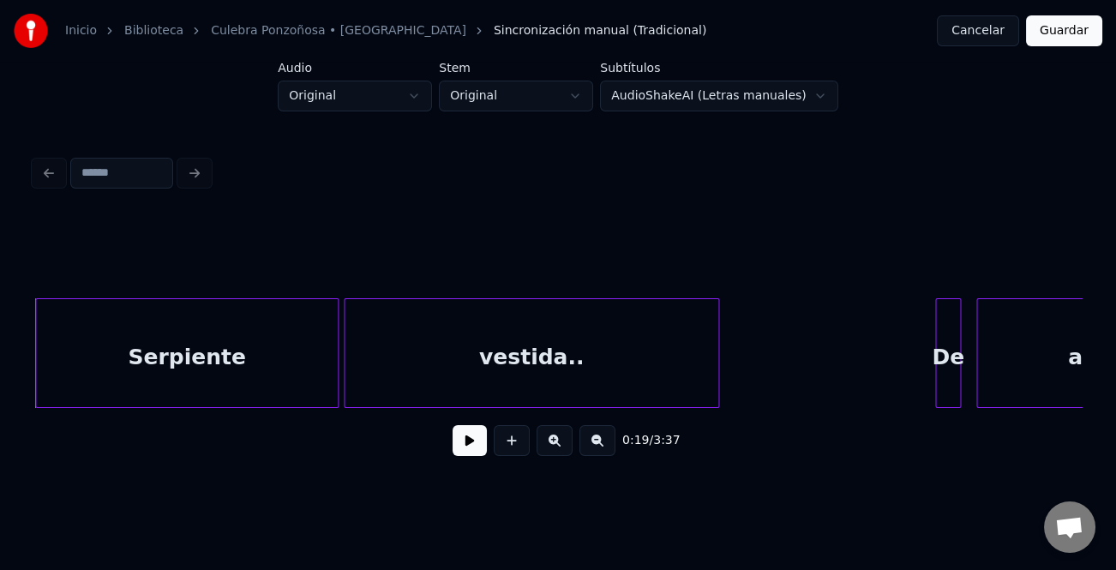
click at [477, 448] on button at bounding box center [470, 440] width 34 height 31
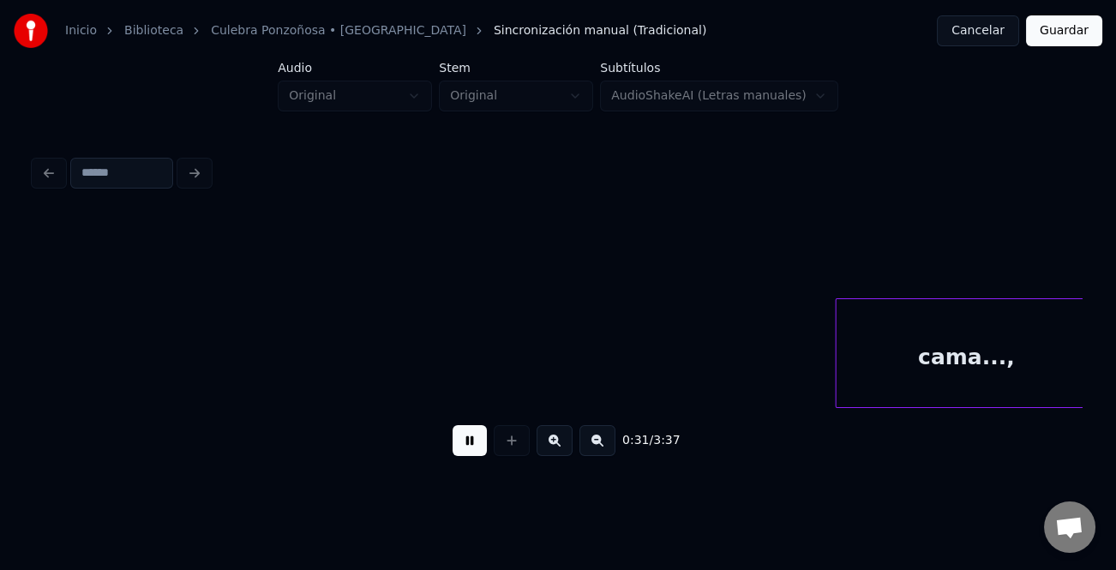
scroll to position [0, 7946]
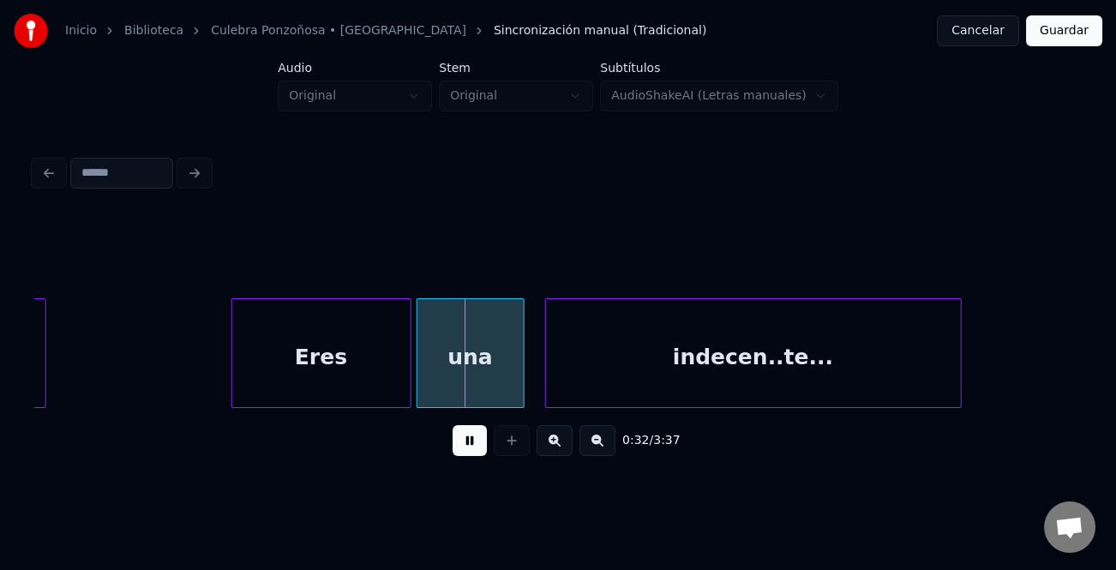
click at [232, 361] on div at bounding box center [234, 353] width 5 height 108
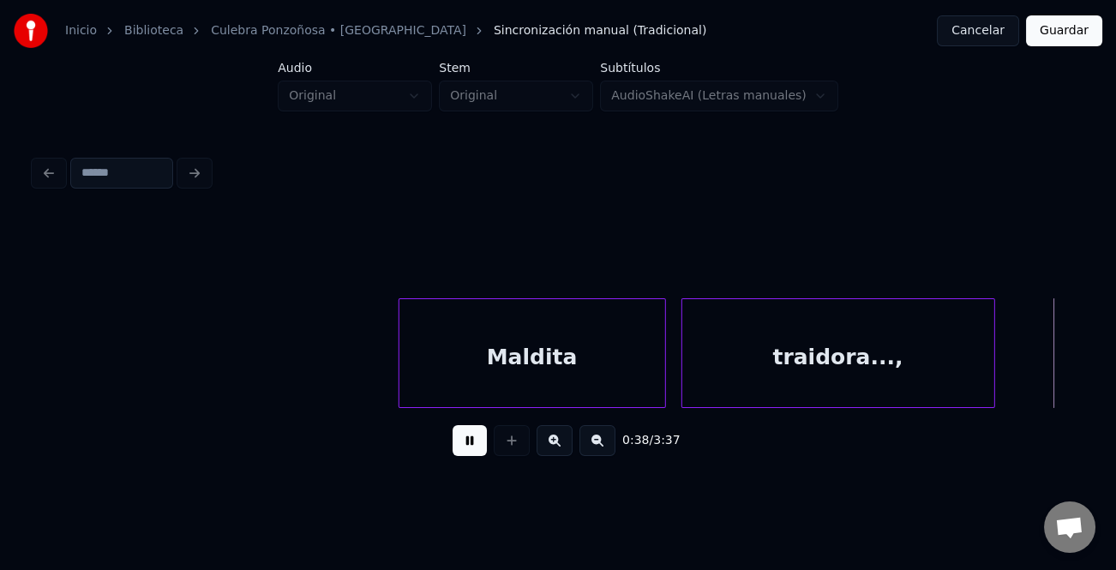
scroll to position [0, 10046]
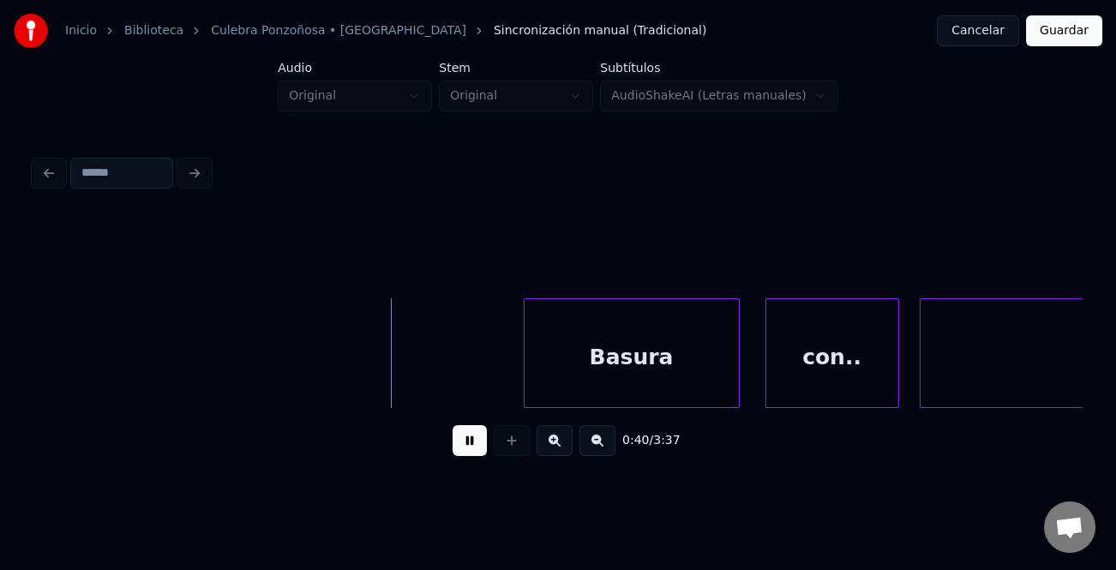
click at [462, 456] on button at bounding box center [470, 440] width 34 height 31
click at [429, 361] on div at bounding box center [430, 353] width 5 height 108
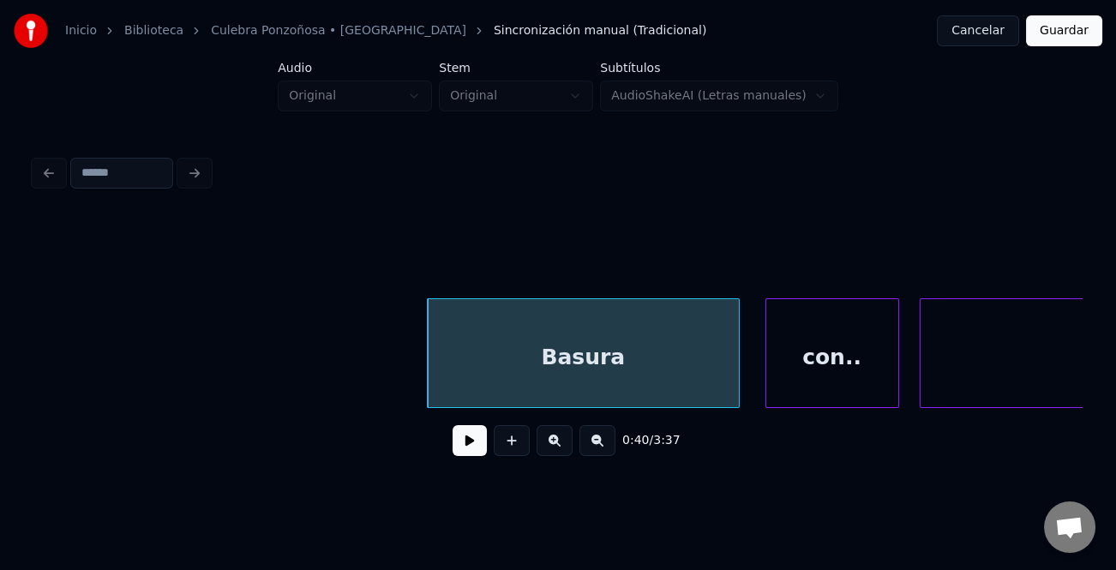
click at [467, 454] on button at bounding box center [470, 440] width 34 height 31
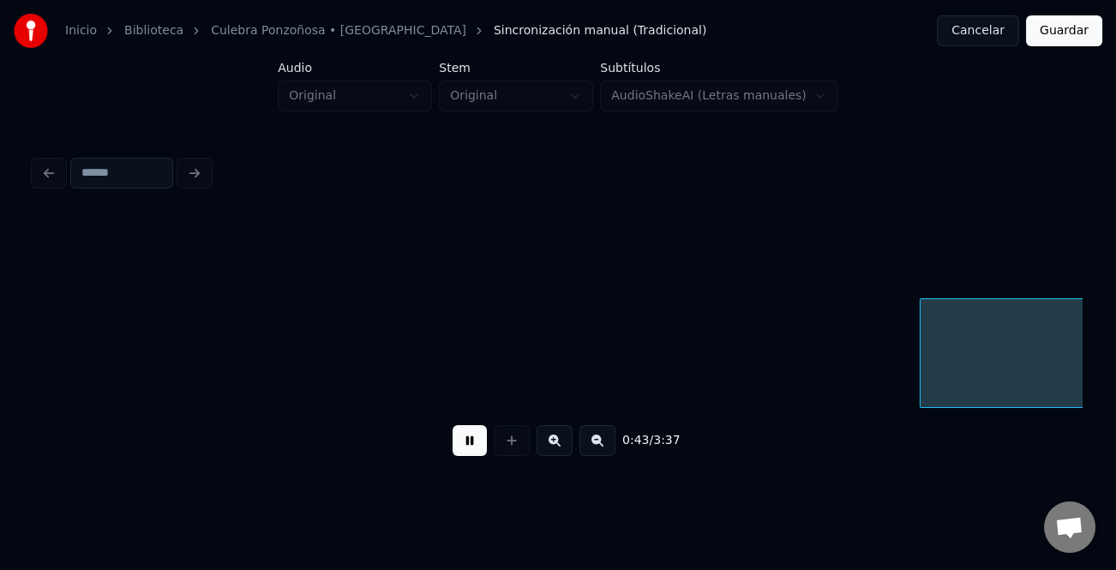
scroll to position [0, 11094]
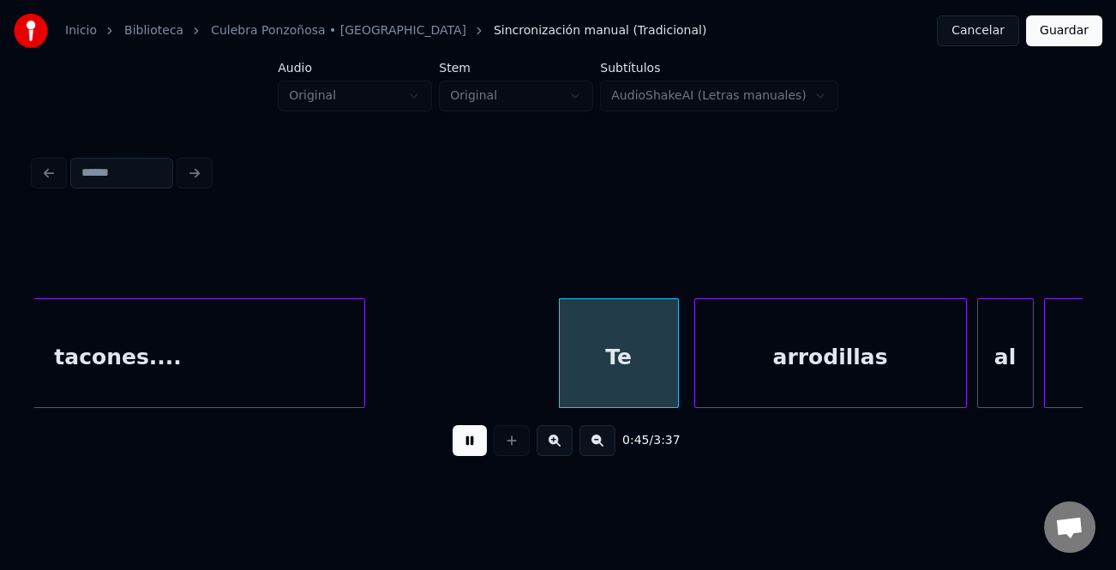
click at [560, 350] on div at bounding box center [562, 353] width 5 height 108
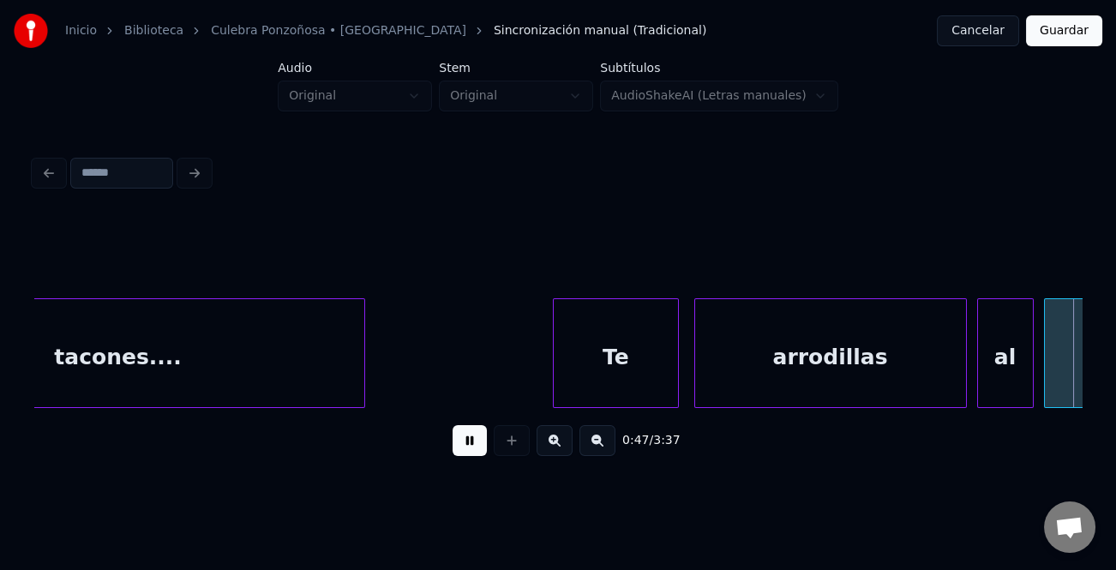
scroll to position [0, 12141]
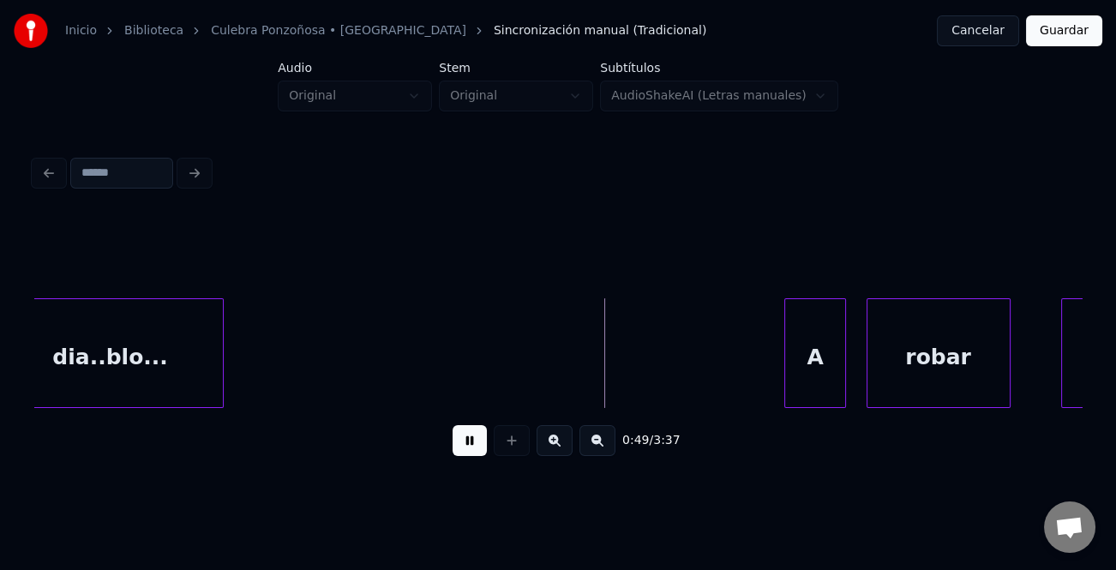
click at [788, 376] on div at bounding box center [787, 353] width 5 height 108
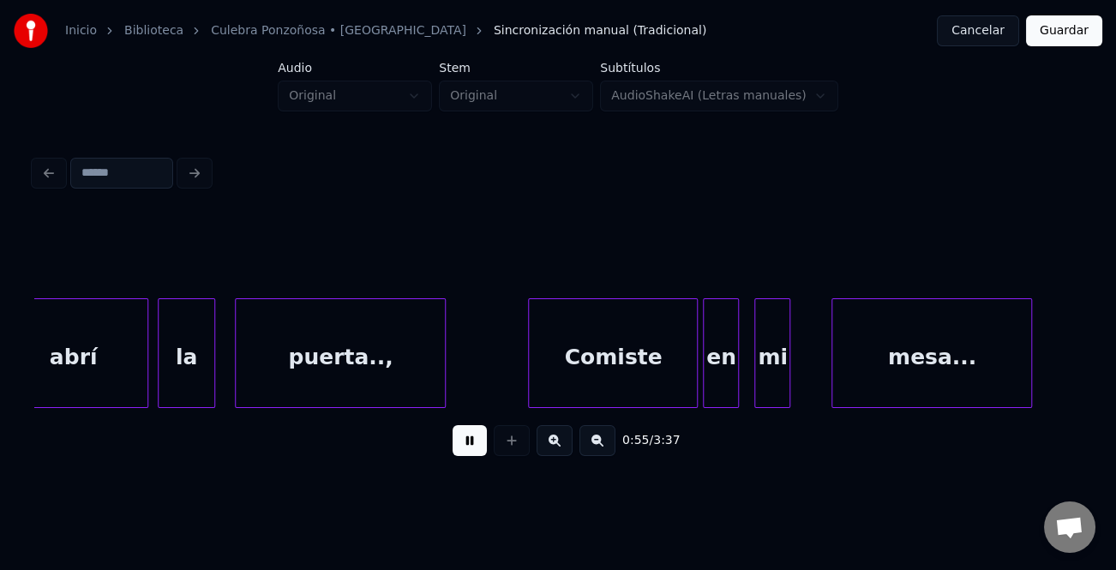
scroll to position [0, 14146]
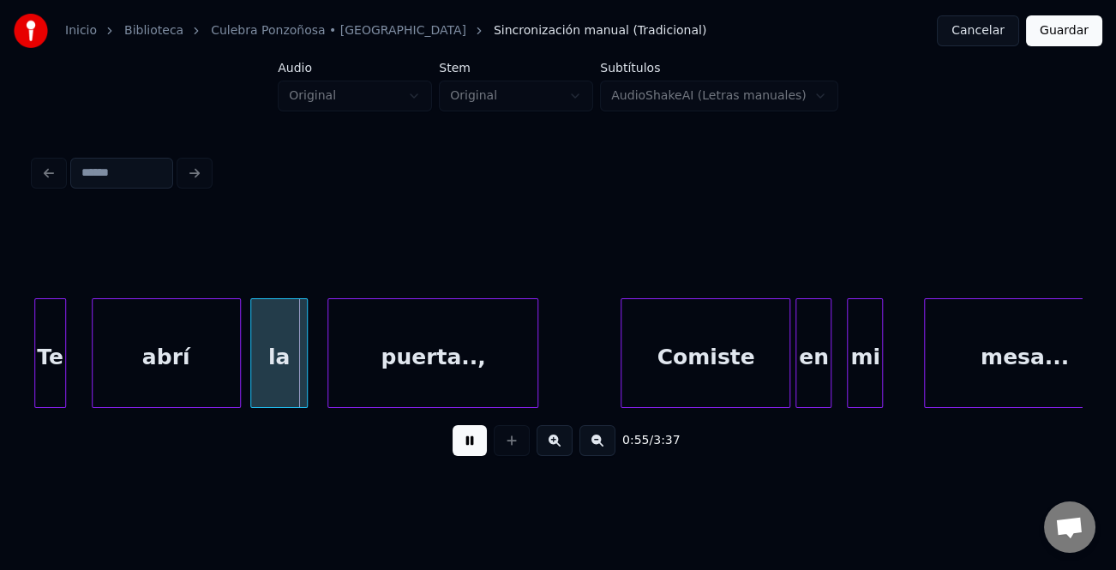
click at [624, 353] on div at bounding box center [624, 353] width 5 height 108
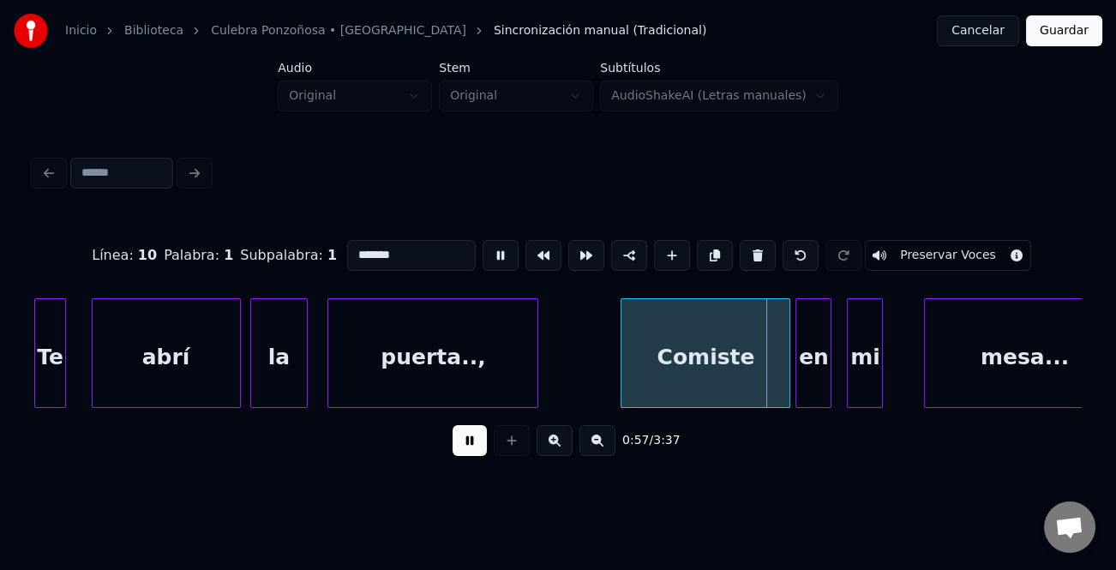
click at [622, 356] on div at bounding box center [624, 353] width 5 height 108
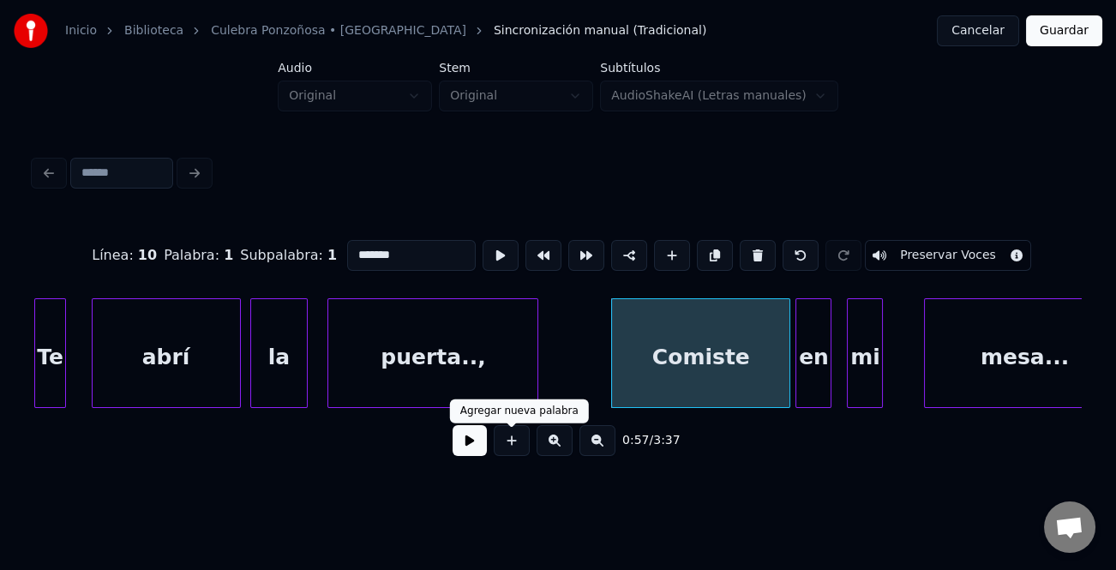
click at [462, 439] on button at bounding box center [470, 440] width 34 height 31
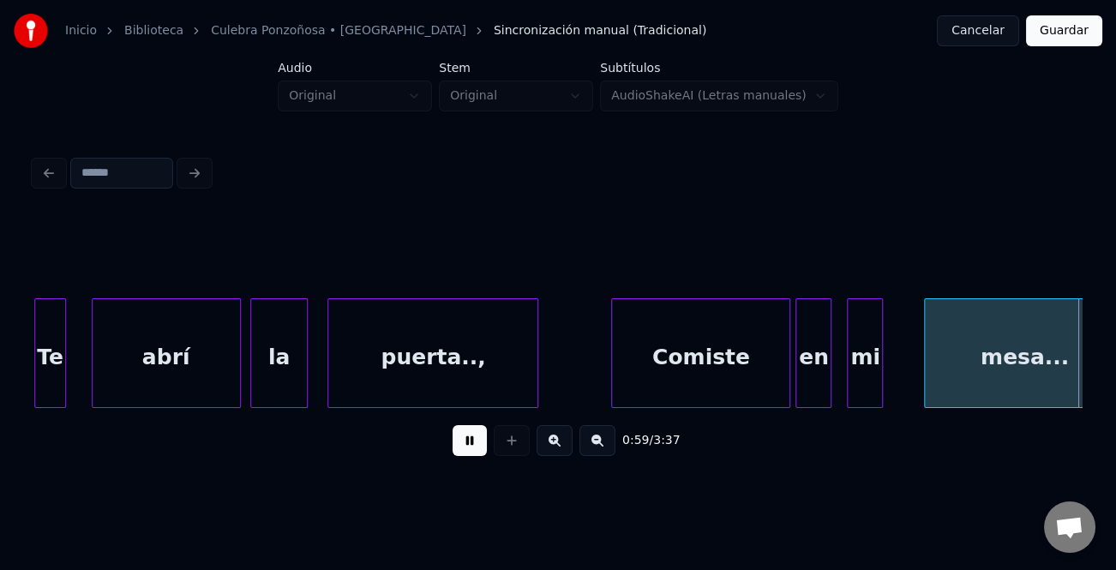
scroll to position [0, 15193]
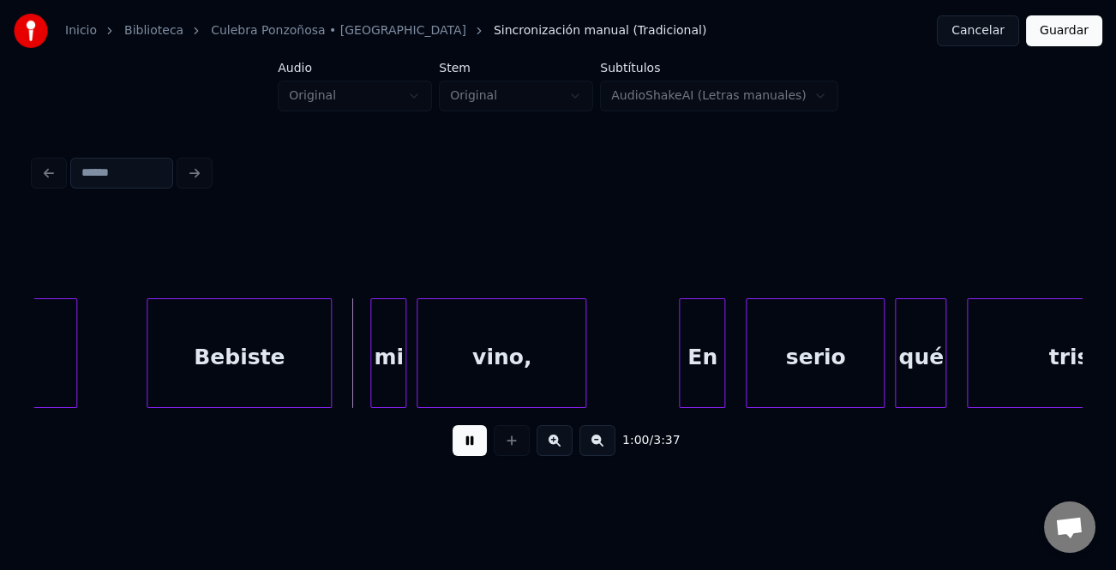
click at [287, 370] on div "Bebiste" at bounding box center [238, 357] width 183 height 117
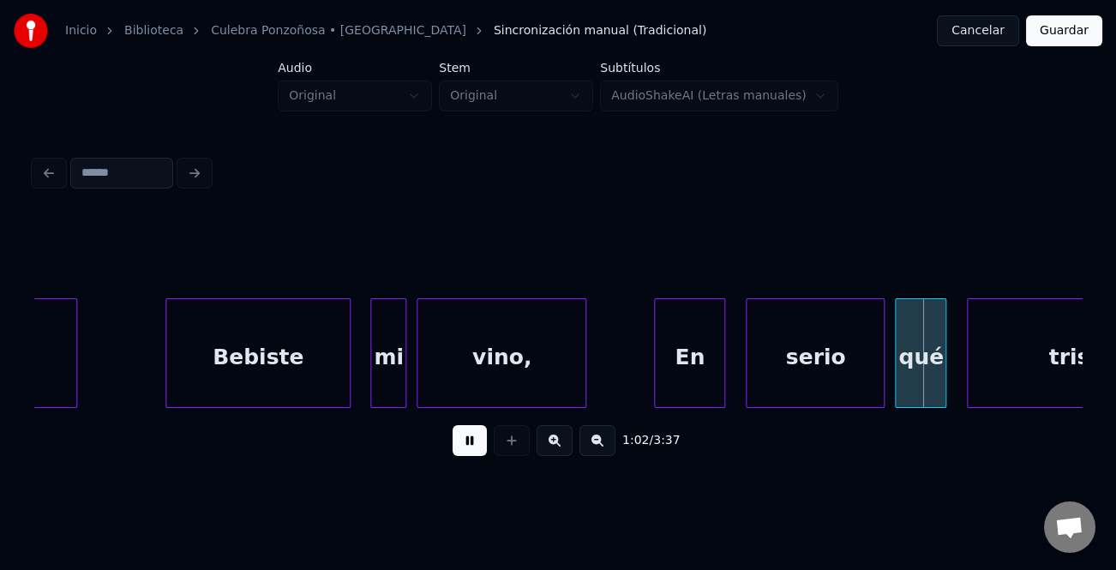
click at [655, 366] on div at bounding box center [657, 353] width 5 height 108
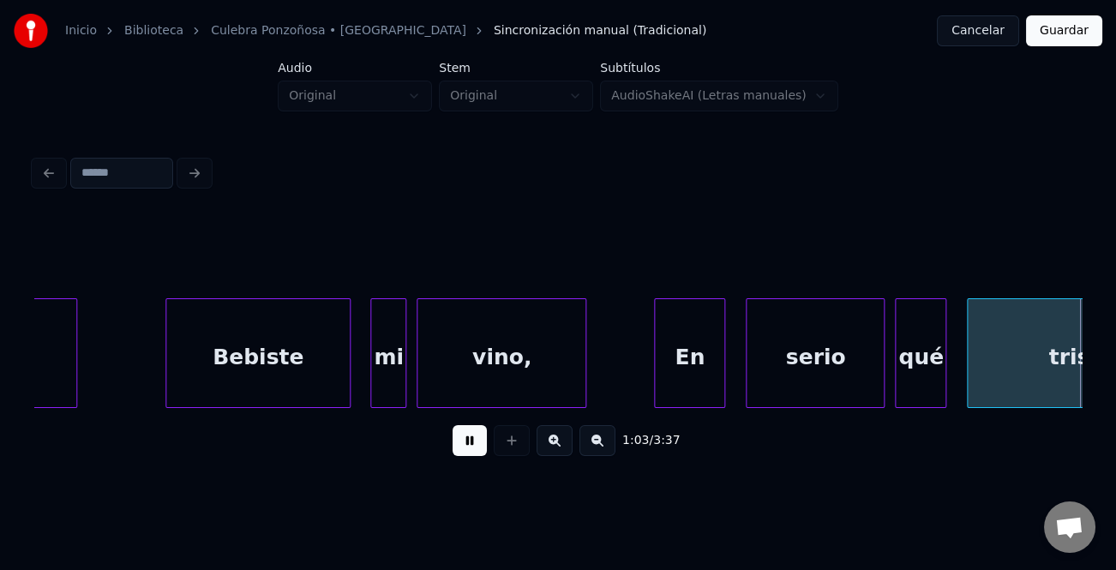
scroll to position [0, 16243]
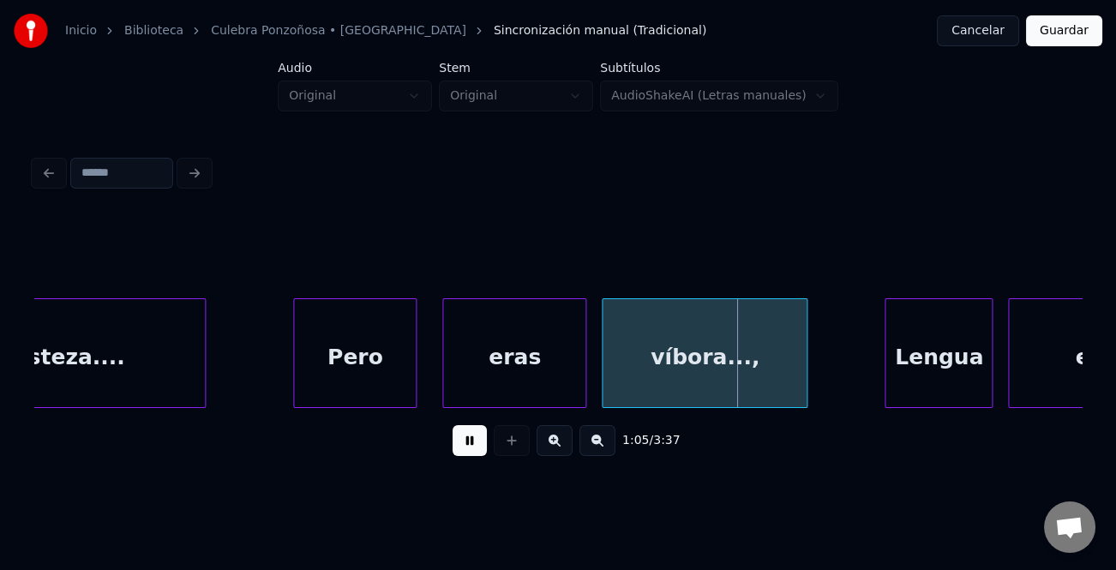
click at [294, 382] on div at bounding box center [296, 353] width 5 height 108
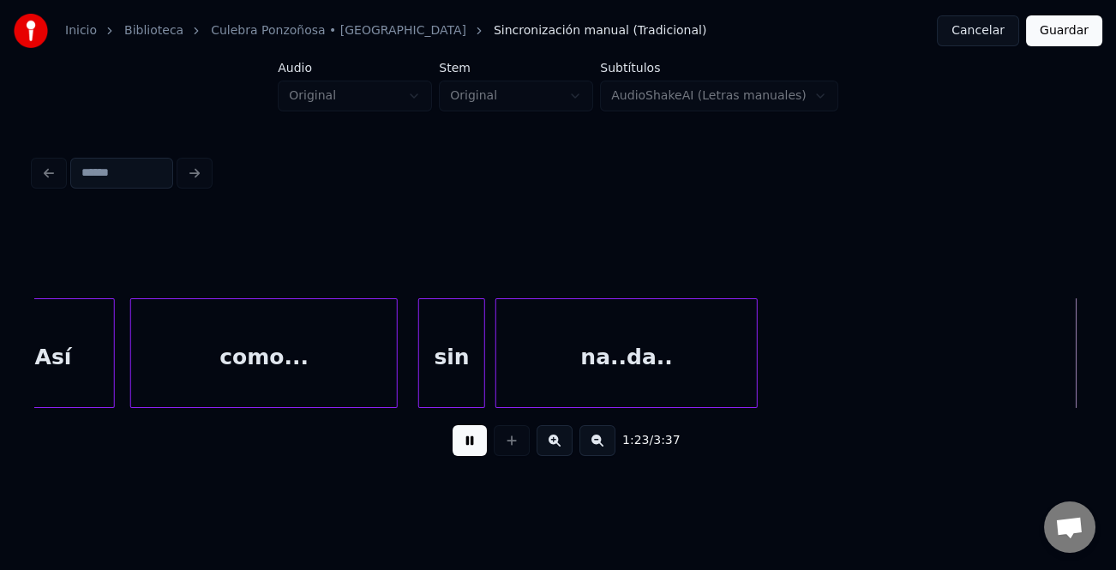
scroll to position [0, 21495]
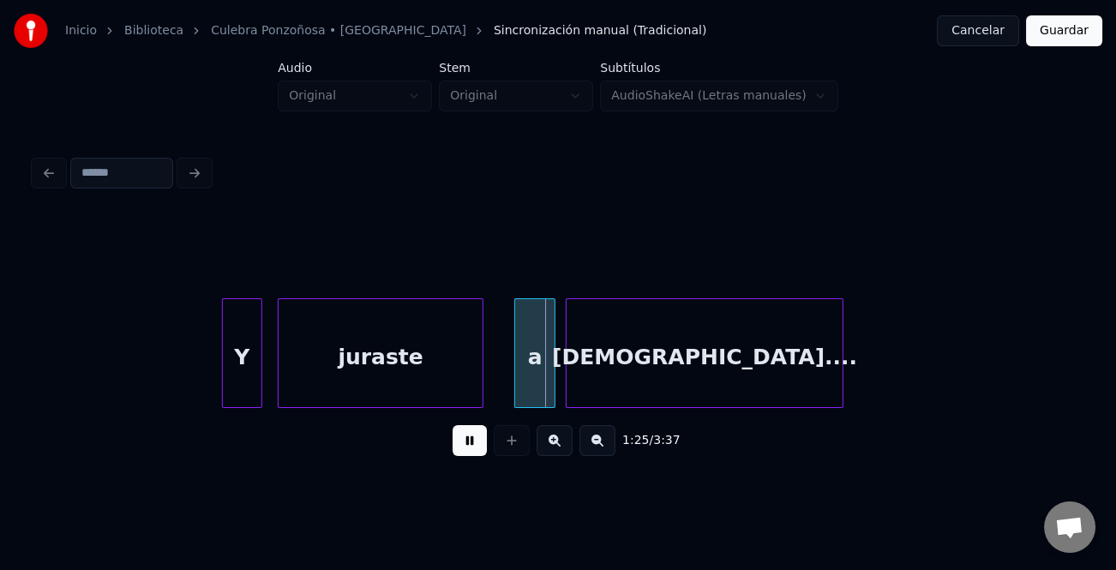
click at [224, 364] on div at bounding box center [225, 353] width 5 height 108
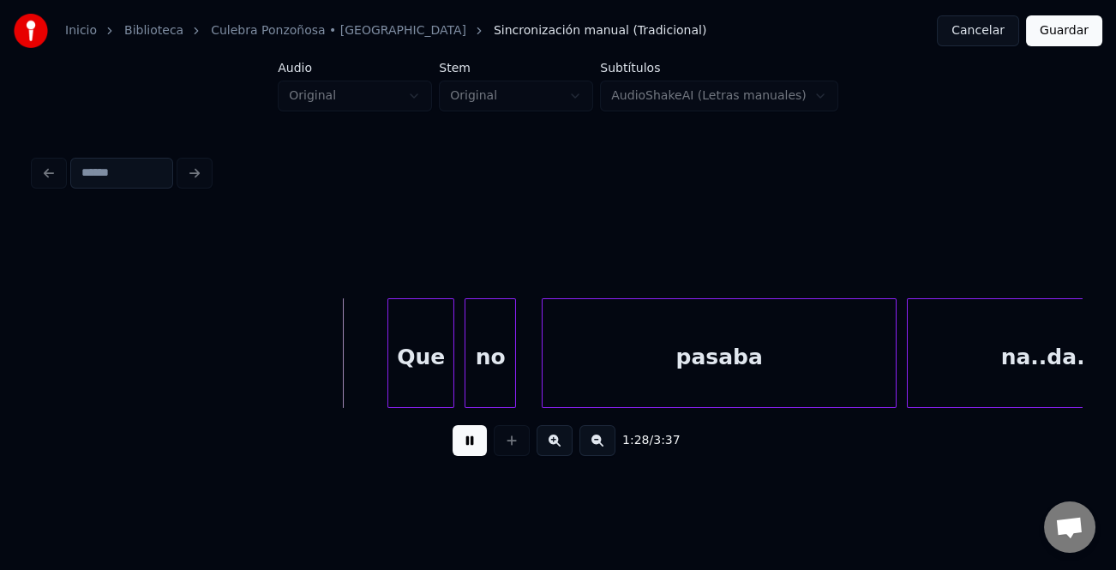
drag, startPoint x: 286, startPoint y: 326, endPoint x: 390, endPoint y: 340, distance: 105.6
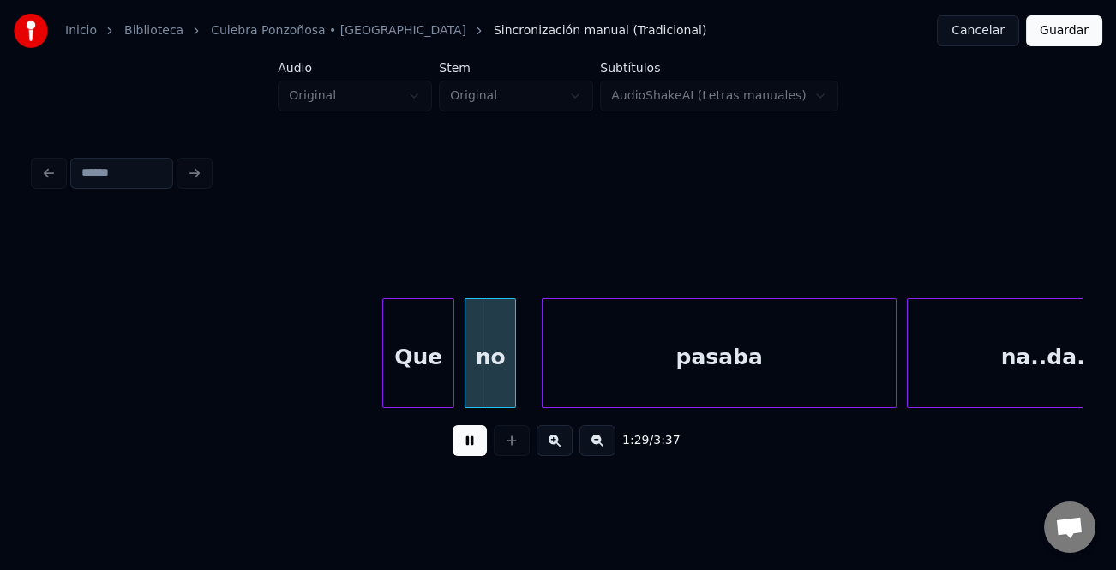
click at [384, 341] on div at bounding box center [385, 353] width 5 height 108
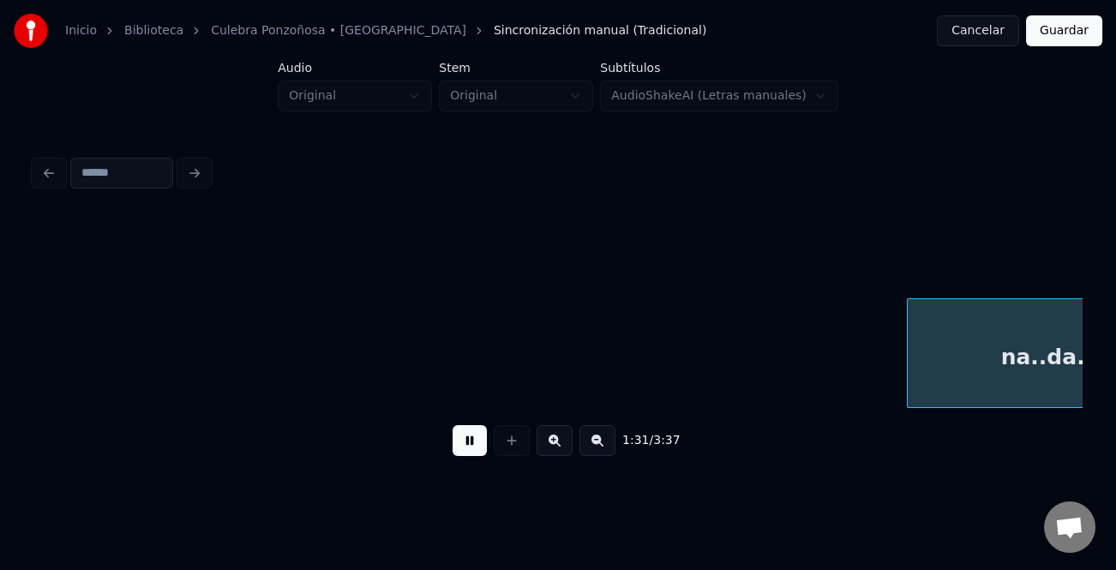
scroll to position [0, 23595]
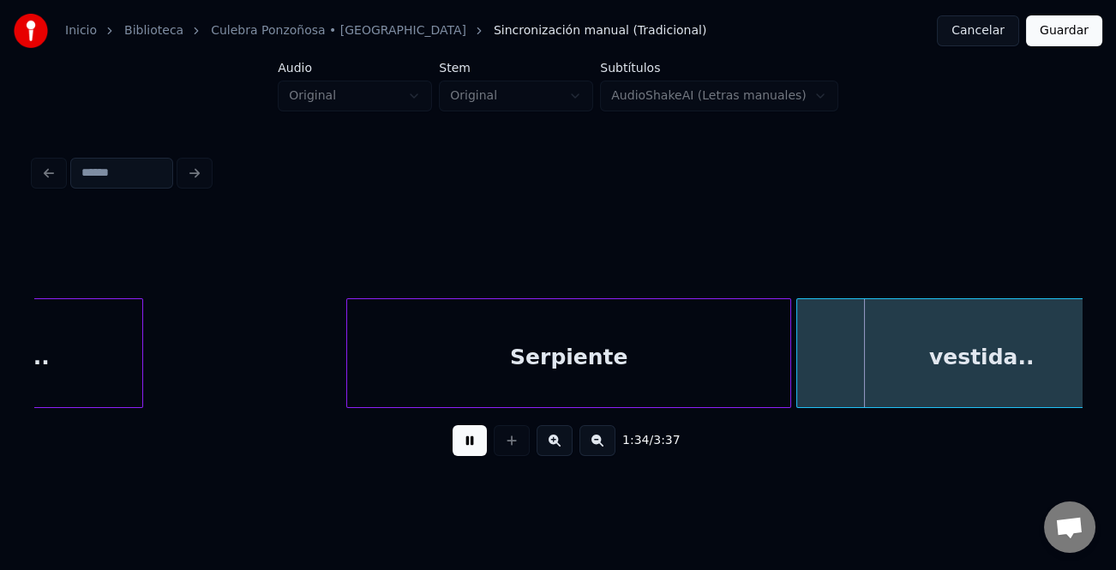
click at [347, 346] on div at bounding box center [349, 353] width 5 height 108
click at [425, 360] on div at bounding box center [423, 353] width 5 height 108
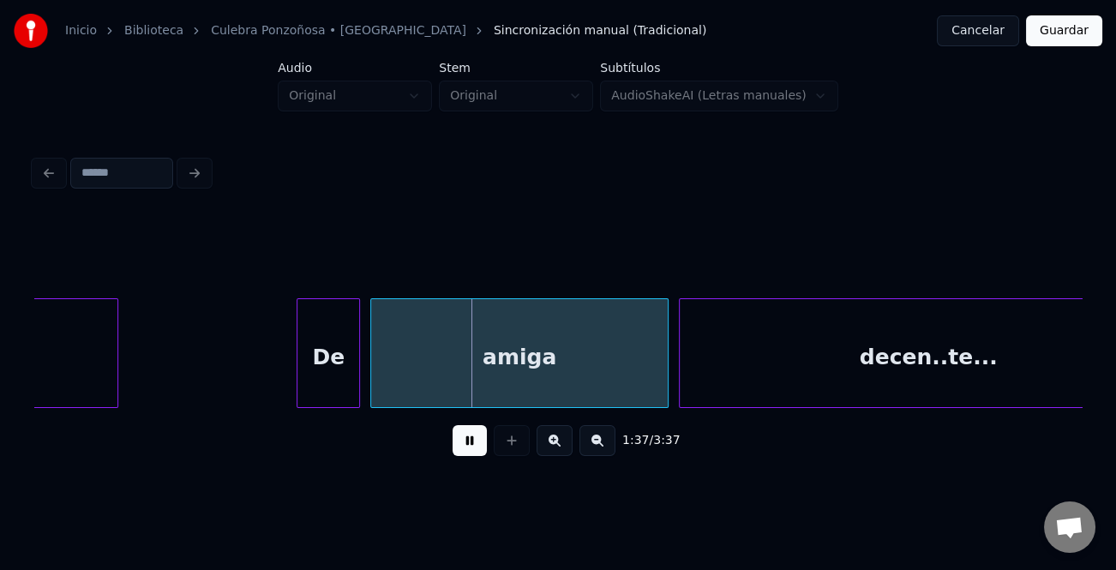
click at [299, 366] on div at bounding box center [300, 353] width 5 height 108
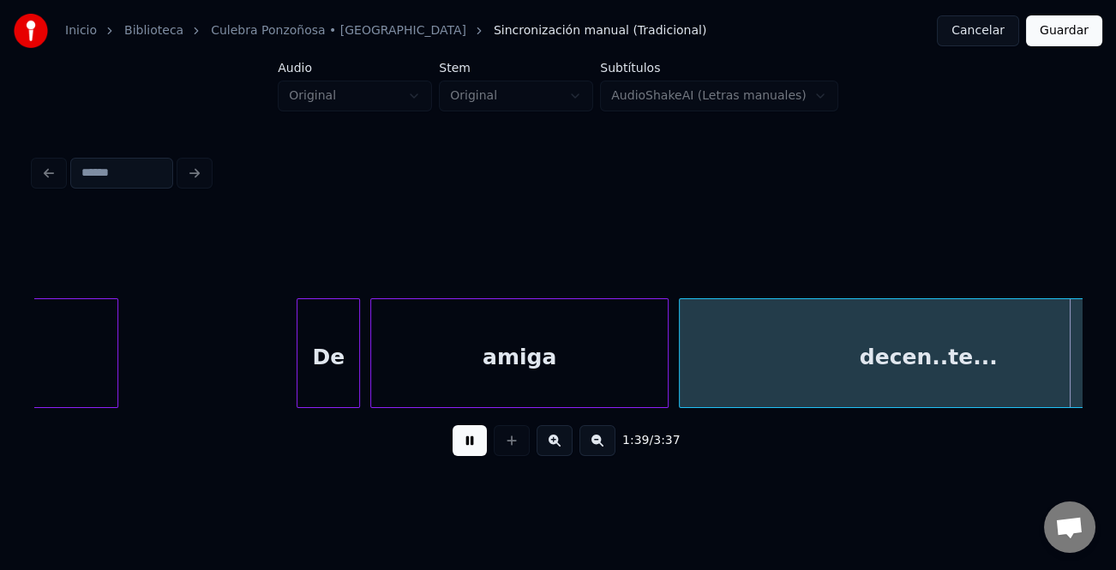
scroll to position [0, 25694]
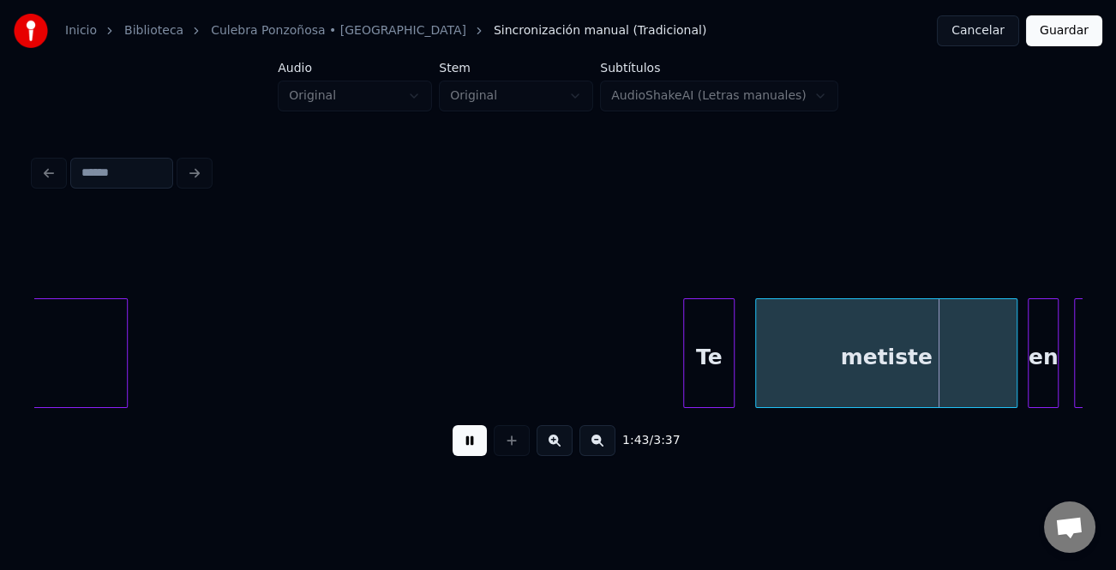
click at [683, 353] on div "Te" at bounding box center [708, 353] width 51 height 110
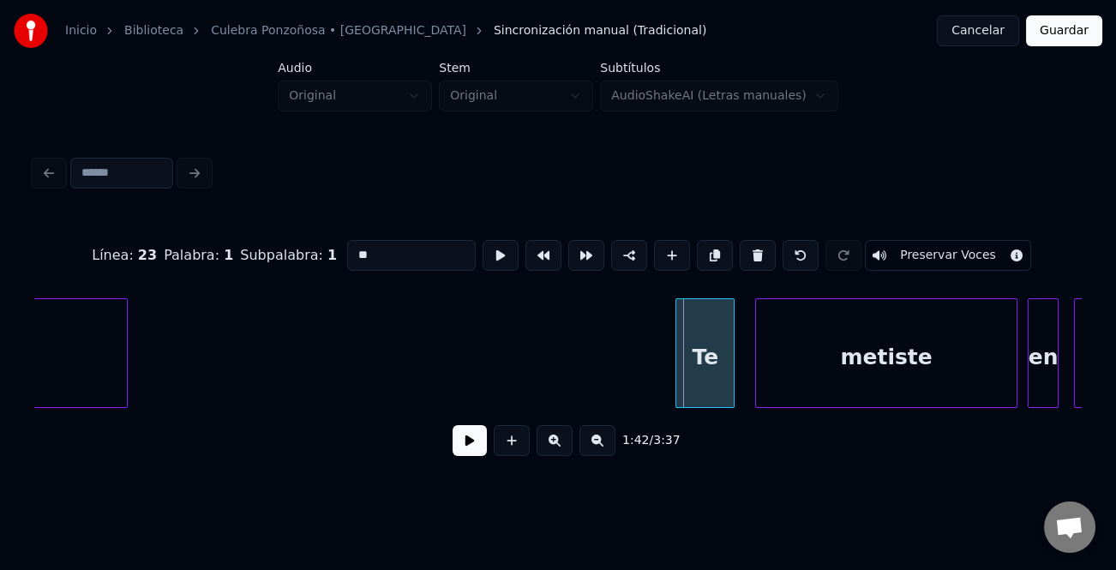
click at [679, 357] on div at bounding box center [678, 353] width 5 height 108
click at [479, 438] on button at bounding box center [470, 440] width 34 height 31
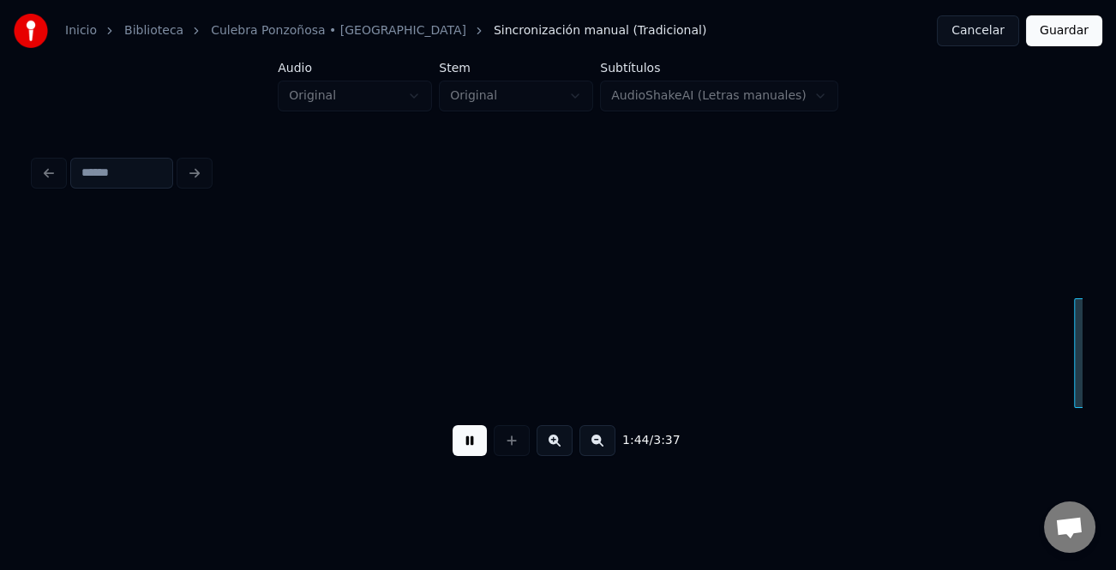
scroll to position [0, 26742]
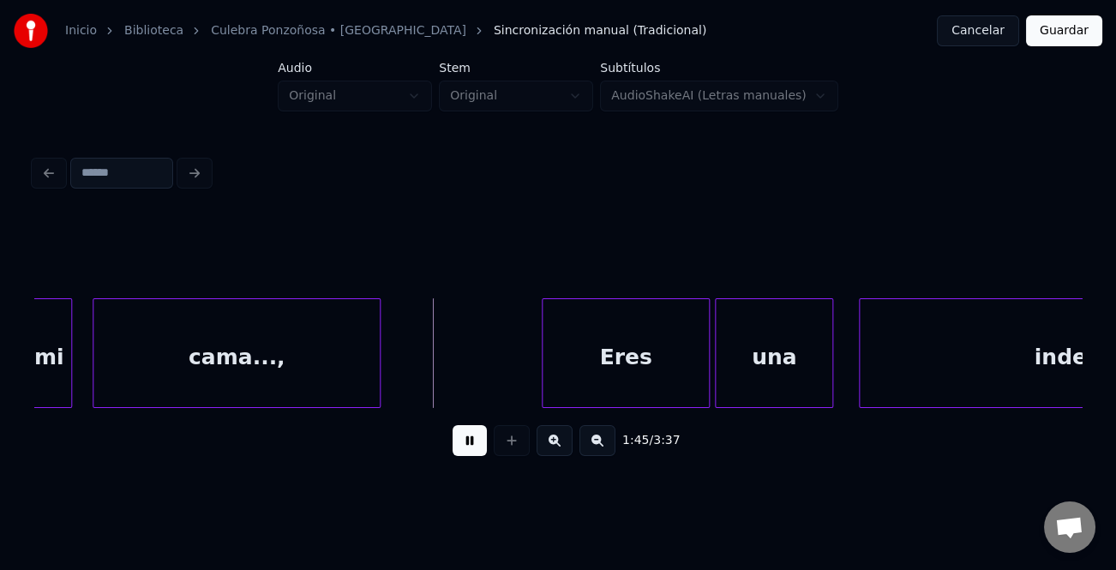
click at [544, 352] on div at bounding box center [545, 353] width 5 height 108
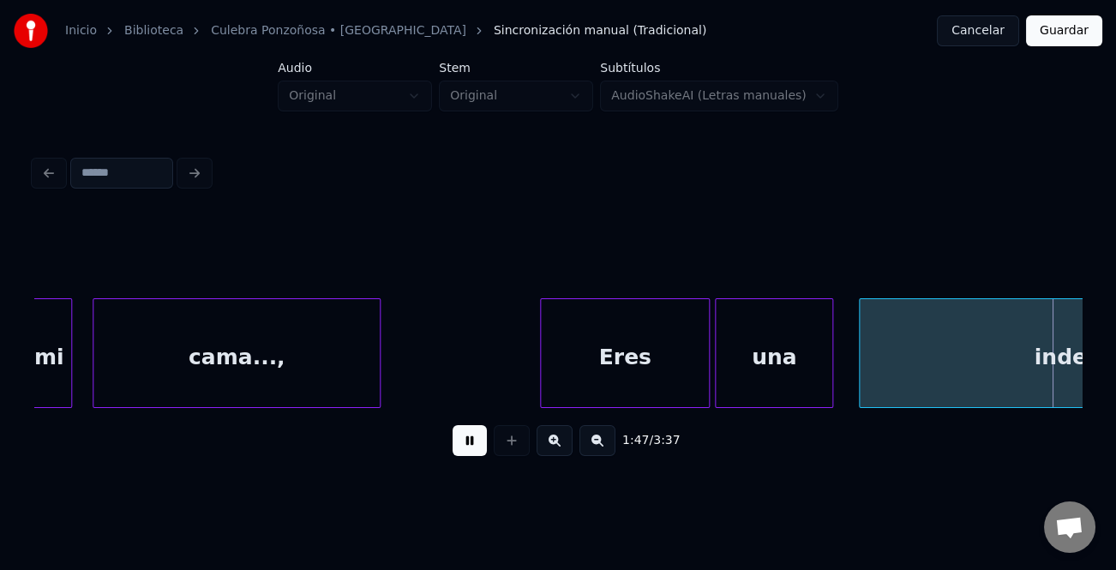
scroll to position [0, 27793]
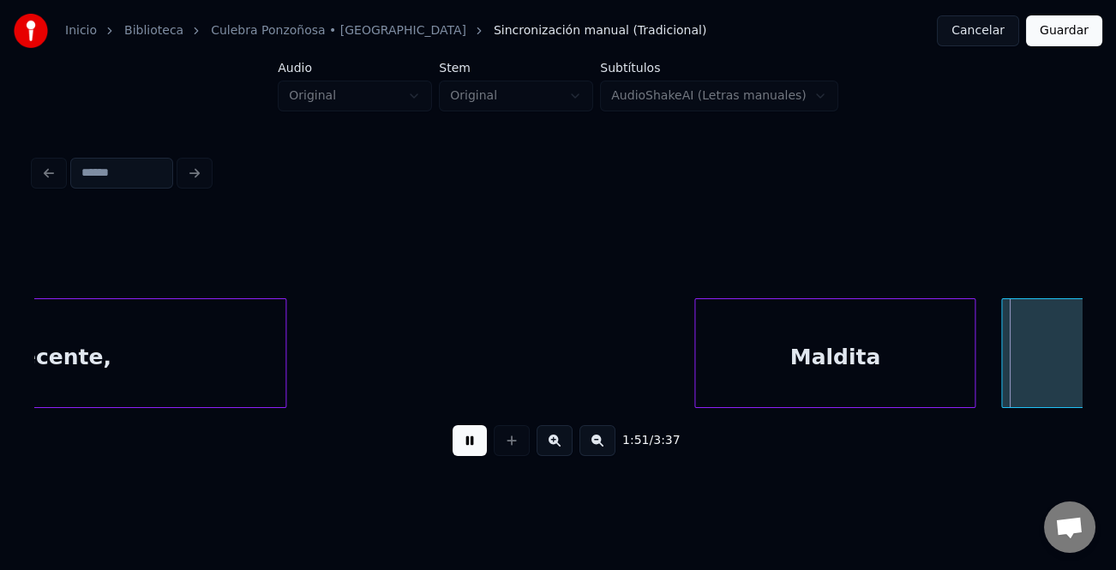
click at [698, 347] on div at bounding box center [697, 353] width 5 height 108
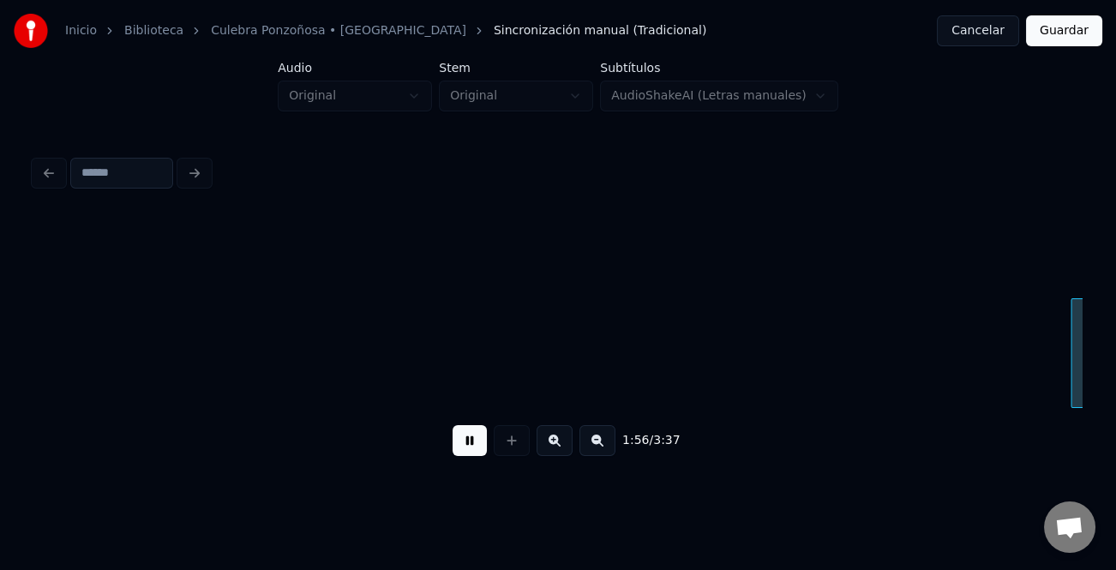
scroll to position [0, 29895]
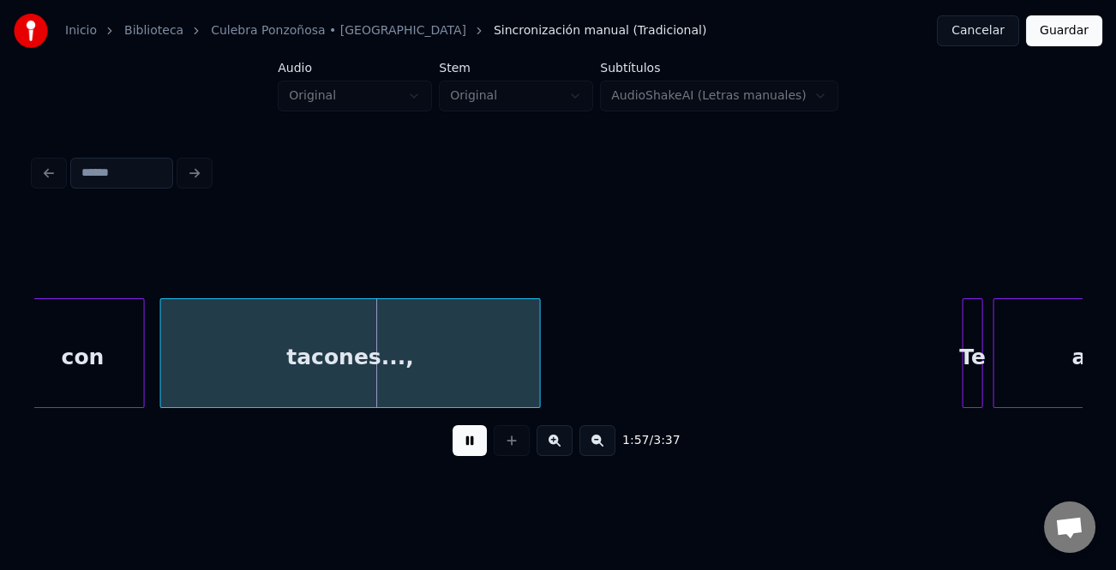
click at [963, 323] on div "Te" at bounding box center [973, 353] width 21 height 110
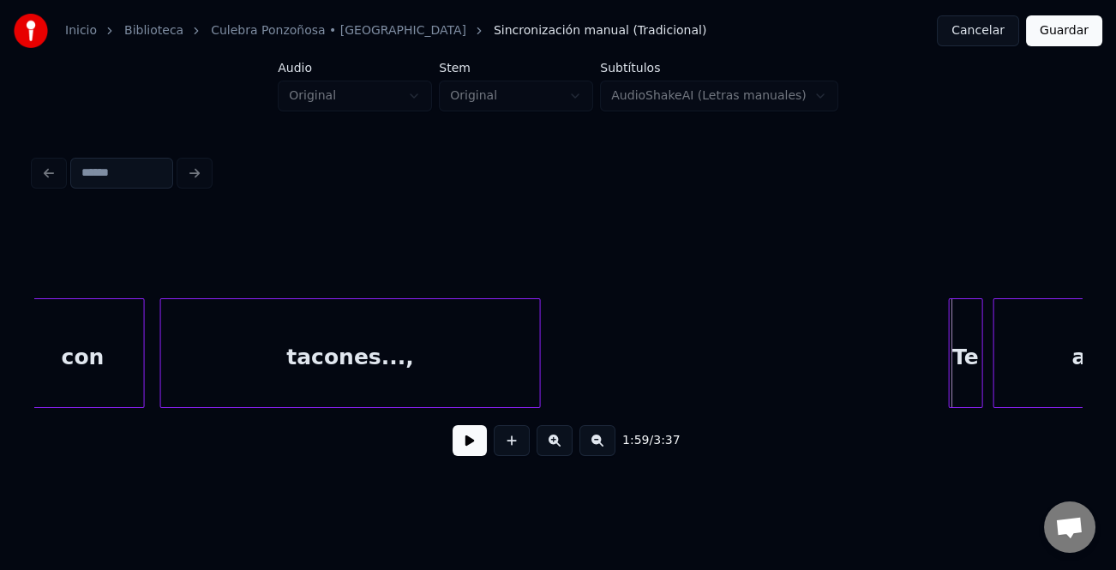
click at [951, 348] on div at bounding box center [952, 353] width 5 height 108
click at [466, 442] on button at bounding box center [470, 440] width 34 height 31
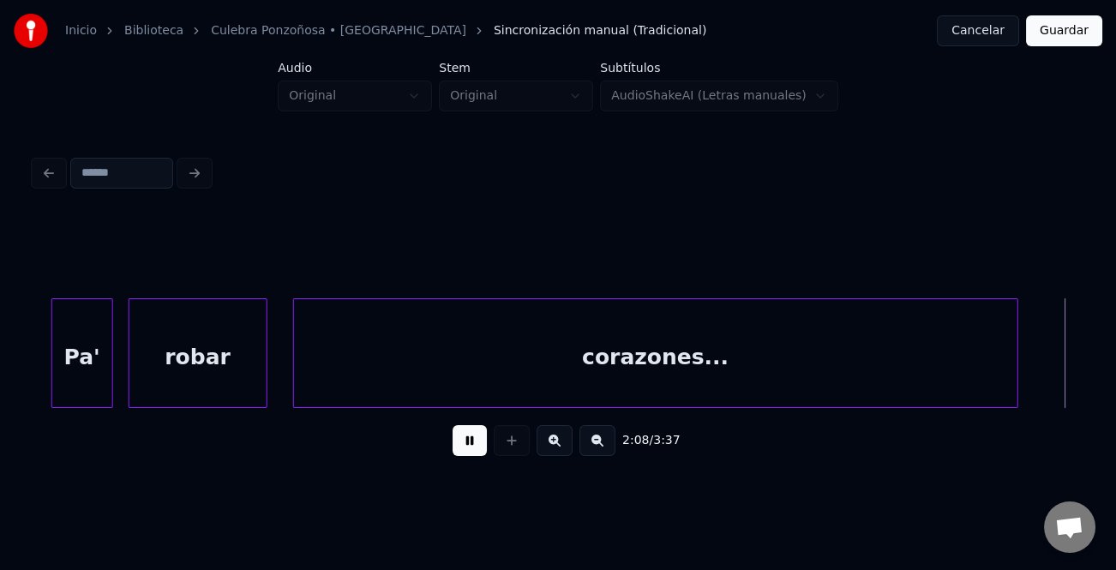
scroll to position [0, 33045]
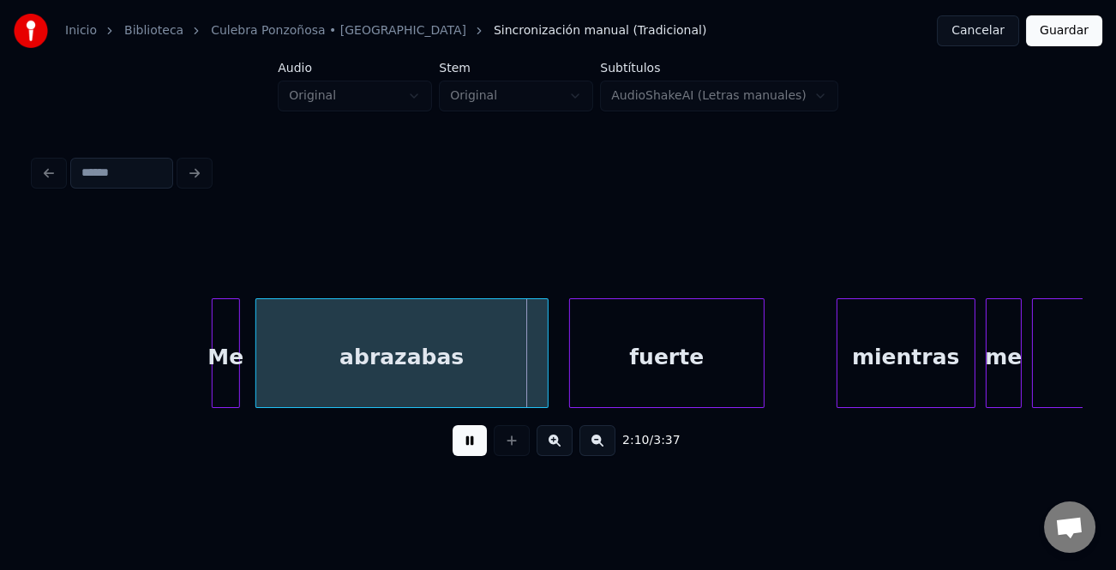
click at [214, 372] on div at bounding box center [215, 353] width 5 height 108
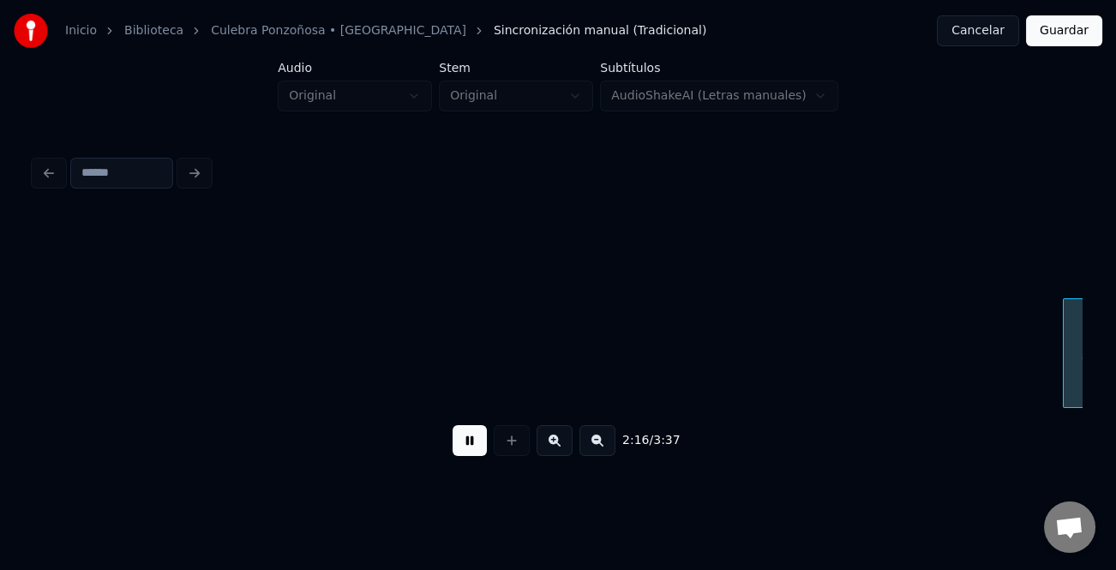
scroll to position [0, 35146]
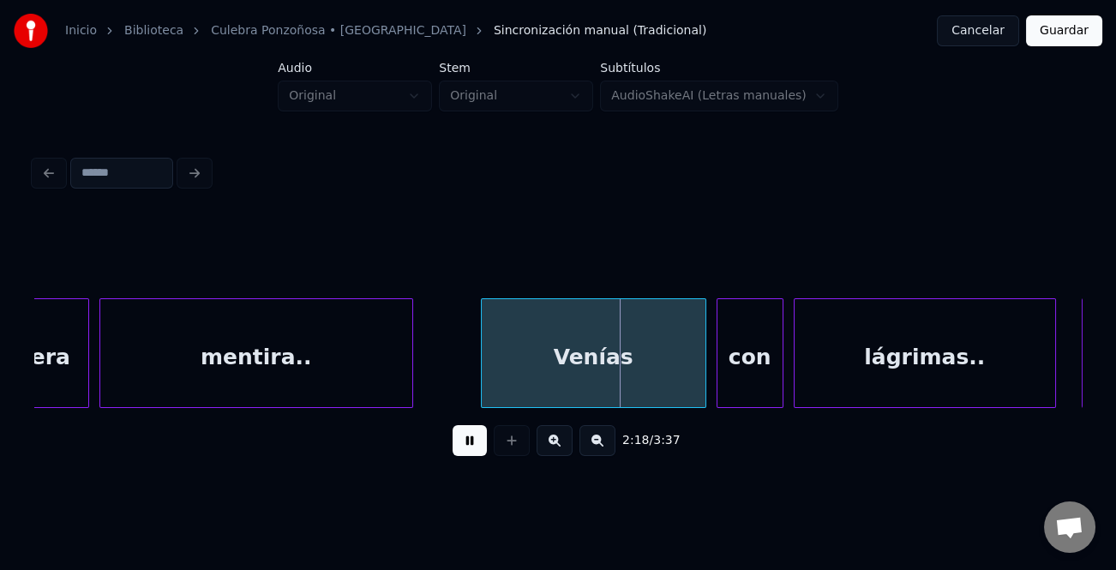
click at [482, 328] on div at bounding box center [484, 353] width 5 height 108
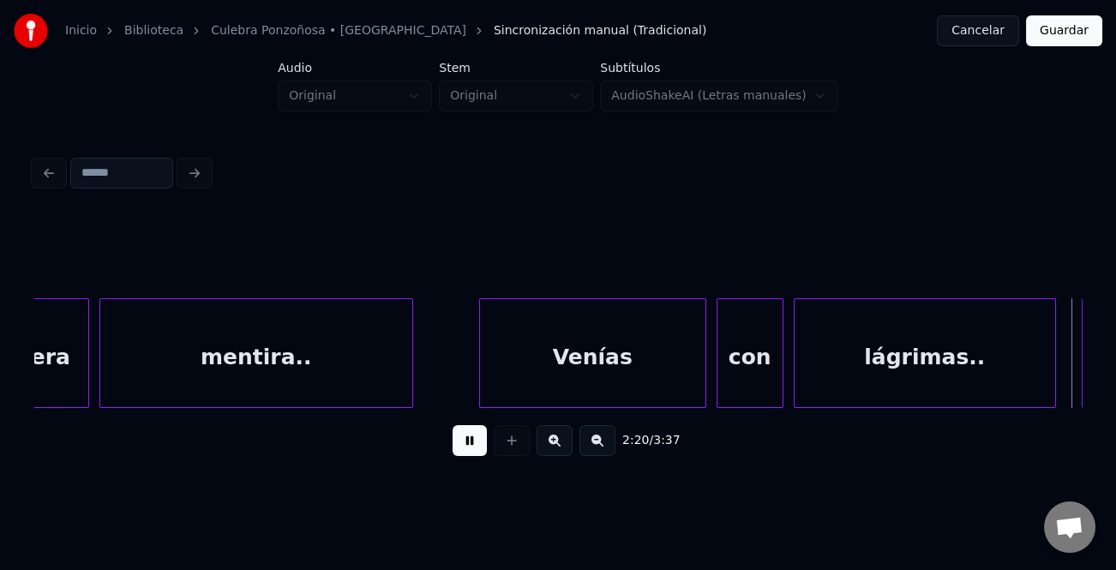
scroll to position [0, 36195]
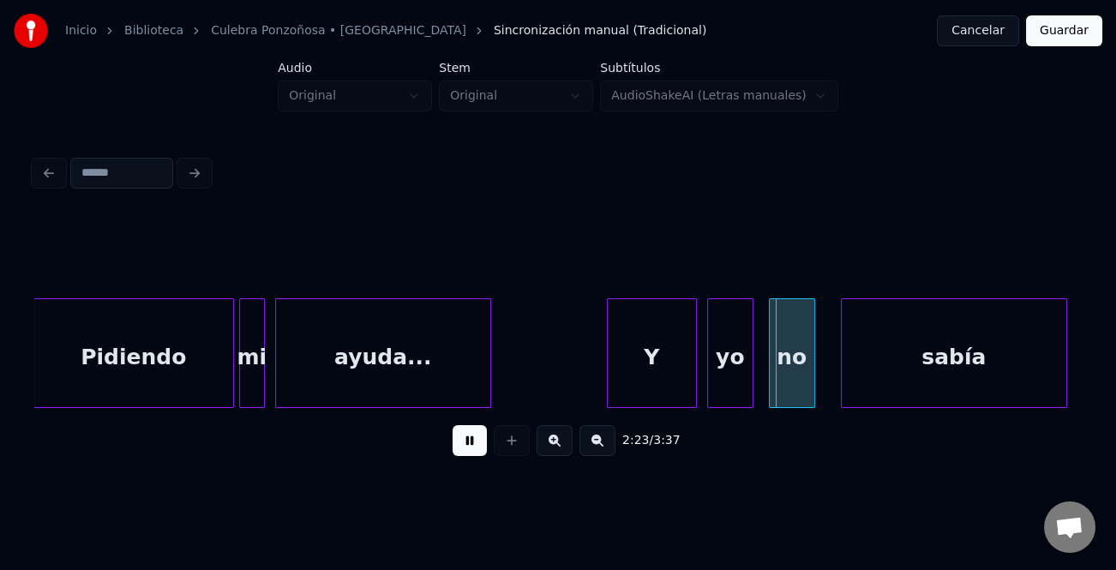
click at [610, 330] on div at bounding box center [610, 353] width 5 height 108
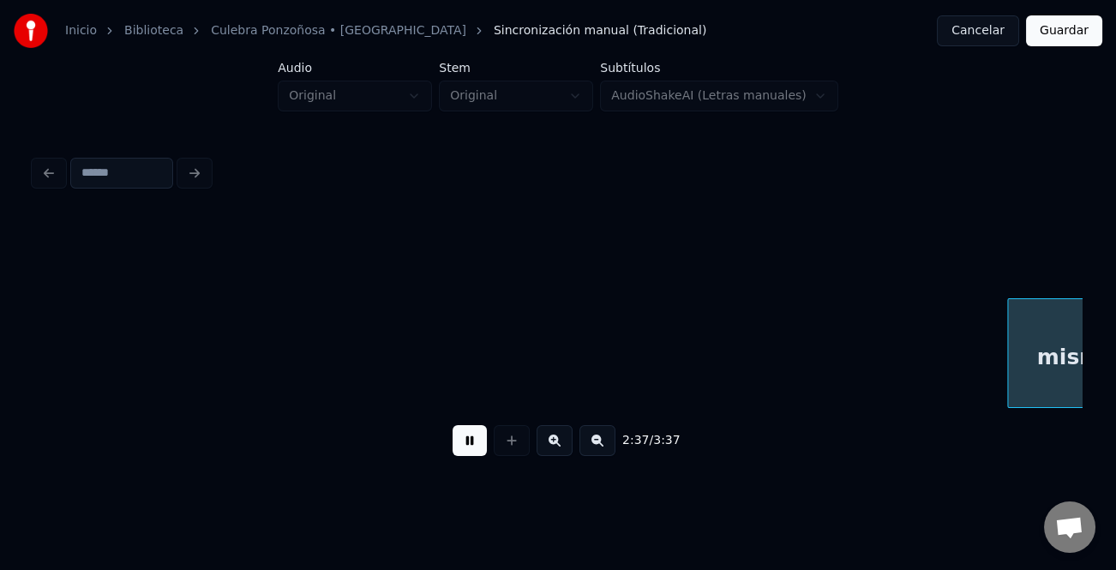
scroll to position [0, 40391]
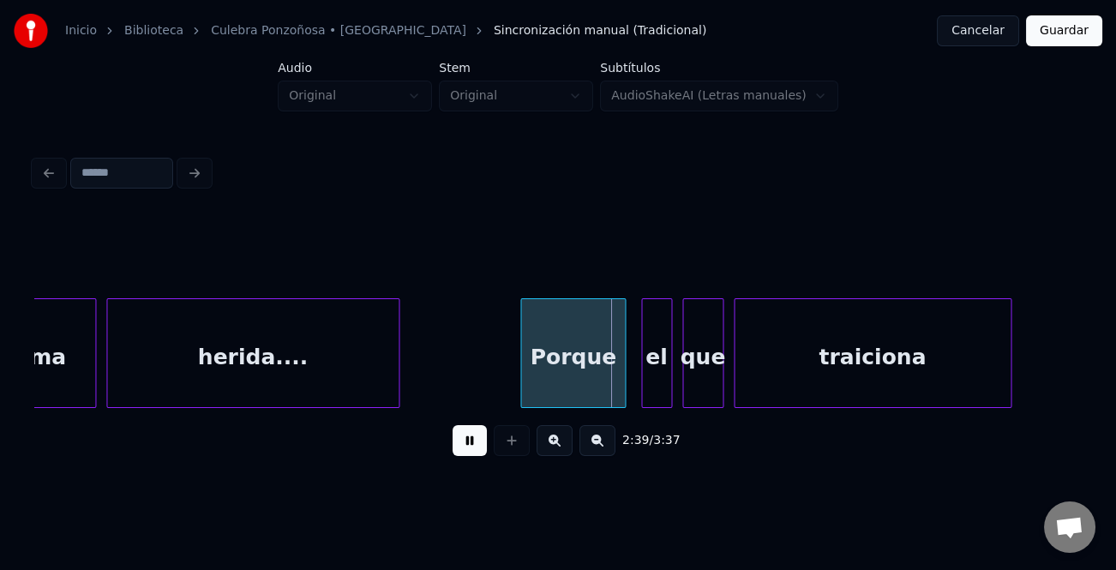
click at [521, 362] on div at bounding box center [523, 353] width 5 height 108
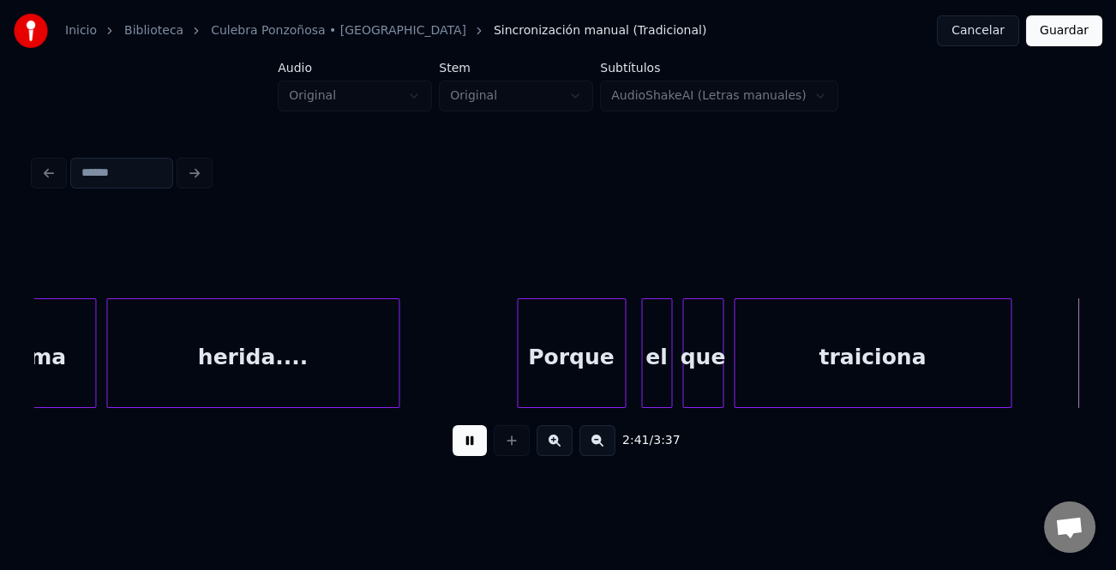
scroll to position [0, 41441]
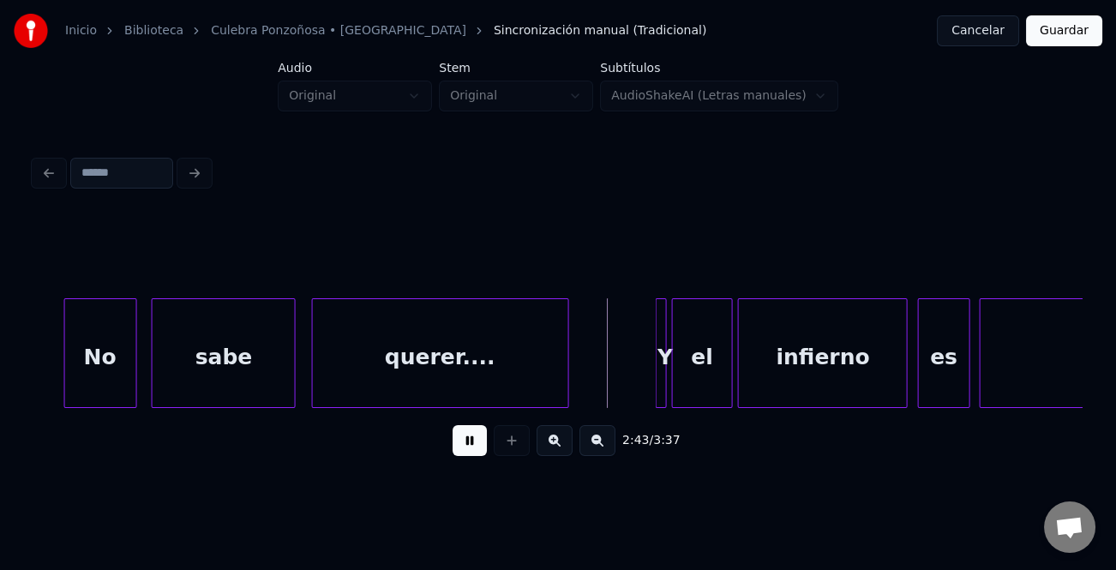
click at [65, 360] on div at bounding box center [67, 353] width 5 height 108
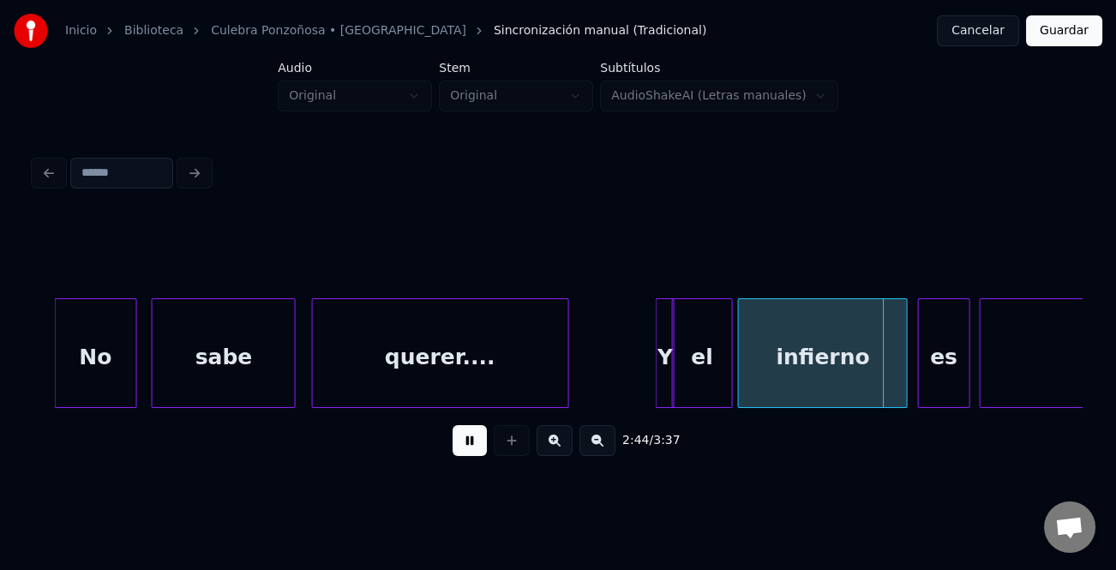
click at [644, 366] on div at bounding box center [646, 353] width 5 height 108
click at [640, 370] on div "Y" at bounding box center [647, 357] width 30 height 117
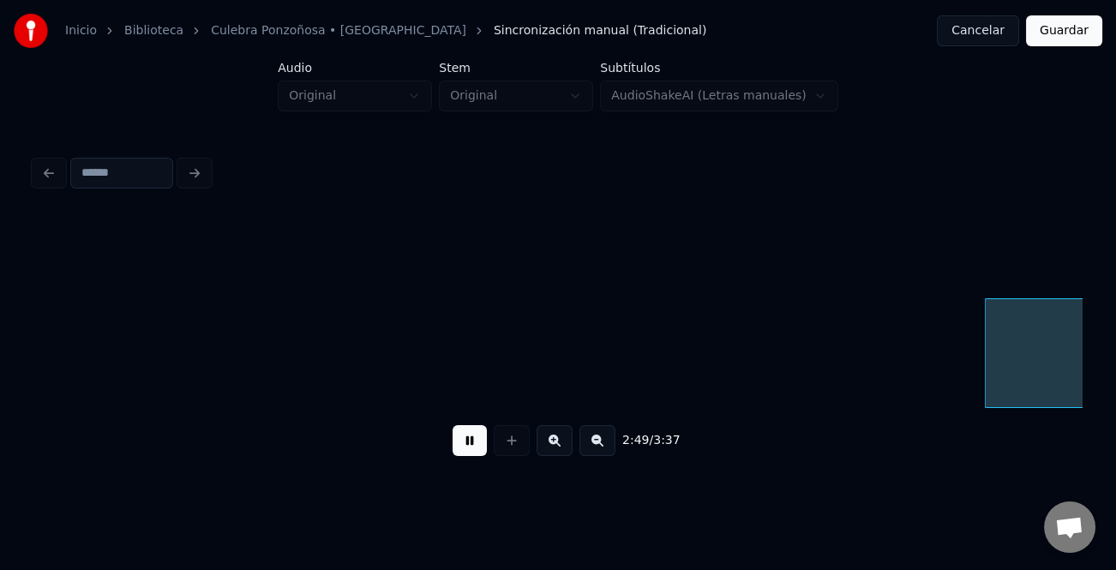
scroll to position [0, 43537]
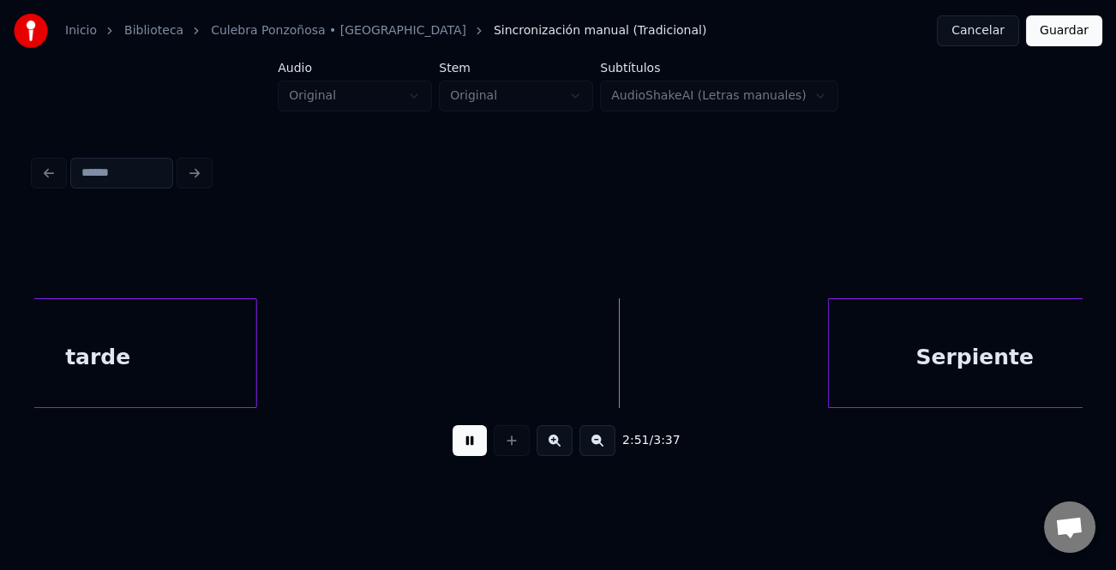
click at [834, 339] on div "Serpiente" at bounding box center [975, 357] width 292 height 117
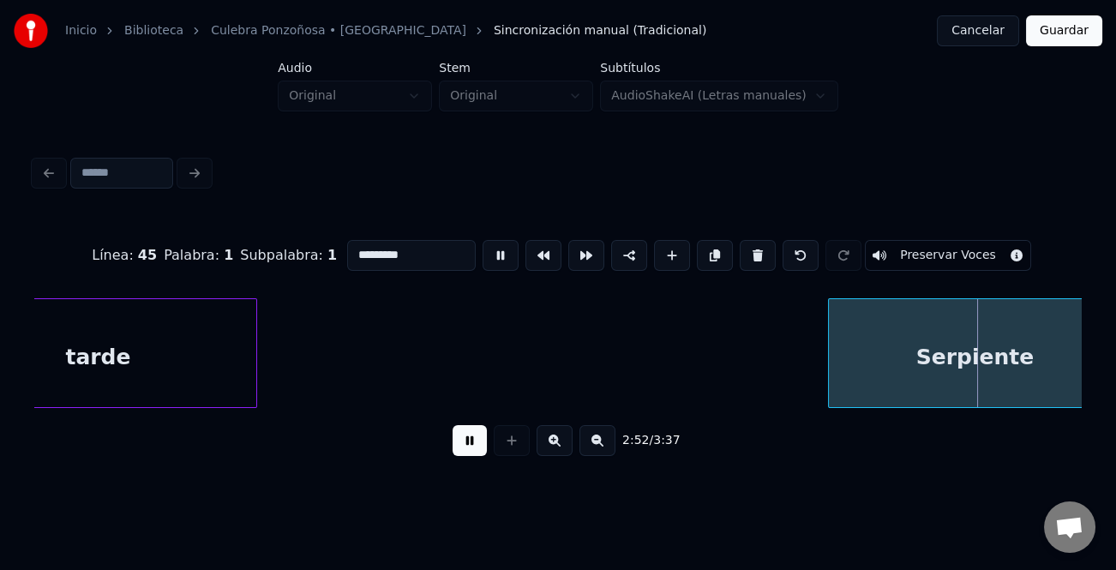
click at [834, 344] on div "Serpiente" at bounding box center [975, 357] width 292 height 117
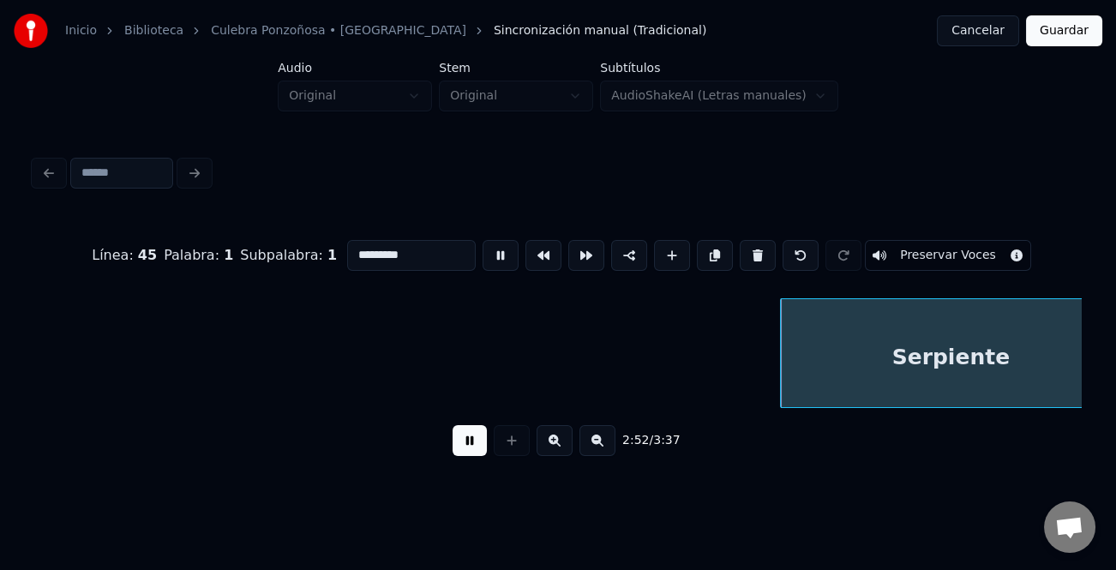
scroll to position [0, 44283]
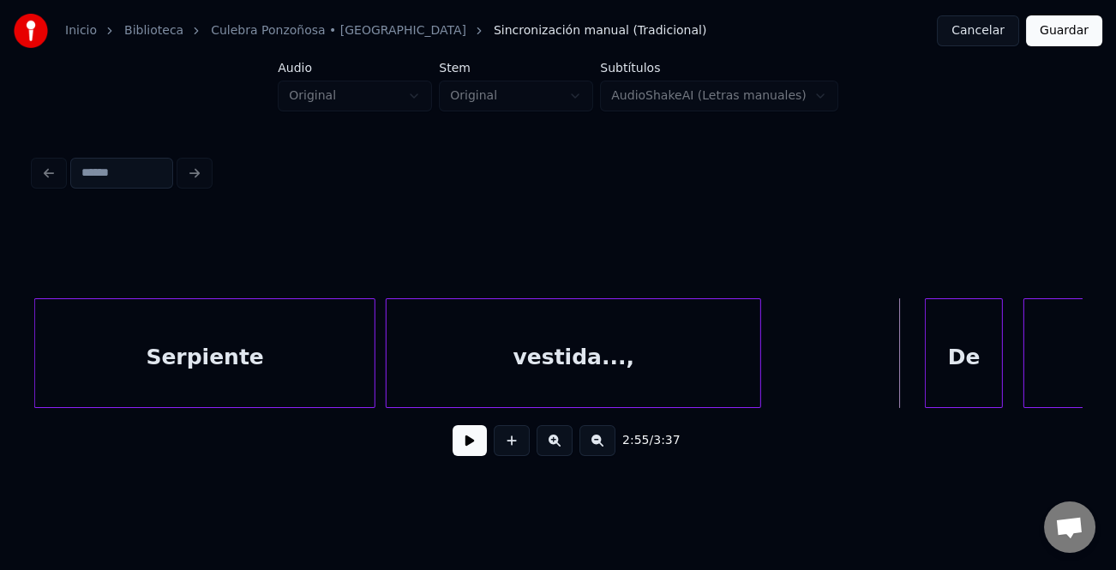
click at [927, 372] on div at bounding box center [928, 353] width 5 height 108
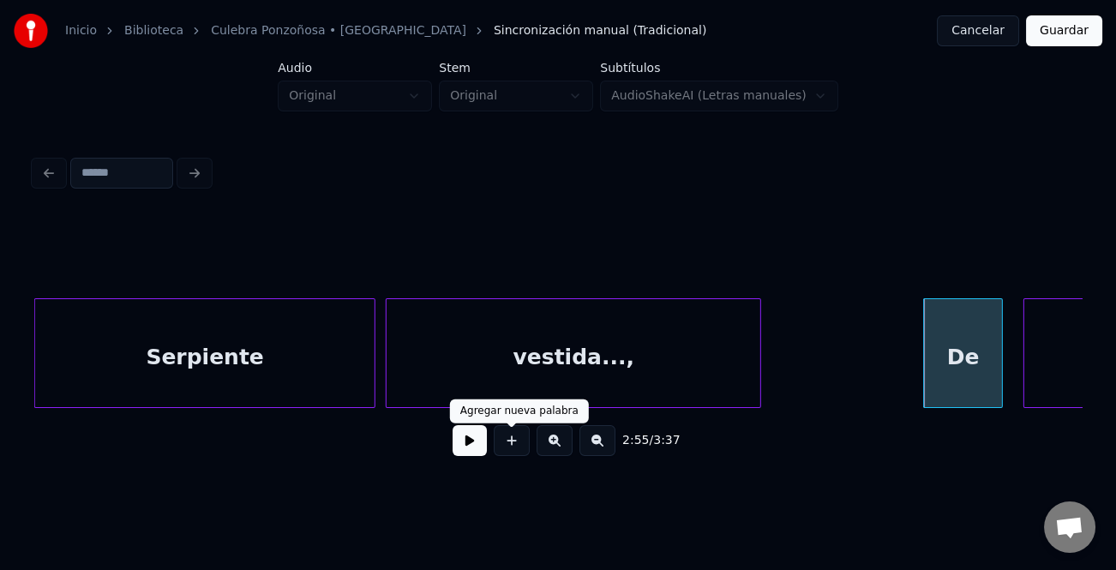
click at [474, 442] on button at bounding box center [470, 440] width 34 height 31
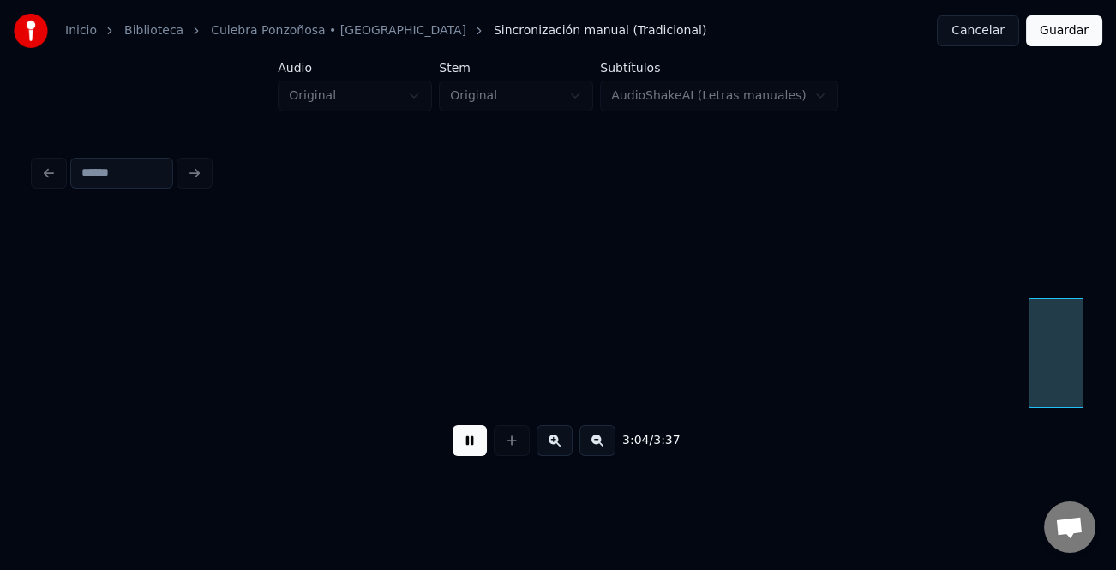
scroll to position [0, 47429]
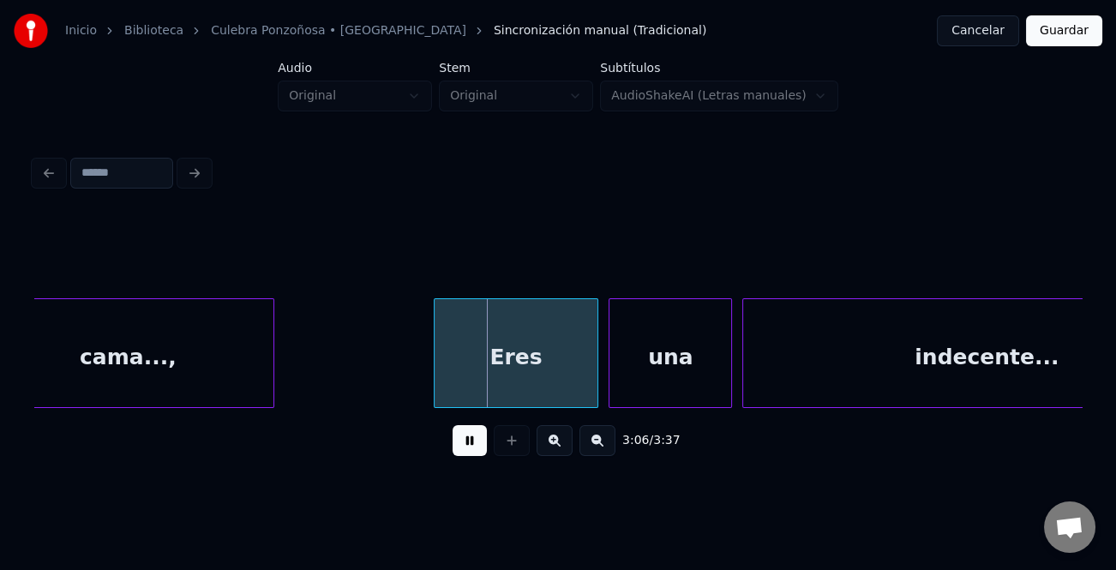
click at [435, 340] on div at bounding box center [437, 353] width 5 height 108
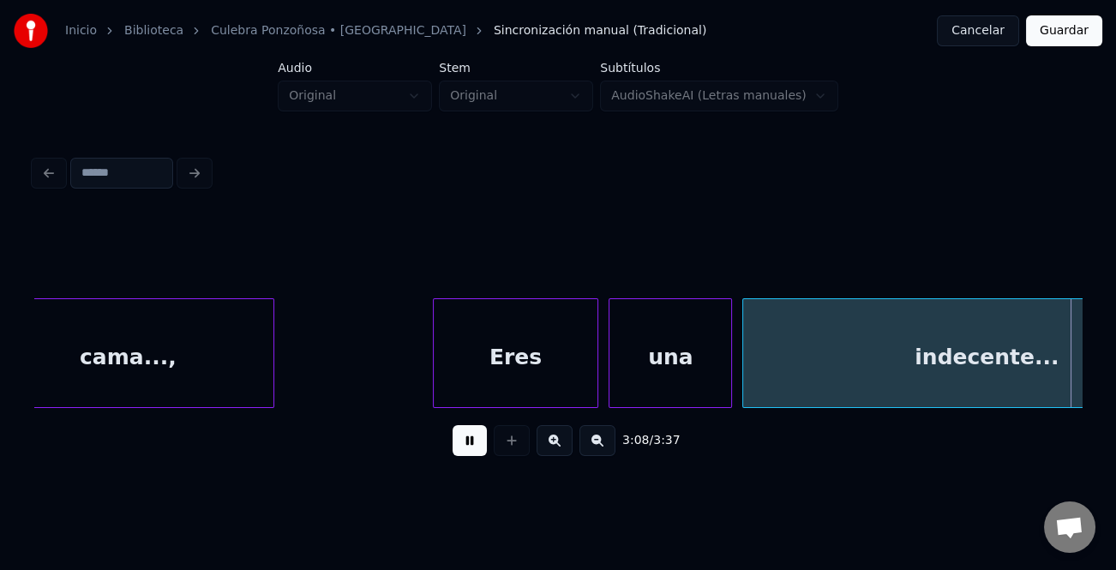
scroll to position [0, 48476]
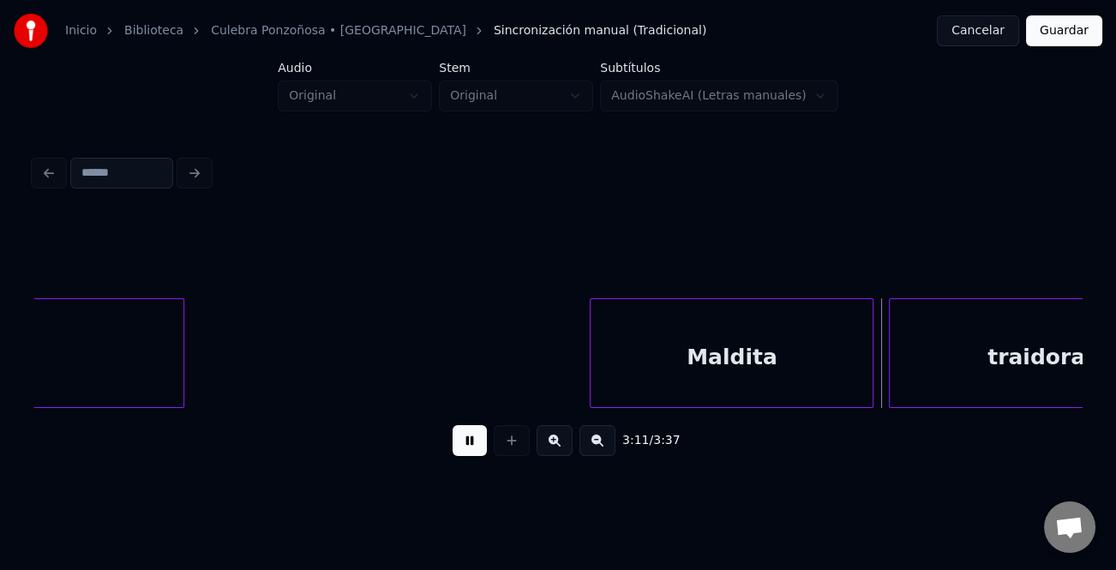
click at [591, 341] on div at bounding box center [593, 353] width 5 height 108
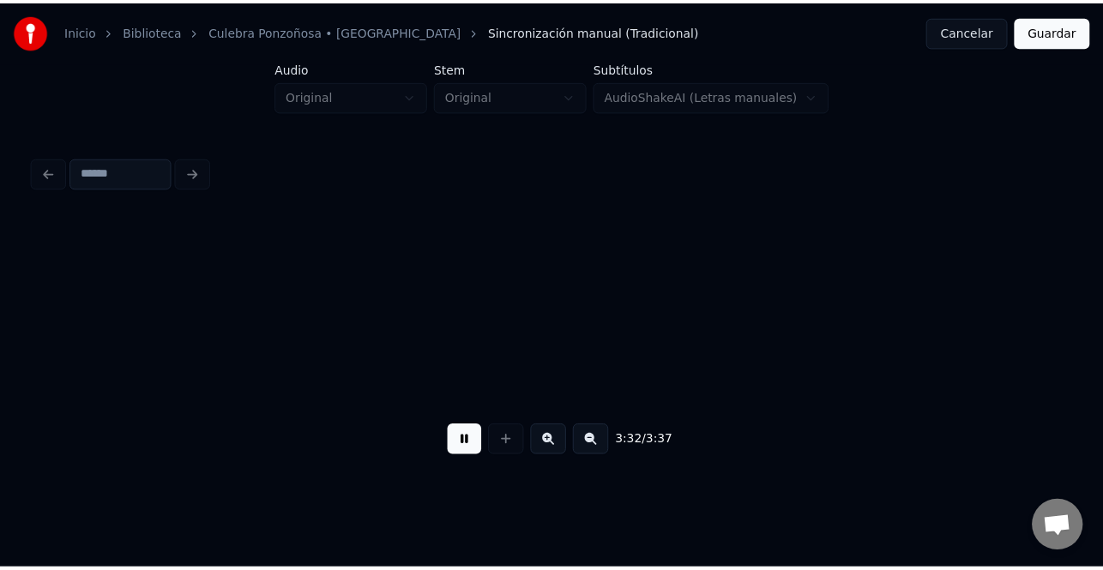
scroll to position [0, 54769]
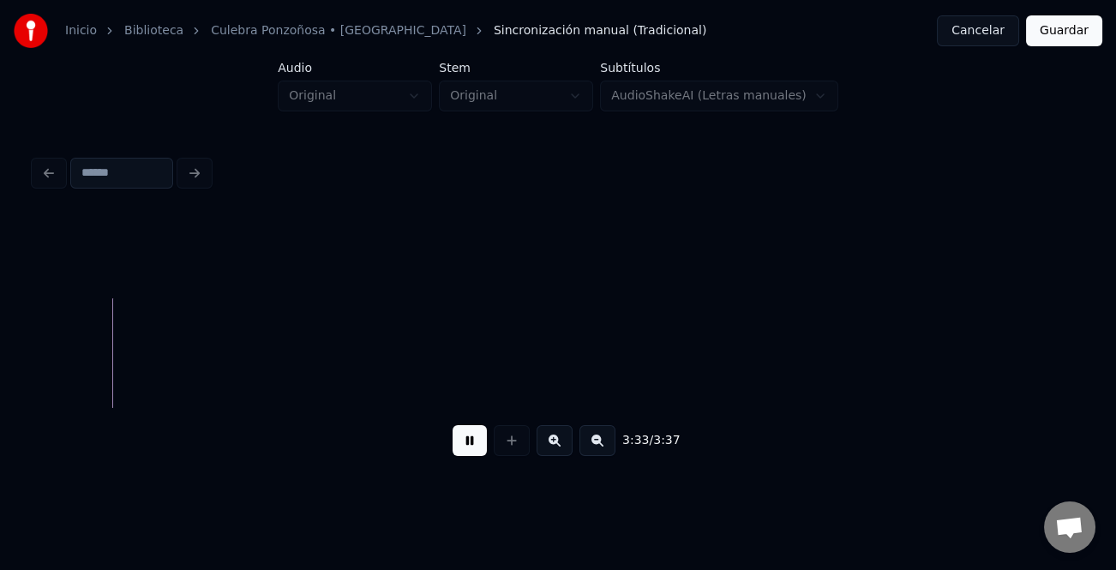
click at [1051, 46] on div "Inicio Biblioteca Culebra Ponzoñosa • [PERSON_NAME] Sincronización manual (Trad…" at bounding box center [558, 31] width 1116 height 62
click at [1061, 35] on button "Guardar" at bounding box center [1064, 30] width 76 height 31
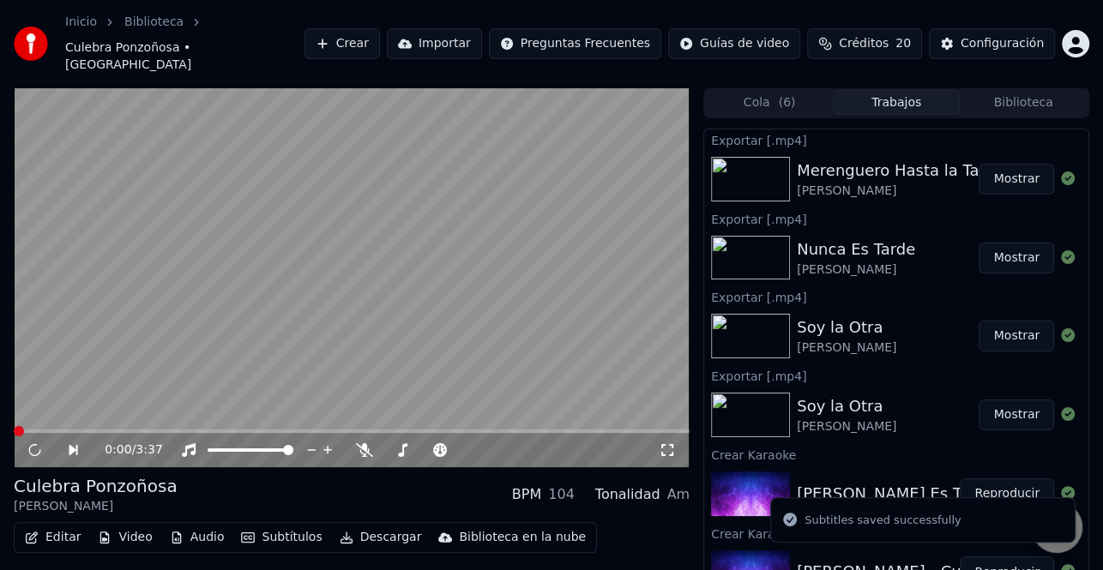
click at [365, 526] on button "Descargar" at bounding box center [381, 538] width 96 height 24
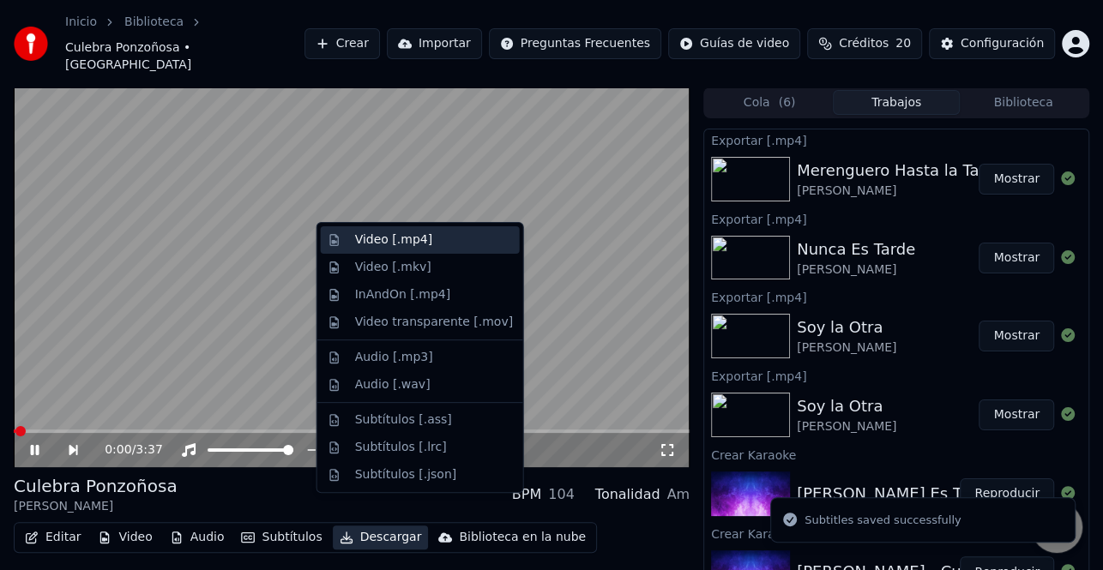
click at [444, 245] on div "Video [.mp4]" at bounding box center [434, 239] width 158 height 17
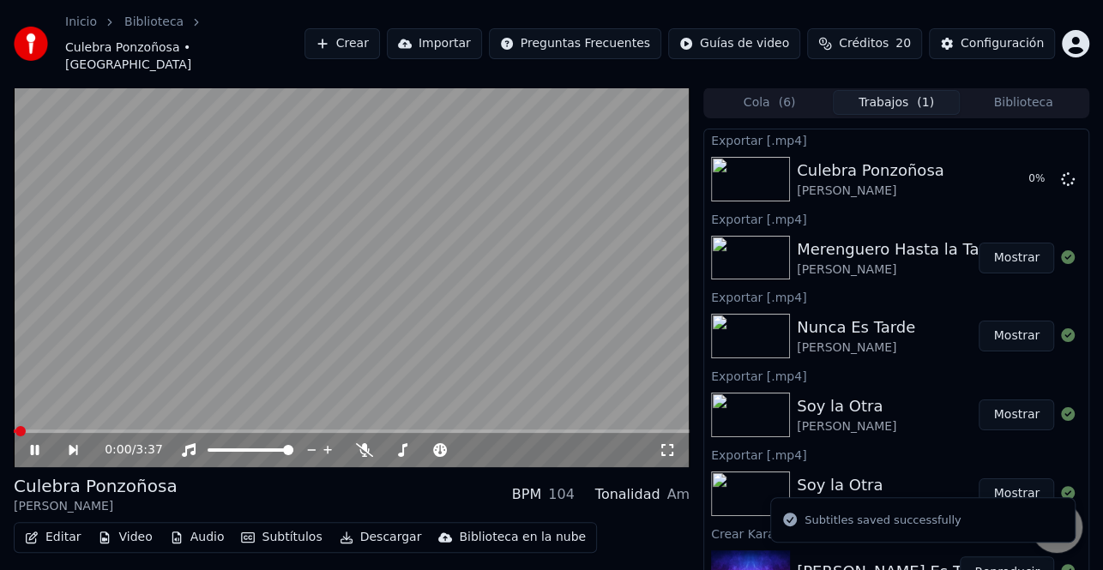
click at [38, 442] on div "0:00 / 3:37" at bounding box center [352, 450] width 662 height 17
click at [30, 443] on icon at bounding box center [46, 450] width 39 height 14
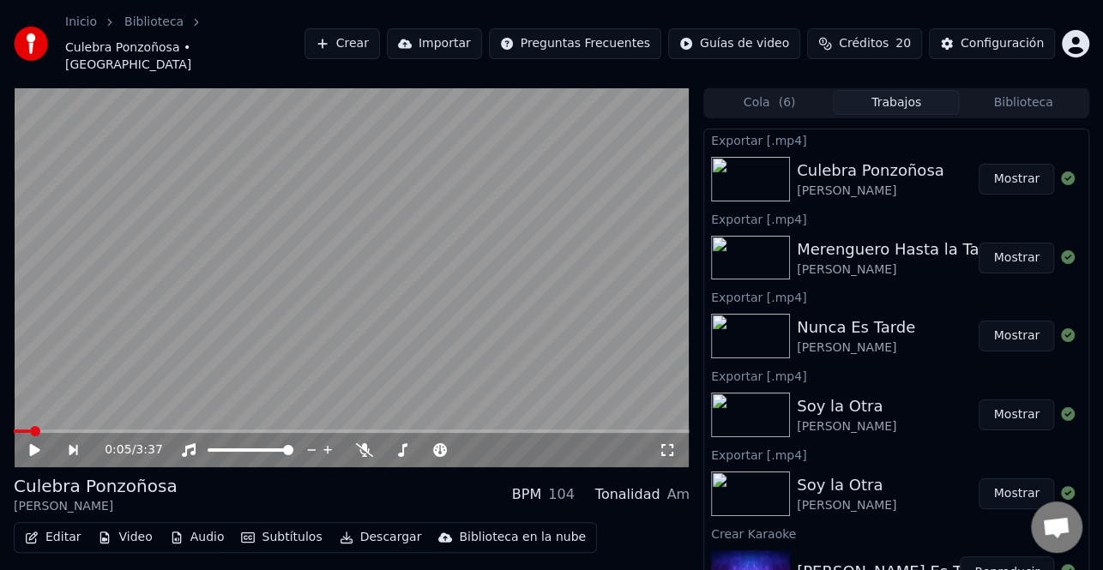
click at [1022, 164] on button "Mostrar" at bounding box center [1015, 179] width 75 height 31
